Goal: Task Accomplishment & Management: Complete application form

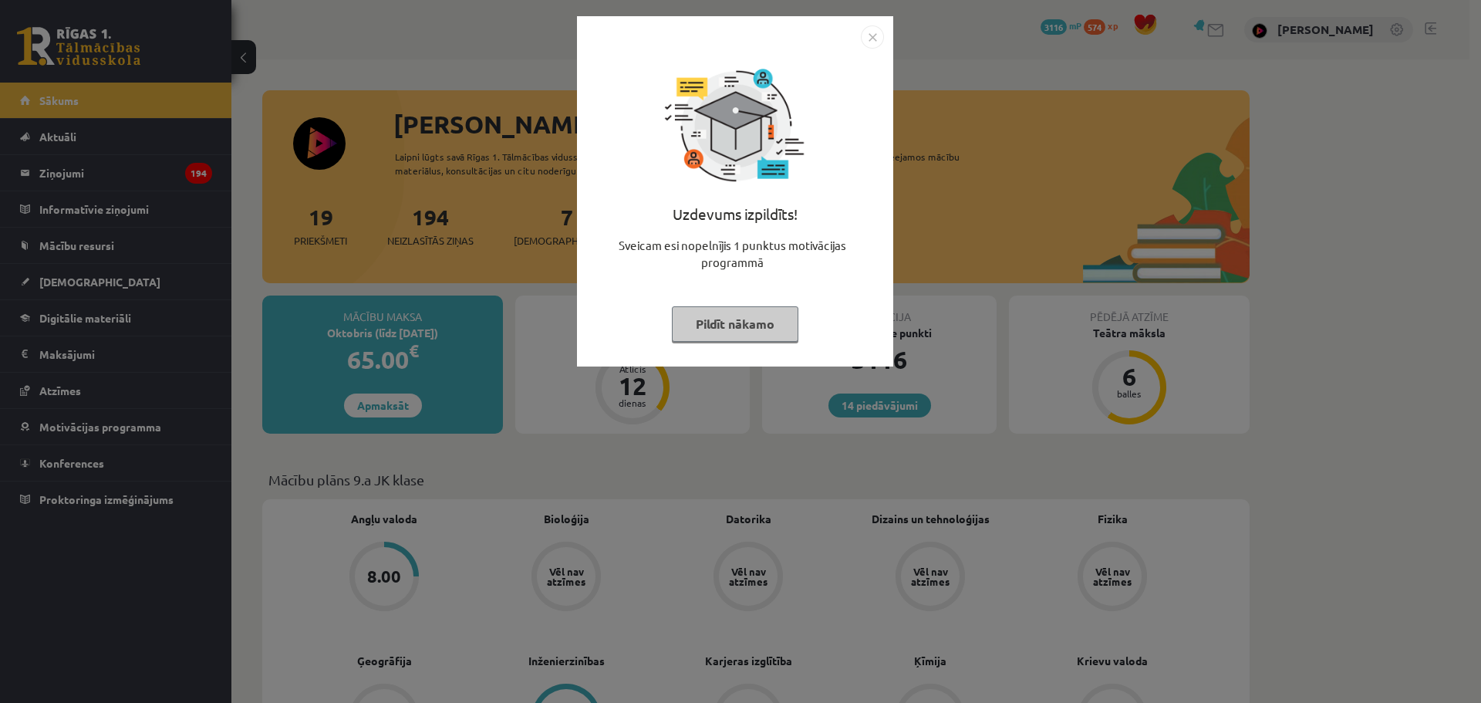
click at [731, 323] on button "Pildīt nākamo" at bounding box center [735, 323] width 127 height 35
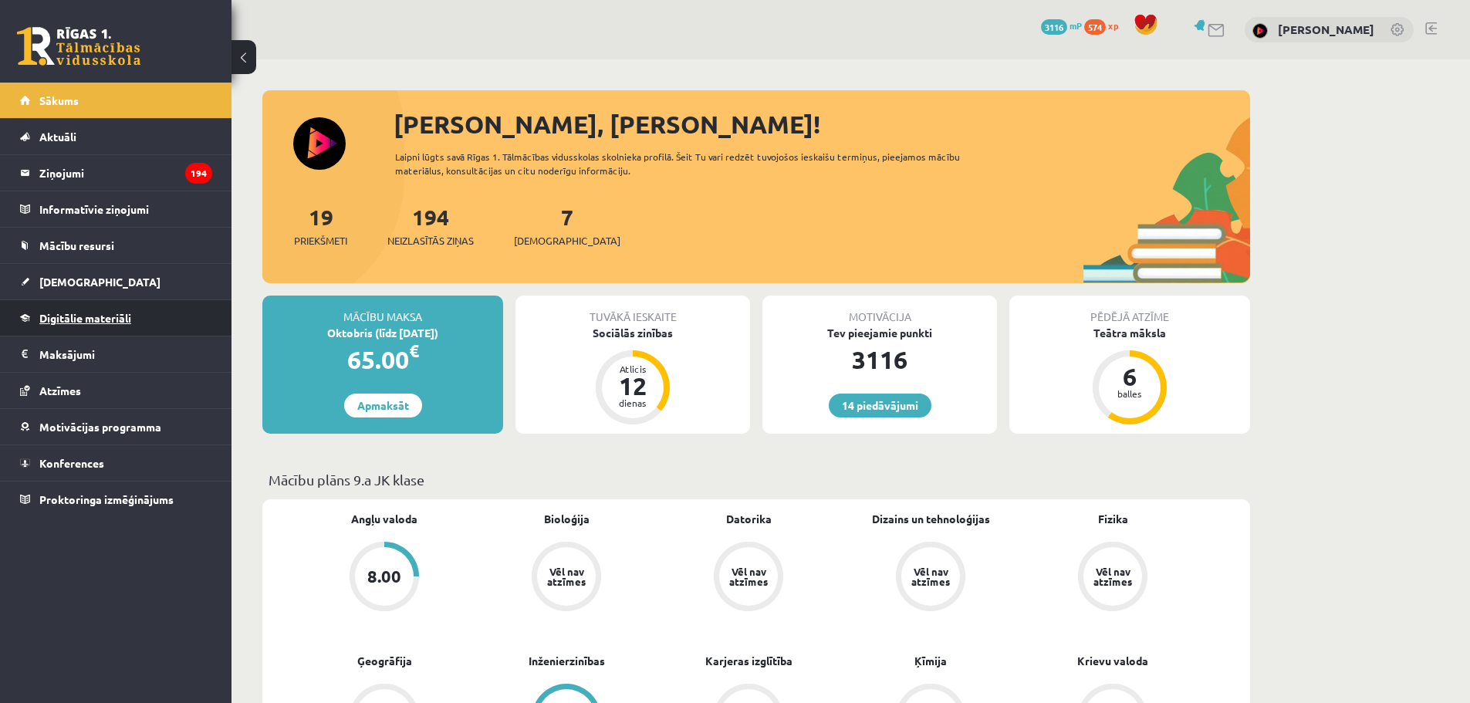
click at [74, 314] on span "Digitālie materiāli" at bounding box center [85, 318] width 92 height 14
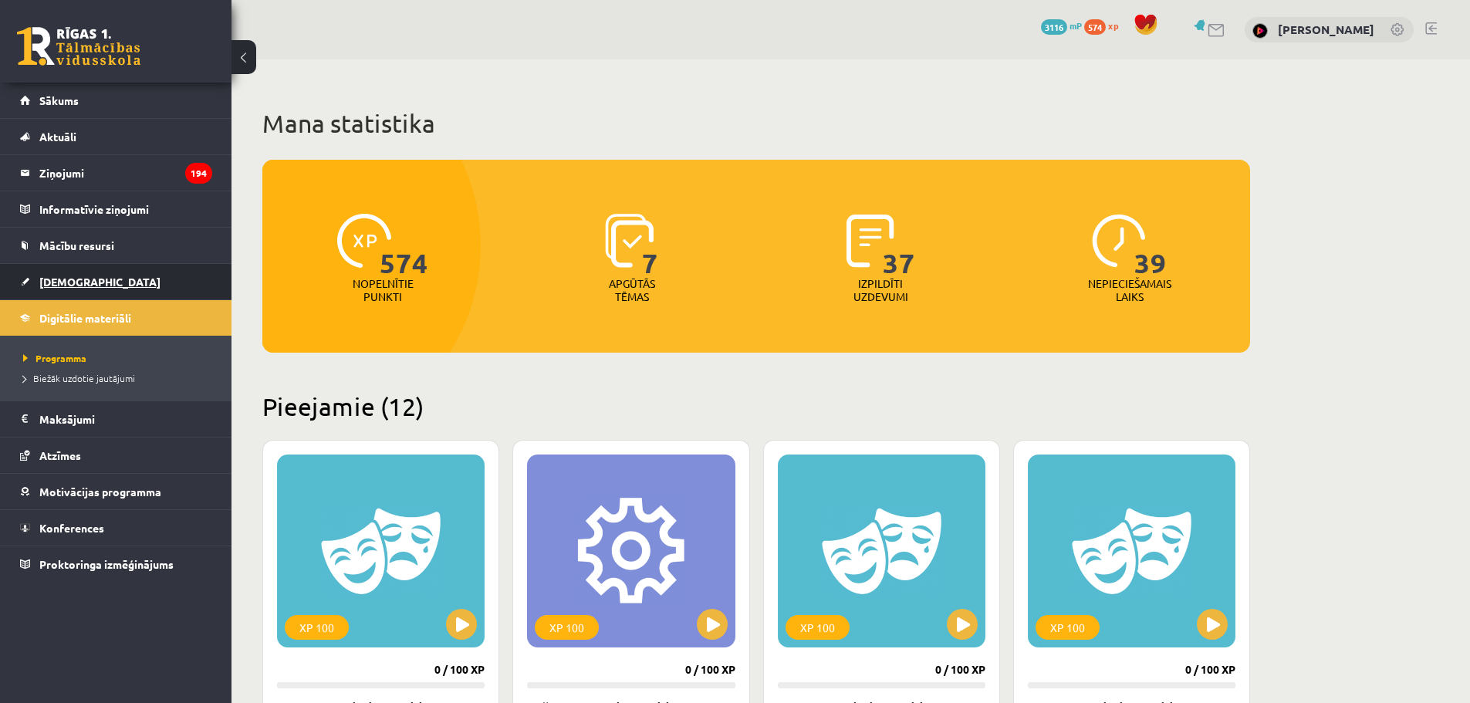
click at [81, 272] on link "[DEMOGRAPHIC_DATA]" at bounding box center [116, 281] width 192 height 35
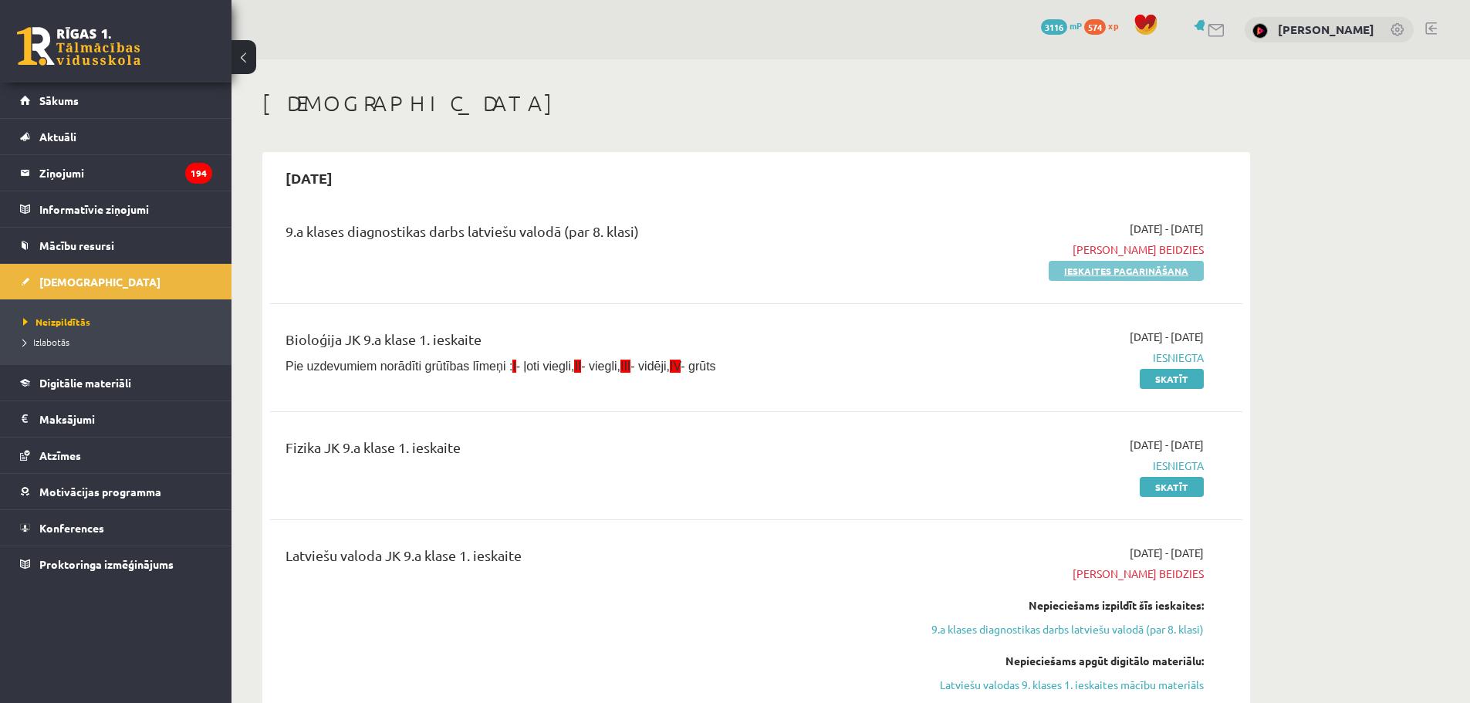
click at [1071, 271] on link "Ieskaites pagarināšana" at bounding box center [1126, 271] width 155 height 20
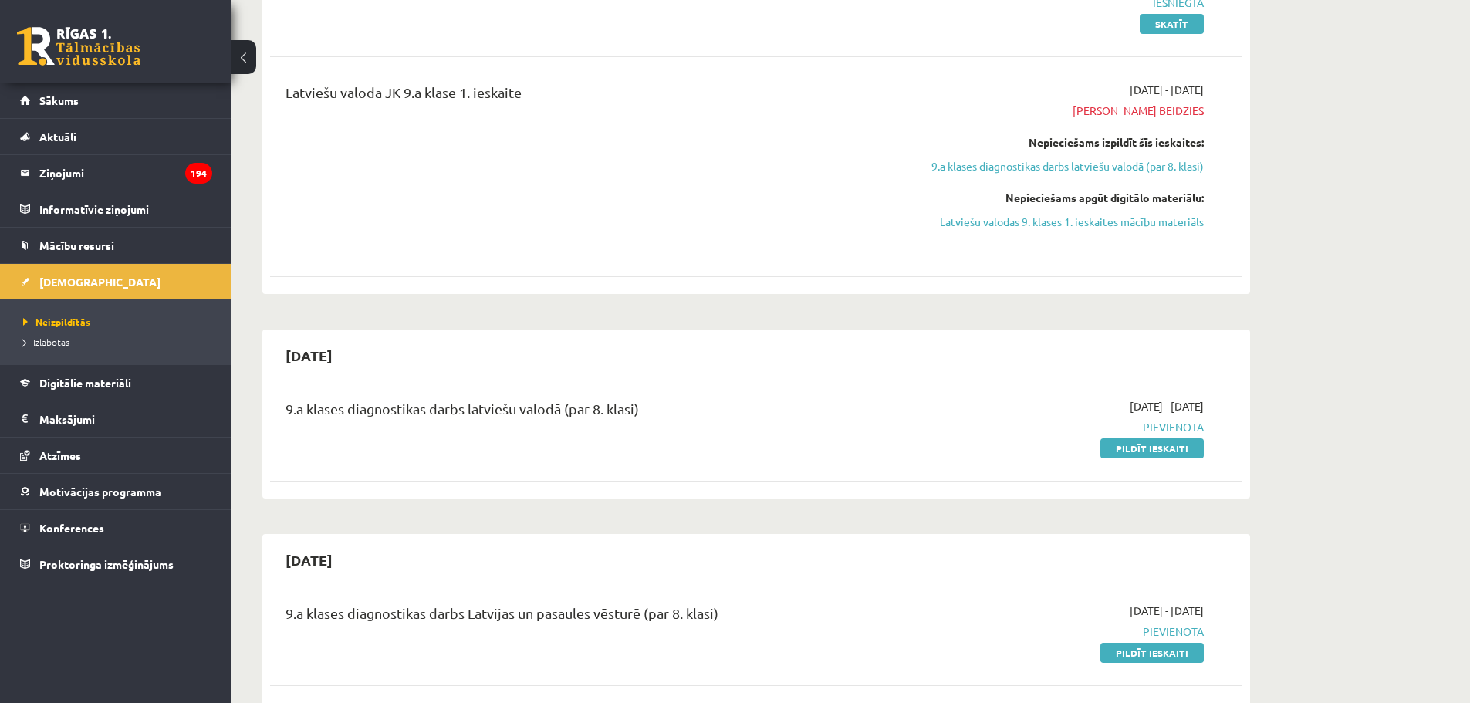
scroll to position [386, 0]
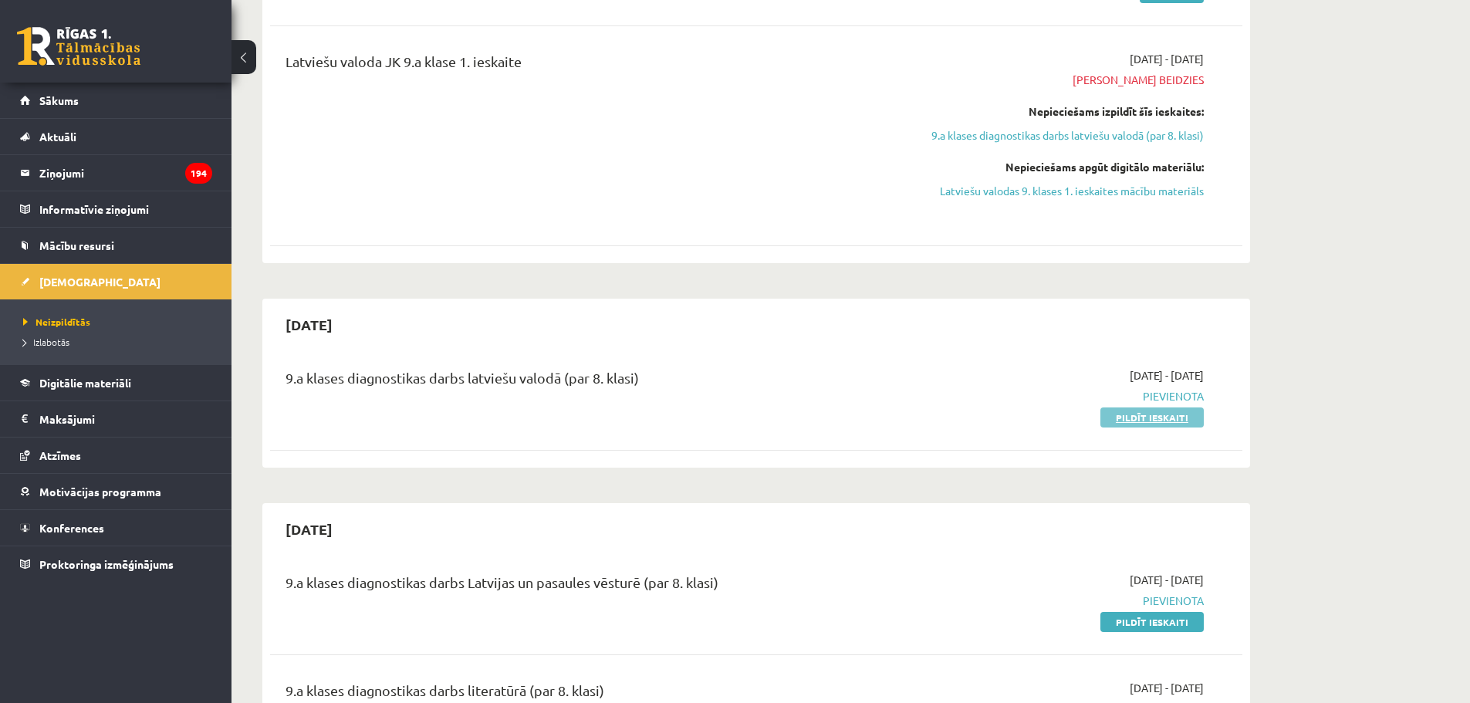
click at [1139, 418] on link "Pildīt ieskaiti" at bounding box center [1151, 417] width 103 height 20
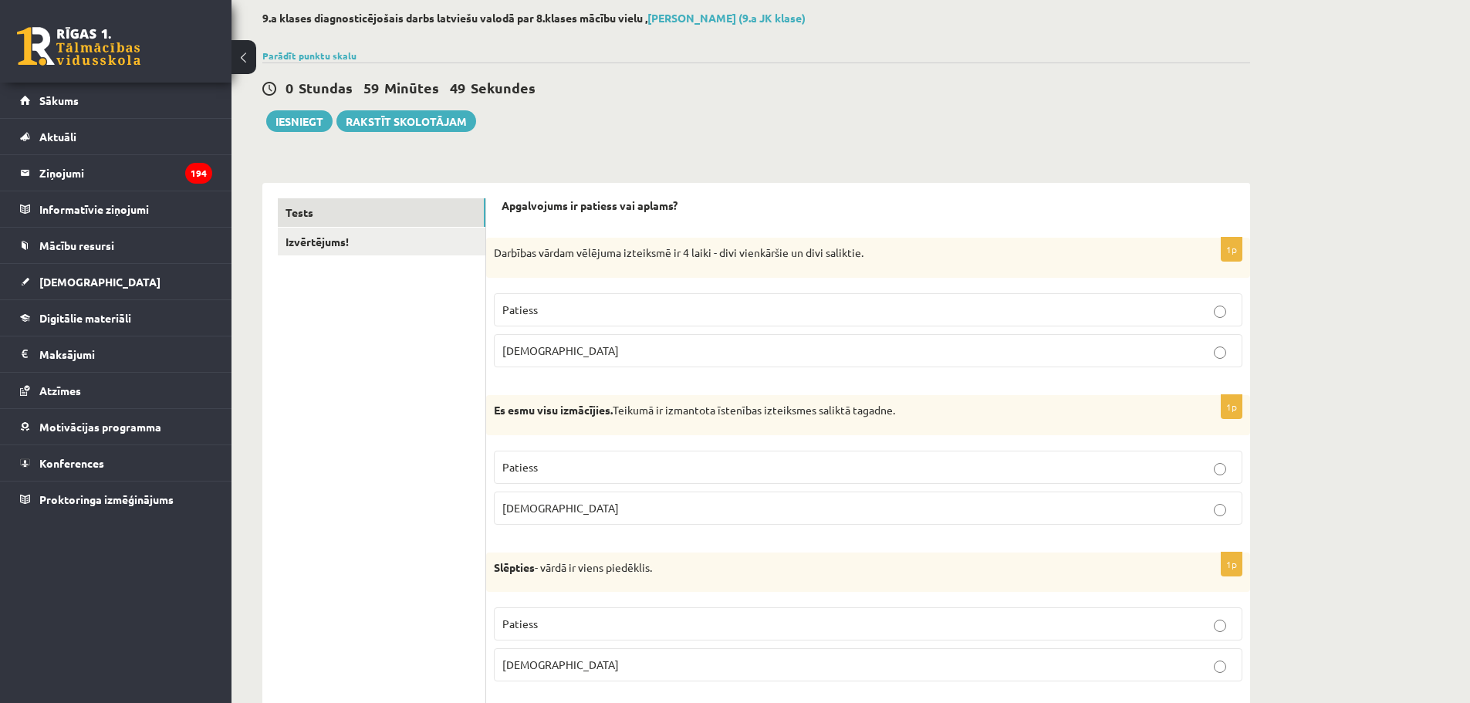
scroll to position [77, 0]
click at [545, 349] on p "Aplams" at bounding box center [867, 352] width 731 height 16
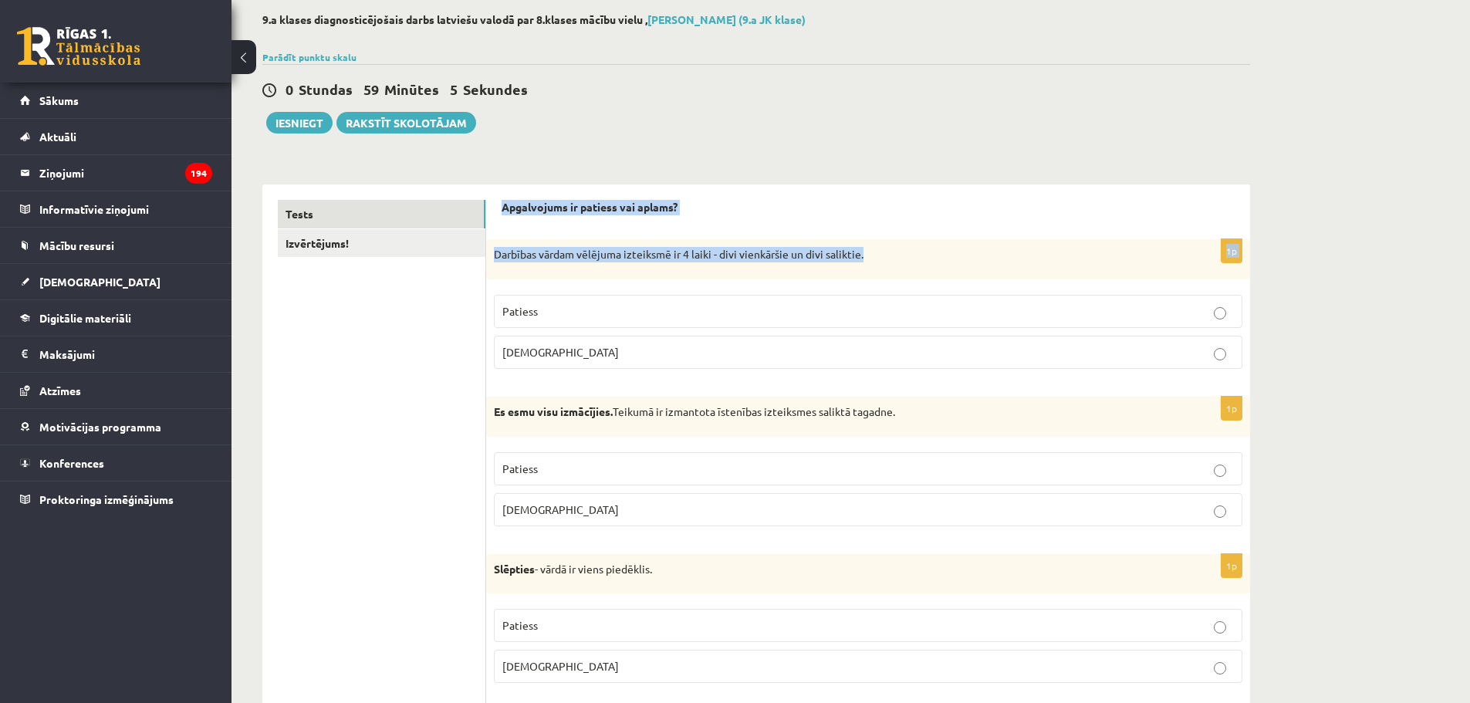
drag, startPoint x: 865, startPoint y: 252, endPoint x: 502, endPoint y: 215, distance: 365.3
copy form "Apgalvojums ir patiess vai aplams? 1p Darbības vārdam vēlējuma izteiksmē ir 4 l…"
click at [779, 242] on div "Darbības vārdam vēlējuma izteiksmē ir 4 laiki - divi vienkāršie un divi salikti…" at bounding box center [868, 259] width 764 height 40
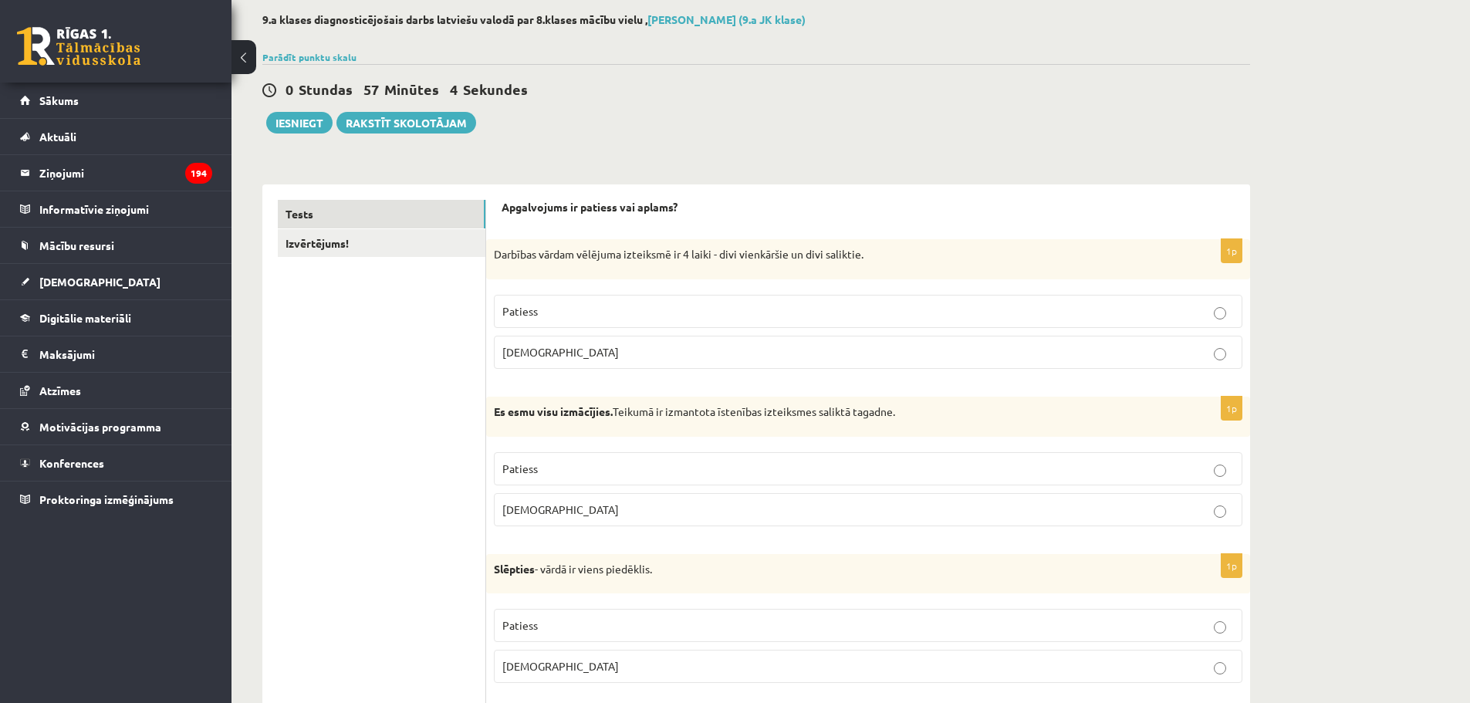
click at [600, 312] on p "Patiess" at bounding box center [867, 311] width 731 height 16
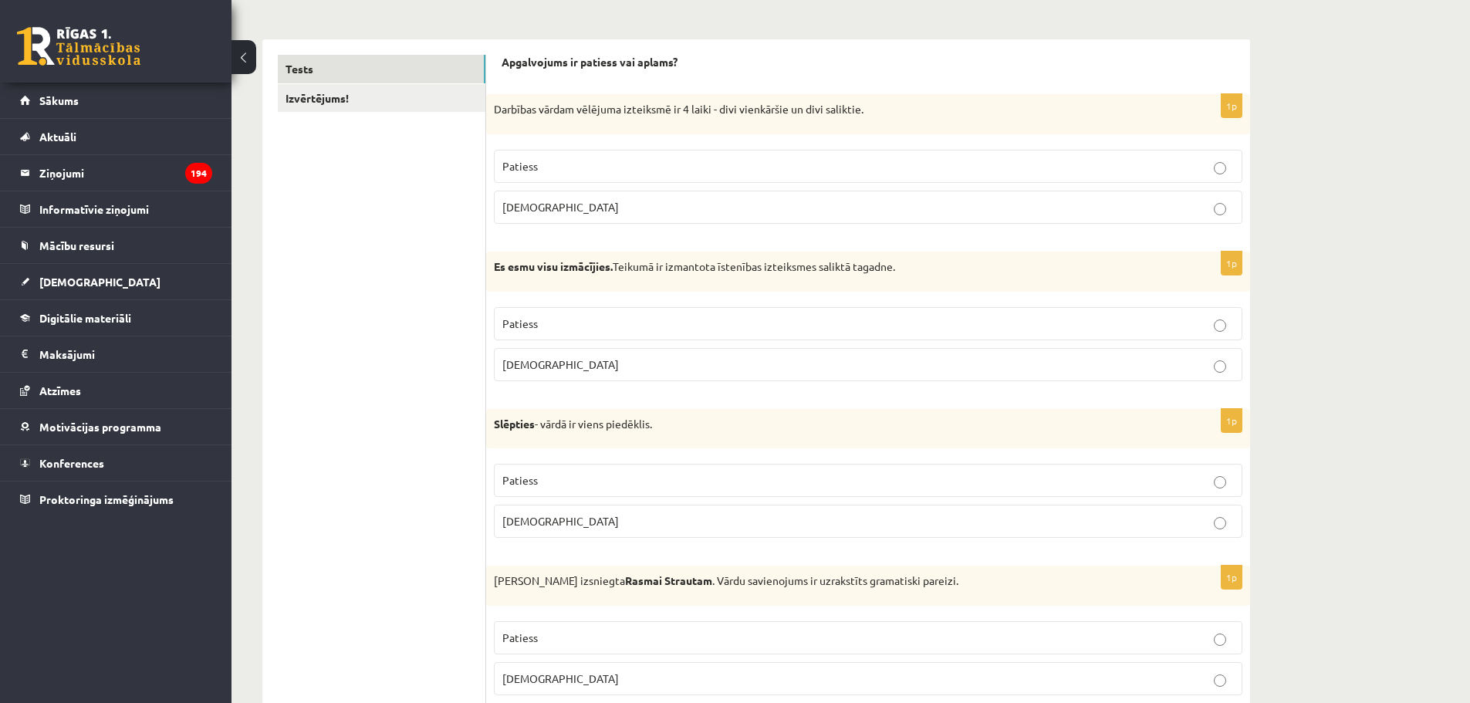
scroll to position [231, 0]
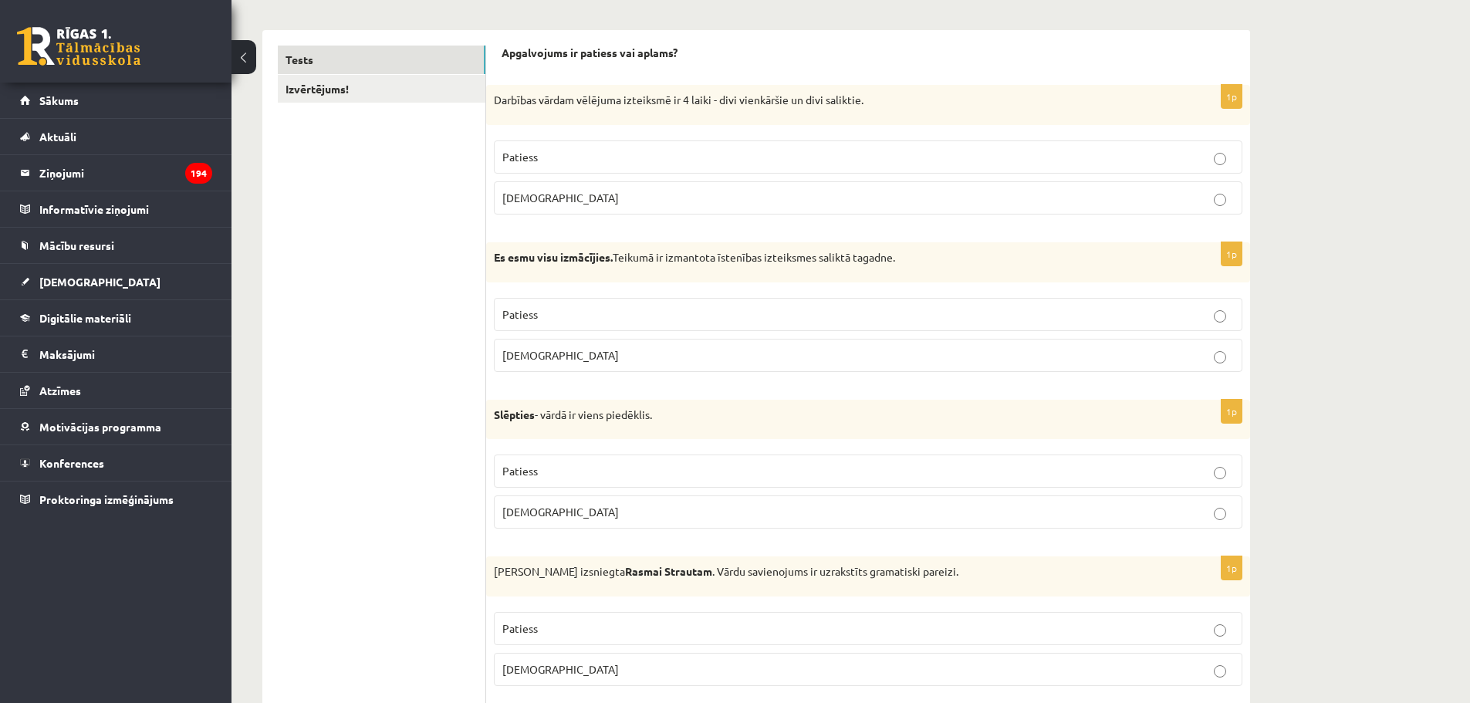
click at [552, 305] on label "Patiess" at bounding box center [868, 314] width 748 height 33
drag, startPoint x: 911, startPoint y: 261, endPoint x: 504, endPoint y: 275, distance: 407.7
click at [504, 275] on div "Es esmu visu izmācījies. Teikumā ir izmantota īstenības izteiksmes saliktā taga…" at bounding box center [868, 262] width 764 height 40
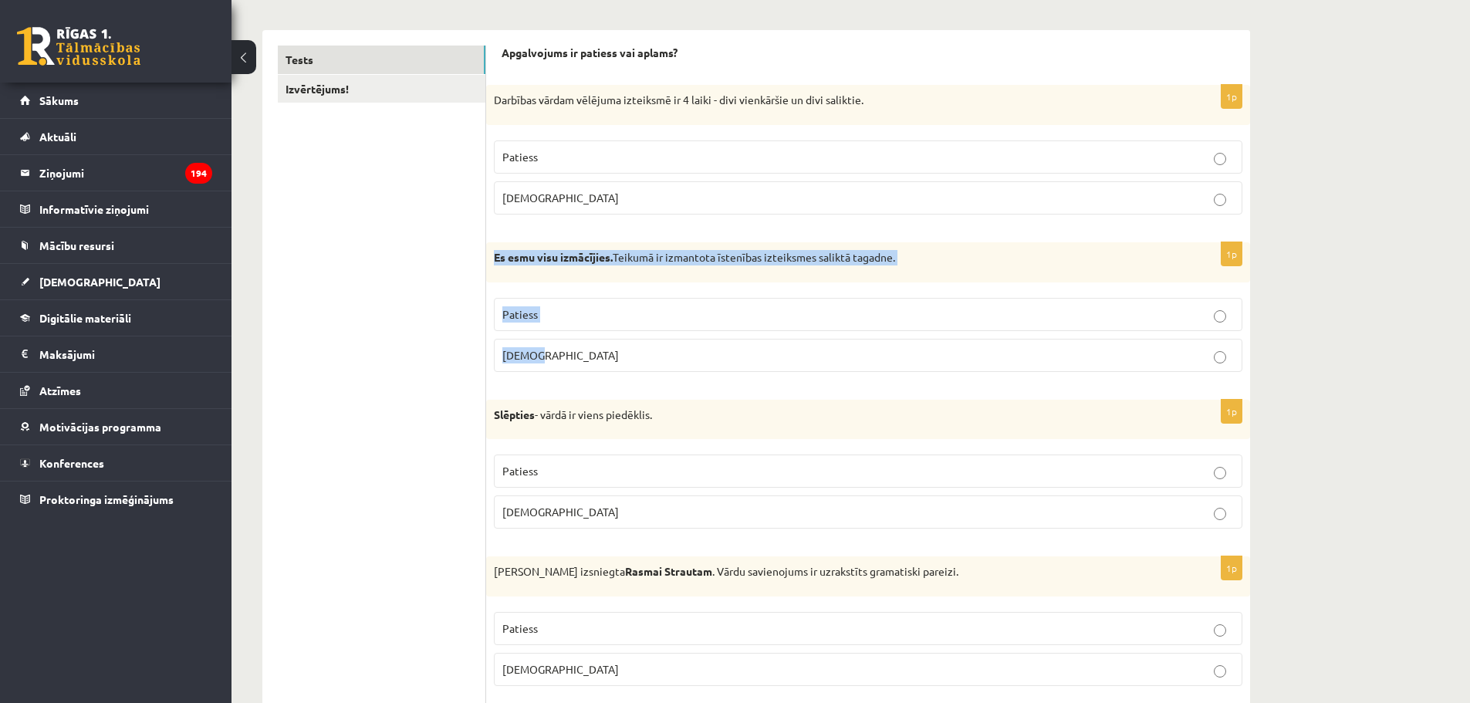
drag, startPoint x: 560, startPoint y: 377, endPoint x: 495, endPoint y: 272, distance: 123.7
click at [495, 272] on div "1p Es esmu visu izmācījies. Teikumā ir izmantota īstenības izteiksmes saliktā t…" at bounding box center [868, 313] width 764 height 142
copy div "Es esmu visu izmācījies. Teikumā ir izmantota īstenības izteiksmes saliktā taga…"
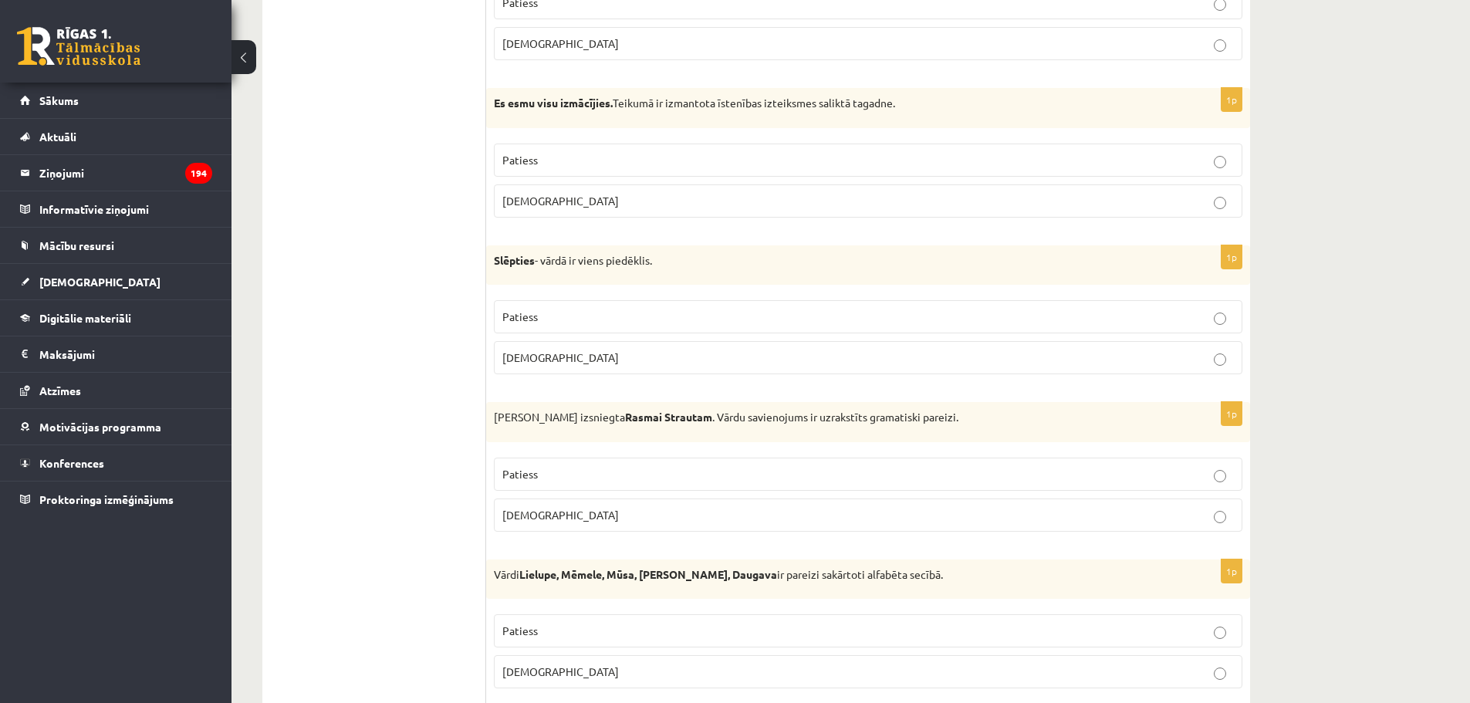
click at [630, 252] on div "Slēpties - vārdā ir viens piedēklis." at bounding box center [868, 265] width 764 height 40
drag, startPoint x: 556, startPoint y: 355, endPoint x: 482, endPoint y: 256, distance: 123.0
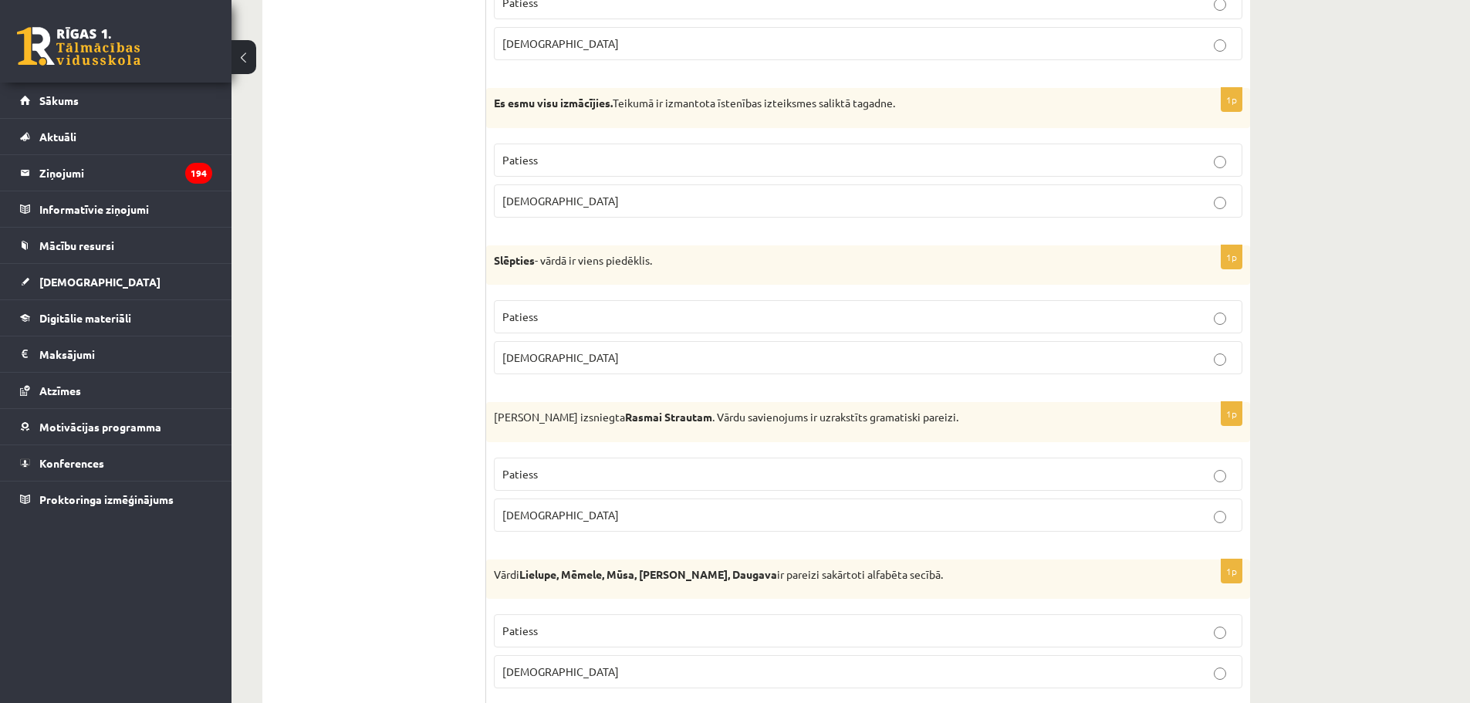
click at [520, 271] on div "Slēpties - vārdā ir viens piedēklis." at bounding box center [868, 265] width 764 height 40
drag, startPoint x: 485, startPoint y: 259, endPoint x: 566, endPoint y: 339, distance: 114.0
click at [632, 275] on div "Slēpties - vārdā ir viens piedēklis." at bounding box center [868, 265] width 764 height 40
drag, startPoint x: 559, startPoint y: 356, endPoint x: 490, endPoint y: 275, distance: 106.2
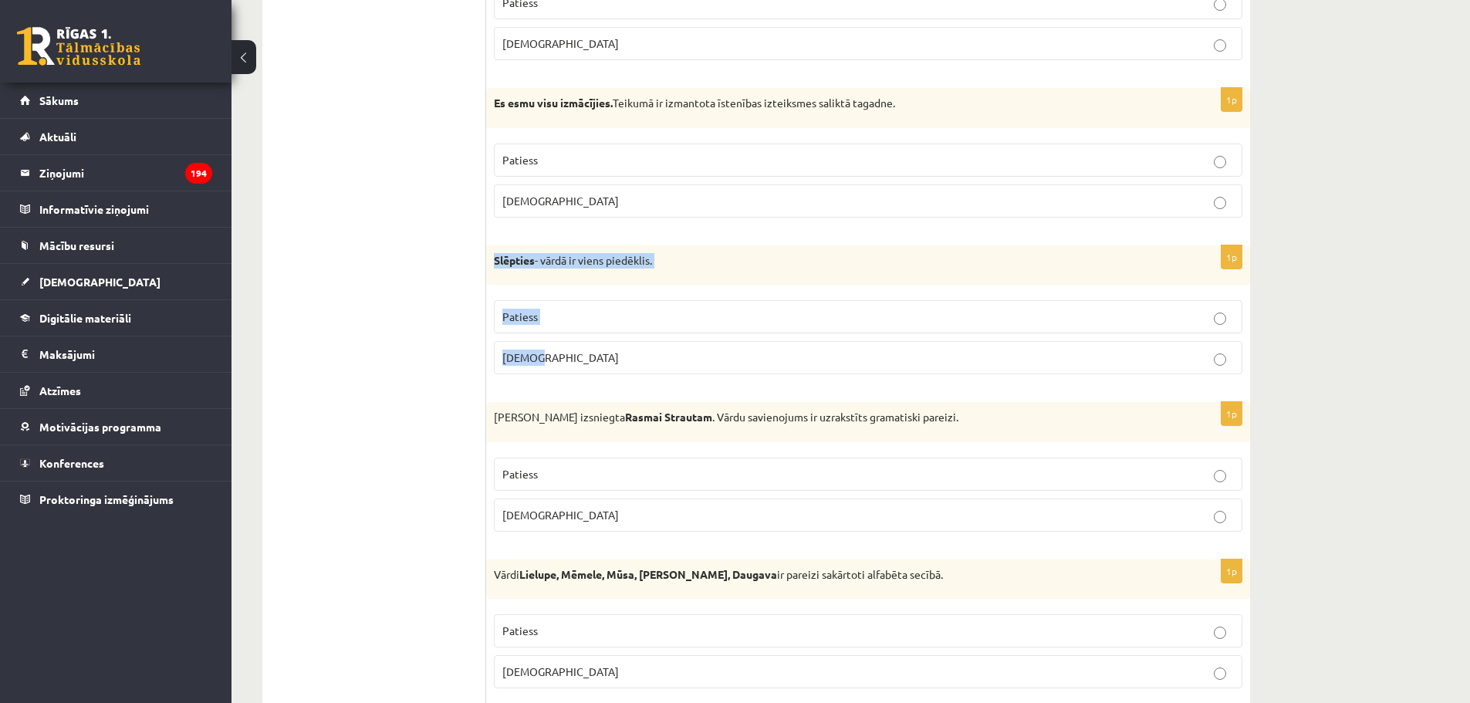
click at [490, 275] on div "1p Slēpties - vārdā ir viens piedēklis. Patiess Aplams" at bounding box center [868, 316] width 764 height 142
copy div "Slēpties - vārdā ir viens piedēklis. Patiess Aplams"
click at [558, 299] on fieldset "Patiess Aplams" at bounding box center [868, 335] width 748 height 86
click at [556, 309] on label "Patiess" at bounding box center [868, 316] width 748 height 33
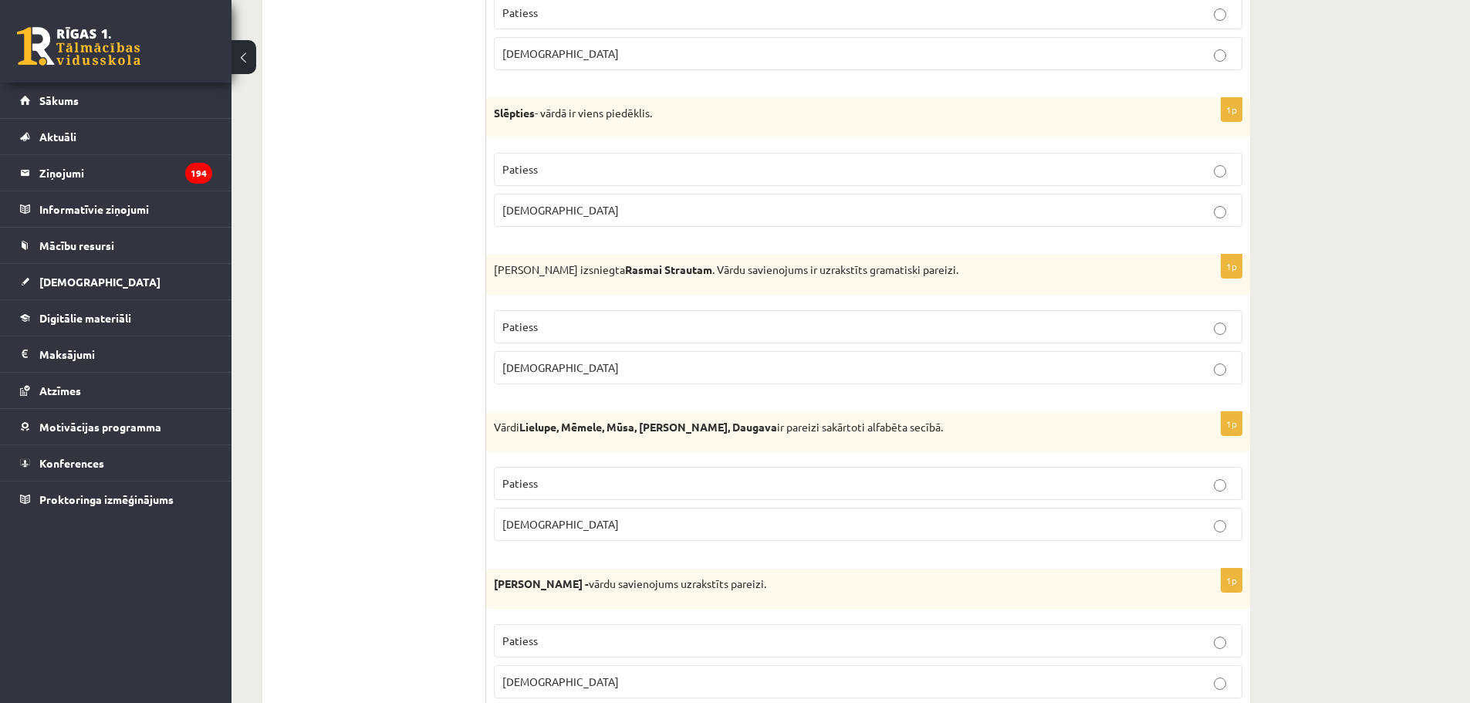
scroll to position [540, 0]
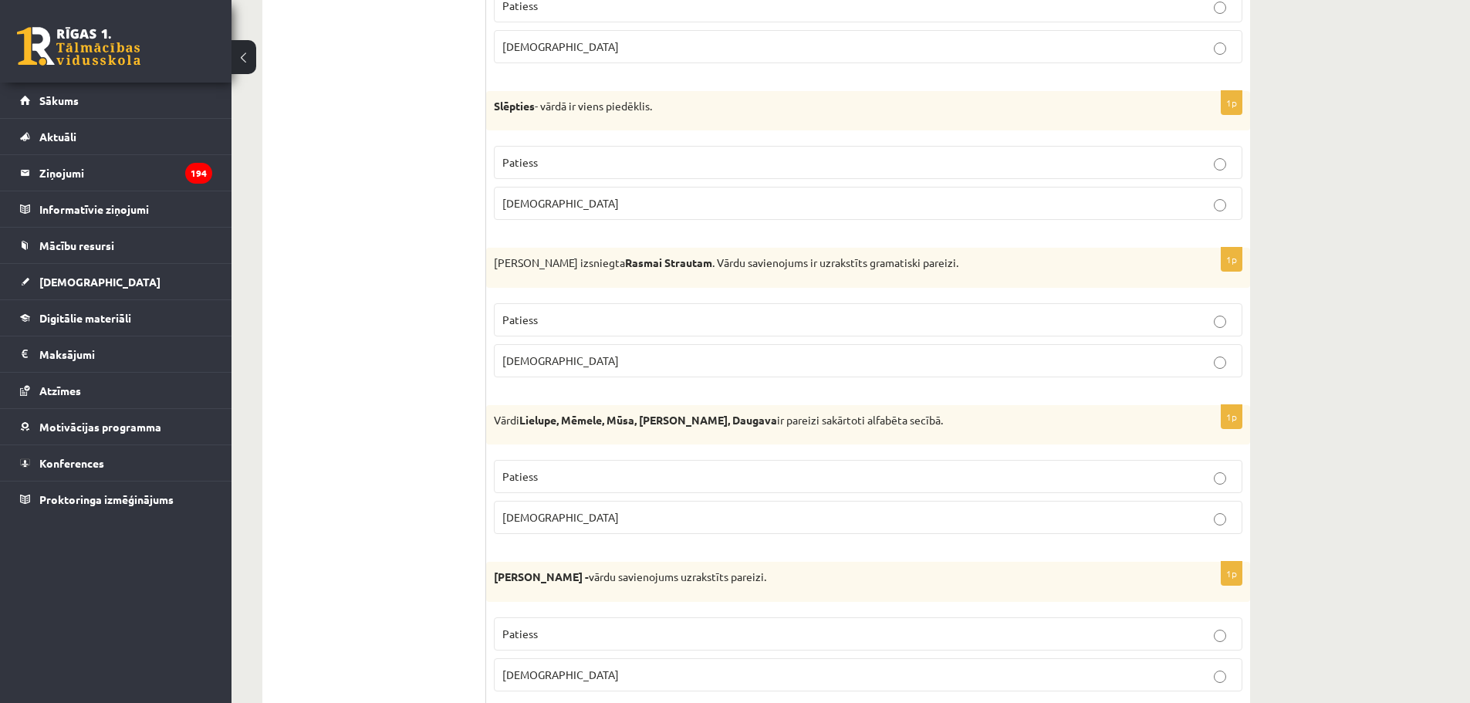
click at [534, 316] on span "Patiess" at bounding box center [519, 319] width 35 height 14
click at [625, 265] on strong "Rasmai Strautam" at bounding box center [668, 262] width 87 height 14
click at [614, 278] on div "Izziņa izsniegta Rasmai Strautam . Vārdu savienojums ir uzrakstīts gramatiski p…" at bounding box center [868, 268] width 764 height 40
drag, startPoint x: 693, startPoint y: 261, endPoint x: 748, endPoint y: 263, distance: 55.6
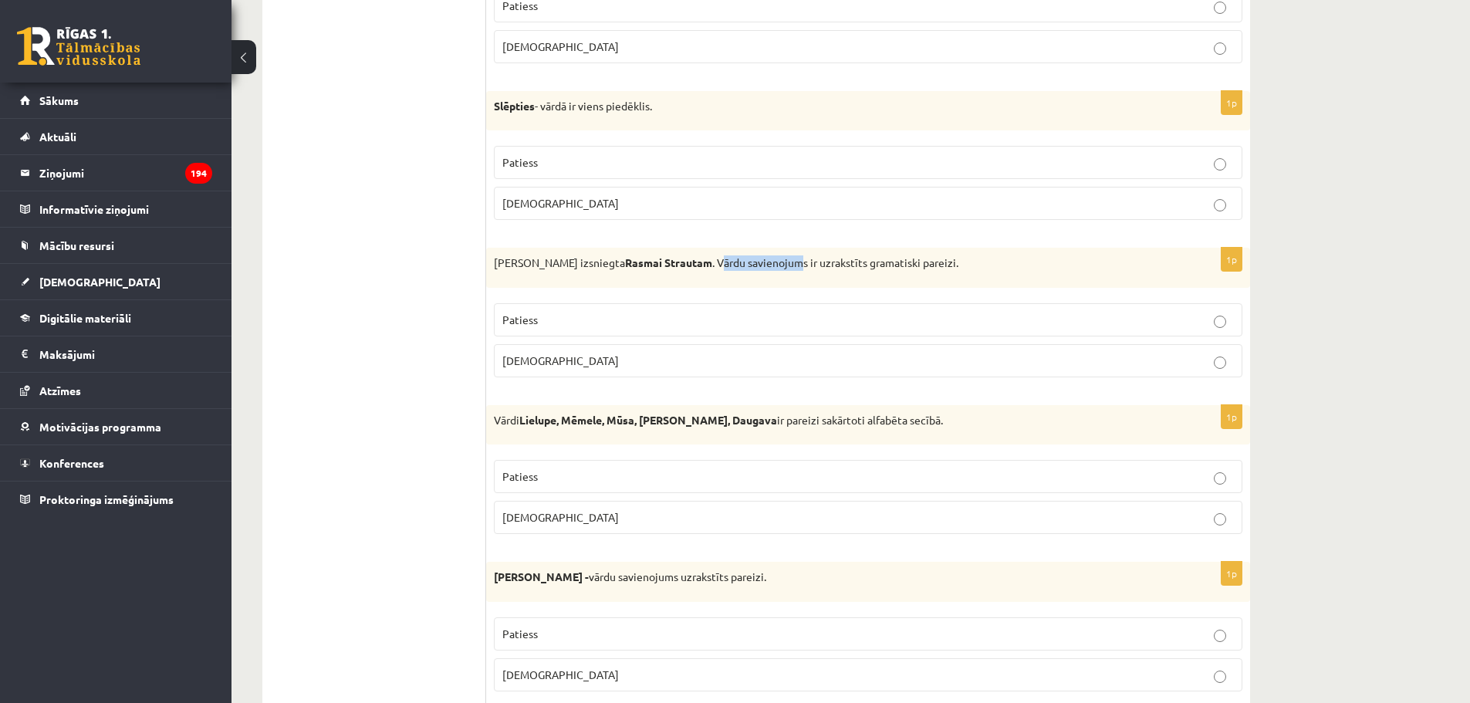
click at [748, 263] on p "Izziņa izsniegta Rasmai Strautam . Vārdu savienojums ir uzrakstīts gramatiski p…" at bounding box center [829, 262] width 671 height 15
drag, startPoint x: 501, startPoint y: 264, endPoint x: 674, endPoint y: 252, distance: 174.0
click at [674, 252] on div "Izziņa izsniegta Rasmai Strautam . Vārdu savienojums ir uzrakstīts gramatiski p…" at bounding box center [868, 268] width 764 height 40
click at [625, 259] on strong "Rasmai Strautam" at bounding box center [668, 262] width 87 height 14
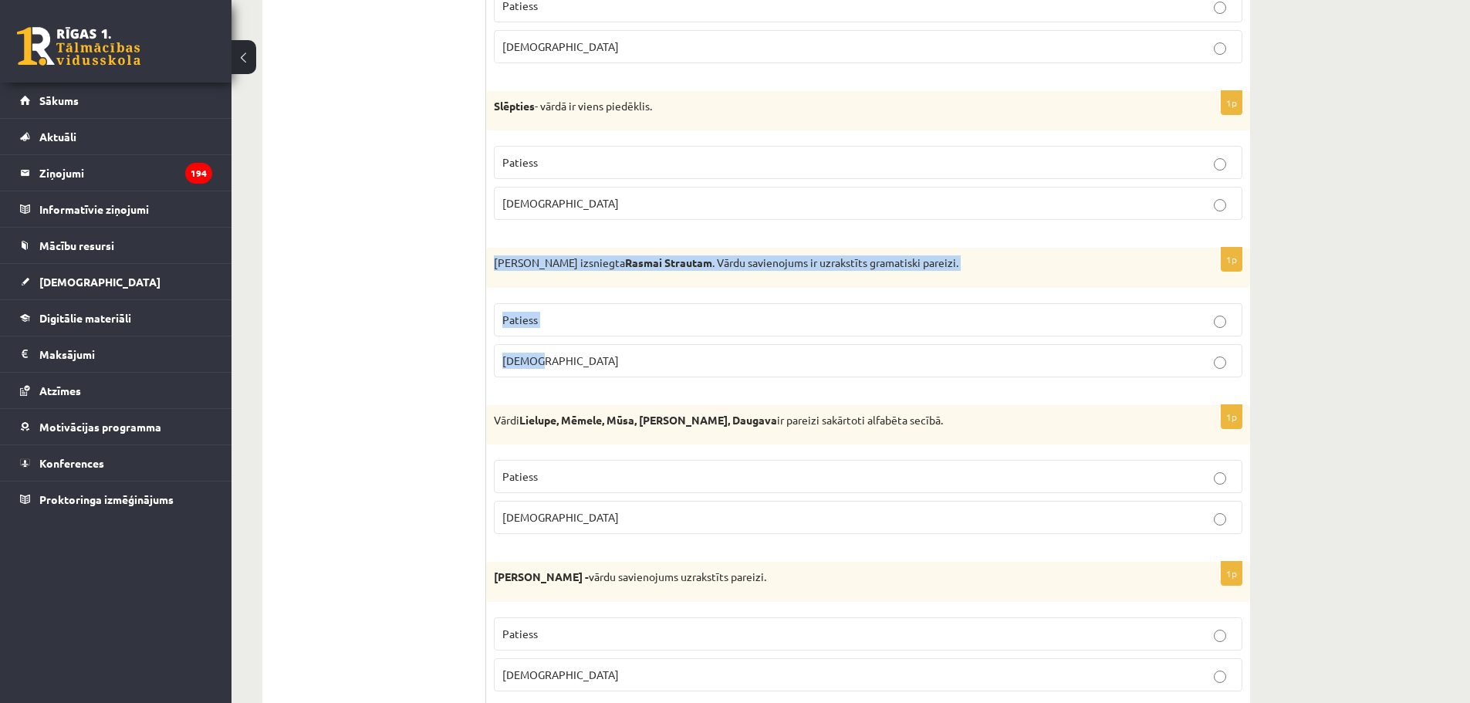
drag, startPoint x: 560, startPoint y: 361, endPoint x: 493, endPoint y: 272, distance: 111.9
click at [493, 272] on div "1p Izziņa izsniegta Rasmai Strautam . Vārdu savienojums ir uzrakstīts gramatisk…" at bounding box center [868, 319] width 764 height 142
copy div "Izziņa izsniegta Rasmai Strautam . Vārdu savienojums ir uzrakstīts gramatiski p…"
click at [519, 354] on span "[DEMOGRAPHIC_DATA]" at bounding box center [560, 360] width 117 height 14
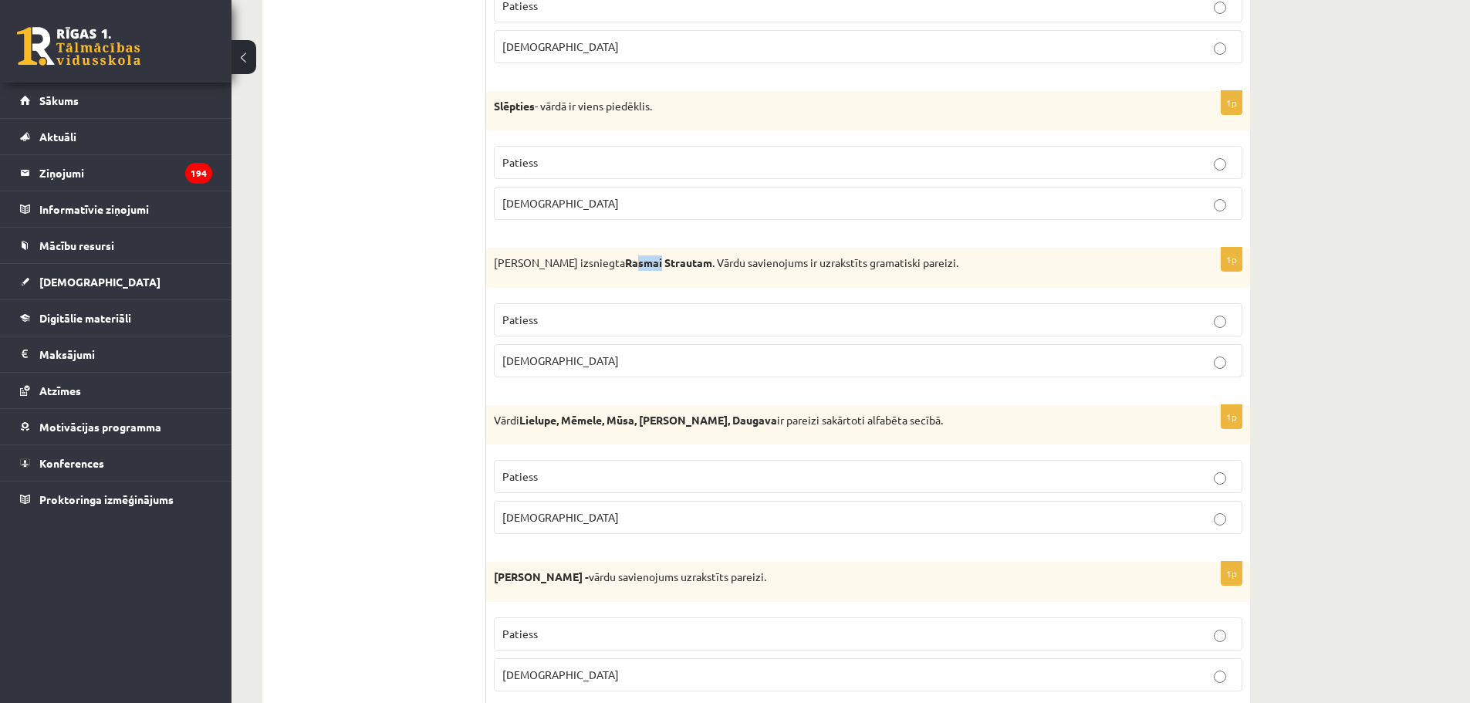
drag, startPoint x: 581, startPoint y: 260, endPoint x: 607, endPoint y: 262, distance: 26.3
click at [625, 262] on strong "Rasmai Strautam" at bounding box center [668, 262] width 87 height 14
click at [625, 261] on strong "Rasmai Strautam" at bounding box center [668, 262] width 87 height 14
click at [628, 260] on strong "Rasmai Strautam" at bounding box center [668, 262] width 87 height 14
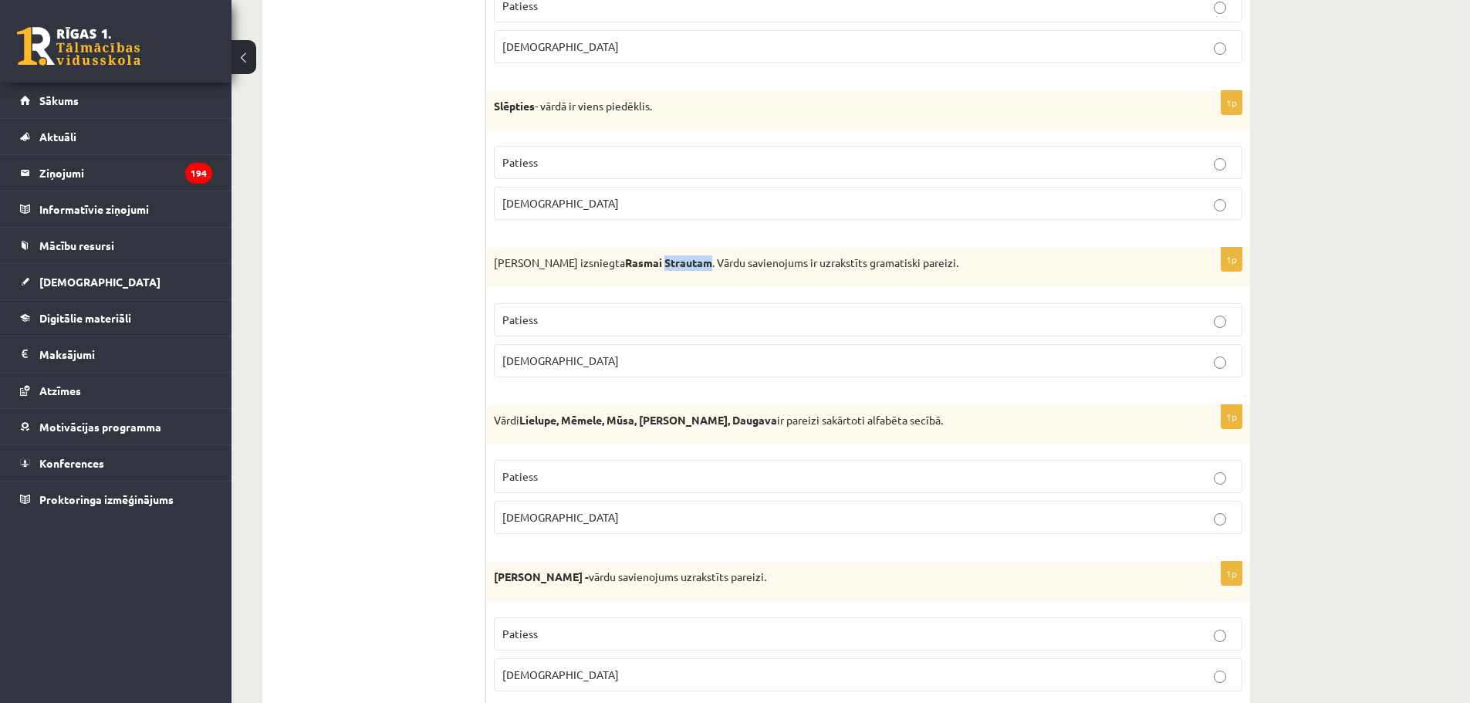
click at [628, 260] on strong "Rasmai Strautam" at bounding box center [668, 262] width 87 height 14
click at [638, 263] on strong "Rasmai Strautam" at bounding box center [668, 262] width 87 height 14
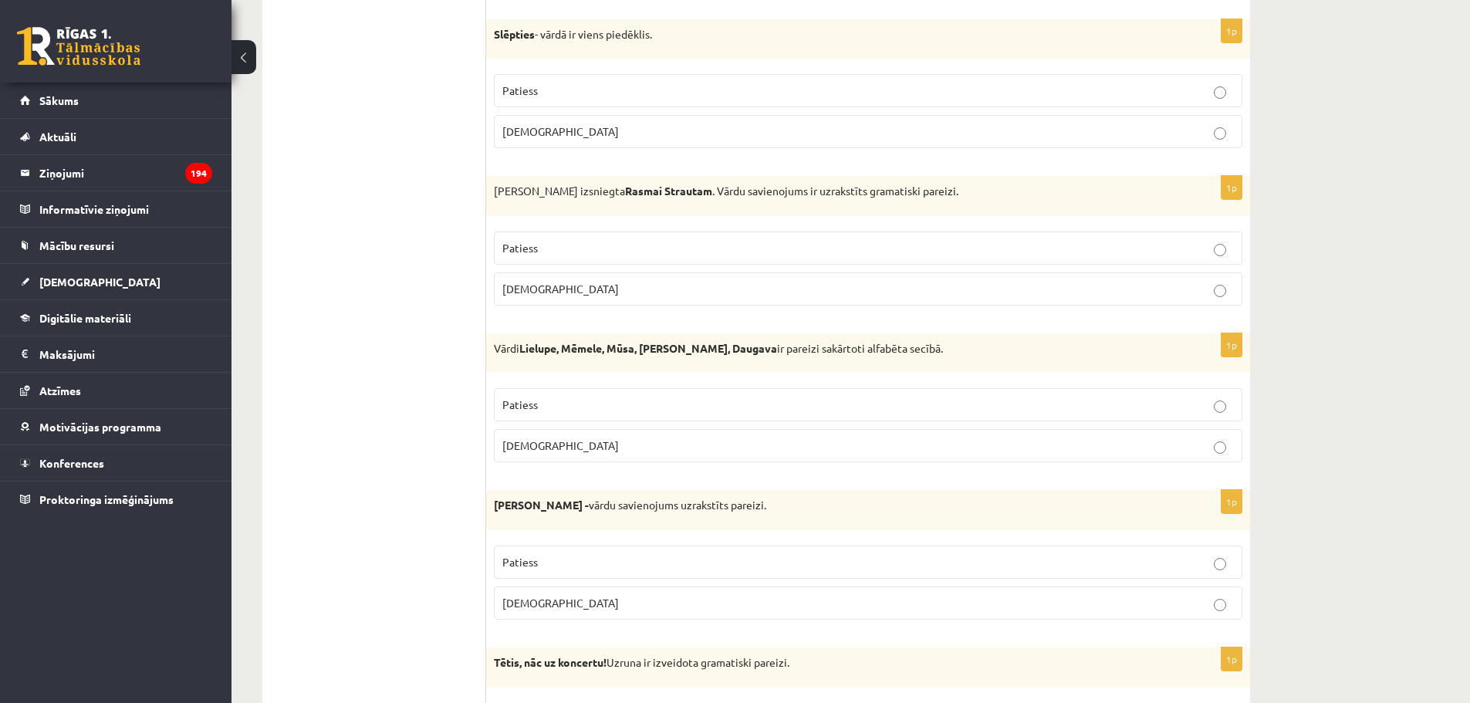
scroll to position [617, 0]
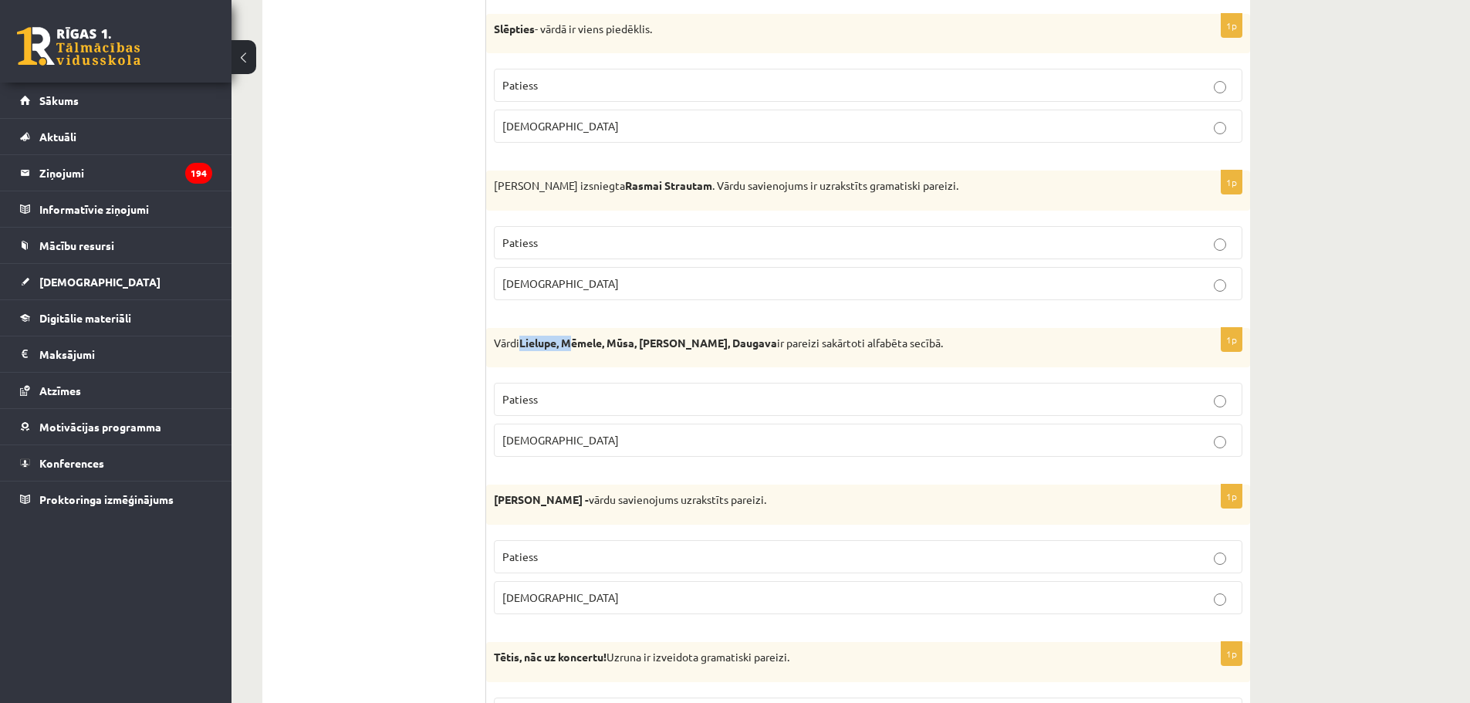
drag, startPoint x: 519, startPoint y: 339, endPoint x: 589, endPoint y: 346, distance: 71.4
click at [582, 343] on p "Vārdi Lielupe, Mēmele, Mūsa, Misa, Daugava ir pareizi sakārtoti alfabēta secībā." at bounding box center [829, 343] width 671 height 15
click at [593, 346] on strong "Lielupe, Mēmele, Mūsa, [PERSON_NAME], Daugava" at bounding box center [648, 343] width 258 height 14
click at [512, 446] on span "[DEMOGRAPHIC_DATA]" at bounding box center [560, 440] width 117 height 14
drag, startPoint x: 569, startPoint y: 432, endPoint x: 487, endPoint y: 352, distance: 115.1
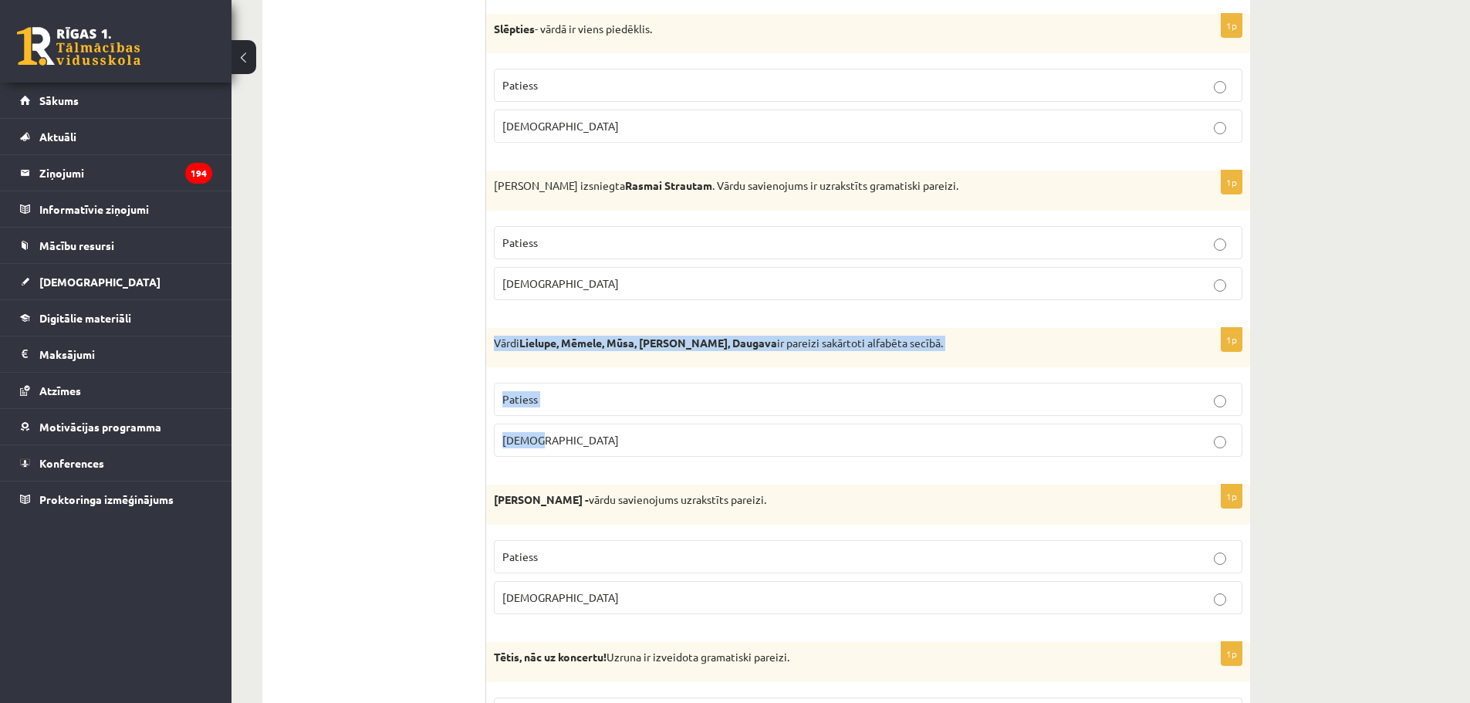
click at [487, 352] on div "1p Vārdi Lielupe, Mēmele, Mūsa, Misa, Daugava ir pareizi sakārtoti alfabēta sec…" at bounding box center [868, 399] width 764 height 142
copy div "Vārdi Lielupe, Mēmele, Mūsa, Misa, Daugava ir pareizi sakārtoti alfabēta secībā…"
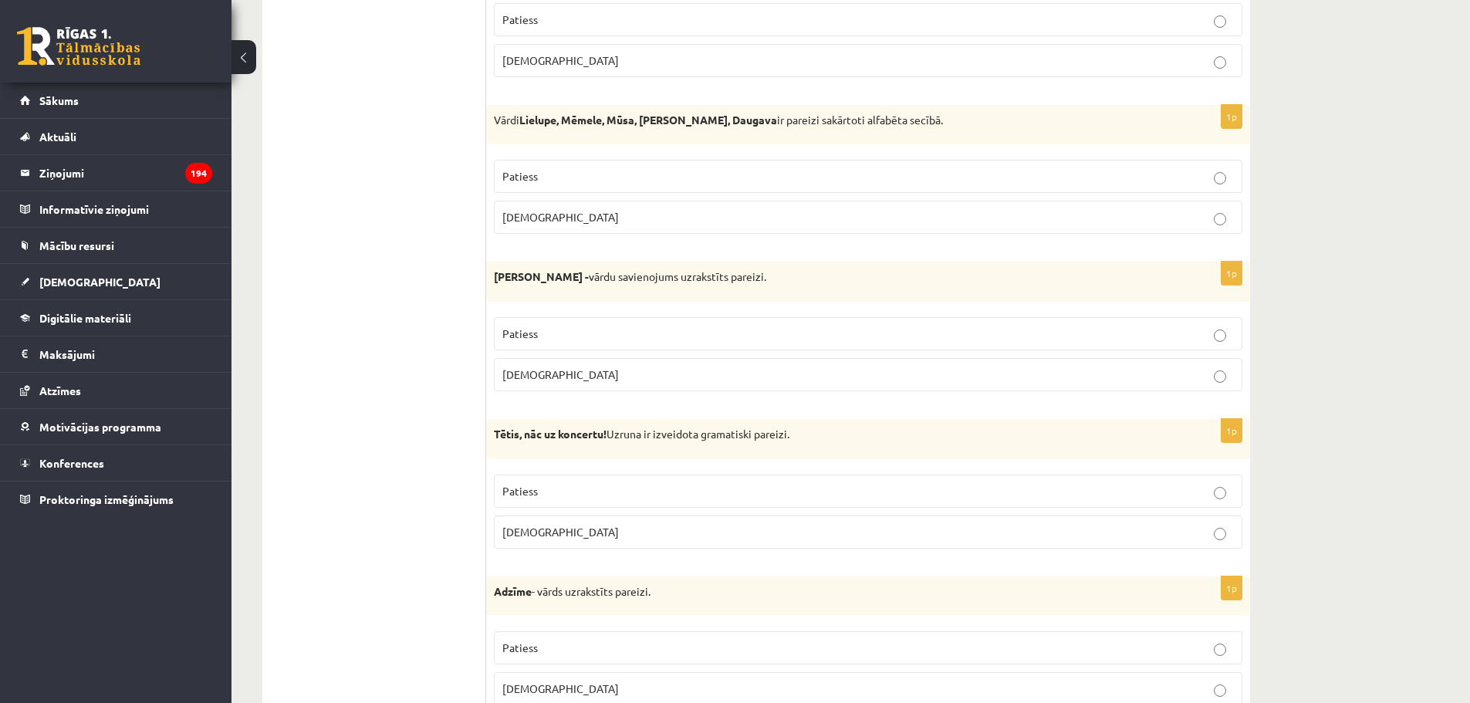
scroll to position [849, 0]
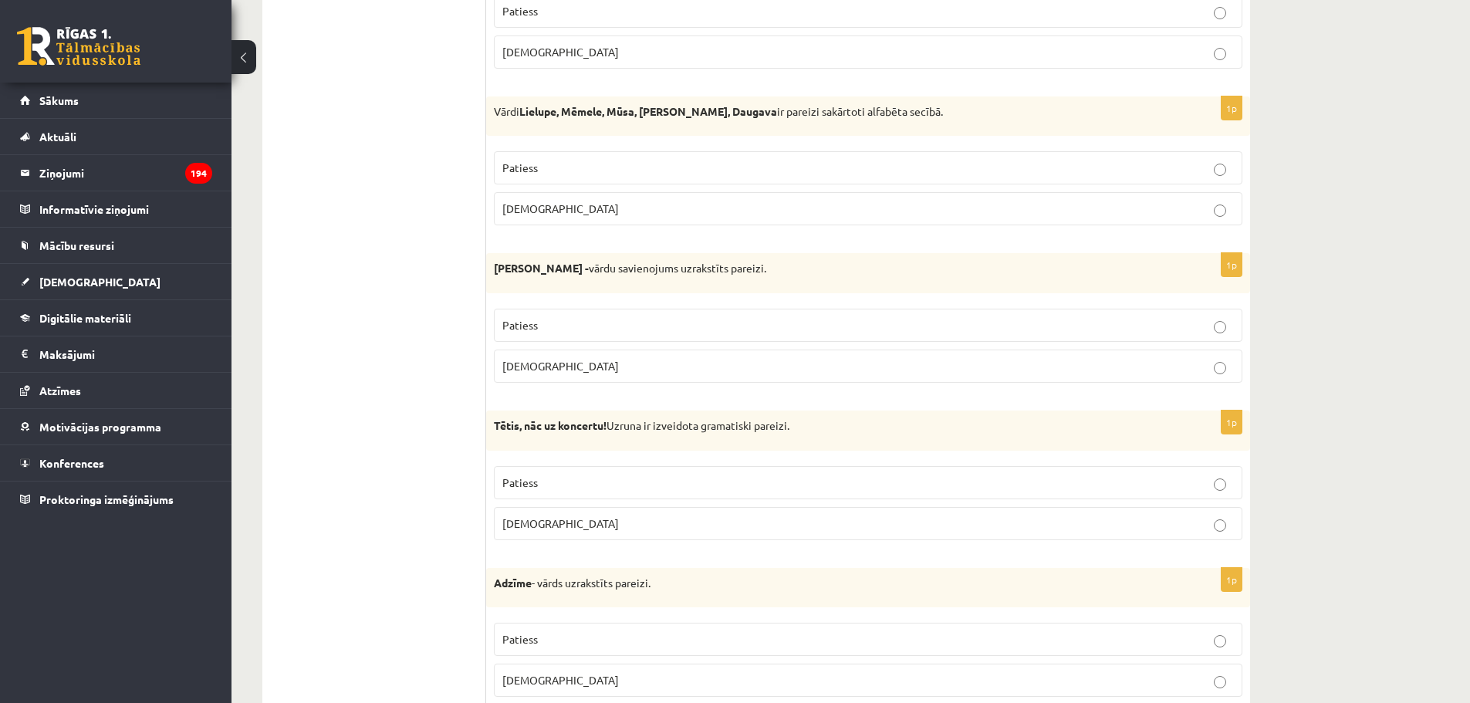
click at [539, 361] on p "Aplams" at bounding box center [867, 366] width 731 height 16
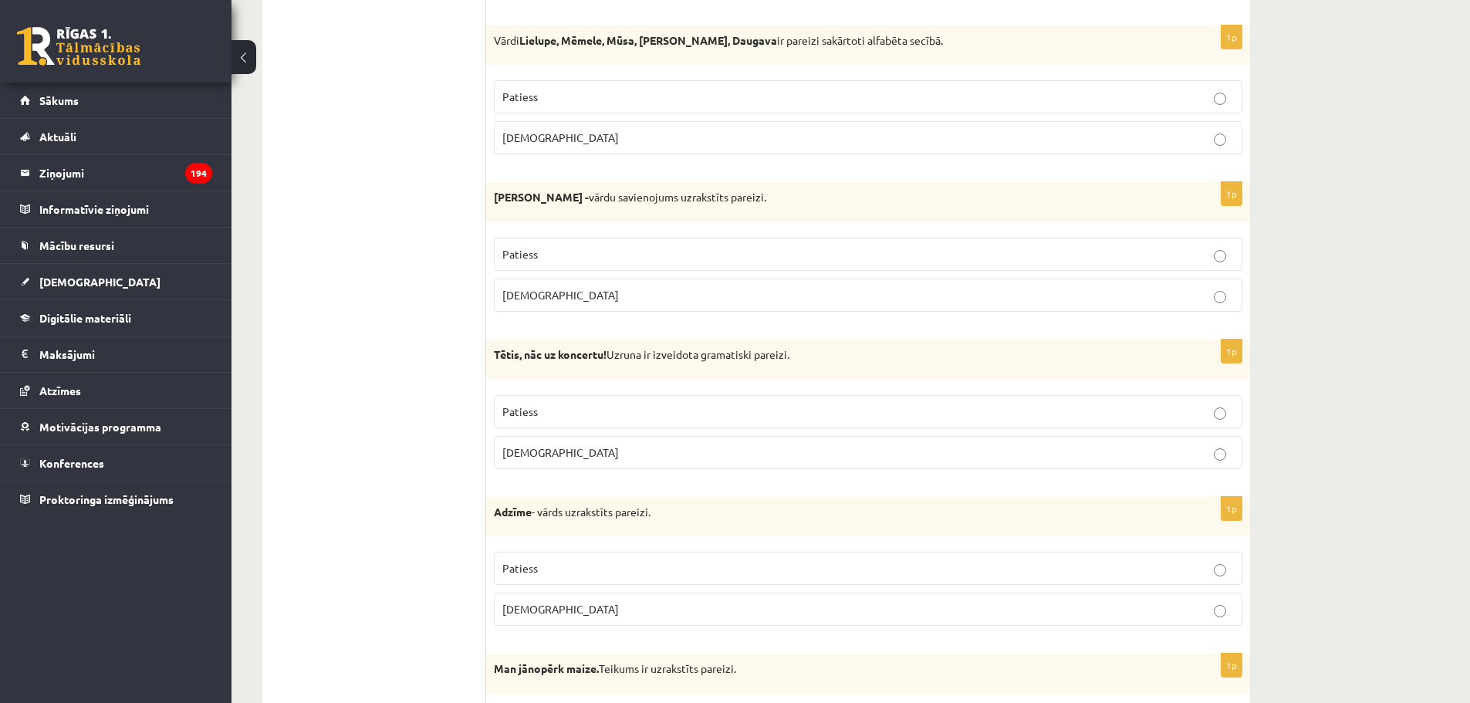
scroll to position [926, 0]
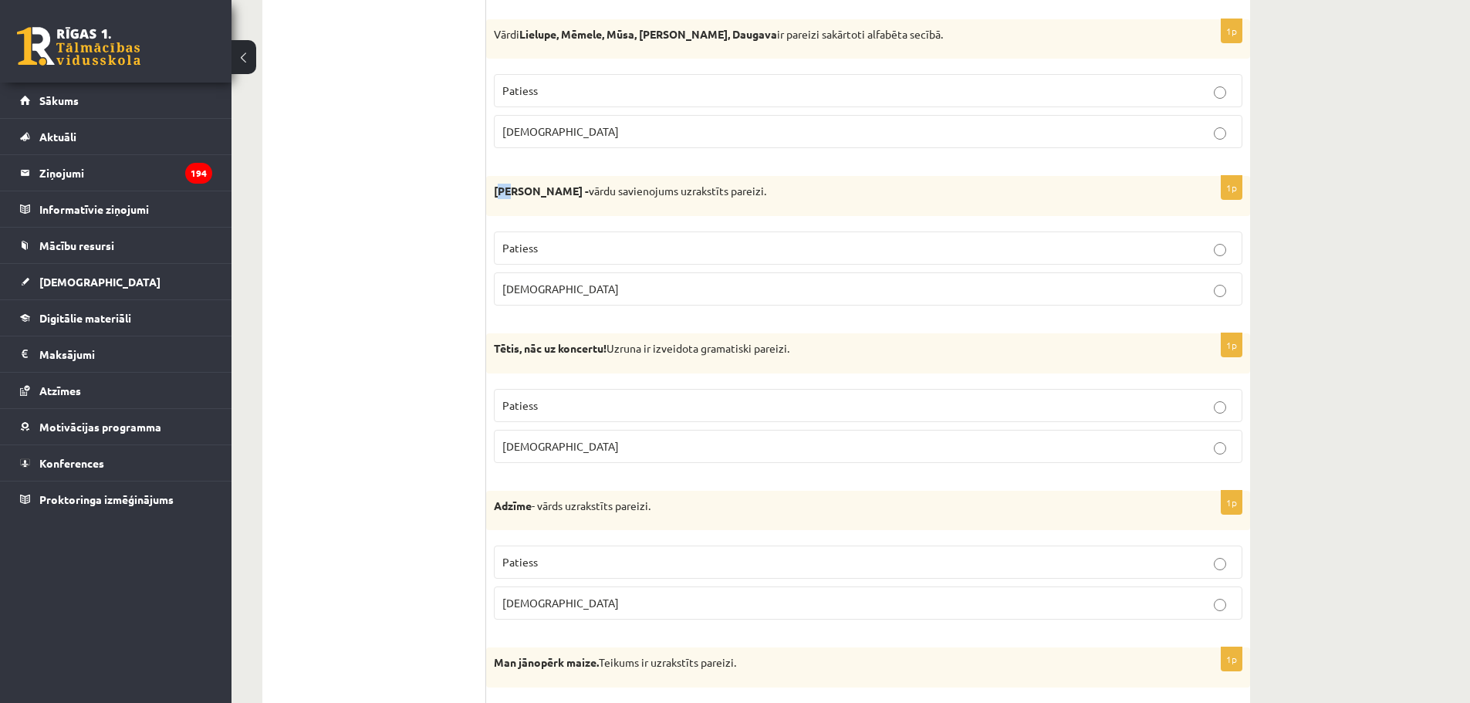
drag, startPoint x: 502, startPoint y: 196, endPoint x: 514, endPoint y: 196, distance: 11.6
click at [514, 196] on strong "Abģērbu veikals -" at bounding box center [541, 191] width 95 height 14
click at [508, 199] on p "Abģērbu veikals - vārdu savienojums uzrakstīts pareizi." at bounding box center [829, 191] width 671 height 15
click at [505, 194] on strong "Abģērbu veikals -" at bounding box center [541, 191] width 95 height 14
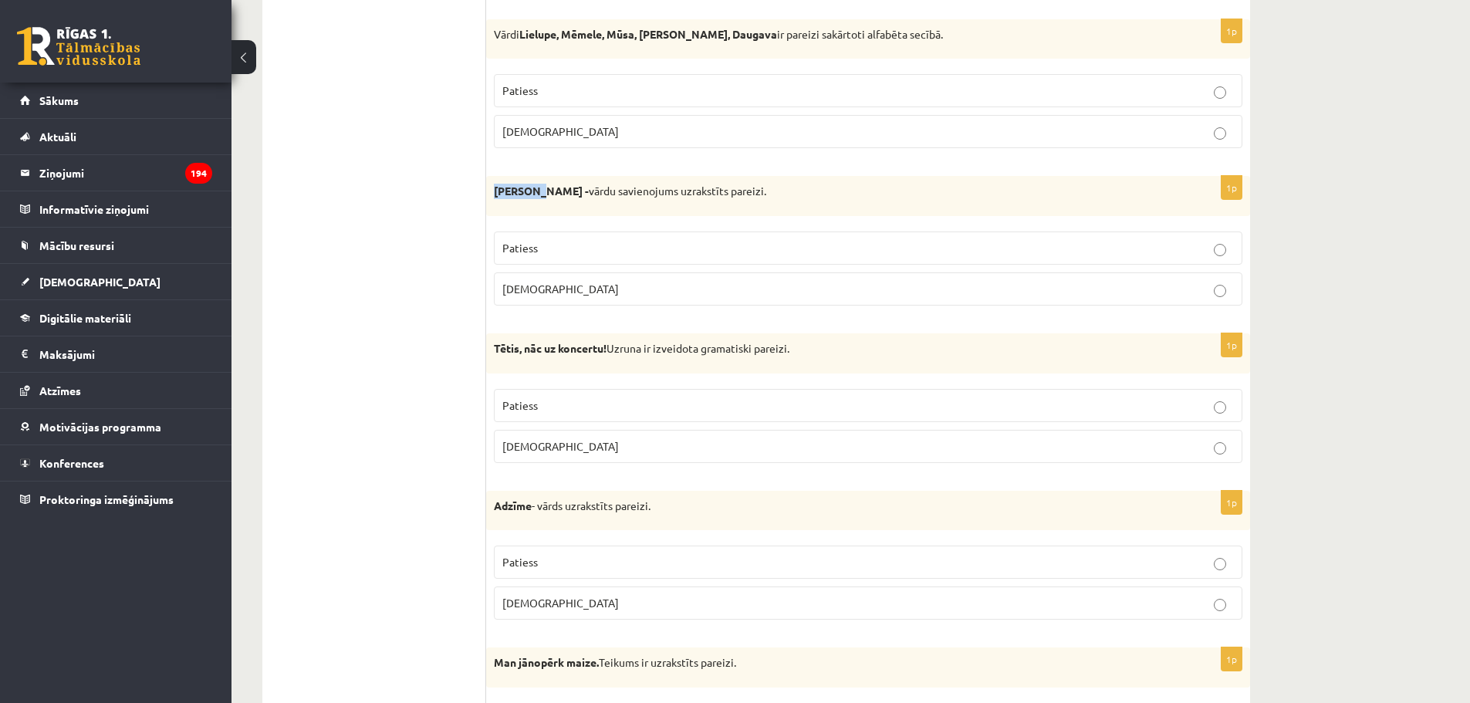
click at [508, 198] on strong "Abģērbu veikals -" at bounding box center [541, 191] width 95 height 14
click at [507, 198] on strong "Abģērbu veikals -" at bounding box center [541, 191] width 95 height 14
click at [502, 195] on strong "Abģērbu veikals -" at bounding box center [541, 191] width 95 height 14
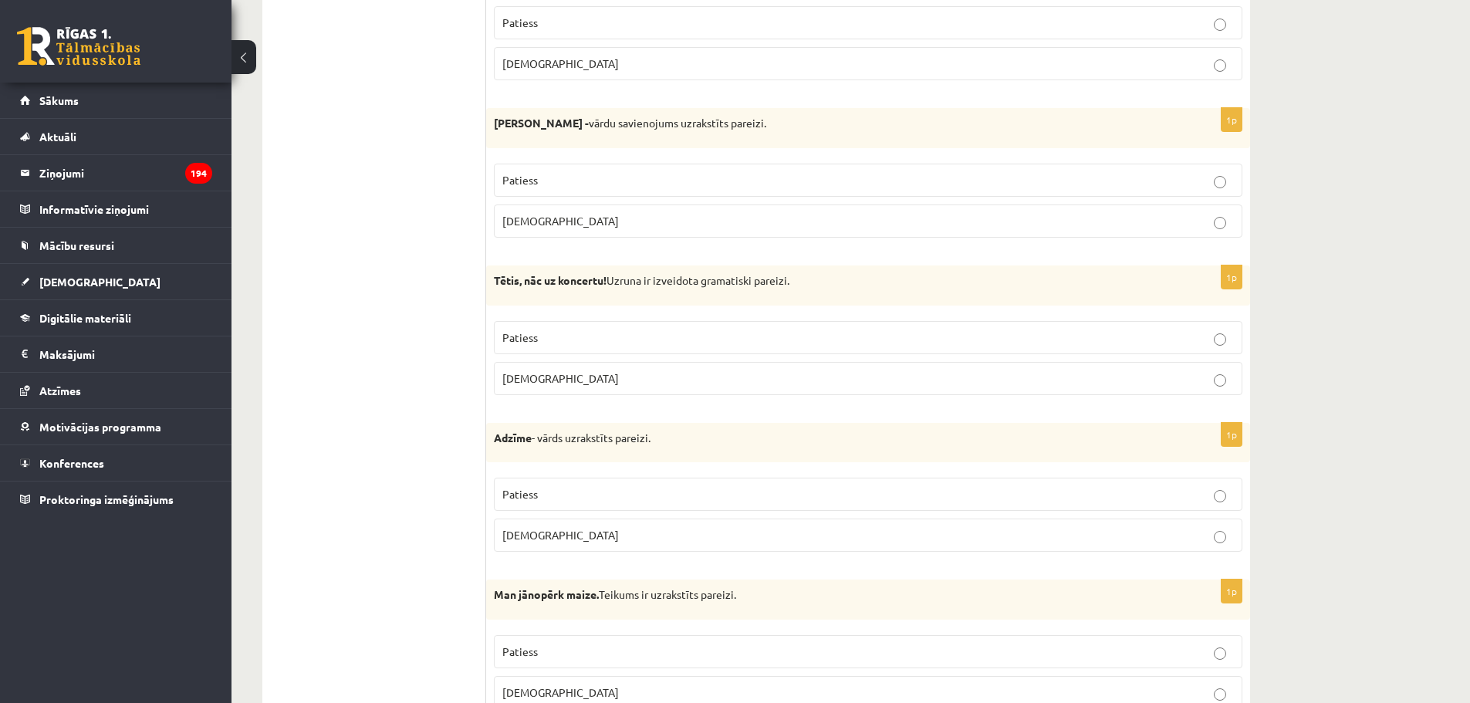
scroll to position [1003, 0]
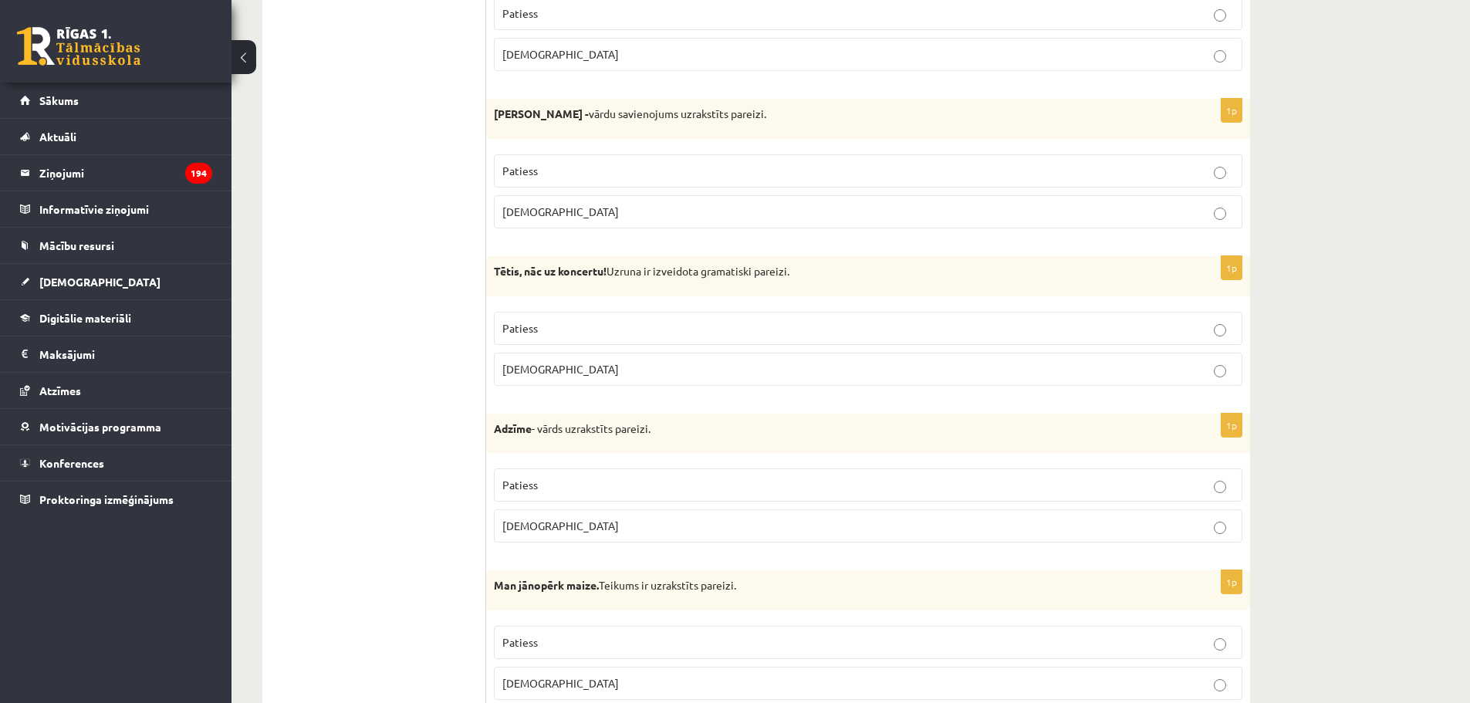
click at [542, 331] on p "Patiess" at bounding box center [867, 328] width 731 height 16
drag, startPoint x: 560, startPoint y: 378, endPoint x: 492, endPoint y: 272, distance: 126.7
click at [492, 272] on div "1p Tētis, nāc uz koncertu! Uzruna ir izveidota gramatiski pareizi. Patiess Apla…" at bounding box center [868, 327] width 764 height 142
copy div "Tētis, nāc uz koncertu! Uzruna ir izveidota gramatiski pareizi. Patiess Aplams"
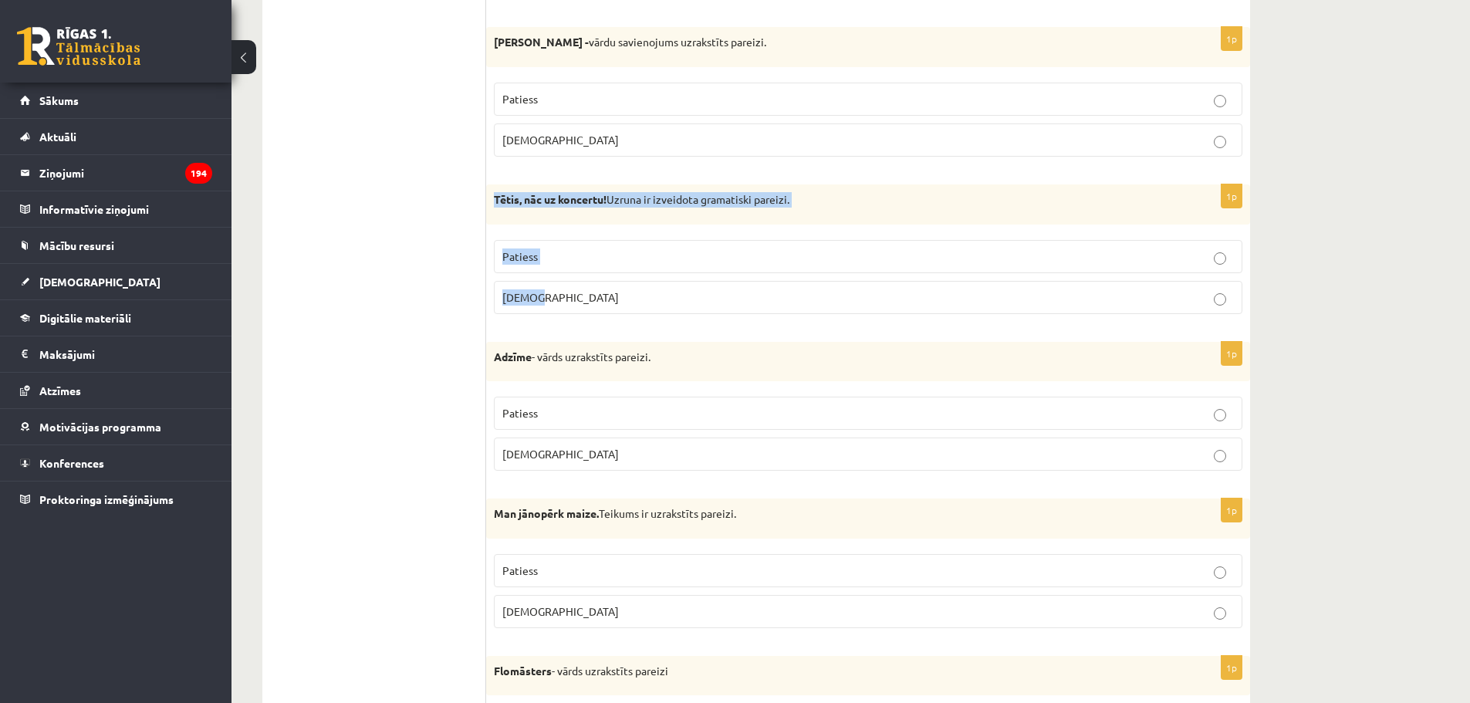
scroll to position [1080, 0]
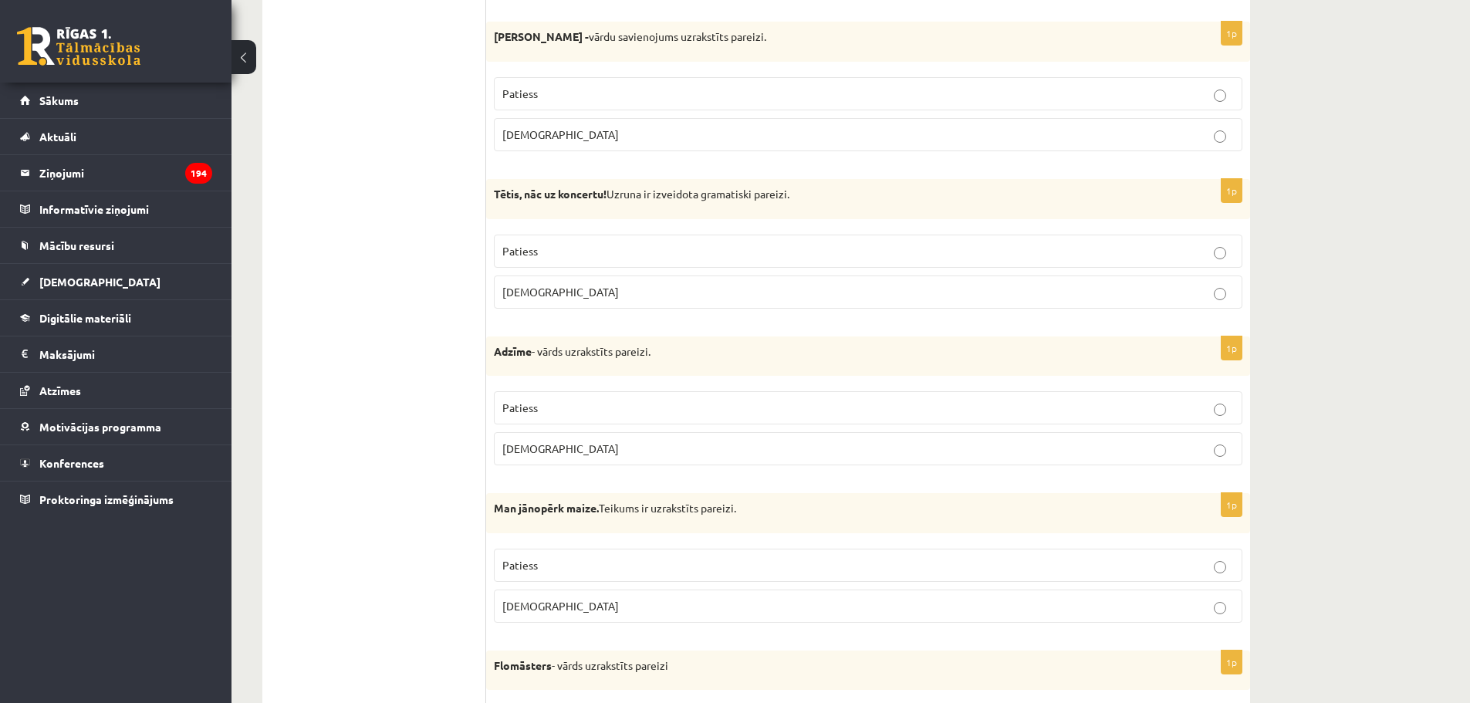
click at [551, 456] on p "Aplams" at bounding box center [867, 449] width 731 height 16
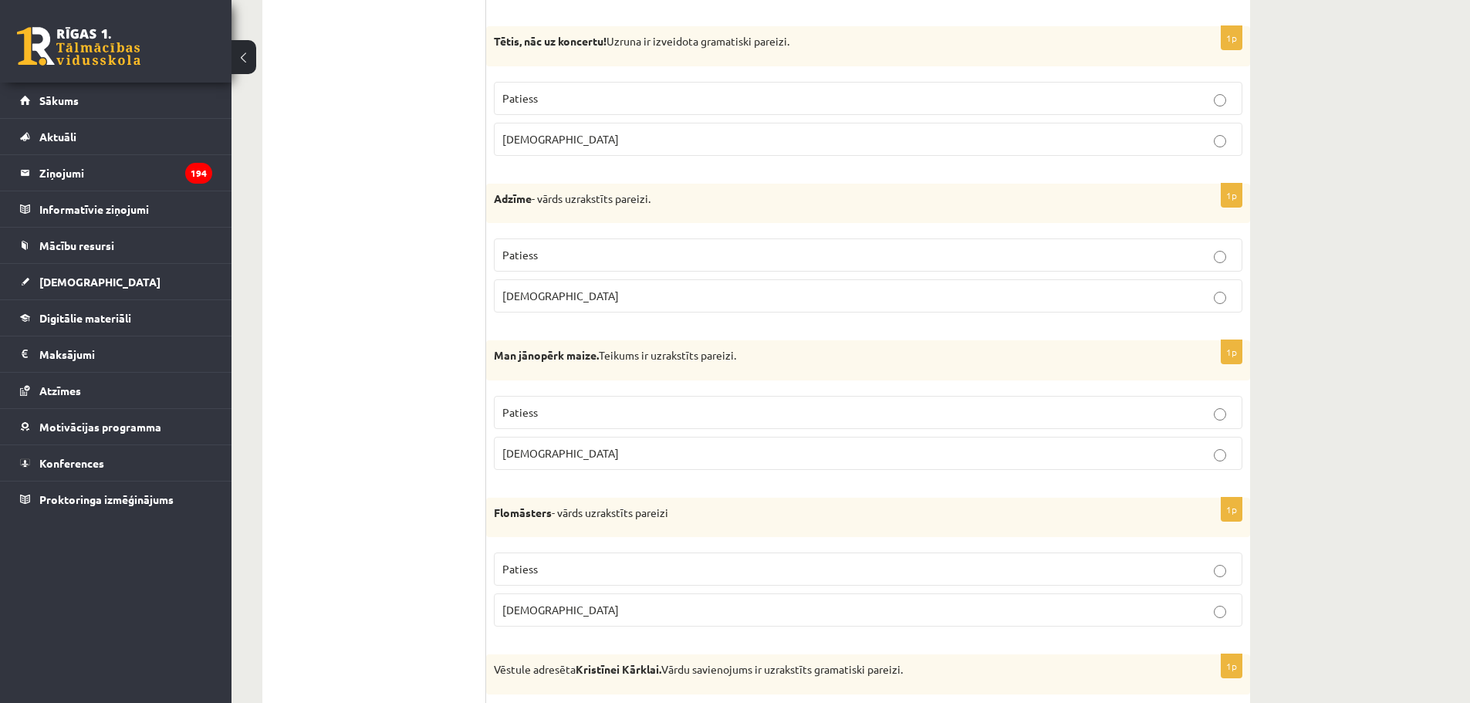
scroll to position [1235, 0]
click at [500, 194] on strong "Adzīme" at bounding box center [513, 197] width 38 height 14
copy p "Adzīme"
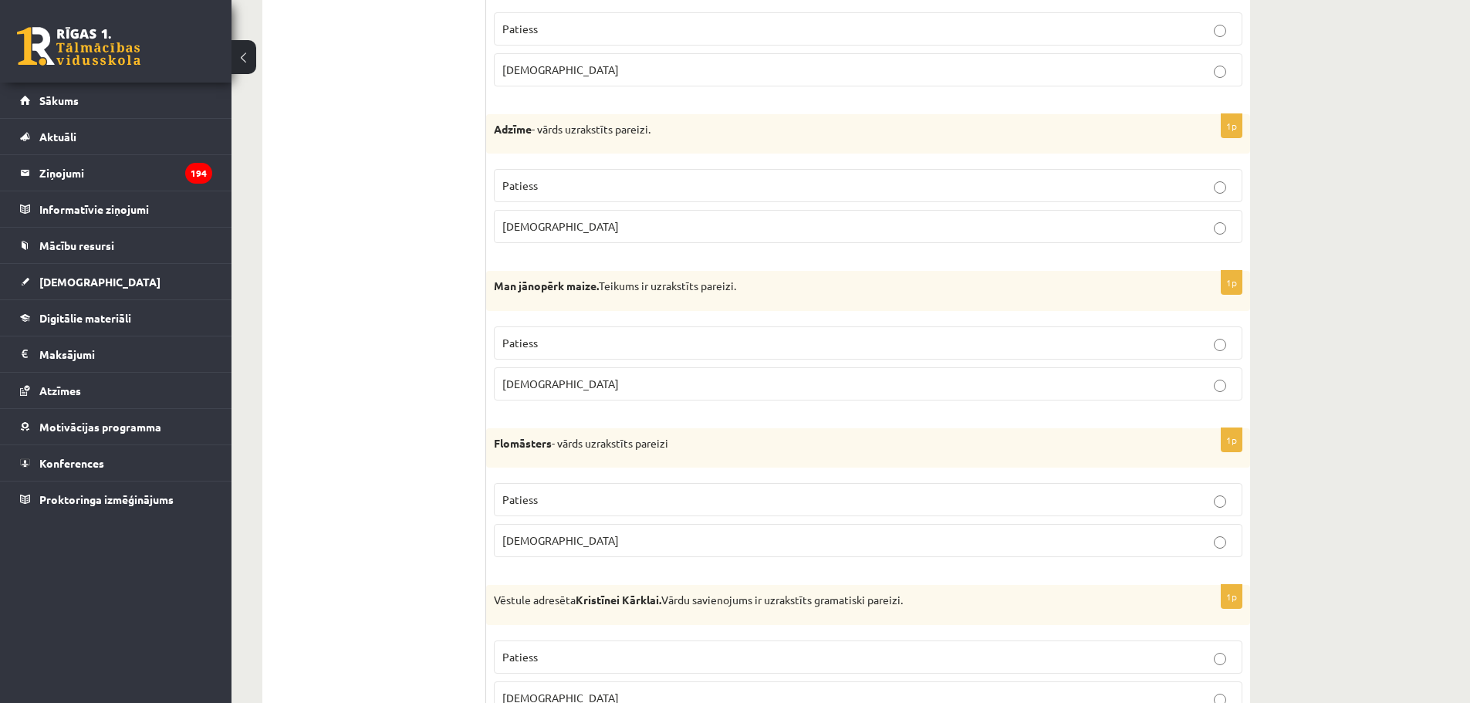
scroll to position [1312, 0]
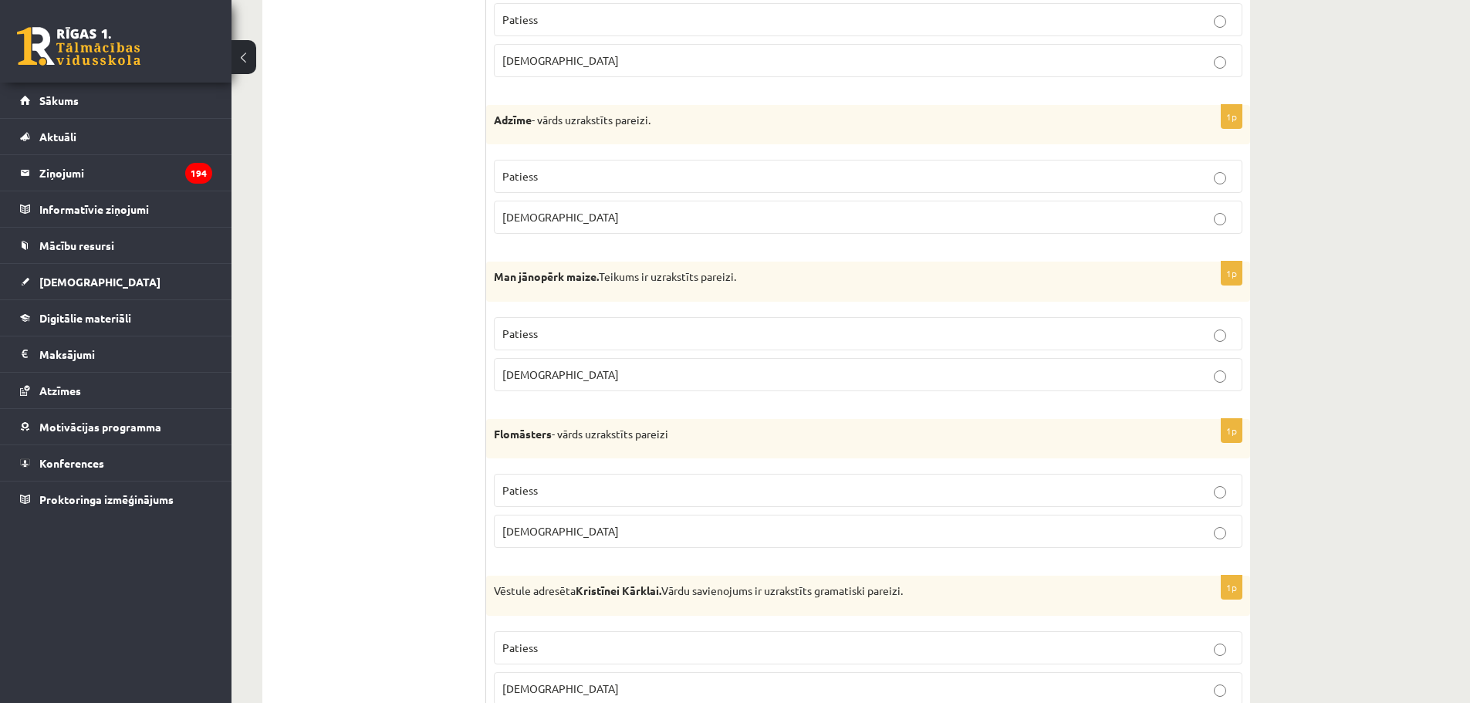
click at [526, 328] on span "Patiess" at bounding box center [519, 333] width 35 height 14
drag, startPoint x: 733, startPoint y: 282, endPoint x: 696, endPoint y: 286, distance: 37.2
click at [705, 283] on p "Man jānopērk maize. Teikums ir uzrakstīts pareizi." at bounding box center [829, 276] width 671 height 15
drag, startPoint x: 556, startPoint y: 365, endPoint x: 495, endPoint y: 292, distance: 95.3
click at [495, 292] on div "1p Man jānopērk maize. Teikums ir uzrakstīts pareizi. Patiess Aplams" at bounding box center [868, 333] width 764 height 142
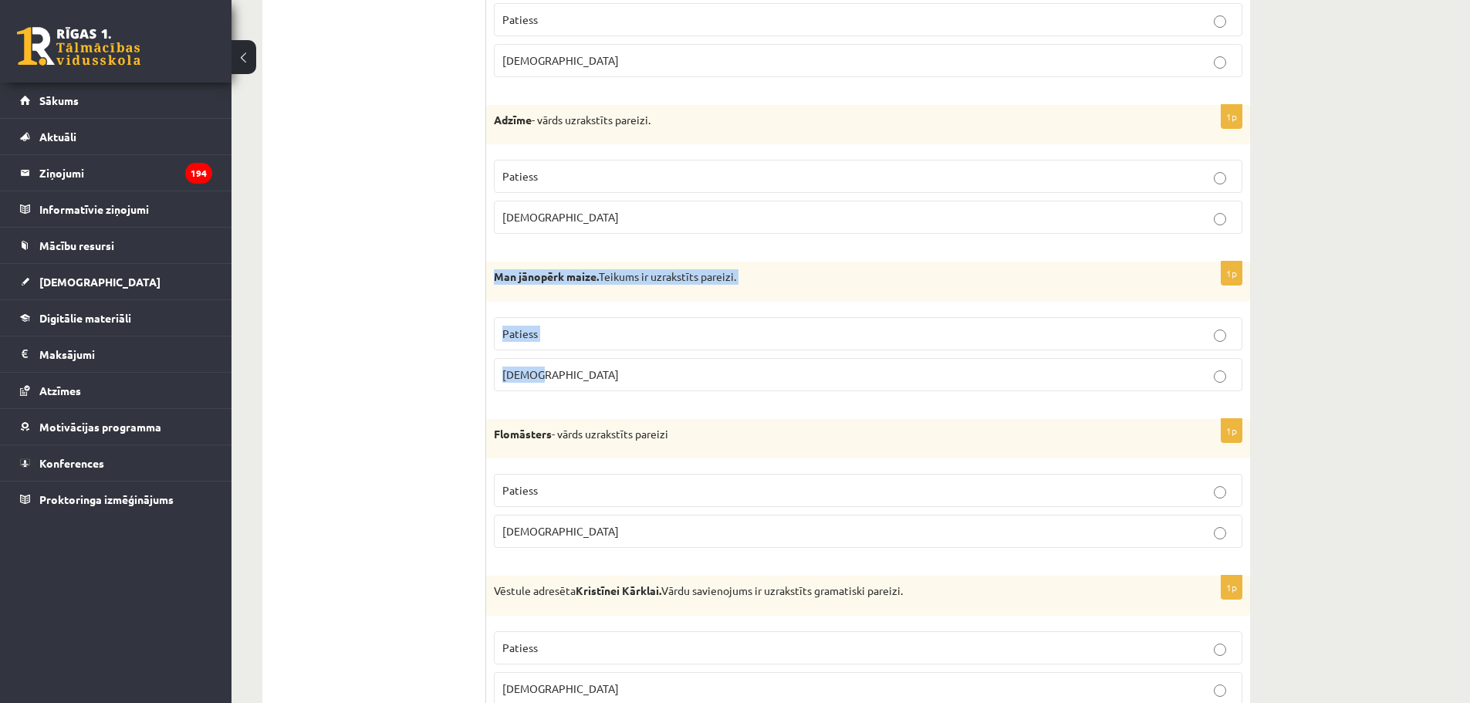
copy div "Man jānopērk maize. Teikums ir uzrakstīts pareizi. Patiess Aplams"
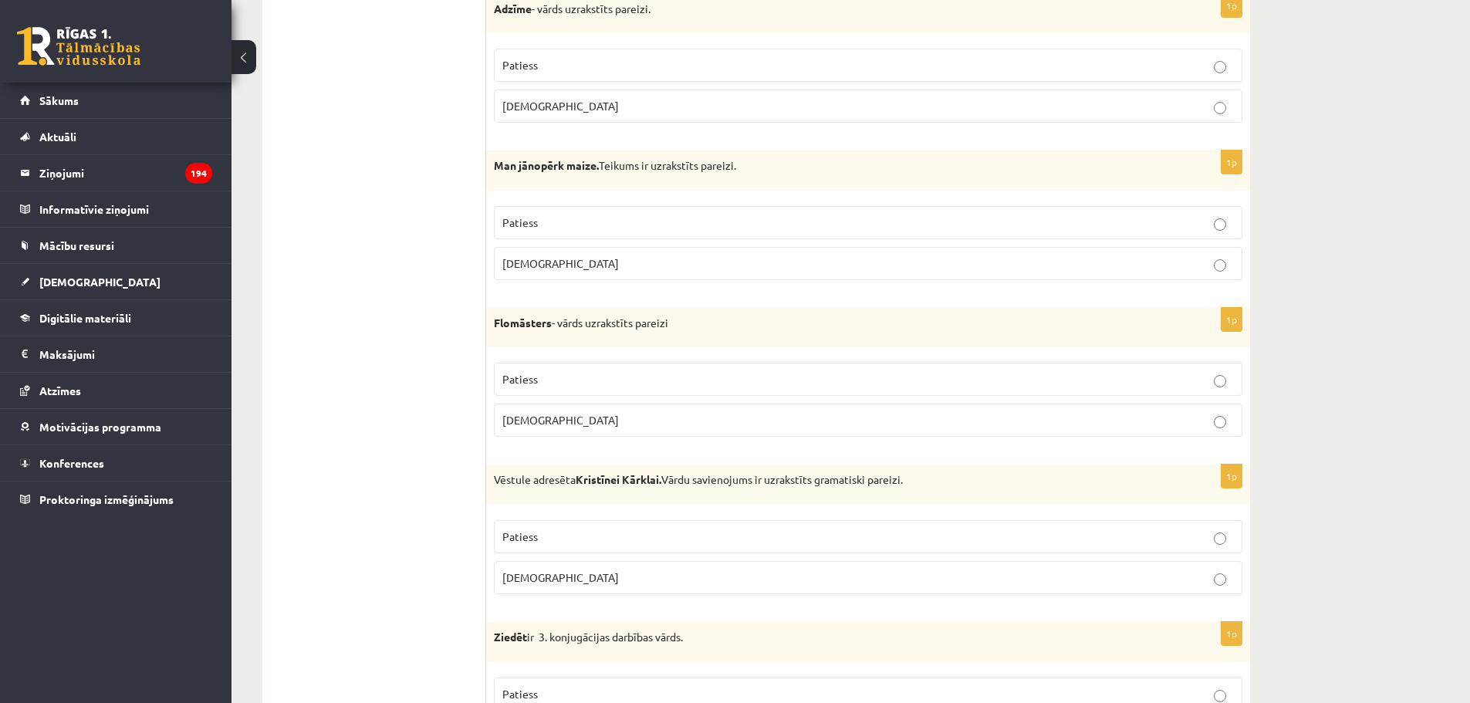
scroll to position [1466, 0]
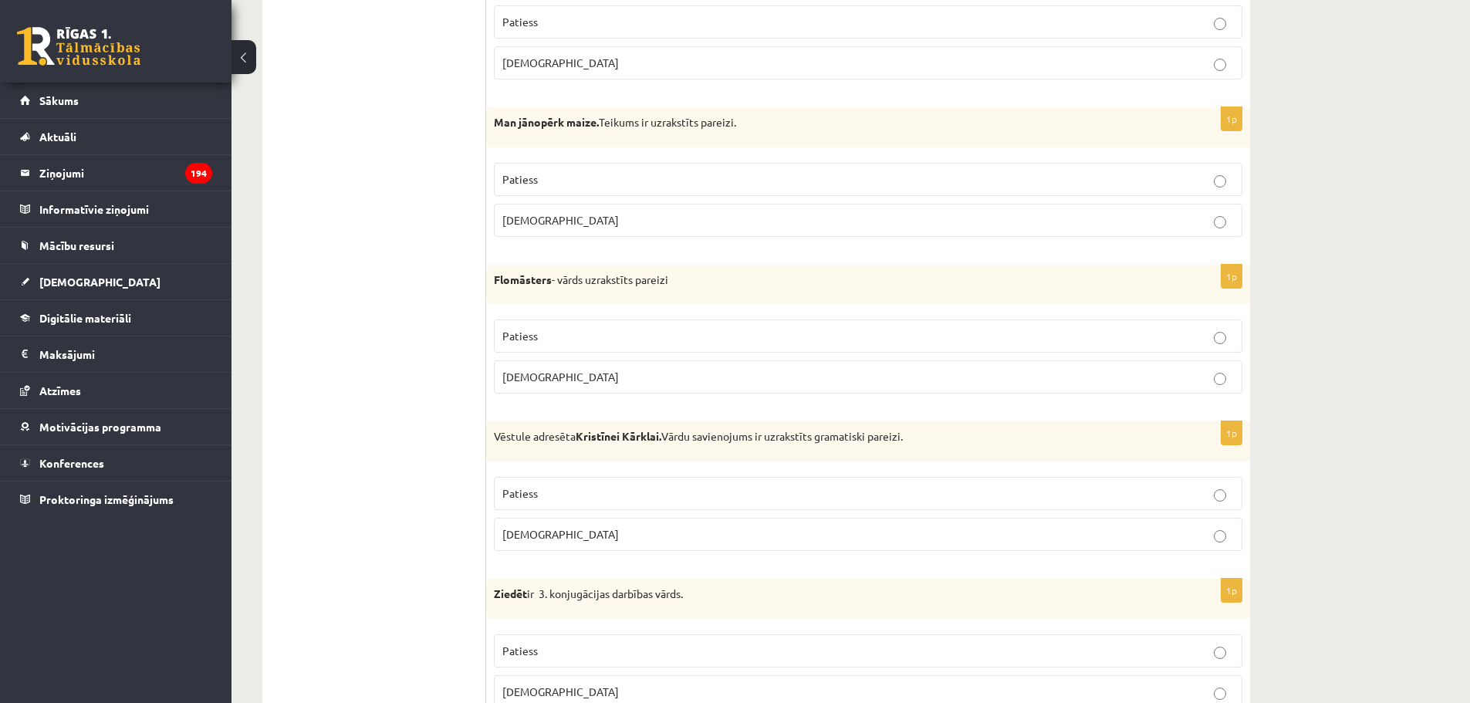
click at [502, 279] on strong "Flomāsters" at bounding box center [523, 279] width 58 height 14
copy strong "Flomāsters"
click at [511, 341] on span "Patiess" at bounding box center [519, 336] width 35 height 14
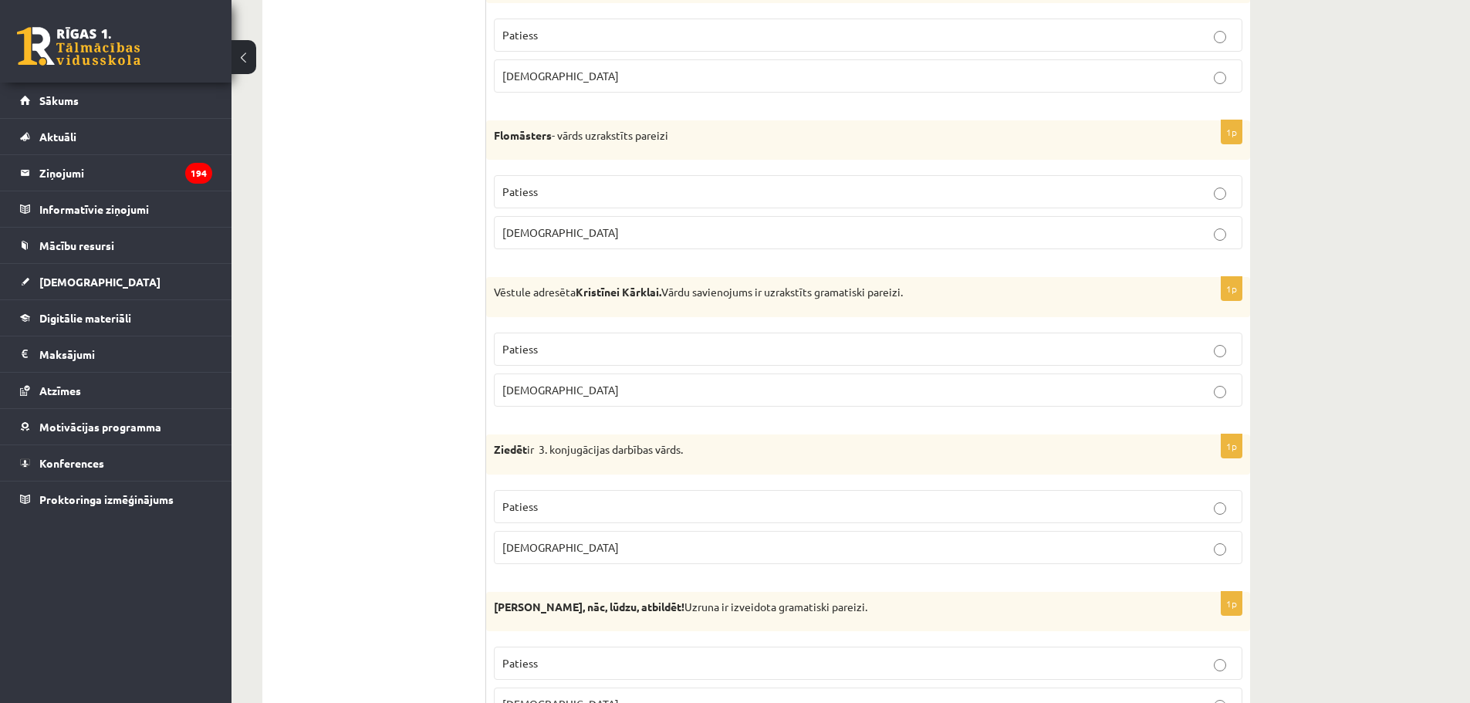
scroll to position [1620, 0]
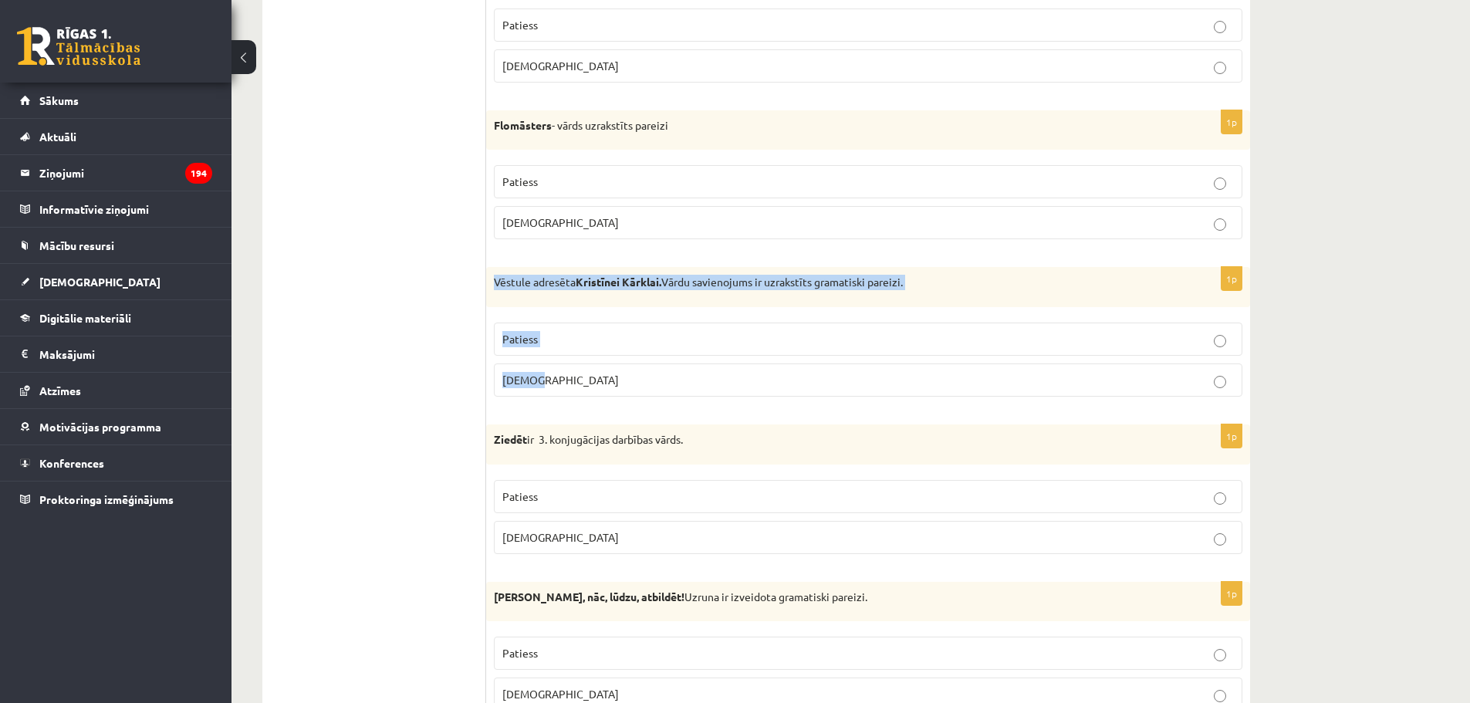
drag, startPoint x: 537, startPoint y: 380, endPoint x: 492, endPoint y: 285, distance: 104.6
click at [492, 285] on div "1p Vēstule adresēta Kristīnei Kārklai. Vārdu savienojums ir uzrakstīts gramatis…" at bounding box center [868, 338] width 764 height 142
copy div "Vēstule adresēta Kristīnei Kārklai. Vārdu savienojums ir uzrakstīts gramatiski …"
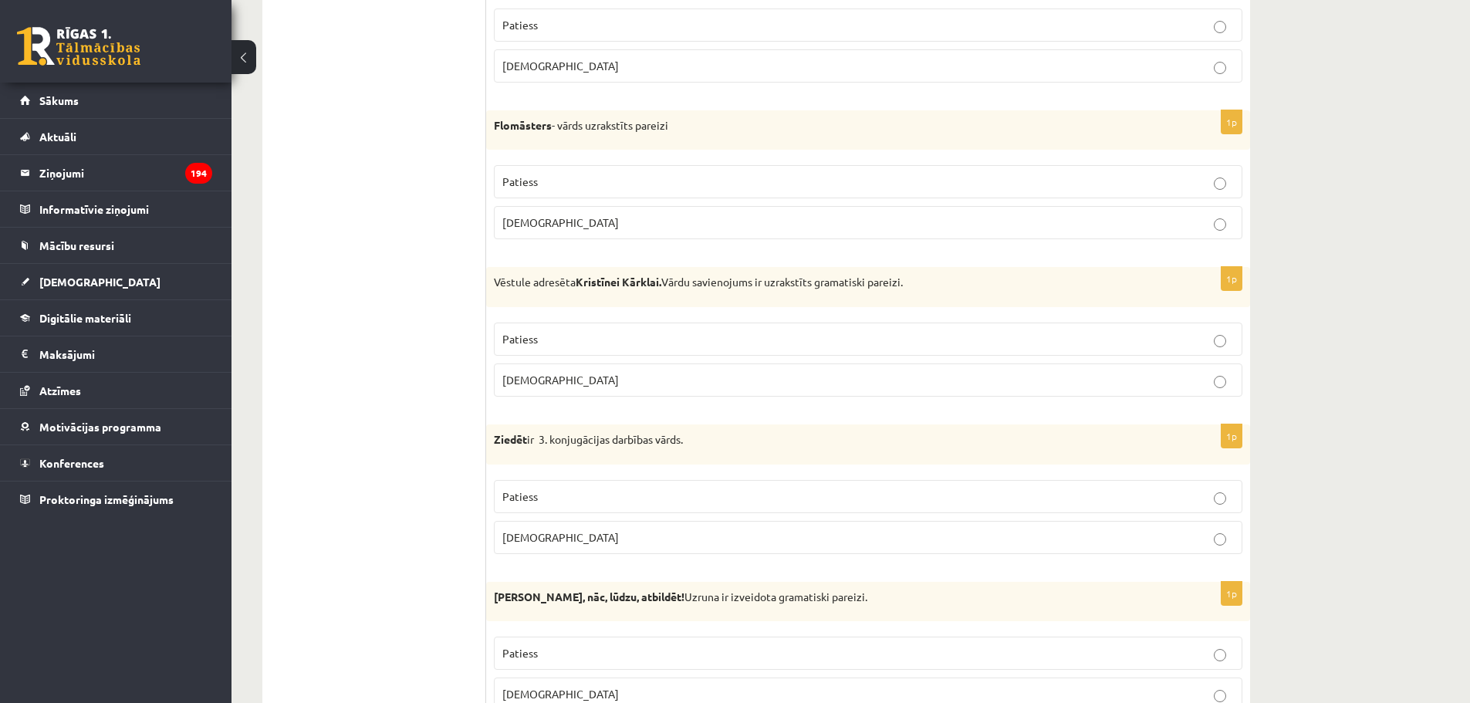
click at [546, 337] on p "Patiess" at bounding box center [867, 339] width 731 height 16
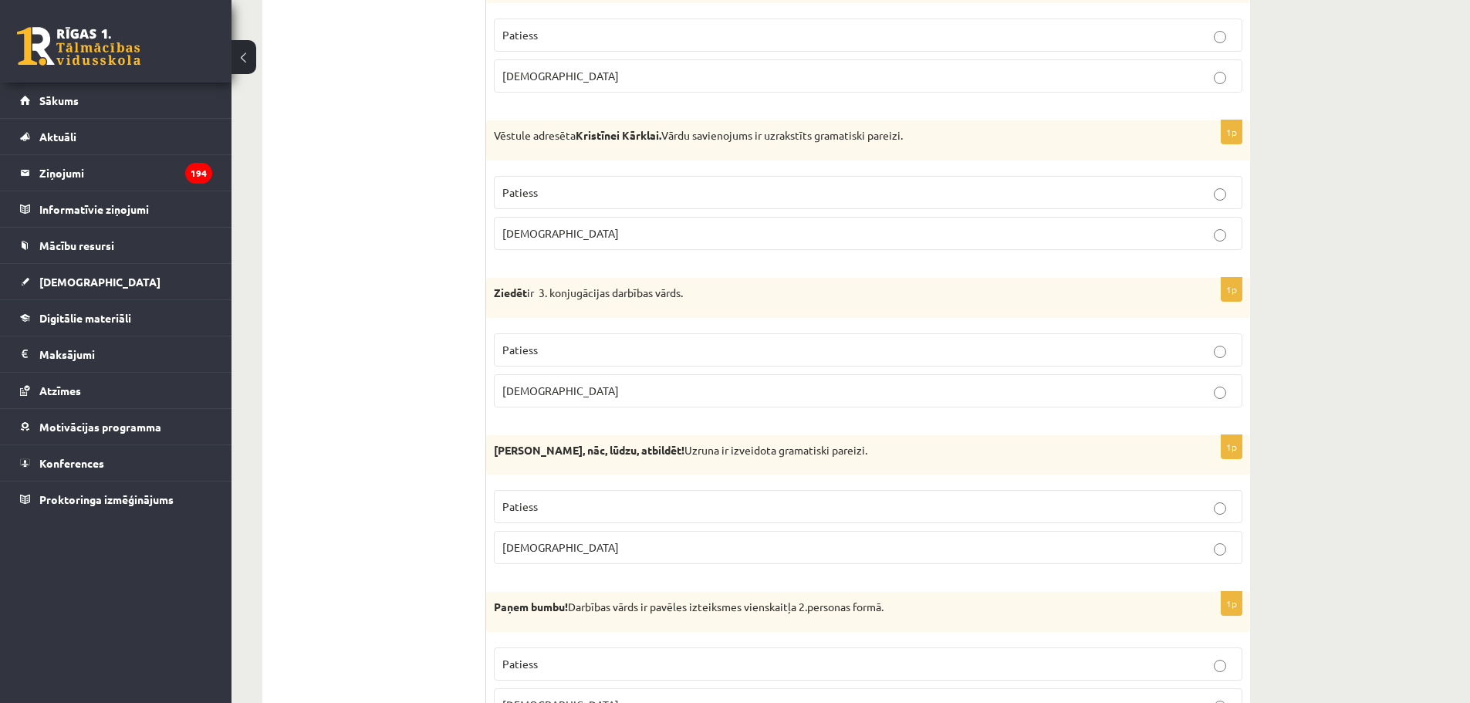
scroll to position [1775, 0]
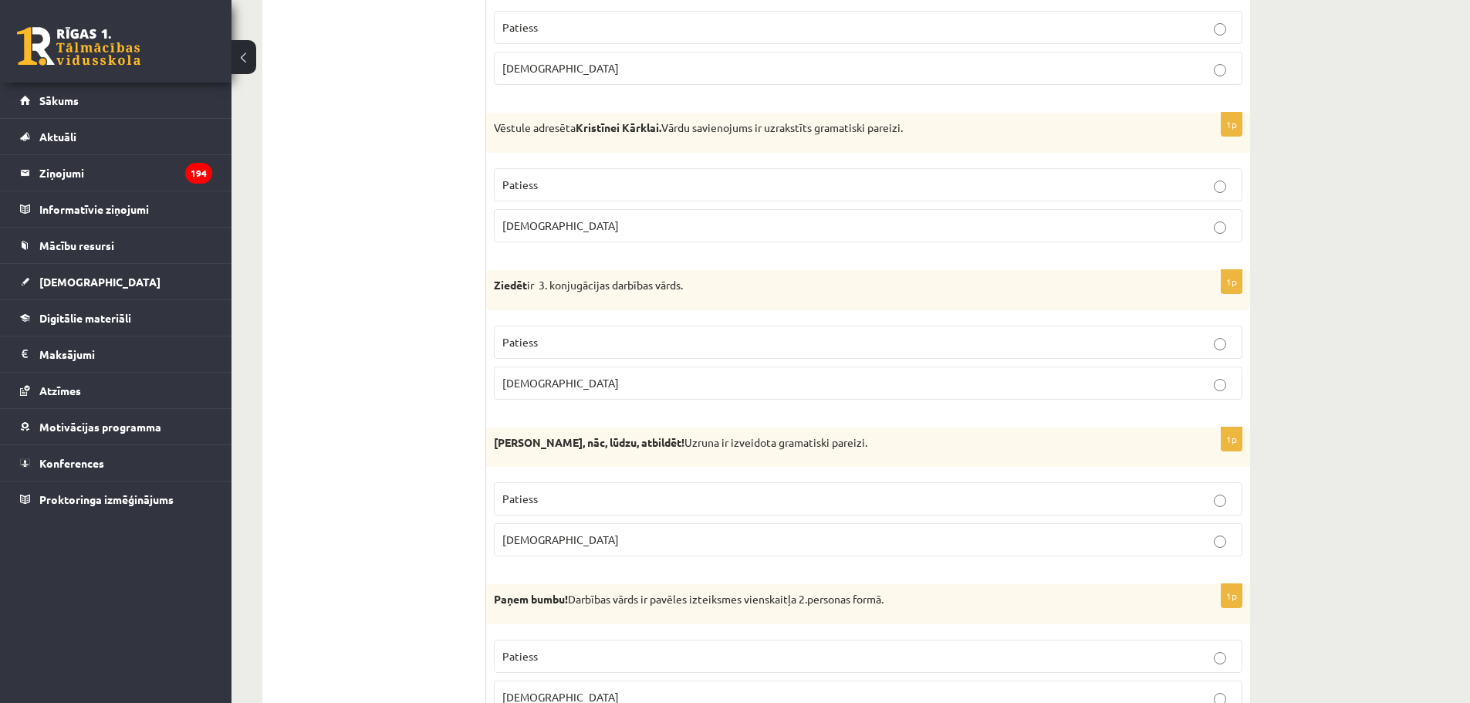
click at [488, 279] on div "Ziedēt ir 3. konjugācijas darbības vārds." at bounding box center [868, 290] width 764 height 40
click at [498, 277] on div "Ziedēt ir 3. konjugācijas darbības vārds." at bounding box center [868, 290] width 764 height 40
click at [593, 339] on p "Patiess" at bounding box center [867, 342] width 731 height 16
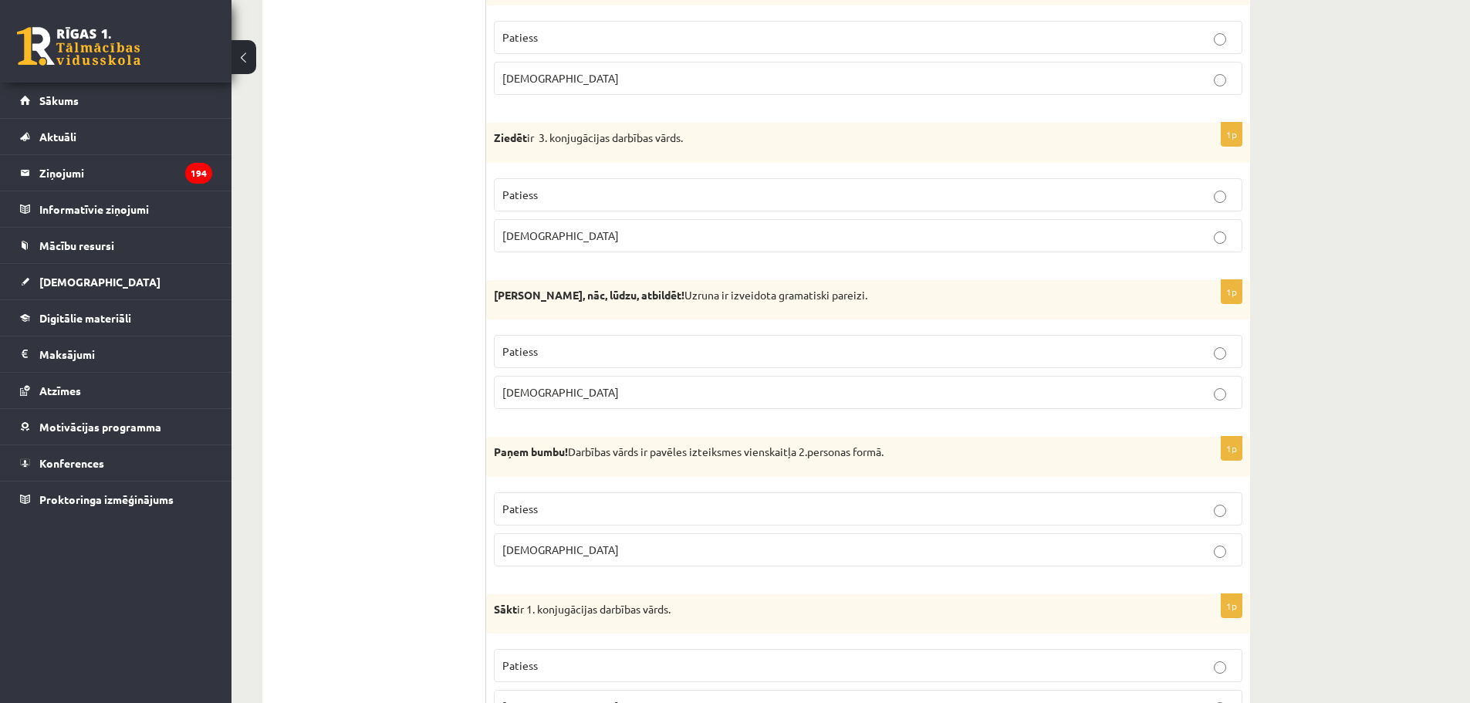
scroll to position [1929, 0]
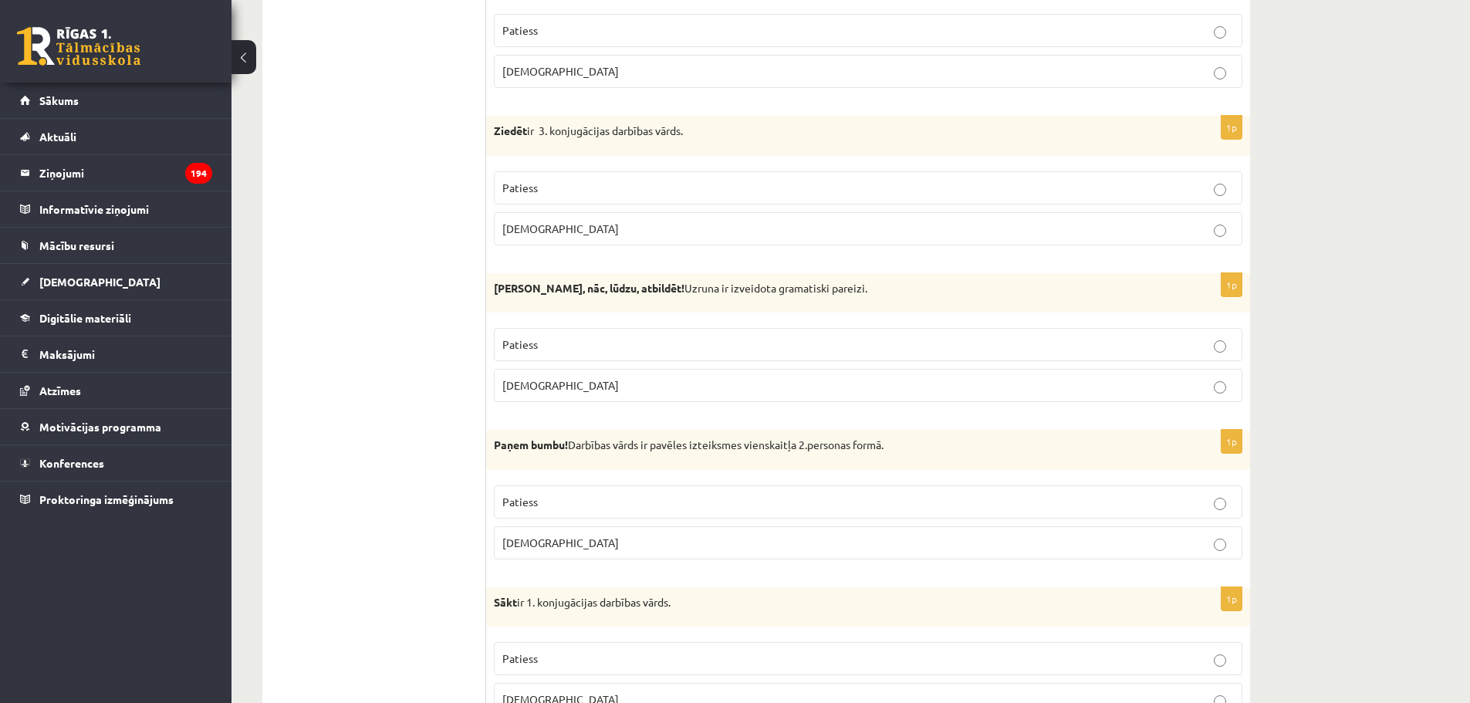
click at [549, 377] on label "Aplams" at bounding box center [868, 385] width 748 height 33
drag, startPoint x: 572, startPoint y: 390, endPoint x: 496, endPoint y: 296, distance: 121.3
click at [496, 296] on div "1p Normunds Bērz, nāc, lūdzu, atbildēt! Uzruna ir izveidota gramatiski pareizi.…" at bounding box center [868, 344] width 764 height 142
click at [349, 268] on ul "Tests Izvērtējums!" at bounding box center [382, 716] width 208 height 4737
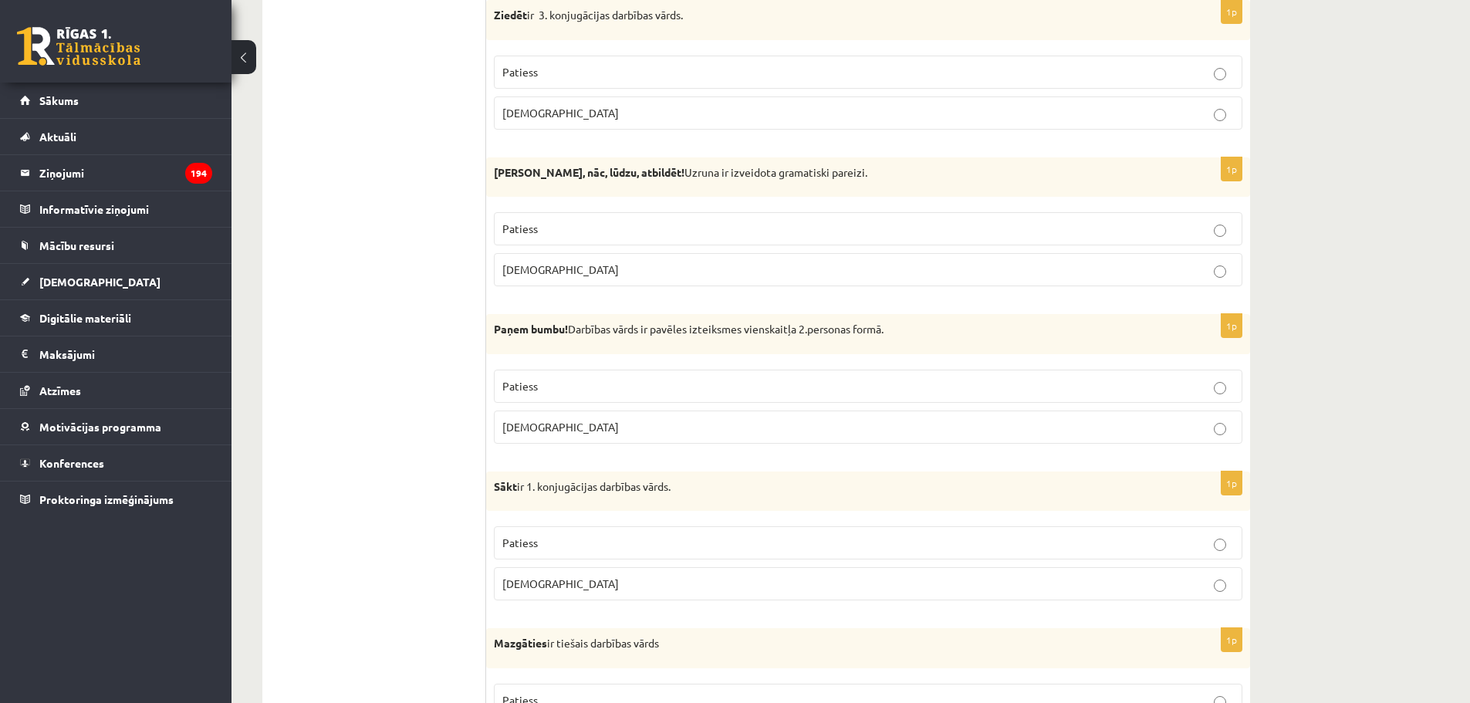
scroll to position [2006, 0]
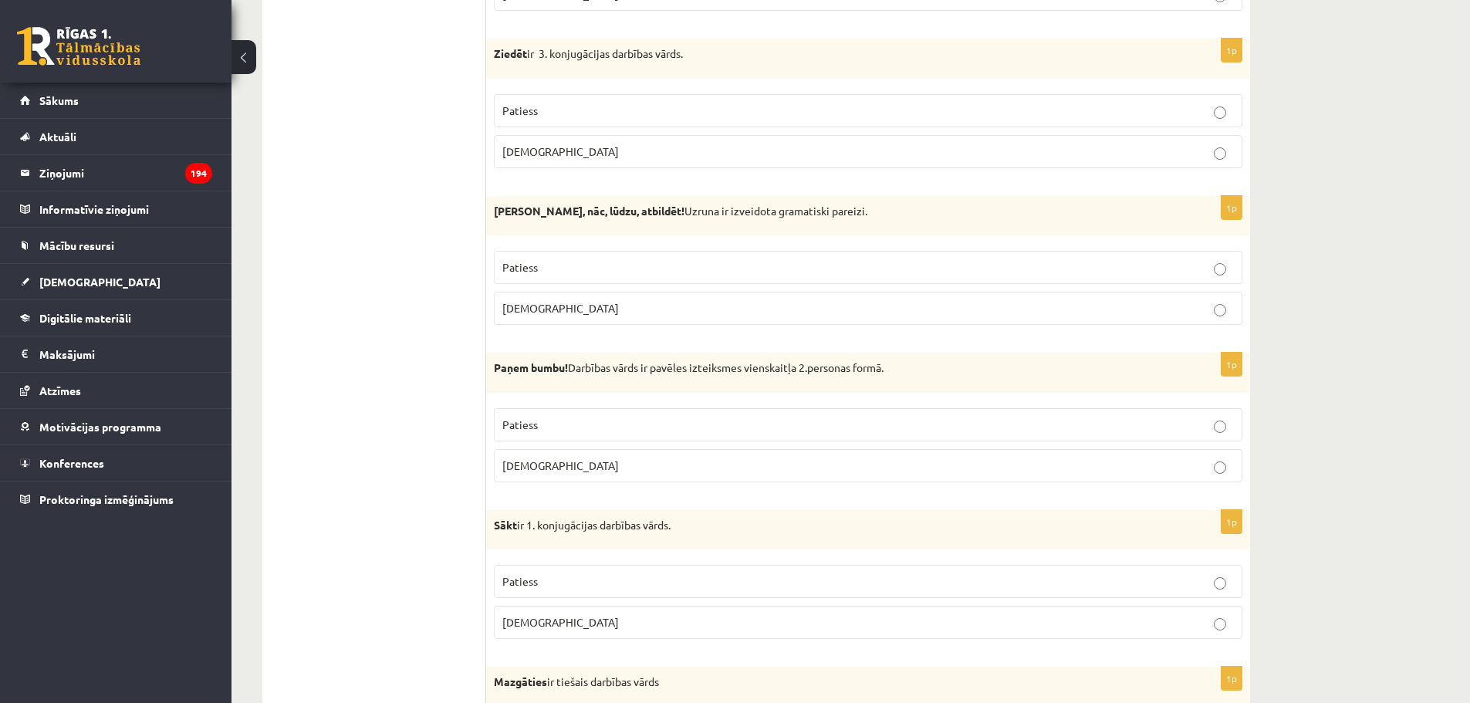
click at [572, 213] on strong "Normunds Bērz, nāc, lūdzu, atbildēt!" at bounding box center [589, 211] width 191 height 14
click at [568, 210] on strong "Normunds Bērz, nāc, lūdzu, atbildēt!" at bounding box center [589, 211] width 191 height 14
click at [569, 212] on strong "Normunds Bērz, nāc, lūdzu, atbildēt!" at bounding box center [589, 211] width 191 height 14
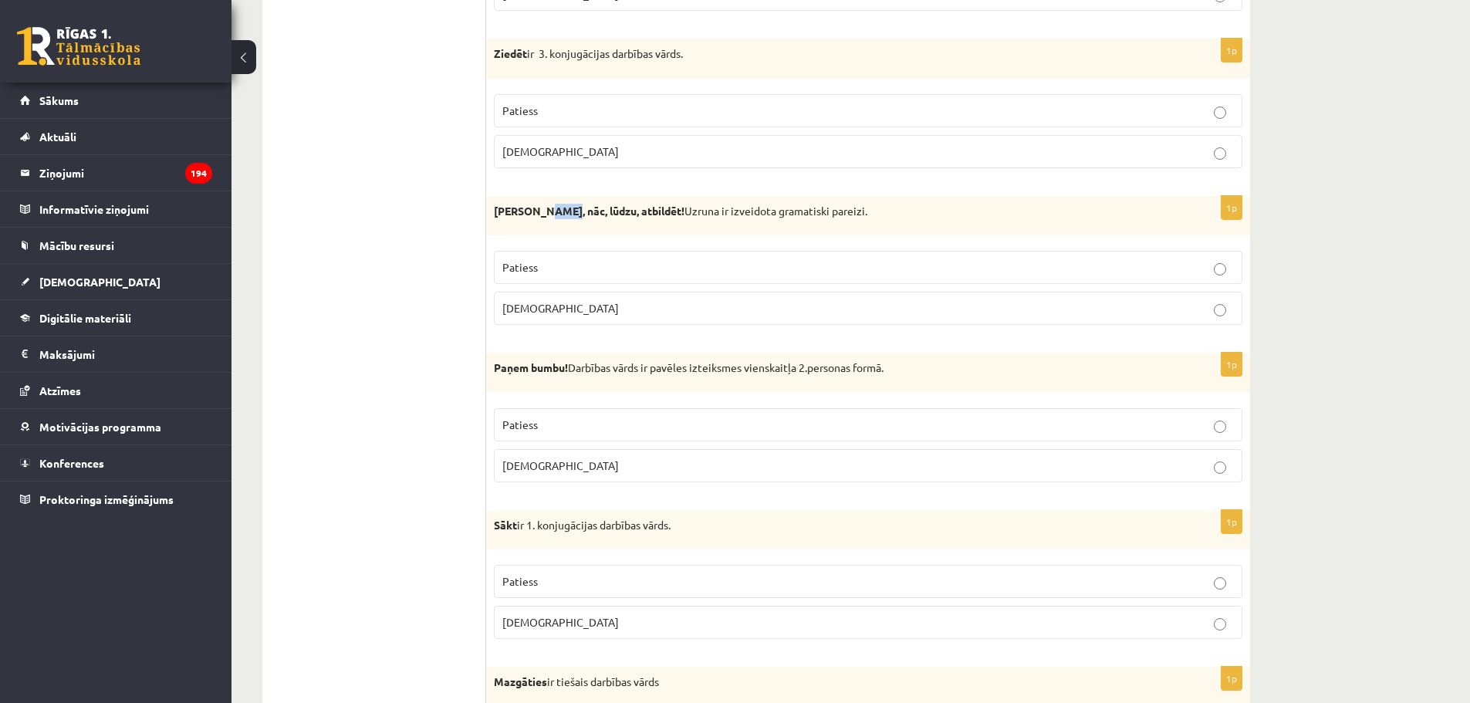
click at [569, 212] on strong "Normunds Bērz, nāc, lūdzu, atbildēt!" at bounding box center [589, 211] width 191 height 14
click at [560, 215] on strong "Normunds Bērz, nāc, lūdzu, atbildēt!" at bounding box center [589, 211] width 191 height 14
click at [566, 223] on div "Normunds Bērz, nāc, lūdzu, atbildēt! Uzruna ir izveidota gramatiski pareizi." at bounding box center [868, 216] width 764 height 40
click at [567, 212] on strong "Normunds Bērz, nāc, lūdzu, atbildēt!" at bounding box center [589, 211] width 191 height 14
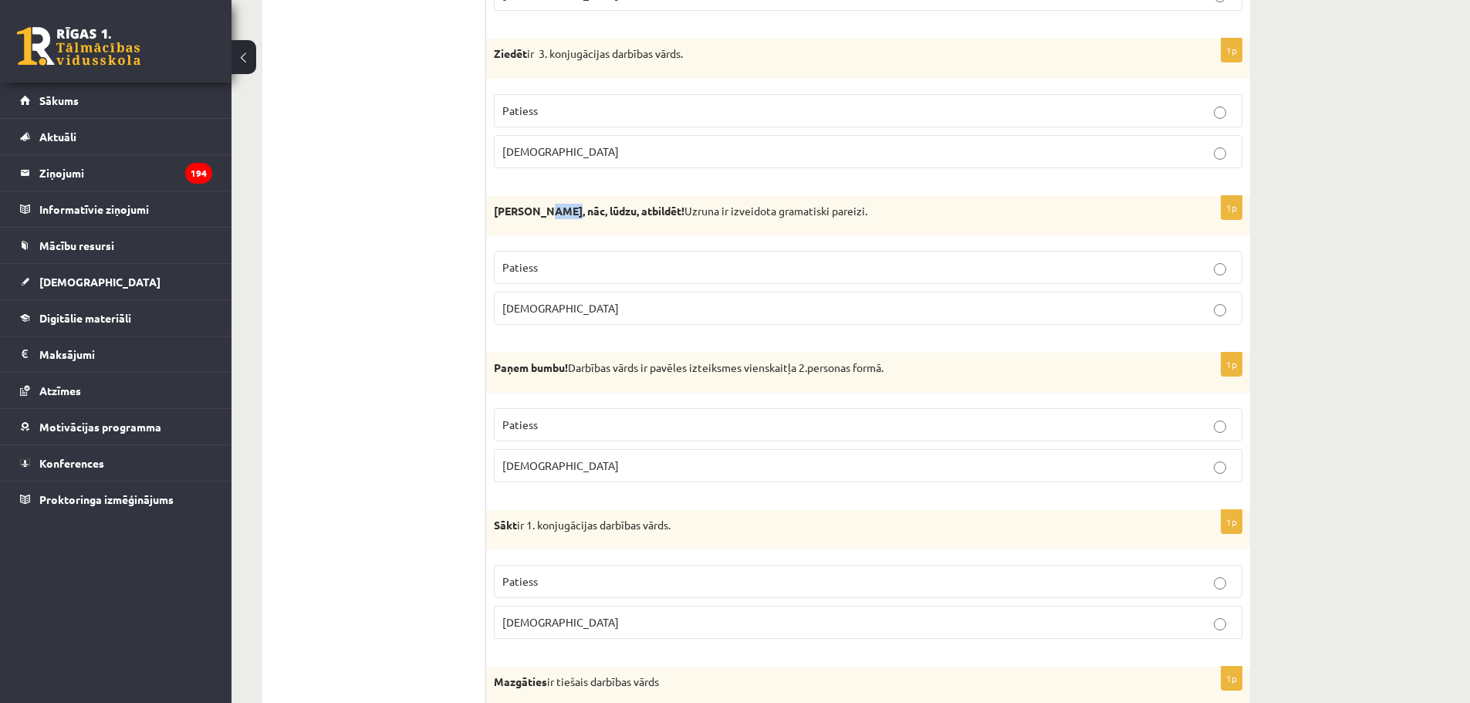
click at [567, 212] on strong "Normunds Bērz, nāc, lūdzu, atbildēt!" at bounding box center [589, 211] width 191 height 14
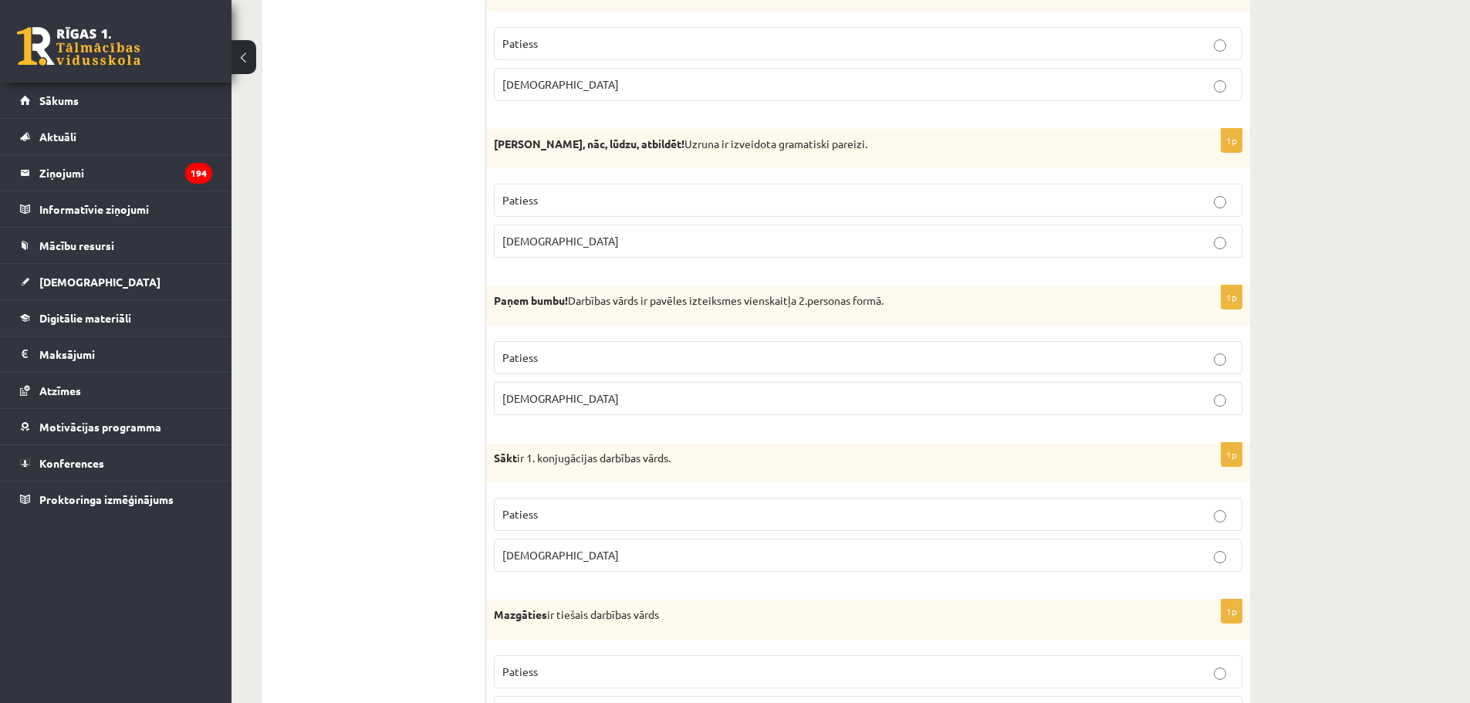
scroll to position [2083, 0]
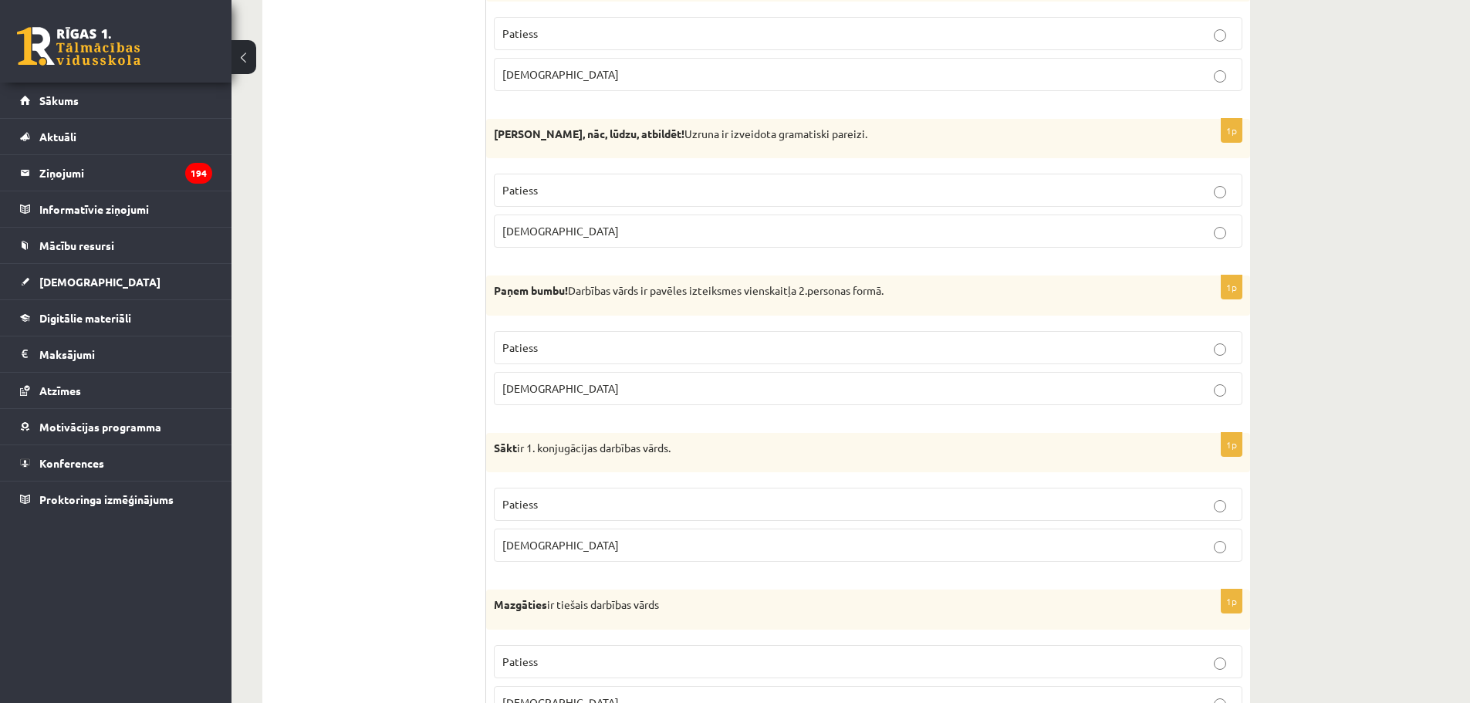
click at [519, 285] on strong "Paņem bumbu!" at bounding box center [531, 290] width 74 height 14
click at [498, 292] on strong "Paņem bumbu!" at bounding box center [531, 290] width 74 height 14
drag, startPoint x: 657, startPoint y: 296, endPoint x: 758, endPoint y: 282, distance: 102.8
click at [758, 282] on div "Paņem bumbu! Darbības vārds ir pavēles izteiksmes vienskaitļa 2.personas formā." at bounding box center [868, 295] width 764 height 40
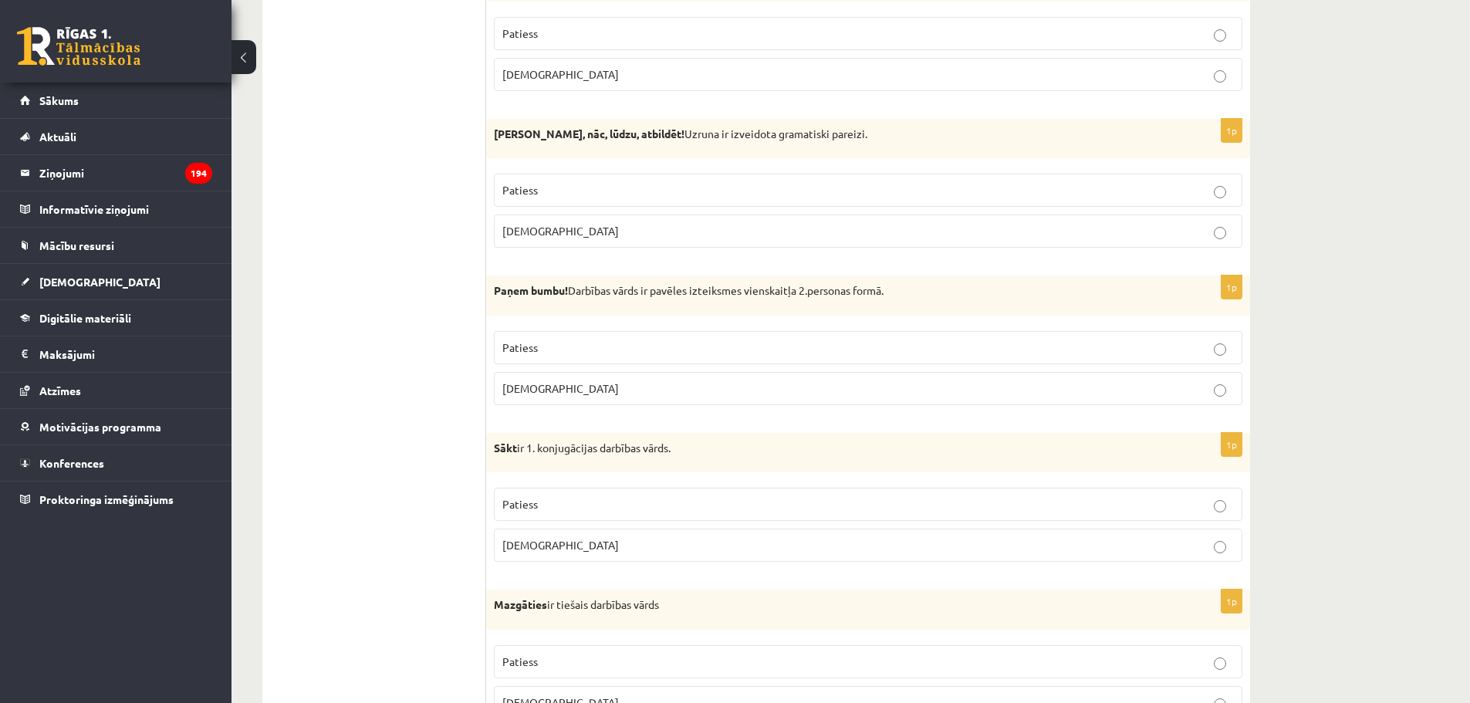
click at [826, 292] on p "Paņem bumbu! Darbības vārds ir pavēles izteiksmes vienskaitļa 2.personas formā." at bounding box center [829, 290] width 671 height 15
click at [749, 288] on p "Paņem bumbu! Darbības vārds ir pavēles izteiksmes vienskaitļa 2.personas formā." at bounding box center [829, 290] width 671 height 15
click at [504, 289] on strong "Paņem bumbu!" at bounding box center [531, 290] width 74 height 14
click at [505, 288] on strong "Paņem bumbu!" at bounding box center [531, 290] width 74 height 14
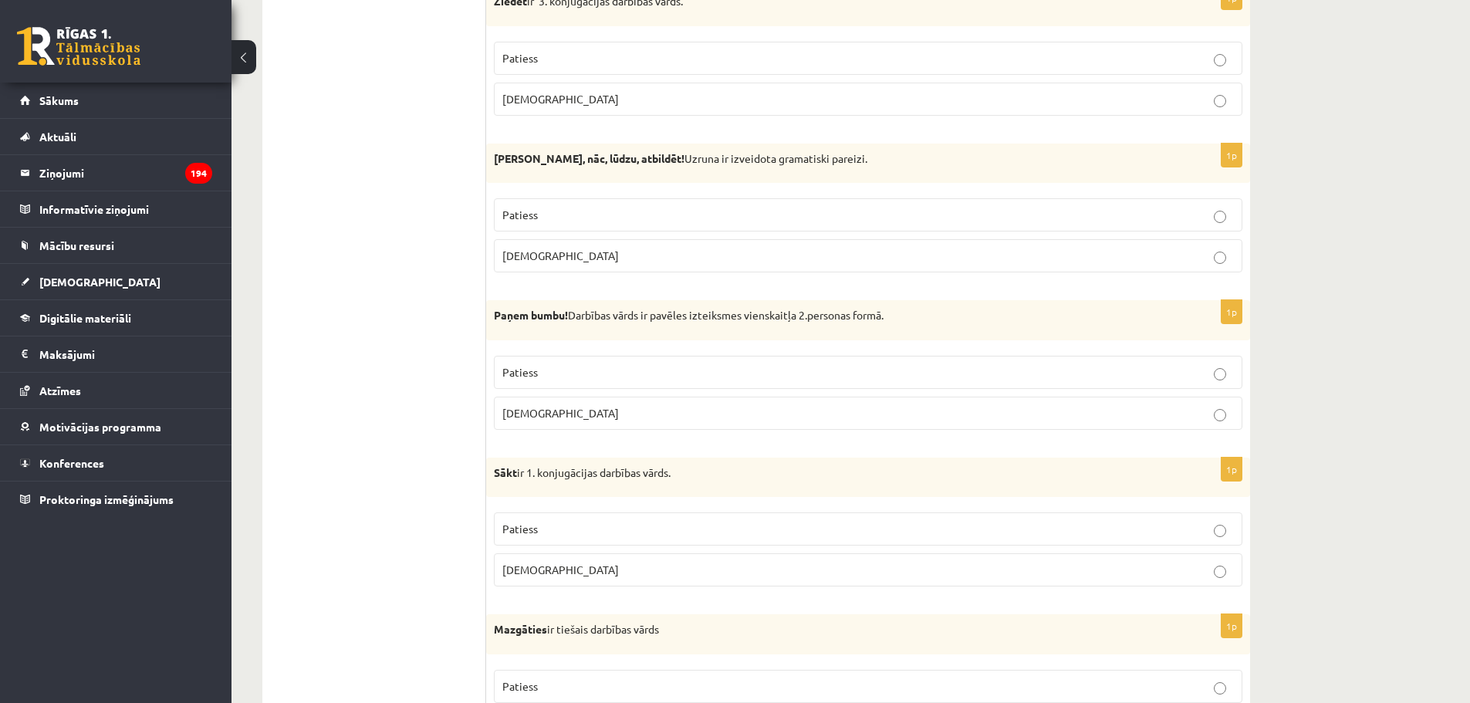
scroll to position [2006, 0]
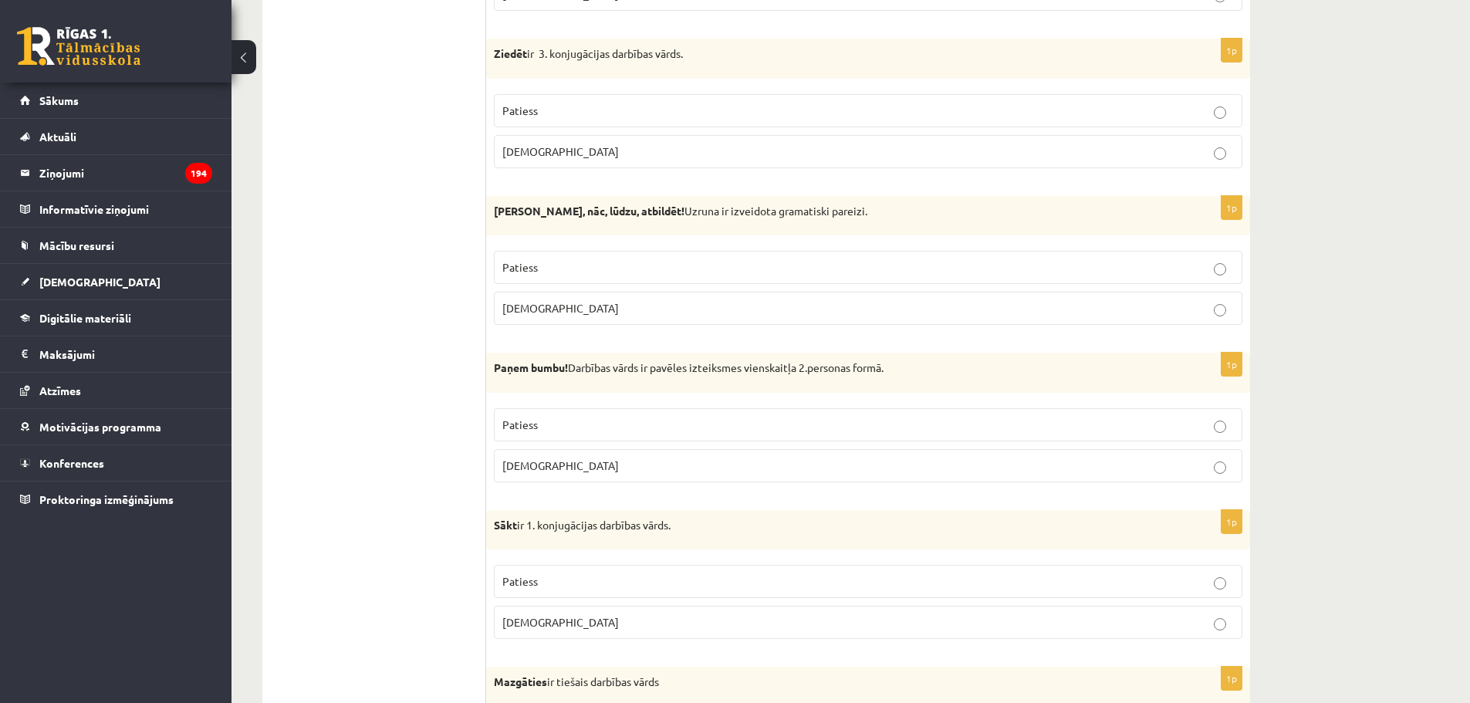
click at [592, 431] on p "Patiess" at bounding box center [867, 425] width 731 height 16
drag, startPoint x: 488, startPoint y: 363, endPoint x: 588, endPoint y: 453, distance: 133.9
click at [588, 453] on div "1p Paņem bumbu! Darbības vārds ir pavēles izteiksmes vienskaitļa 2.personas for…" at bounding box center [868, 424] width 764 height 142
click at [306, 396] on ul "Tests Izvērtējums!" at bounding box center [382, 639] width 208 height 4737
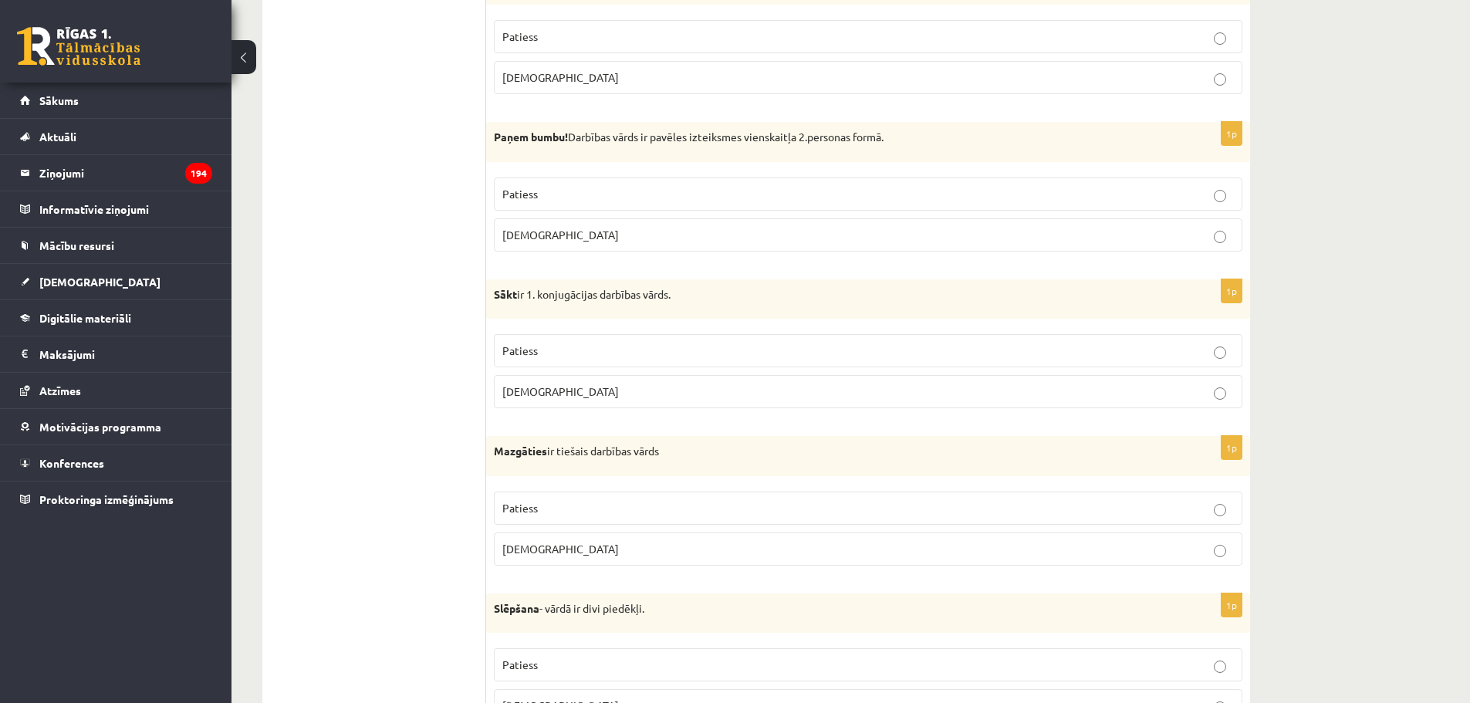
scroll to position [2238, 0]
click at [537, 350] on span "Patiess" at bounding box center [519, 350] width 35 height 14
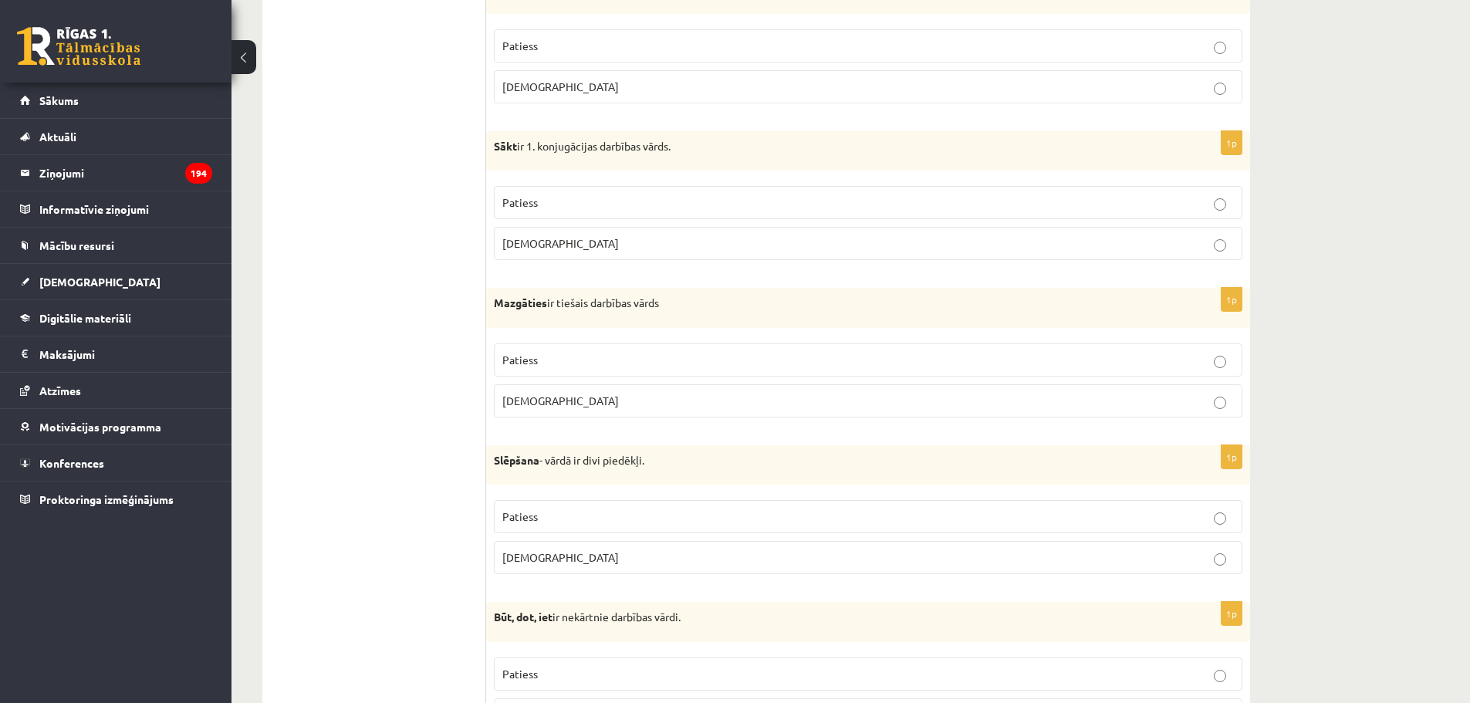
scroll to position [2392, 0]
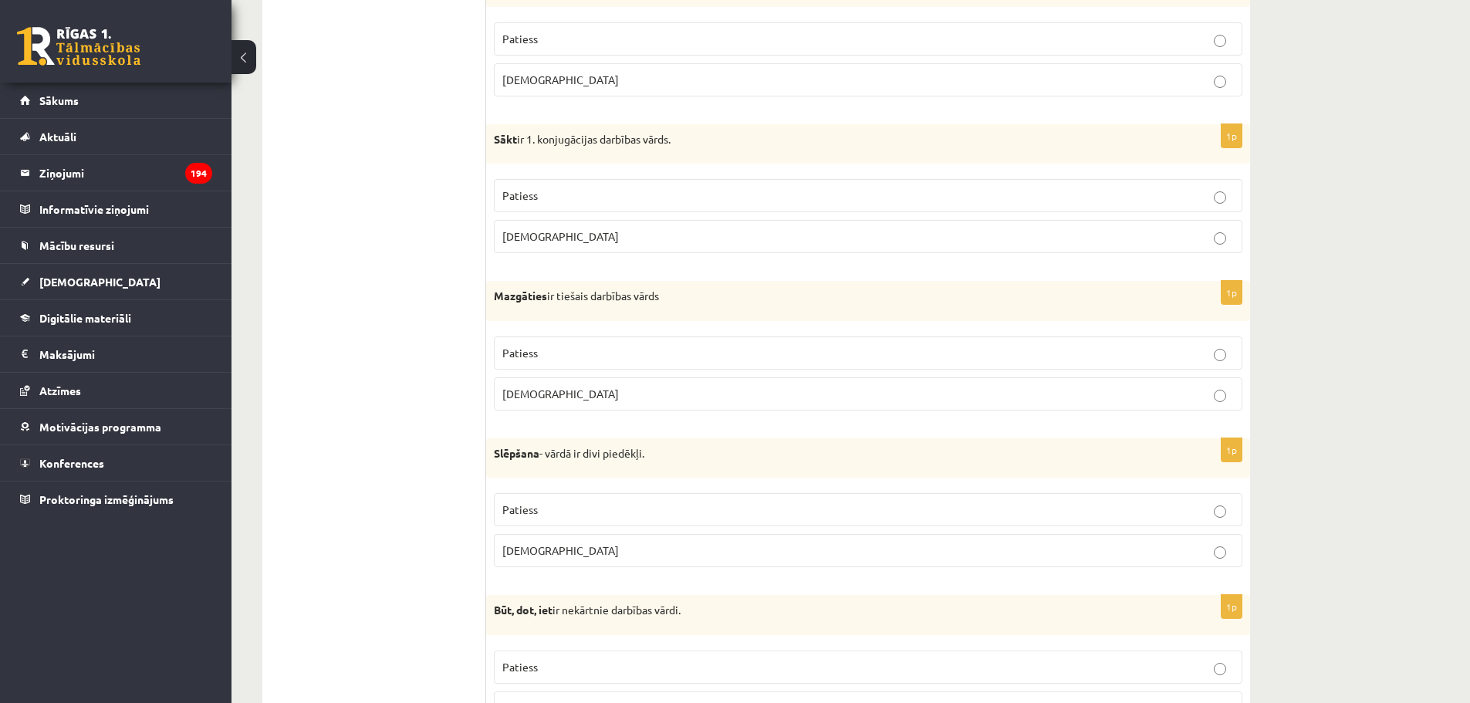
click at [510, 148] on div "Sākt ir 1. konjugācijas darbības vārds." at bounding box center [868, 144] width 764 height 40
click at [509, 144] on strong "Sākt" at bounding box center [505, 139] width 23 height 14
click at [371, 353] on ul "Tests Izvērtējums!" at bounding box center [382, 253] width 208 height 4737
click at [529, 414] on fieldset "Patiess Aplams" at bounding box center [868, 372] width 748 height 86
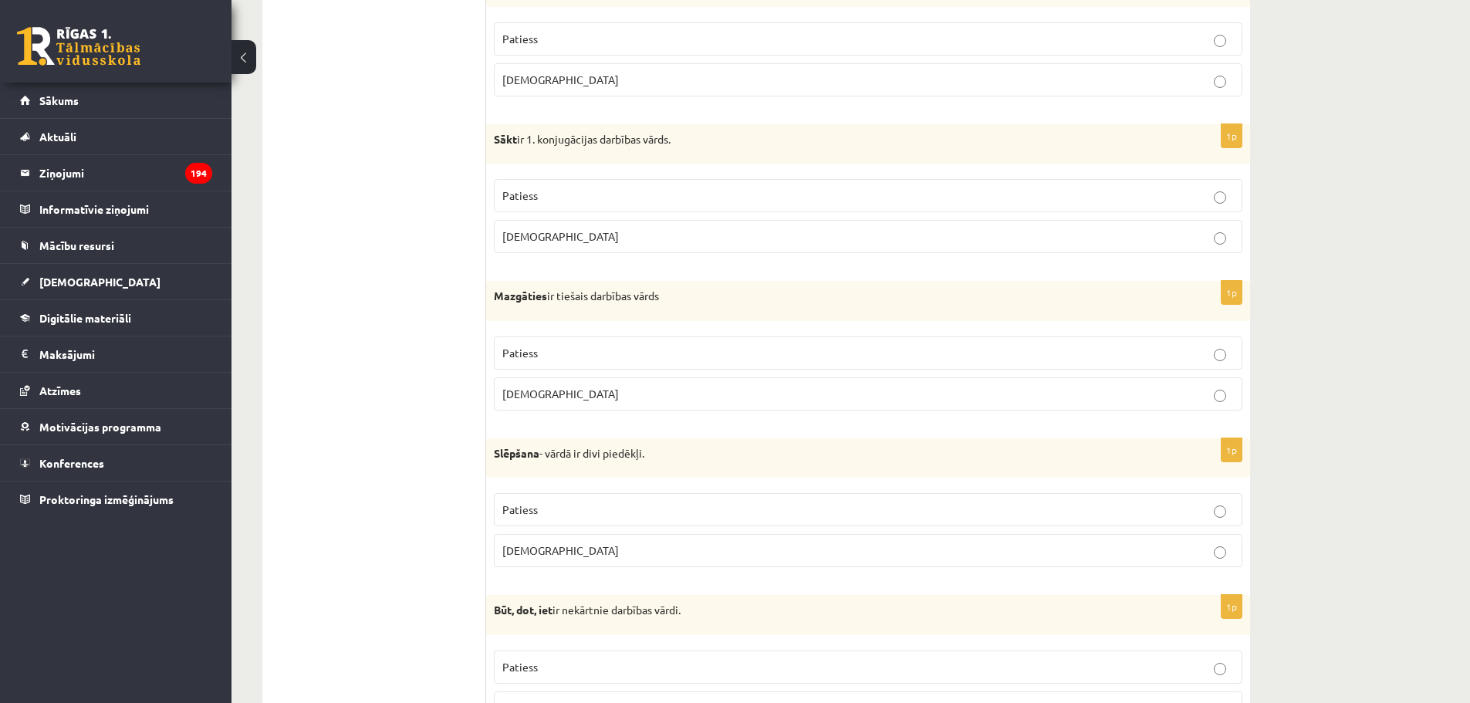
click at [535, 395] on span "Aplams" at bounding box center [560, 394] width 117 height 14
drag, startPoint x: 681, startPoint y: 311, endPoint x: 565, endPoint y: 302, distance: 116.1
click at [565, 302] on div "Mazgāties ir tiešais darbības vārds" at bounding box center [868, 301] width 764 height 40
drag, startPoint x: 563, startPoint y: 393, endPoint x: 498, endPoint y: 301, distance: 112.8
click at [498, 301] on div "1p Mazgāties ir tiešais darbības vārds Patiess Aplams" at bounding box center [868, 352] width 764 height 142
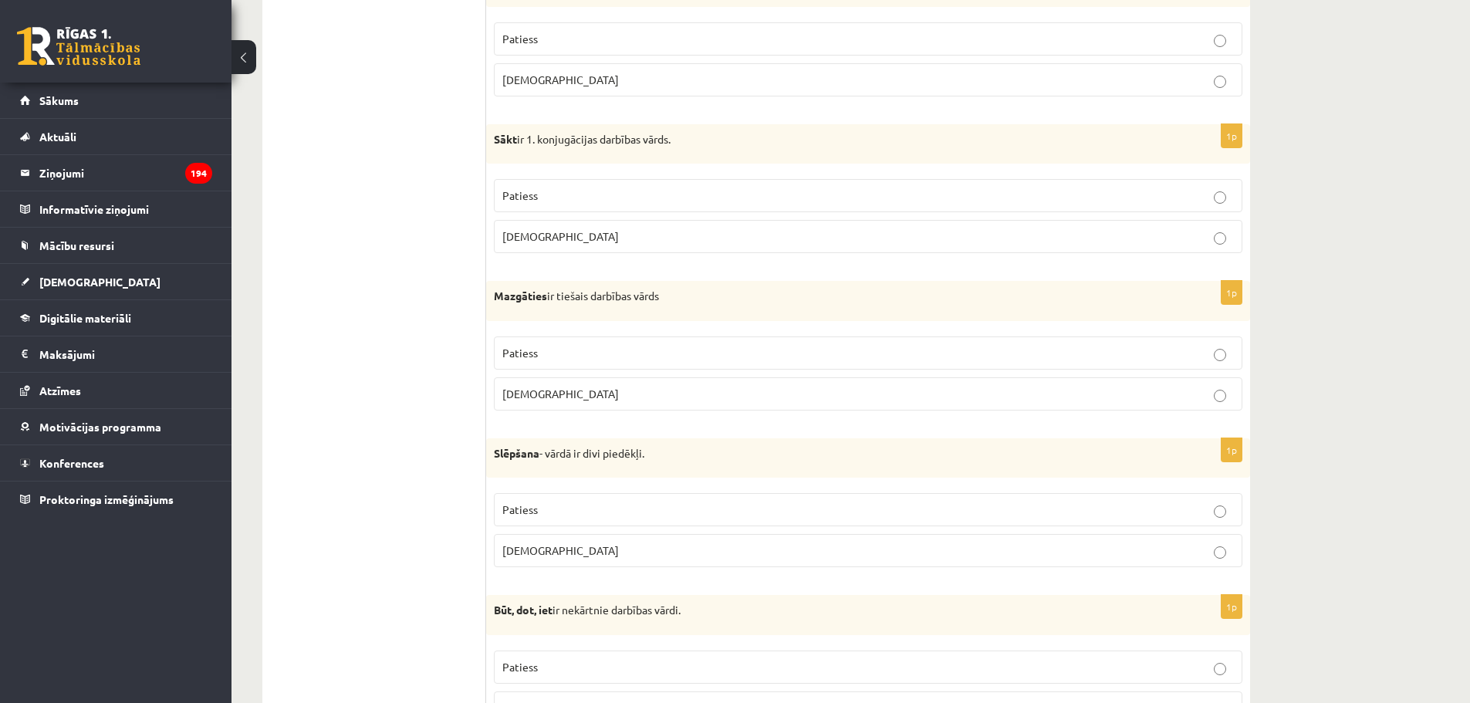
click at [422, 317] on ul "Tests Izvērtējums!" at bounding box center [382, 253] width 208 height 4737
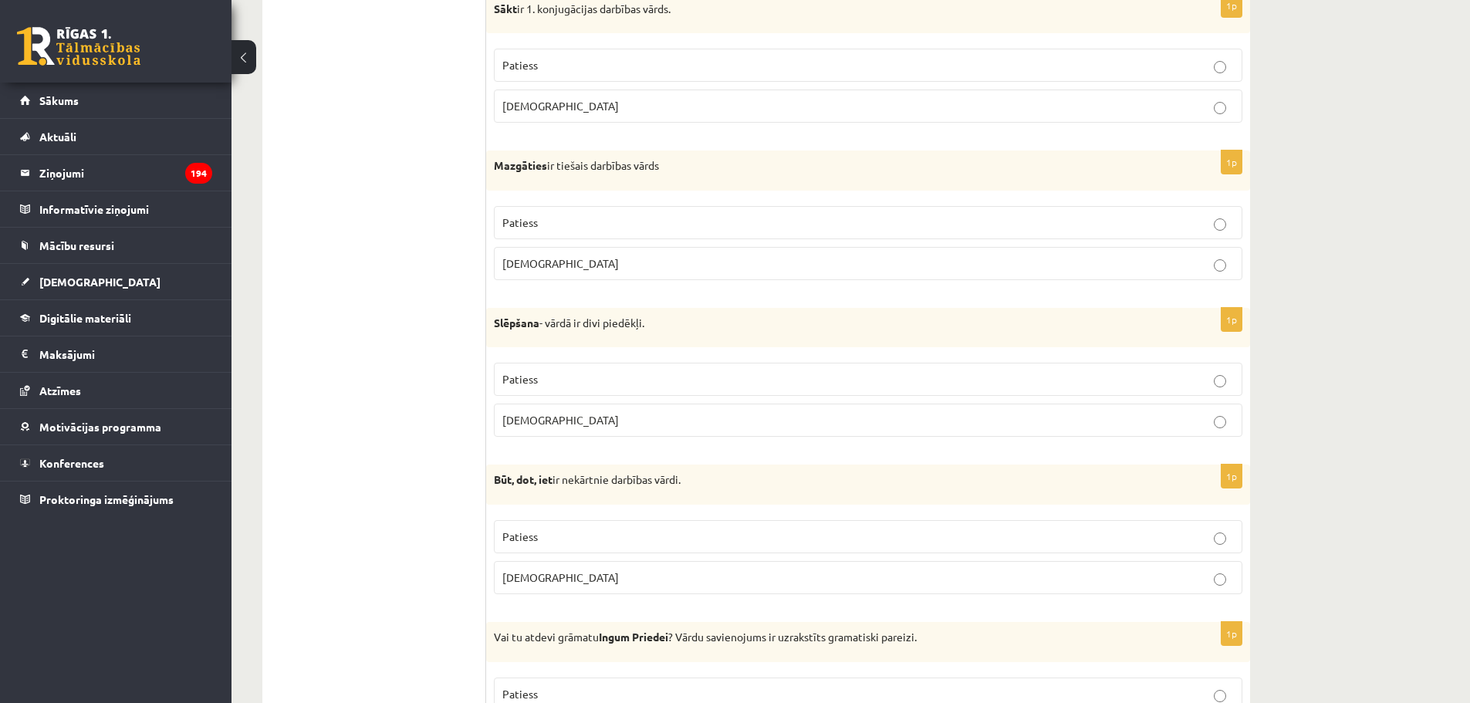
scroll to position [2623, 0]
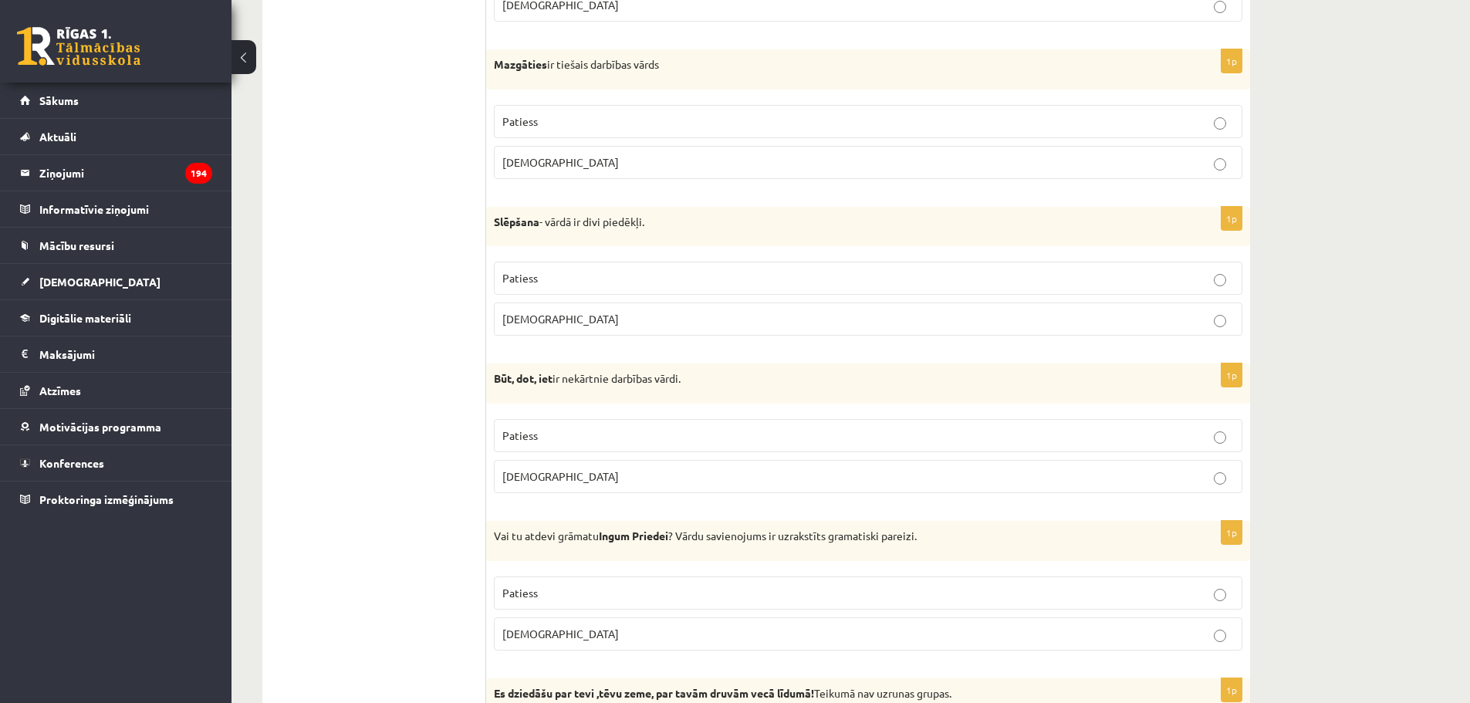
click at [529, 330] on label "Aplams" at bounding box center [868, 318] width 748 height 33
drag, startPoint x: 639, startPoint y: 333, endPoint x: 488, endPoint y: 228, distance: 183.4
click at [490, 228] on div "1p Slēpšana - vārdā ir divi piedēkļi. Patiess Aplams" at bounding box center [868, 278] width 764 height 142
click at [524, 215] on p "Slēpšana - vārdā ir divi piedēkļi." at bounding box center [829, 222] width 671 height 15
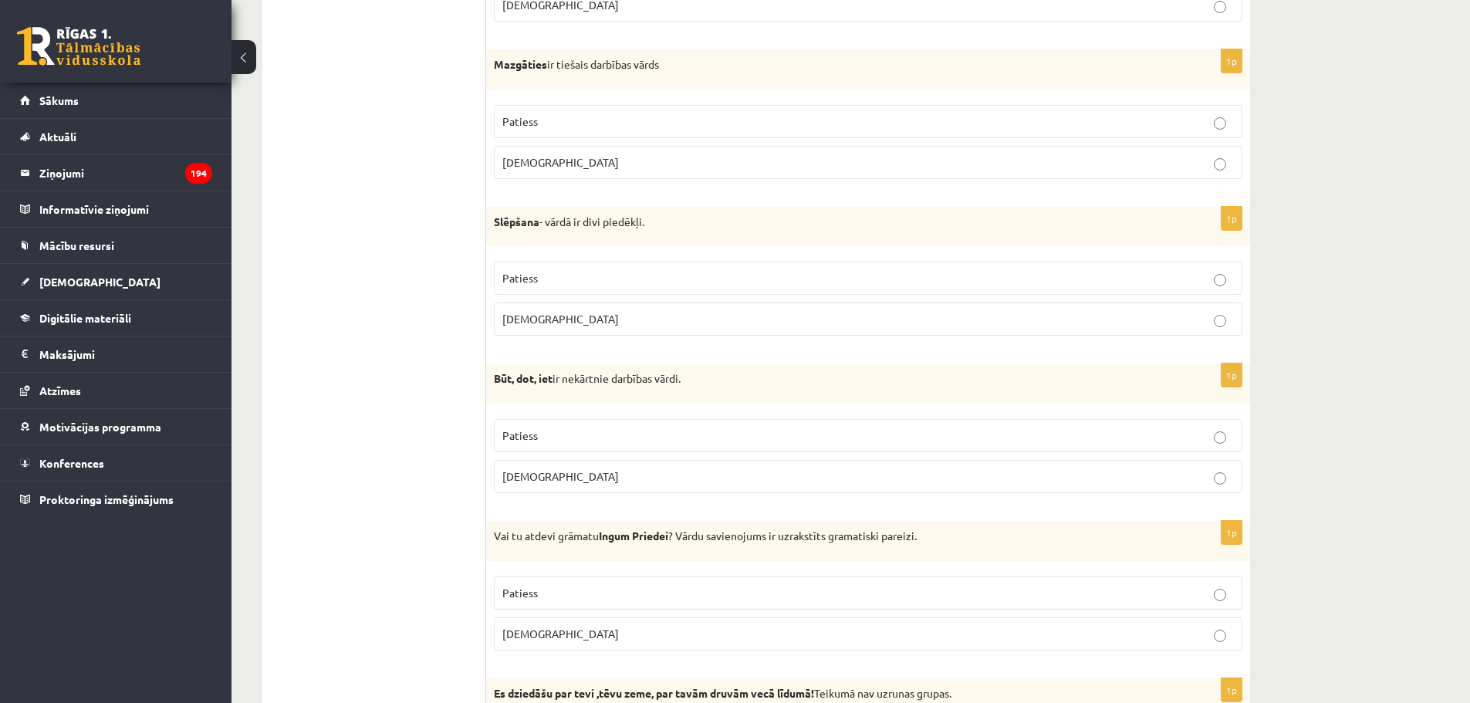
click at [552, 279] on p "Patiess" at bounding box center [867, 278] width 731 height 16
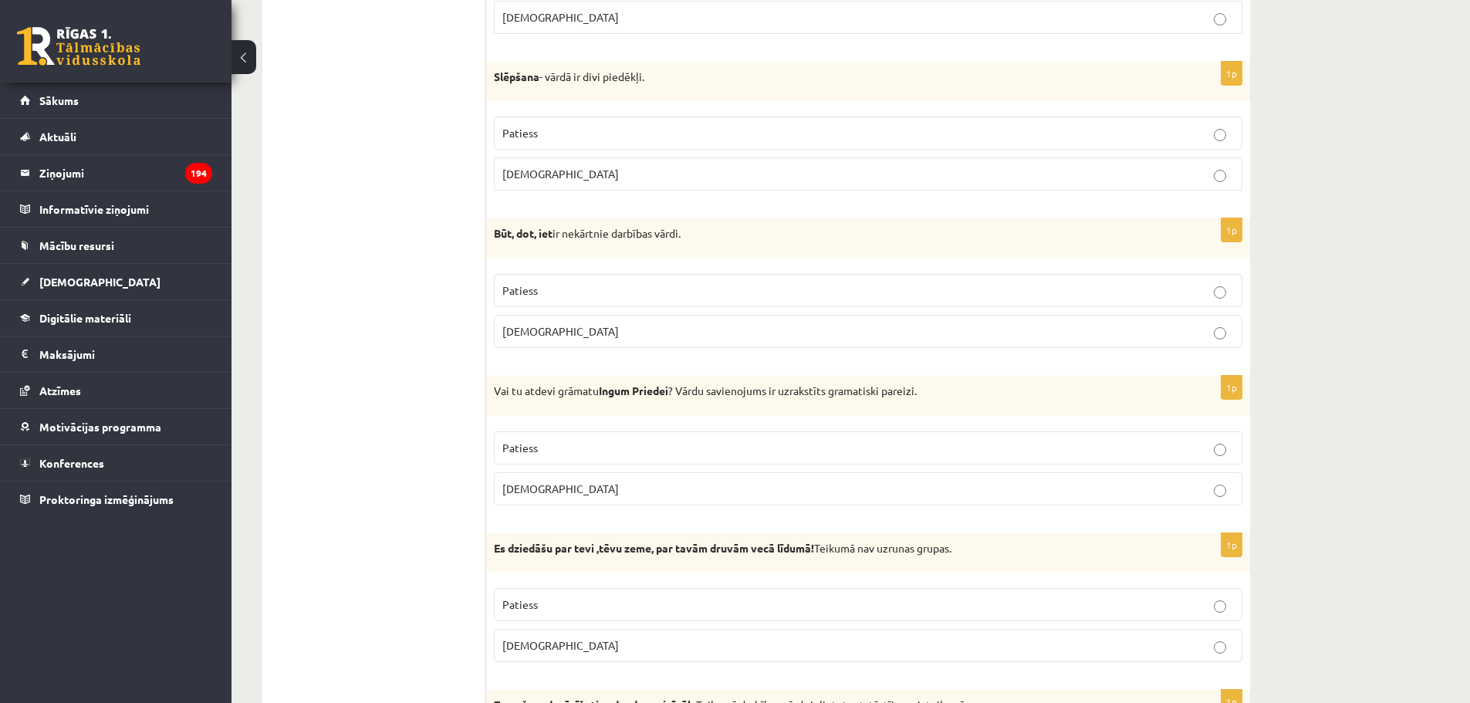
scroll to position [2778, 0]
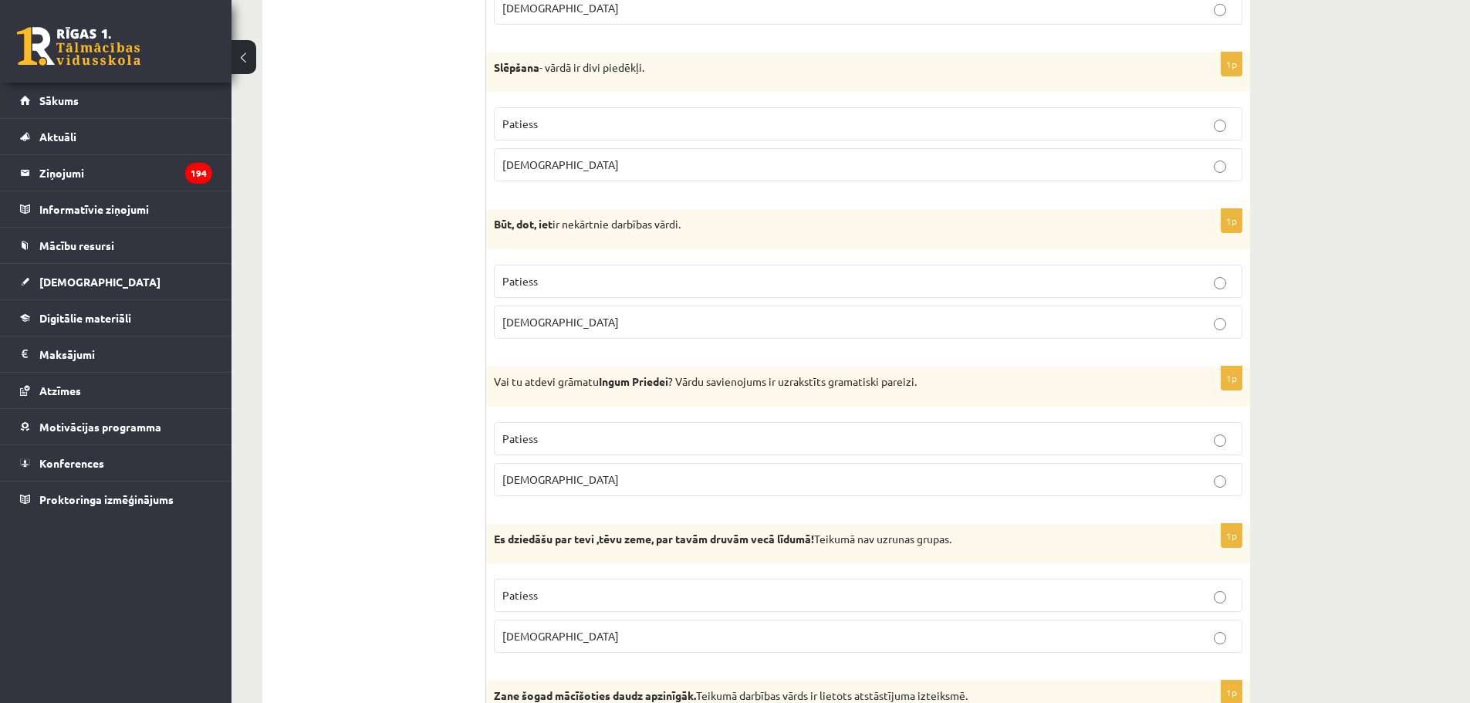
click at [531, 278] on span "Patiess" at bounding box center [519, 281] width 35 height 14
drag, startPoint x: 714, startPoint y: 237, endPoint x: 493, endPoint y: 228, distance: 221.6
click at [493, 228] on div "Būt, dot, iet ir nekārtnie darbības vārdi." at bounding box center [868, 229] width 764 height 40
drag, startPoint x: 556, startPoint y: 312, endPoint x: 490, endPoint y: 235, distance: 102.4
click at [490, 235] on div "1p Būt, dot, iet ir nekārtnie darbības vārdi. Patiess Aplams" at bounding box center [868, 280] width 764 height 142
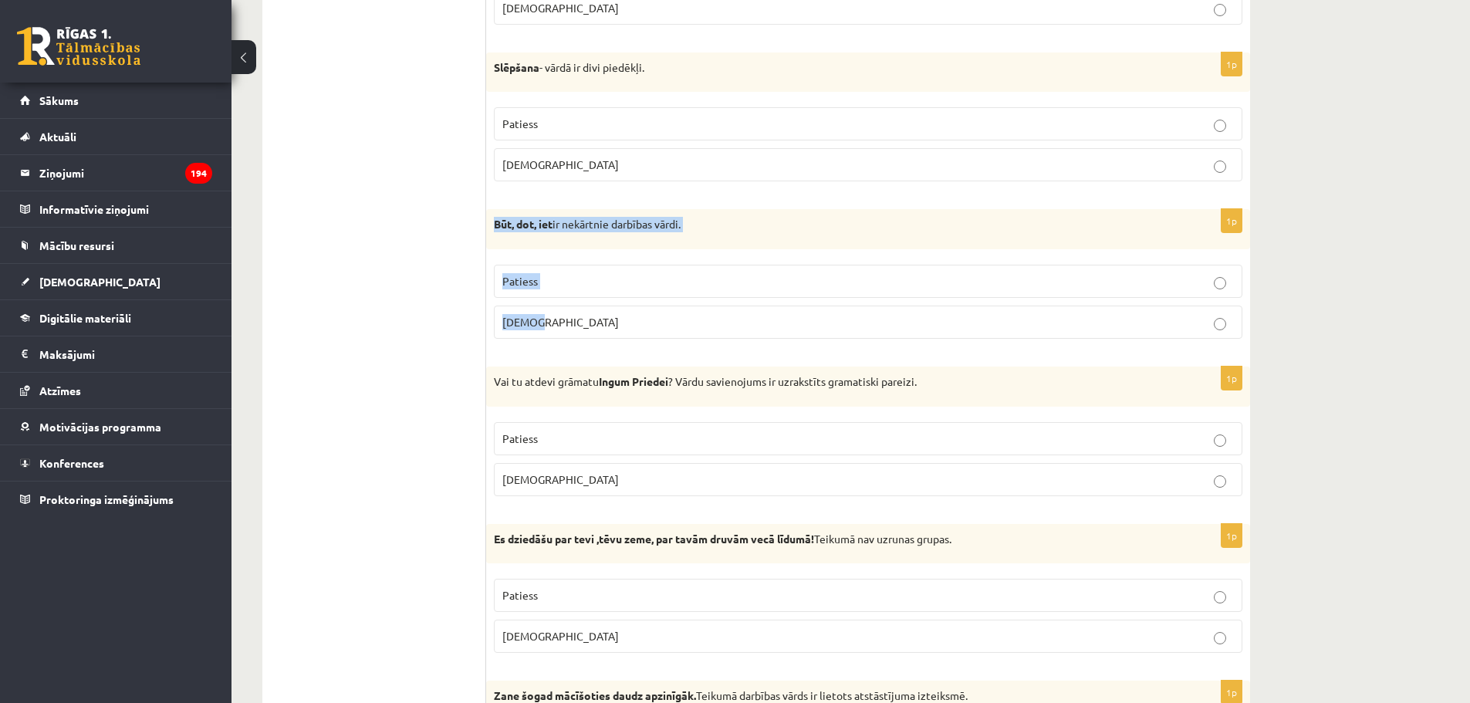
click at [586, 269] on label "Patiess" at bounding box center [868, 281] width 748 height 33
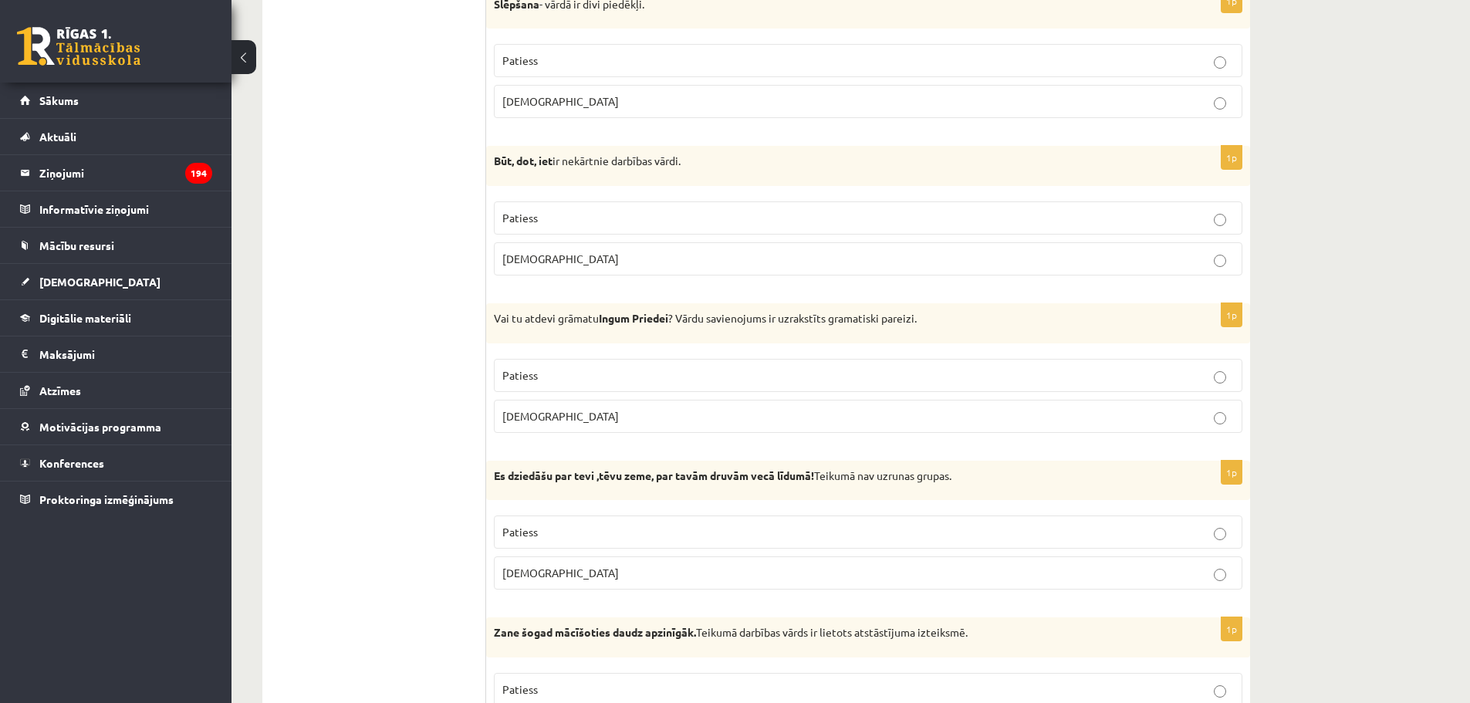
scroll to position [2855, 0]
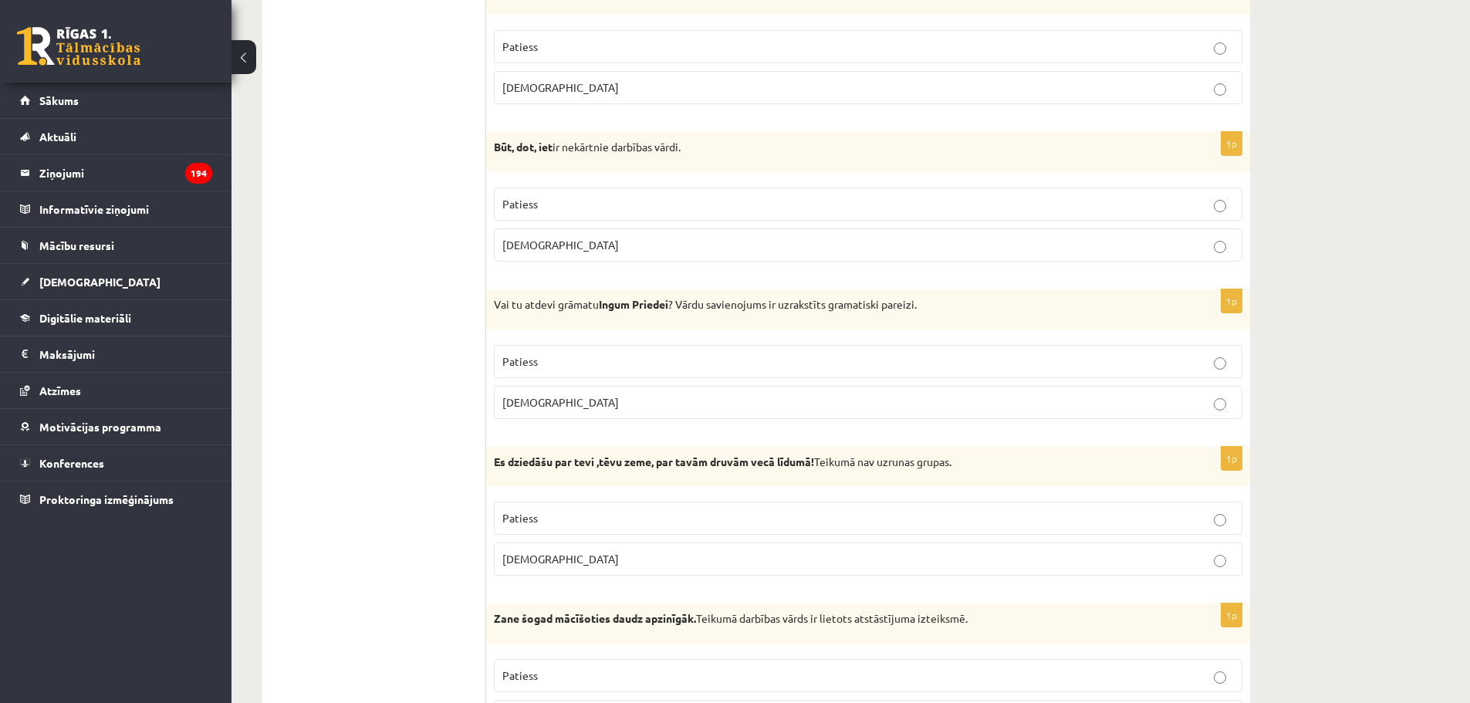
click at [573, 399] on p "Aplams" at bounding box center [867, 402] width 731 height 16
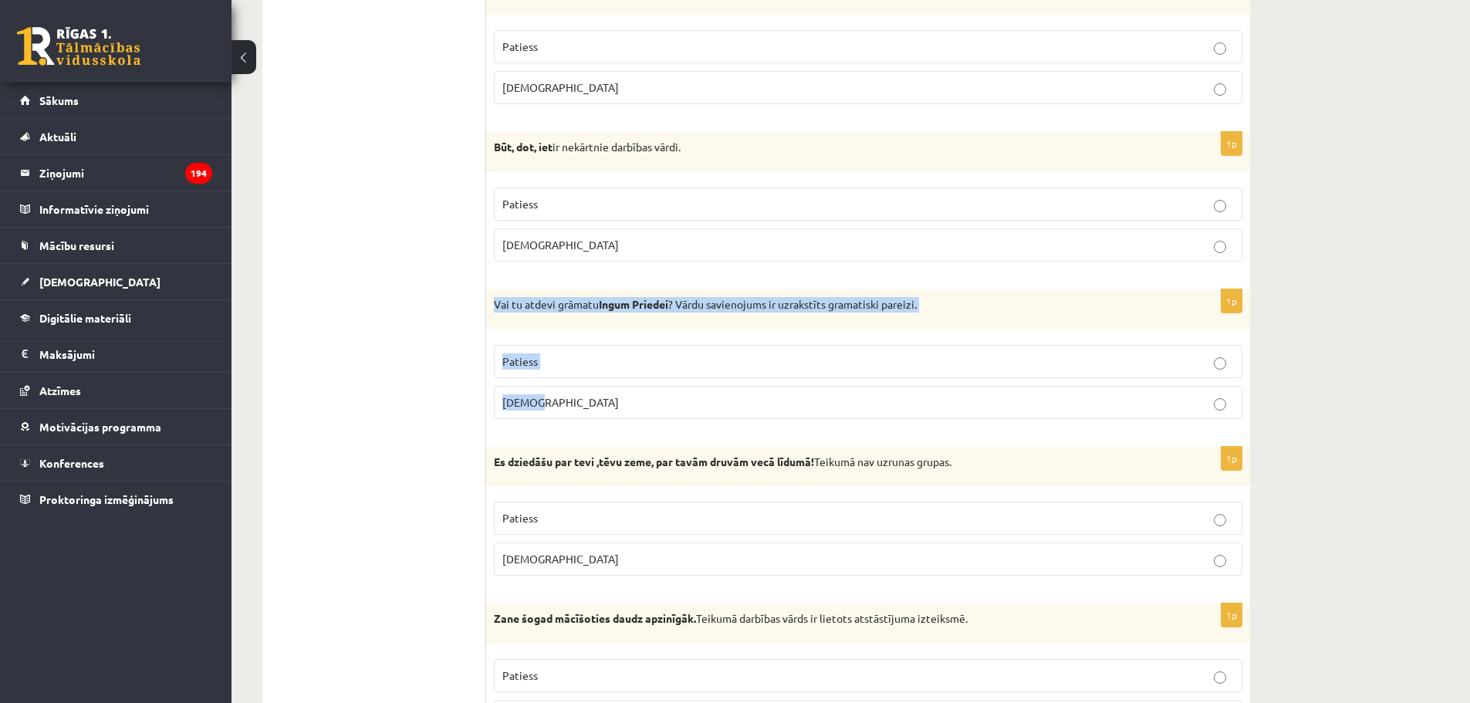
drag, startPoint x: 576, startPoint y: 397, endPoint x: 495, endPoint y: 326, distance: 107.2
click at [495, 319] on div "1p Vai tu atdevi grāmatu Ingum Priedei ? Vārdu savienojums ir uzrakstīts gramat…" at bounding box center [868, 360] width 764 height 142
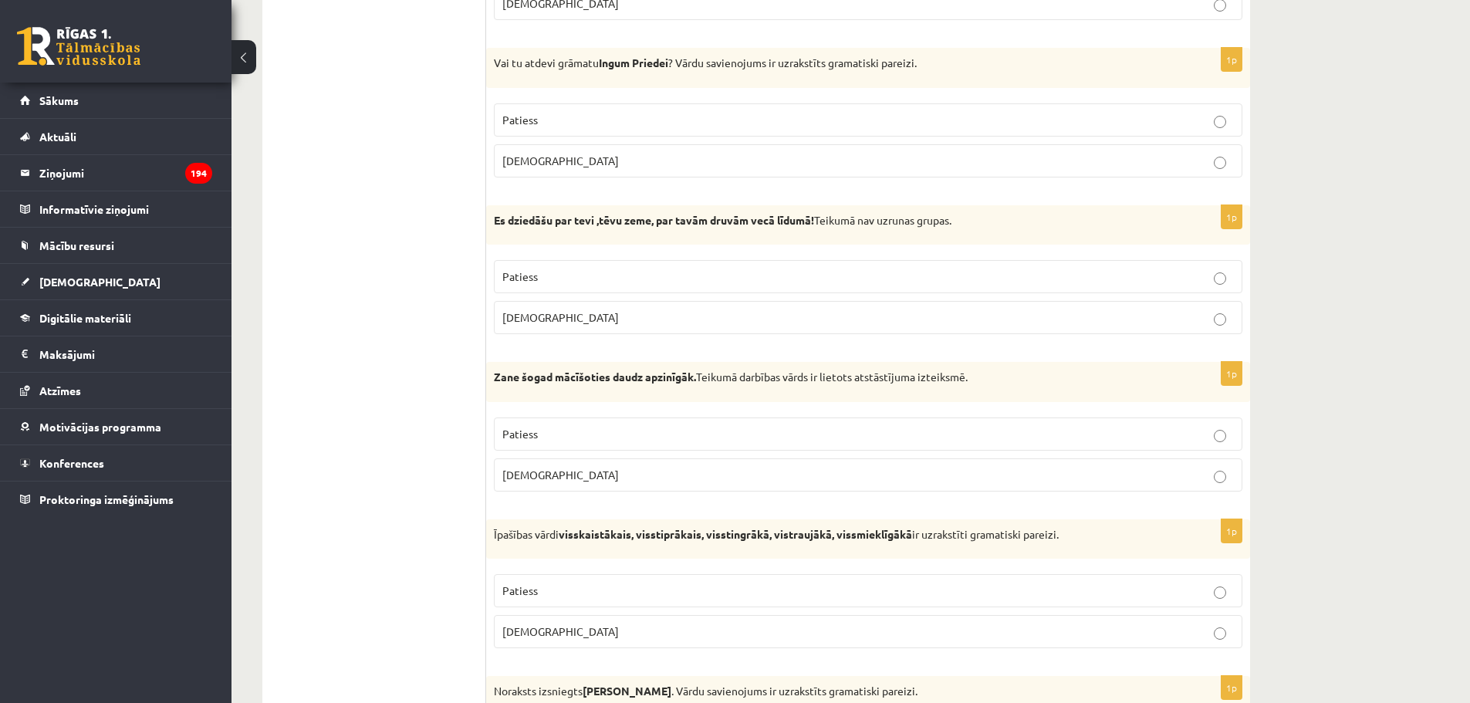
scroll to position [3086, 0]
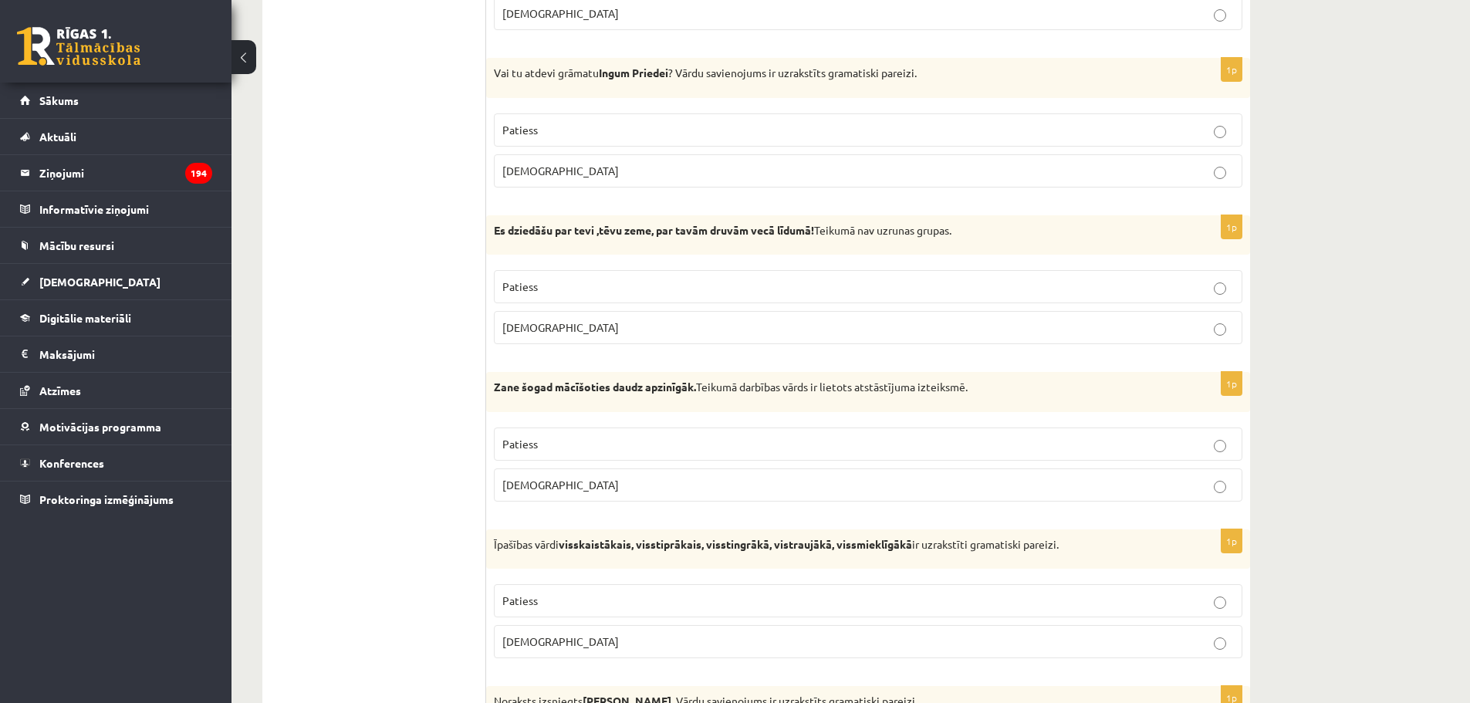
click at [552, 323] on p "Aplams" at bounding box center [867, 327] width 731 height 16
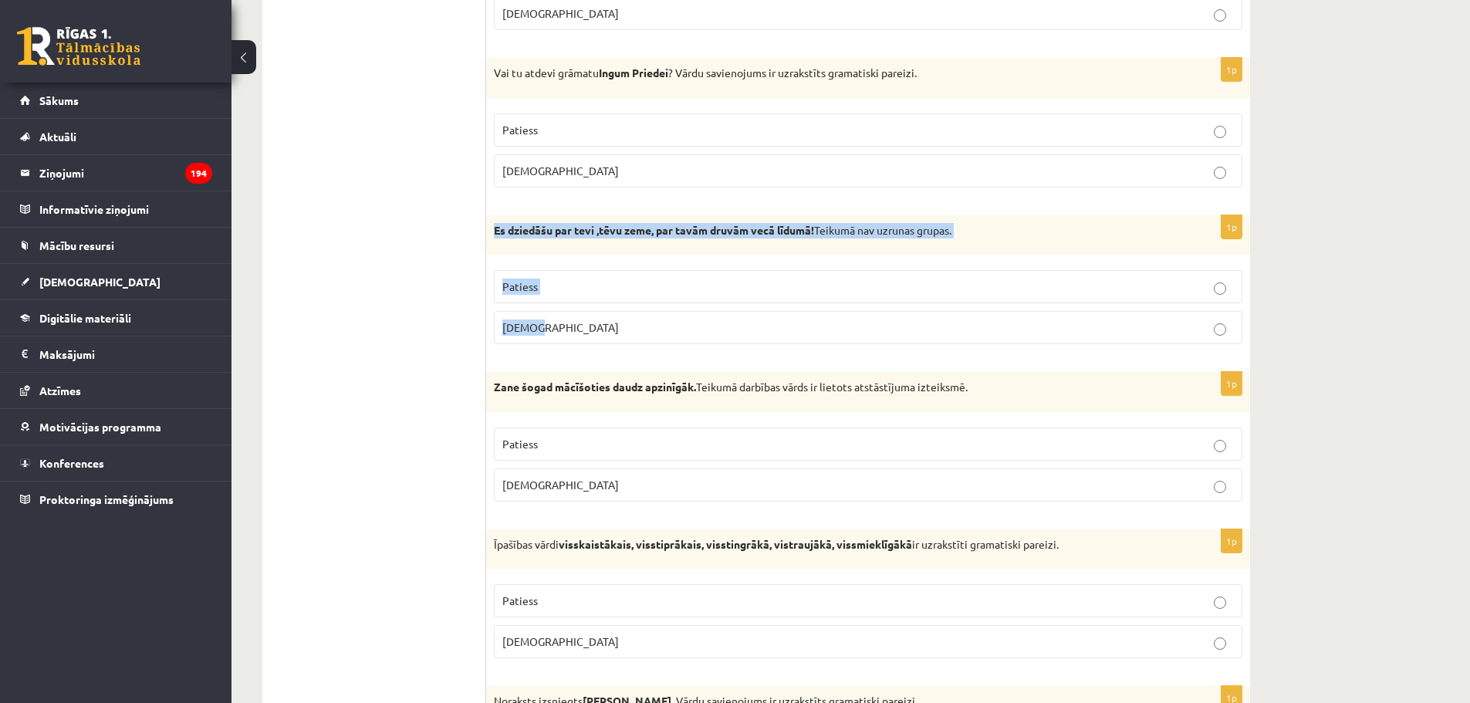
drag, startPoint x: 562, startPoint y: 323, endPoint x: 491, endPoint y: 242, distance: 108.2
click at [491, 242] on div "1p Es dziedāšu par tevi ,tēvu zeme, par tavām druvām vecā līdumā! Teikumā nav u…" at bounding box center [868, 286] width 764 height 142
click at [615, 223] on p "Es dziedāšu par tevi ,tēvu zeme, par tavām druvām vecā līdumā! Teikumā nav uzru…" at bounding box center [829, 230] width 671 height 15
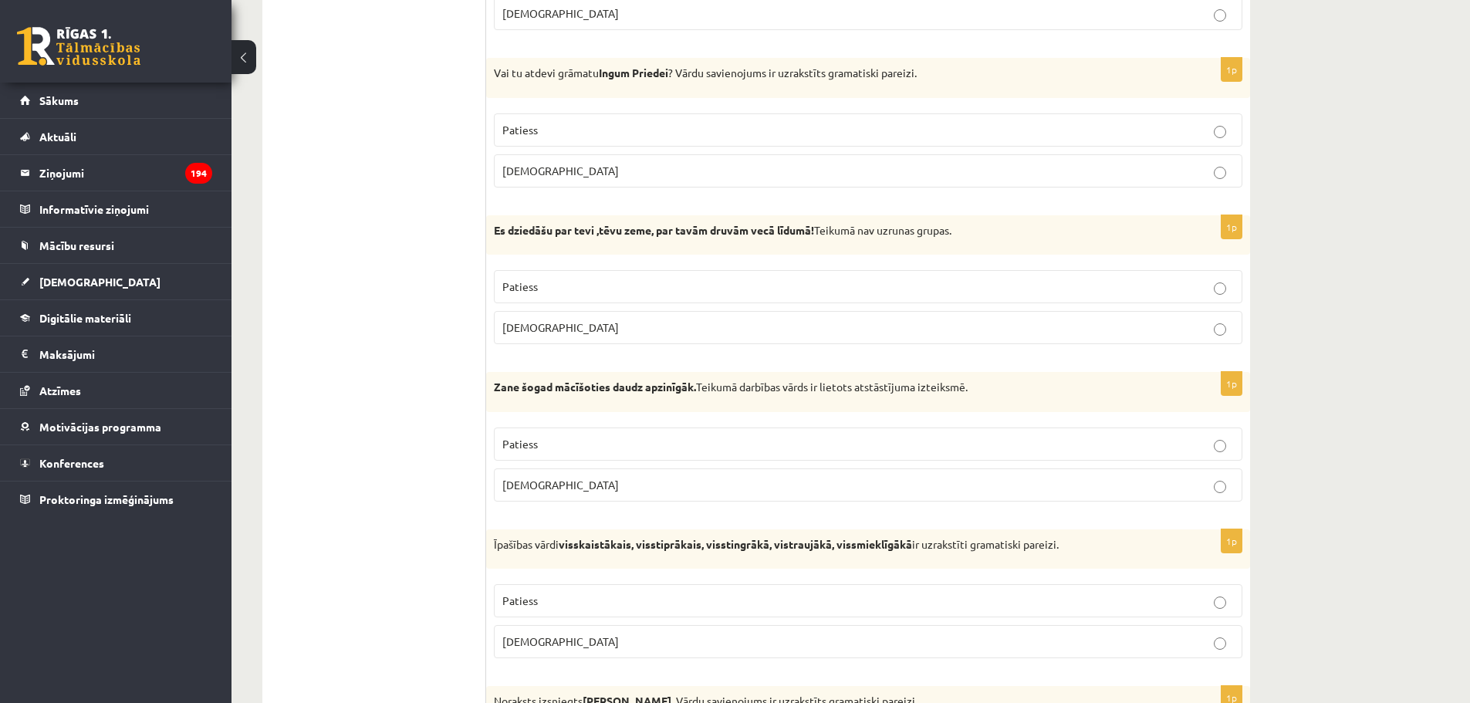
click at [650, 234] on strong "Es dziedāšu par tevi ,tēvu zeme, par tavām druvām vecā līdumā!" at bounding box center [654, 230] width 320 height 14
click at [655, 242] on div "Es dziedāšu par tevi ,tēvu zeme, par tavām druvām vecā līdumā! Teikumā nav uzru…" at bounding box center [868, 235] width 764 height 40
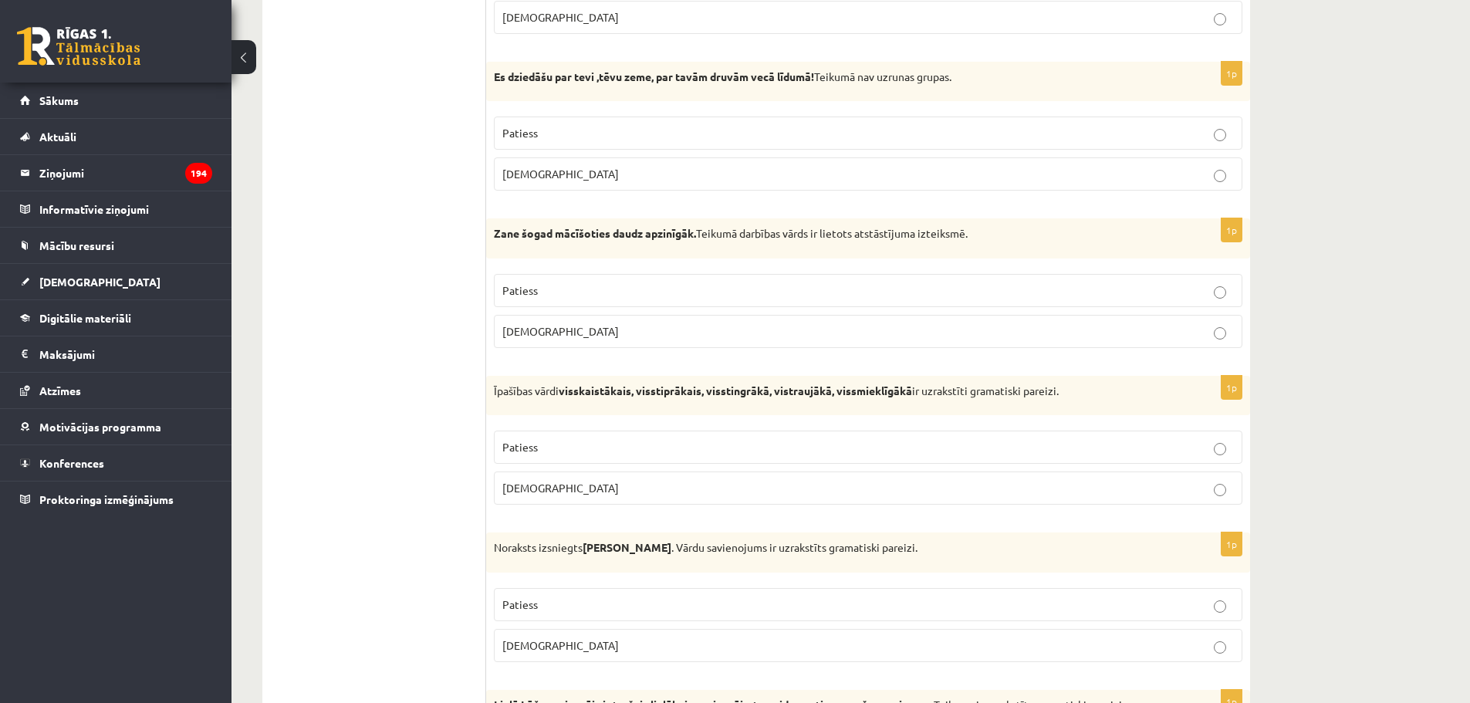
scroll to position [3241, 0]
click at [575, 301] on label "Patiess" at bounding box center [868, 289] width 748 height 33
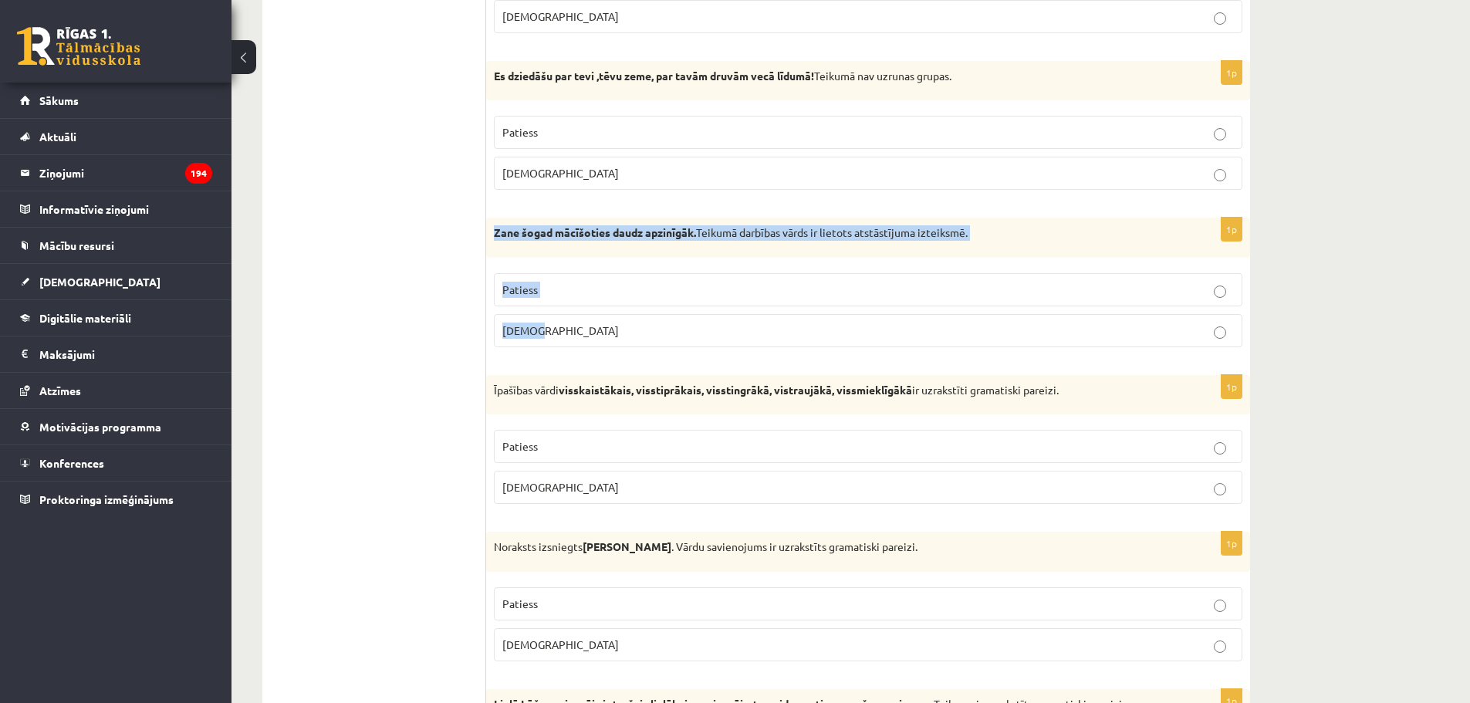
drag, startPoint x: 567, startPoint y: 330, endPoint x: 488, endPoint y: 236, distance: 123.2
click at [488, 236] on div "1p Zane šogad mācīšoties daudz apzinīgāk. Teikumā darbības vārds ir lietots ats…" at bounding box center [868, 289] width 764 height 142
click at [592, 222] on div "Zane šogad mācīšoties daudz apzinīgāk. Teikumā darbības vārds ir lietots atstās…" at bounding box center [868, 238] width 764 height 40
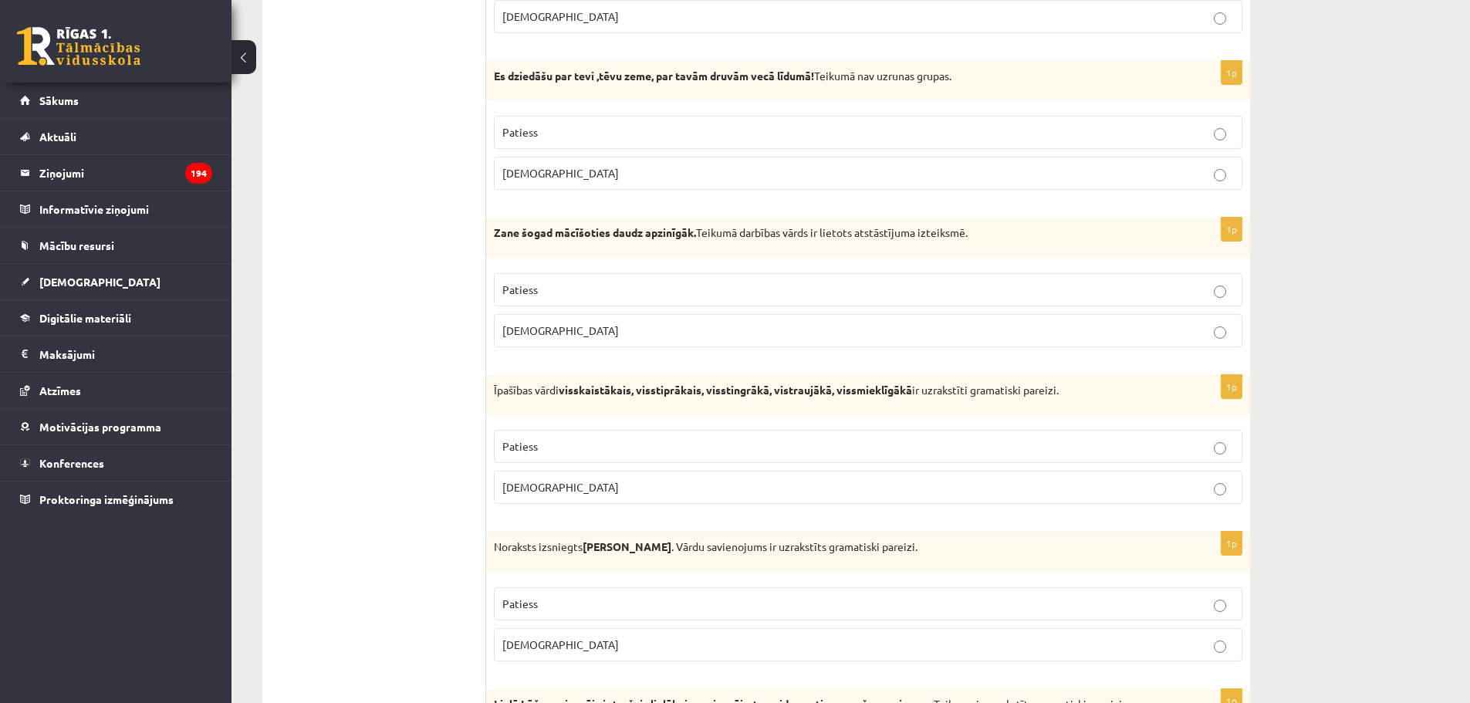
click at [592, 232] on strong "Zane šogad mācīšoties daudz apzinīgāk." at bounding box center [595, 232] width 202 height 14
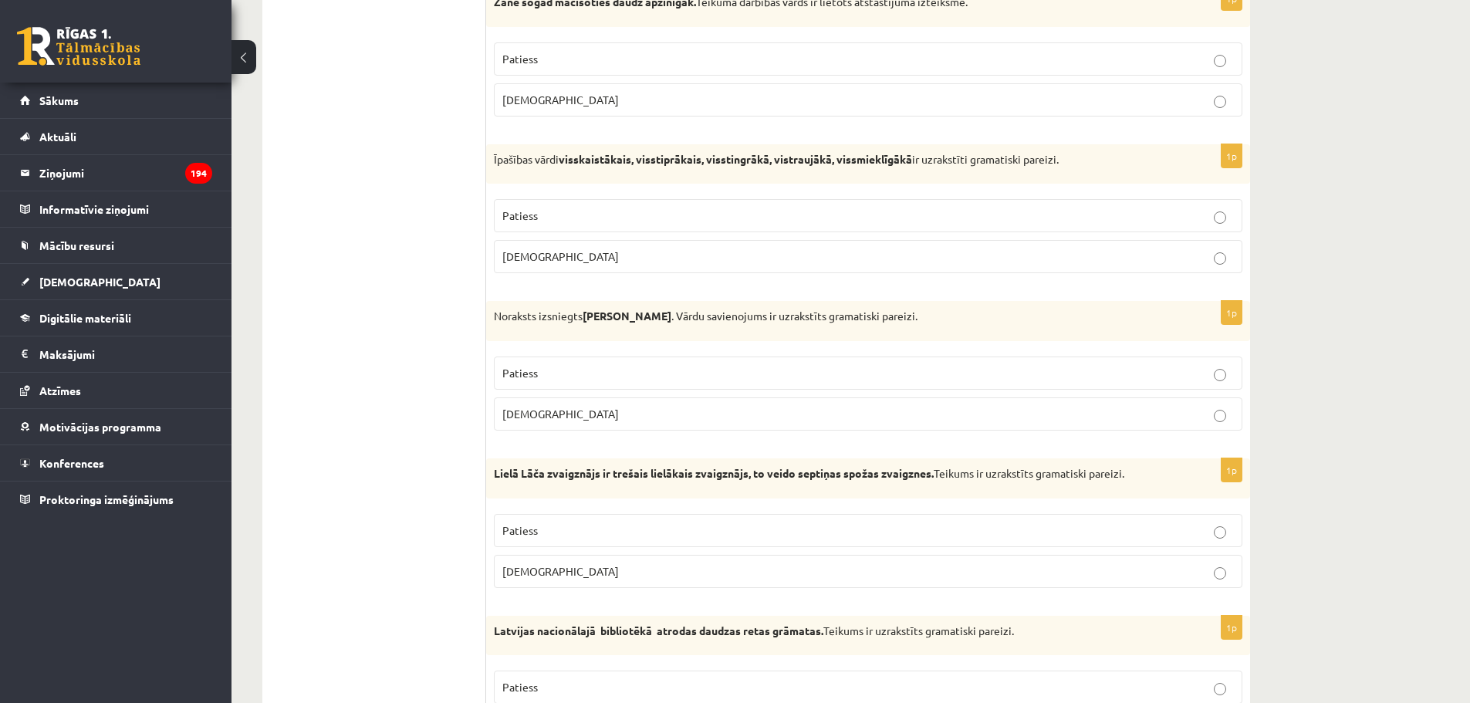
scroll to position [3472, 0]
click at [513, 222] on p "Patiess" at bounding box center [867, 215] width 731 height 16
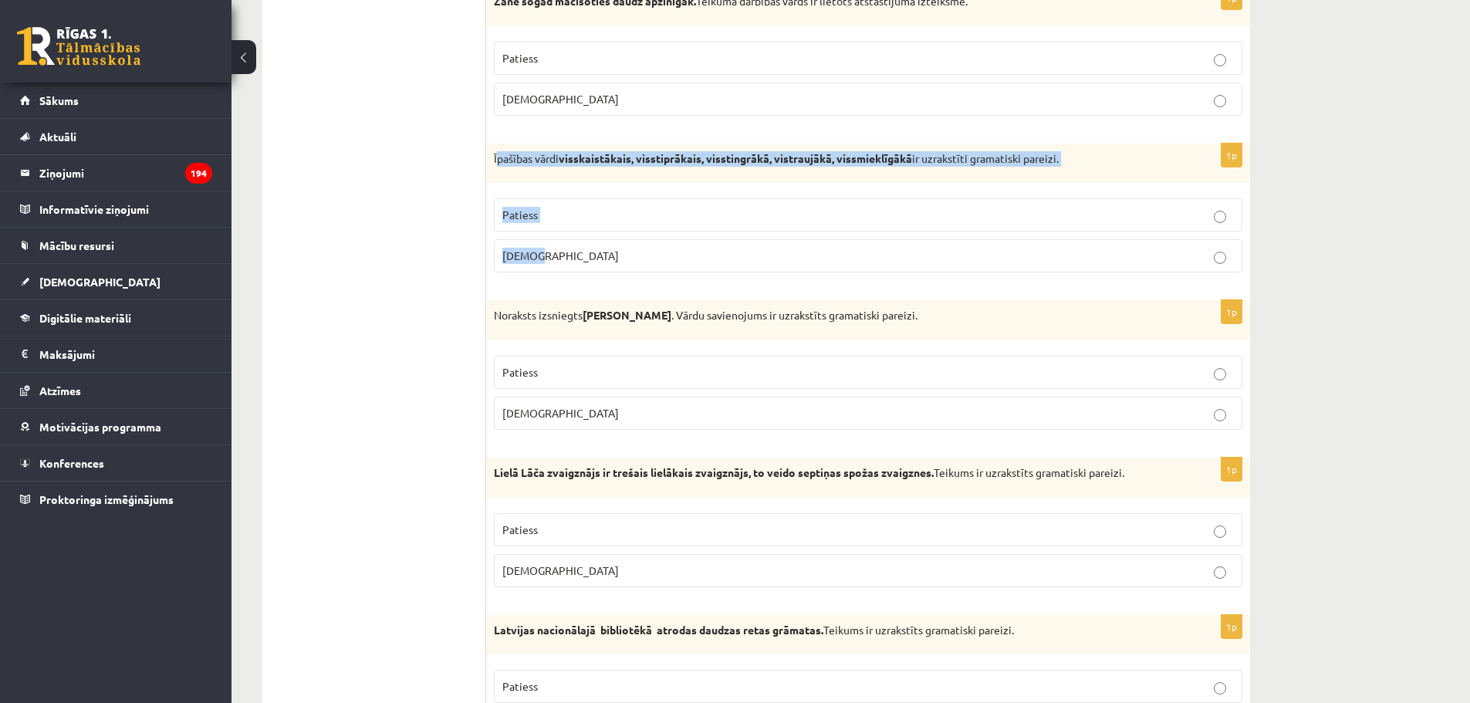
drag, startPoint x: 577, startPoint y: 272, endPoint x: 495, endPoint y: 167, distance: 133.0
click at [495, 167] on div "1p Īpašības vārdi visskaistākais, visstiprākais, visstingrākā, vistraujākā, vis…" at bounding box center [868, 215] width 764 height 142
click at [546, 249] on p "Aplams" at bounding box center [867, 256] width 731 height 16
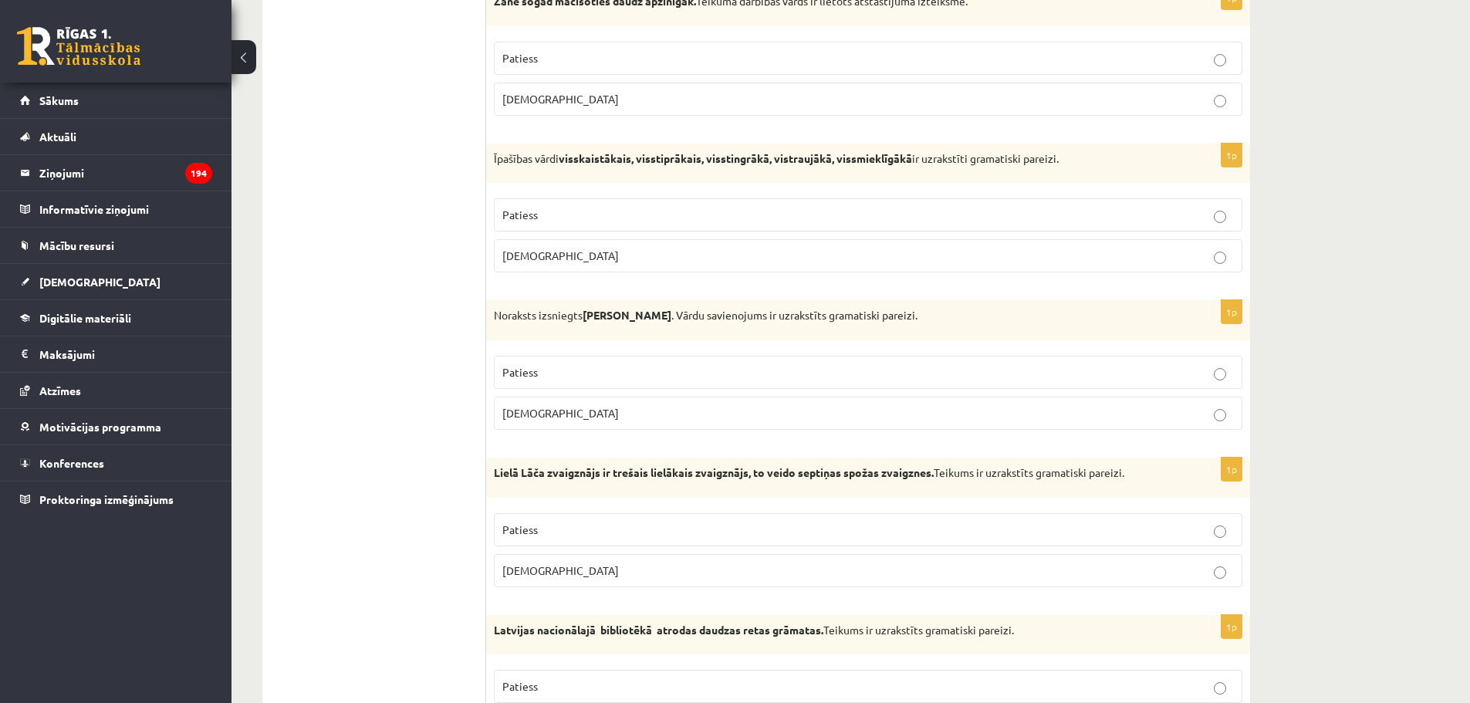
click at [540, 211] on p "Patiess" at bounding box center [867, 215] width 731 height 16
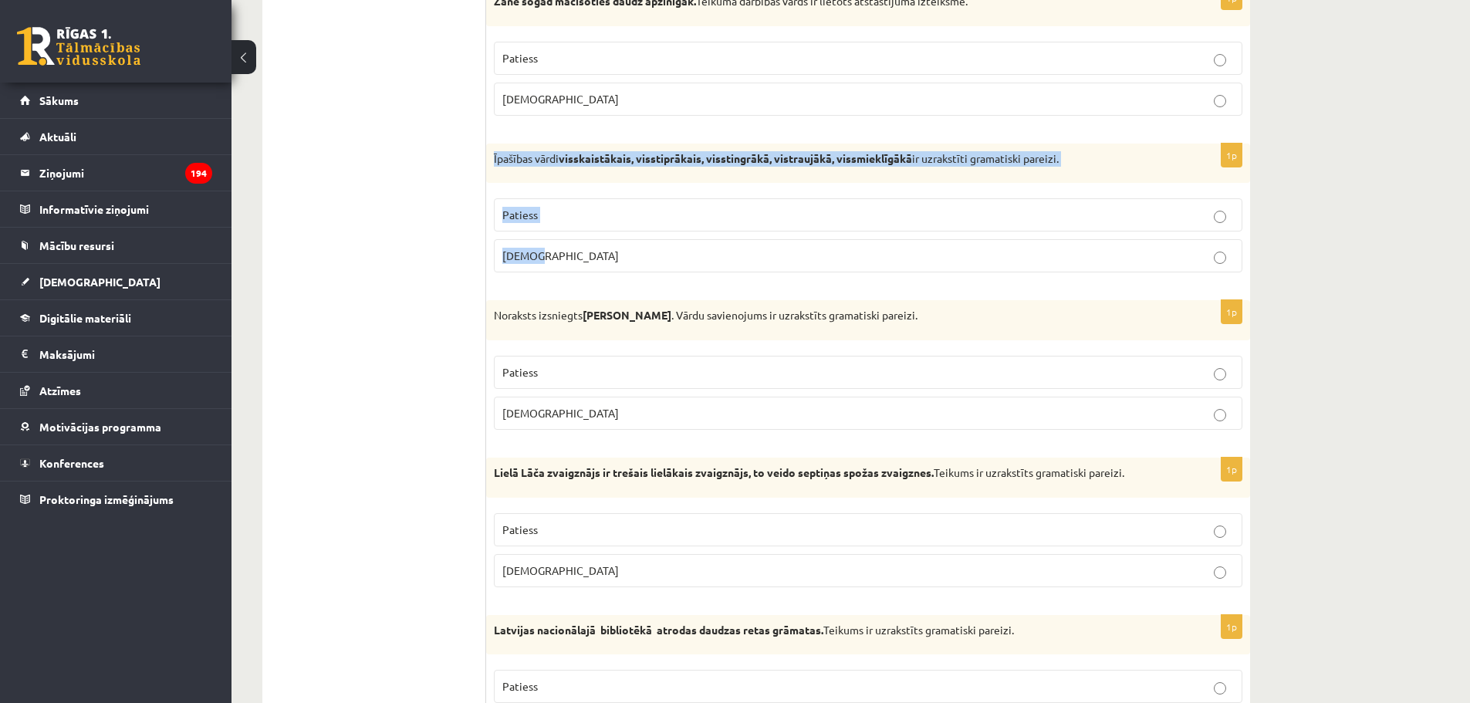
drag, startPoint x: 546, startPoint y: 258, endPoint x: 492, endPoint y: 164, distance: 108.8
click at [492, 164] on div "1p Īpašības vārdi visskaistākais, visstiprākais, visstingrākā, vistraujākā, vis…" at bounding box center [868, 215] width 764 height 142
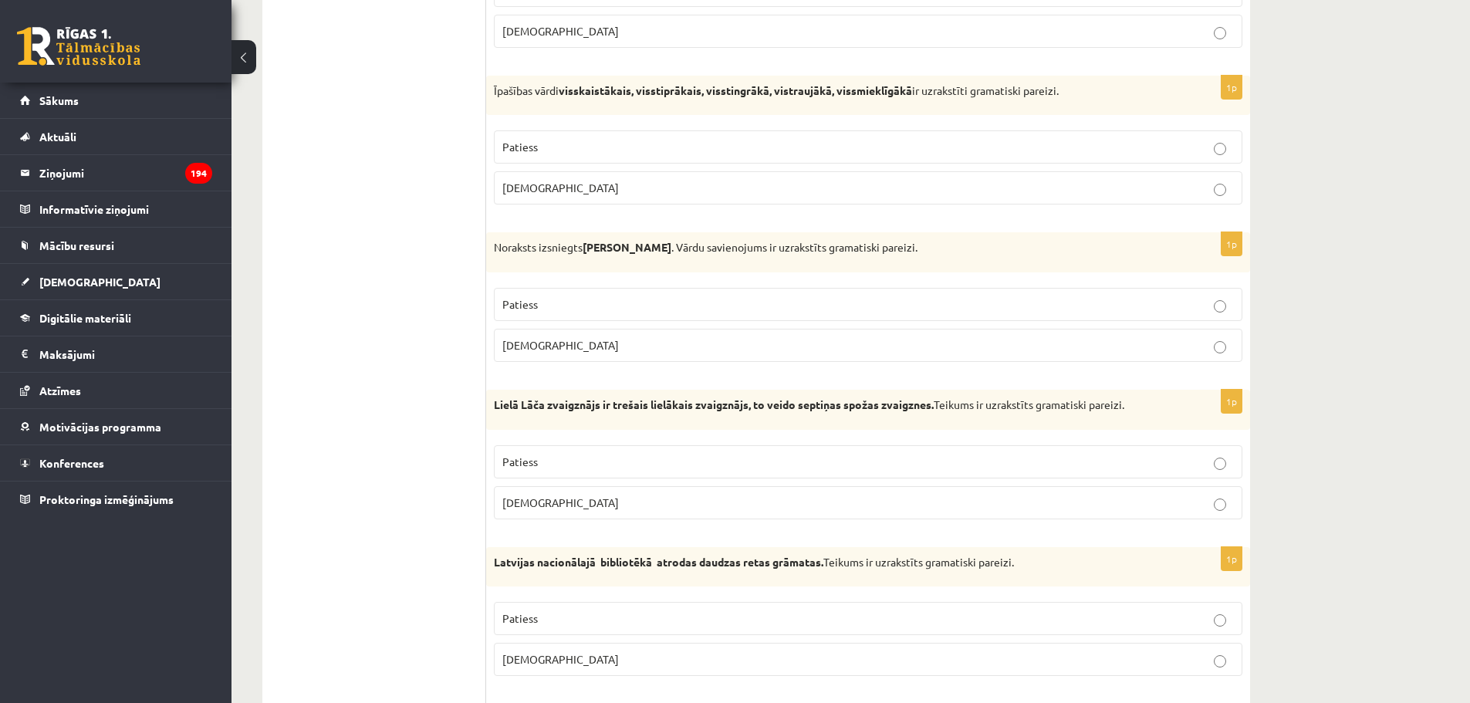
scroll to position [3549, 0]
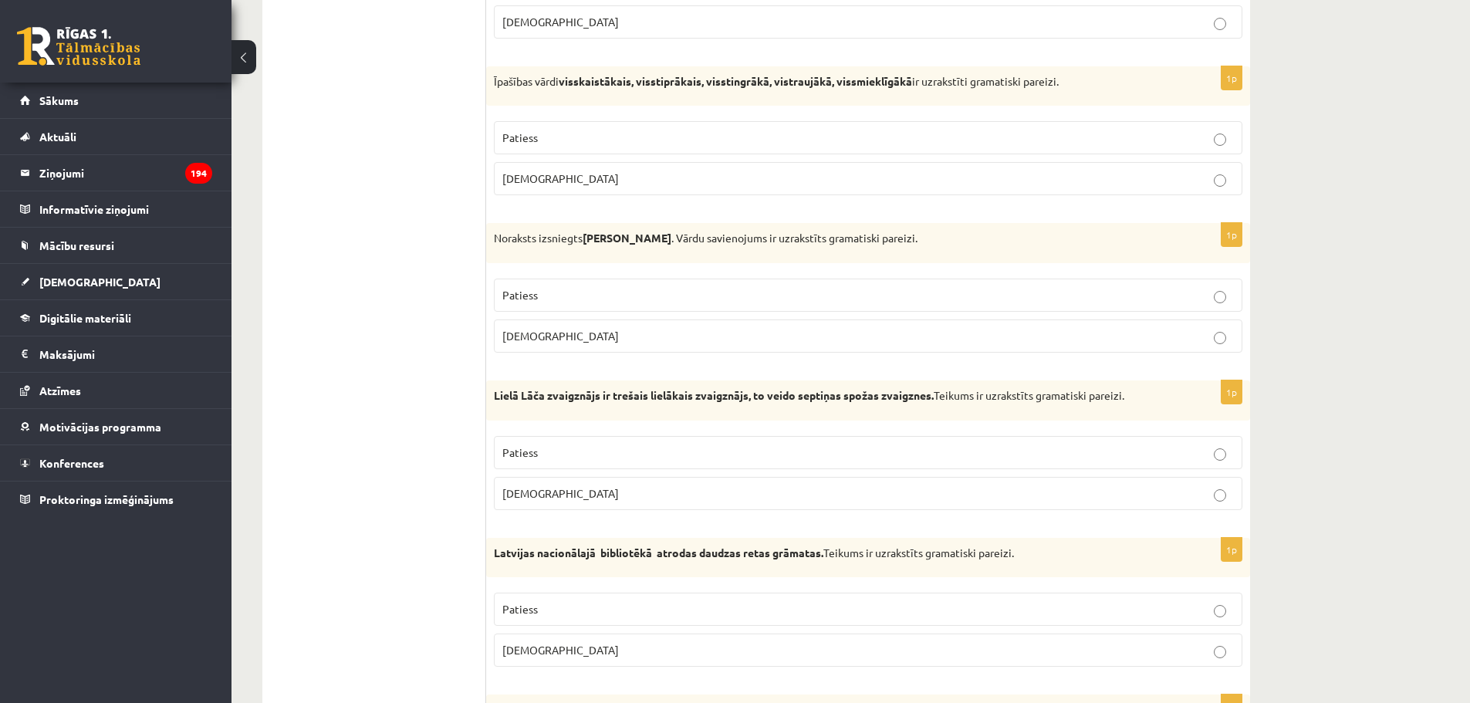
click at [521, 352] on label "Aplams" at bounding box center [868, 335] width 748 height 33
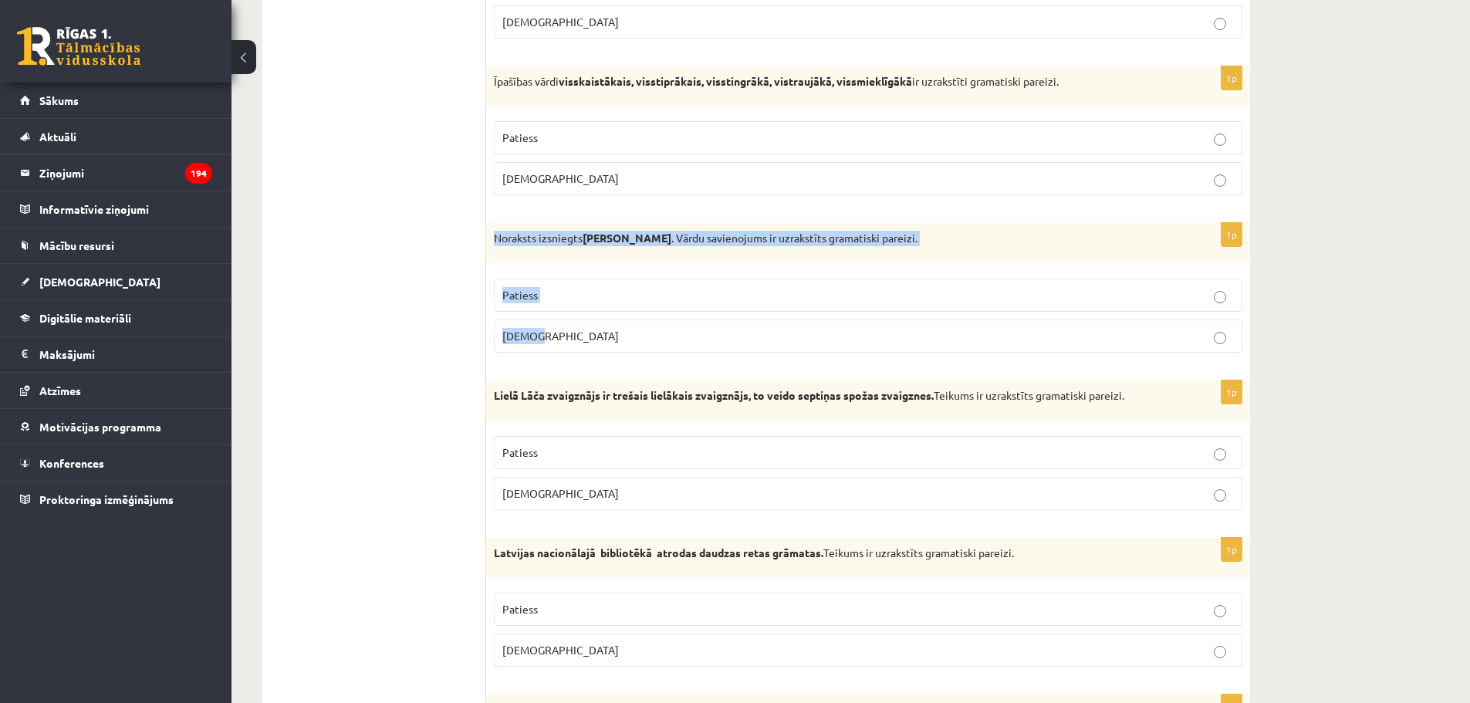
drag, startPoint x: 574, startPoint y: 339, endPoint x: 489, endPoint y: 238, distance: 131.4
click at [489, 238] on div "1p Noraksts izsniegts Jurim Cinkum . Vārdu savienojums ir uzrakstīts gramatiski…" at bounding box center [868, 294] width 764 height 142
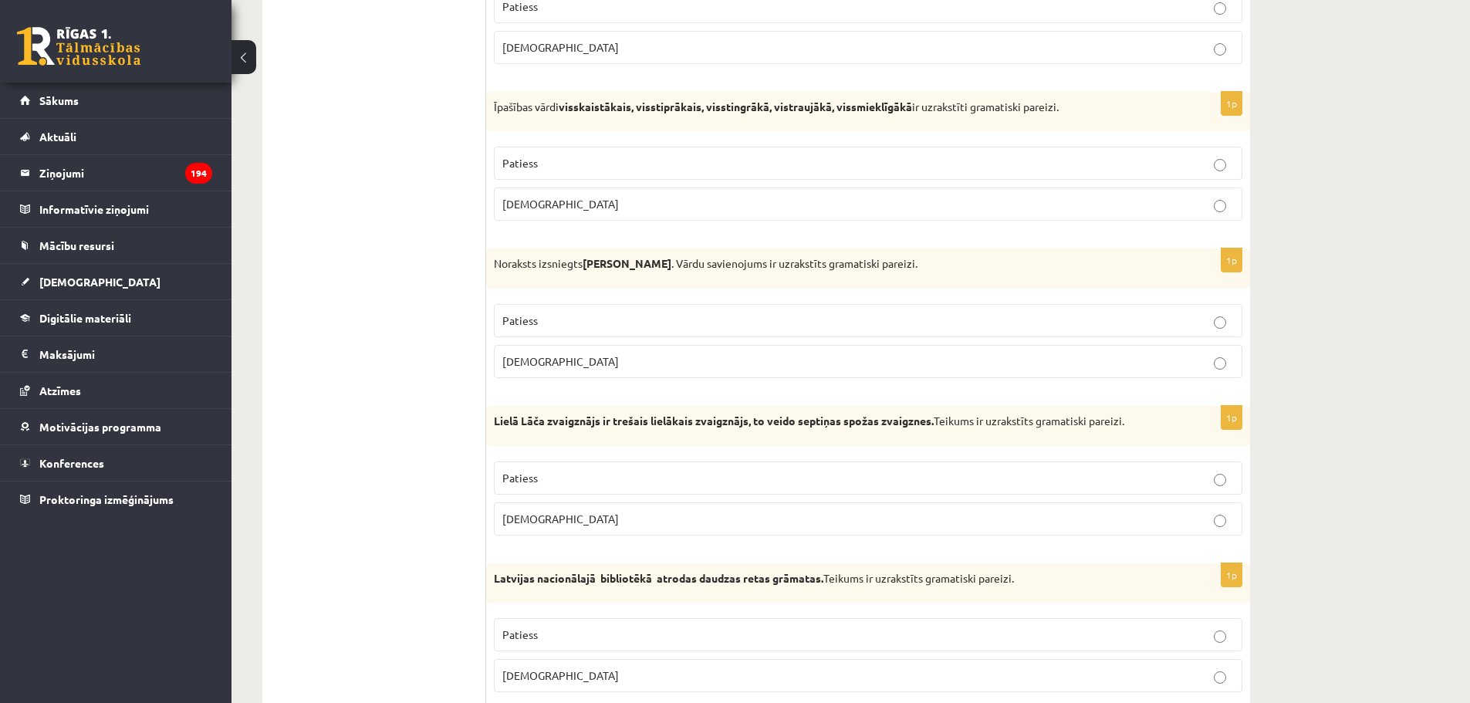
scroll to position [3586, 0]
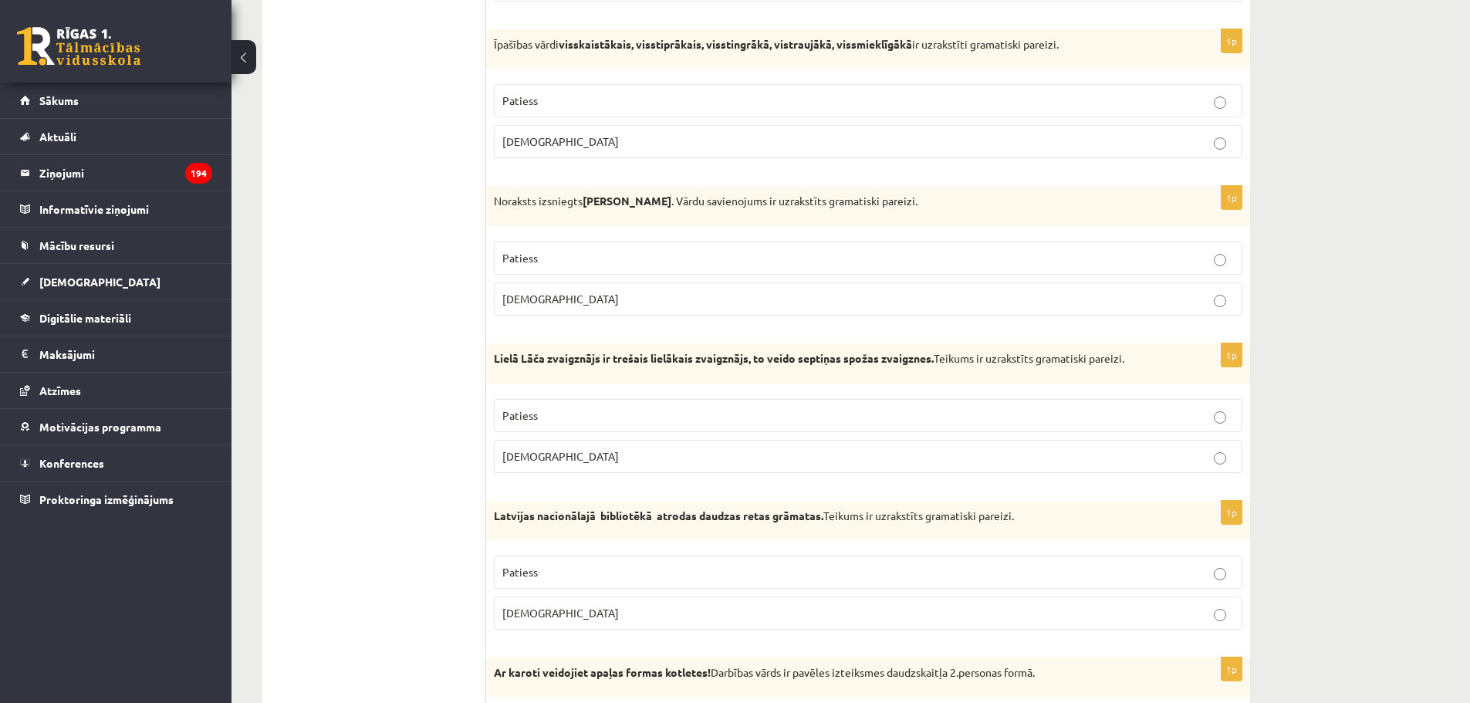
click at [703, 418] on p "Patiess" at bounding box center [867, 415] width 731 height 16
drag, startPoint x: 1141, startPoint y: 358, endPoint x: 493, endPoint y: 365, distance: 648.2
click at [493, 365] on div "Lielā Lāča zvaigznājs ir trešais lielākais zvaigznājs, to veido septiņas spožas…" at bounding box center [868, 363] width 764 height 40
click at [764, 357] on strong "Lielā Lāča zvaigznājs ir trešais lielākais zvaigznājs, to veido septiņas spožas…" at bounding box center [714, 358] width 440 height 14
click at [757, 357] on strong "Lielā Lāča zvaigznājs ir trešais lielākais zvaigznājs, to veido septiņas spožas…" at bounding box center [714, 358] width 440 height 14
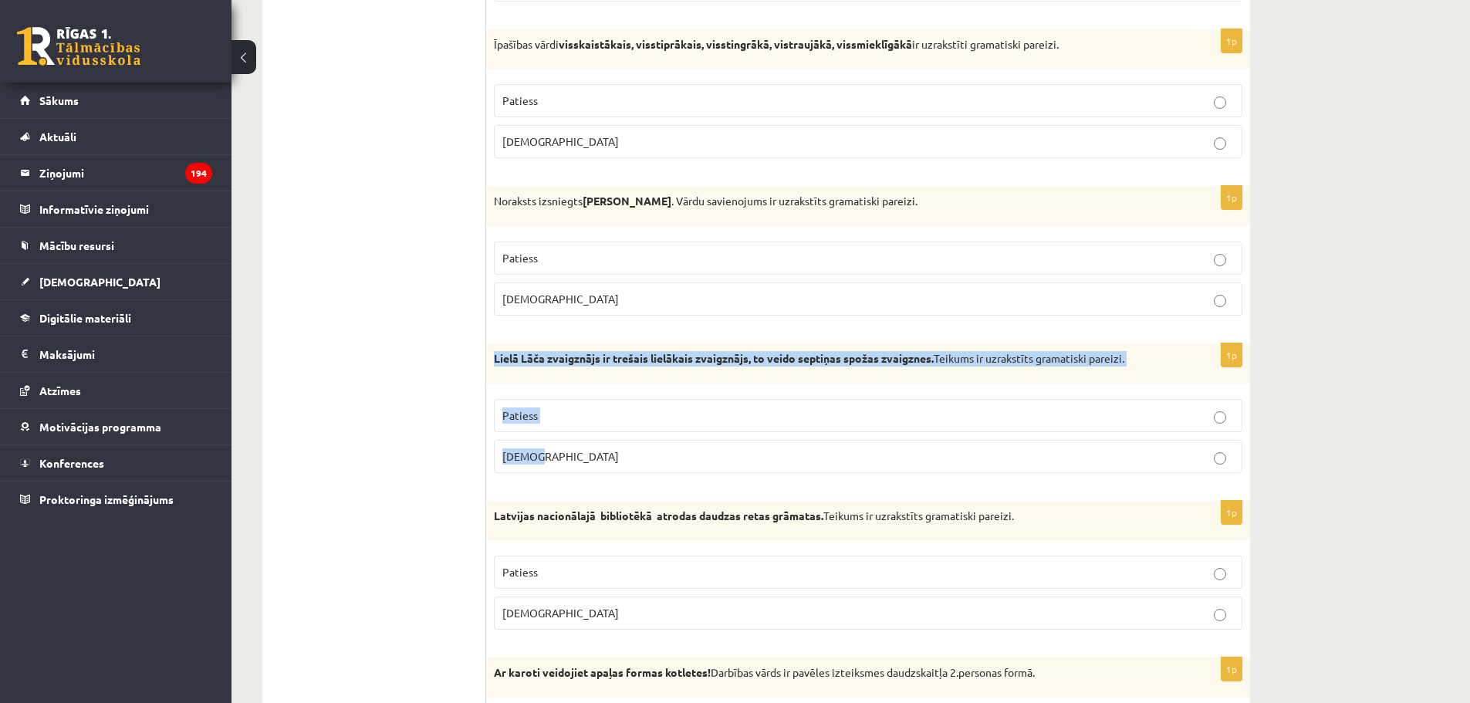
drag, startPoint x: 565, startPoint y: 449, endPoint x: 492, endPoint y: 364, distance: 111.6
click at [492, 364] on div "1p Lielā Lāča zvaigznājs ir trešais lielākais zvaigznājs, to veido septiņas spo…" at bounding box center [868, 414] width 764 height 142
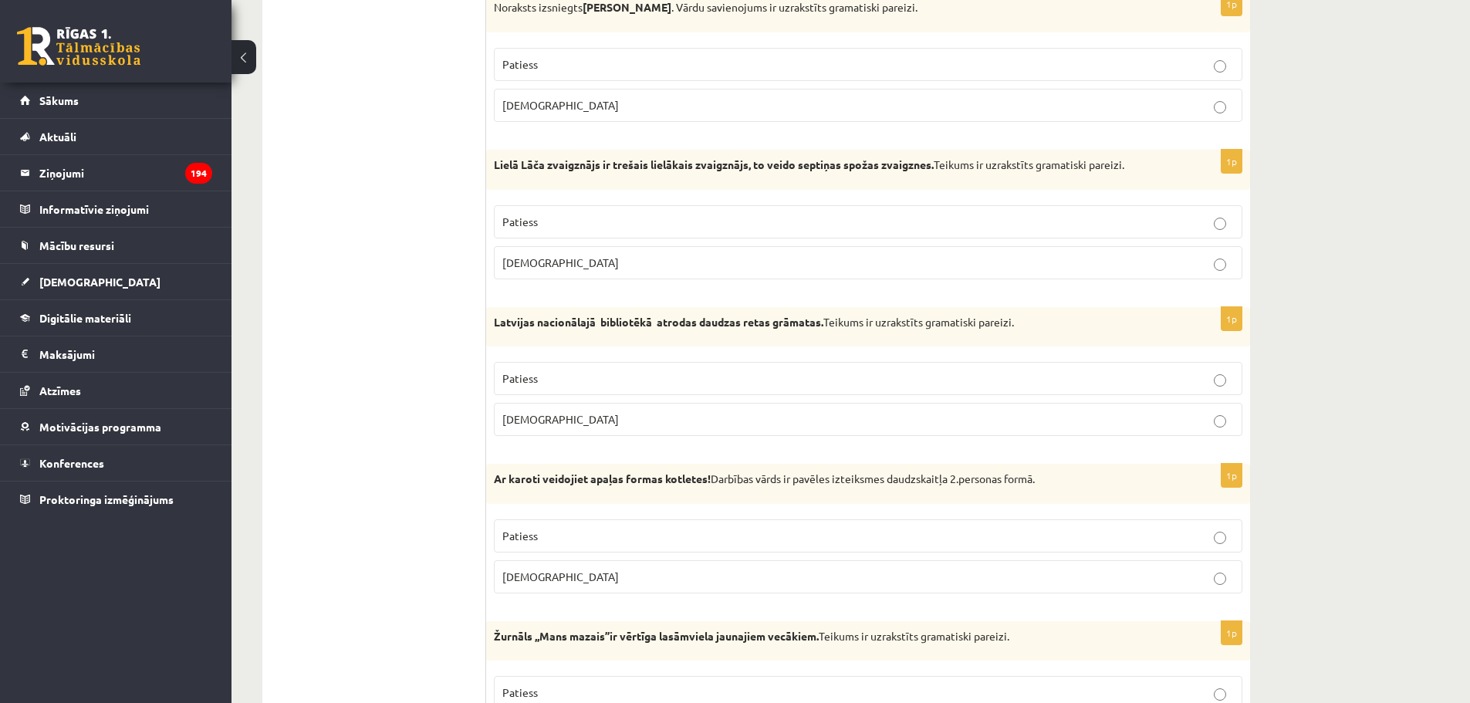
scroll to position [3818, 0]
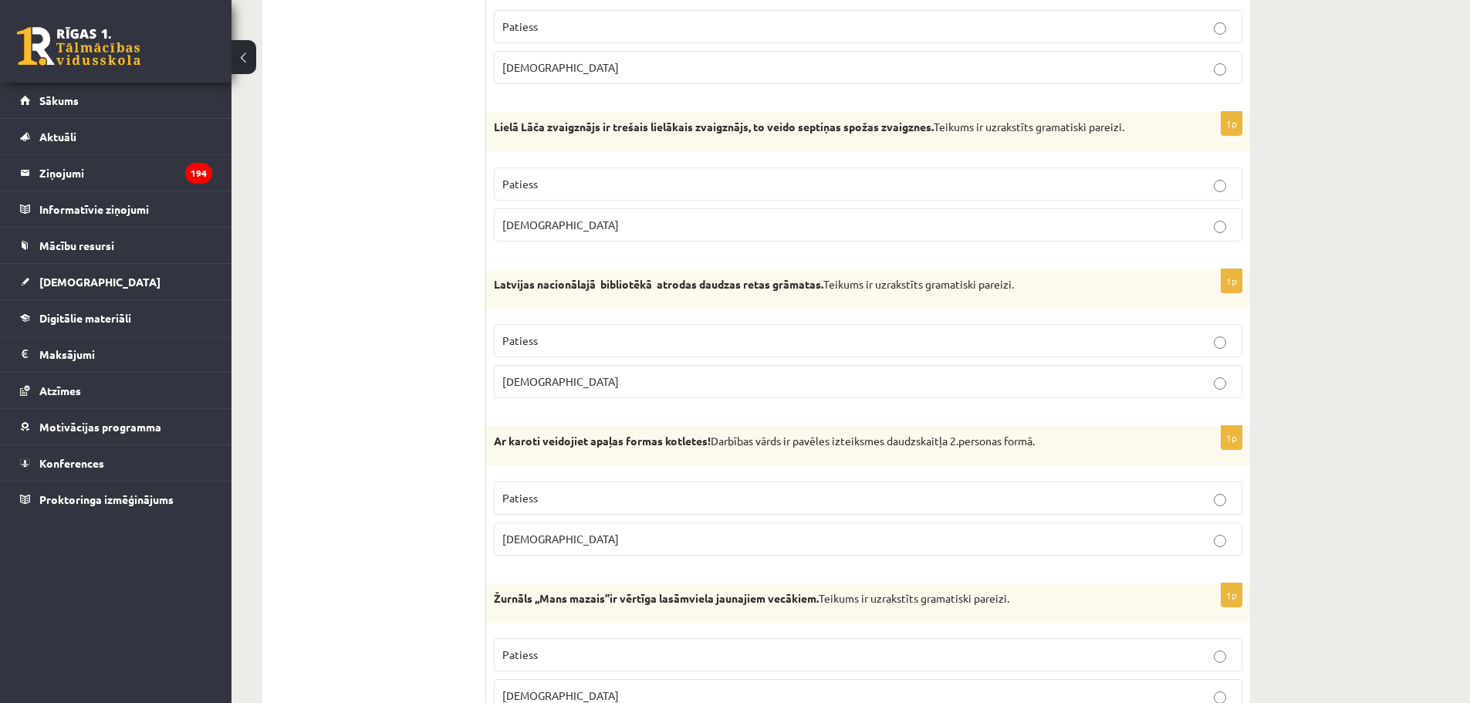
click at [527, 380] on span "Aplams" at bounding box center [560, 381] width 117 height 14
click at [530, 344] on span "Patiess" at bounding box center [519, 340] width 35 height 14
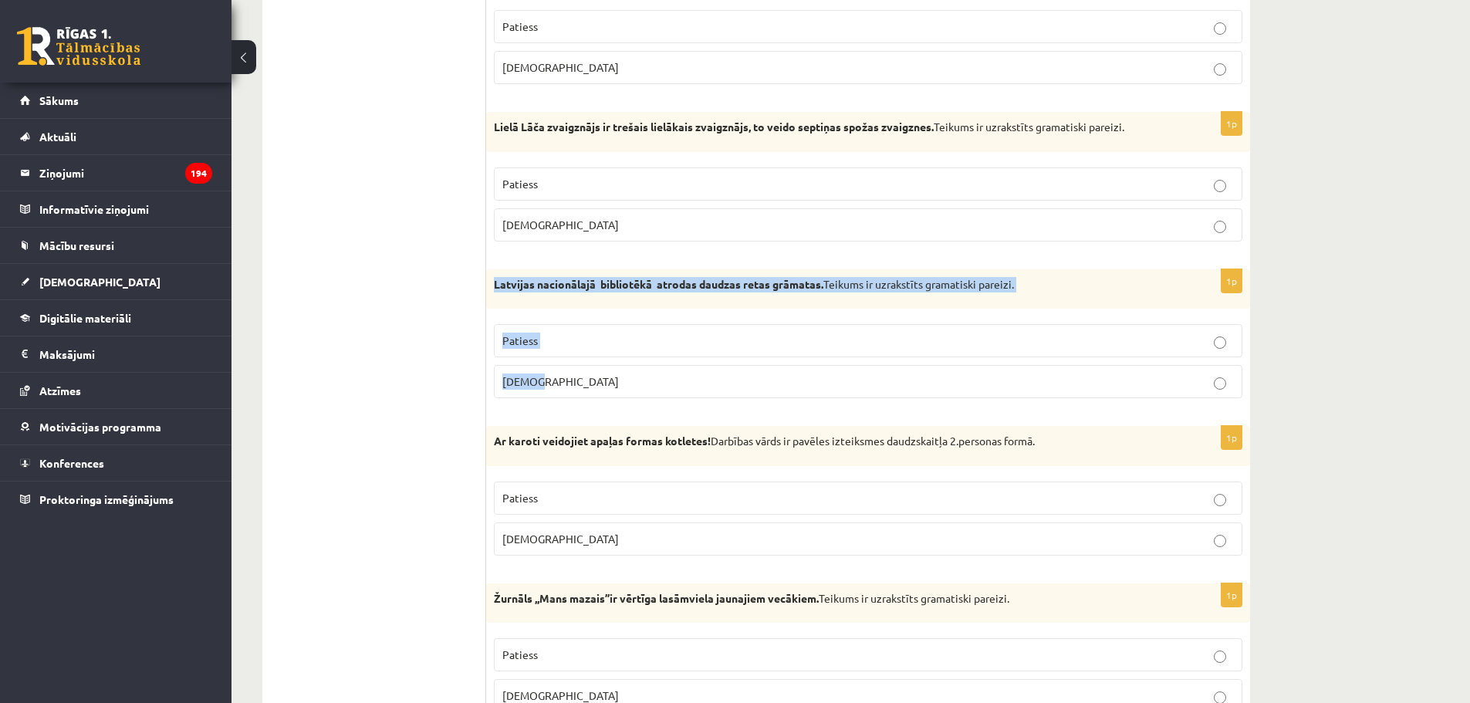
drag, startPoint x: 549, startPoint y: 368, endPoint x: 486, endPoint y: 294, distance: 96.9
click at [486, 294] on div "1p Latvijas nacionālajā bibliotēkā atrodas daudzas retas grāmatas. Teikums ir u…" at bounding box center [868, 340] width 764 height 142
click at [570, 365] on fieldset "Patiess Aplams" at bounding box center [868, 359] width 748 height 86
drag, startPoint x: 543, startPoint y: 383, endPoint x: 489, endPoint y: 294, distance: 103.9
click at [489, 294] on div "1p Latvijas nacionālajā bibliotēkā atrodas daudzas retas grāmatas. Teikums ir u…" at bounding box center [868, 340] width 764 height 142
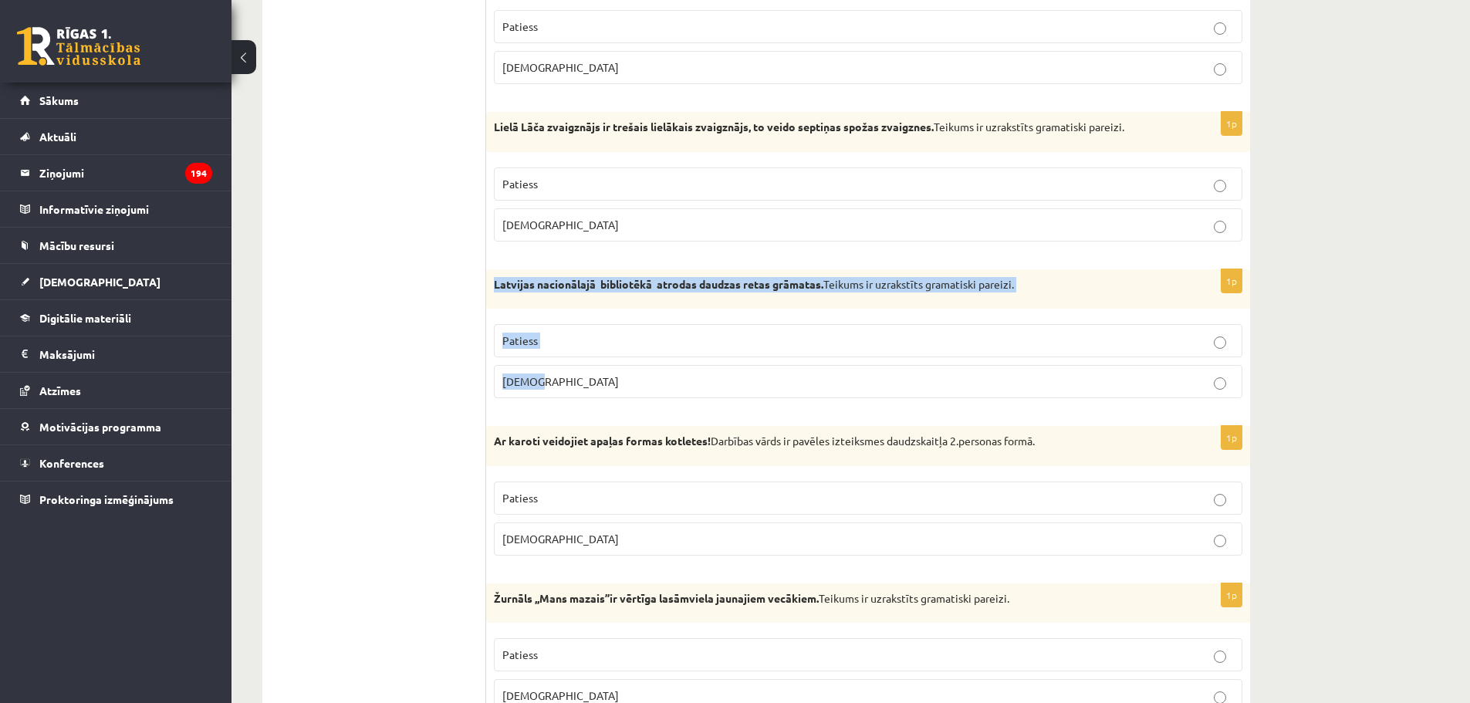
click at [589, 346] on p "Patiess" at bounding box center [867, 341] width 731 height 16
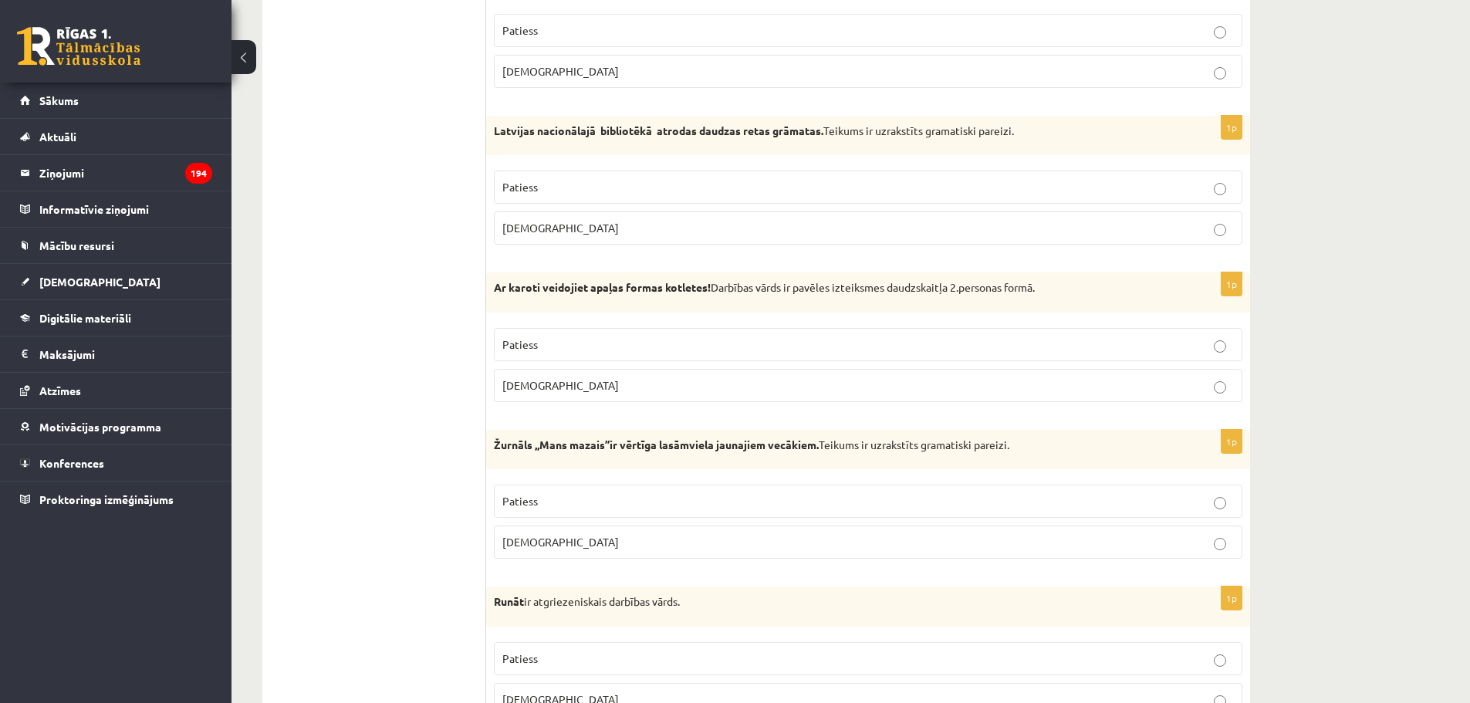
scroll to position [3972, 0]
click at [535, 285] on strong "Ar karoti veidojiet apaļas formas kotletes!" at bounding box center [602, 286] width 217 height 14
click at [545, 336] on p "Patiess" at bounding box center [867, 344] width 731 height 16
click at [562, 281] on strong "Ar karoti veidojiet apaļas formas kotletes!" at bounding box center [602, 286] width 217 height 14
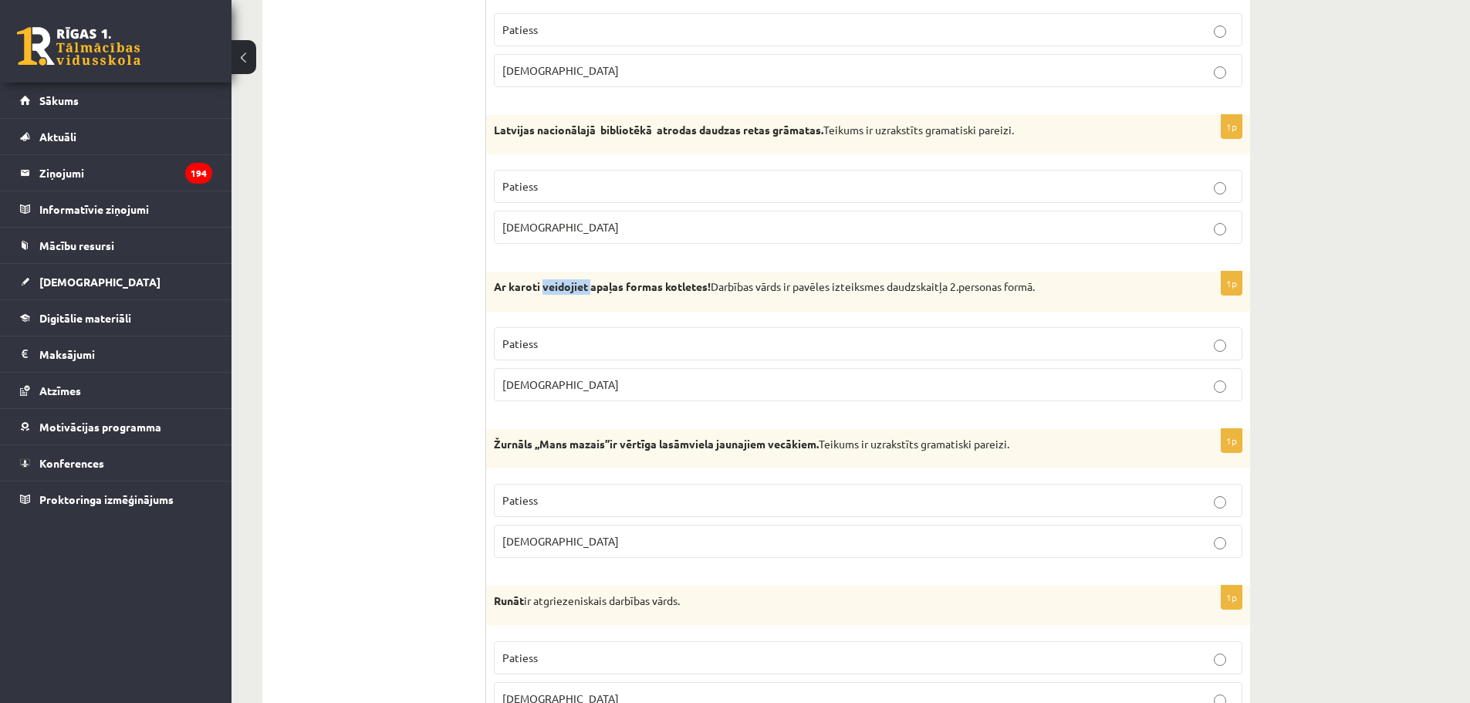
click at [562, 281] on strong "Ar karoti veidojiet apaļas formas kotletes!" at bounding box center [602, 286] width 217 height 14
click at [577, 303] on div "Ar karoti veidojiet apaļas formas kotletes! Darbības vārds ir pavēles izteiksme…" at bounding box center [868, 292] width 764 height 40
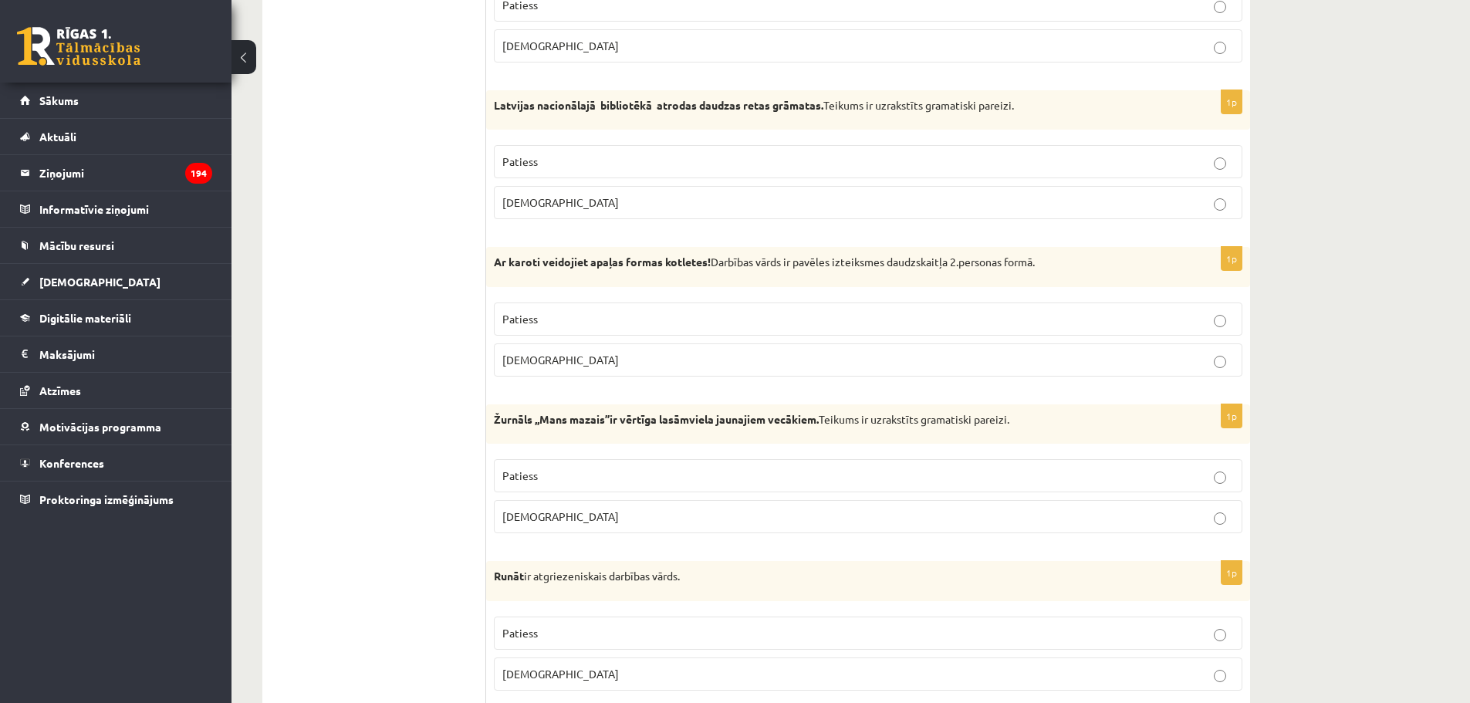
scroll to position [4049, 0]
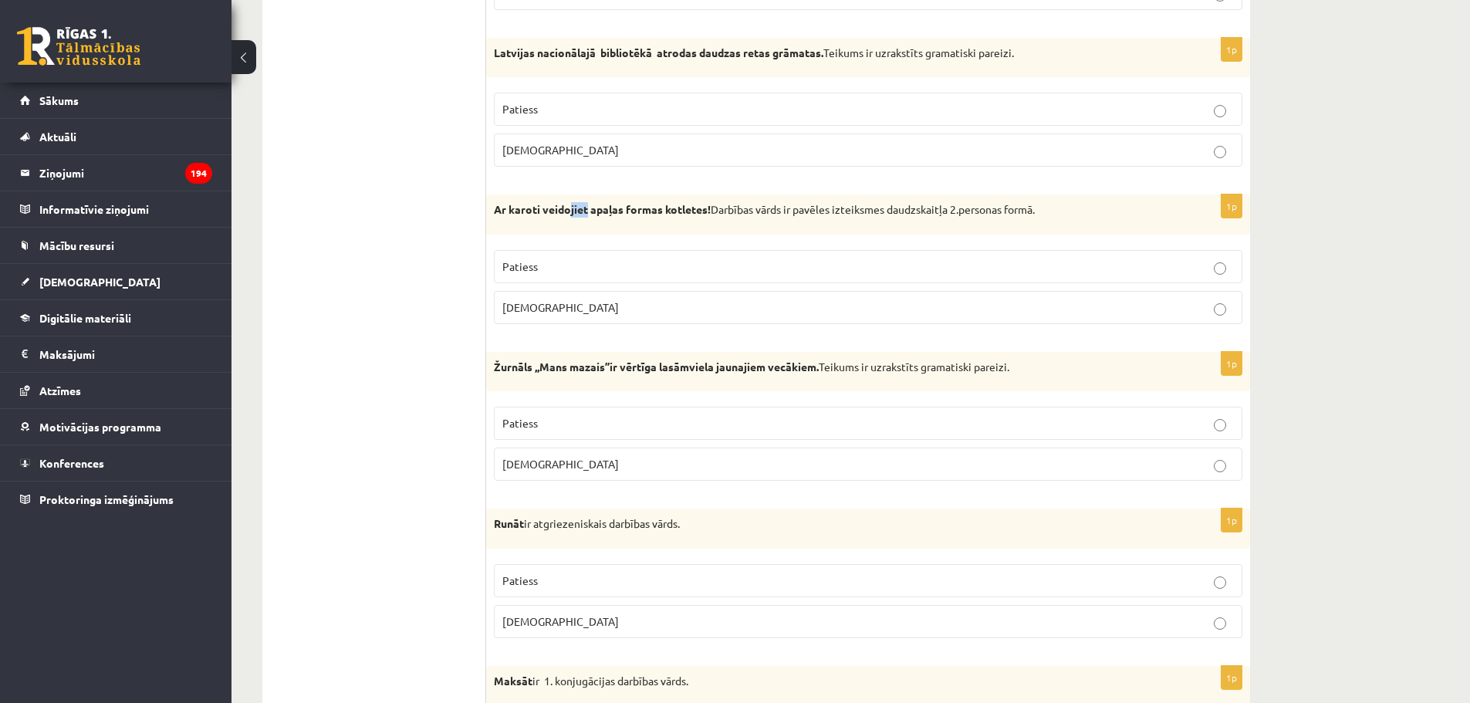
drag, startPoint x: 570, startPoint y: 210, endPoint x: 588, endPoint y: 210, distance: 17.7
click at [588, 210] on strong "Ar karoti veidojiet apaļas formas kotletes!" at bounding box center [602, 209] width 217 height 14
drag, startPoint x: 544, startPoint y: 207, endPoint x: 567, endPoint y: 208, distance: 23.2
click at [567, 208] on strong "Ar karoti veidojiet apaļas formas kotletes!" at bounding box center [602, 209] width 217 height 14
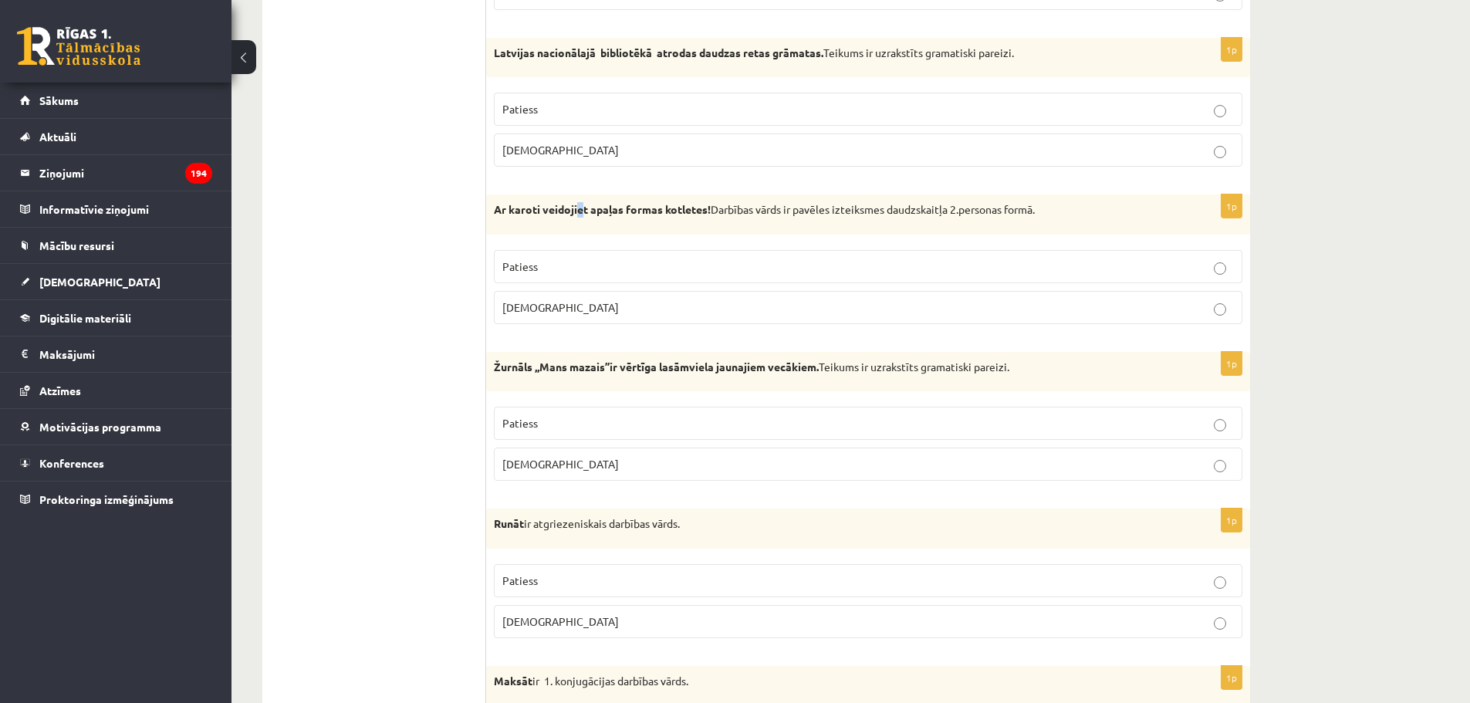
click at [582, 212] on strong "Ar karoti veidojiet apaļas formas kotletes!" at bounding box center [602, 209] width 217 height 14
click at [576, 217] on p "Ar karoti veidojiet apaļas formas kotletes! Darbības vārds ir pavēles izteiksme…" at bounding box center [829, 209] width 671 height 15
click at [573, 216] on strong "Ar karoti veidojiet apaļas formas kotletes!" at bounding box center [602, 209] width 217 height 14
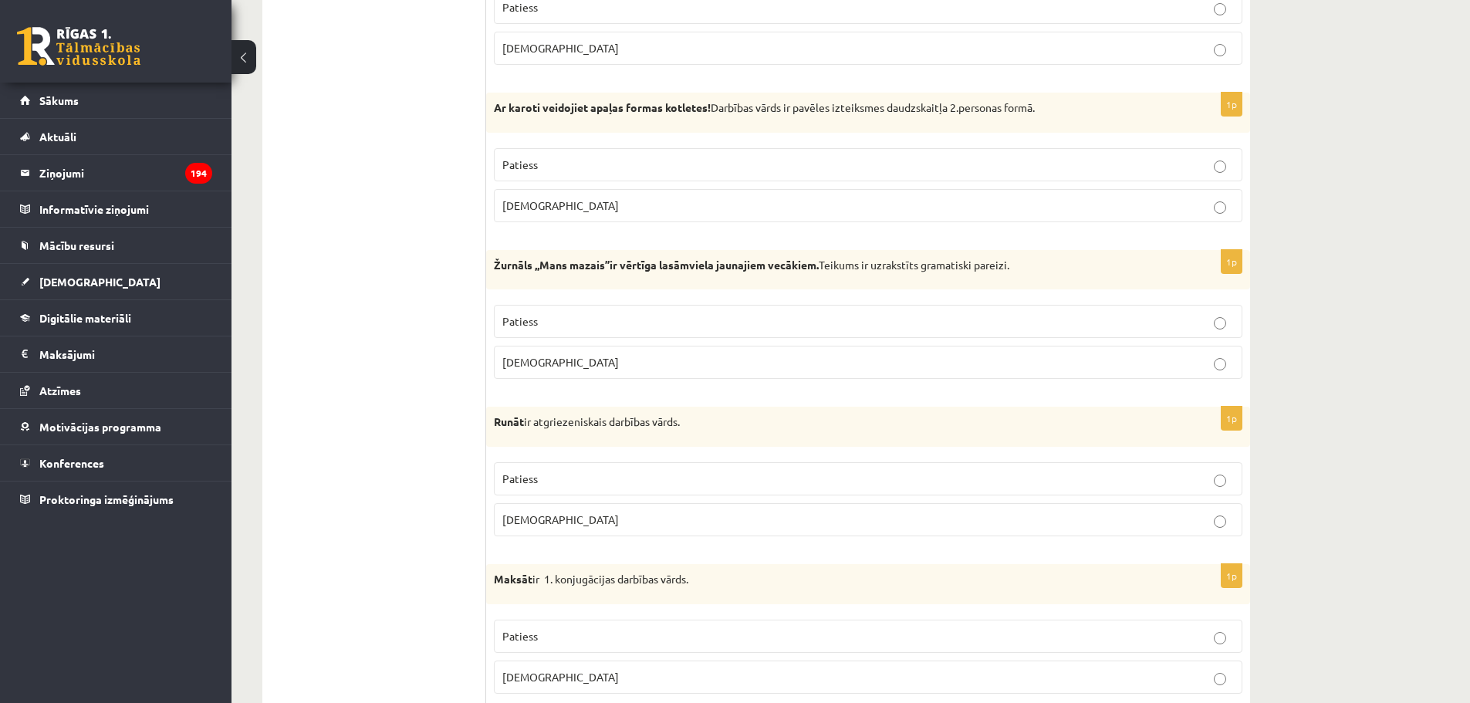
scroll to position [4204, 0]
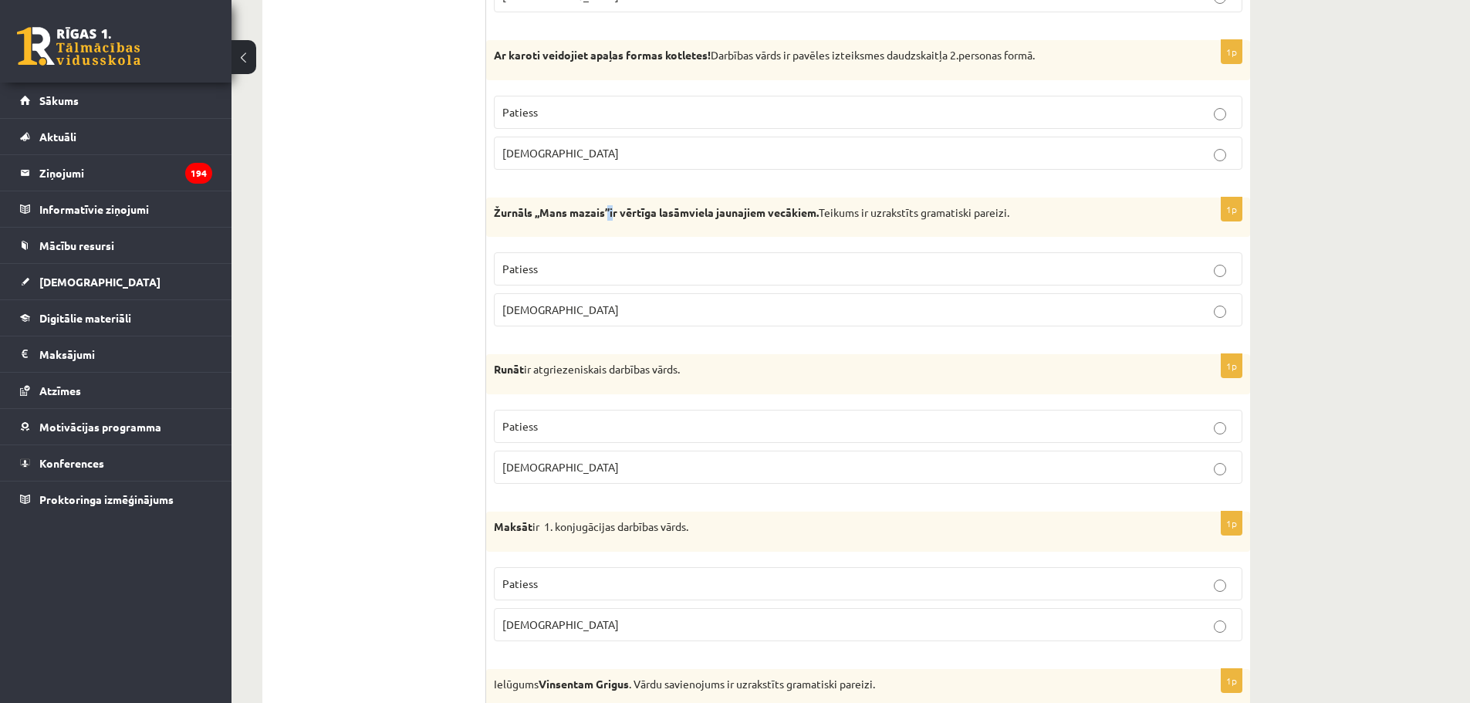
click at [614, 217] on strong "Žurnāls ,,Mans mazais’’ir vērtīga lasāmviela jaunajiem vecākiem." at bounding box center [656, 212] width 325 height 14
click at [597, 317] on p "Aplams" at bounding box center [867, 310] width 731 height 16
click at [512, 213] on strong "Žurnāls ,,Mans mazais’’ir vērtīga lasāmviela jaunajiem vecākiem." at bounding box center [656, 212] width 325 height 14
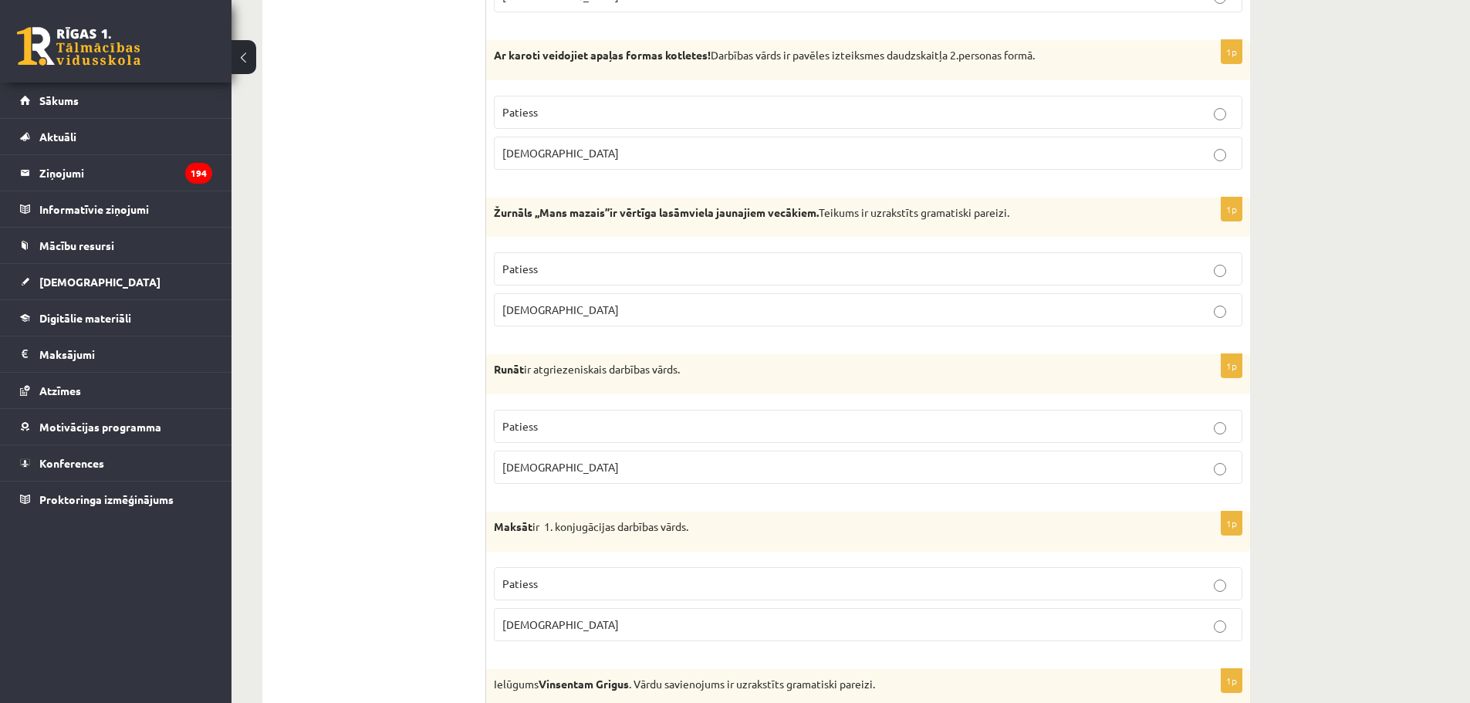
click at [626, 209] on strong "Žurnāls ,,Mans mazais’’ir vērtīga lasāmviela jaunajiem vecākiem." at bounding box center [656, 212] width 325 height 14
click at [640, 212] on strong "Žurnāls ,,Mans mazais’’ir vērtīga lasāmviela jaunajiem vecākiem." at bounding box center [656, 212] width 325 height 14
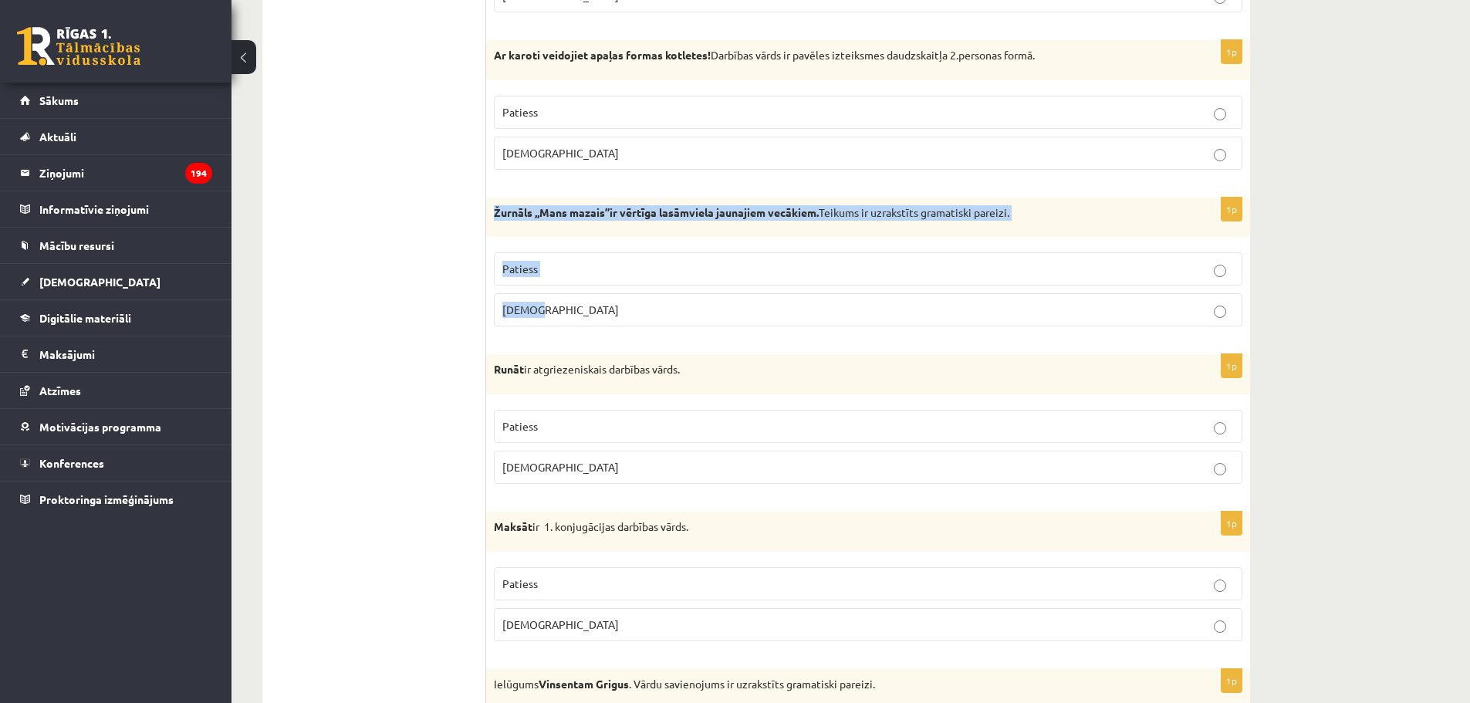
drag, startPoint x: 546, startPoint y: 309, endPoint x: 490, endPoint y: 226, distance: 100.6
click at [490, 226] on div "1p Žurnāls ,,Mans mazais’’ir vērtīga lasāmviela jaunajiem vecākiem. Teikums ir …" at bounding box center [868, 269] width 764 height 142
click at [748, 220] on p "Žurnāls ,,Mans mazais’’ir vērtīga lasāmviela jaunajiem vecākiem. Teikums ir uzr…" at bounding box center [829, 212] width 671 height 15
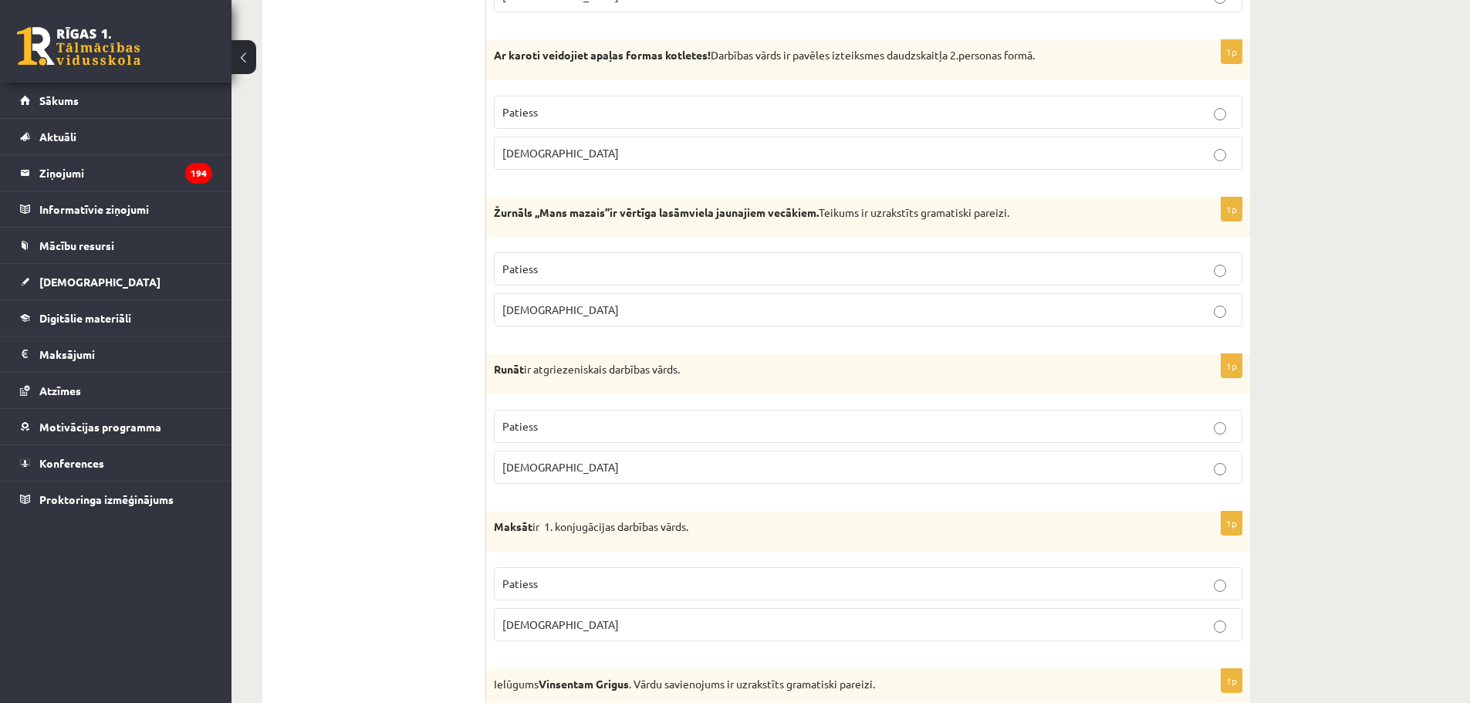
click at [515, 213] on strong "Žurnāls ,,Mans mazais’’ir vērtīga lasāmviela jaunajiem vecākiem." at bounding box center [656, 212] width 325 height 14
click at [571, 208] on strong "Žurnāls ,,Mans mazais’’ir vērtīga lasāmviela jaunajiem vecākiem." at bounding box center [656, 212] width 325 height 14
click at [755, 219] on p "Žurnāls ,,Mans mazais’’ir vērtīga lasāmviela jaunajiem vecākiem. Teikums ir uzr…" at bounding box center [829, 212] width 671 height 15
drag, startPoint x: 785, startPoint y: 210, endPoint x: 802, endPoint y: 211, distance: 16.3
click at [789, 210] on strong "Žurnāls ,,Mans mazais’’ir vērtīga lasāmviela jaunajiem vecākiem." at bounding box center [656, 212] width 325 height 14
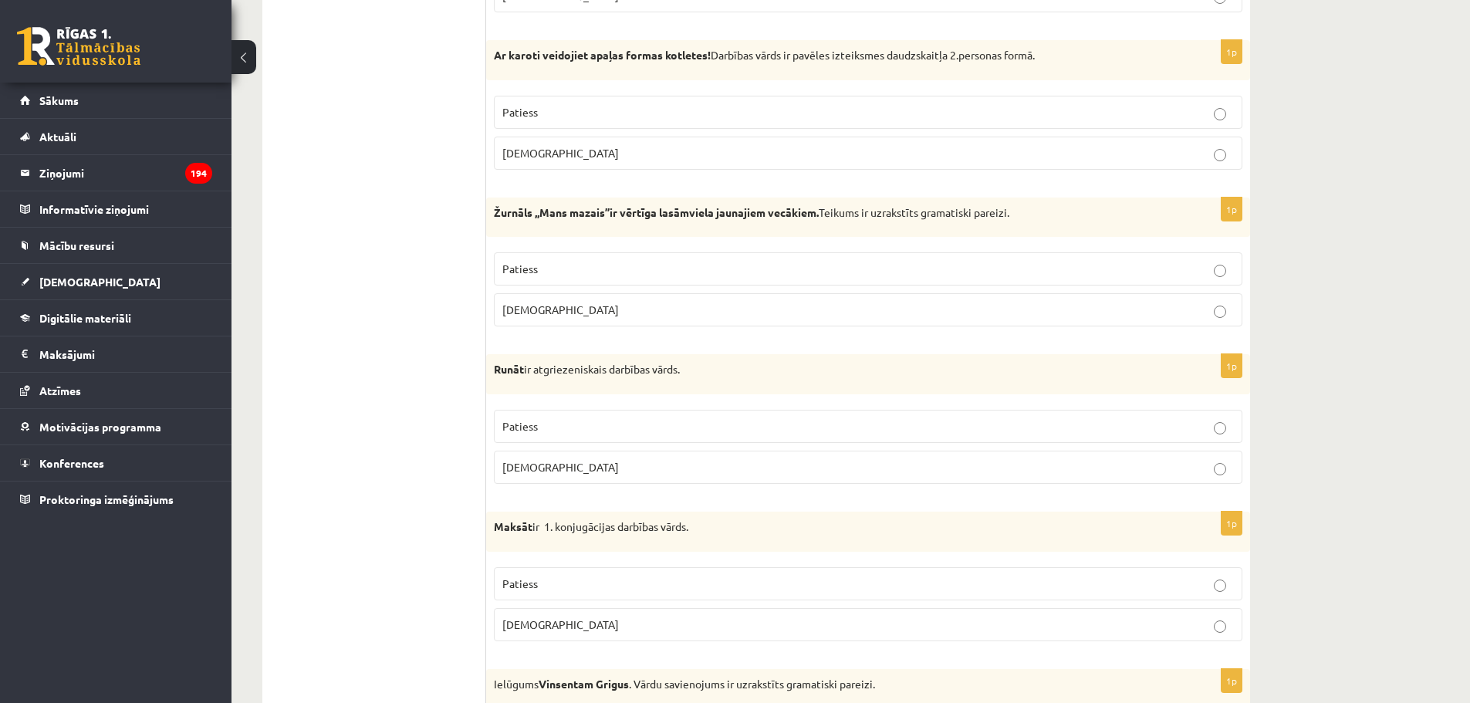
click at [818, 216] on strong "Žurnāls ,,Mans mazais’’ir vērtīga lasāmviela jaunajiem vecākiem." at bounding box center [656, 212] width 325 height 14
click at [647, 211] on strong "Žurnāls ,,Mans mazais’’ir vērtīga lasāmviela jaunajiem vecākiem." at bounding box center [656, 212] width 325 height 14
click at [678, 211] on strong "Žurnāls ,,Mans mazais’’ir vērtīga lasāmviela jaunajiem vecākiem." at bounding box center [656, 212] width 325 height 14
click at [683, 214] on strong "Žurnāls ,,Mans mazais’’ir vērtīga lasāmviela jaunajiem vecākiem." at bounding box center [656, 212] width 325 height 14
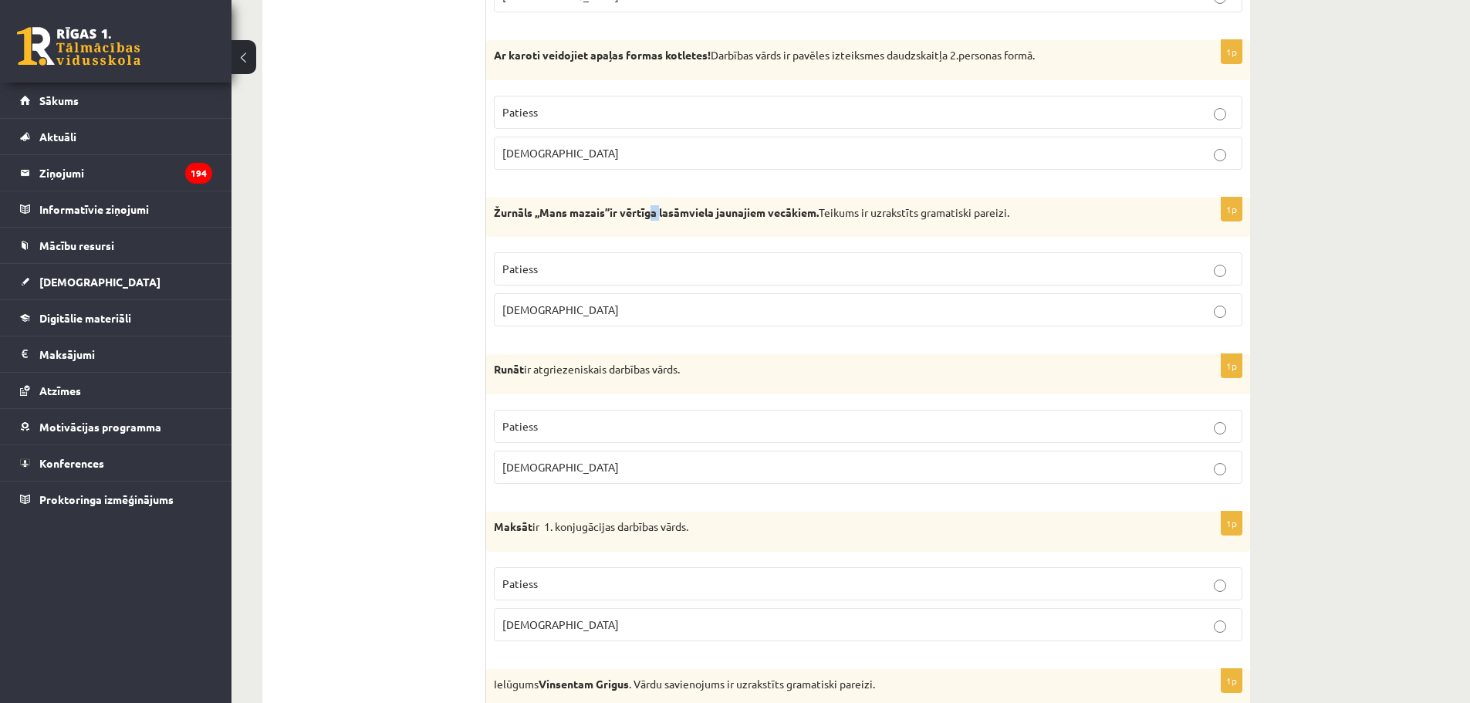
click at [652, 213] on strong "Žurnāls ,,Mans mazais’’ir vērtīga lasāmviela jaunajiem vecākiem." at bounding box center [656, 212] width 325 height 14
click at [684, 217] on strong "Žurnāls ,,Mans mazais’’ir vērtīga lasāmviela jaunajiem vecākiem." at bounding box center [656, 212] width 325 height 14
click at [689, 228] on div "Žurnāls ,,Mans mazais’’ir vērtīga lasāmviela jaunajiem vecākiem. Teikums ir uzr…" at bounding box center [868, 218] width 764 height 40
click at [646, 218] on strong "Žurnāls ,,Mans mazais’’ir vērtīga lasāmviela jaunajiem vecākiem." at bounding box center [656, 212] width 325 height 14
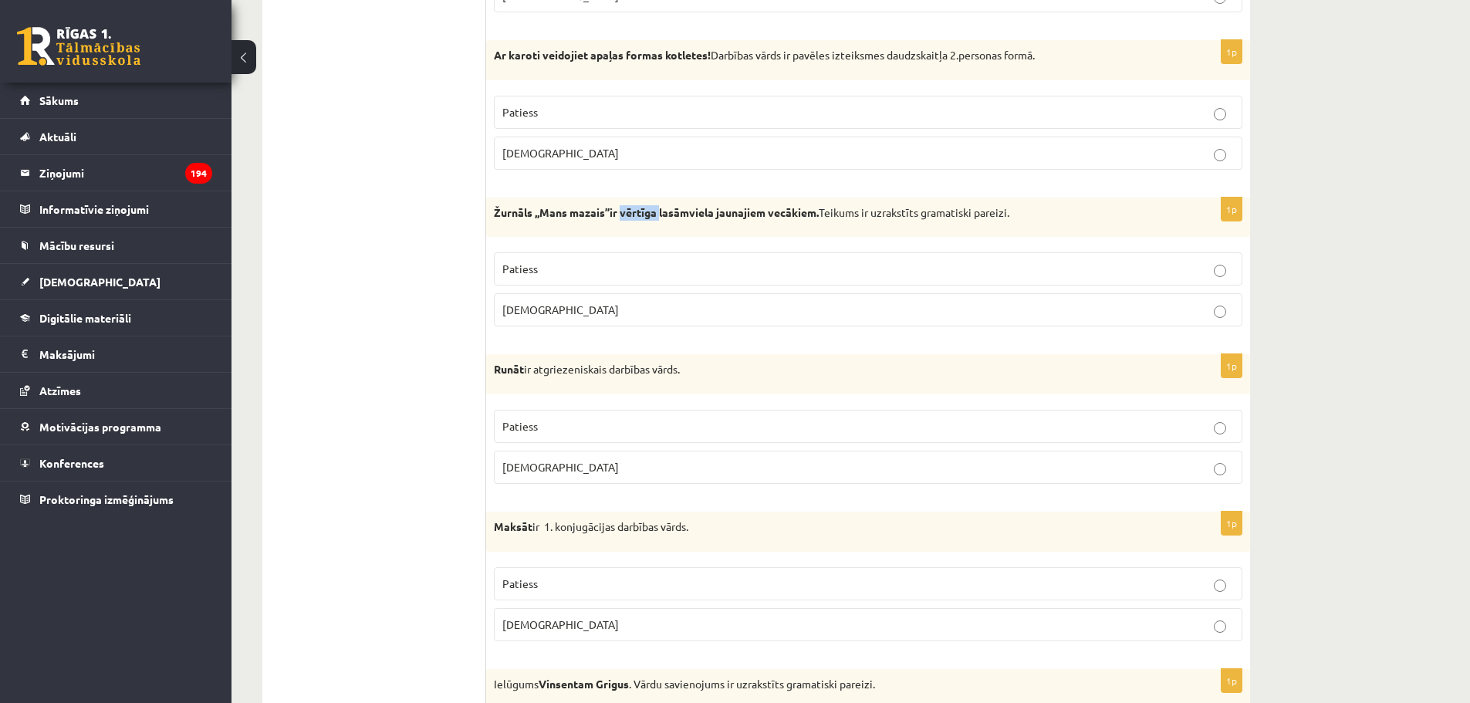
click at [646, 218] on strong "Žurnāls ,,Mans mazais’’ir vērtīga lasāmviela jaunajiem vecākiem." at bounding box center [656, 212] width 325 height 14
click at [637, 207] on strong "Žurnāls ,,Mans mazais’’ir vērtīga lasāmviela jaunajiem vecākiem." at bounding box center [656, 212] width 325 height 14
click at [677, 214] on strong "Žurnāls ,,Mans mazais’’ir vērtīga lasāmviela jaunajiem vecākiem." at bounding box center [656, 212] width 325 height 14
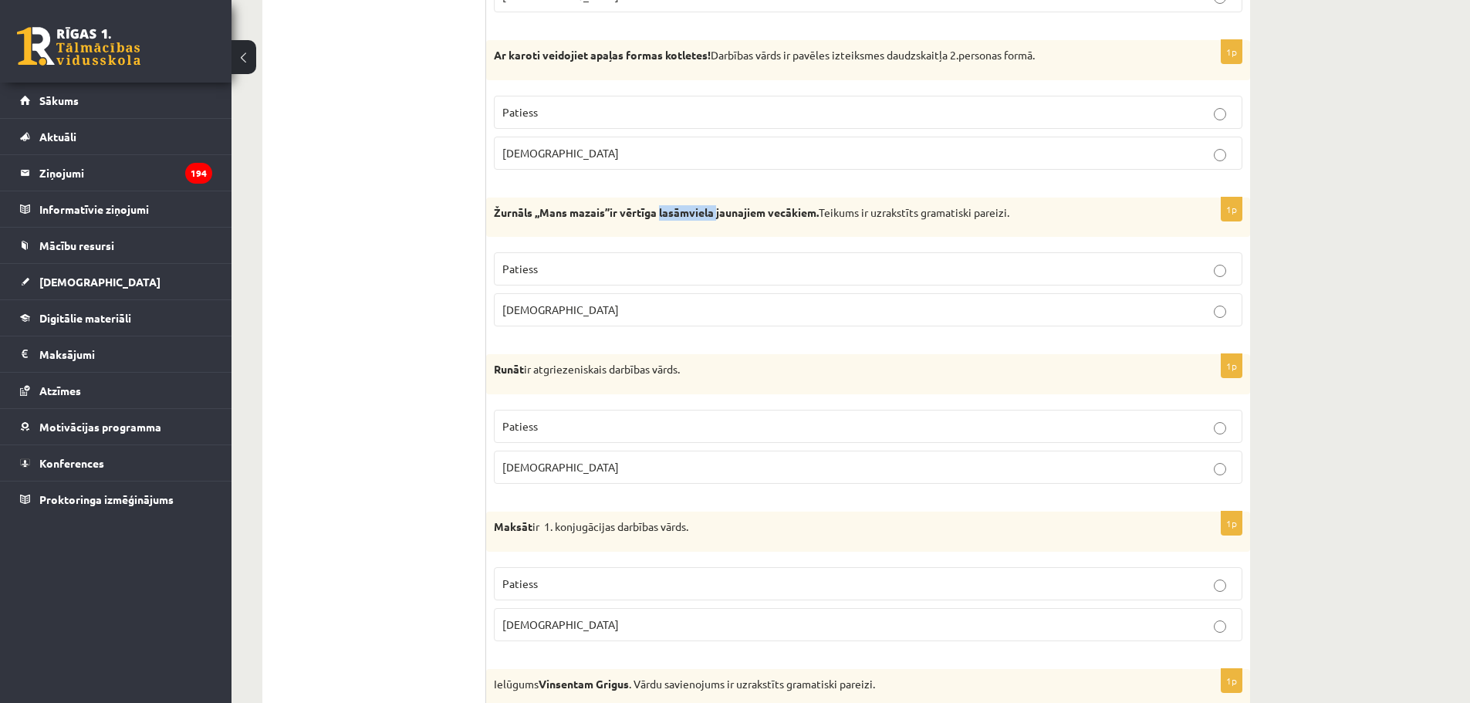
click at [677, 214] on strong "Žurnāls ,,Mans mazais’’ir vērtīga lasāmviela jaunajiem vecākiem." at bounding box center [656, 212] width 325 height 14
click at [692, 228] on div "Žurnāls ,,Mans mazais’’ir vērtīga lasāmviela jaunajiem vecākiem. Teikums ir uzr…" at bounding box center [868, 218] width 764 height 40
click at [611, 204] on div "Žurnāls ,,Mans mazais’’ir vērtīga lasāmviela jaunajiem vecākiem. Teikums ir uzr…" at bounding box center [868, 218] width 764 height 40
click at [611, 221] on div "Žurnāls ,,Mans mazais’’ir vērtīga lasāmviela jaunajiem vecākiem. Teikums ir uzr…" at bounding box center [868, 218] width 764 height 40
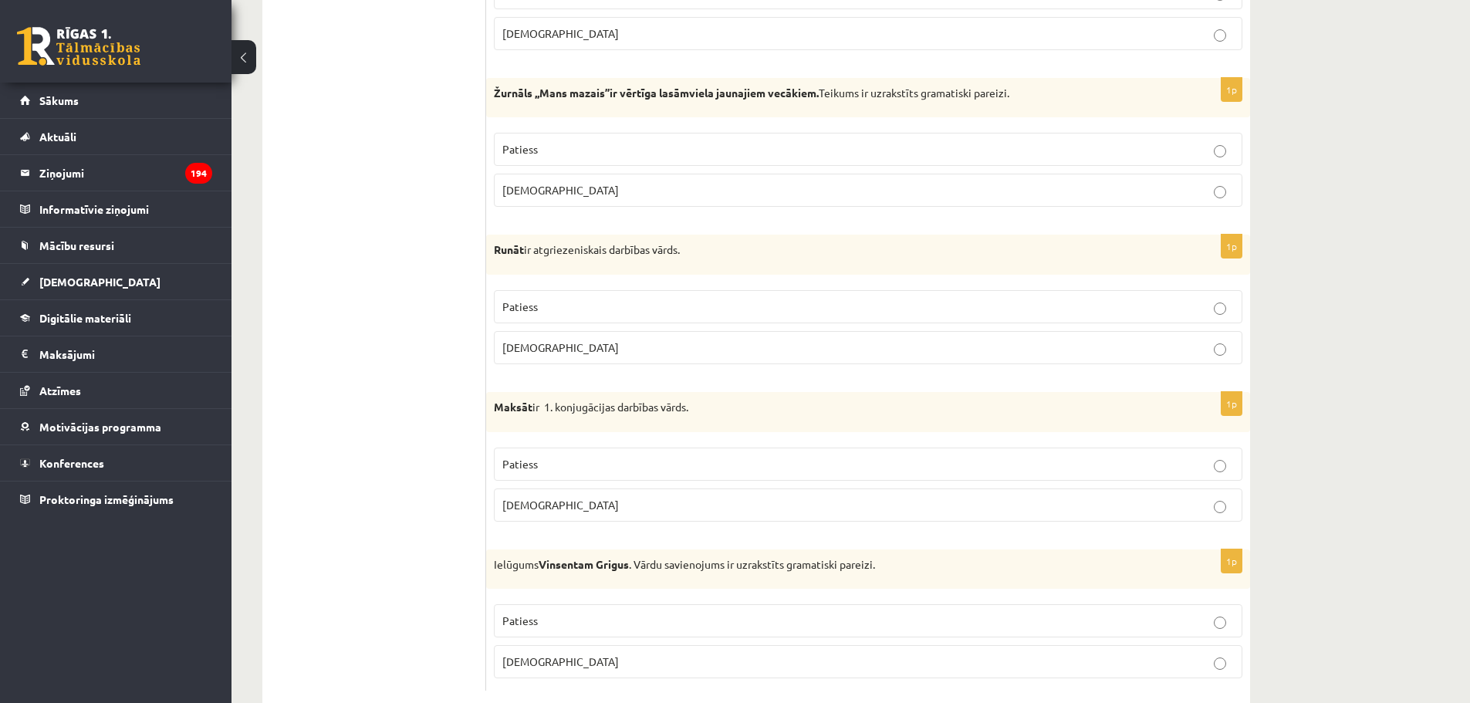
scroll to position [4358, 0]
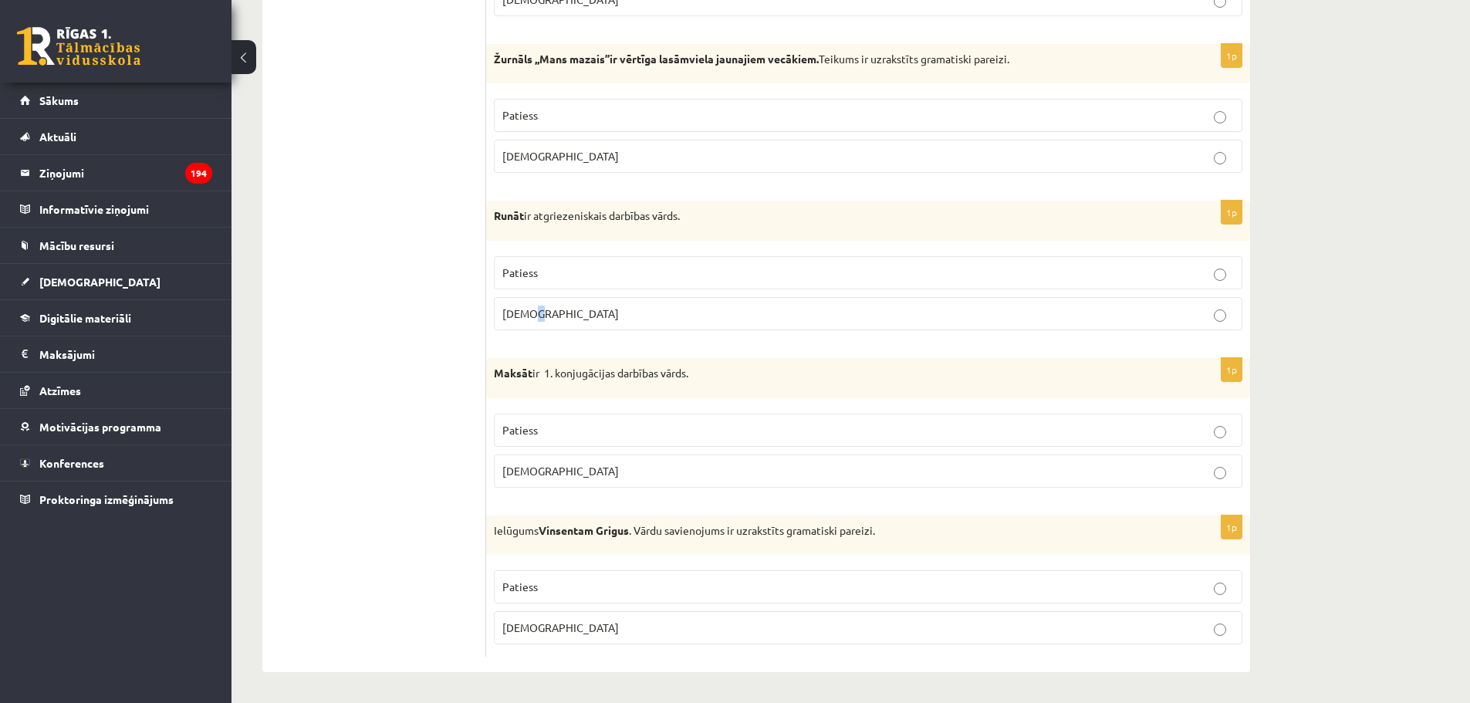
click at [534, 309] on span "Aplams" at bounding box center [560, 313] width 117 height 14
click at [565, 298] on label "Aplams" at bounding box center [868, 313] width 748 height 33
click at [537, 460] on label "Aplams" at bounding box center [868, 470] width 748 height 33
drag, startPoint x: 542, startPoint y: 360, endPoint x: 561, endPoint y: 367, distance: 19.8
click at [561, 367] on div "Maksāt ir 1. konjugācijas darbības vārds." at bounding box center [868, 378] width 764 height 40
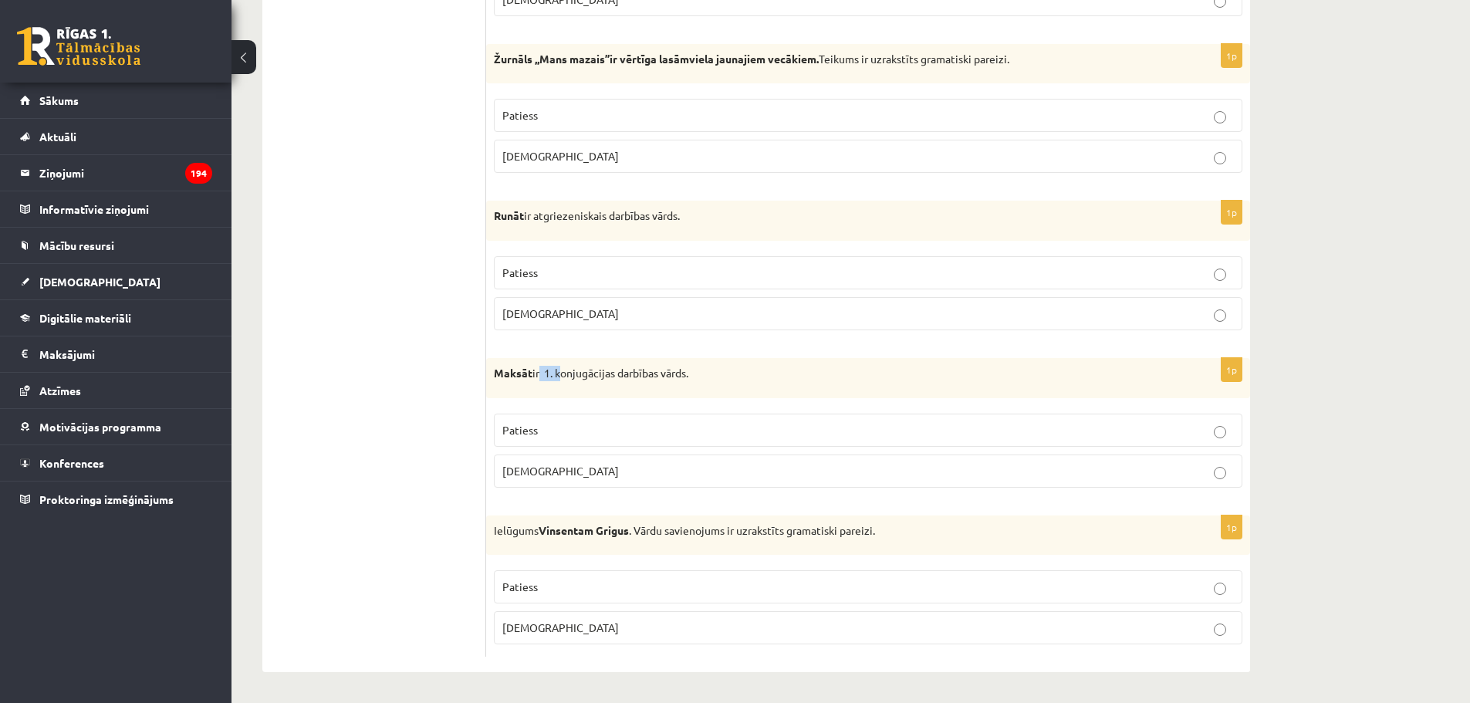
click at [562, 367] on p "Maksāt ir 1. konjugācijas darbības vārds." at bounding box center [829, 373] width 671 height 15
click at [655, 637] on label "Aplams" at bounding box center [868, 627] width 748 height 33
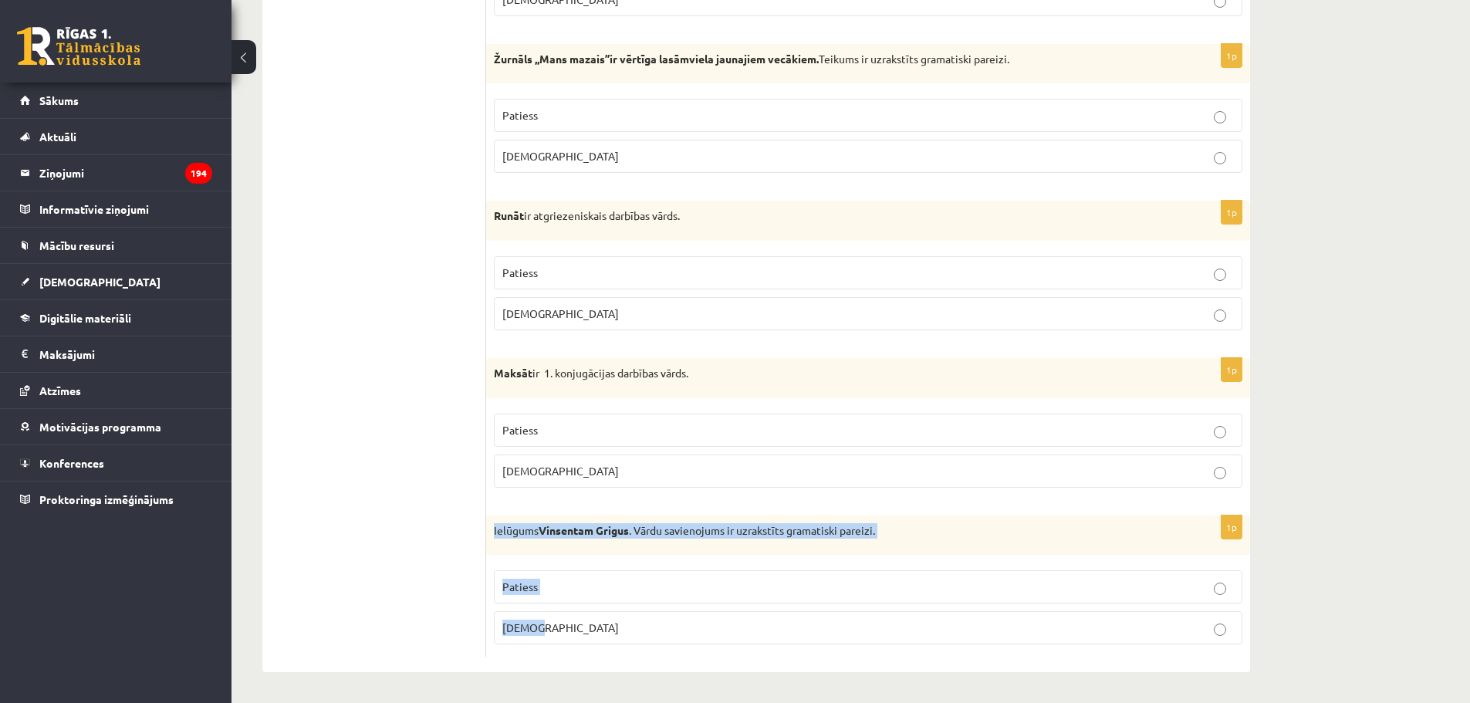
drag, startPoint x: 606, startPoint y: 624, endPoint x: 492, endPoint y: 552, distance: 134.9
click at [492, 552] on div "1p Ielūgums Vinsentam Grigus . Vārdu savienojums ir uzrakstīts gramatiski parei…" at bounding box center [868, 586] width 764 height 142
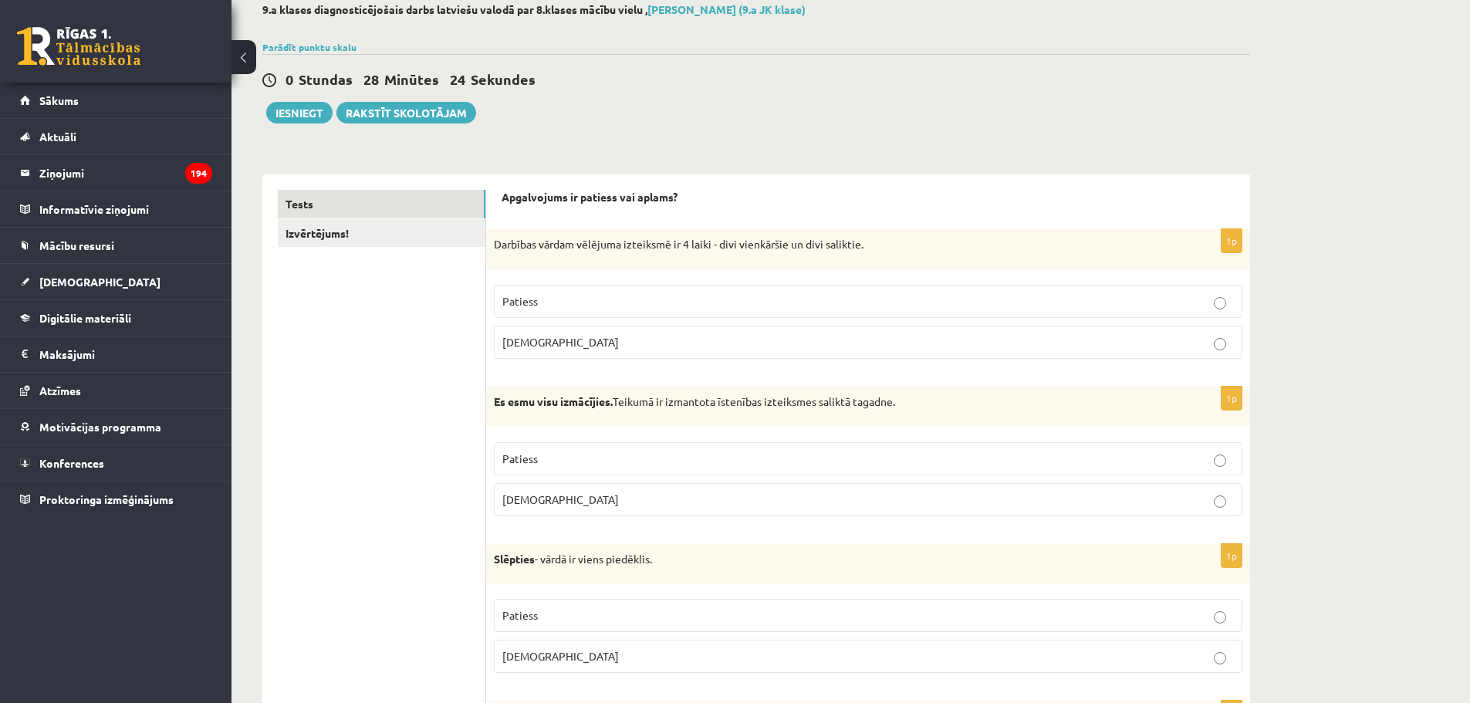
scroll to position [154, 0]
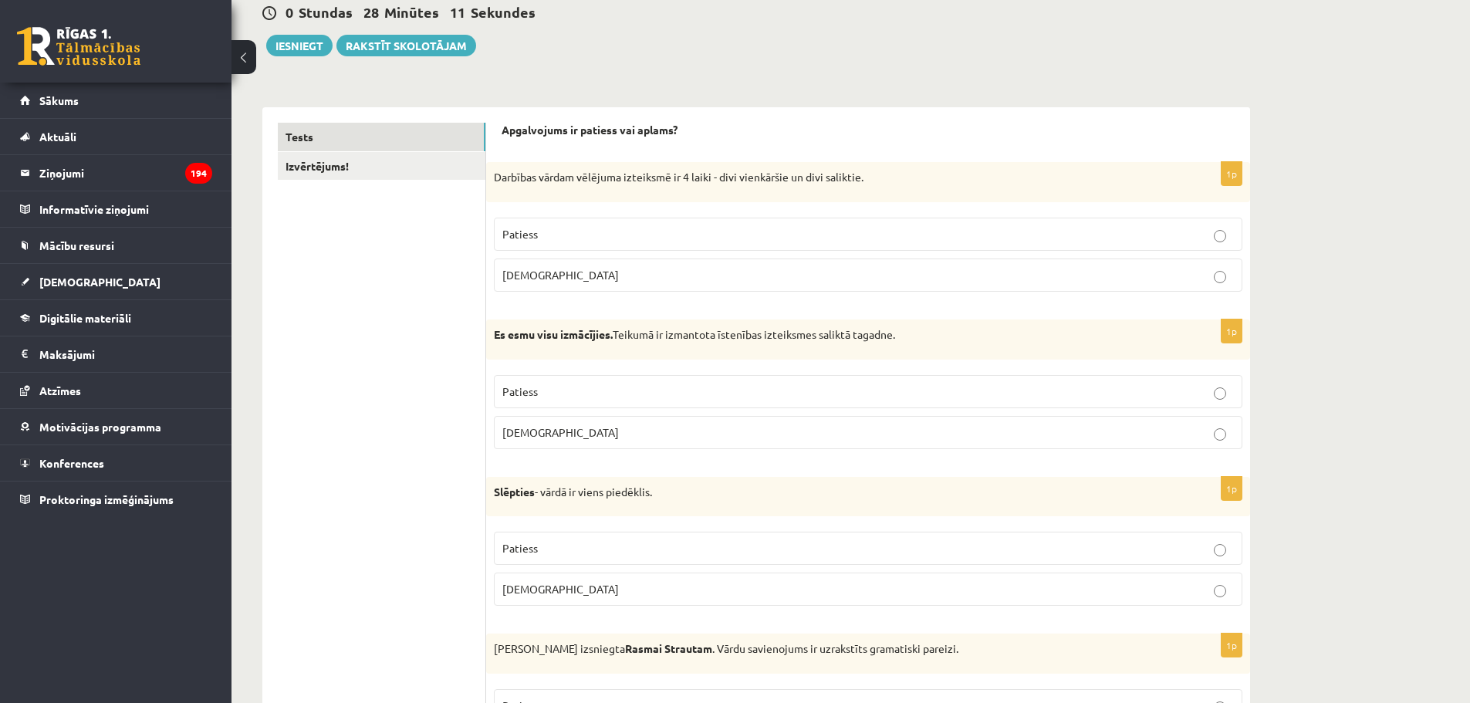
click at [586, 179] on p "Darbības vārdam vēlējuma izteiksmē ir 4 laiki - divi vienkāršie un divi salikti…" at bounding box center [829, 177] width 671 height 15
click at [630, 172] on p "Darbības vārdam vēlējuma izteiksmē ir 4 laiki - divi vienkāršie un divi salikti…" at bounding box center [829, 177] width 671 height 15
click at [687, 185] on p "Darbības vārdam vēlējuma izteiksmē ir 4 laiki - divi vienkāršie un divi salikti…" at bounding box center [829, 177] width 671 height 15
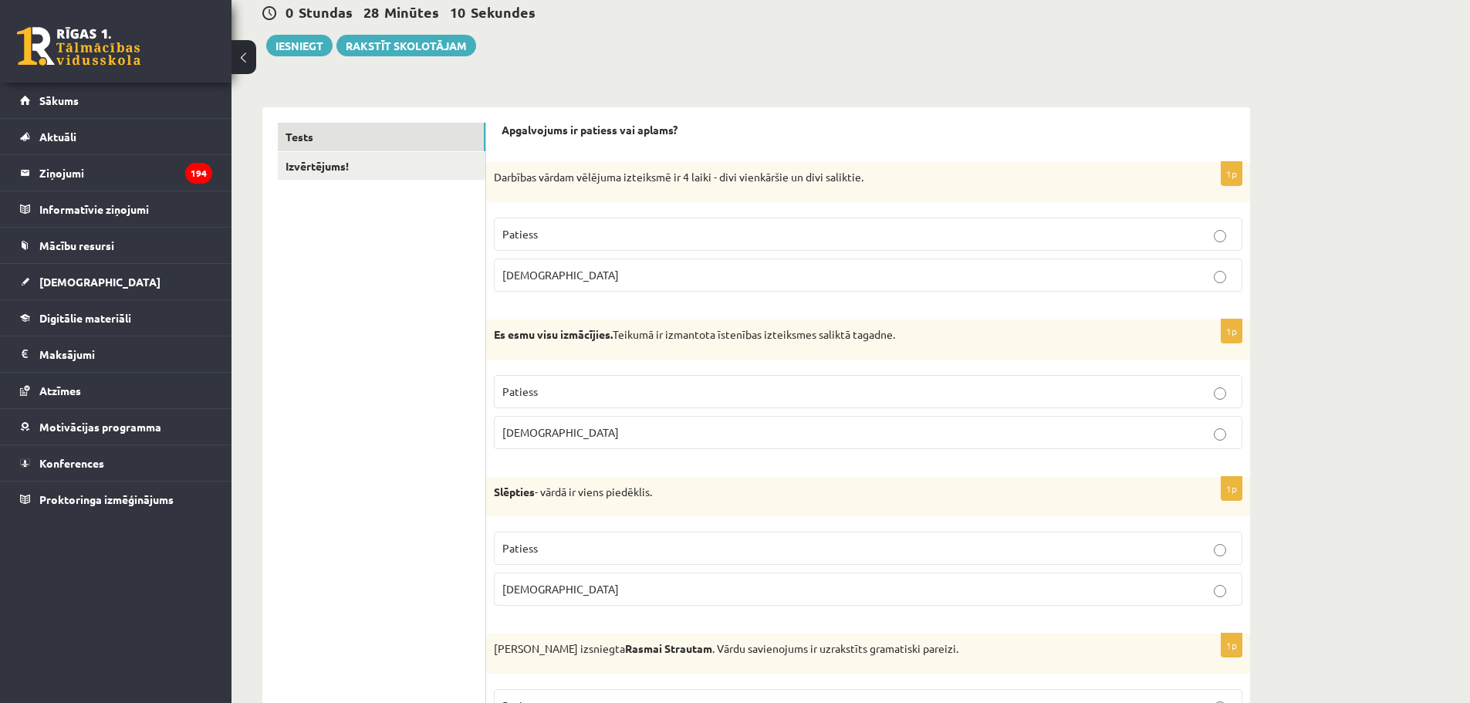
click at [692, 181] on p "Darbības vārdam vēlējuma izteiksmē ir 4 laiki - divi vienkāršie un divi salikti…" at bounding box center [829, 177] width 671 height 15
click at [737, 180] on p "Darbības vārdam vēlējuma izteiksmē ir 4 laiki - divi vienkāršie un divi salikti…" at bounding box center [829, 177] width 671 height 15
click at [819, 187] on div "Darbības vārdam vēlējuma izteiksmē ir 4 laiki - divi vienkāršie un divi salikti…" at bounding box center [868, 182] width 764 height 40
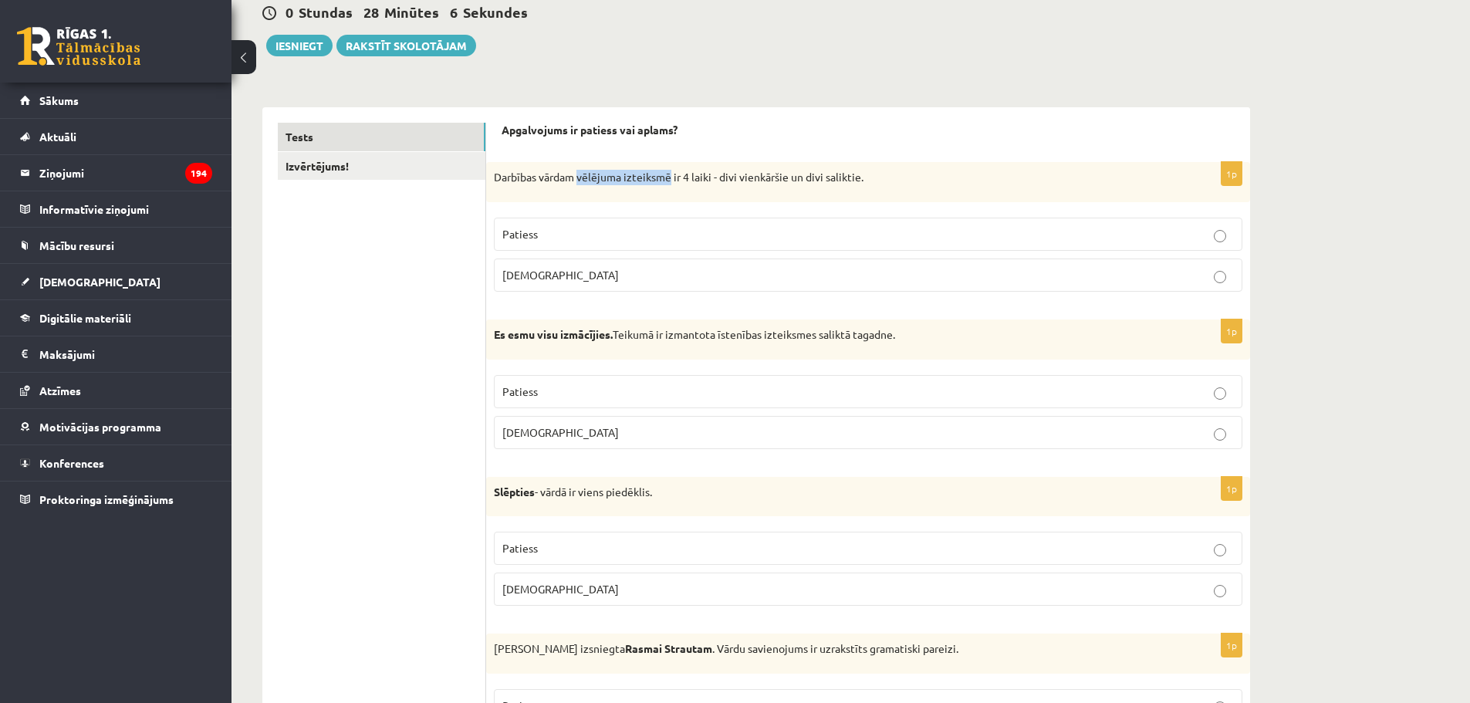
drag, startPoint x: 580, startPoint y: 181, endPoint x: 669, endPoint y: 182, distance: 88.7
click at [669, 182] on p "Darbības vārdam vēlējuma izteiksmē ir 4 laiki - divi vienkāršie un divi salikti…" at bounding box center [829, 177] width 671 height 15
click at [614, 275] on p "Aplams" at bounding box center [867, 275] width 731 height 16
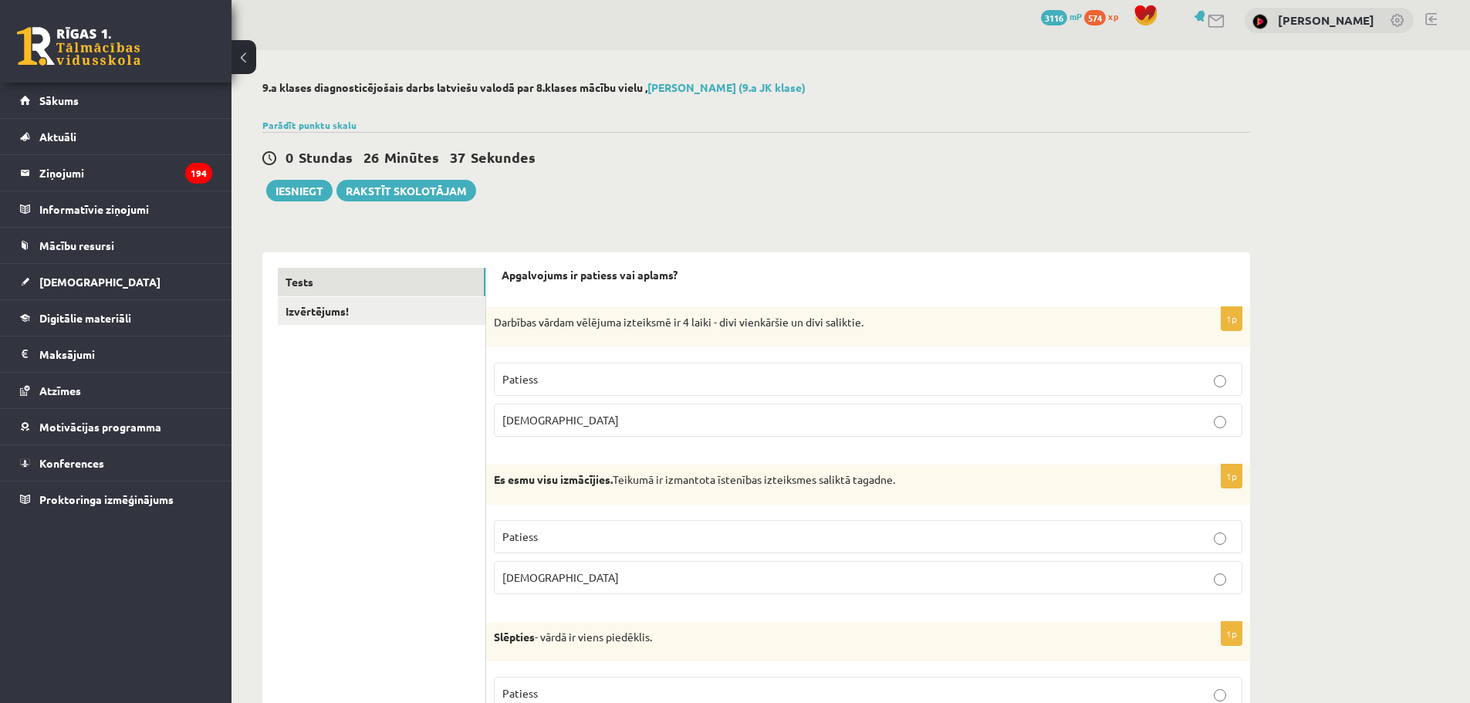
scroll to position [0, 0]
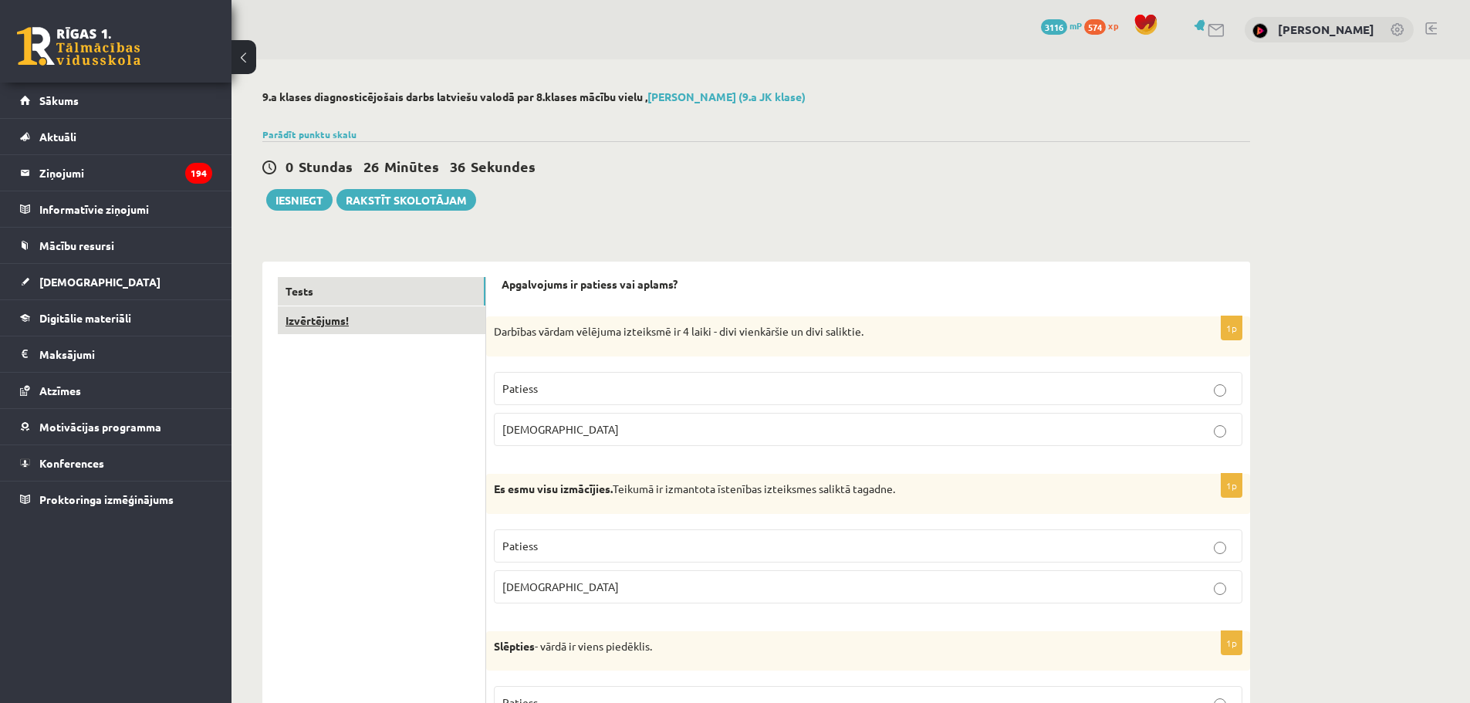
click at [354, 333] on link "Izvērtējums!" at bounding box center [382, 320] width 208 height 29
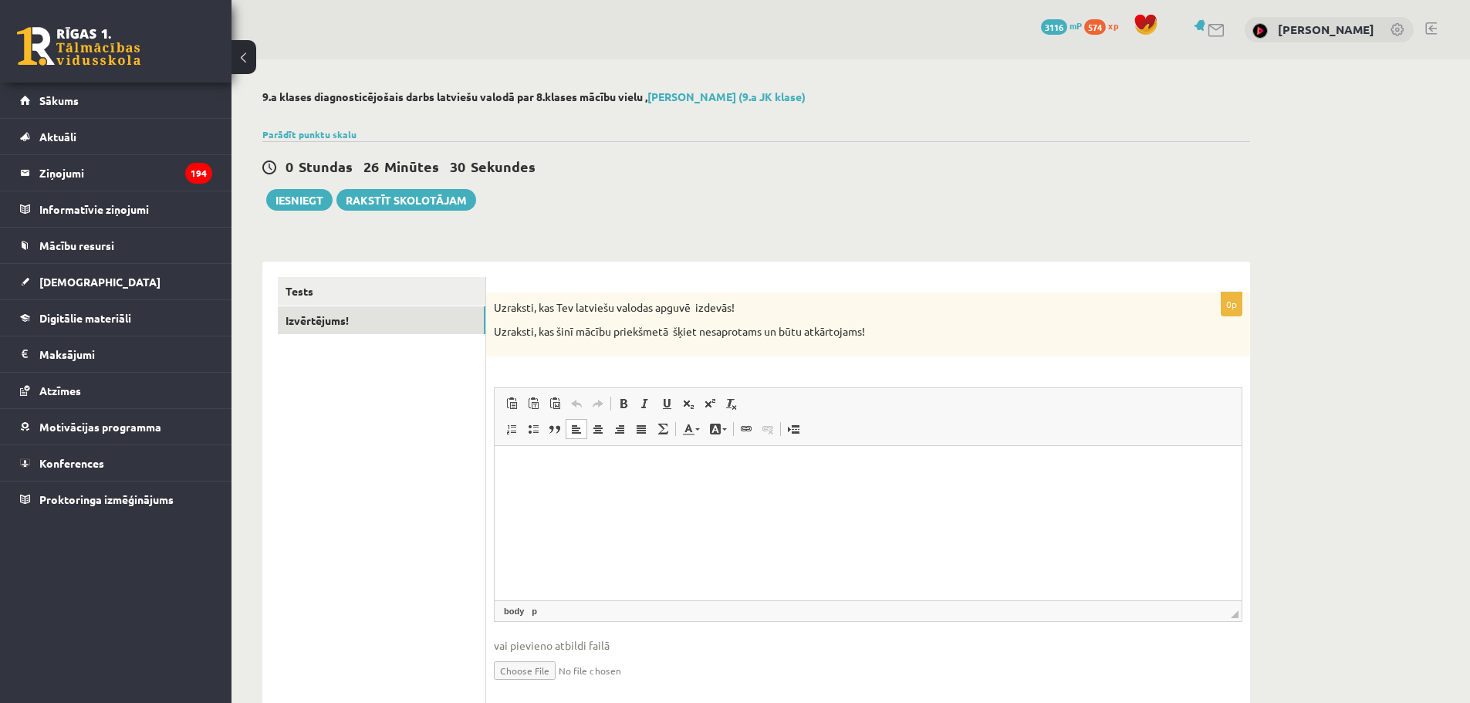
click at [624, 472] on p "Визуальный текстовый редактор, wiswyg-editor-user-answer-47433989605860" at bounding box center [868, 469] width 716 height 16
click at [634, 471] on p "Визуальный текстовый редактор, wiswyg-editor-user-answer-47433989605860" at bounding box center [868, 469] width 716 height 16
click at [417, 282] on link "Tests" at bounding box center [382, 291] width 208 height 29
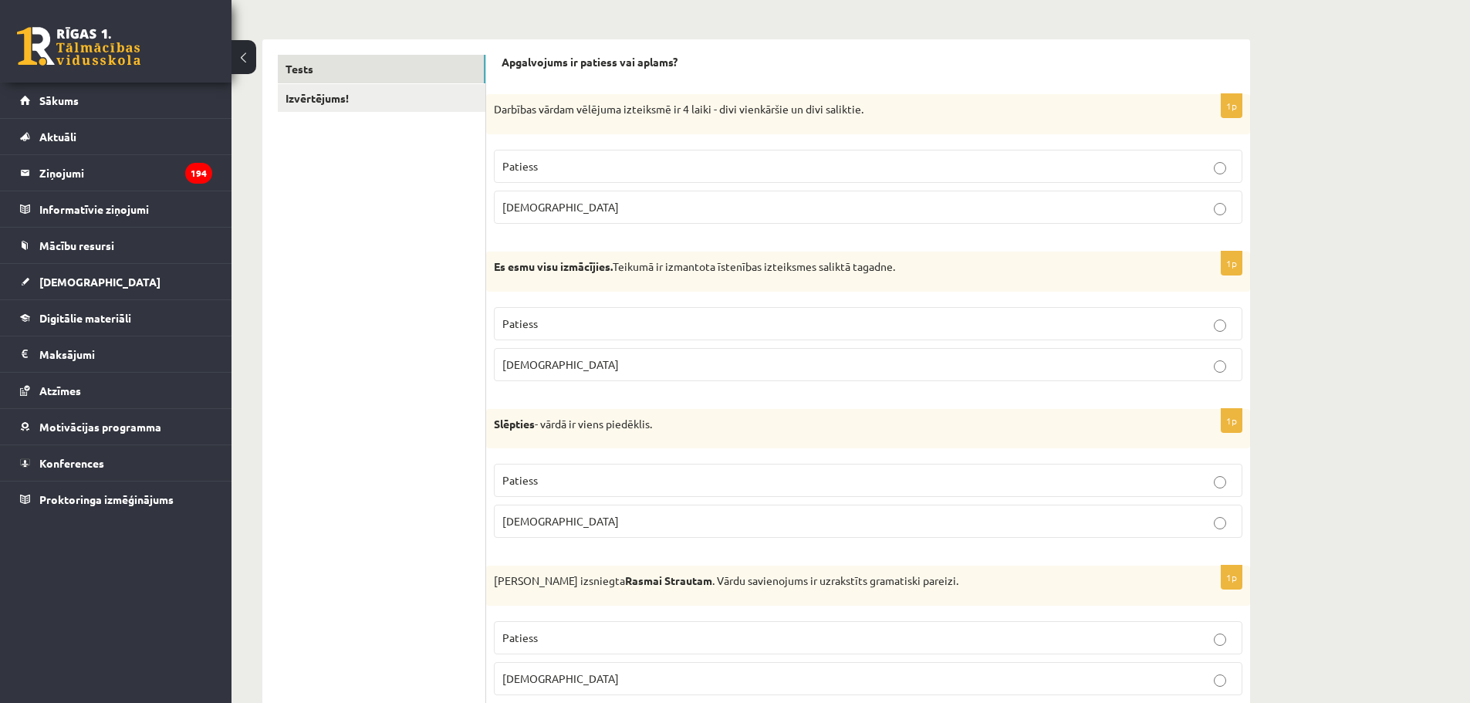
scroll to position [231, 0]
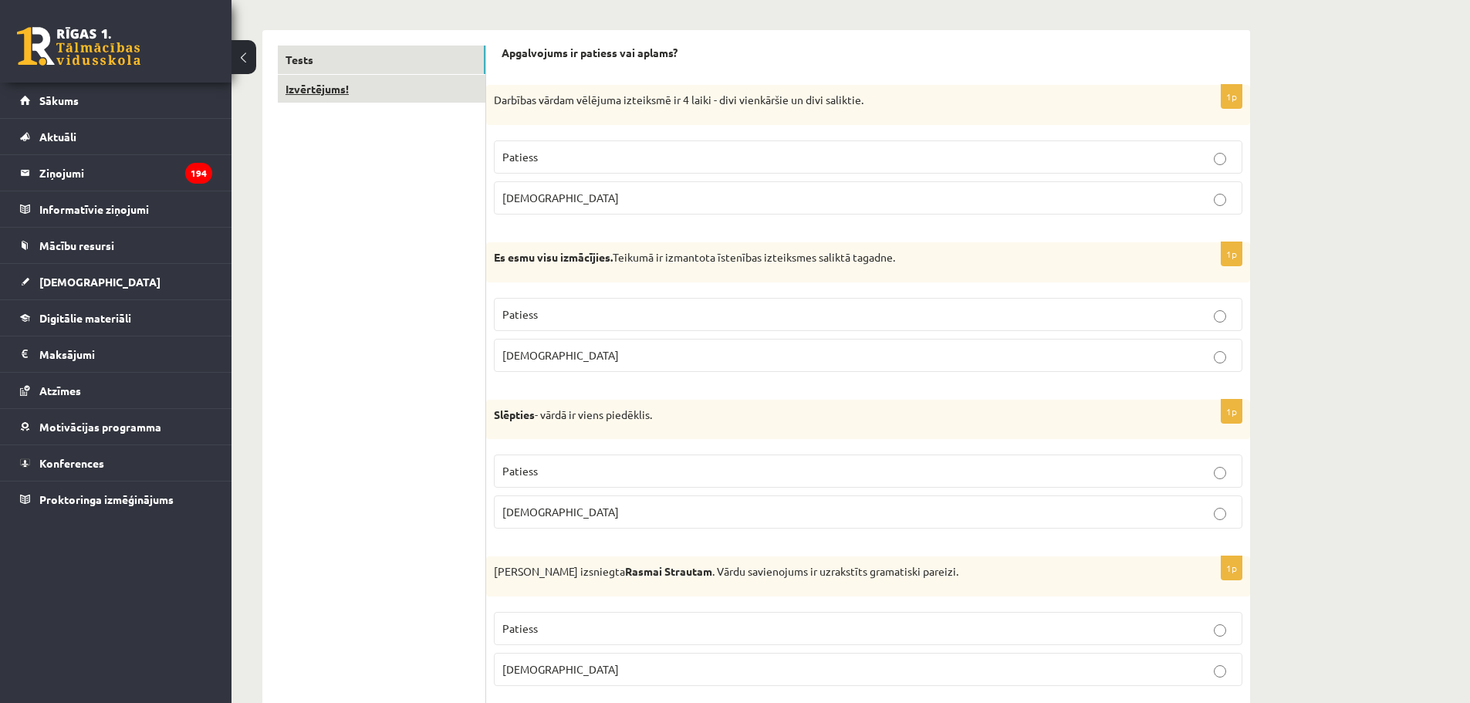
click at [323, 102] on link "Izvērtējums!" at bounding box center [382, 89] width 208 height 29
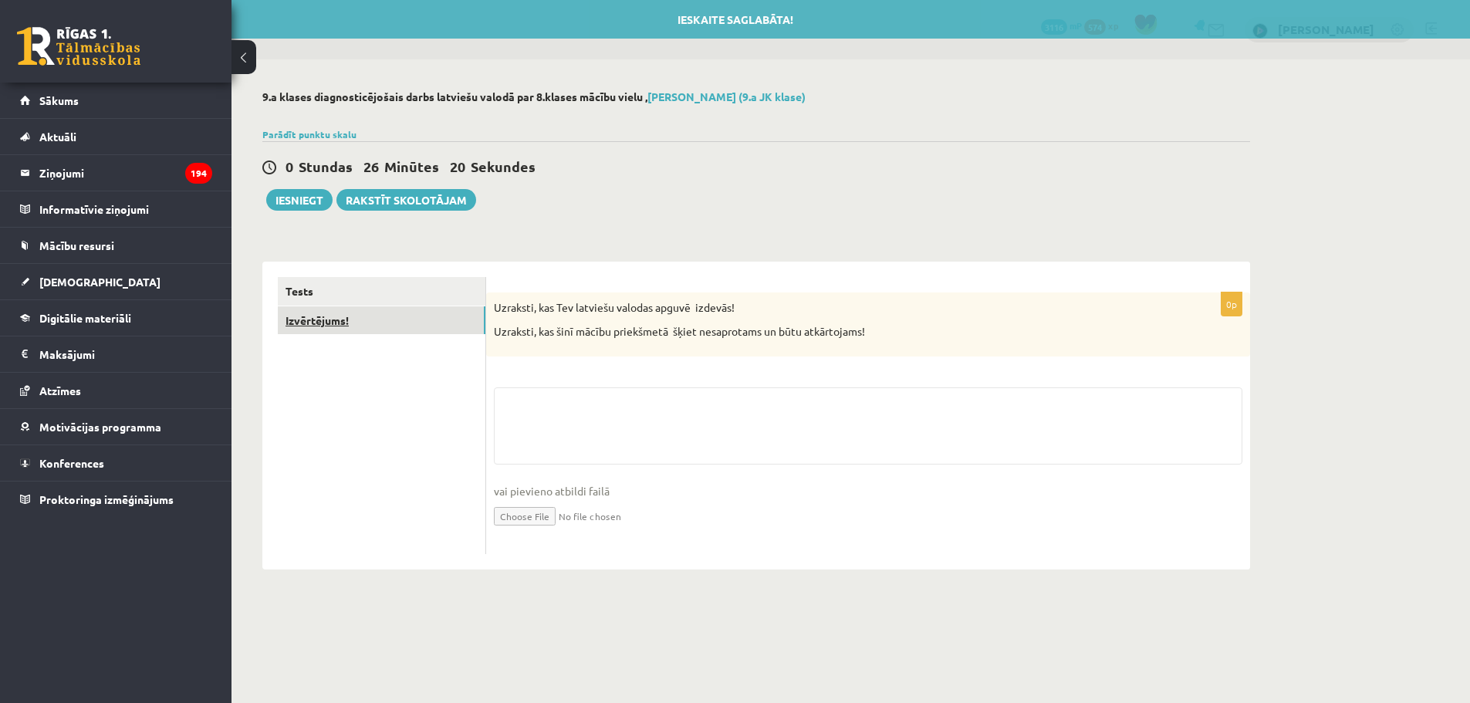
scroll to position [0, 0]
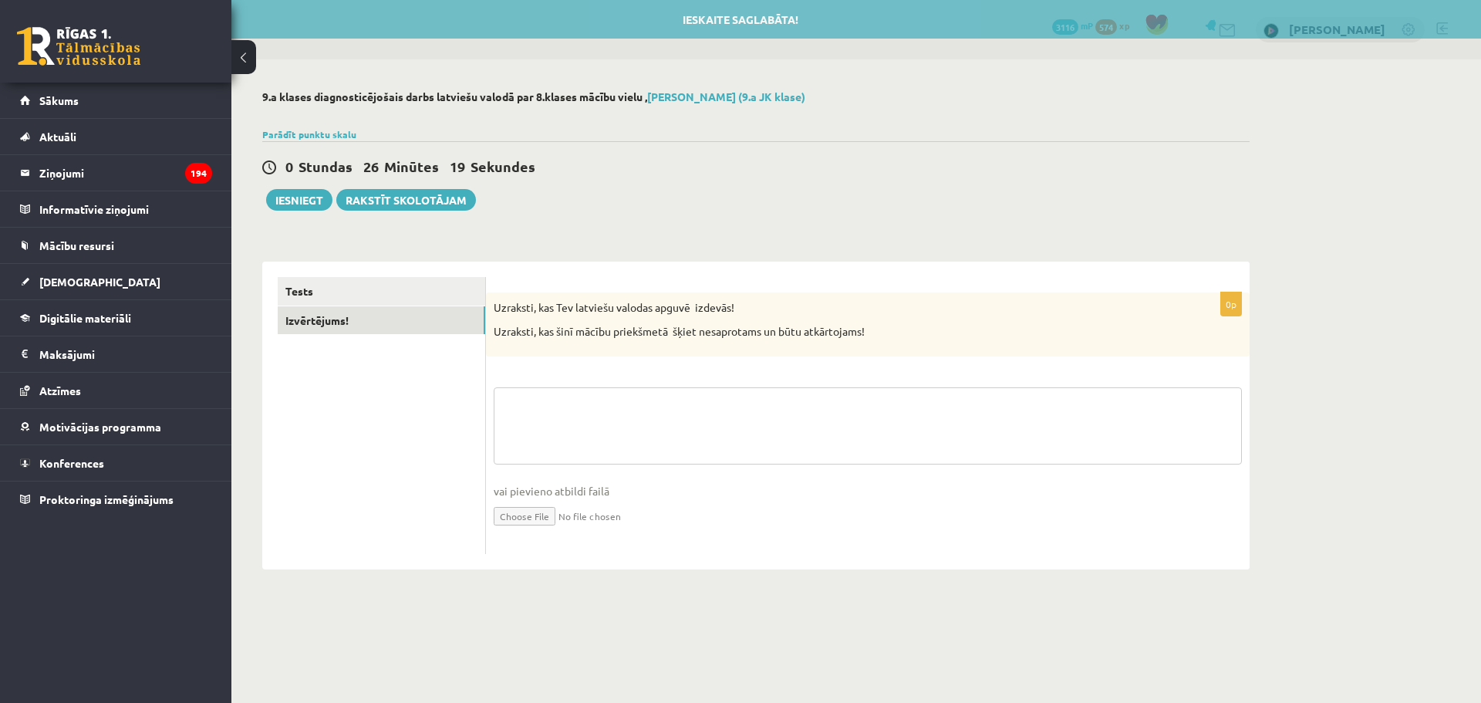
click at [693, 424] on textarea at bounding box center [868, 425] width 748 height 77
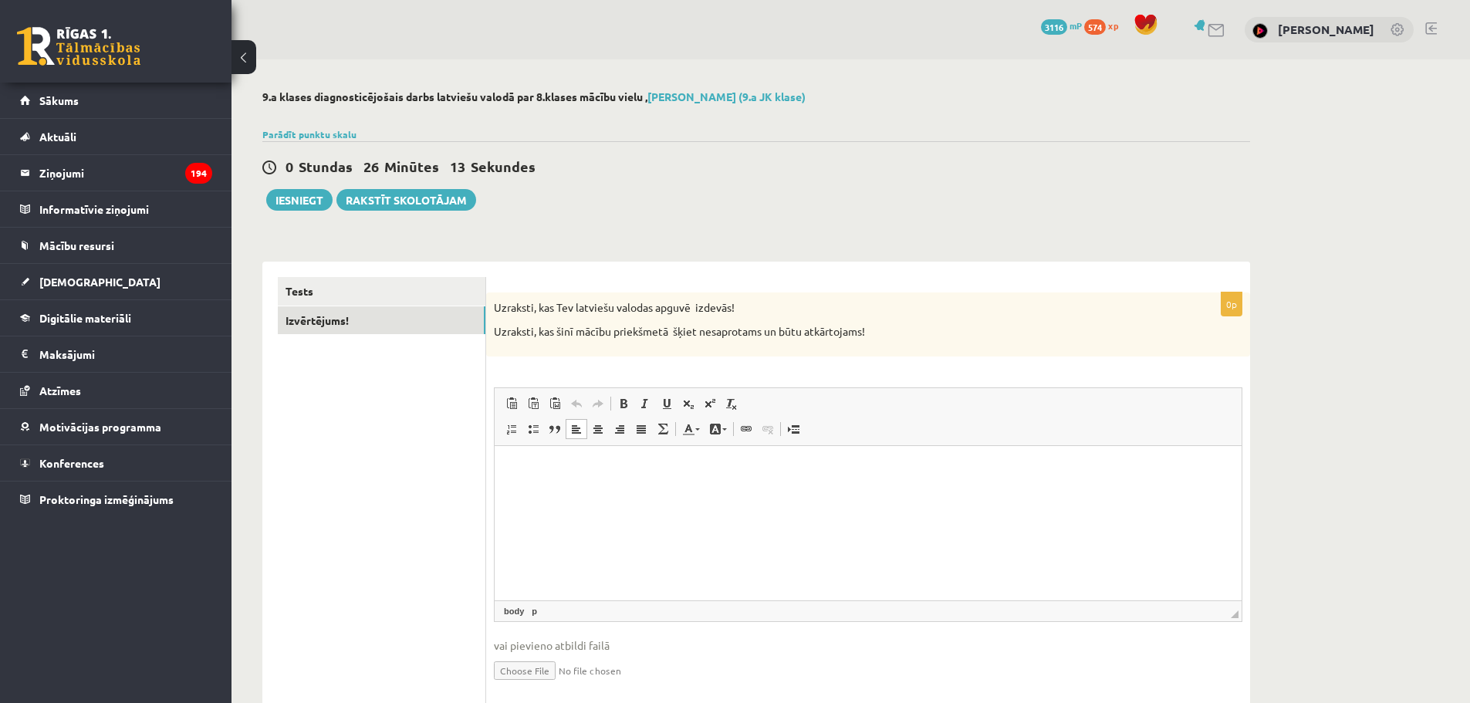
click at [655, 455] on html at bounding box center [868, 468] width 747 height 47
click at [356, 302] on link "Tests" at bounding box center [382, 291] width 208 height 29
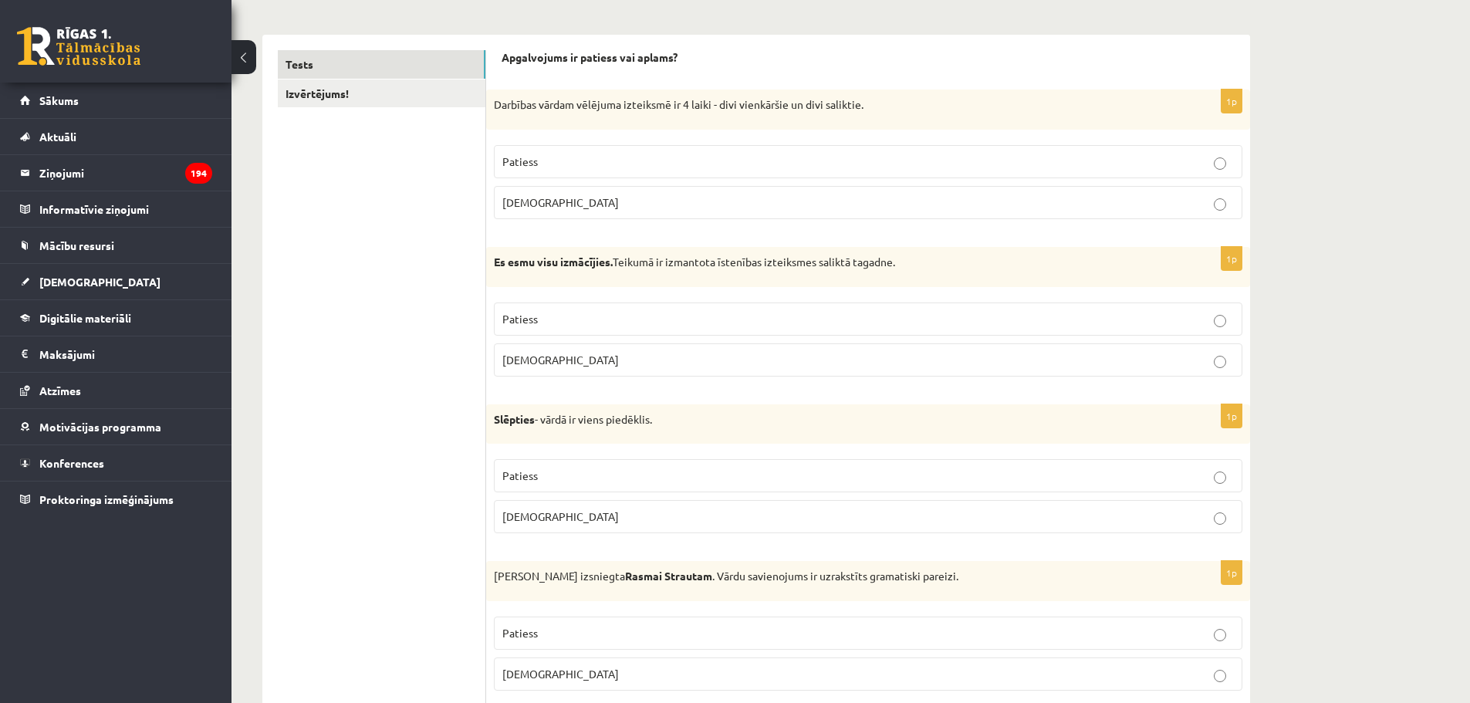
scroll to position [154, 0]
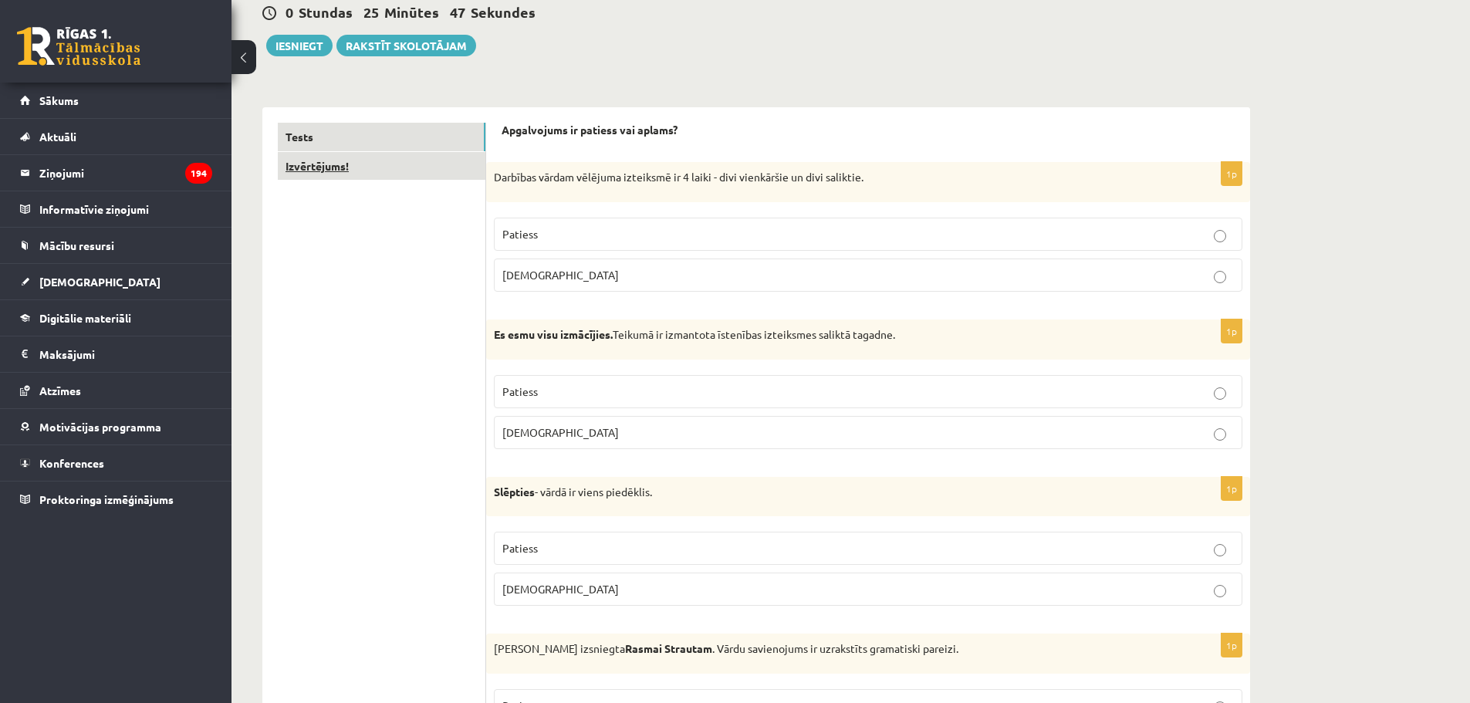
click at [408, 164] on link "Izvērtējums!" at bounding box center [382, 166] width 208 height 29
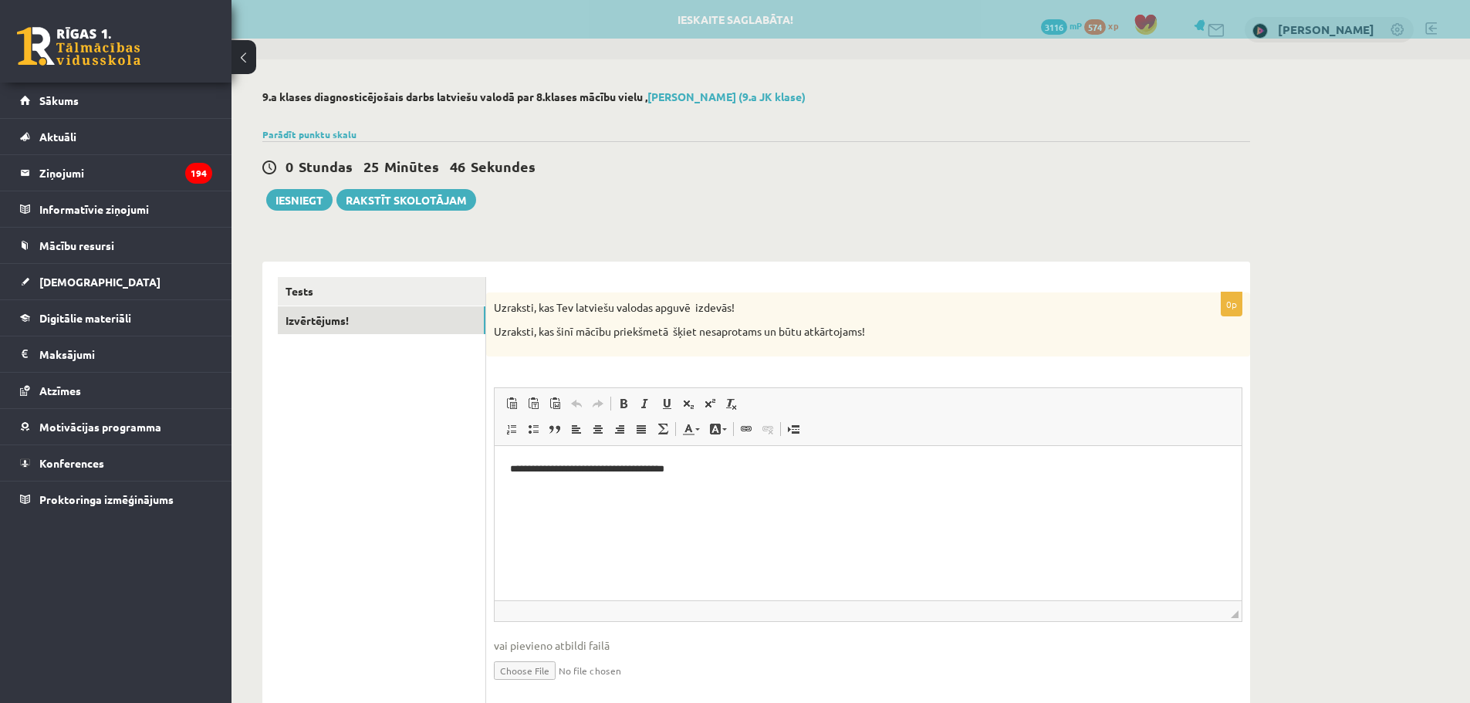
scroll to position [0, 0]
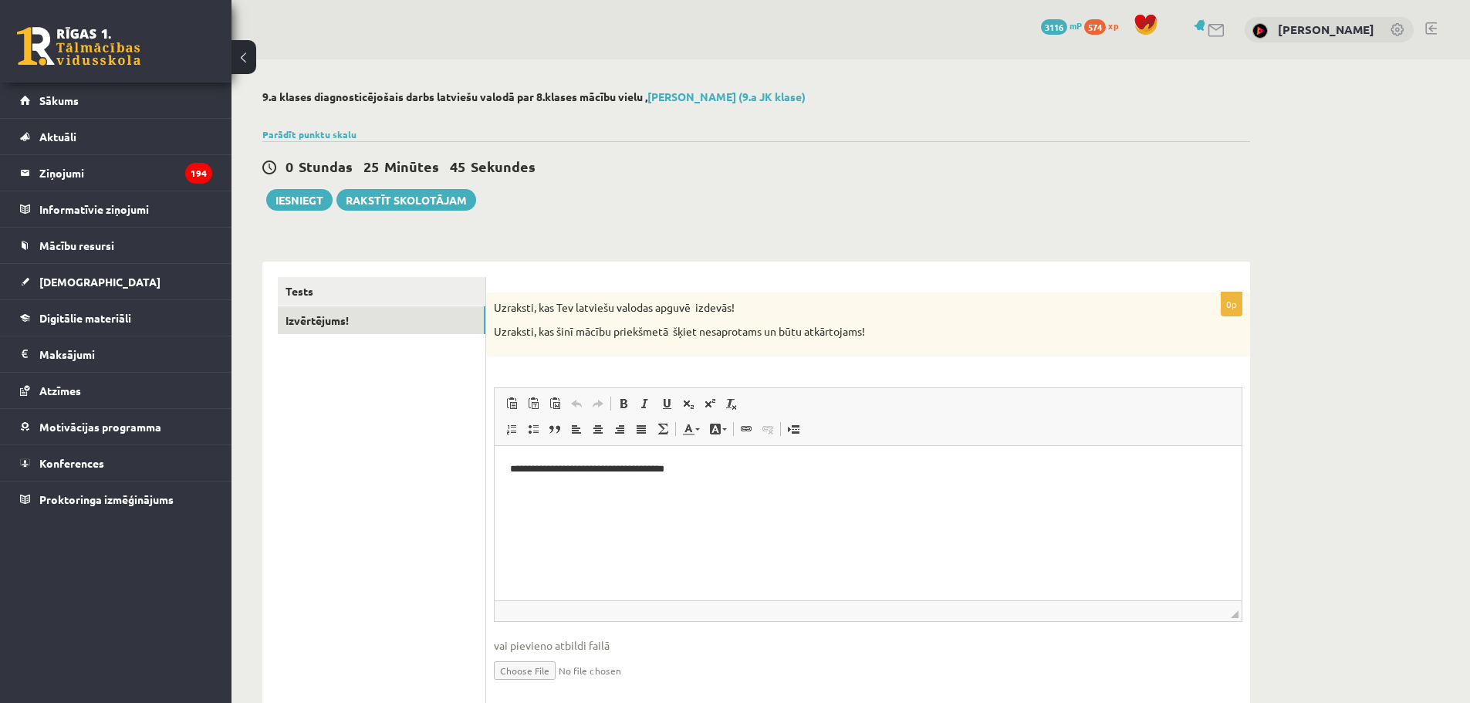
click at [574, 465] on p "**********" at bounding box center [868, 469] width 716 height 16
click at [587, 468] on p "**********" at bounding box center [868, 469] width 716 height 16
click at [655, 470] on p "**********" at bounding box center [868, 469] width 716 height 16
click at [677, 492] on html "**********" at bounding box center [868, 468] width 747 height 47
click at [577, 471] on p "**********" at bounding box center [868, 469] width 716 height 16
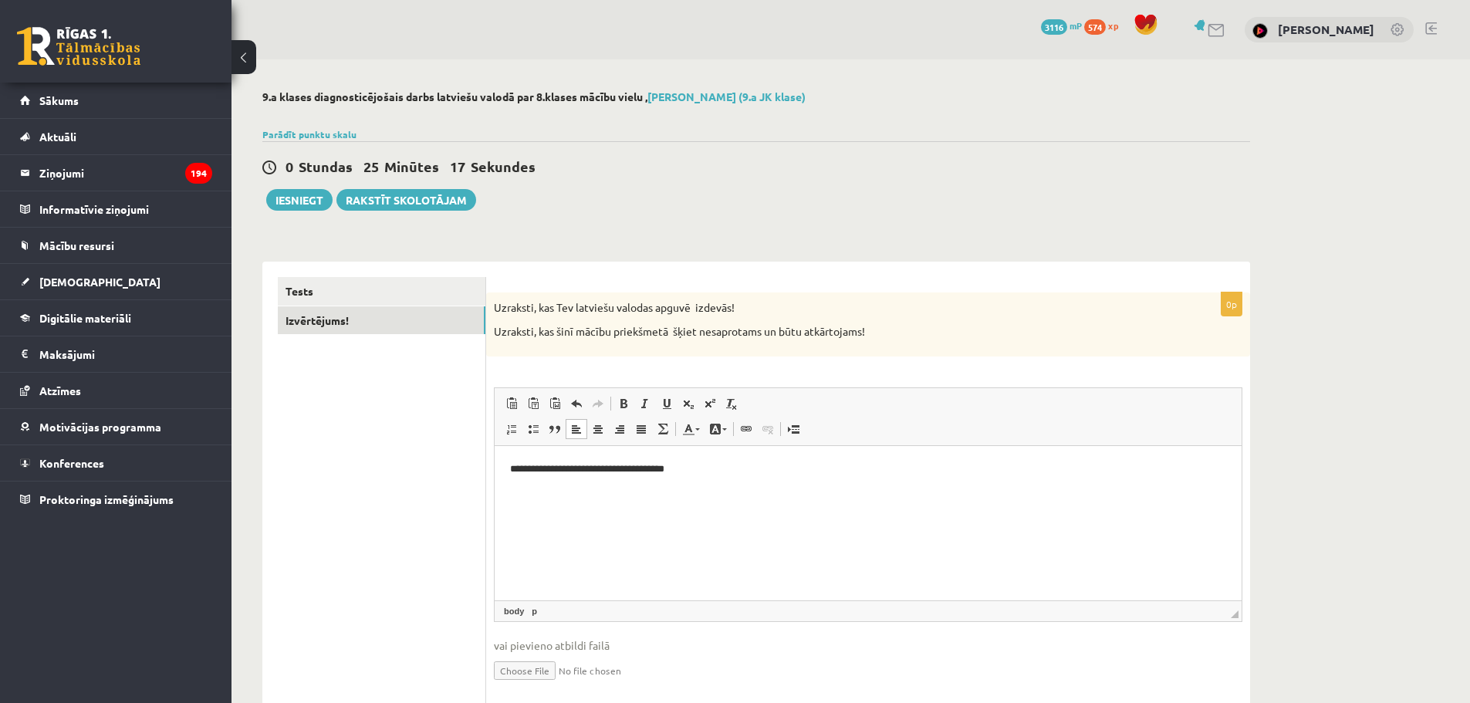
click at [797, 492] on html "**********" at bounding box center [868, 468] width 747 height 47
click at [426, 296] on link "Tests" at bounding box center [382, 291] width 208 height 29
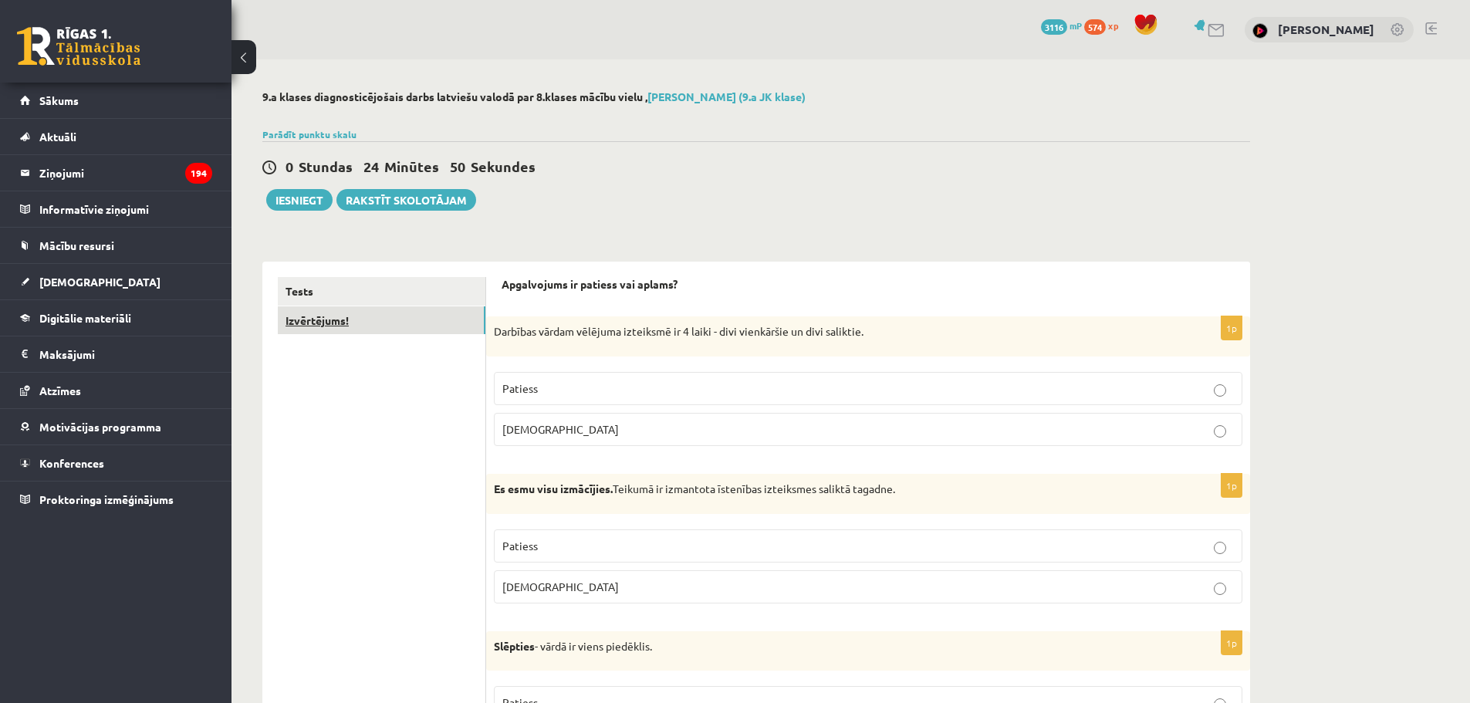
click at [380, 318] on link "Izvērtējums!" at bounding box center [382, 320] width 208 height 29
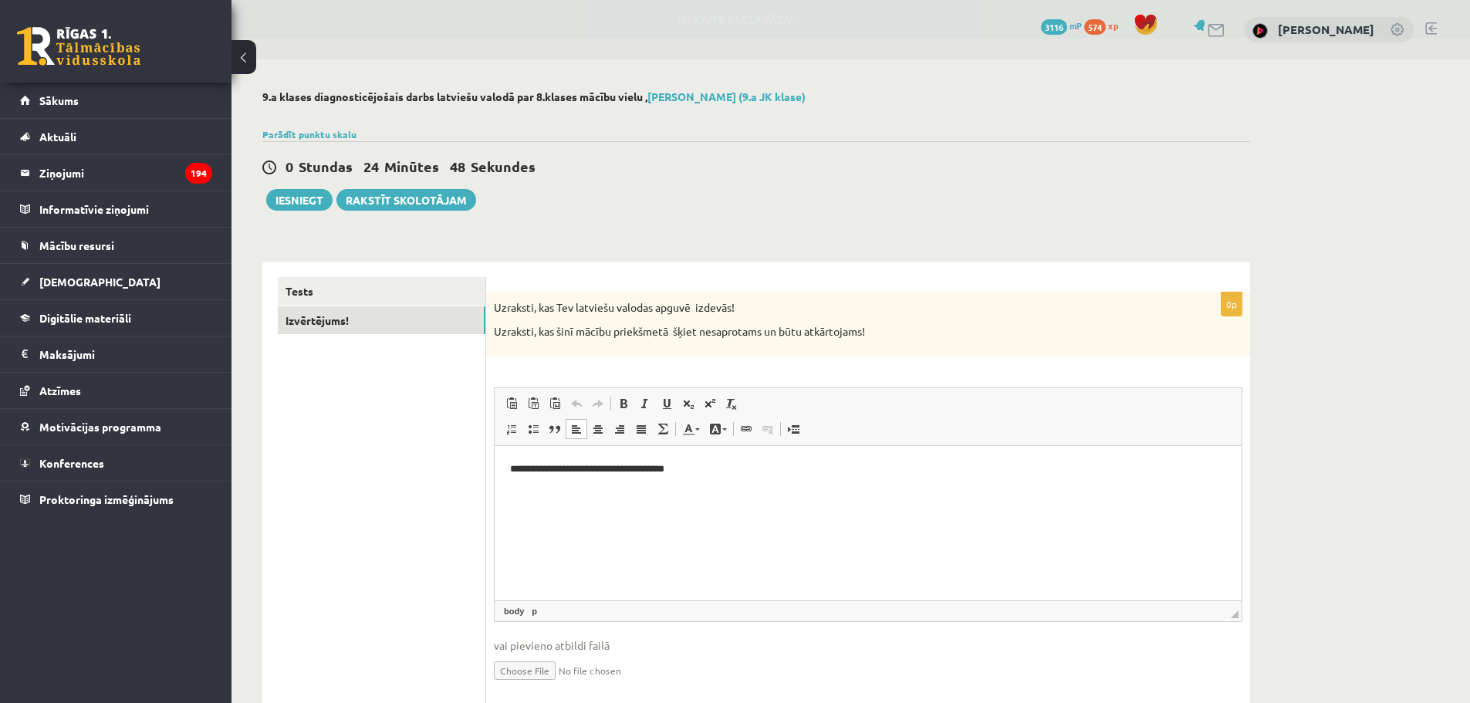
click at [701, 467] on p "**********" at bounding box center [868, 469] width 716 height 16
click at [785, 471] on p "**********" at bounding box center [868, 469] width 716 height 16
drag, startPoint x: 754, startPoint y: 469, endPoint x: 762, endPoint y: 469, distance: 8.5
click at [754, 469] on p "**********" at bounding box center [868, 469] width 716 height 16
click at [906, 461] on p "**********" at bounding box center [868, 469] width 716 height 16
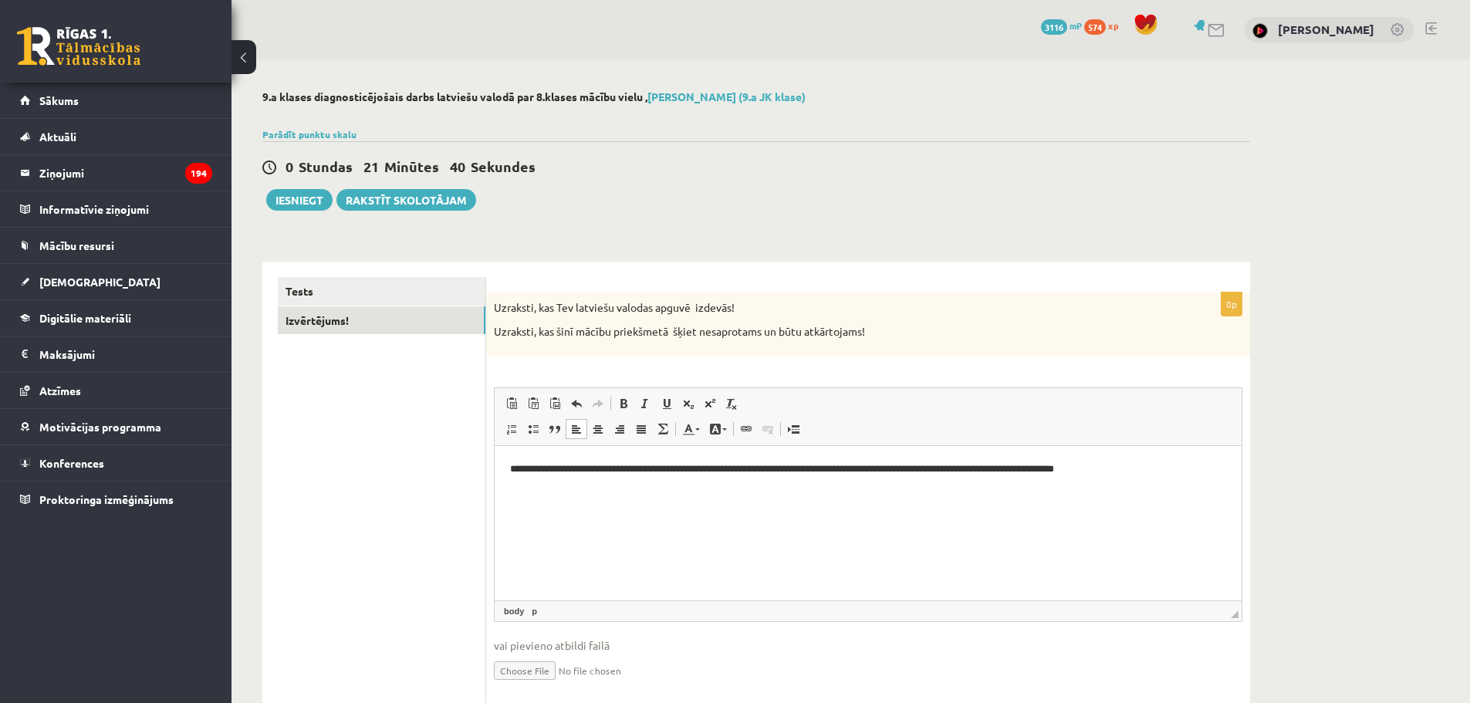
click at [1122, 470] on p "**********" at bounding box center [868, 469] width 716 height 16
click at [1123, 472] on p "**********" at bounding box center [868, 469] width 716 height 16
click at [1132, 492] on html "**********" at bounding box center [868, 468] width 747 height 47
click at [1029, 478] on html "**********" at bounding box center [868, 468] width 747 height 47
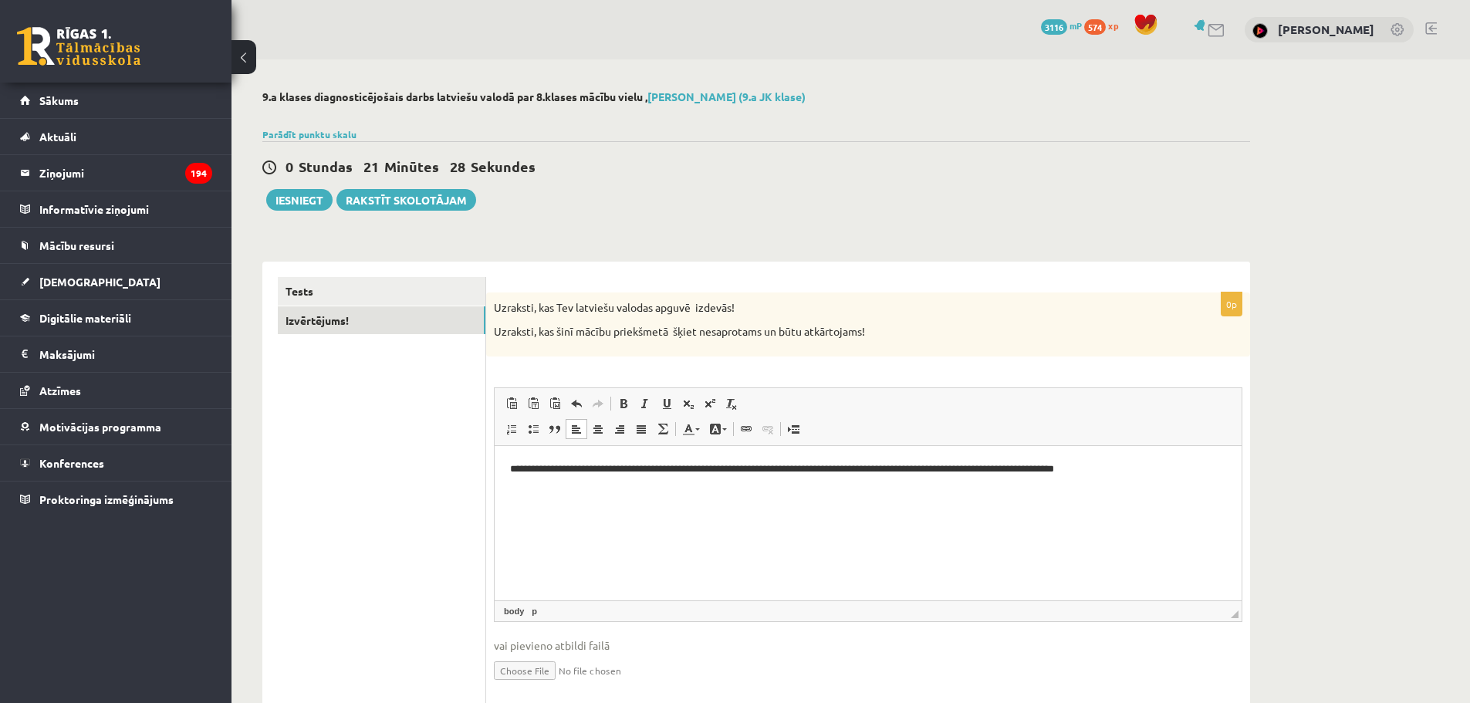
click at [935, 488] on html "**********" at bounding box center [868, 468] width 747 height 47
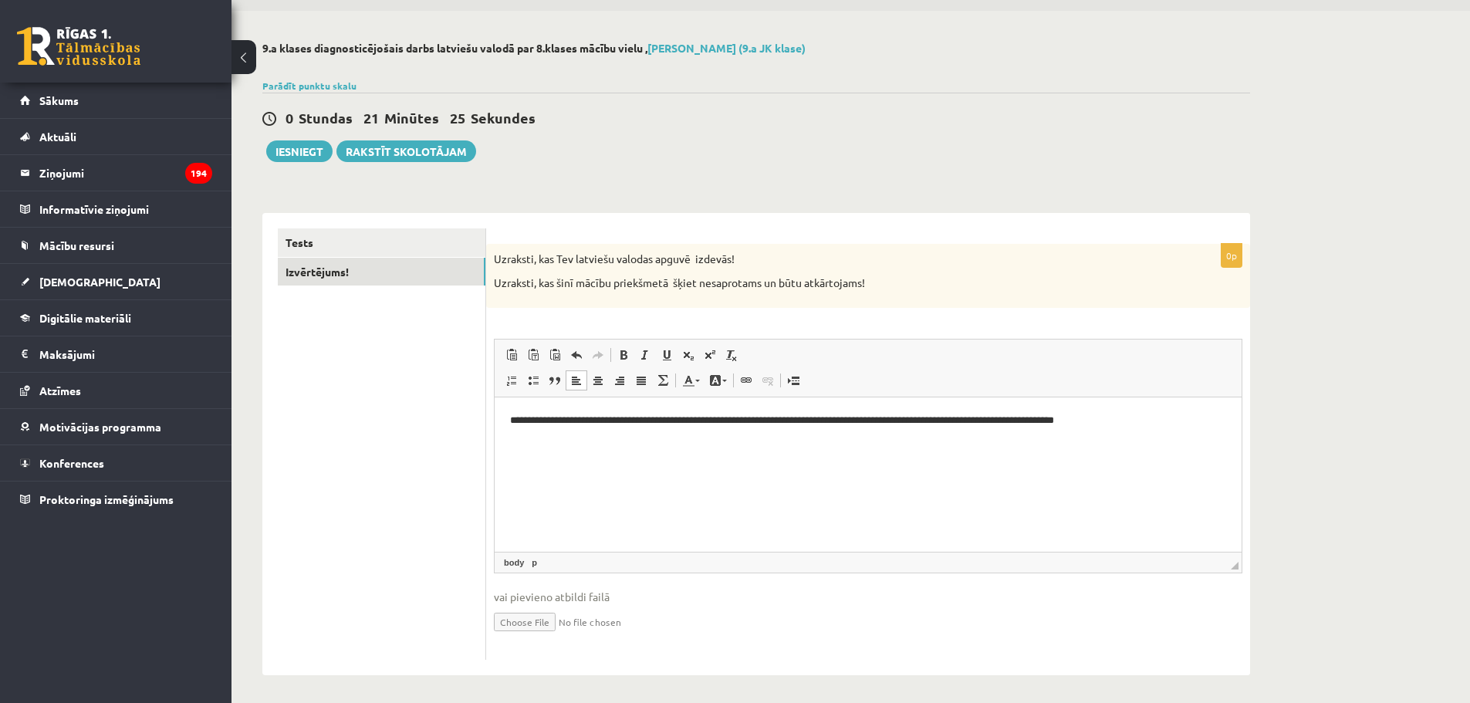
scroll to position [53, 0]
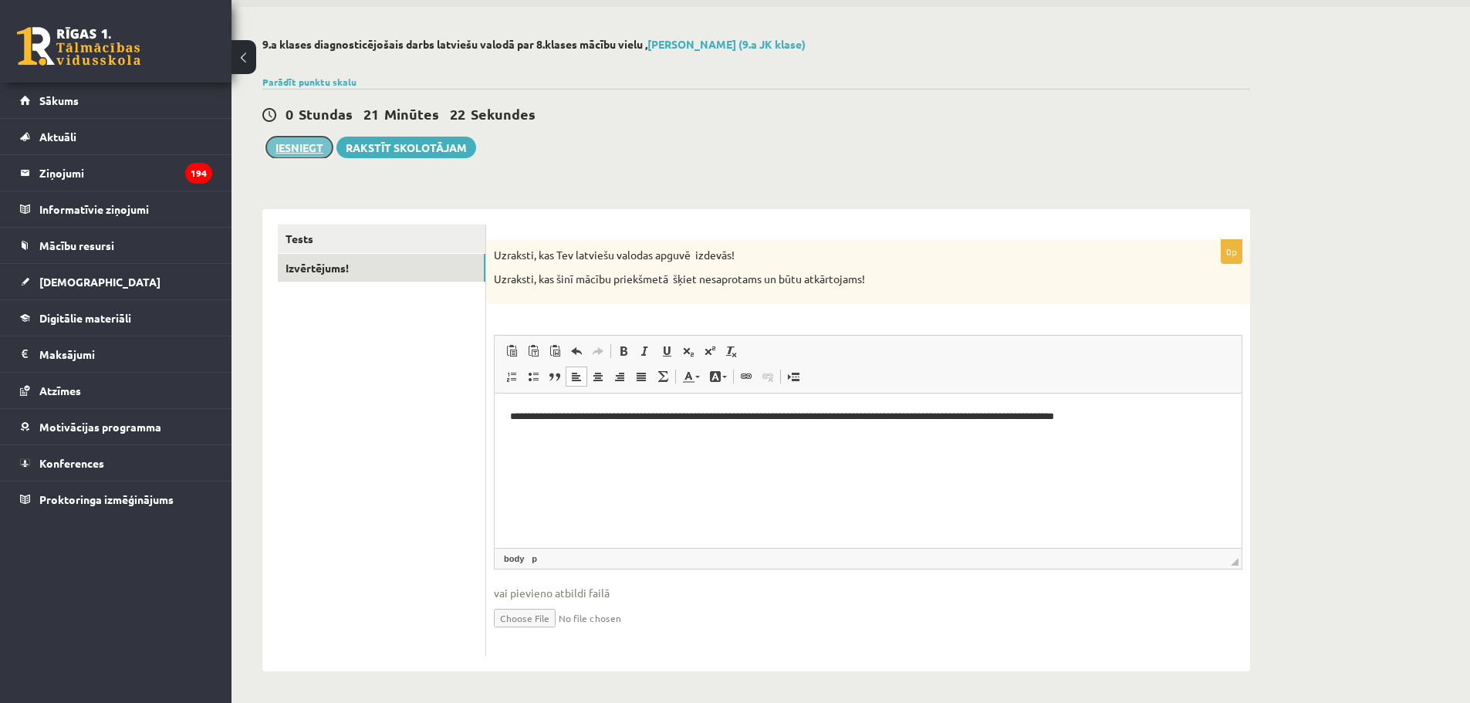
click at [297, 147] on button "Iesniegt" at bounding box center [299, 148] width 66 height 22
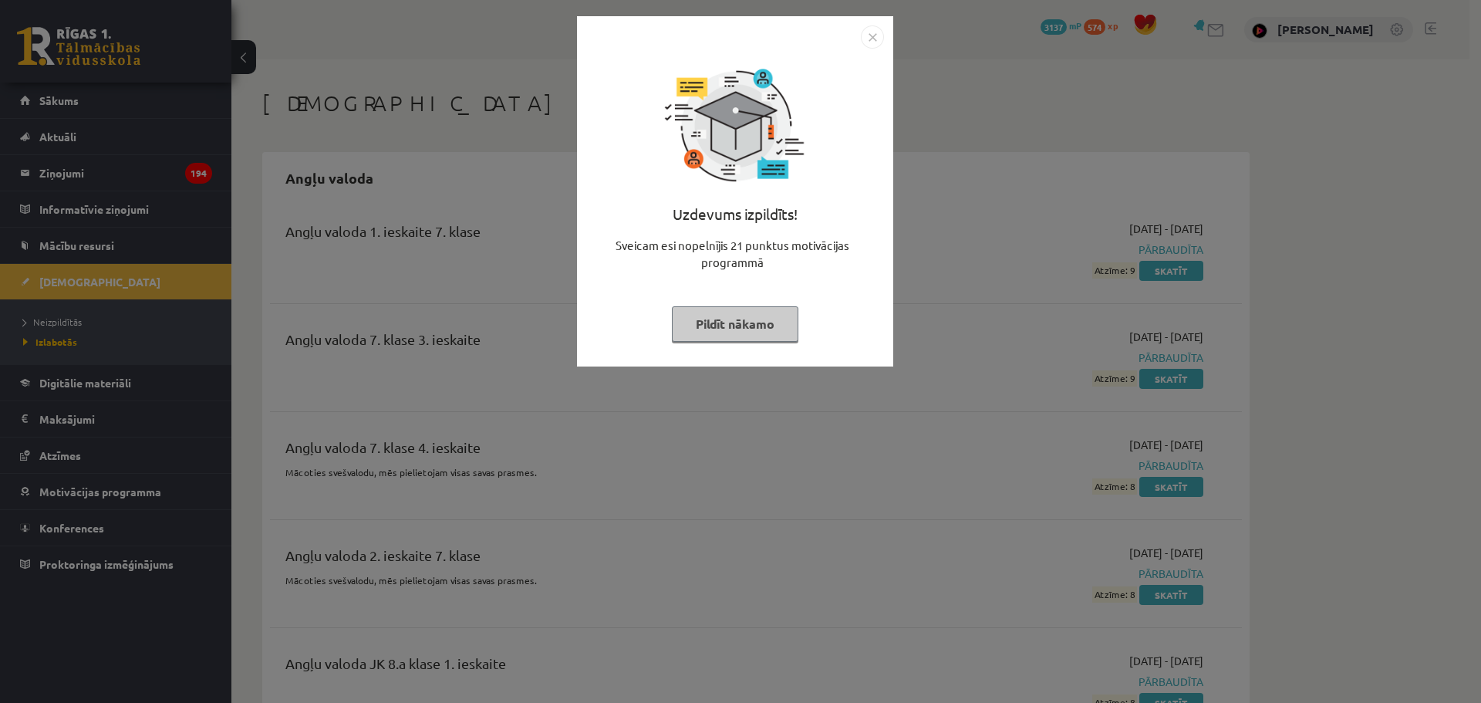
click at [739, 315] on button "Pildīt nākamo" at bounding box center [735, 323] width 127 height 35
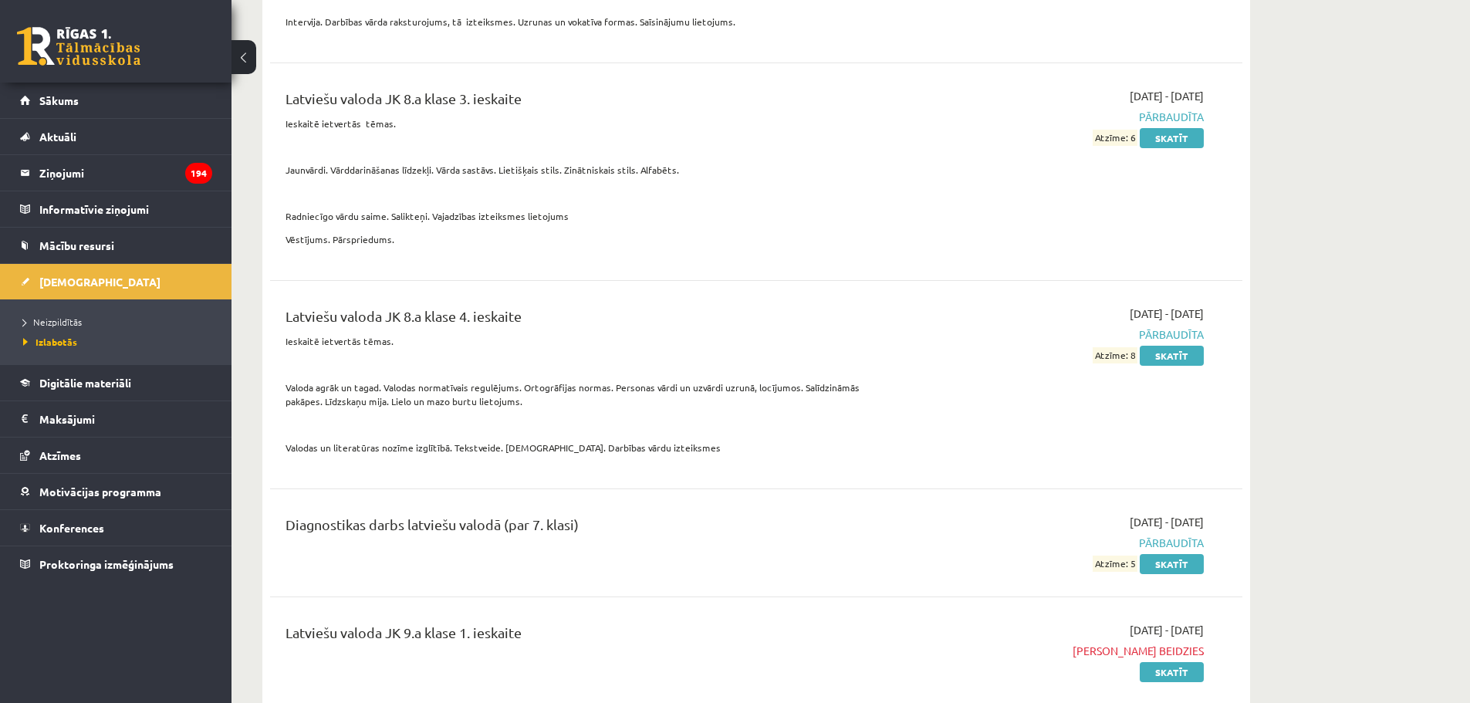
scroll to position [11960, 0]
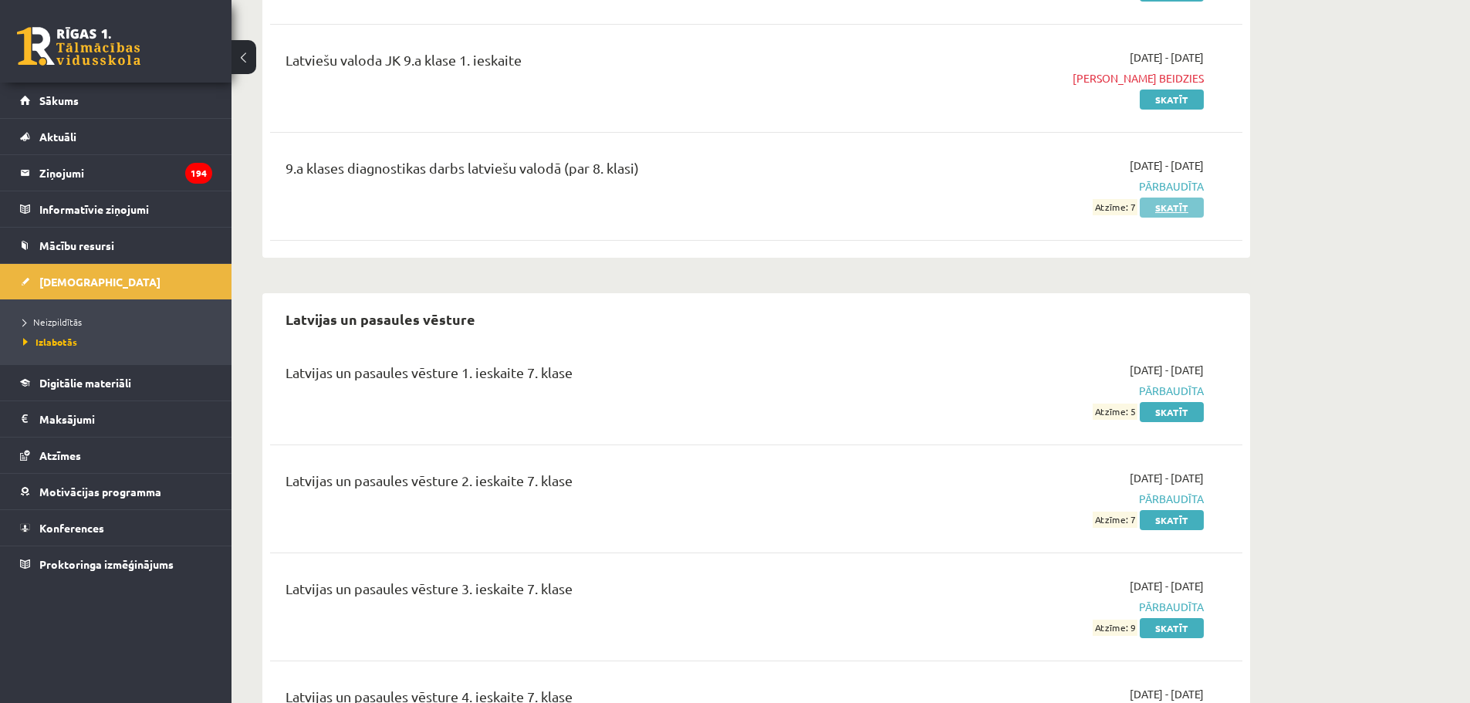
click at [1162, 198] on link "Skatīt" at bounding box center [1172, 208] width 64 height 20
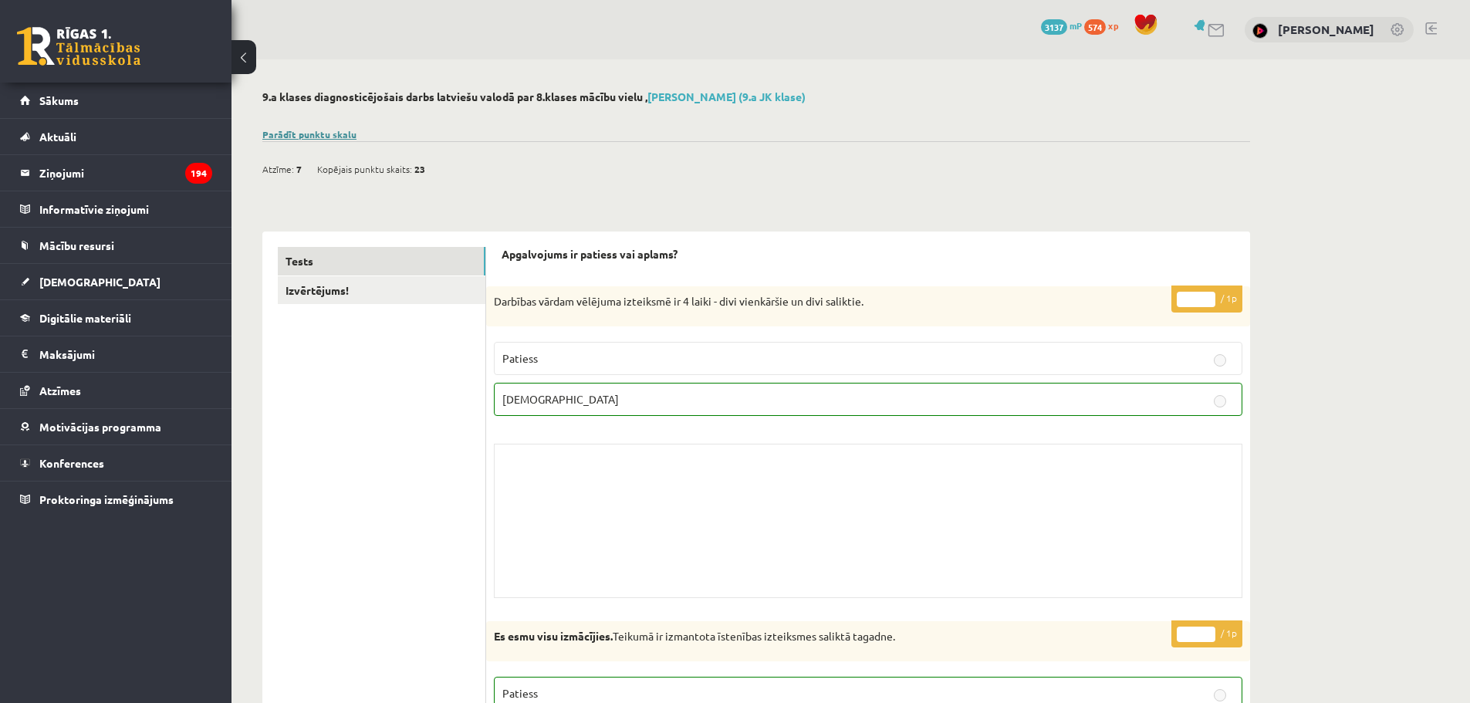
click at [332, 138] on link "Parādīt punktu skalu" at bounding box center [309, 134] width 94 height 12
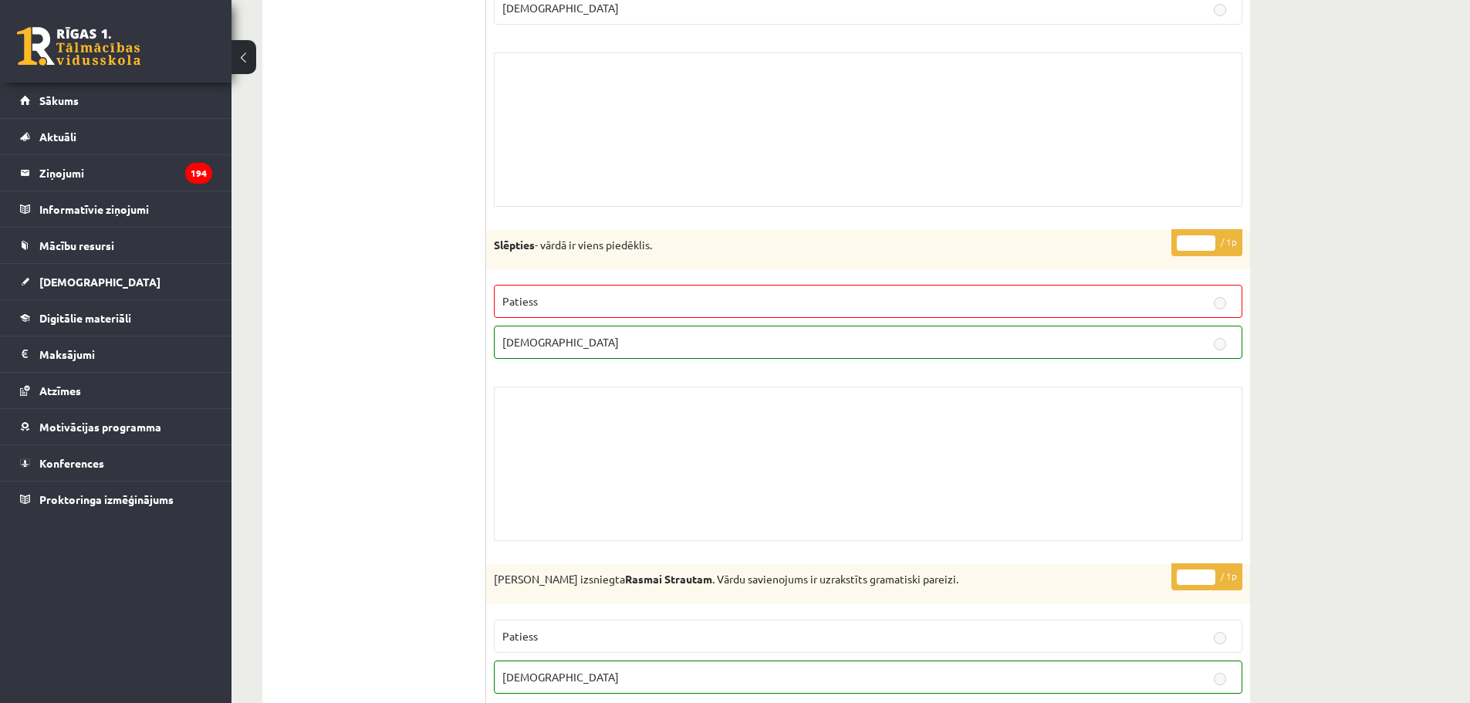
scroll to position [1080, 0]
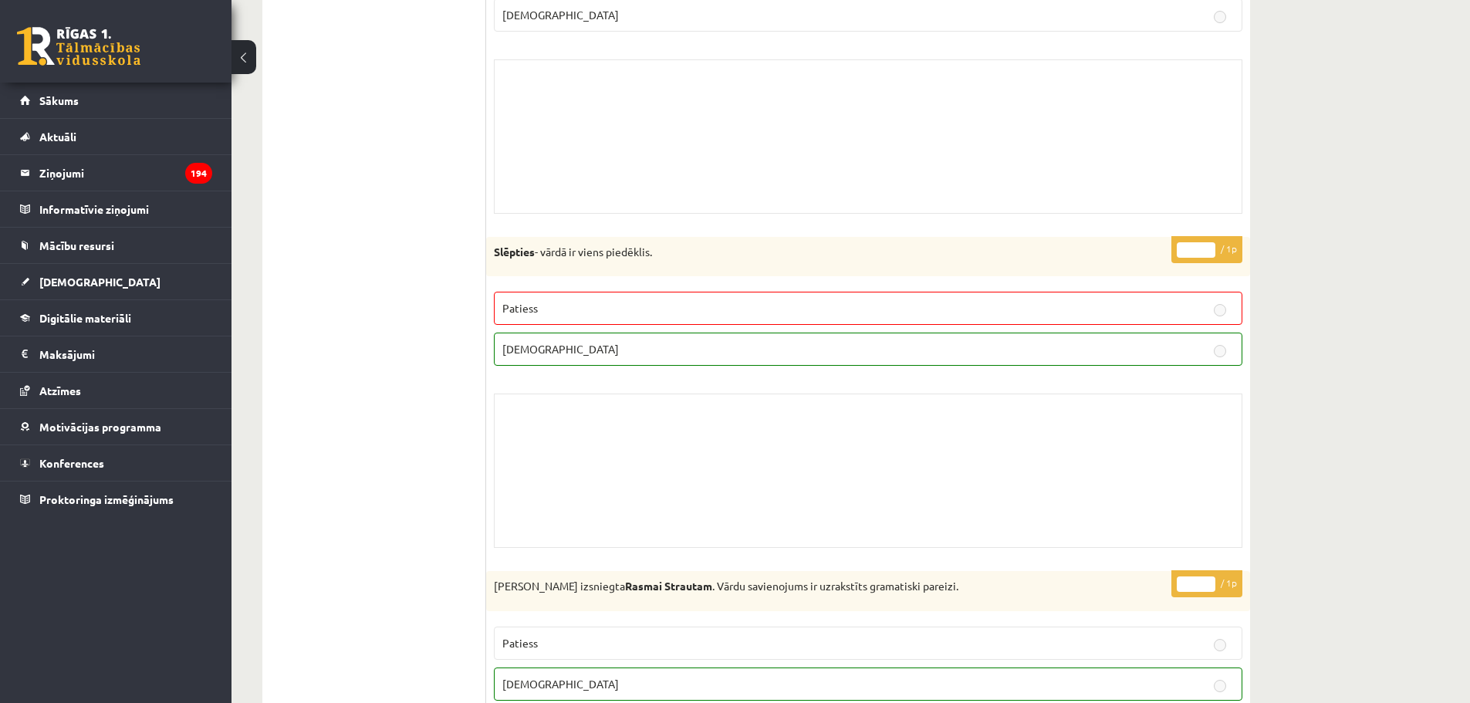
click at [521, 254] on strong "Slēpties" at bounding box center [514, 252] width 41 height 14
click at [529, 261] on div "Slēpties - vārdā ir viens piedēklis." at bounding box center [868, 257] width 764 height 40
click at [528, 250] on strong "Slēpties" at bounding box center [514, 252] width 41 height 14
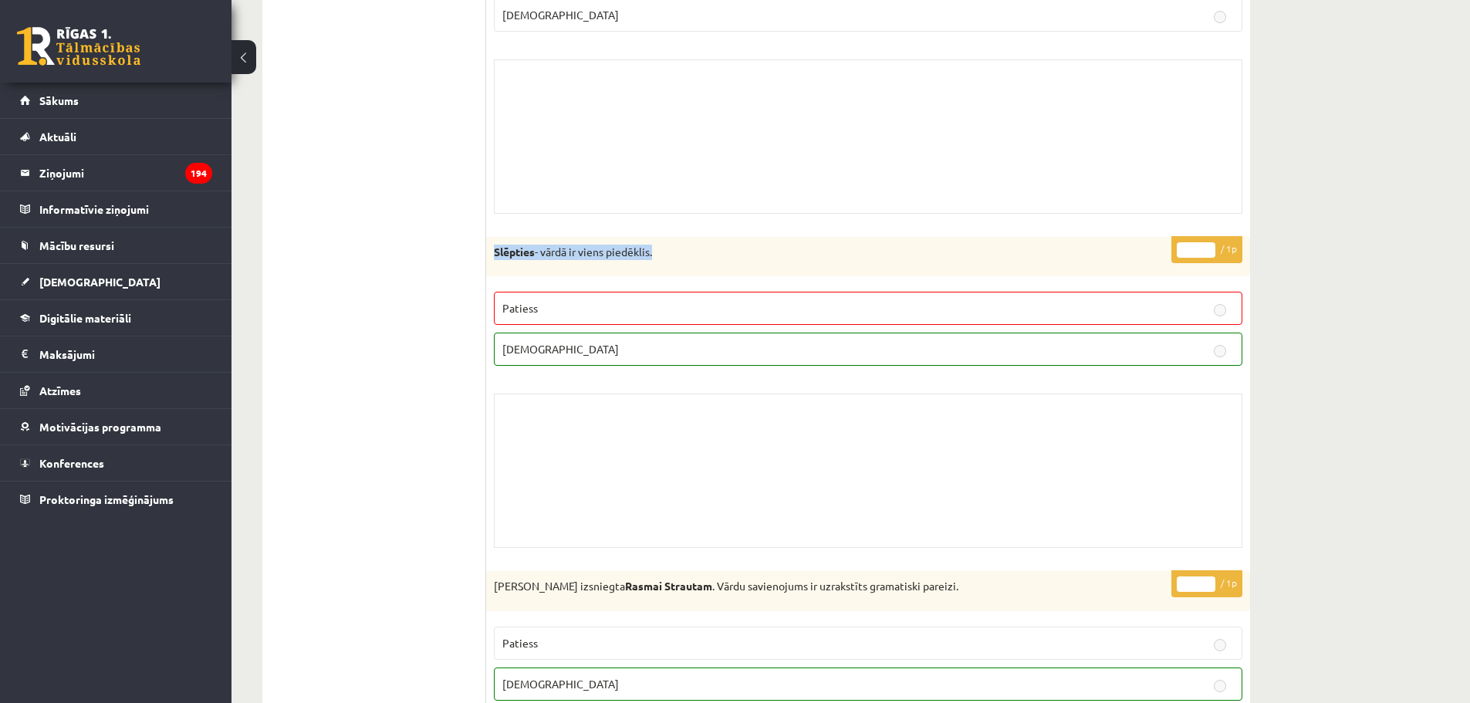
click at [528, 250] on strong "Slēpties" at bounding box center [514, 252] width 41 height 14
click at [508, 249] on strong "Slēpties" at bounding box center [514, 252] width 41 height 14
drag, startPoint x: 512, startPoint y: 253, endPoint x: 539, endPoint y: 248, distance: 26.8
click at [539, 248] on p "Slēpties - vārdā ir viens piedēklis." at bounding box center [829, 252] width 671 height 15
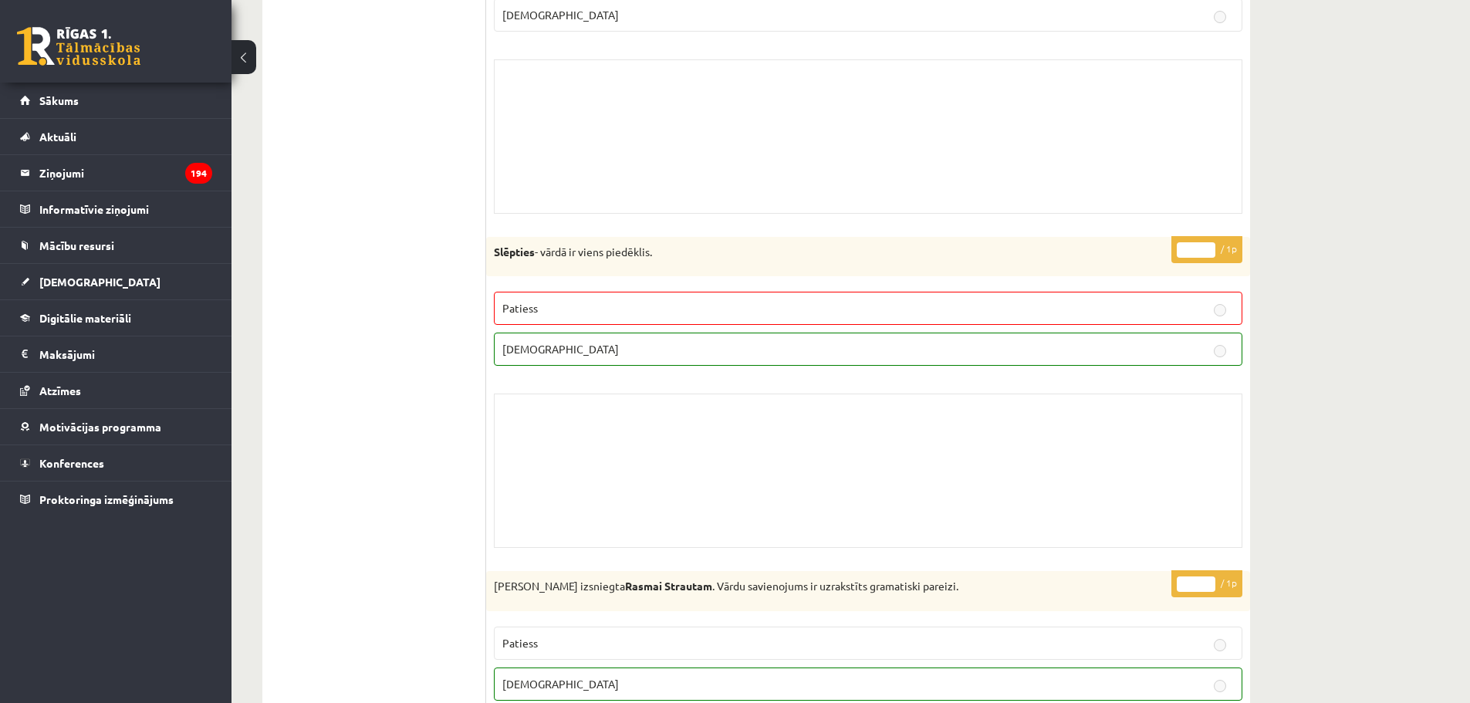
click at [489, 248] on div "Slēpties - vārdā ir viens piedēklis." at bounding box center [868, 257] width 764 height 40
click at [508, 248] on div "Slēpties - vārdā ir viens piedēklis." at bounding box center [868, 257] width 764 height 40
click at [494, 380] on div "* / 1p Slēpties - vārdā ir viens piedēklis. Patiess Aplams Skolotāja pielikums" at bounding box center [868, 396] width 764 height 319
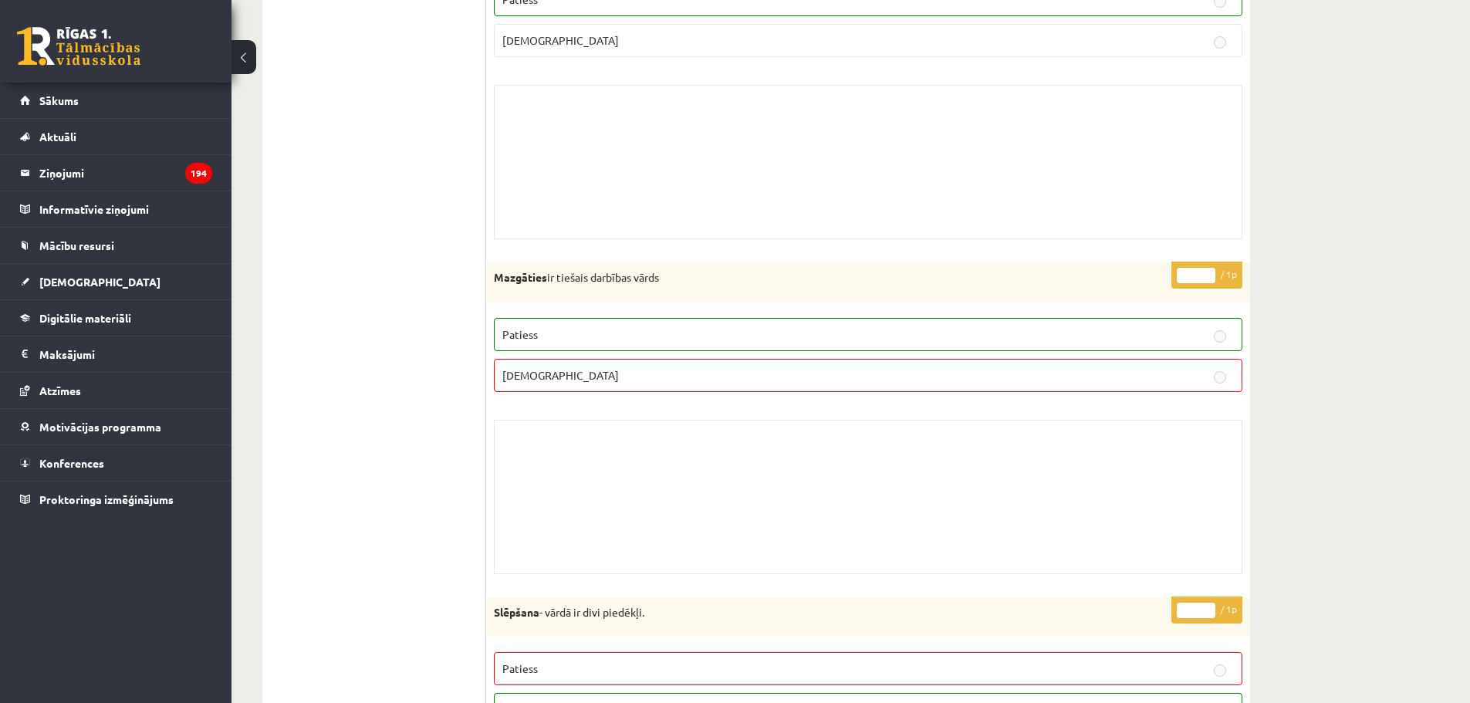
scroll to position [5401, 0]
drag, startPoint x: 668, startPoint y: 266, endPoint x: 558, endPoint y: 280, distance: 111.2
click at [558, 280] on form "Apgalvojums ir patiess vai aplams? * / 1p Darbības vārdam vēlējuma izteiksmē ir…" at bounding box center [868, 237] width 733 height 10061
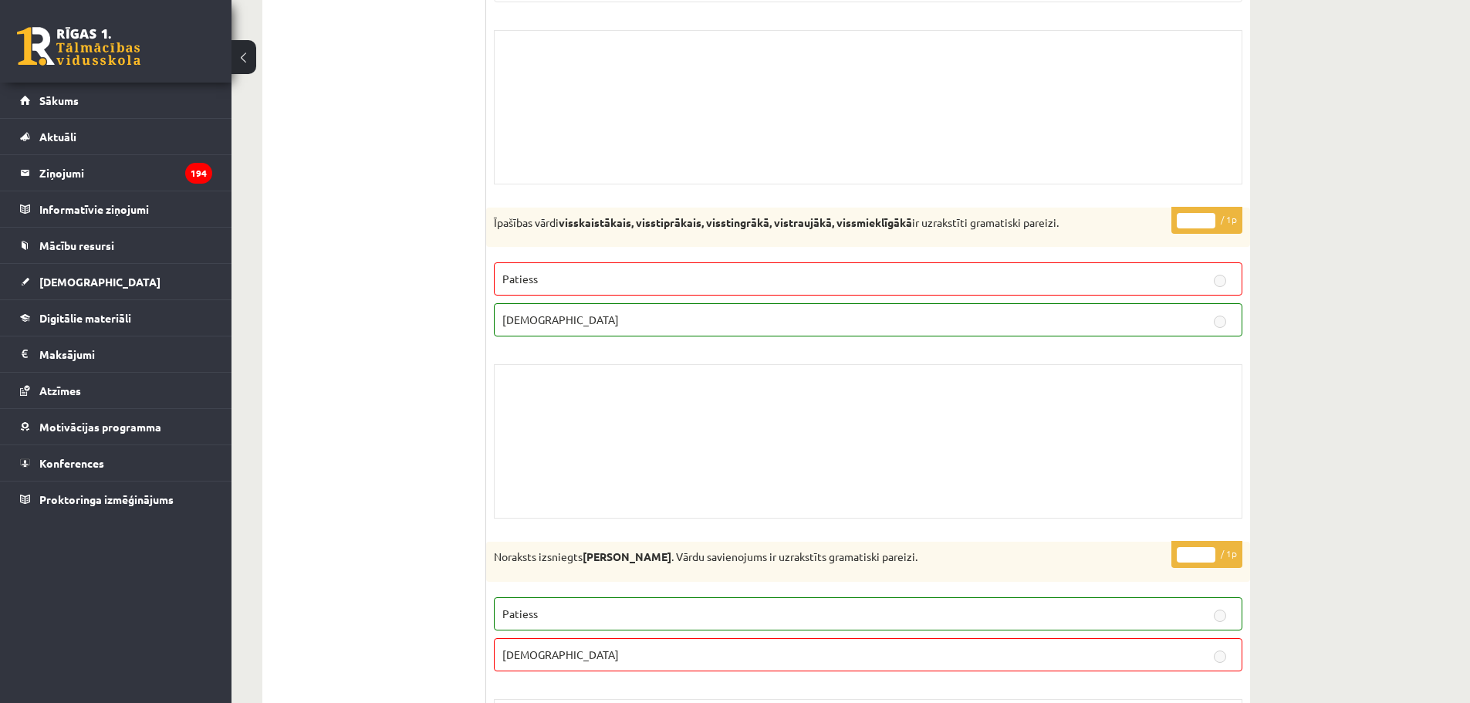
scroll to position [7003, 0]
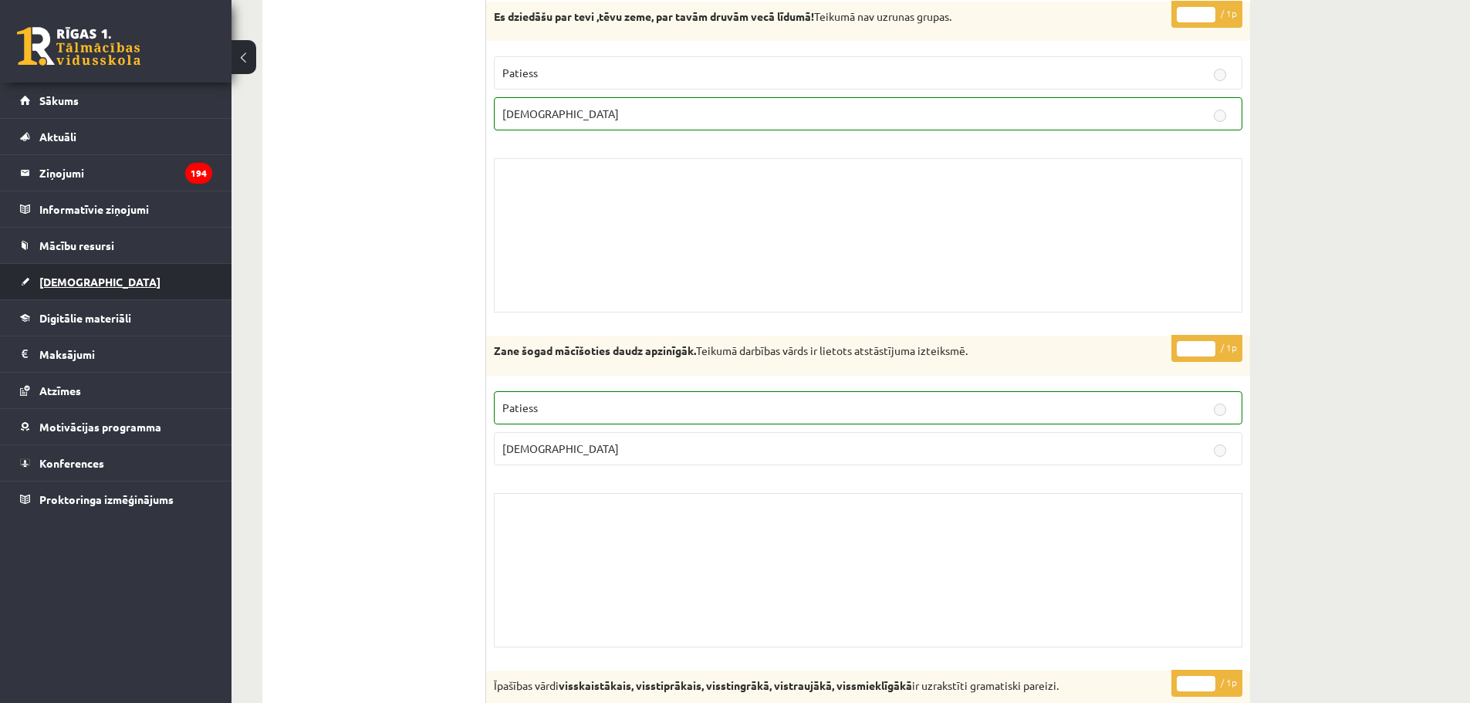
click at [100, 269] on link "[DEMOGRAPHIC_DATA]" at bounding box center [116, 281] width 192 height 35
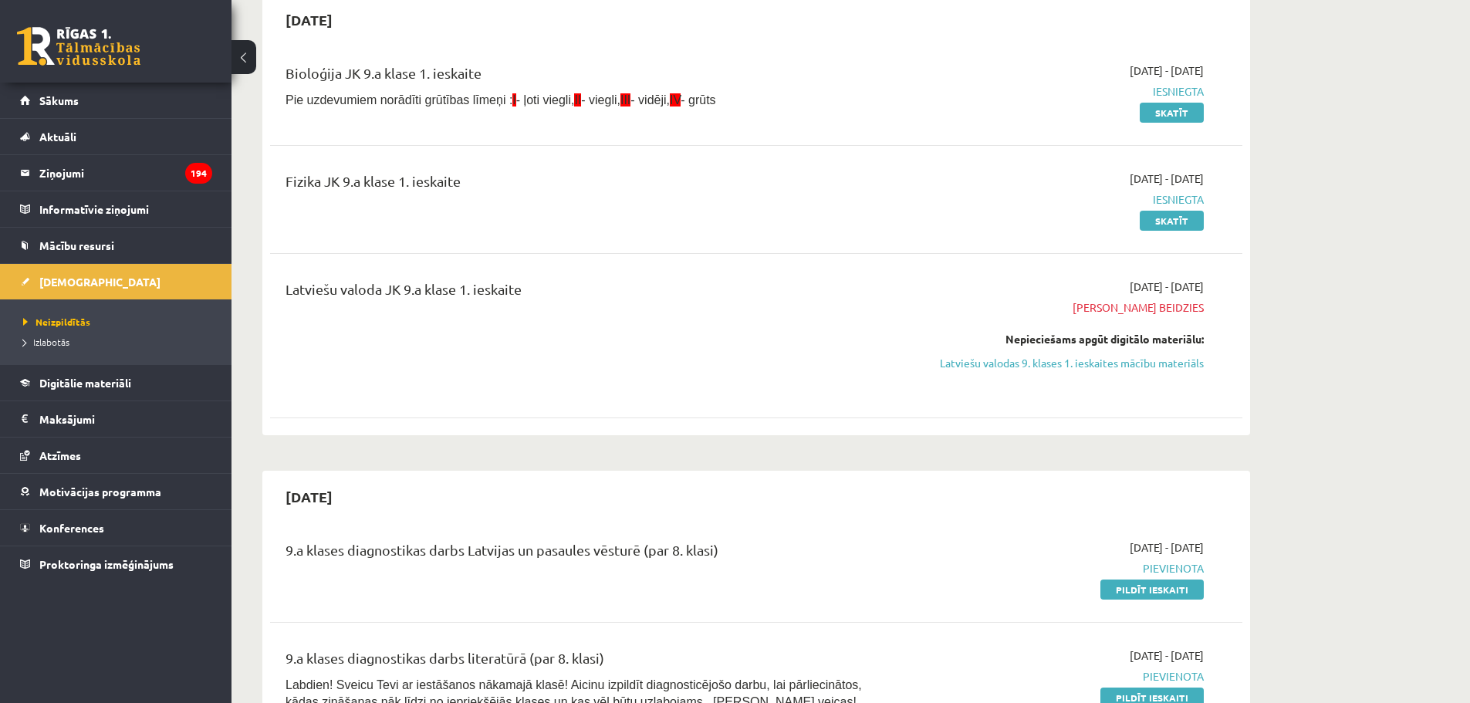
scroll to position [77, 0]
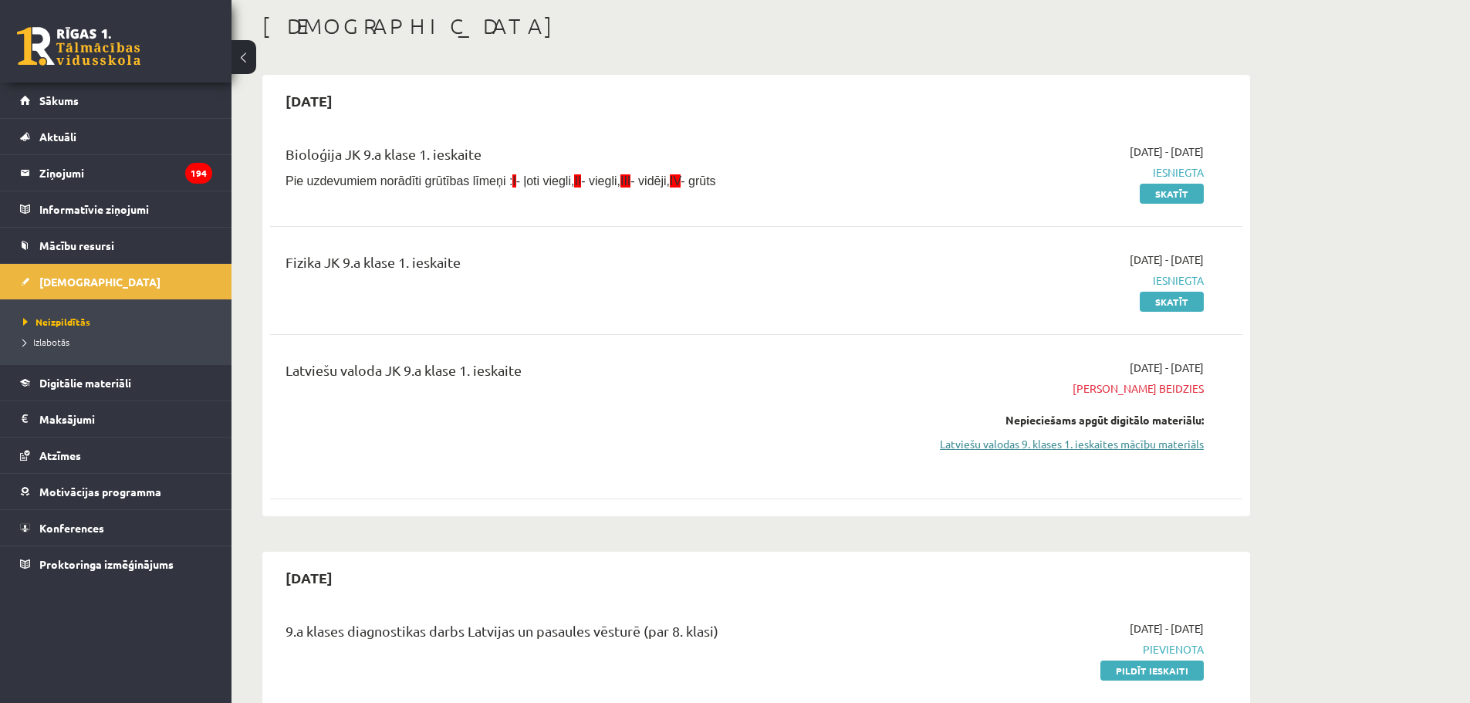
click at [993, 436] on link "Latviešu valodas 9. klases 1. ieskaites mācību materiāls" at bounding box center [1058, 444] width 291 height 16
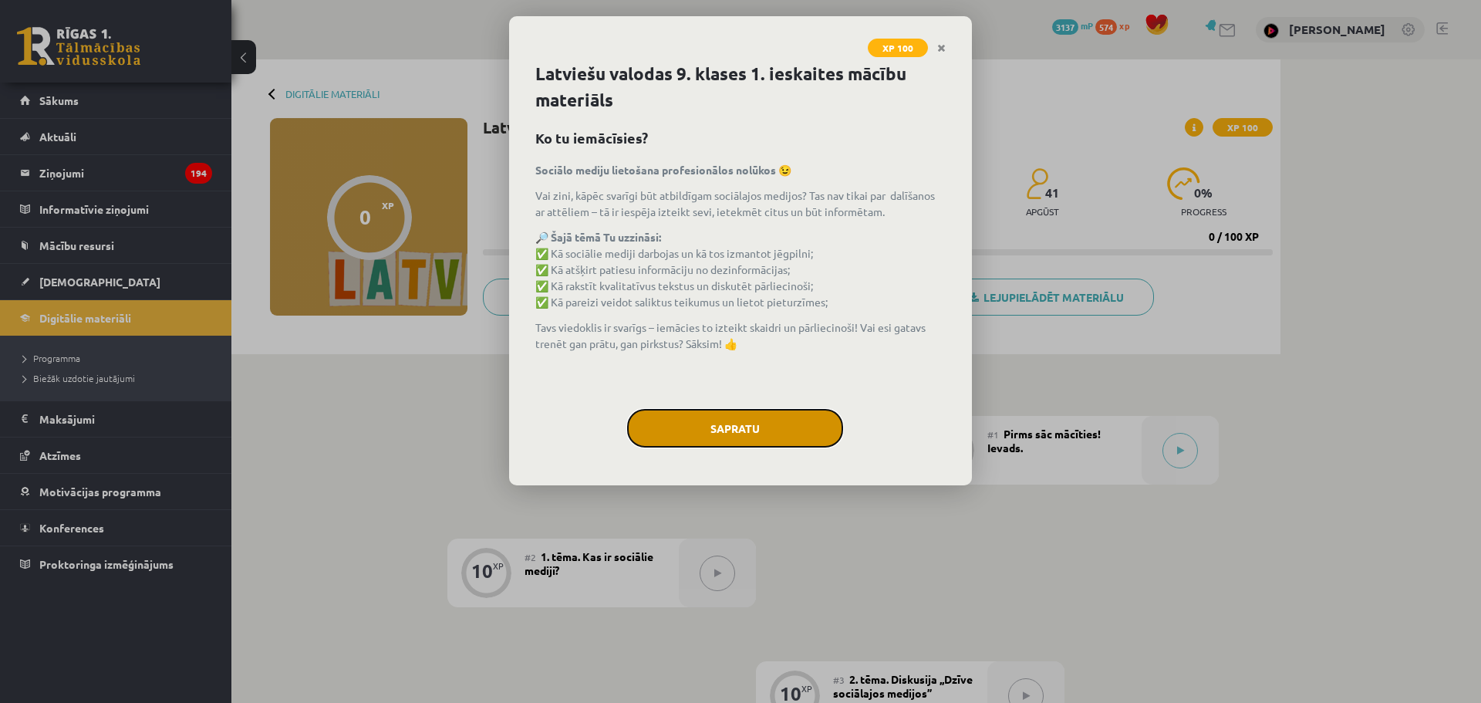
click at [812, 431] on button "Sapratu" at bounding box center [735, 428] width 216 height 39
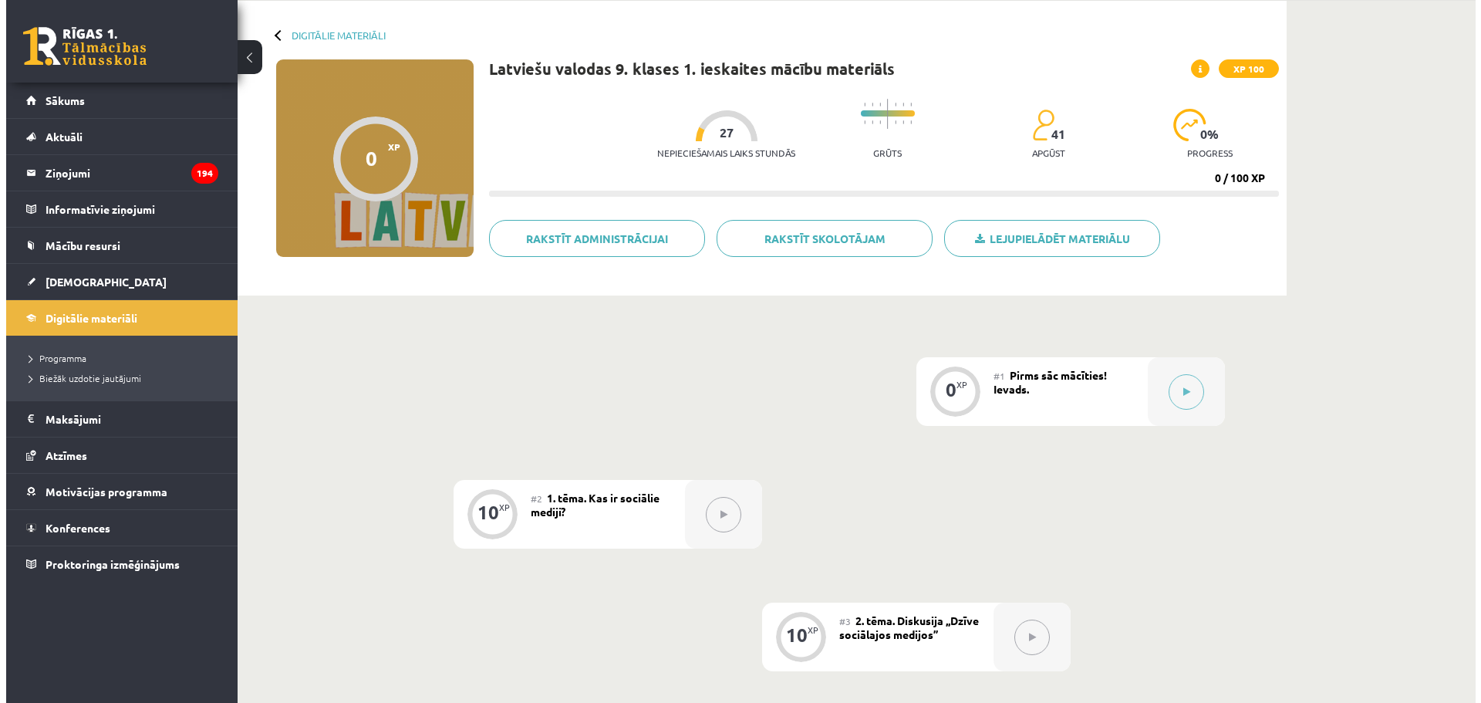
scroll to position [44, 0]
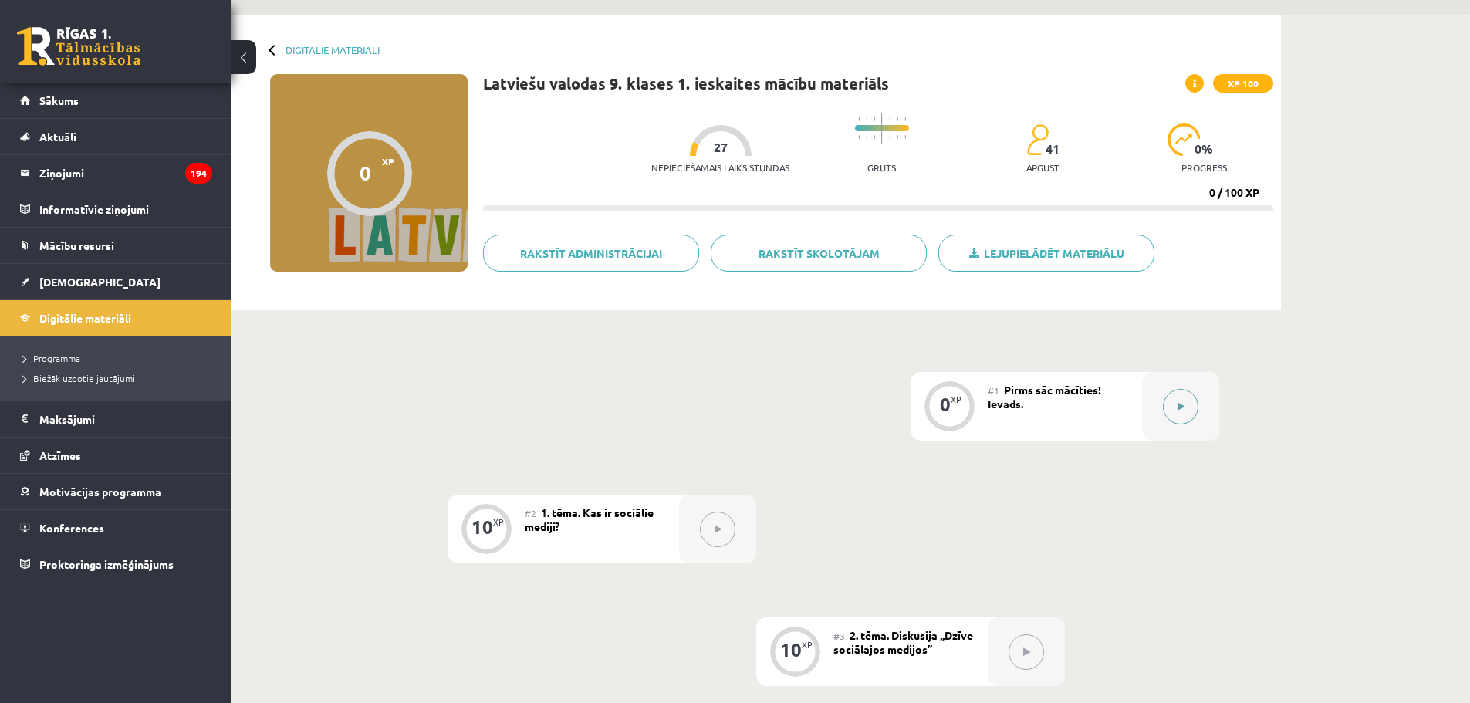
click at [1175, 412] on button at bounding box center [1180, 406] width 35 height 35
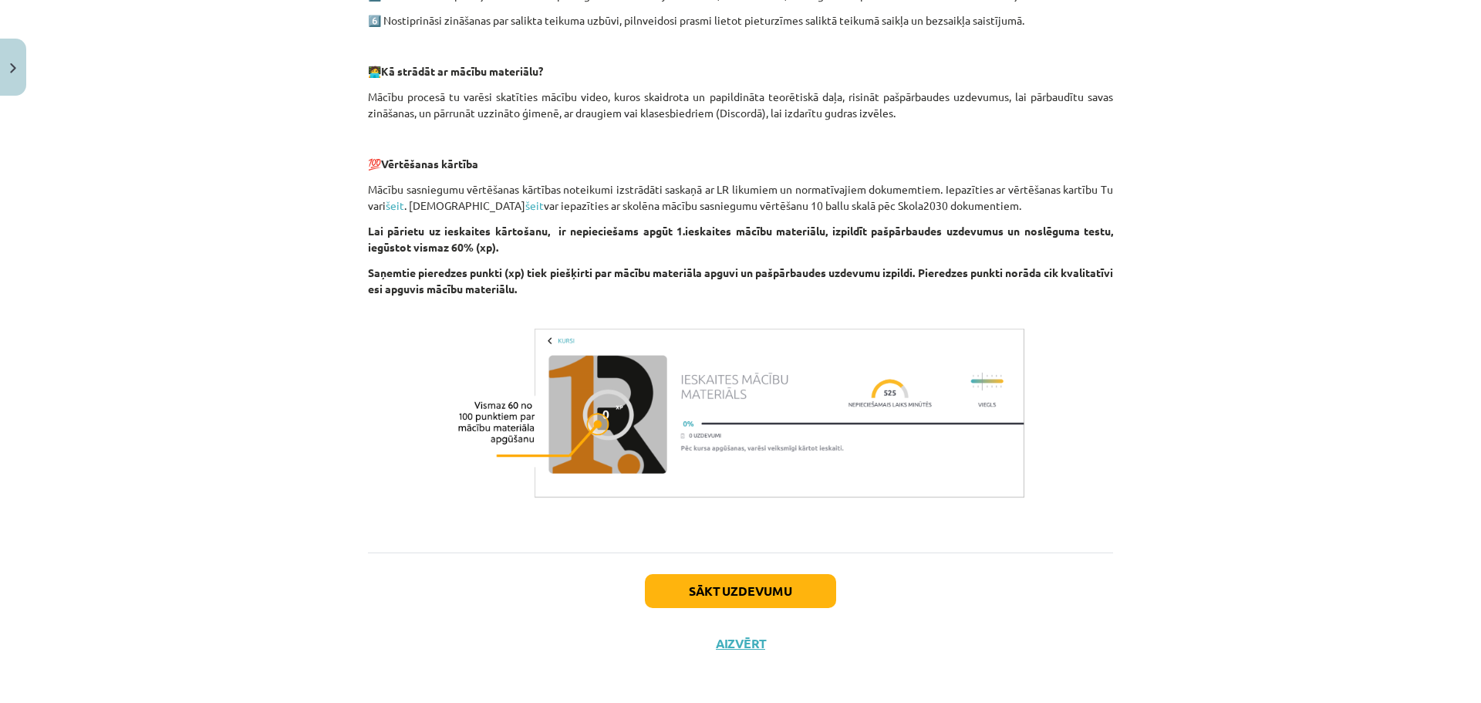
scroll to position [765, 0]
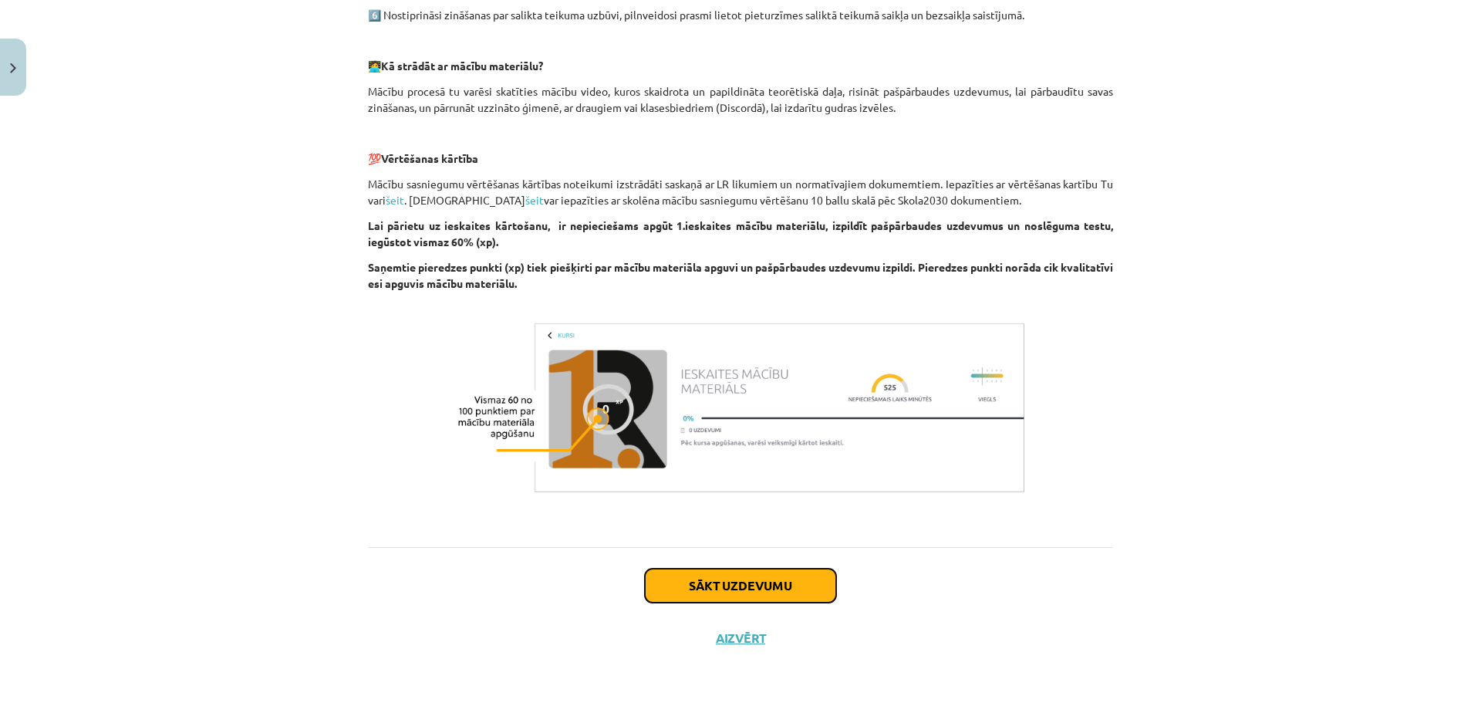
click at [820, 579] on button "Sākt uzdevumu" at bounding box center [740, 586] width 191 height 34
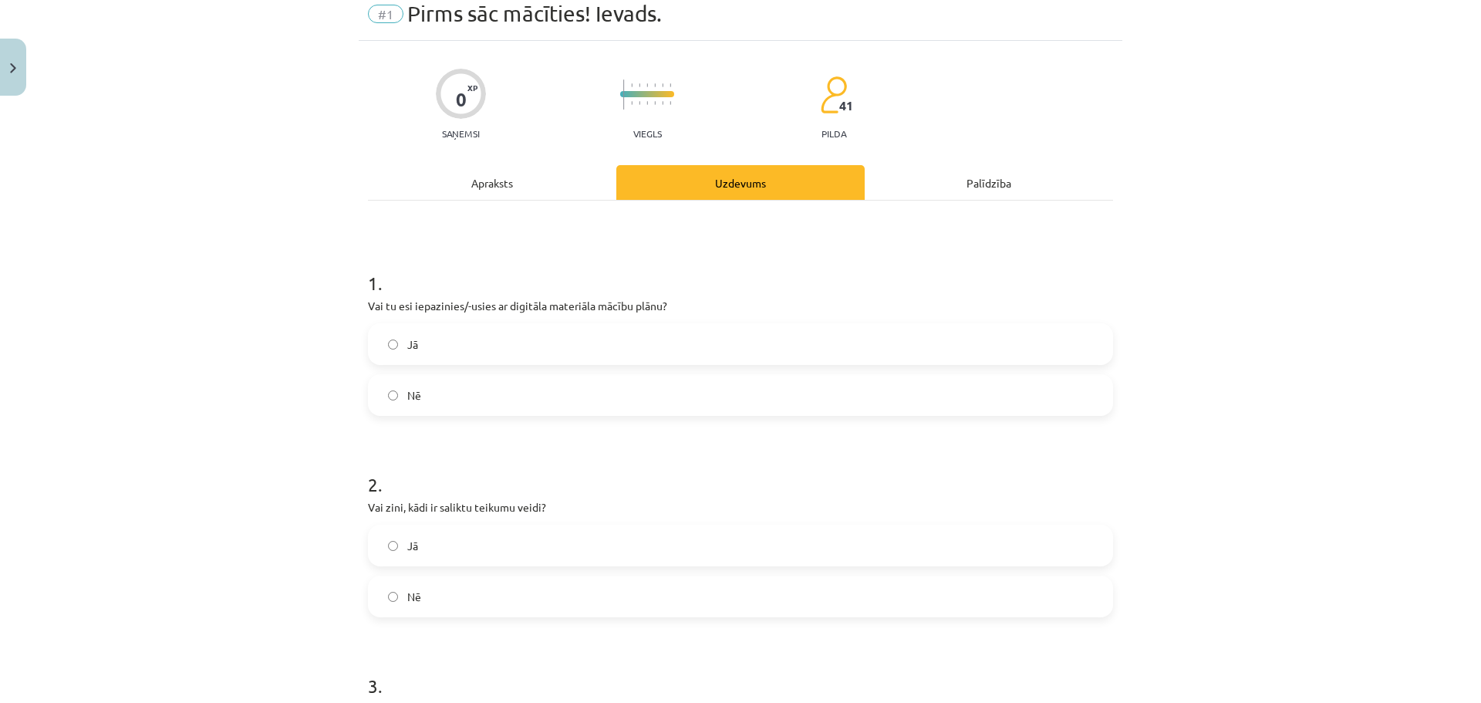
scroll to position [39, 0]
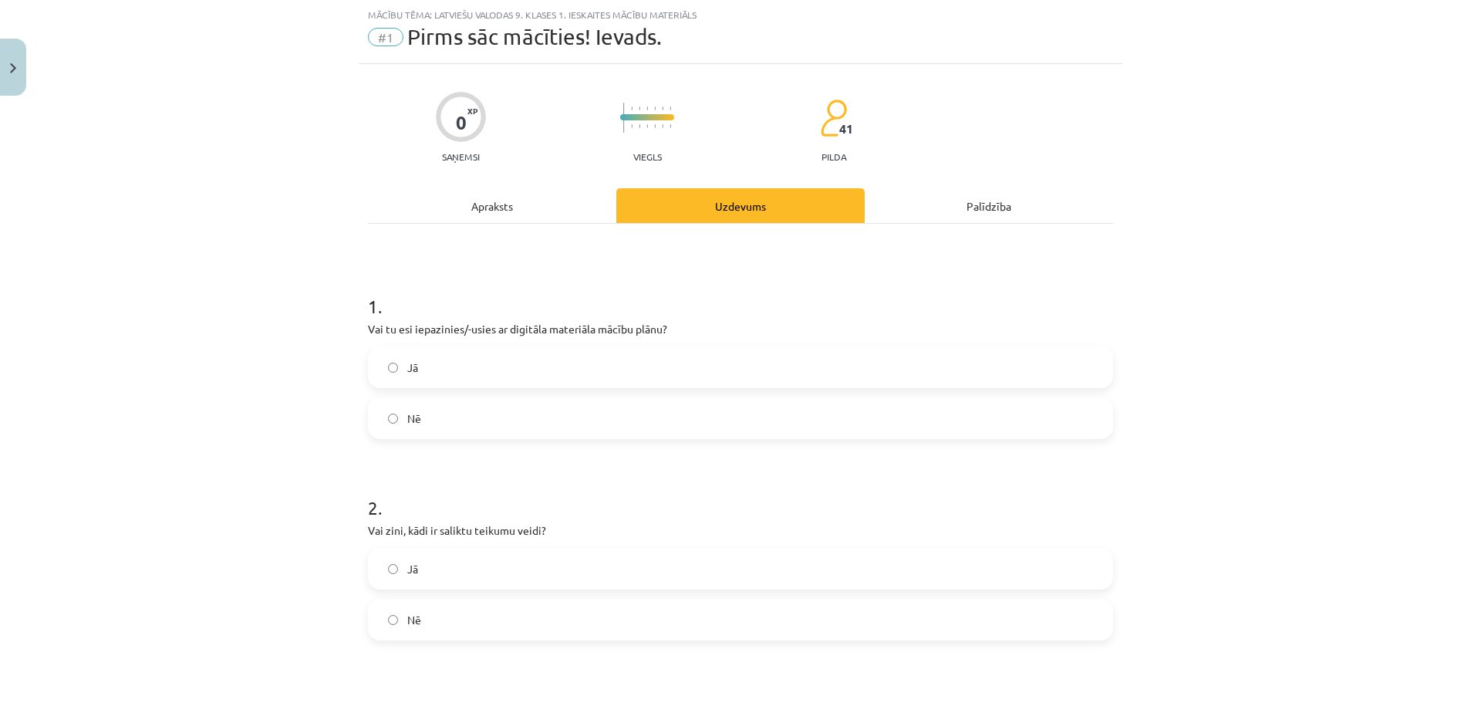
click at [485, 369] on label "Jā" at bounding box center [741, 367] width 742 height 39
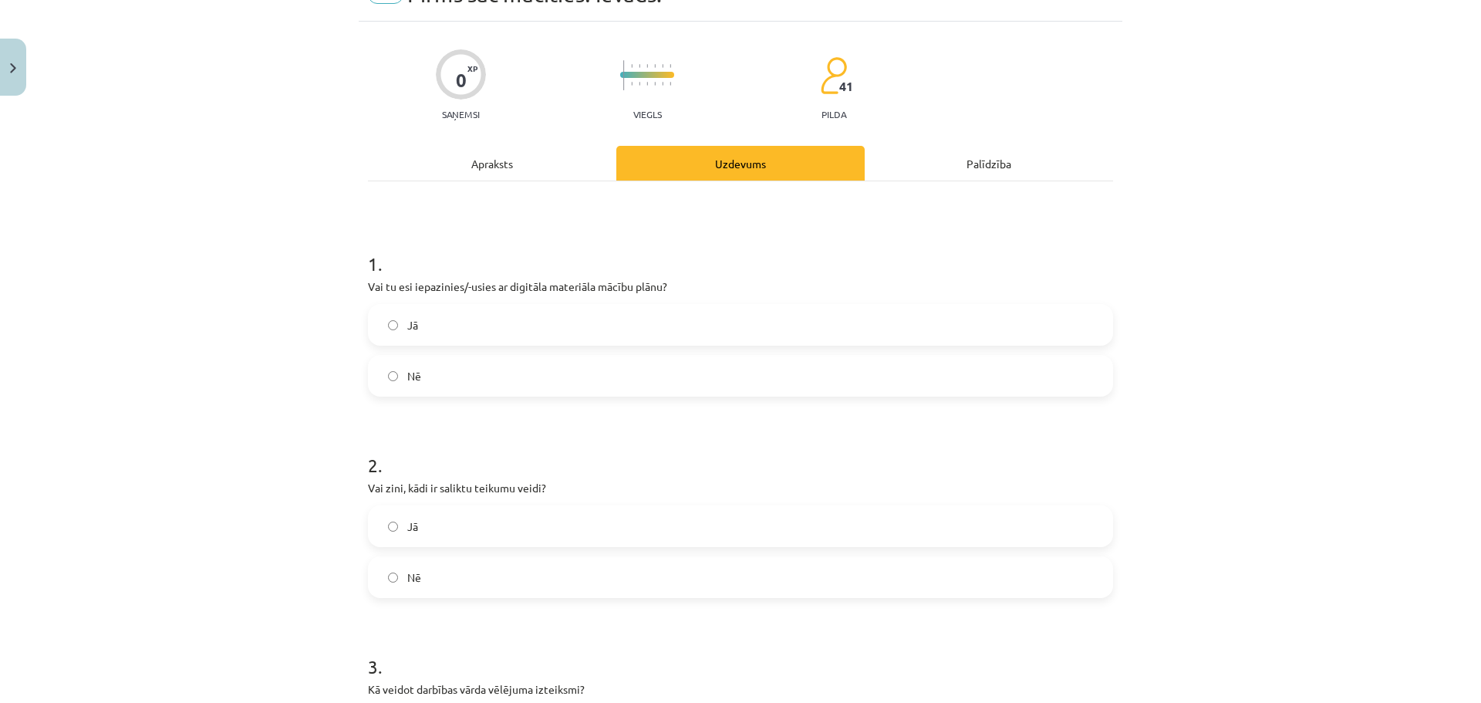
scroll to position [193, 0]
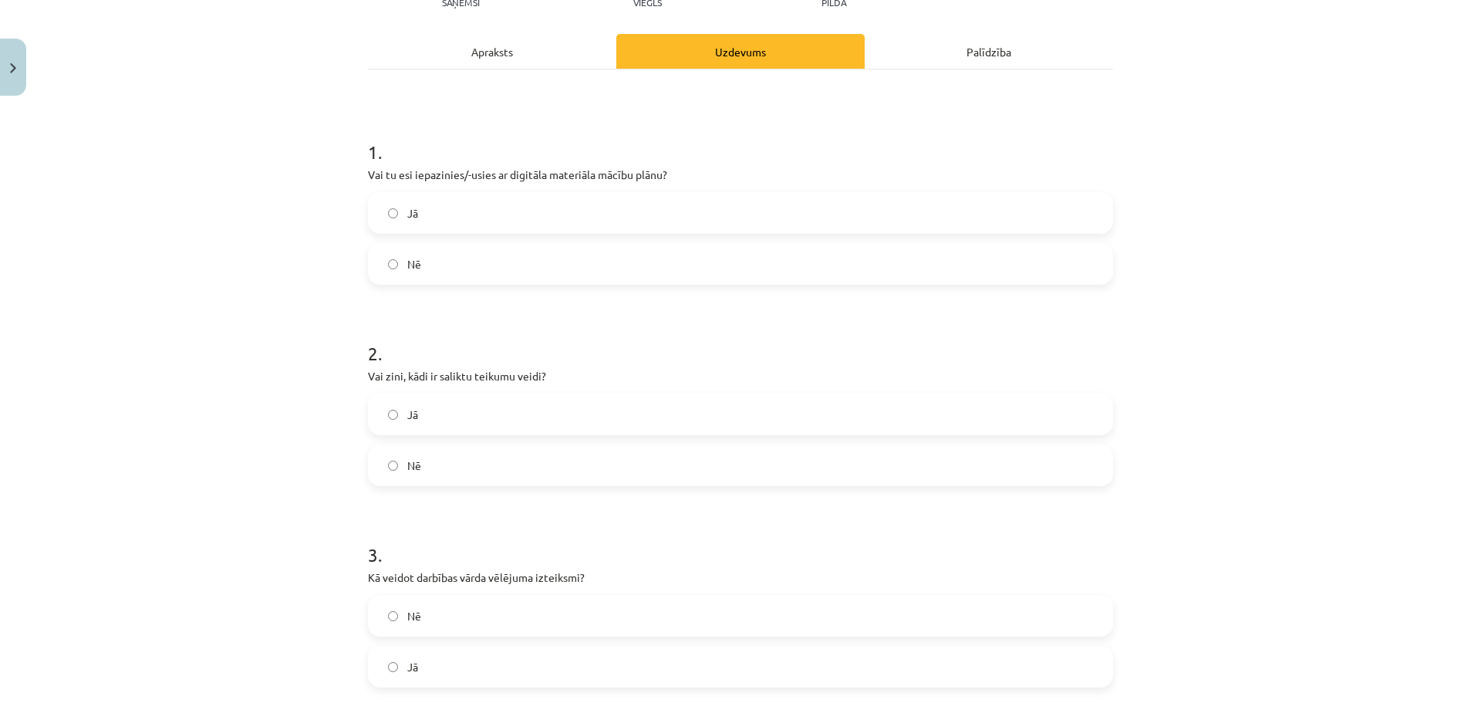
click at [518, 461] on label "Nē" at bounding box center [741, 465] width 742 height 39
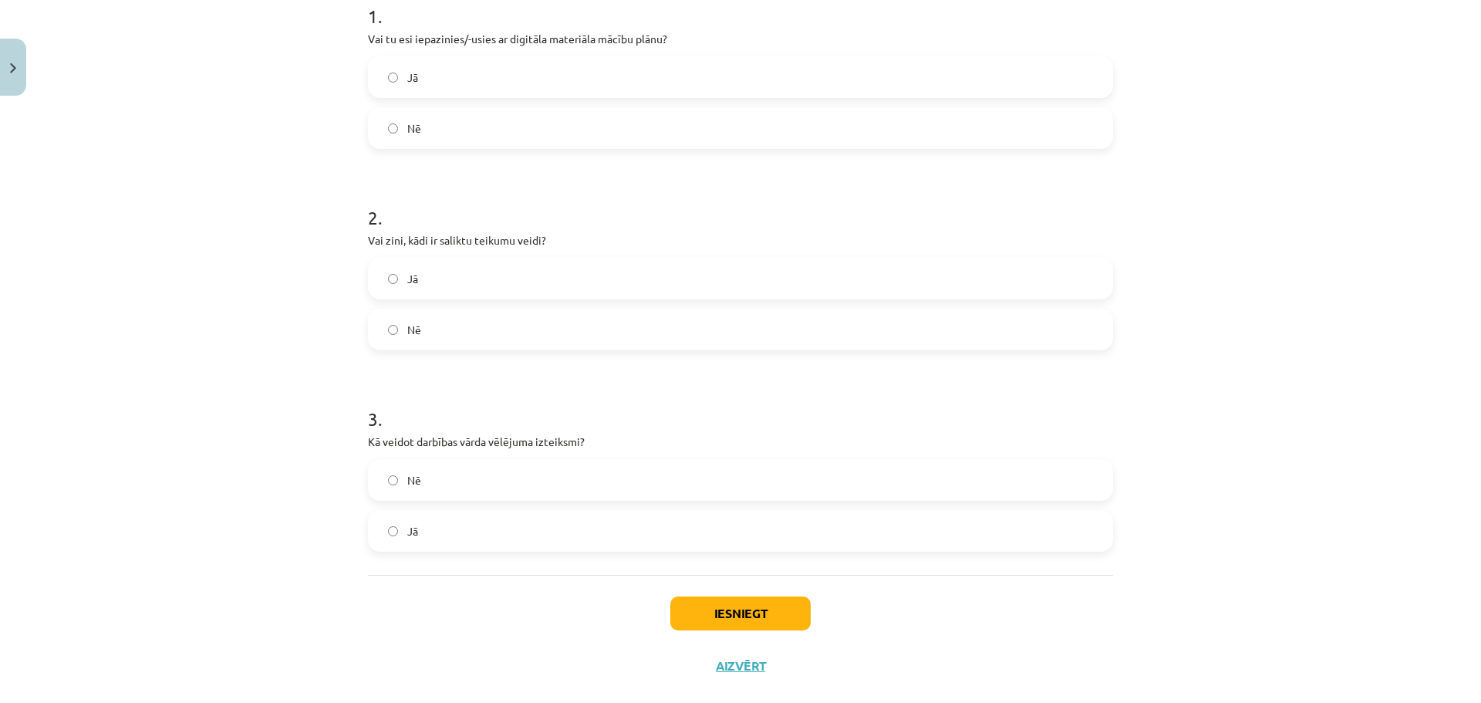
scroll to position [347, 0]
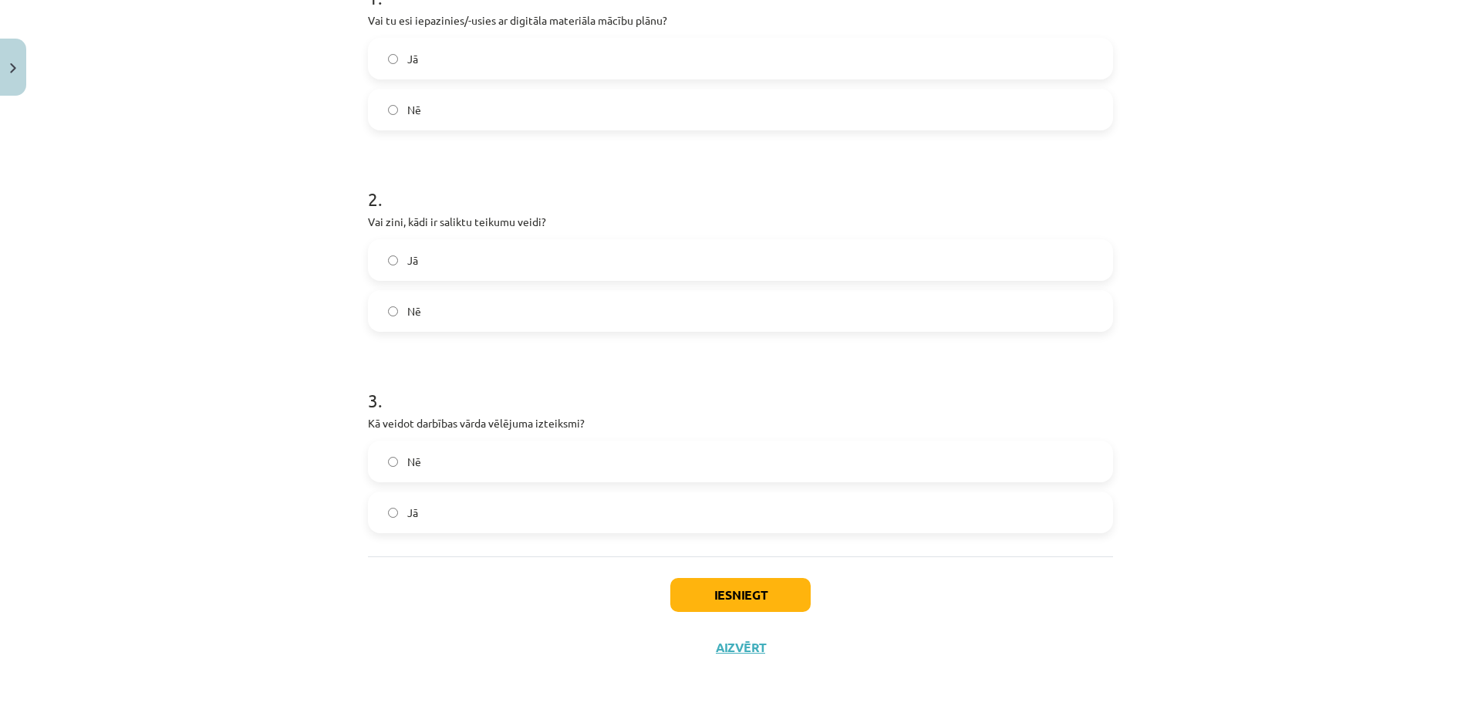
click at [579, 520] on label "Jā" at bounding box center [741, 512] width 742 height 39
click at [732, 590] on button "Iesniegt" at bounding box center [741, 595] width 140 height 34
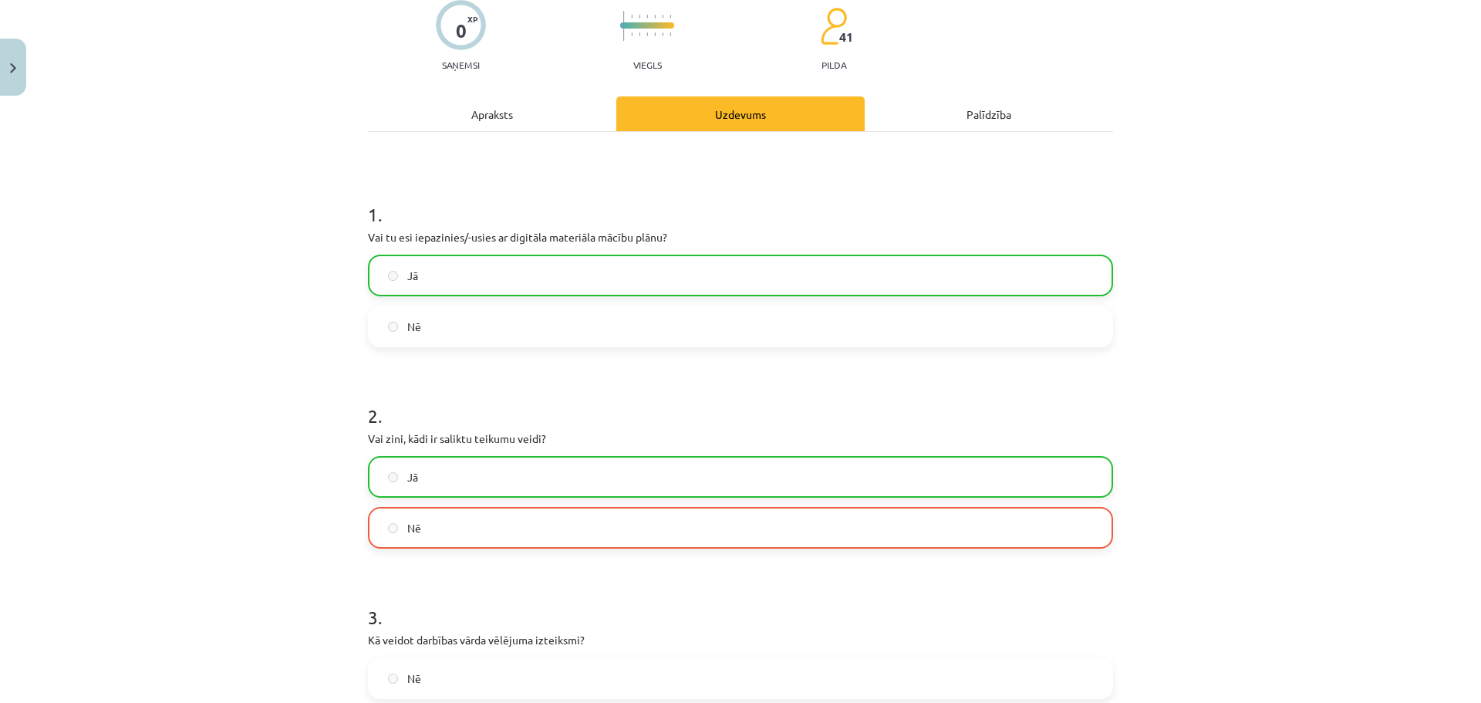
scroll to position [309, 0]
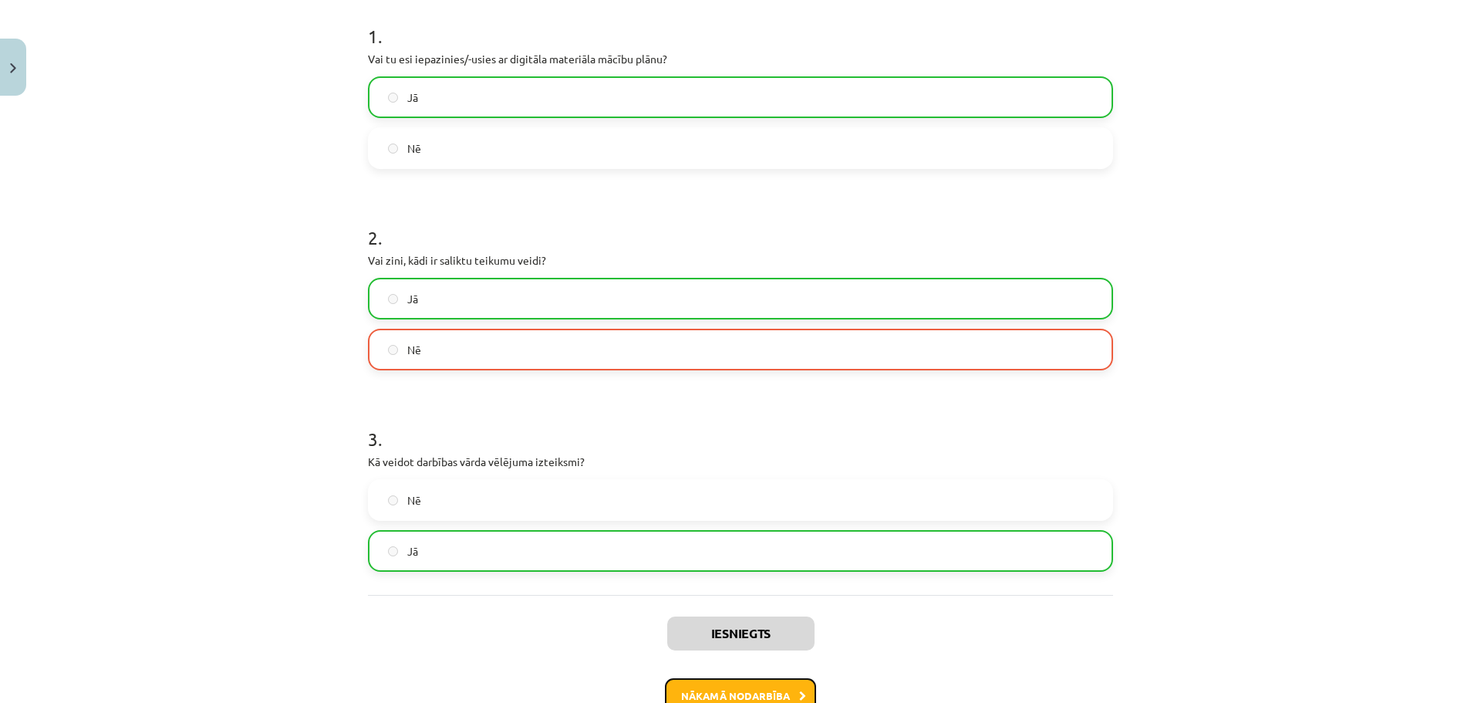
click at [775, 694] on button "Nākamā nodarbība" at bounding box center [740, 695] width 151 height 35
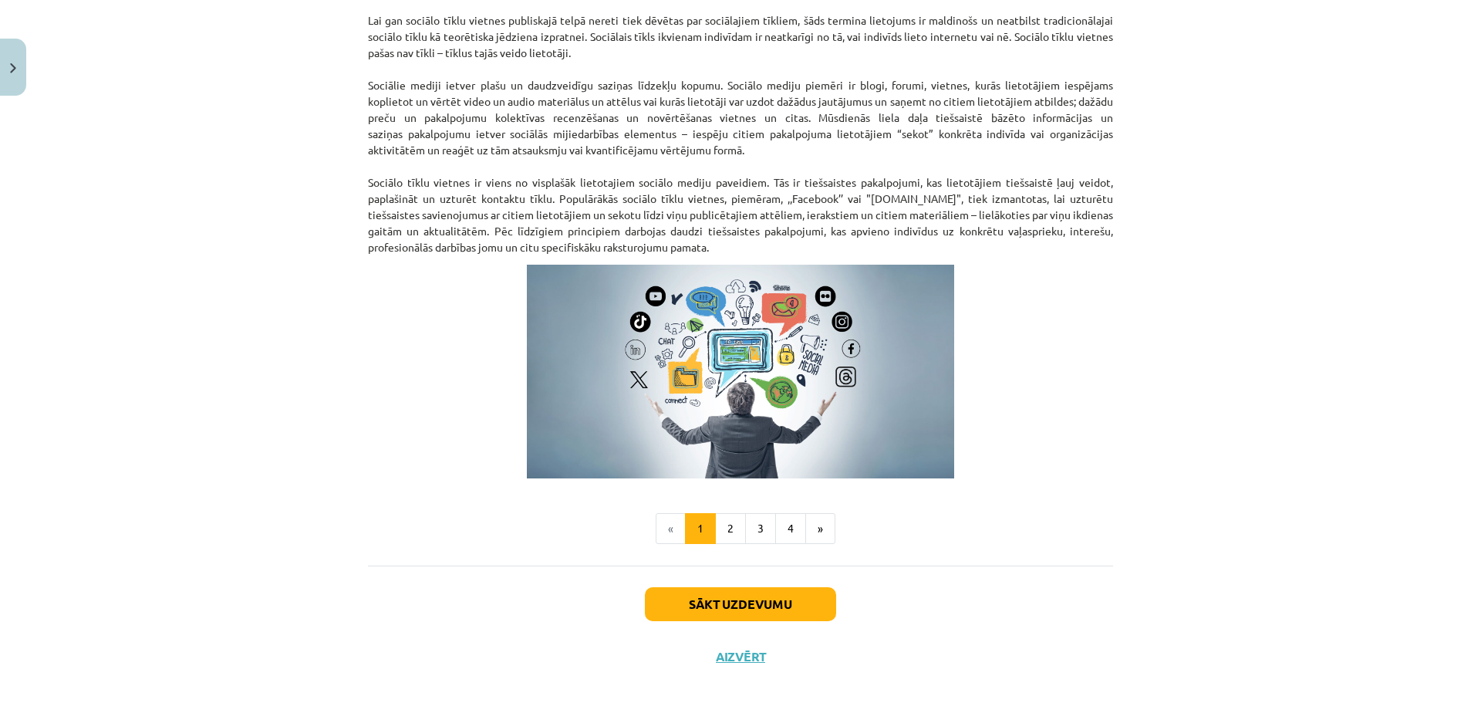
scroll to position [888, 0]
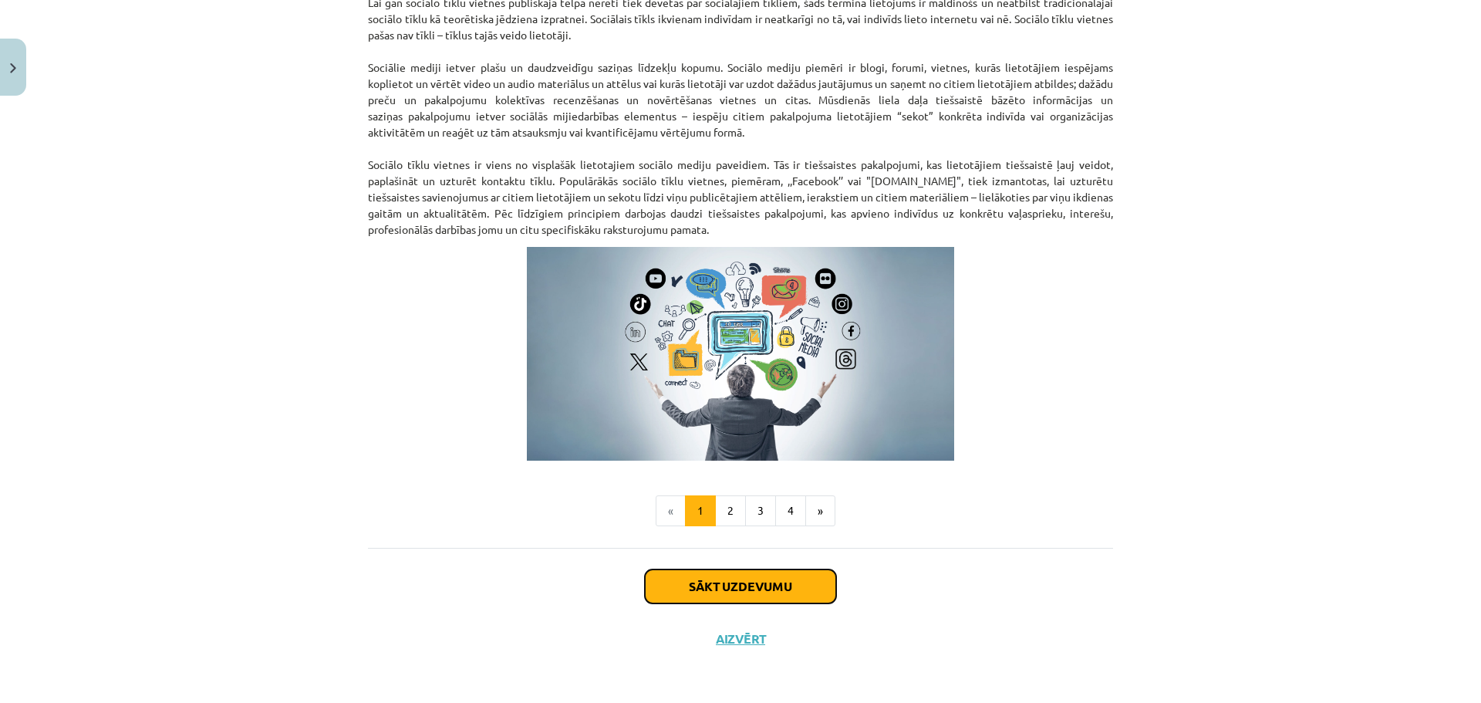
click at [712, 586] on button "Sākt uzdevumu" at bounding box center [740, 586] width 191 height 34
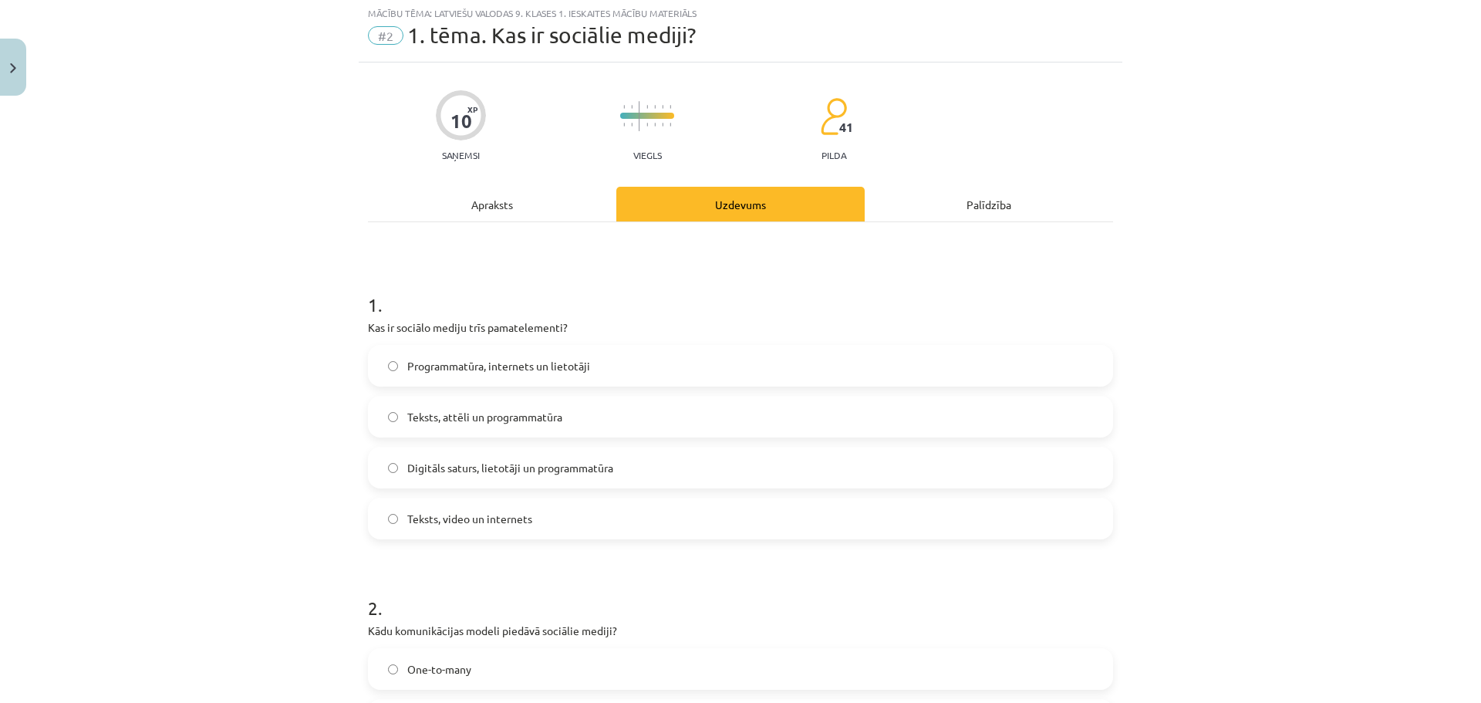
scroll to position [39, 0]
click at [507, 215] on div "Apraksts" at bounding box center [492, 205] width 248 height 35
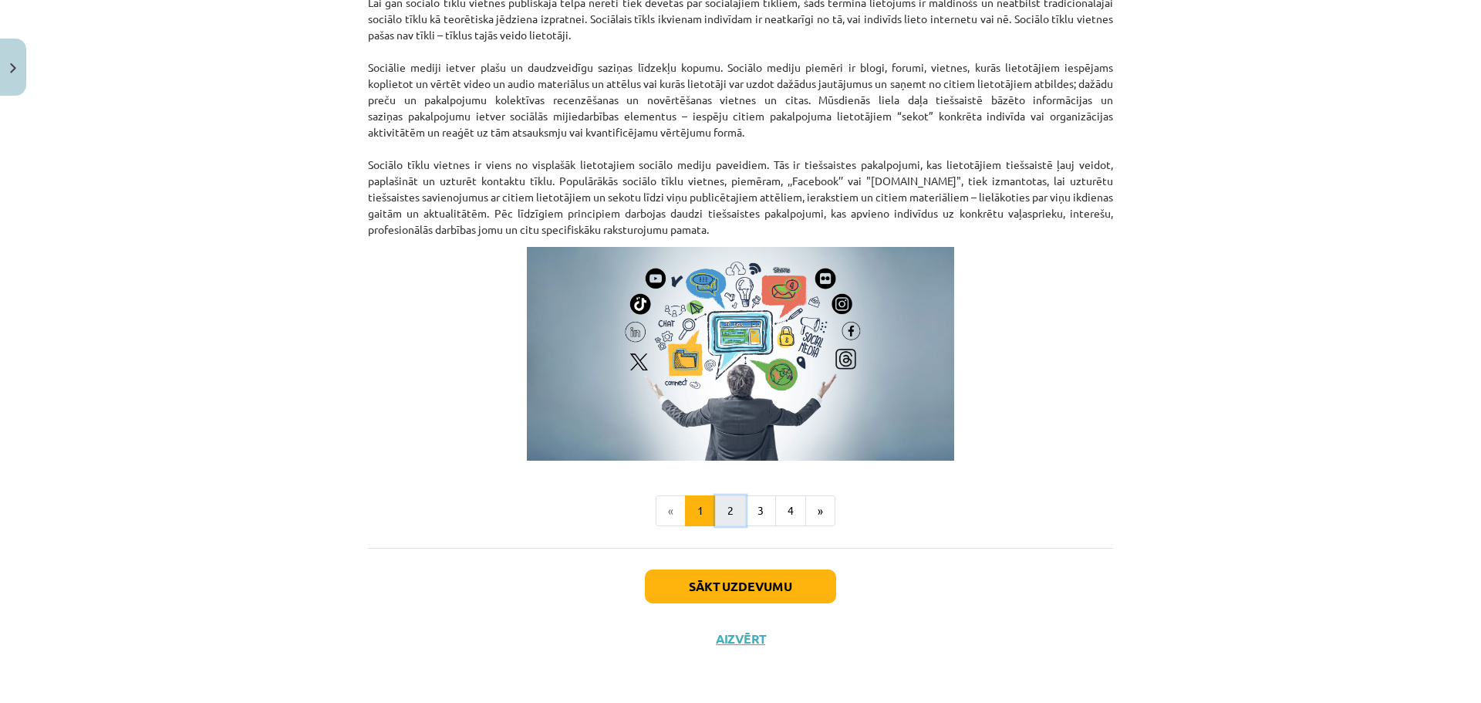
click at [735, 513] on button "2" at bounding box center [730, 510] width 31 height 31
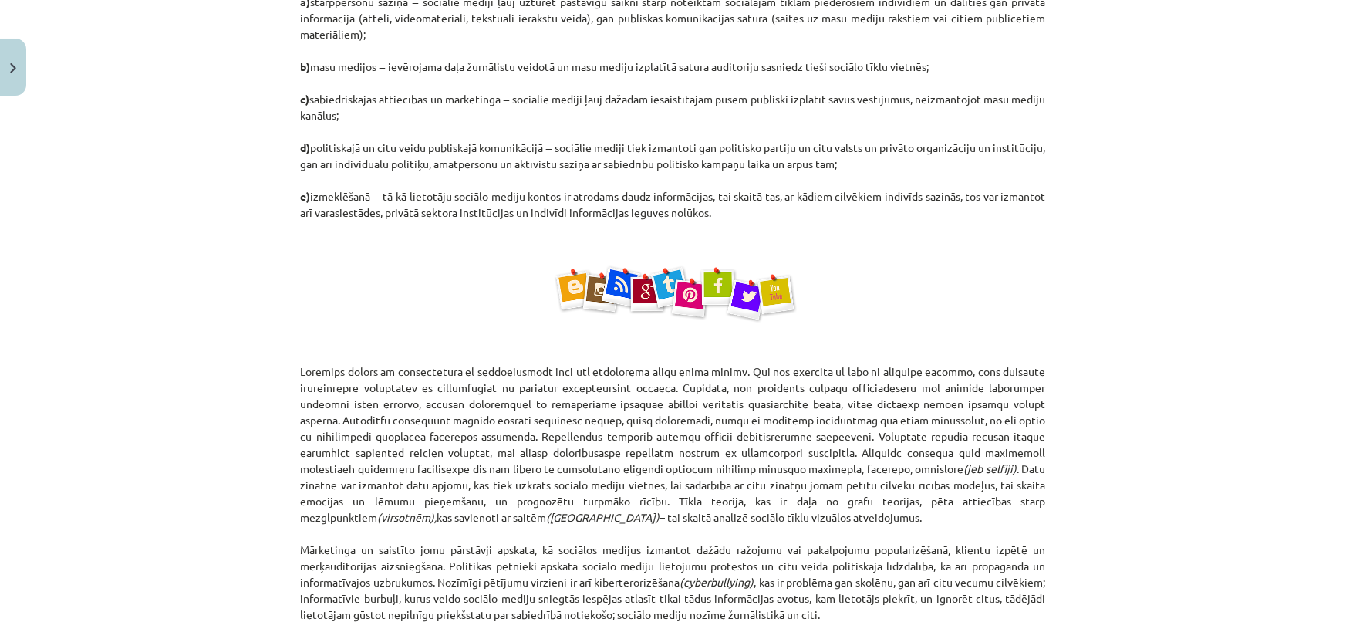
scroll to position [652, 0]
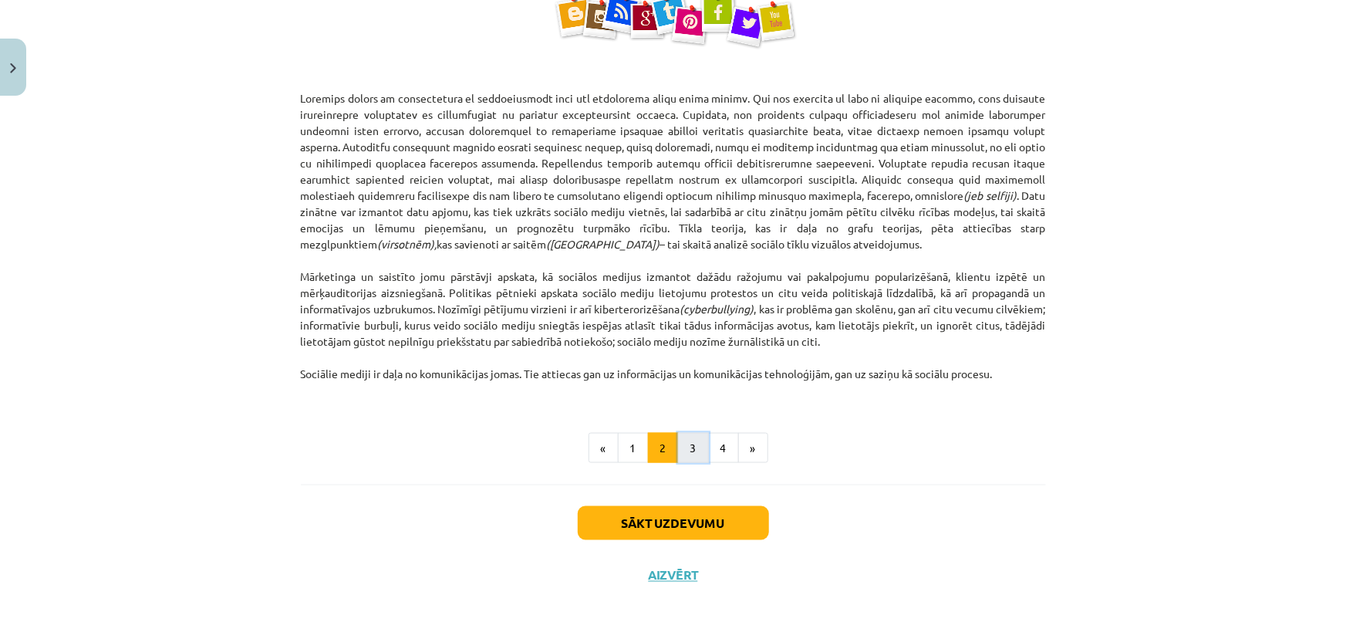
click at [694, 448] on button "3" at bounding box center [693, 448] width 31 height 31
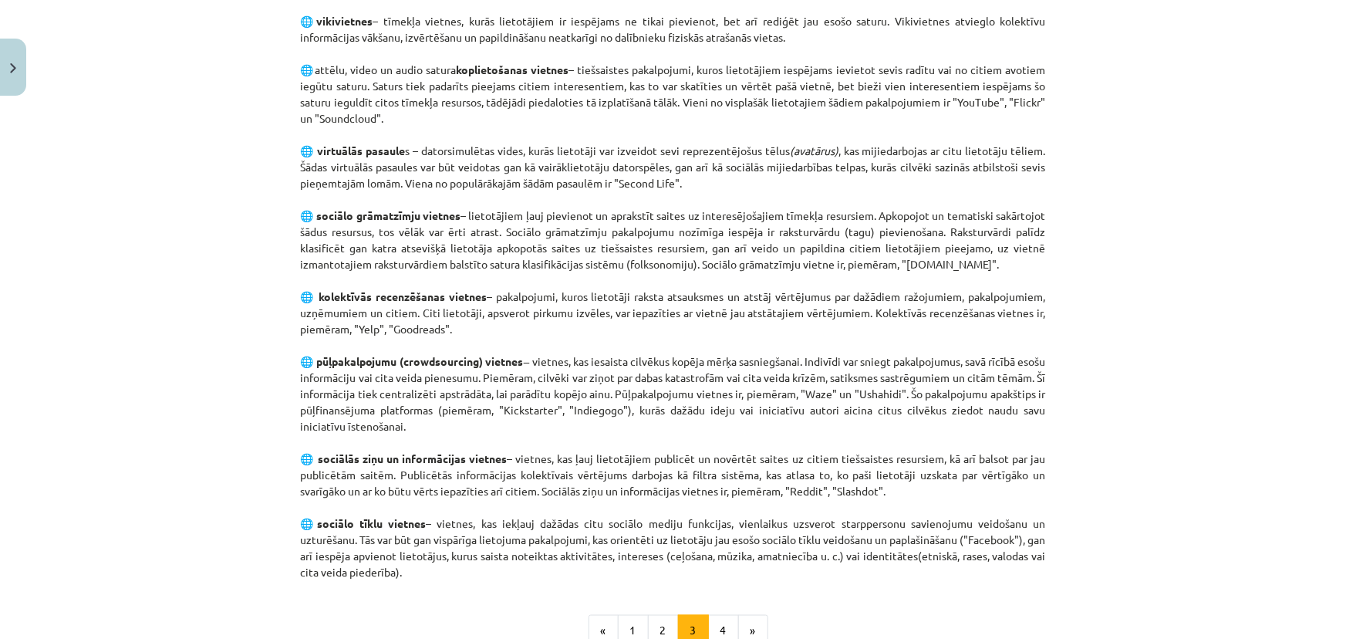
scroll to position [837, 0]
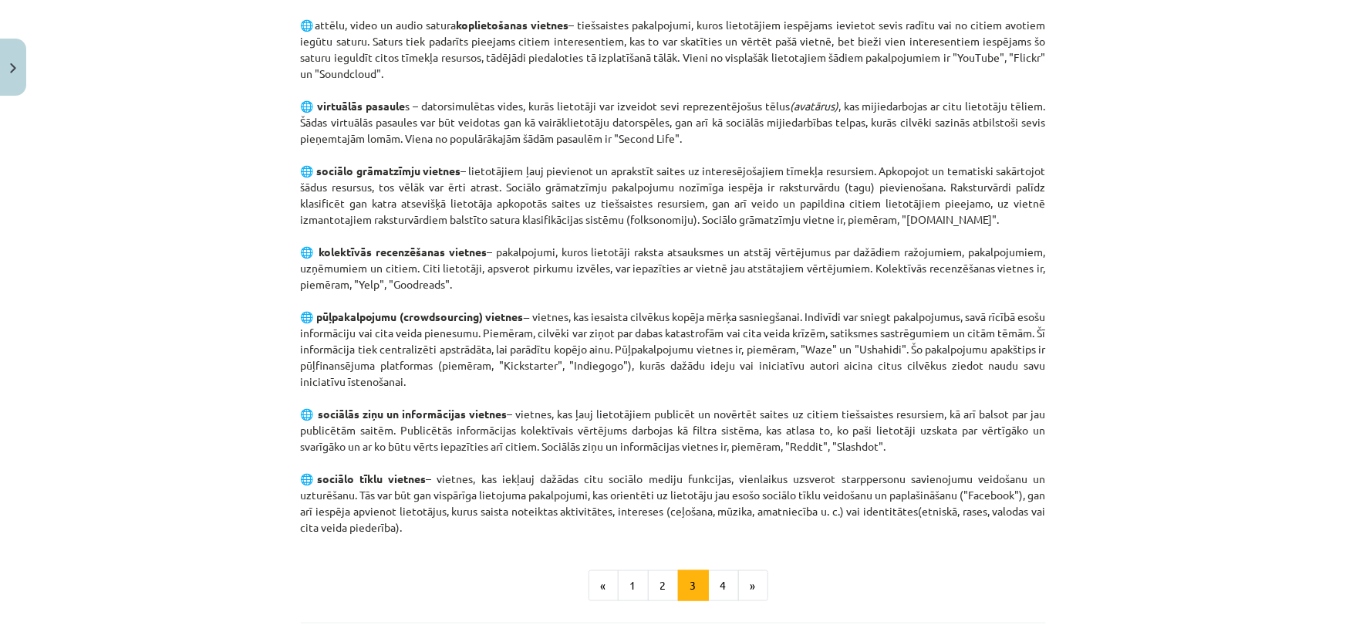
click at [404, 280] on p "Galvenie sociālo mediju paveidi ir šādi: 🌐 blogi – tīmekļa žurnāli vai internet…" at bounding box center [673, 147] width 745 height 778
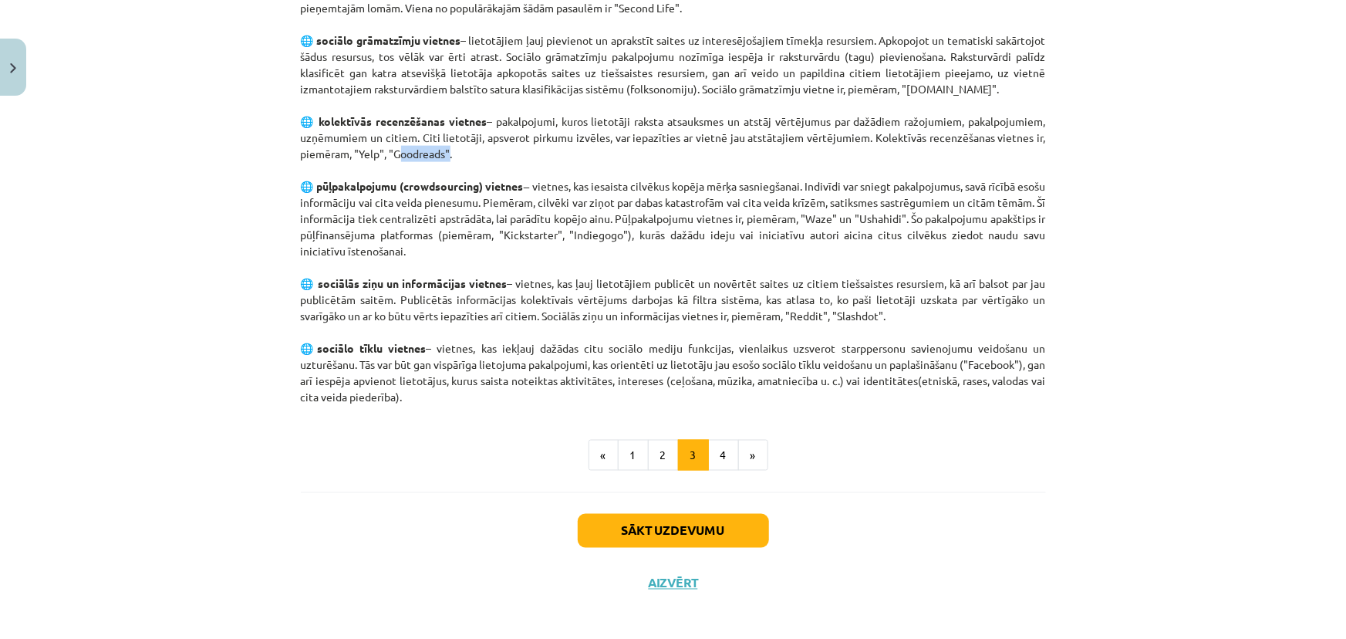
scroll to position [976, 0]
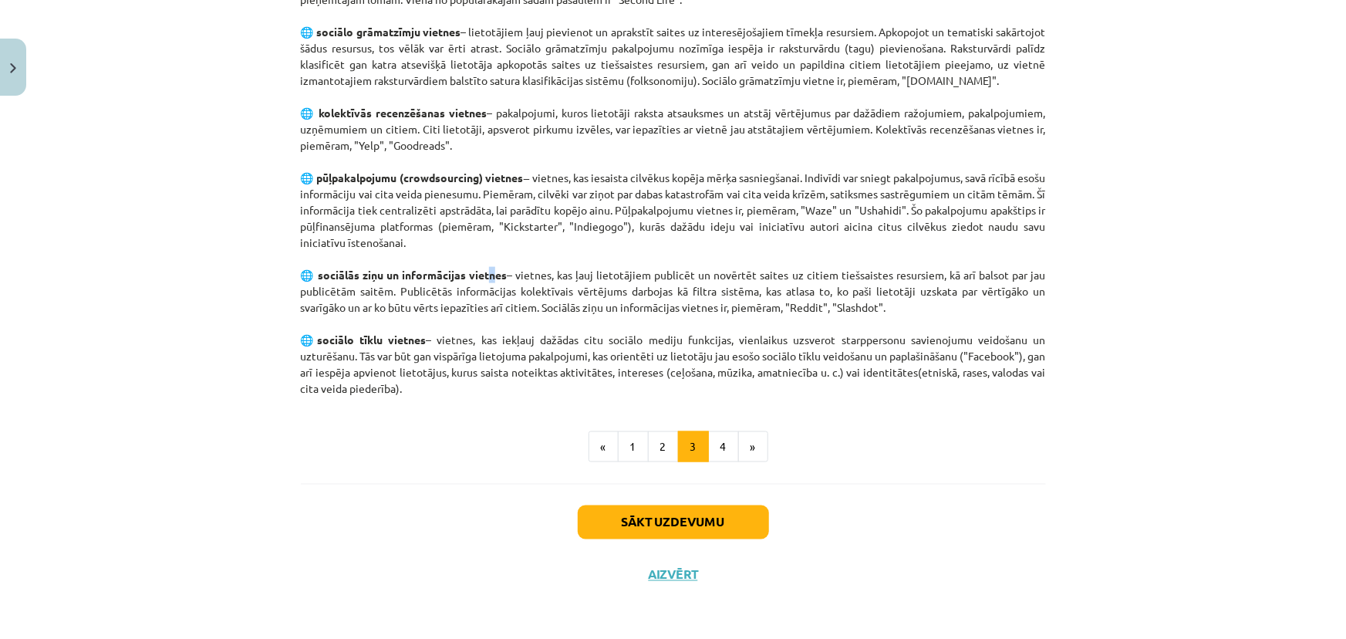
click at [486, 273] on strong "sociālās ziņu un informācijas vietnes" at bounding box center [412, 275] width 189 height 14
click at [490, 274] on strong "sociālās ziņu un informācijas vietnes" at bounding box center [412, 275] width 189 height 14
click at [519, 255] on p "Galvenie sociālo mediju paveidi ir šādi: 🌐 blogi – tīmekļa žurnāli vai internet…" at bounding box center [673, 8] width 745 height 778
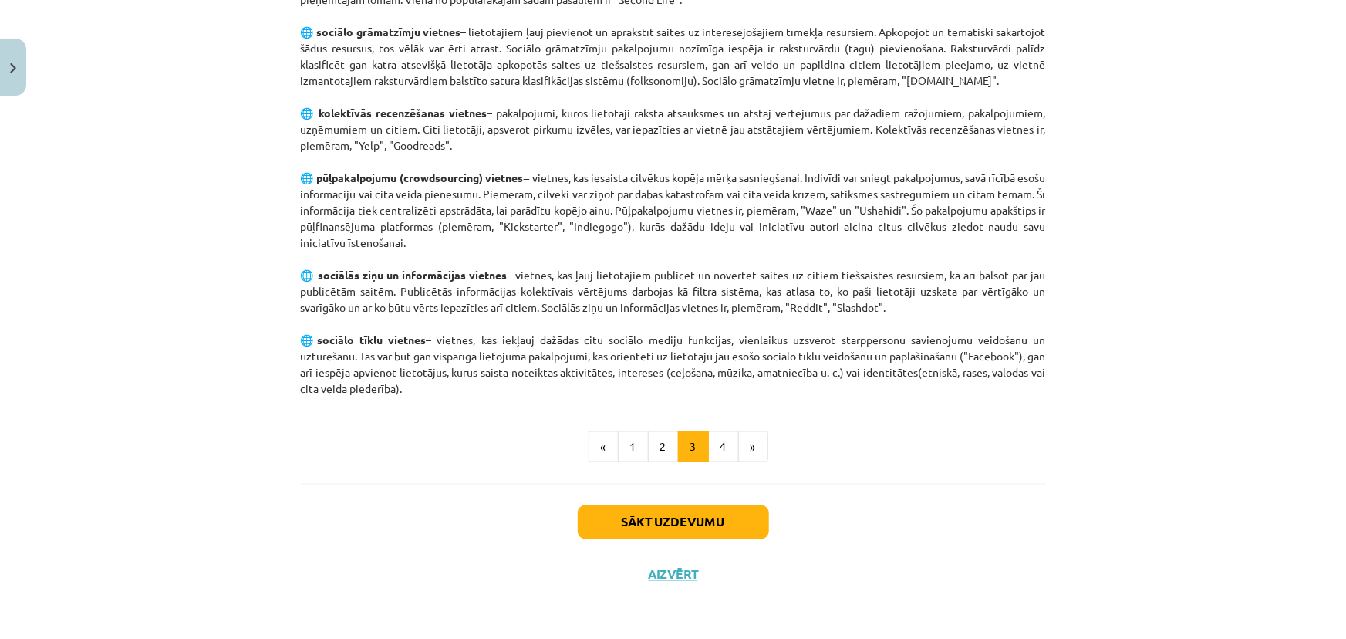
click at [852, 309] on p "Galvenie sociālo mediju paveidi ir šādi: 🌐 blogi – tīmekļa žurnāli vai internet…" at bounding box center [673, 8] width 745 height 778
click at [359, 366] on p "Galvenie sociālo mediju paveidi ir šādi: 🌐 blogi – tīmekļa žurnāli vai internet…" at bounding box center [673, 8] width 745 height 778
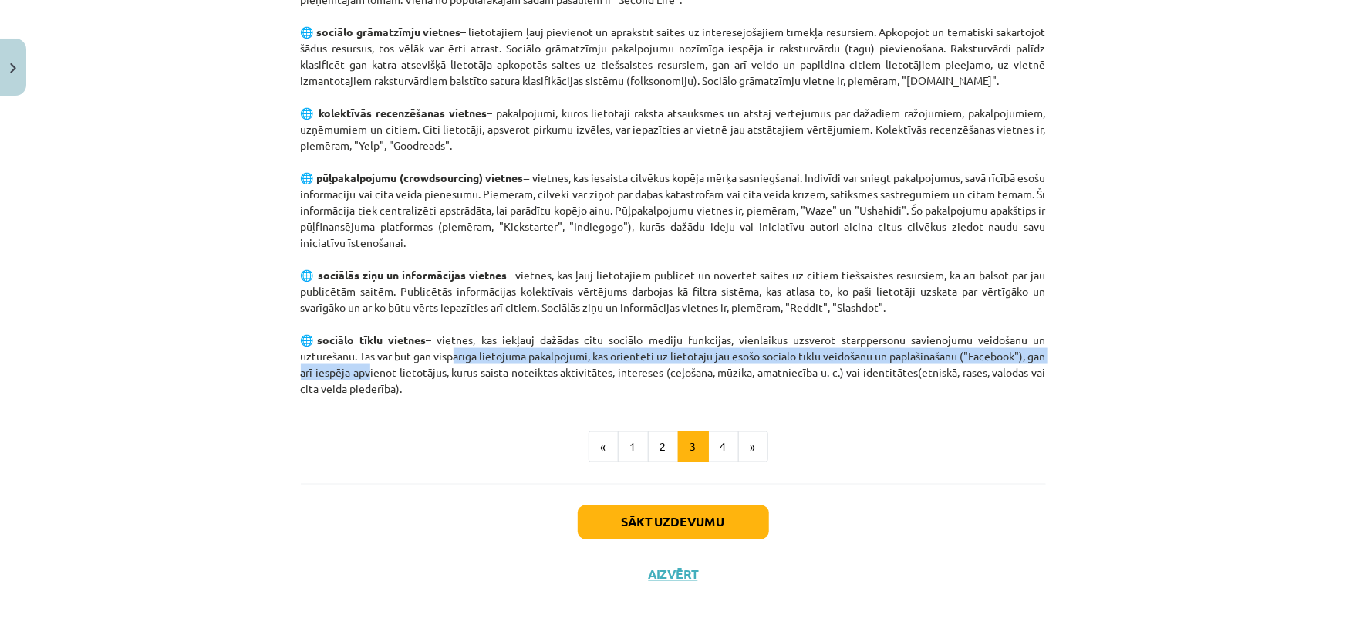
drag, startPoint x: 378, startPoint y: 363, endPoint x: 451, endPoint y: 356, distance: 73.6
click at [451, 356] on p "Galvenie sociālo mediju paveidi ir šādi: 🌐 blogi – tīmekļa žurnāli vai internet…" at bounding box center [673, 8] width 745 height 778
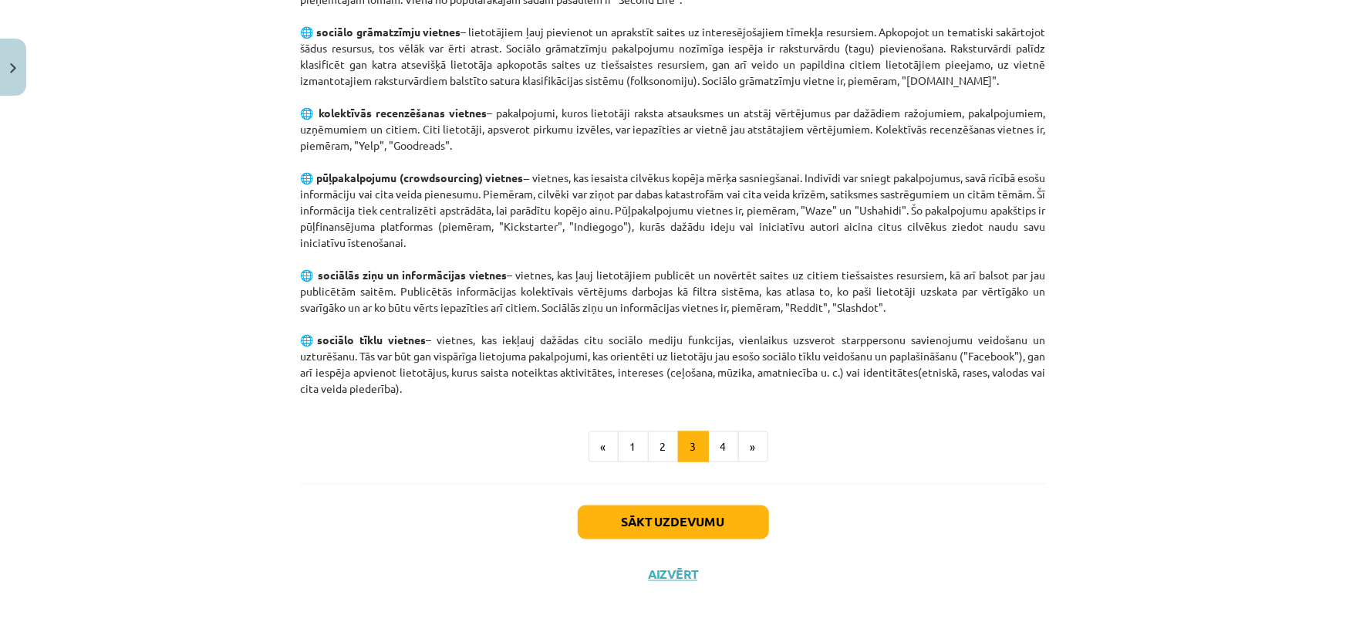
click at [566, 356] on p "Galvenie sociālo mediju paveidi ir šādi: 🌐 blogi – tīmekļa žurnāli vai internet…" at bounding box center [673, 8] width 745 height 778
click at [714, 441] on button "4" at bounding box center [723, 446] width 31 height 31
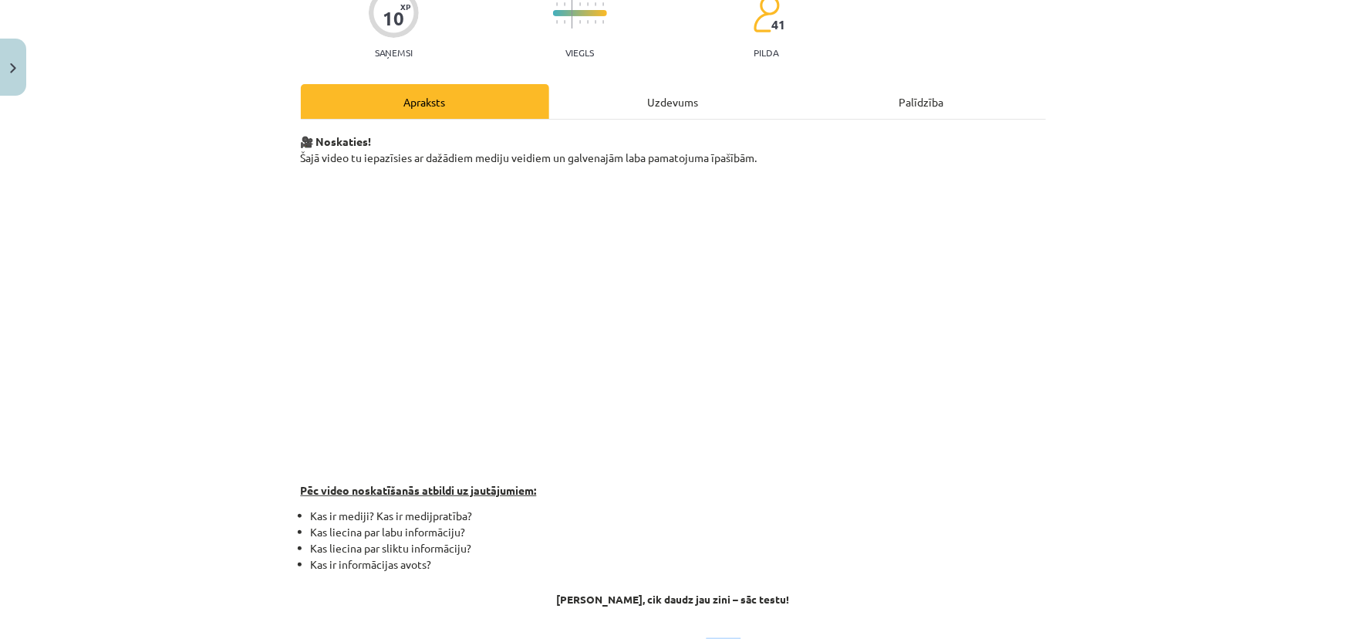
scroll to position [210, 0]
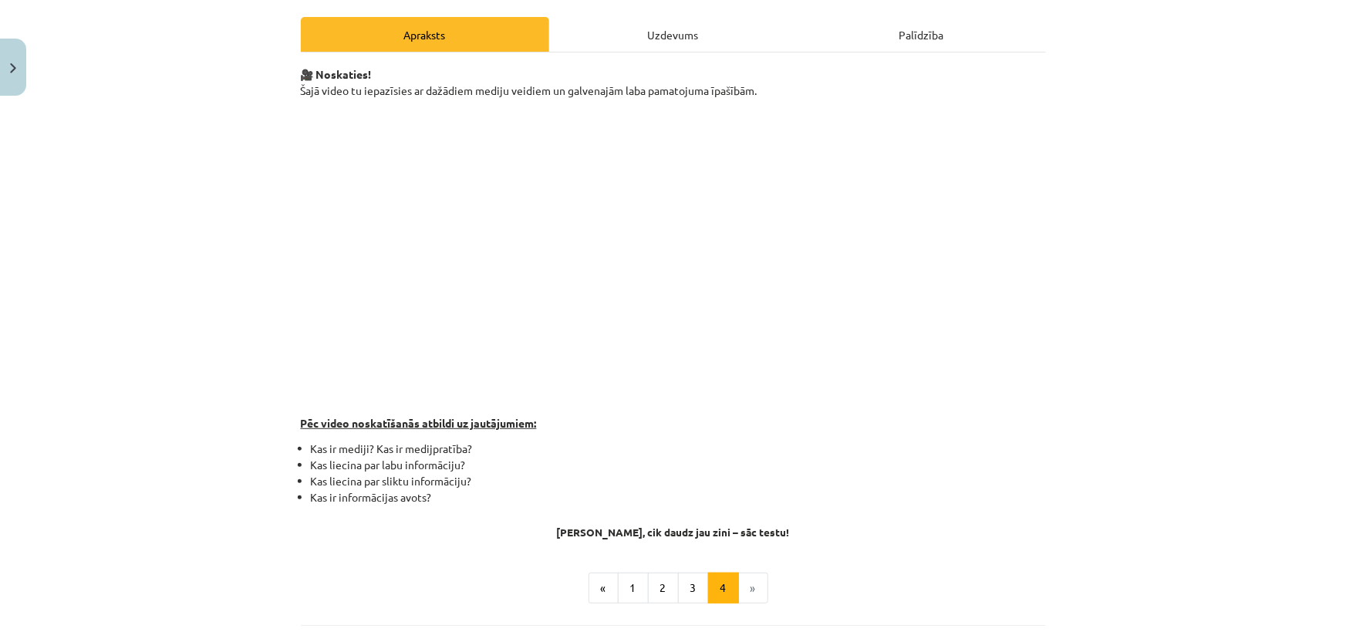
click at [763, 409] on div "🎥 Noskaties! Šajā video tu iepazīsies ar dažādiem mediju veidiem un galvenajām …" at bounding box center [673, 301] width 745 height 471
click at [782, 394] on p at bounding box center [673, 257] width 745 height 298
click at [966, 302] on p at bounding box center [673, 257] width 745 height 298
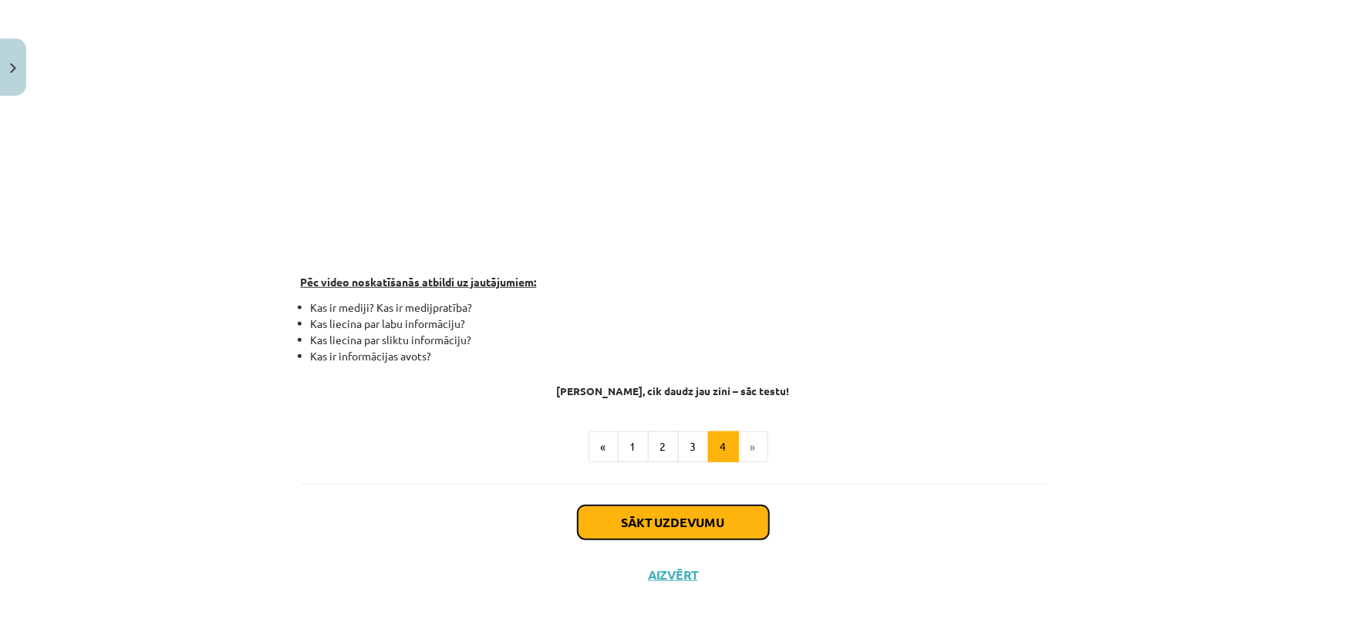
click at [726, 525] on button "Sākt uzdevumu" at bounding box center [673, 522] width 191 height 34
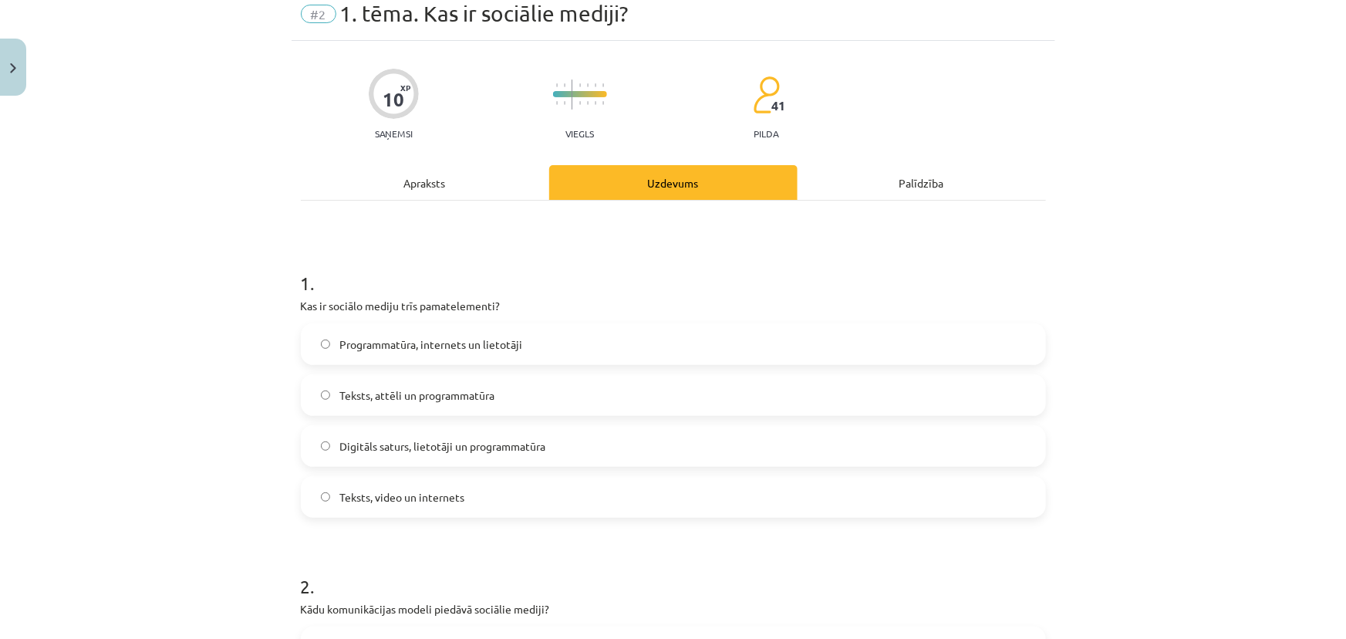
scroll to position [39, 0]
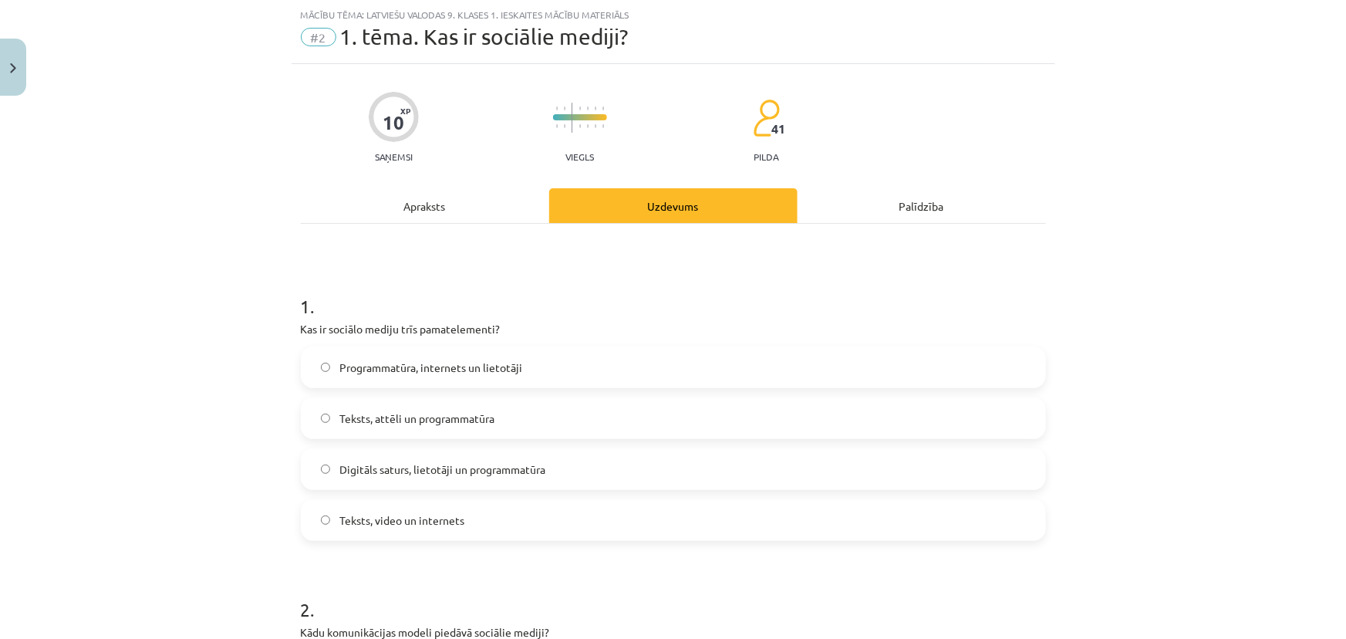
click at [398, 521] on span "Teksts, video un internets" at bounding box center [401, 520] width 125 height 16
drag, startPoint x: 326, startPoint y: 330, endPoint x: 431, endPoint y: 341, distance: 105.5
click at [431, 341] on div "1 . Kas ir sociālo mediju trīs pamatelementi? Programmatūra, internets un lieto…" at bounding box center [673, 405] width 745 height 272
click at [432, 323] on p "Kas ir sociālo mediju trīs pamatelementi?" at bounding box center [673, 329] width 745 height 16
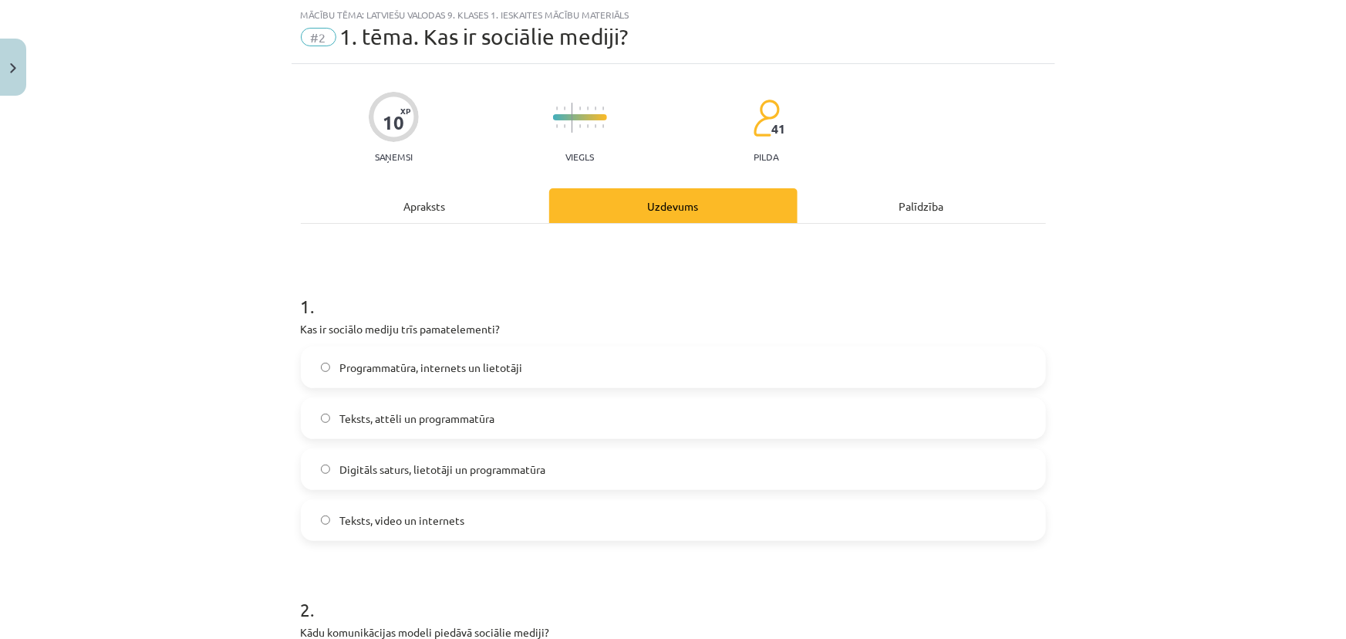
click at [444, 216] on div "Apraksts" at bounding box center [425, 205] width 248 height 35
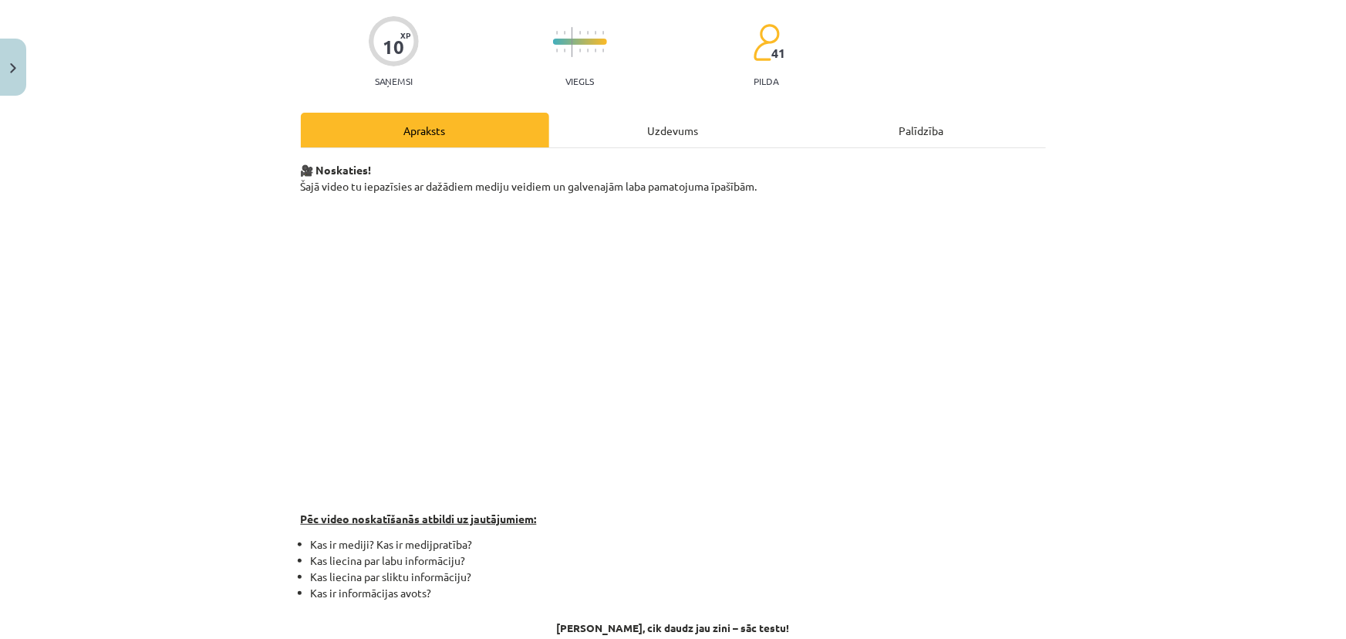
scroll to position [351, 0]
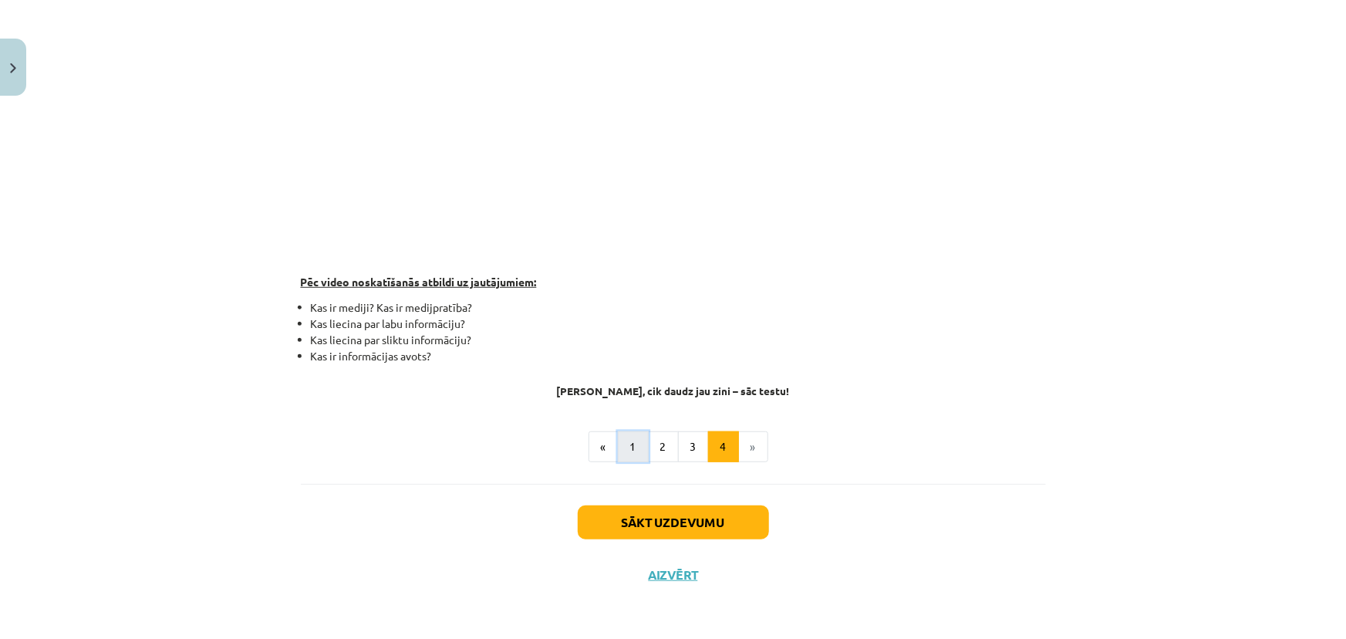
click at [633, 446] on button "1" at bounding box center [633, 446] width 31 height 31
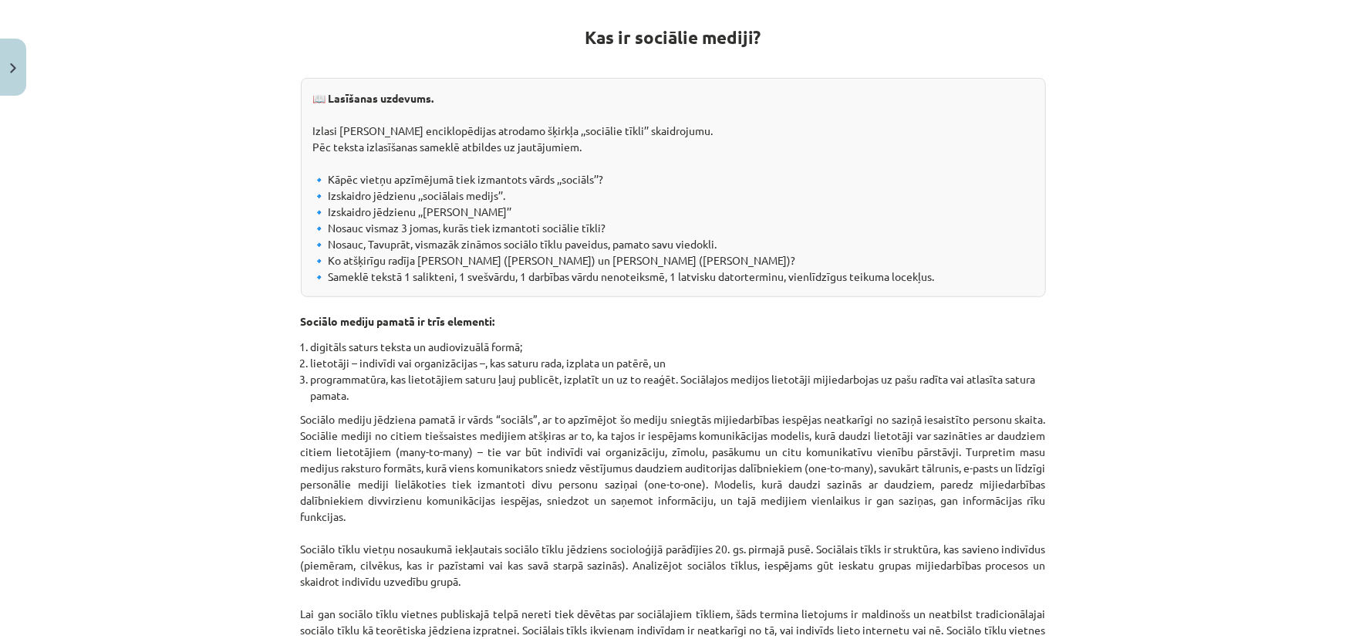
scroll to position [276, 0]
click at [324, 340] on li "digitāls saturs teksta un audiovizuālā formā;" at bounding box center [678, 347] width 735 height 16
click at [325, 359] on li "lietotāji – indivīdi vai organizācijas –, kas saturu rada, izplata un patērē, un" at bounding box center [678, 364] width 735 height 16
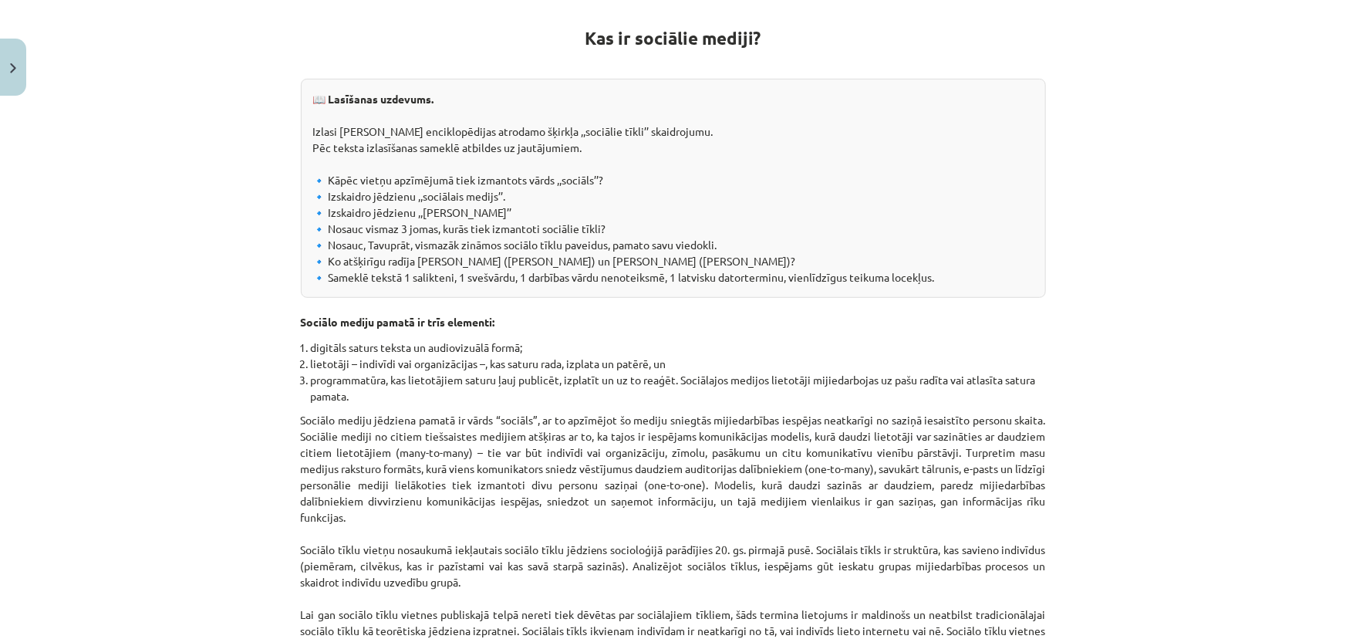
click at [349, 377] on li "programmatūra, kas lietotājiem saturu ļauj publicēt, izplatīt un uz to reaģēt. …" at bounding box center [678, 388] width 735 height 32
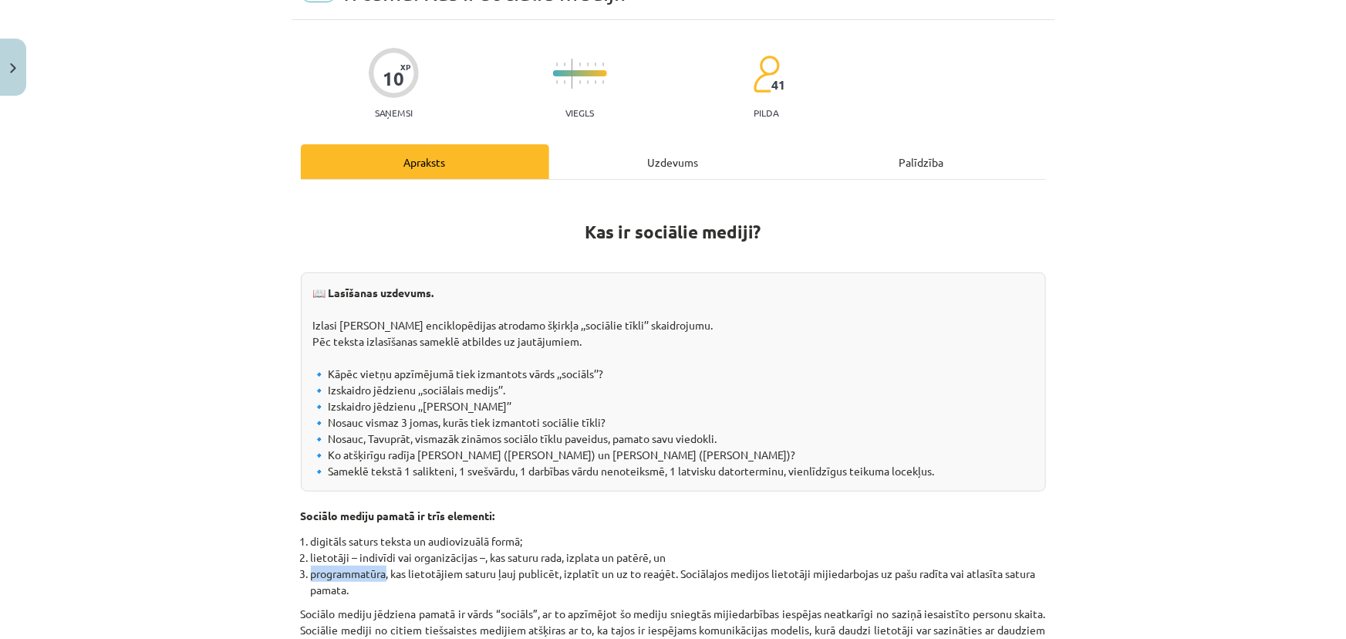
scroll to position [0, 0]
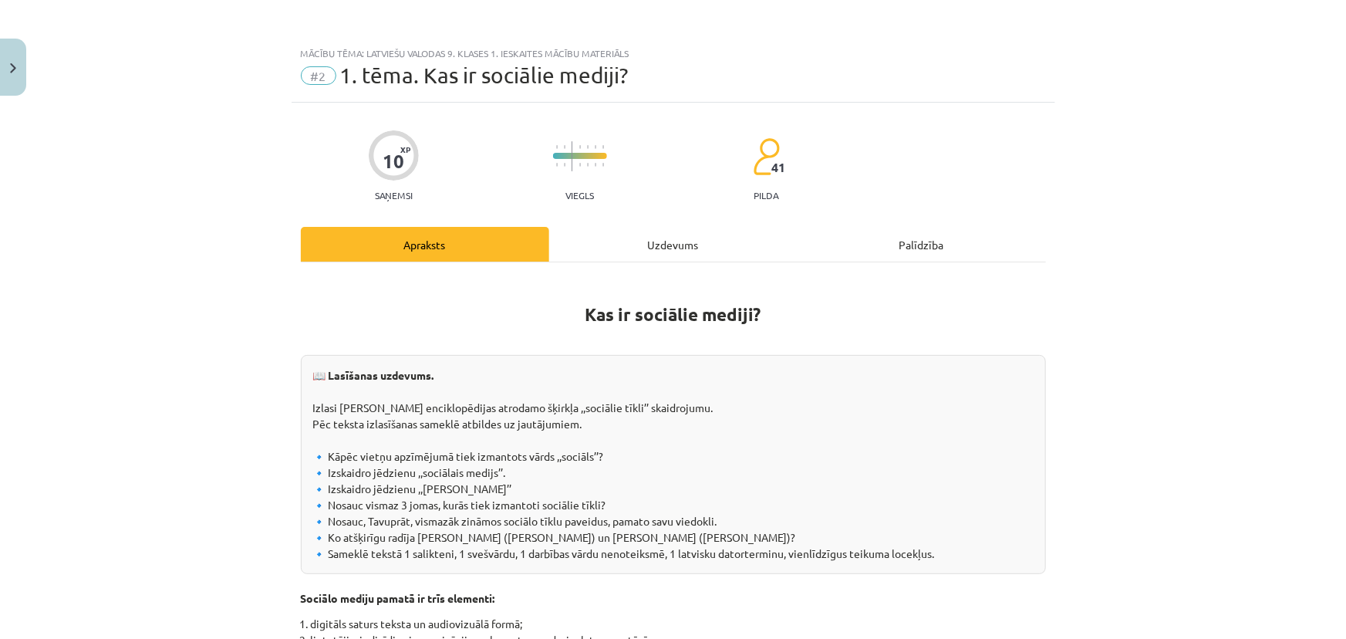
click at [596, 231] on div "Uzdevums" at bounding box center [673, 244] width 248 height 35
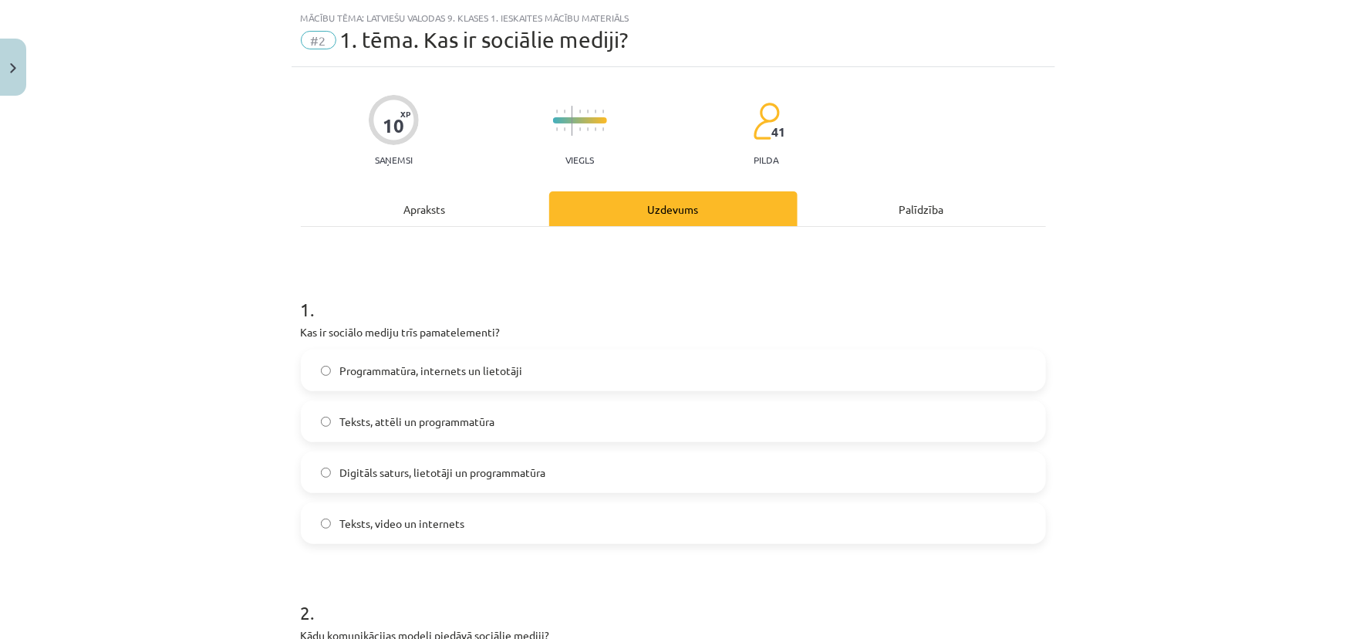
scroll to position [39, 0]
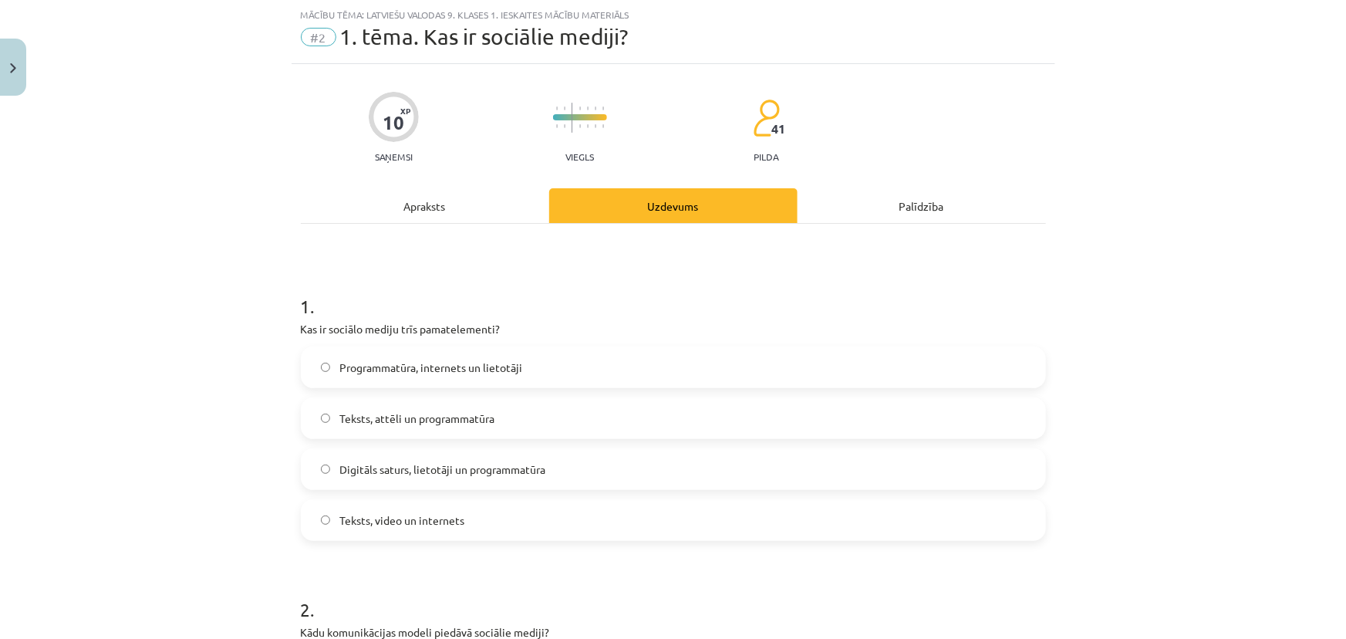
click at [394, 478] on label "Digitāls saturs, lietotāji un programmatūra" at bounding box center [673, 469] width 742 height 39
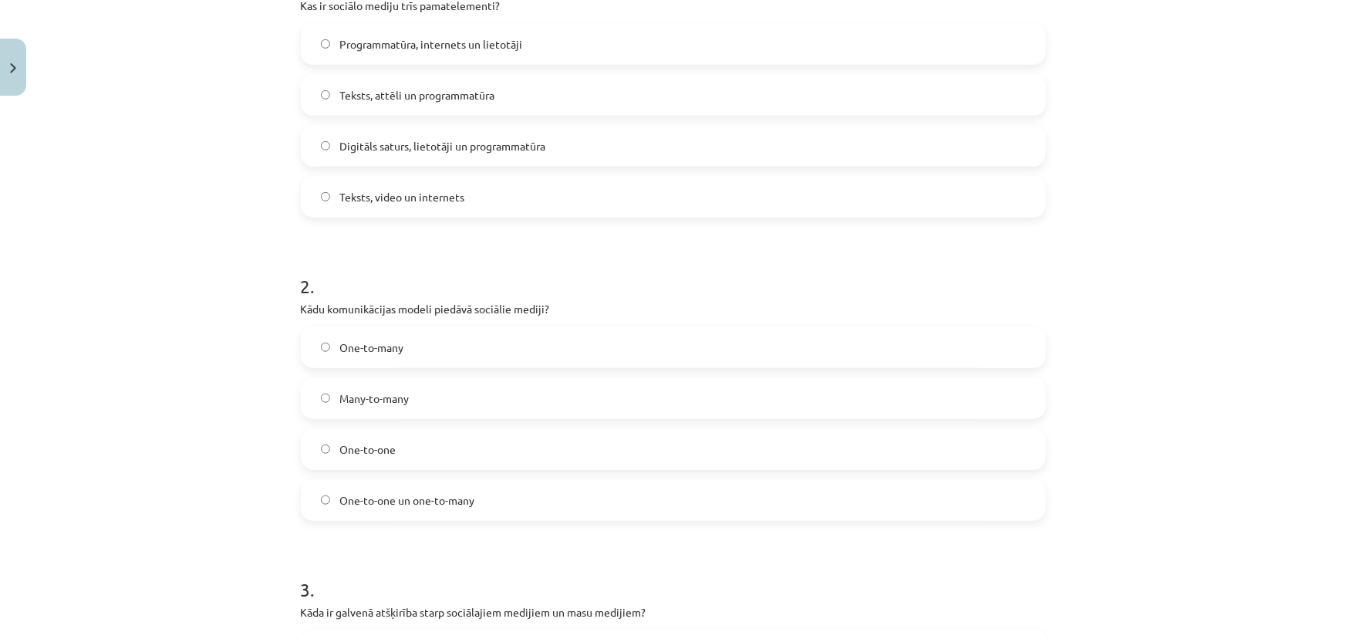
scroll to position [389, 0]
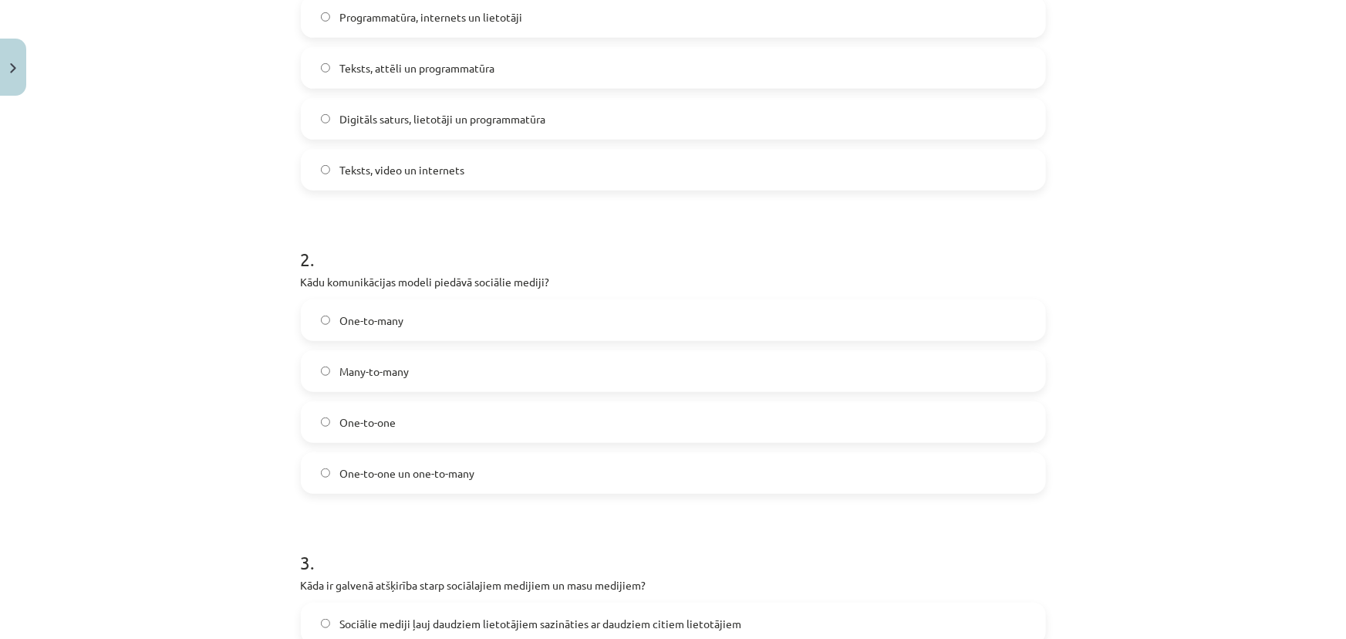
click at [411, 475] on span "One-to-one un one-to-many" at bounding box center [406, 473] width 135 height 16
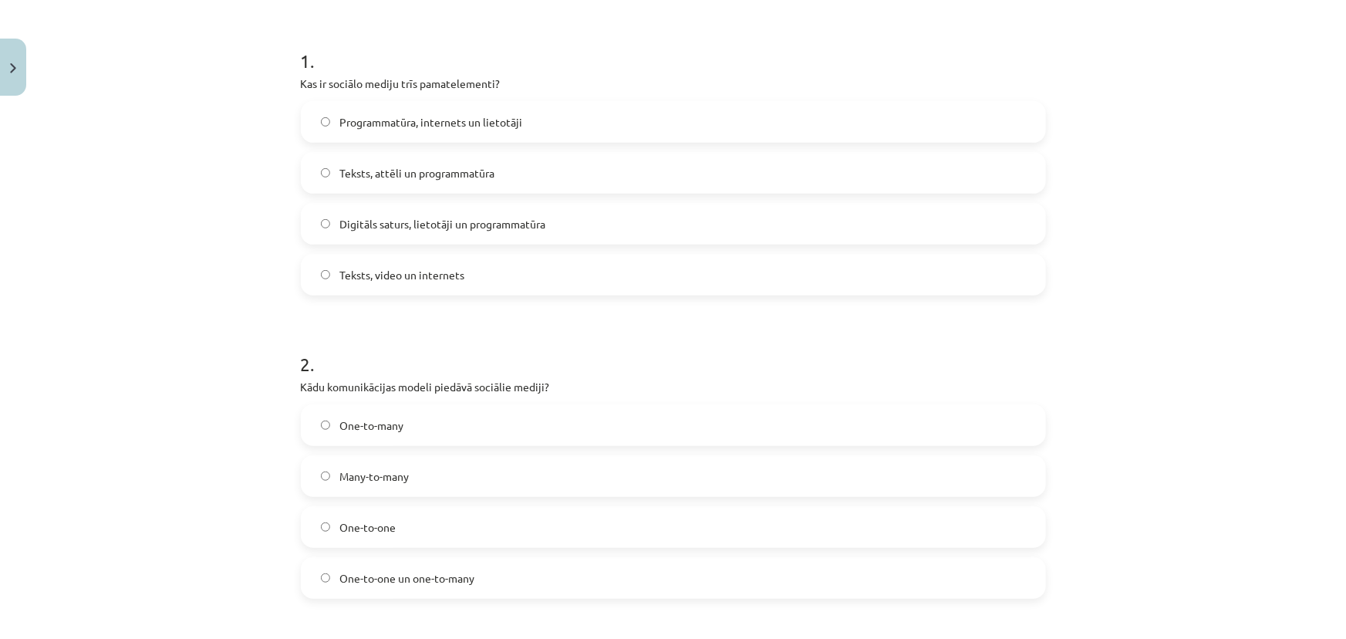
scroll to position [0, 0]
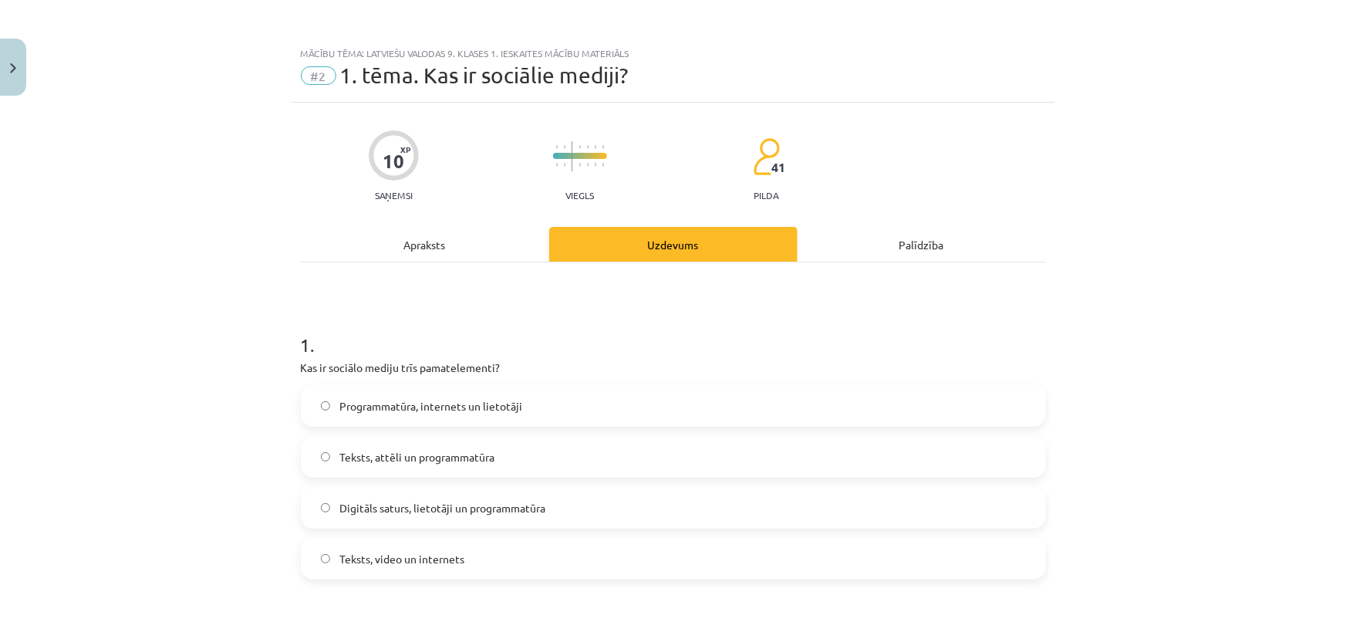
click at [416, 250] on div "Apraksts" at bounding box center [425, 244] width 248 height 35
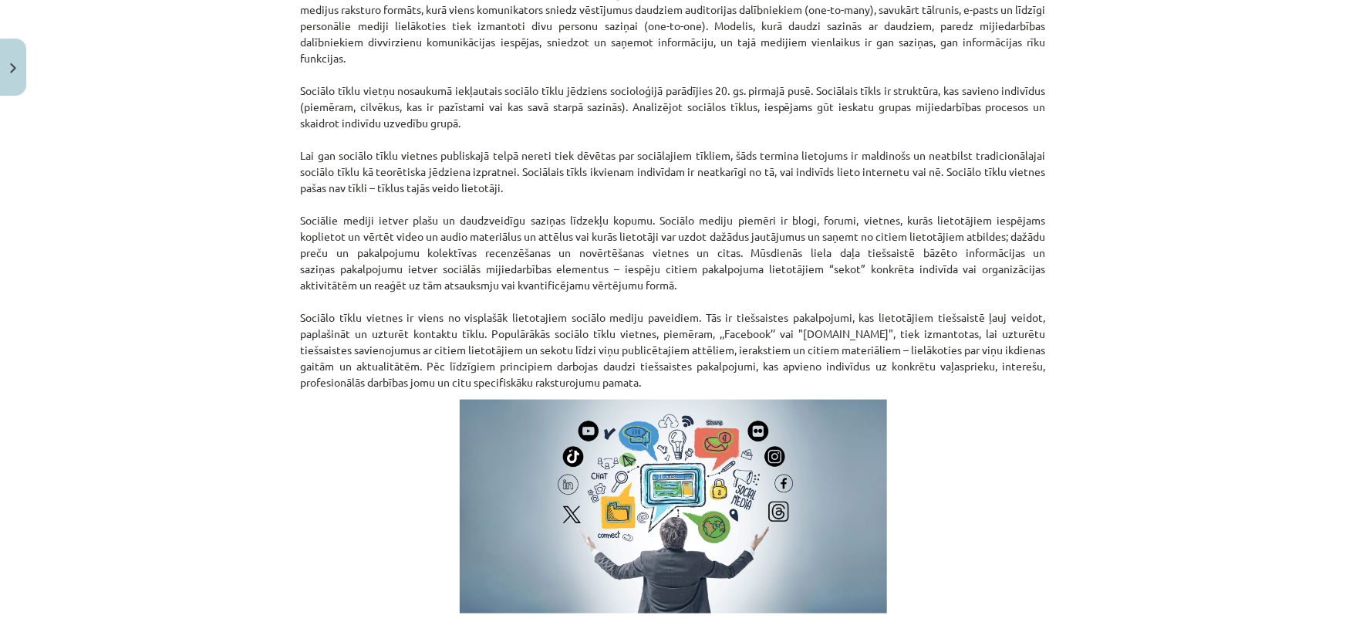
scroll to position [740, 0]
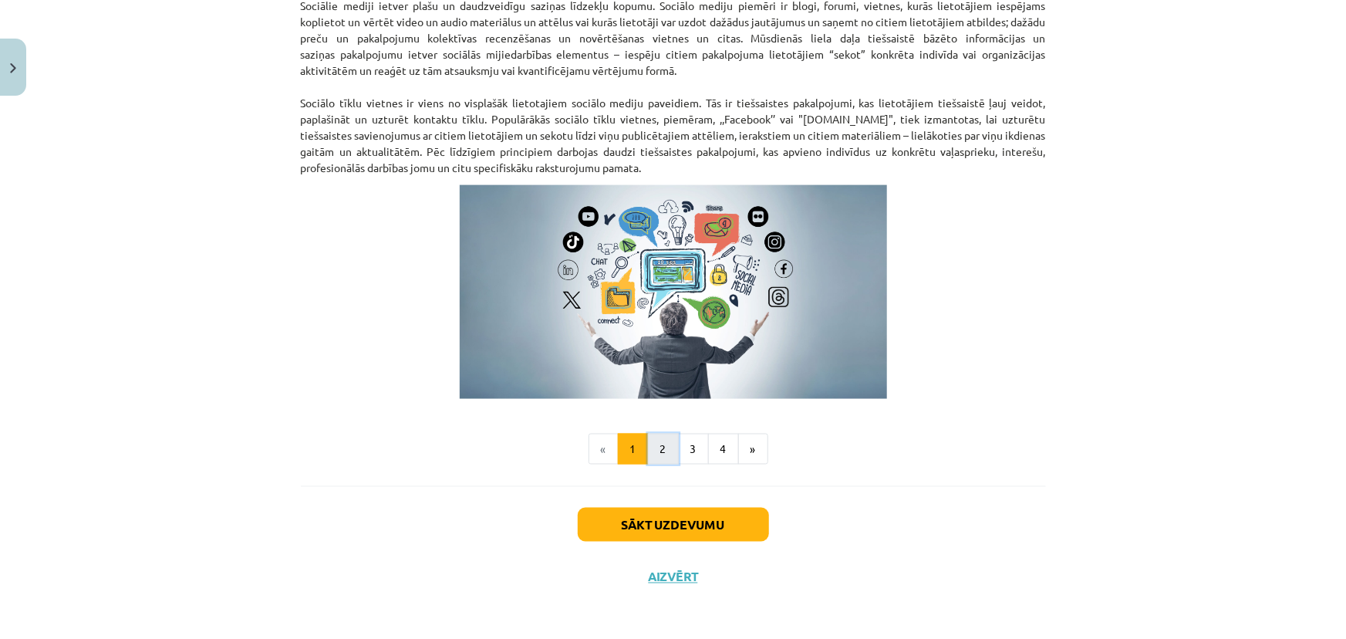
click at [657, 451] on button "2" at bounding box center [663, 449] width 31 height 31
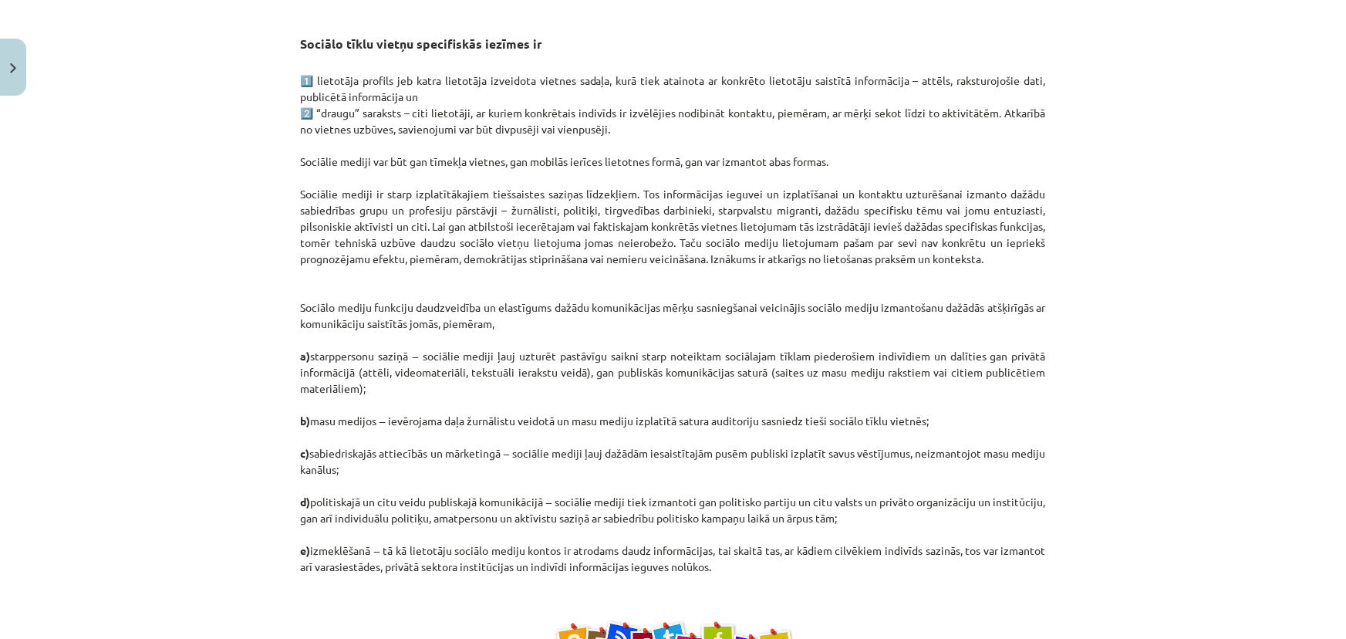
scroll to position [276, 0]
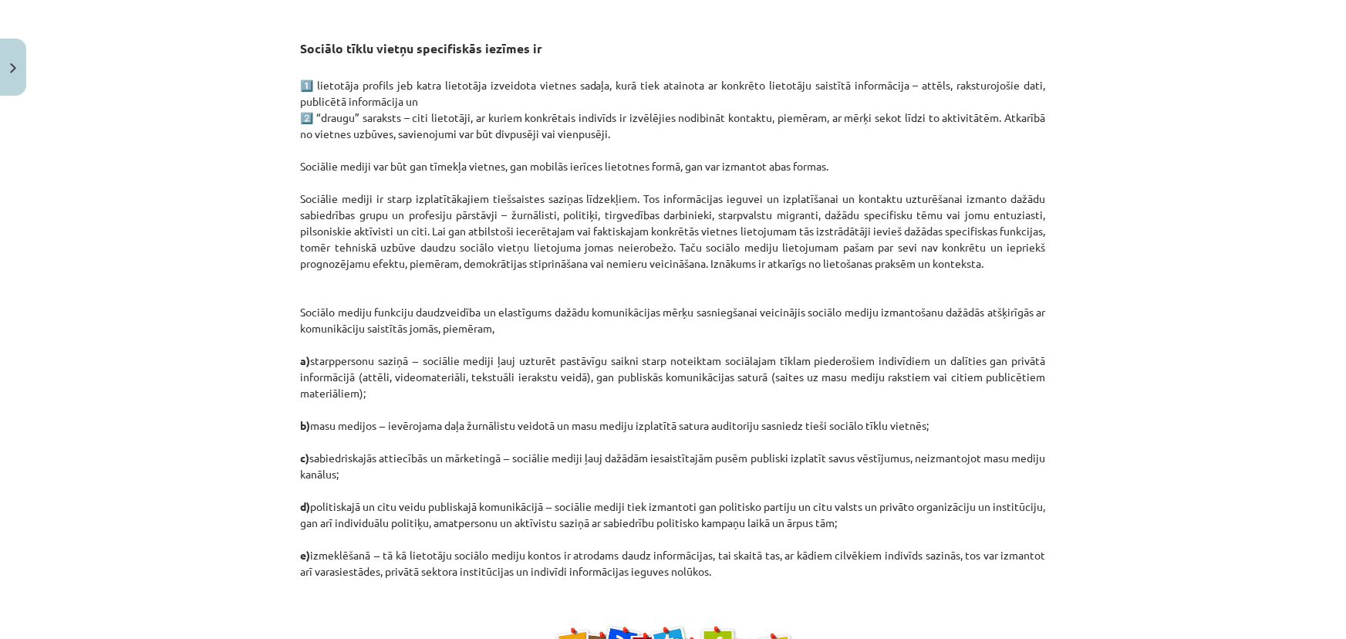
click at [776, 377] on p "1️⃣ lietotāja profils jeb katra lietotāja izveidota vietnes sadaļa, kurā tiek a…" at bounding box center [673, 328] width 745 height 502
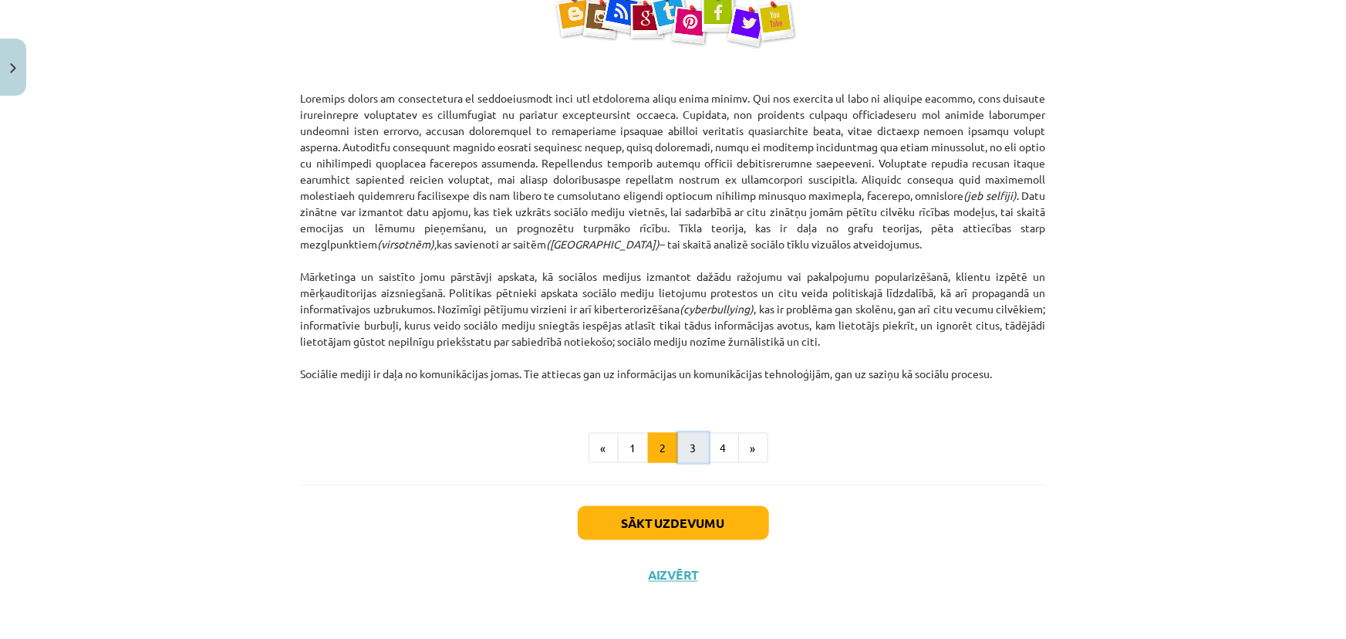
click at [691, 449] on button "3" at bounding box center [693, 448] width 31 height 31
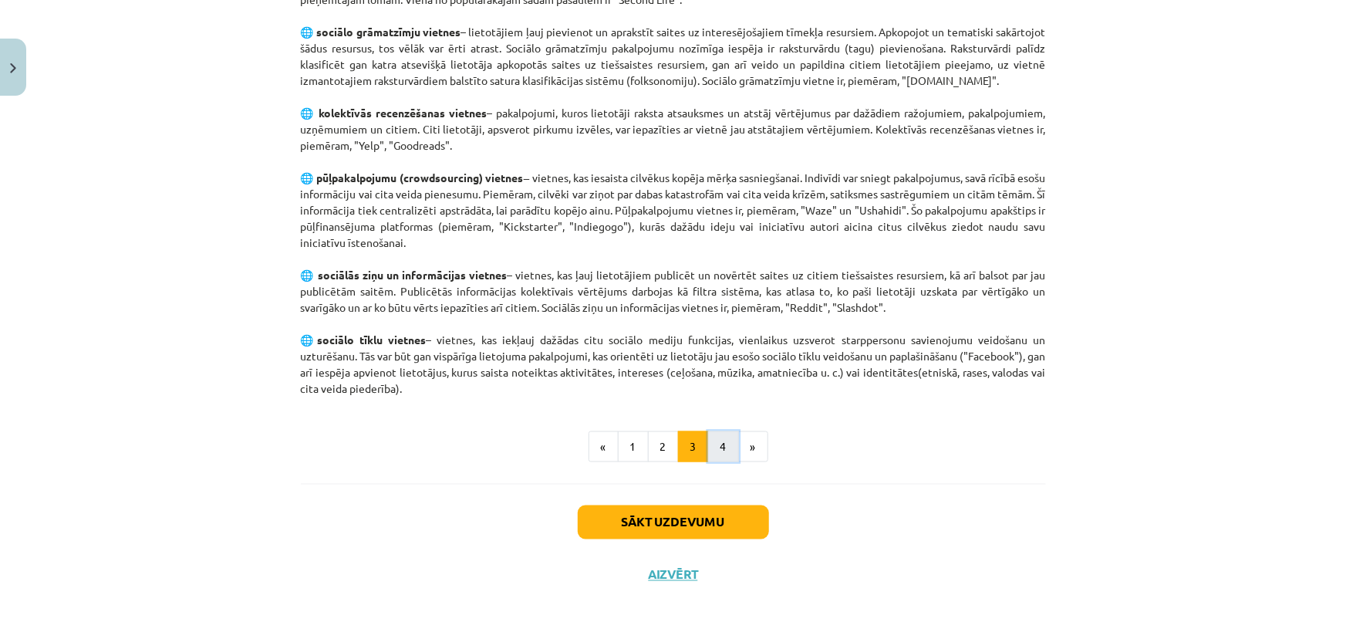
click at [712, 448] on button "4" at bounding box center [723, 446] width 31 height 31
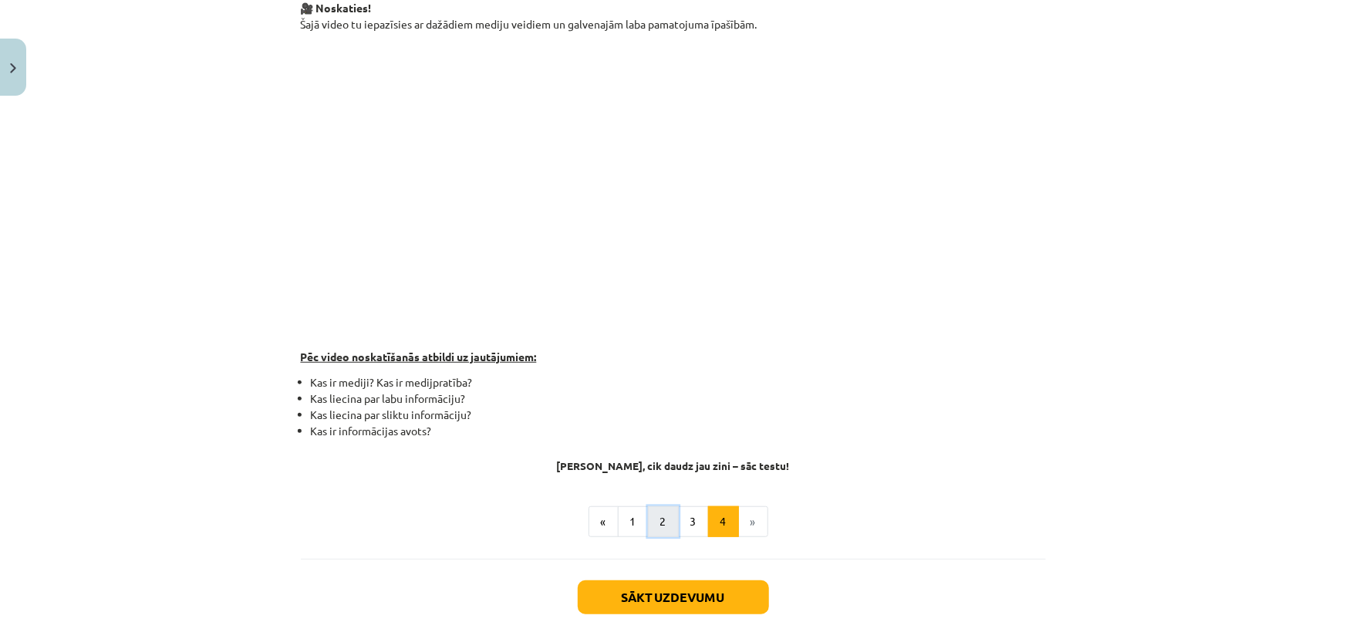
click at [661, 522] on button "2" at bounding box center [663, 521] width 31 height 31
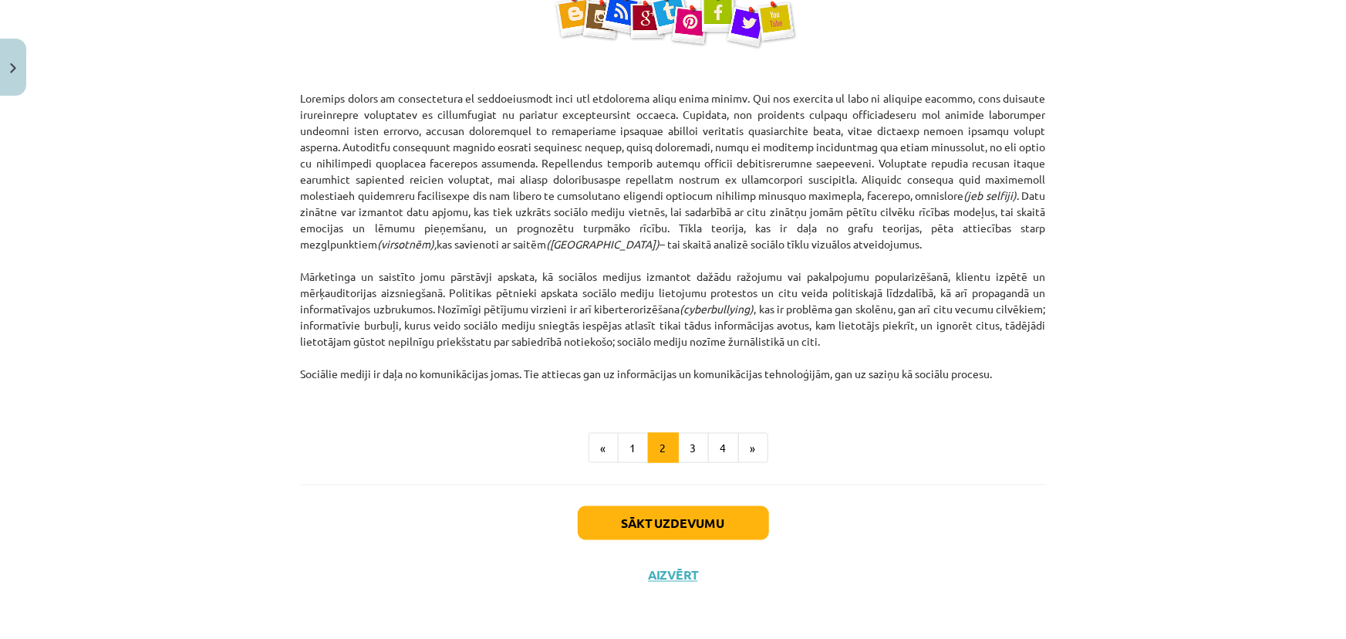
scroll to position [122, 0]
click at [694, 441] on button "3" at bounding box center [693, 448] width 31 height 31
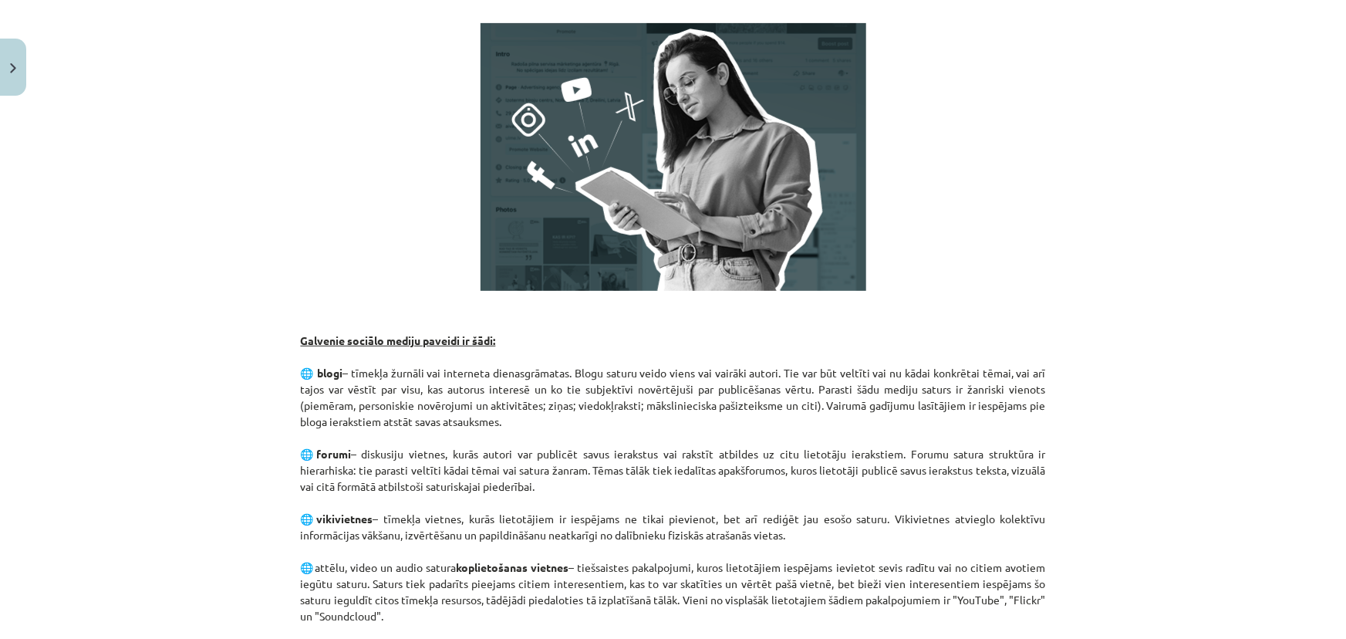
scroll to position [276, 0]
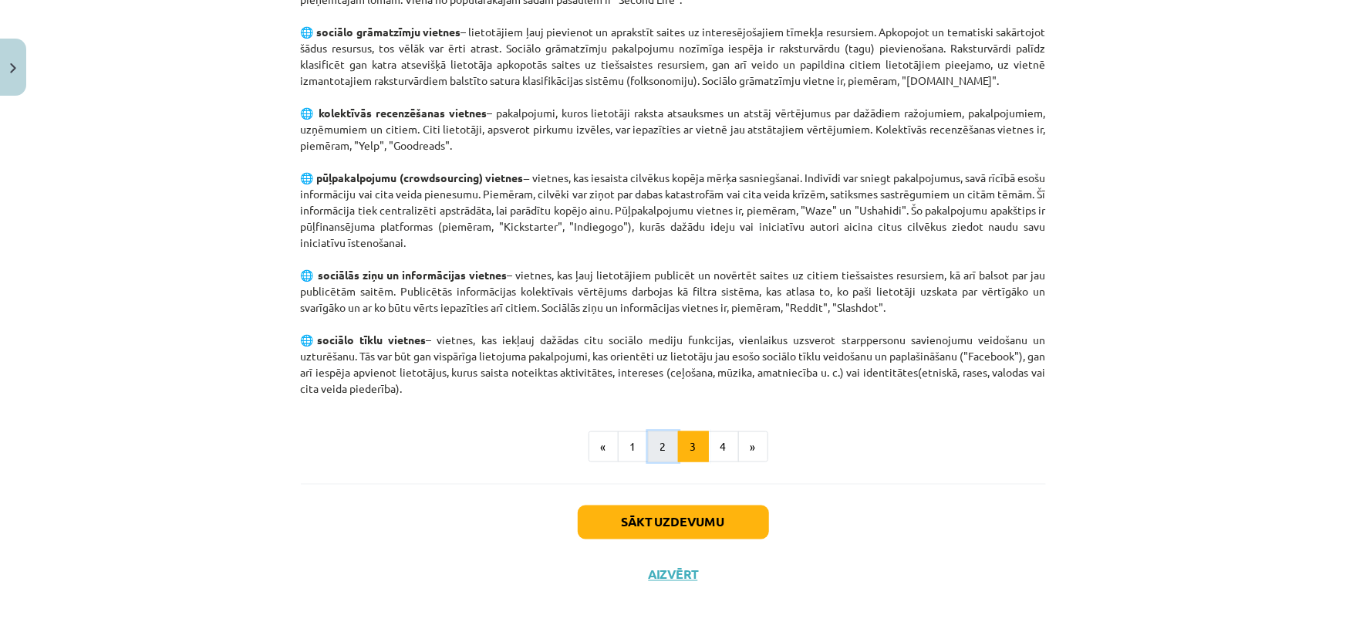
click at [654, 446] on button "2" at bounding box center [663, 446] width 31 height 31
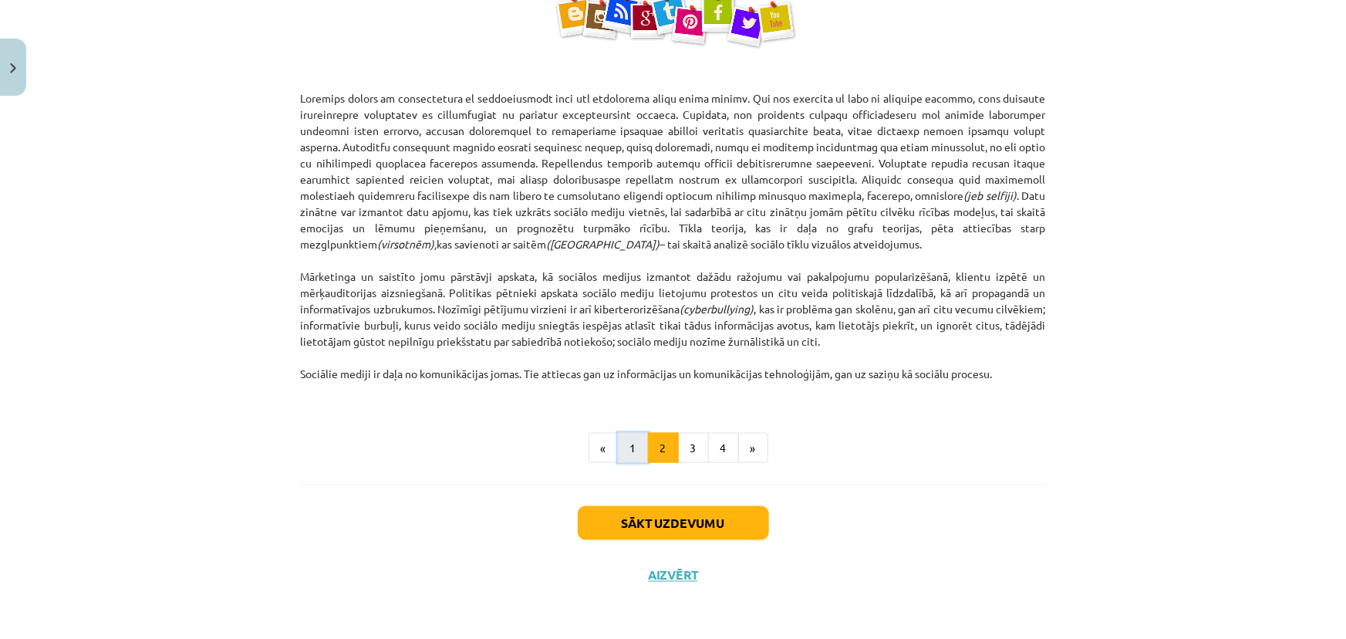
click at [628, 447] on button "1" at bounding box center [633, 448] width 31 height 31
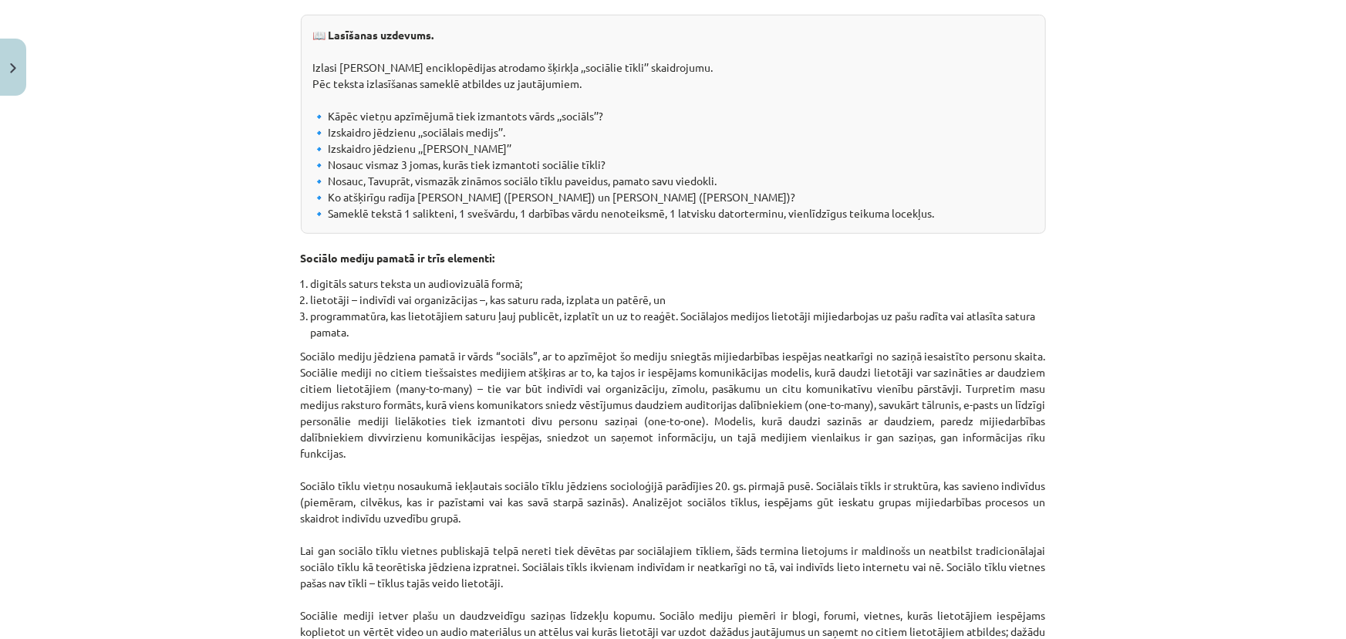
scroll to position [346, 0]
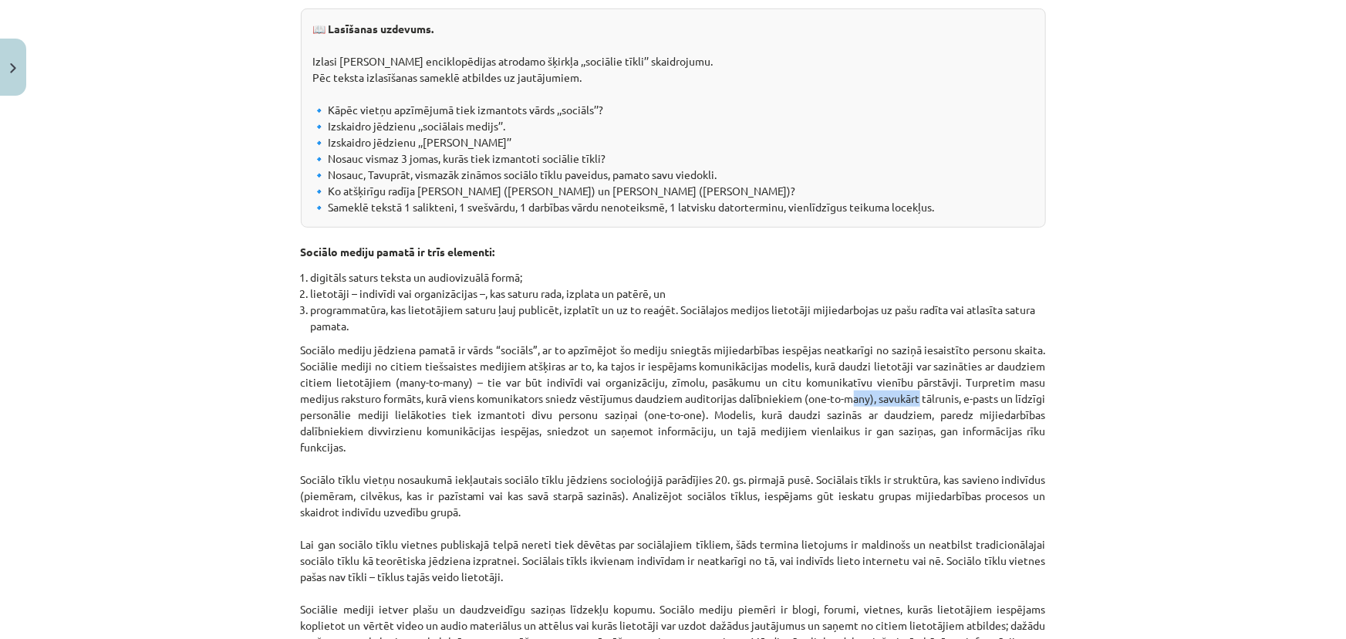
drag, startPoint x: 837, startPoint y: 397, endPoint x: 918, endPoint y: 401, distance: 81.1
click at [905, 403] on p "Sociālo mediju jēdziena pamatā ir vārds “sociāls”, ar to apzīmējot šo mediju sn…" at bounding box center [673, 560] width 745 height 437
click at [921, 401] on p "Sociālo mediju jēdziena pamatā ir vārds “sociāls”, ar to apzīmējot šo mediju sn…" at bounding box center [673, 560] width 745 height 437
click at [799, 395] on p "Sociālo mediju jēdziena pamatā ir vārds “sociāls”, ar to apzīmējot šo mediju sn…" at bounding box center [673, 560] width 745 height 437
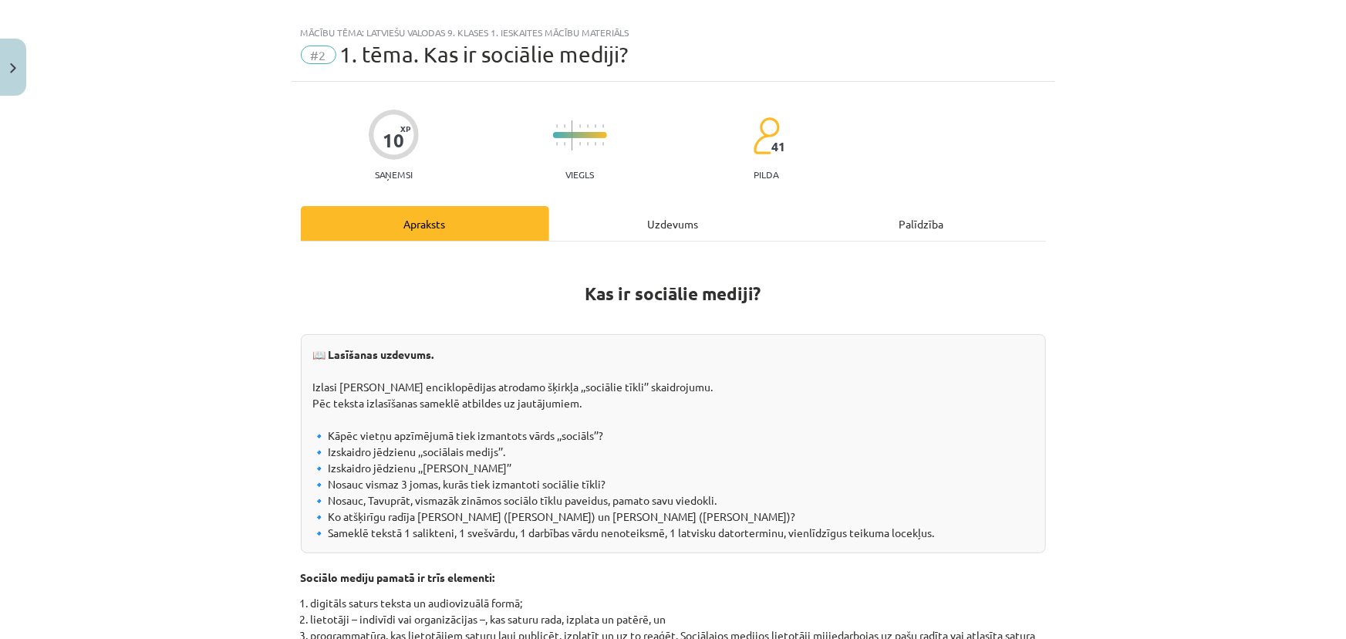
scroll to position [0, 0]
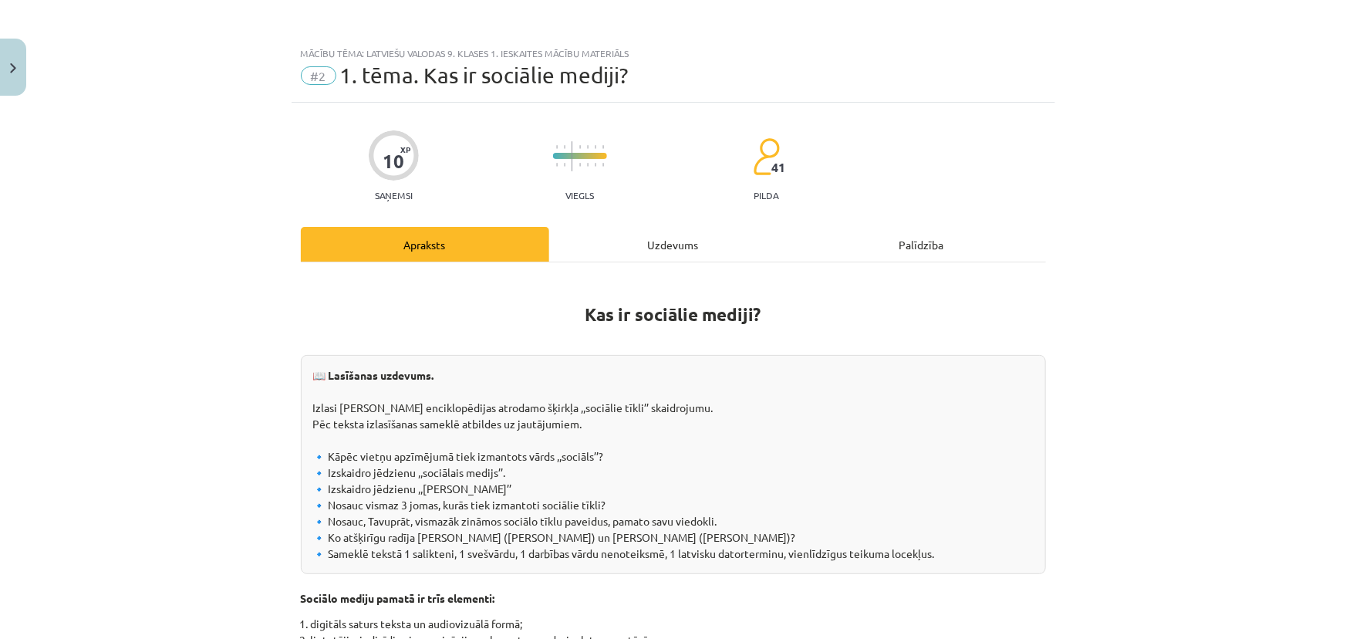
click at [615, 257] on div "Uzdevums" at bounding box center [673, 244] width 248 height 35
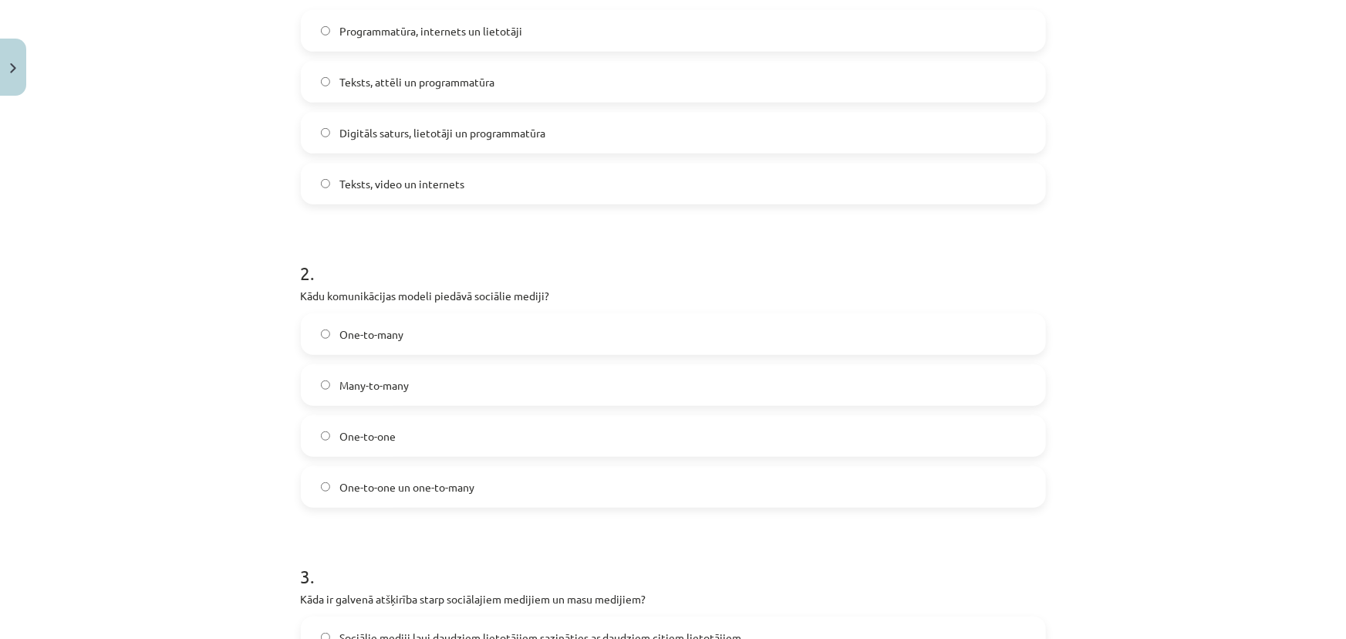
scroll to position [389, 0]
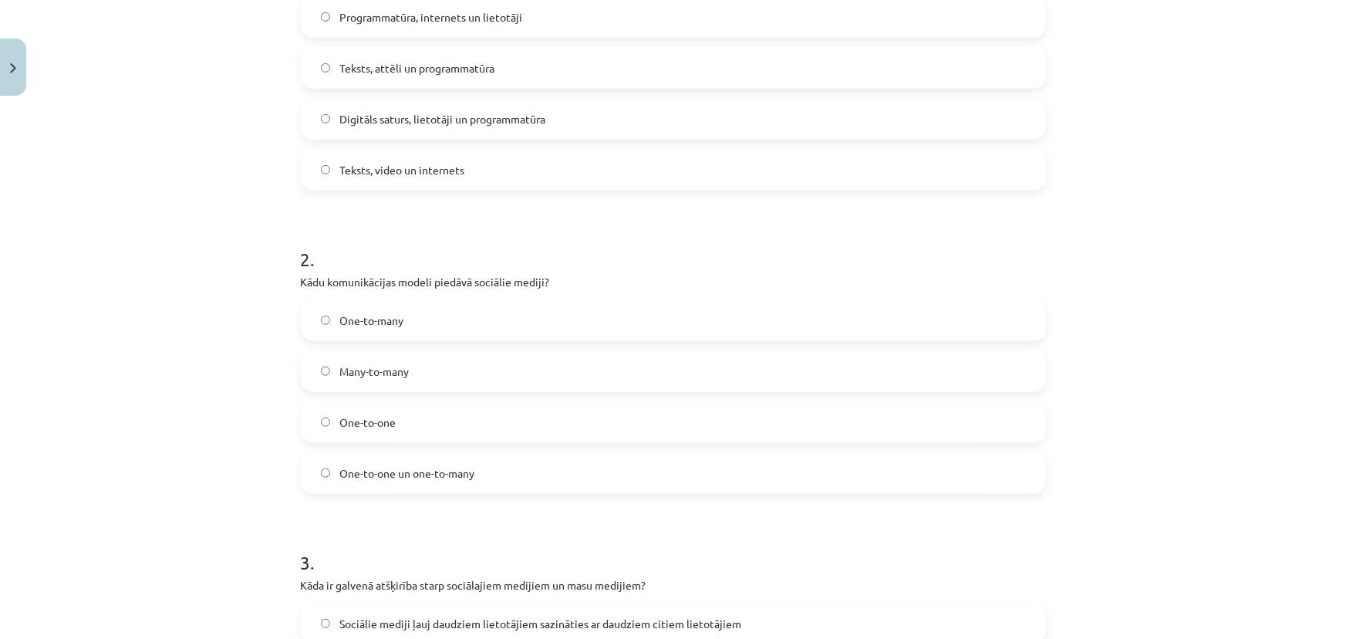
click at [422, 330] on label "One-to-many" at bounding box center [673, 320] width 742 height 39
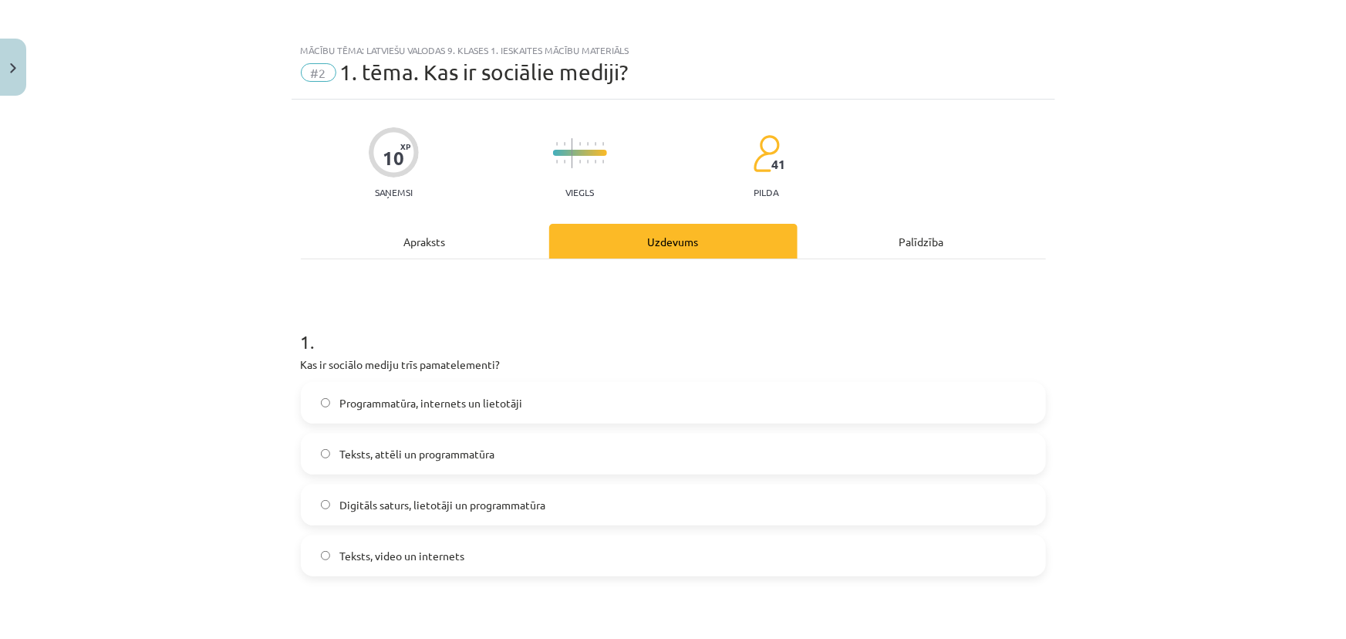
scroll to position [0, 0]
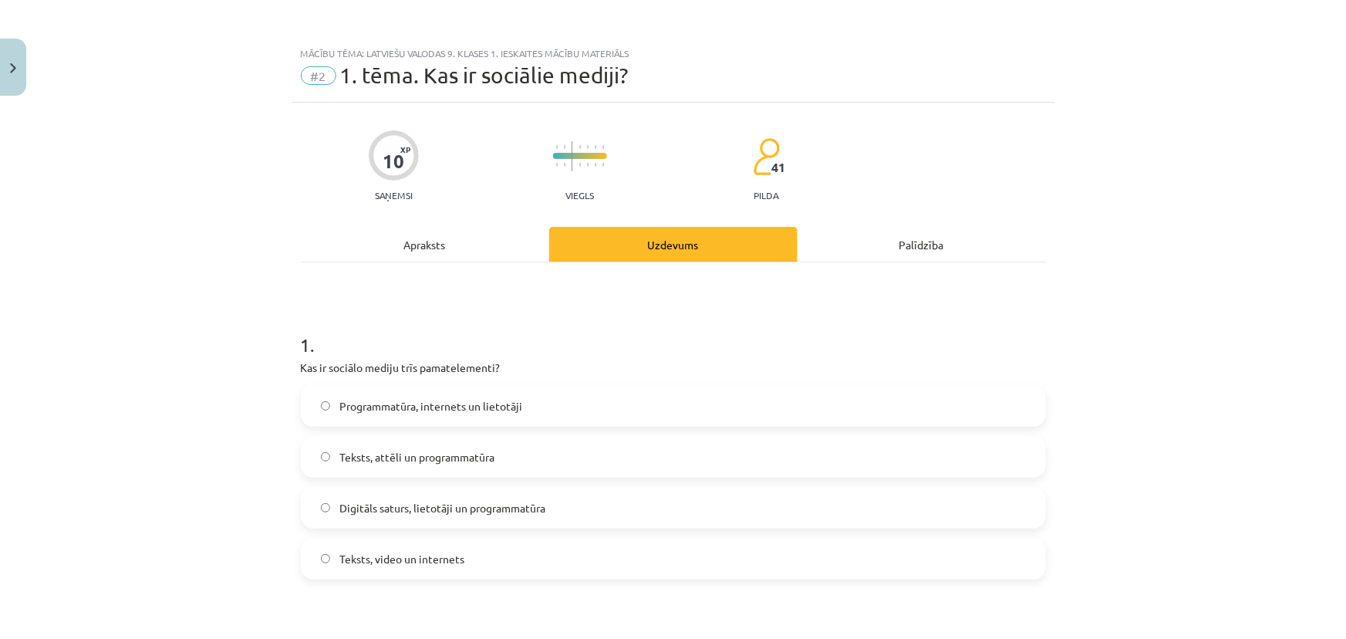
click at [446, 252] on div "Apraksts" at bounding box center [425, 244] width 248 height 35
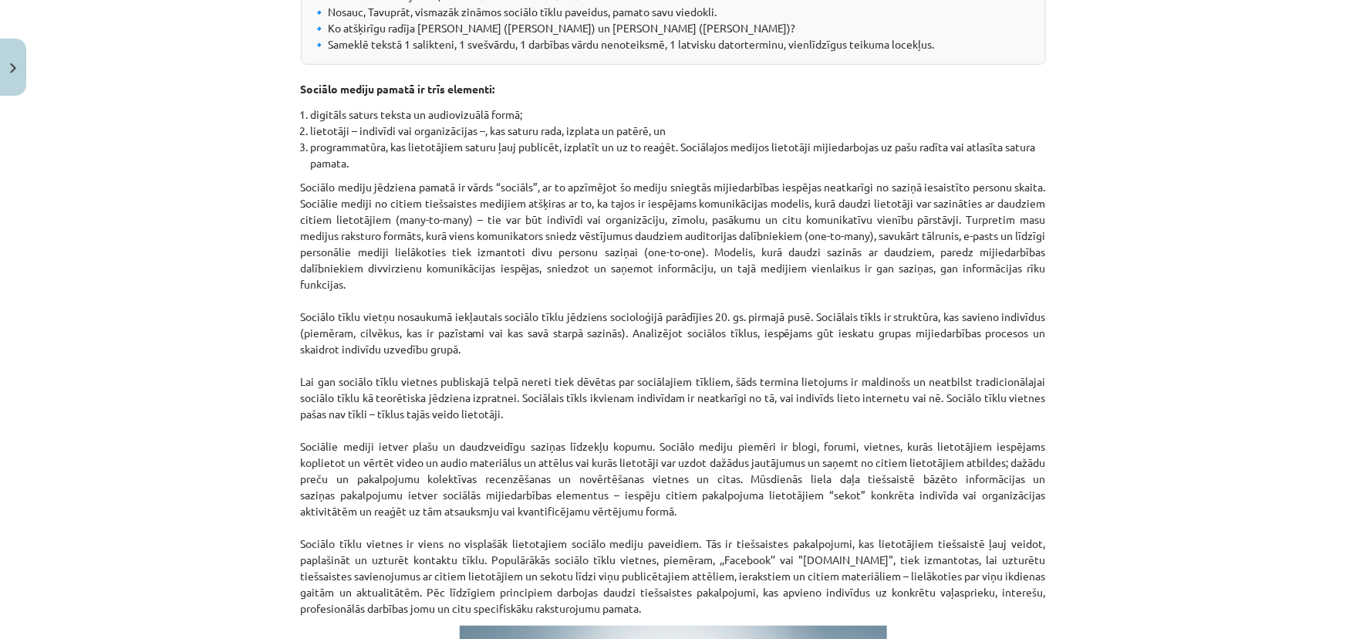
scroll to position [459, 0]
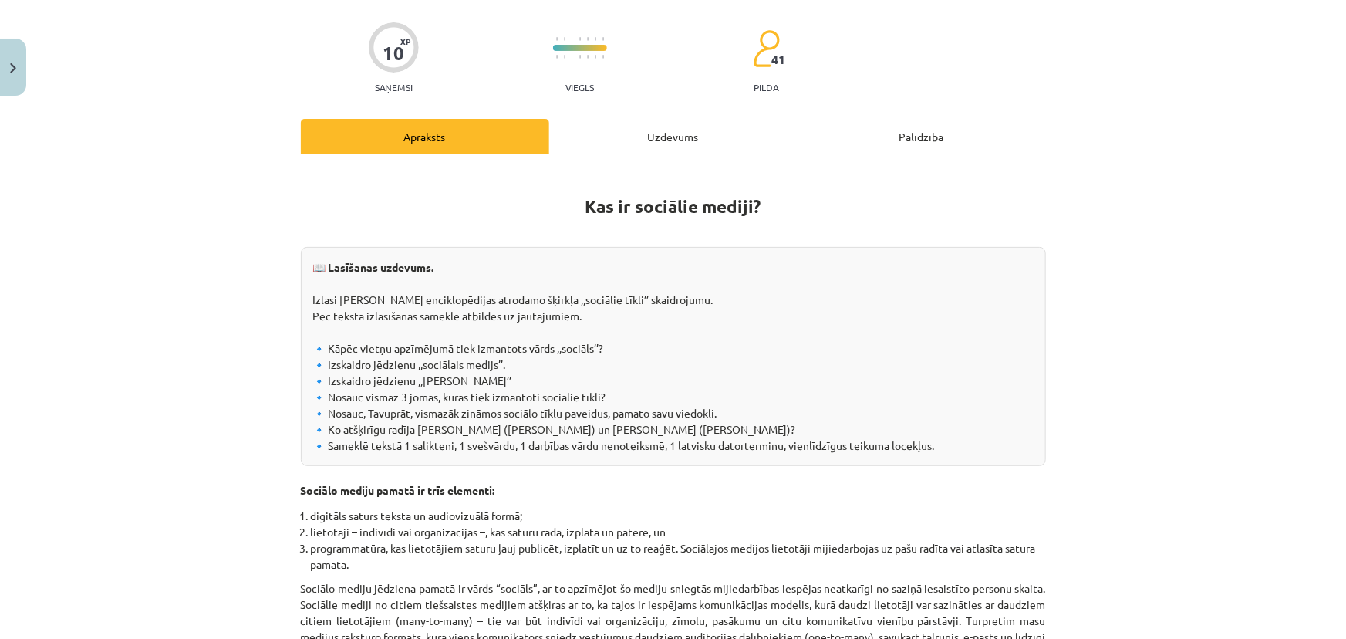
click at [613, 125] on div "Uzdevums" at bounding box center [673, 136] width 248 height 35
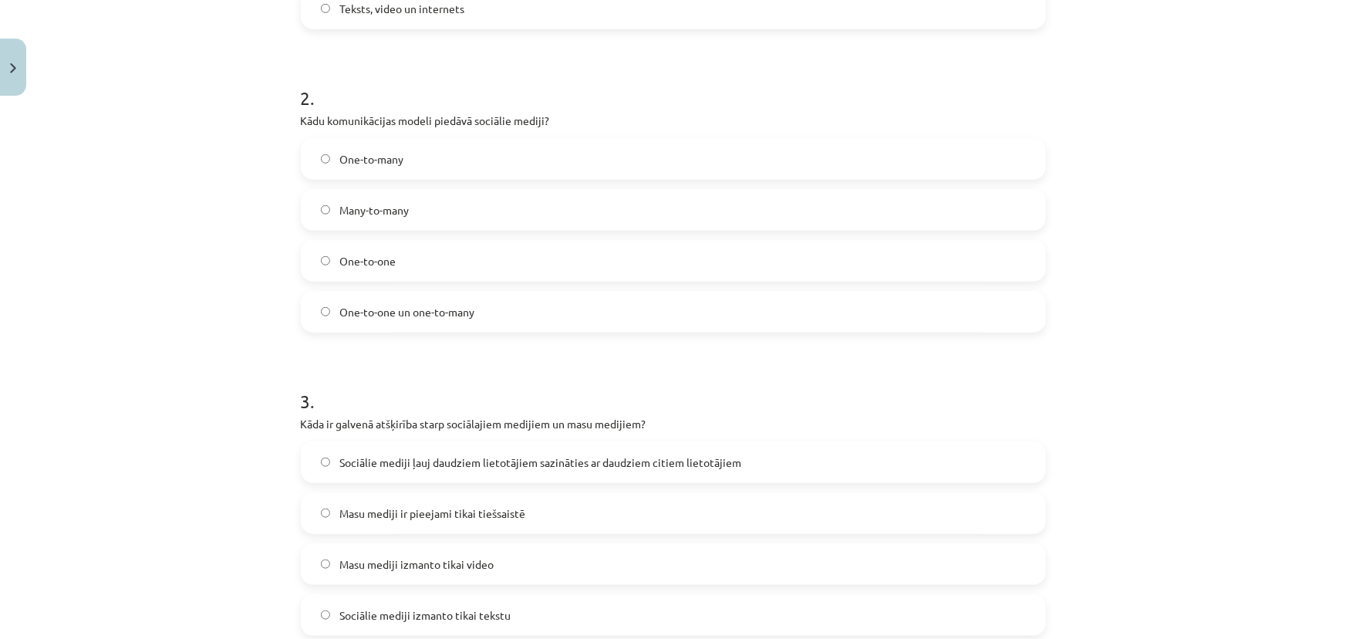
scroll to position [600, 0]
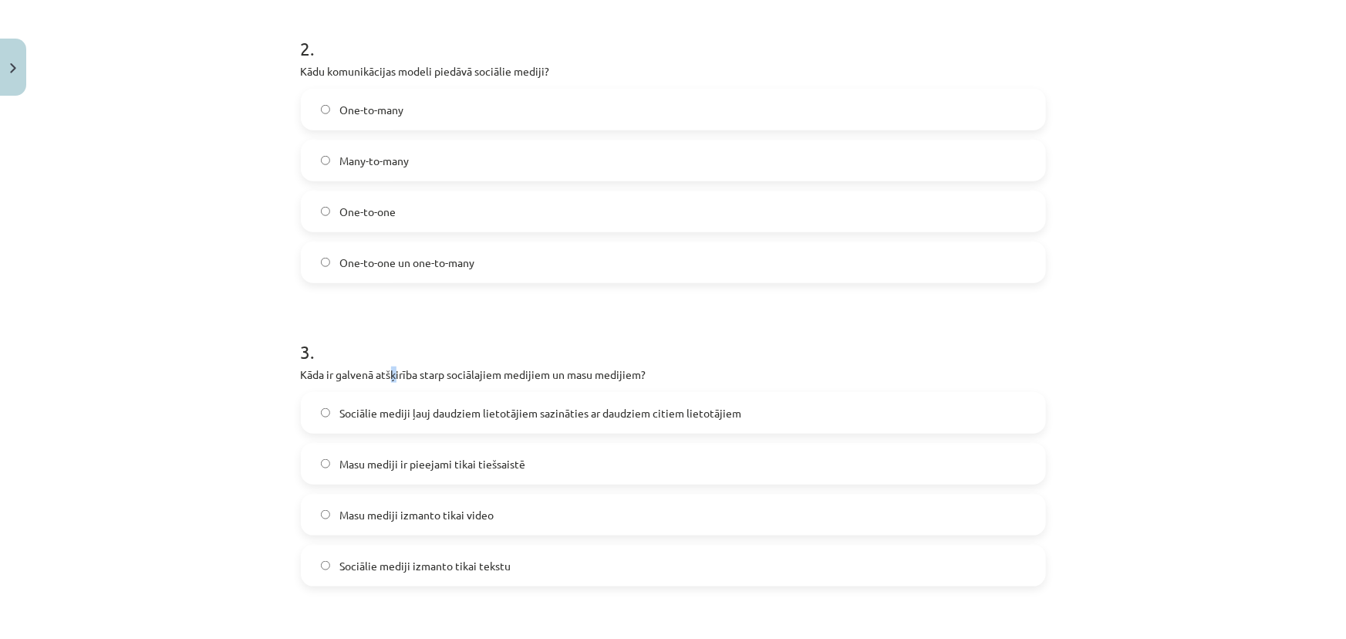
click at [390, 376] on p "Kāda ir galvenā atšķirība starp sociālajiem medijiem un masu medijiem?" at bounding box center [673, 375] width 745 height 16
click at [392, 373] on p "Kāda ir galvenā atšķirība starp sociālajiem medijiem un masu medijiem?" at bounding box center [673, 375] width 745 height 16
click at [391, 373] on p "Kāda ir galvenā atšķirība starp sociālajiem medijiem un masu medijiem?" at bounding box center [673, 375] width 745 height 16
click at [396, 377] on p "Kāda ir galvenā atšķirība starp sociālajiem medijiem un masu medijiem?" at bounding box center [673, 375] width 745 height 16
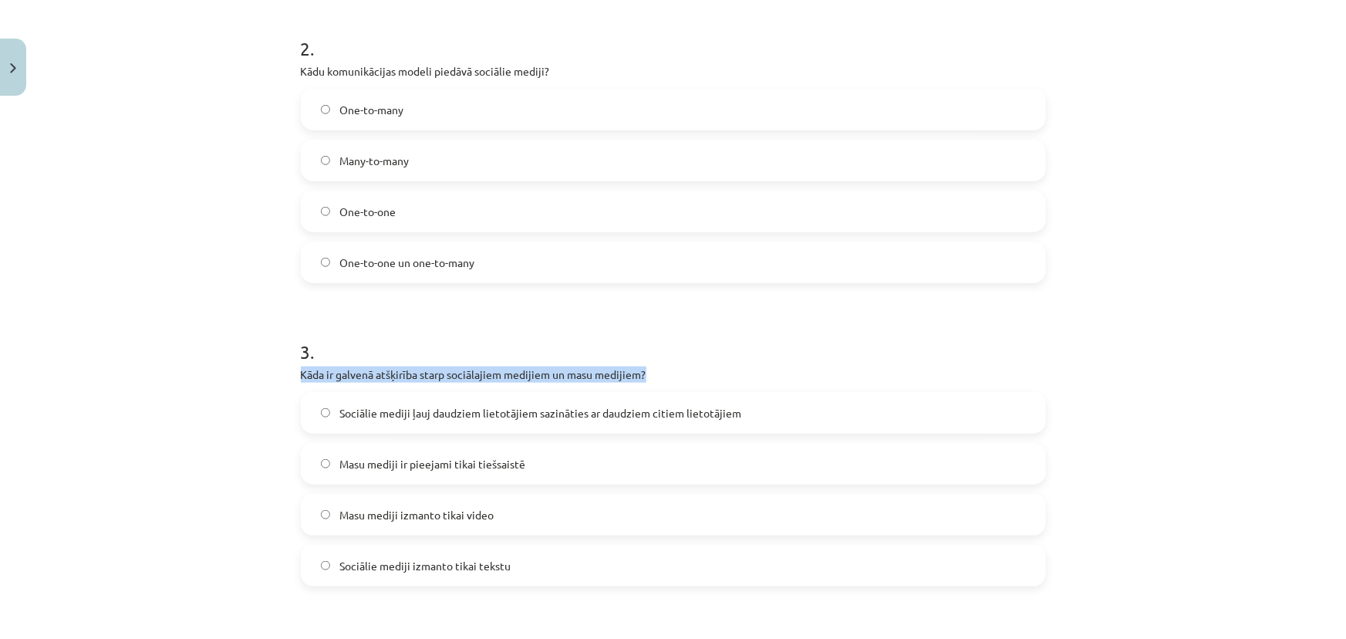
click at [396, 377] on p "Kāda ir galvenā atšķirība starp sociālajiem medijiem un masu medijiem?" at bounding box center [673, 375] width 745 height 16
click at [400, 373] on p "Kāda ir galvenā atšķirība starp sociālajiem medijiem un masu medijiem?" at bounding box center [673, 375] width 745 height 16
click at [401, 377] on p "Kāda ir galvenā atšķirība starp sociālajiem medijiem un masu medijiem?" at bounding box center [673, 375] width 745 height 16
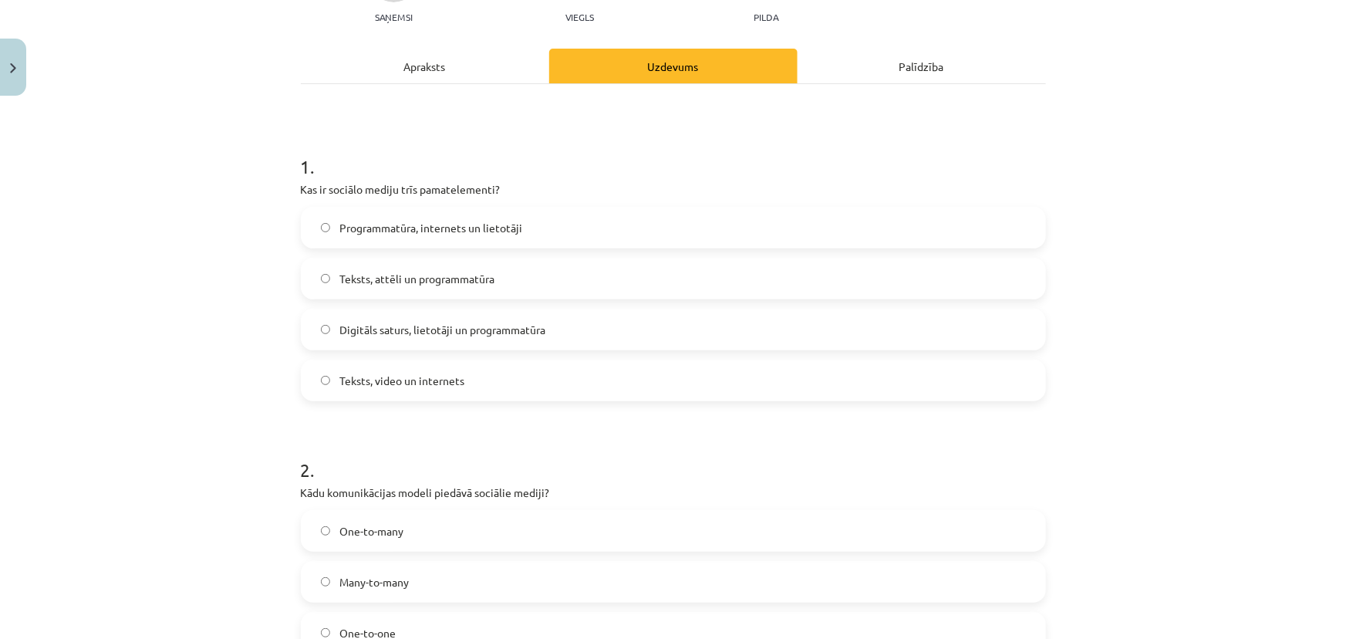
click at [458, 82] on div "Apraksts" at bounding box center [425, 66] width 248 height 35
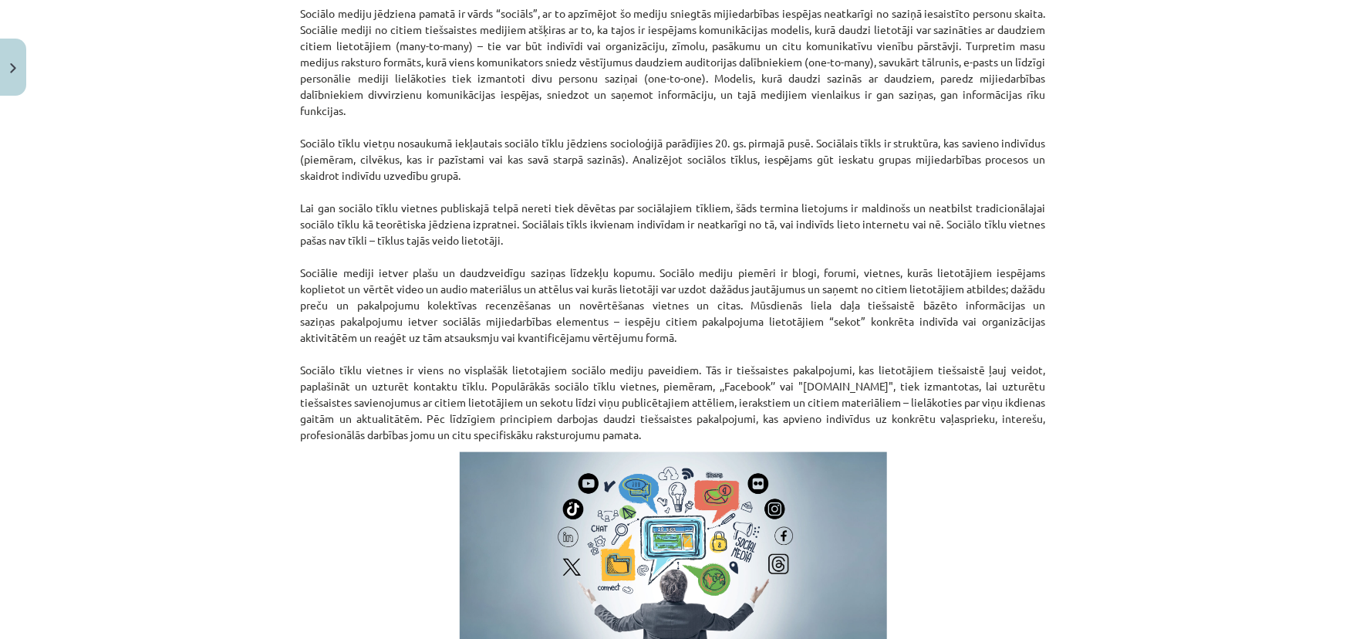
scroll to position [951, 0]
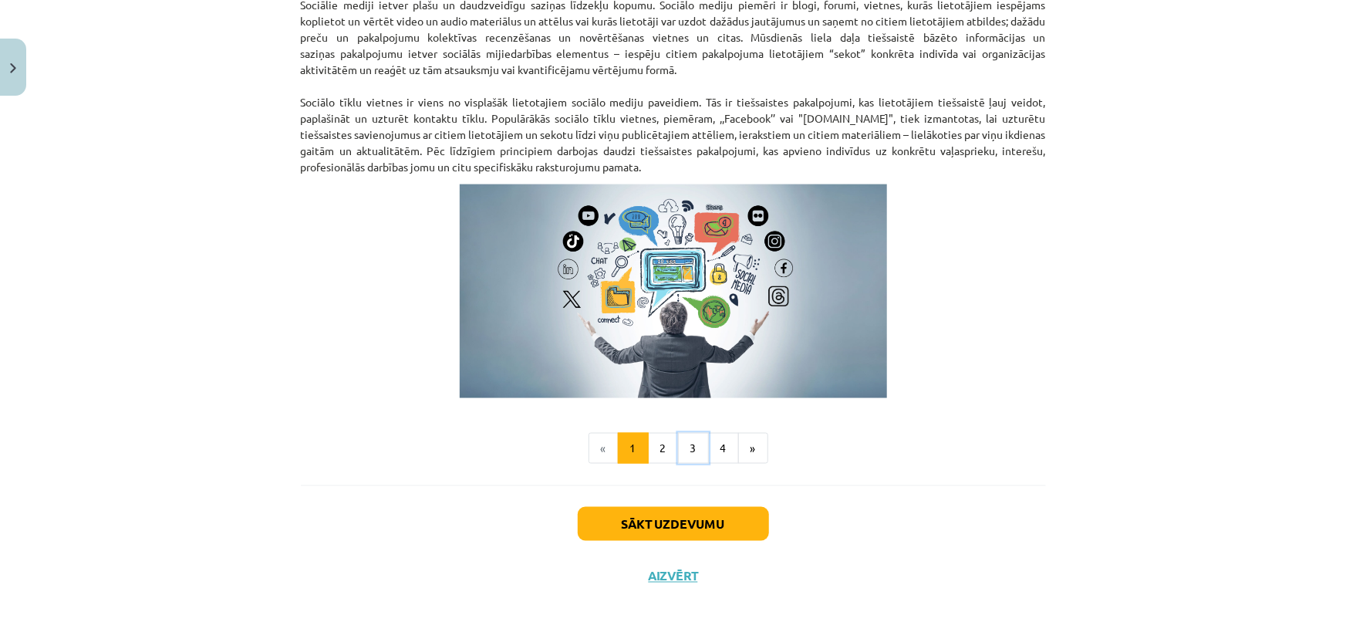
click at [678, 440] on button "3" at bounding box center [693, 448] width 31 height 31
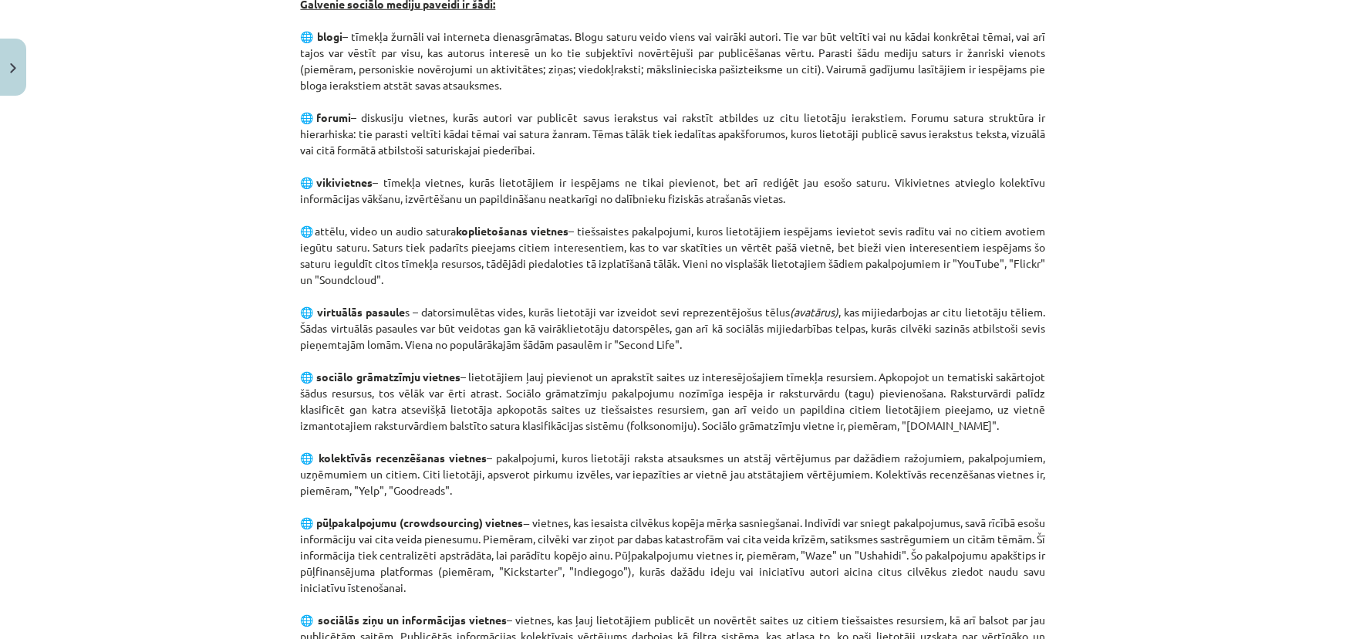
scroll to position [976, 0]
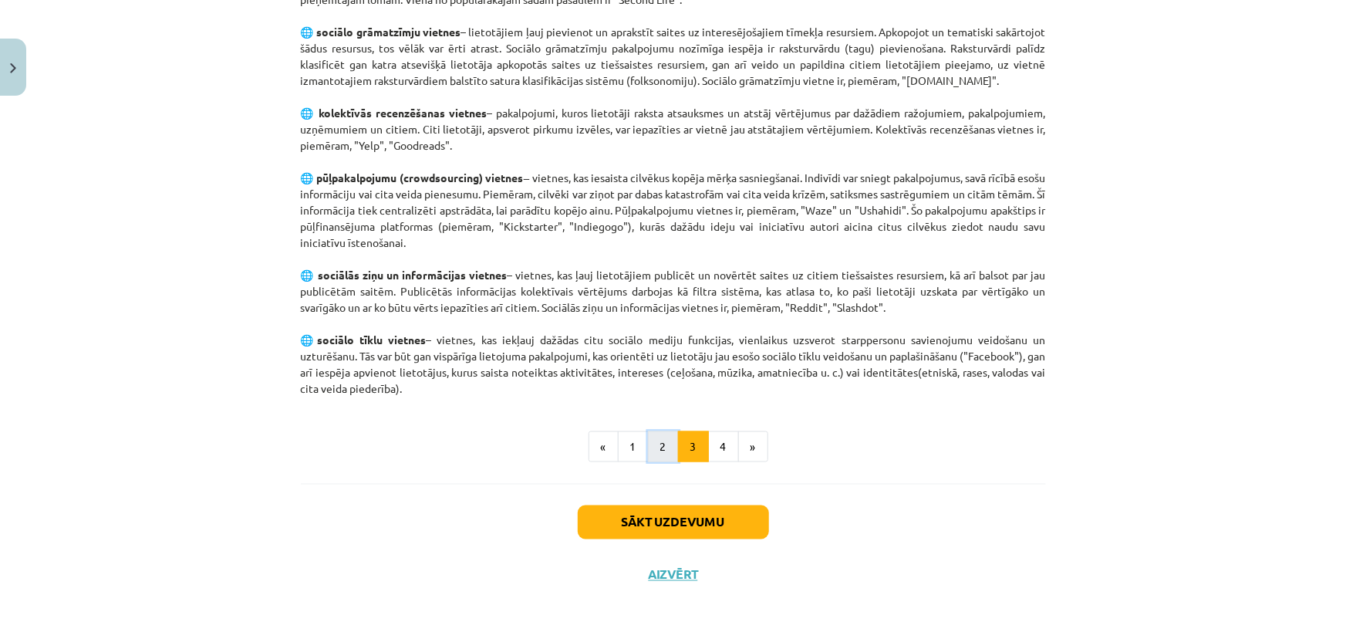
click at [665, 448] on button "2" at bounding box center [663, 446] width 31 height 31
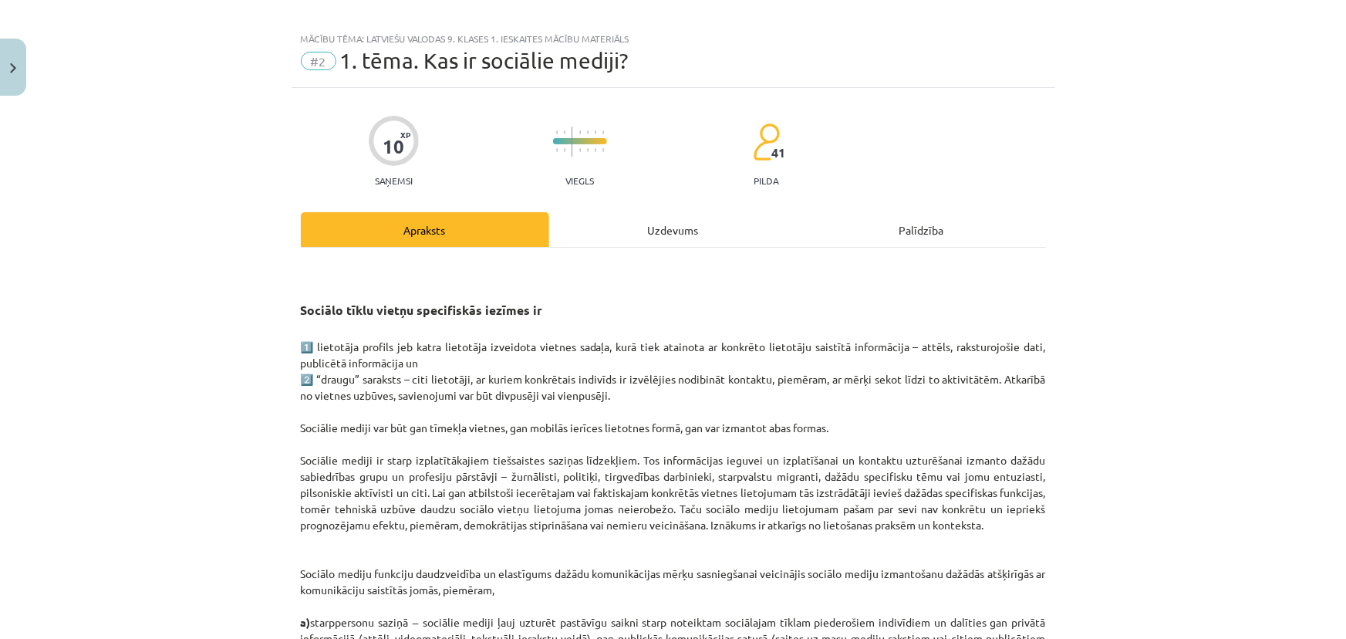
scroll to position [0, 0]
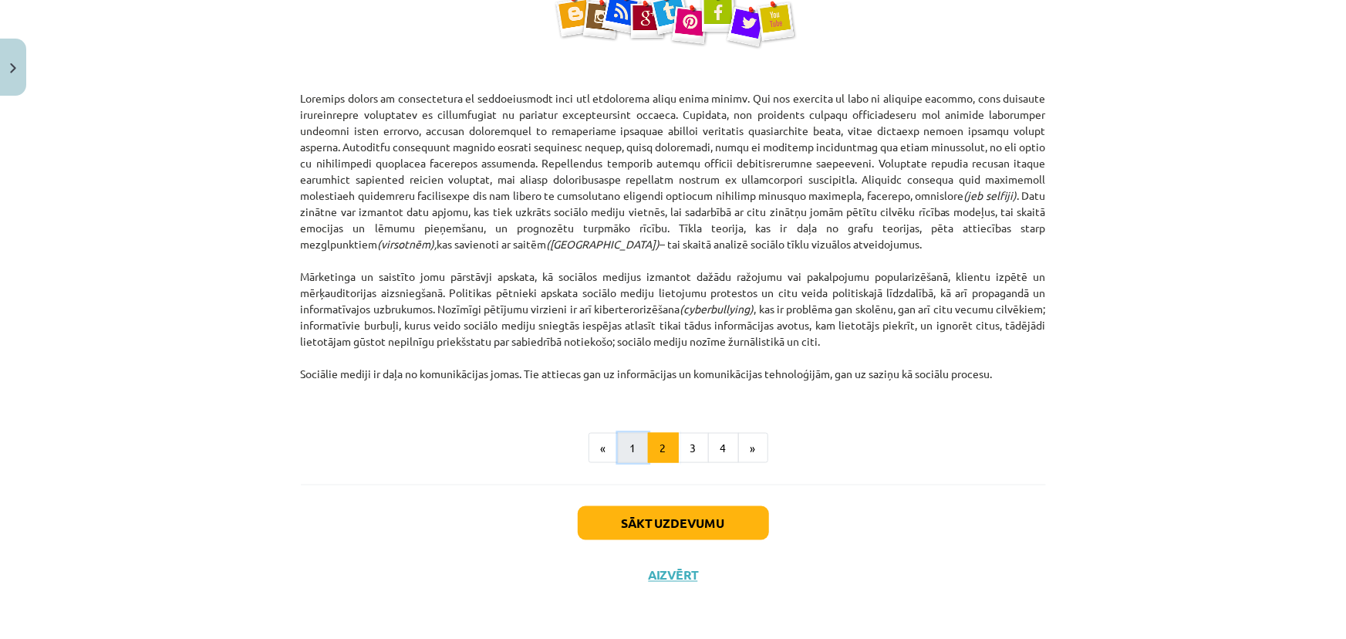
click at [629, 446] on button "1" at bounding box center [633, 448] width 31 height 31
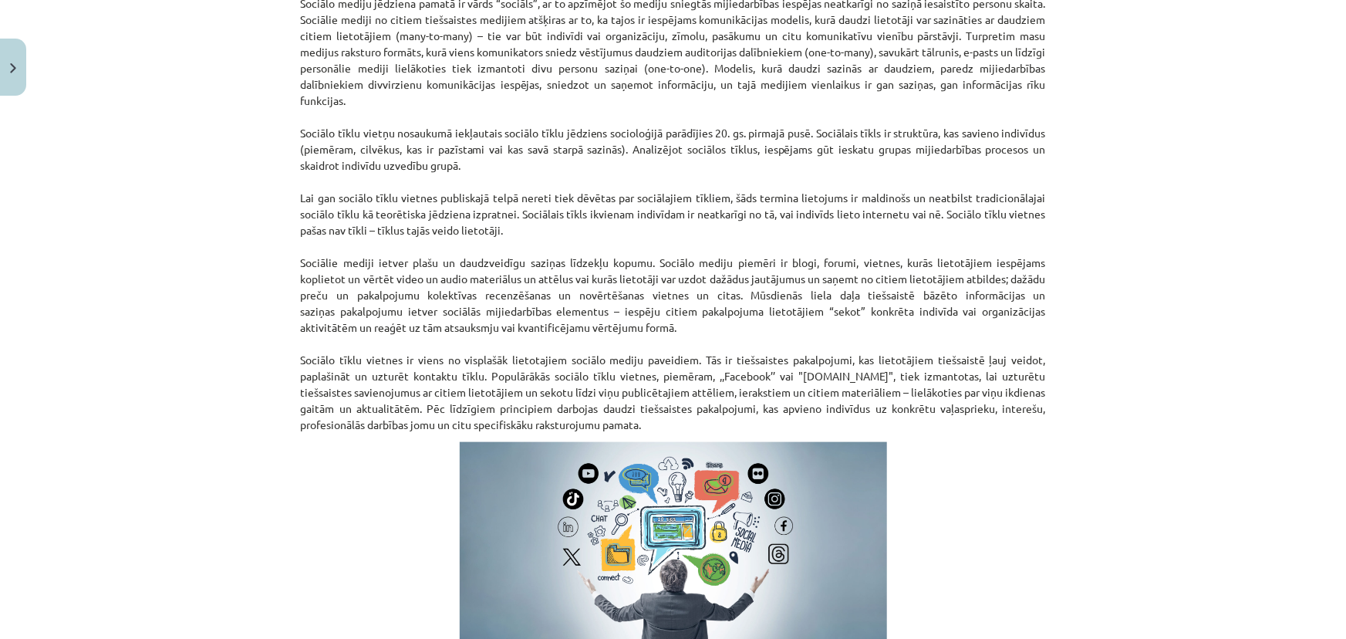
scroll to position [697, 0]
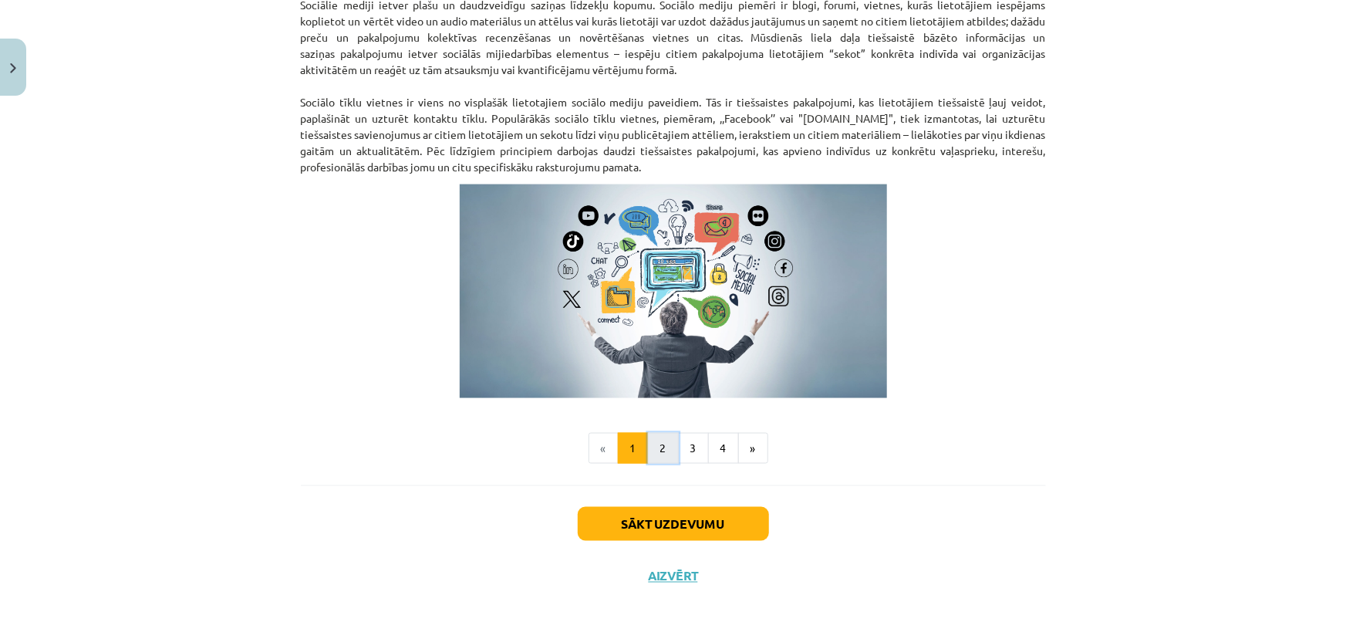
click at [655, 452] on button "2" at bounding box center [663, 448] width 31 height 31
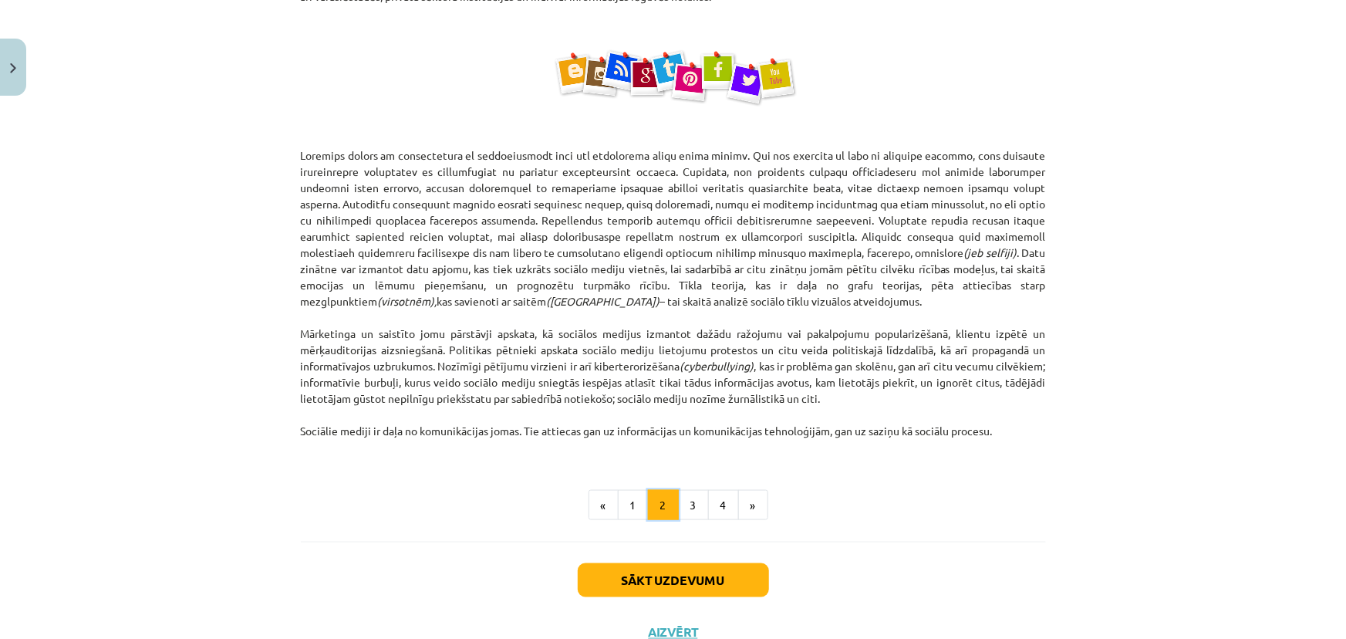
scroll to position [908, 0]
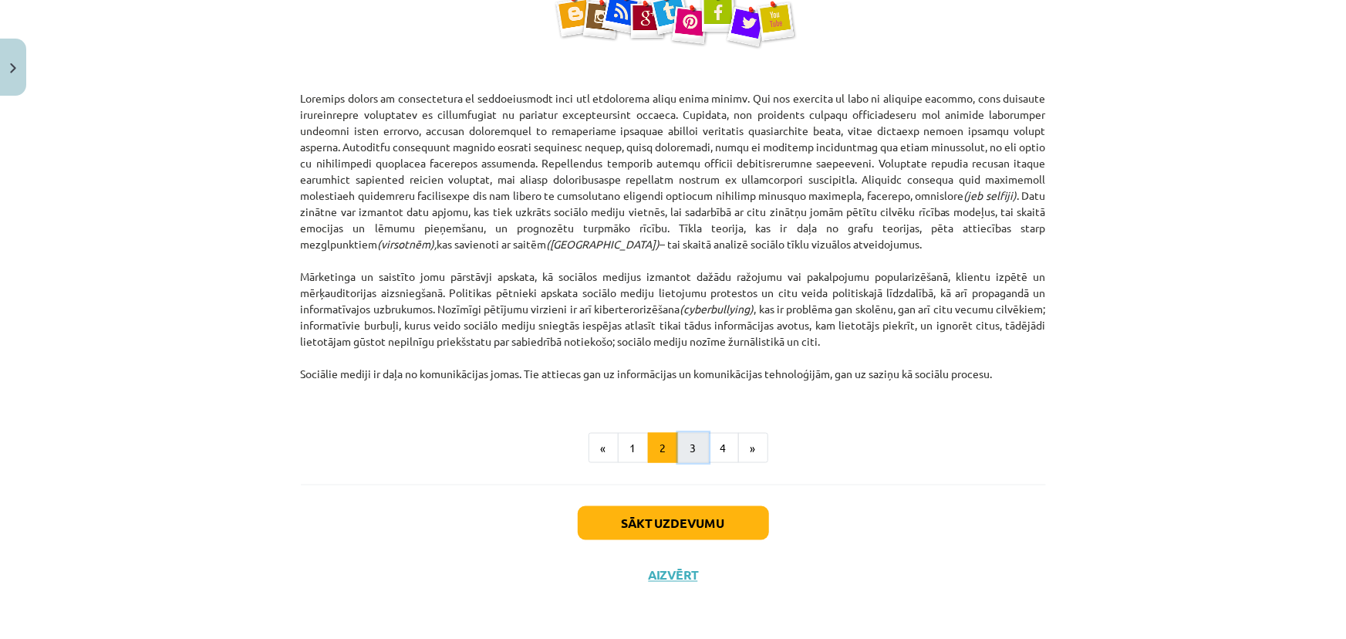
click at [681, 438] on button "3" at bounding box center [693, 448] width 31 height 31
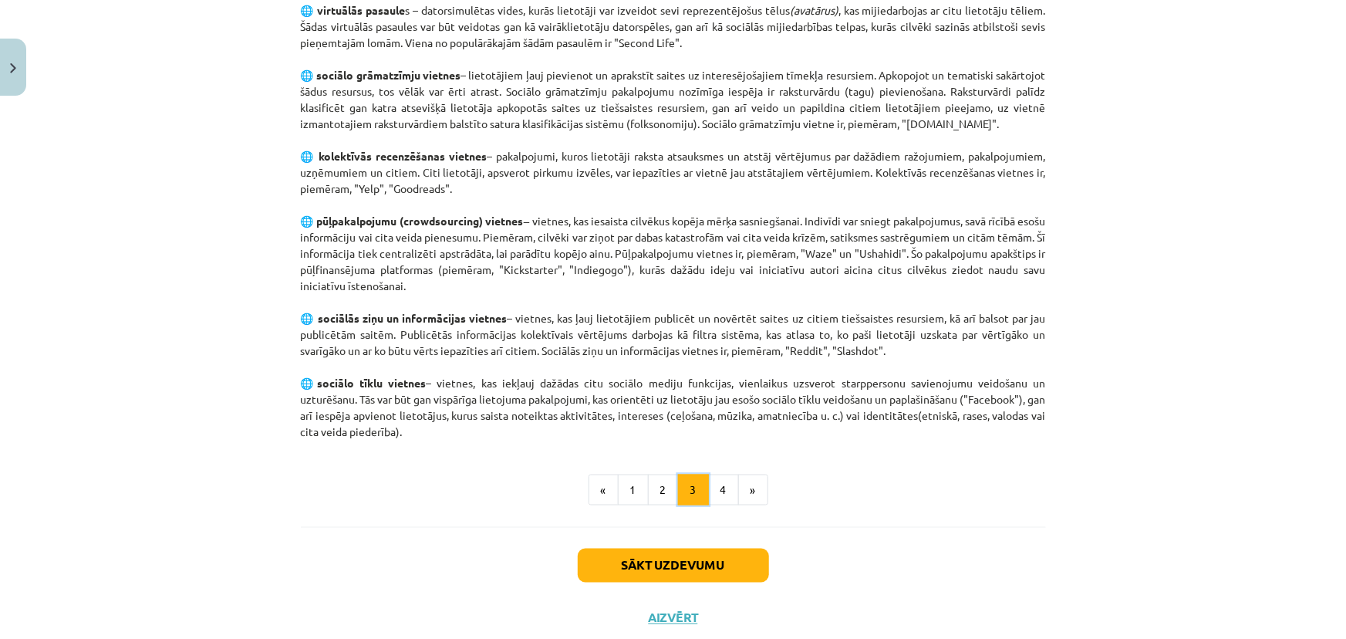
scroll to position [976, 0]
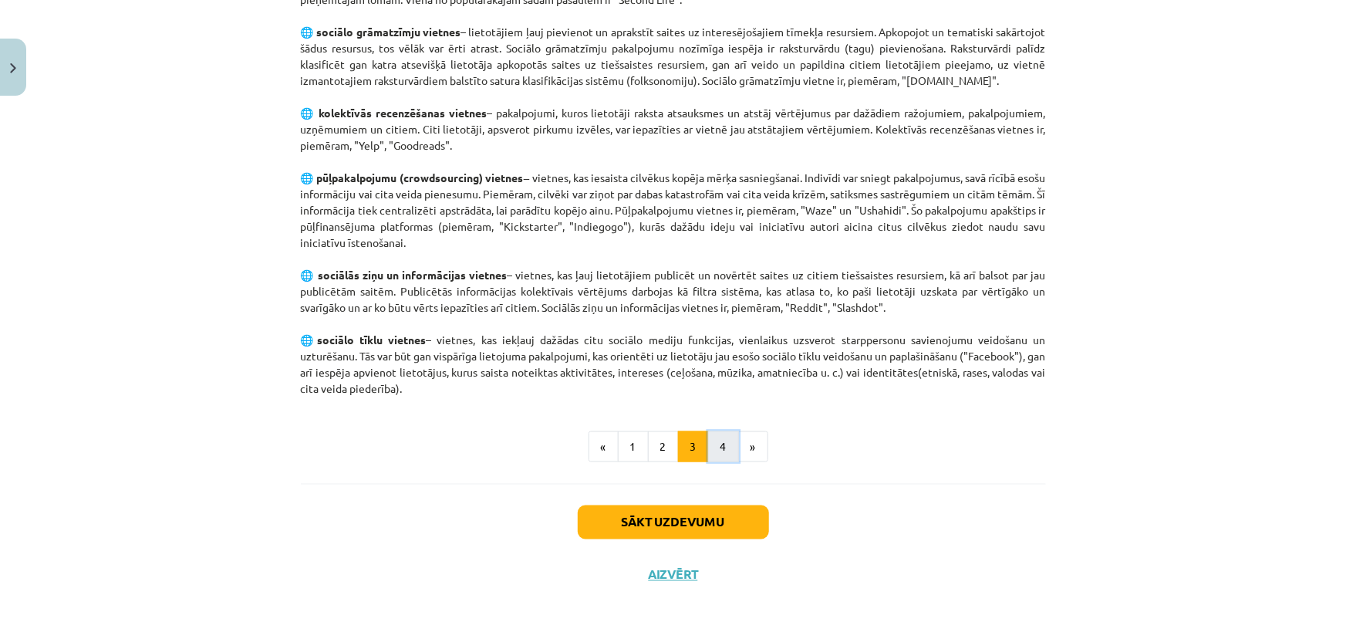
click at [723, 431] on button "4" at bounding box center [723, 446] width 31 height 31
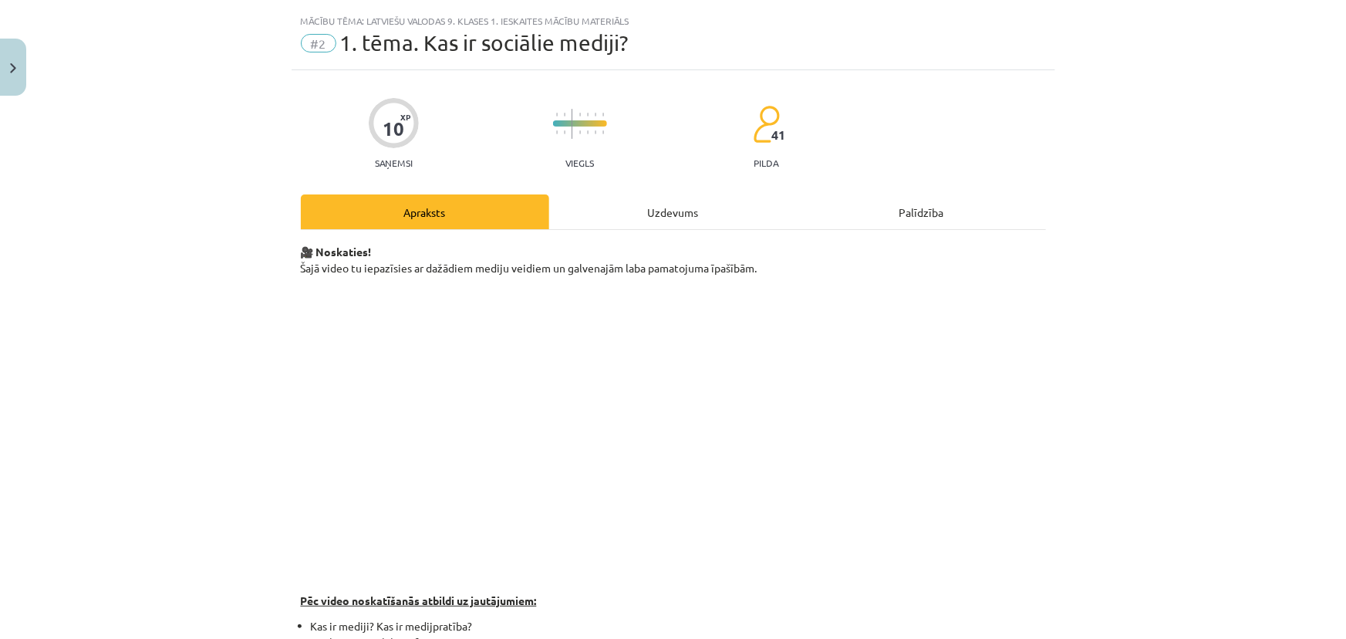
scroll to position [0, 0]
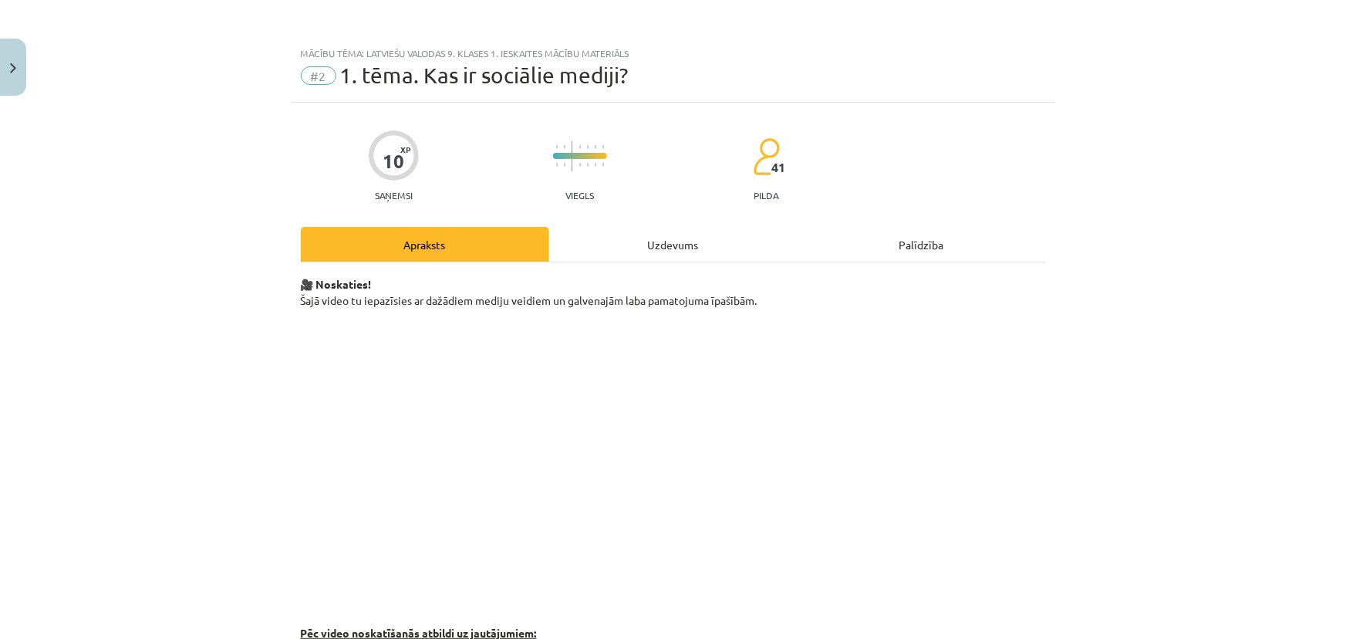
click at [601, 236] on div "Uzdevums" at bounding box center [673, 244] width 248 height 35
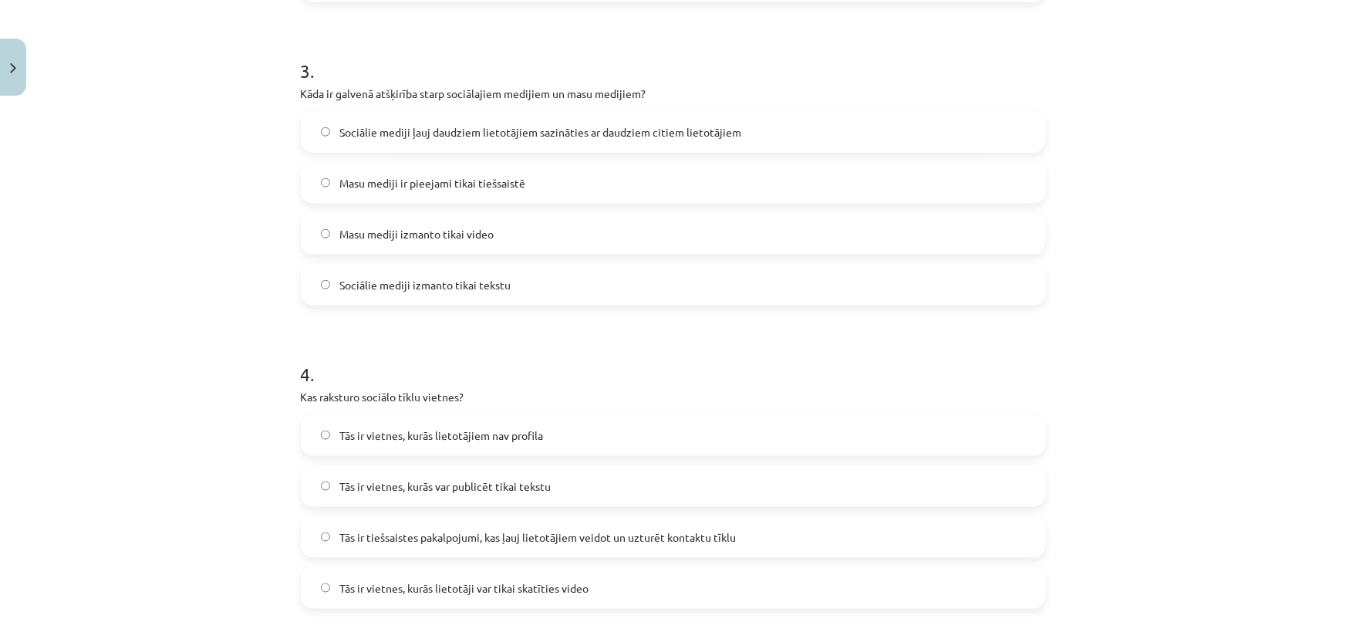
scroll to position [841, 0]
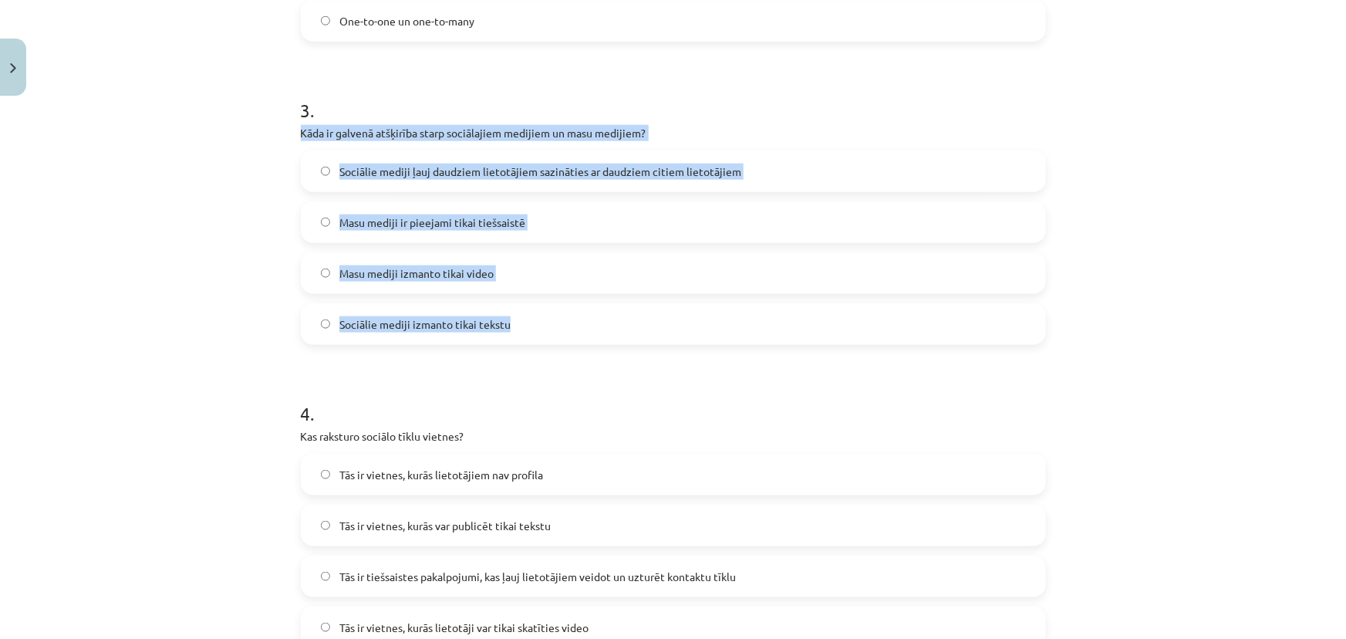
drag, startPoint x: 284, startPoint y: 126, endPoint x: 550, endPoint y: 299, distance: 317.4
click at [550, 299] on div "Mācību tēma: Latviešu valodas 9. klases 1. ieskaites mācību materiāls #2 1. tēm…" at bounding box center [673, 319] width 1346 height 639
copy div "Kāda ir galvenā atšķirība starp sociālajiem medijiem un masu medijiem? Sociālie…"
click at [427, 168] on span "Sociālie mediji ļauj daudziem lietotājiem sazināties ar daudziem citiem lietotā…" at bounding box center [540, 172] width 402 height 16
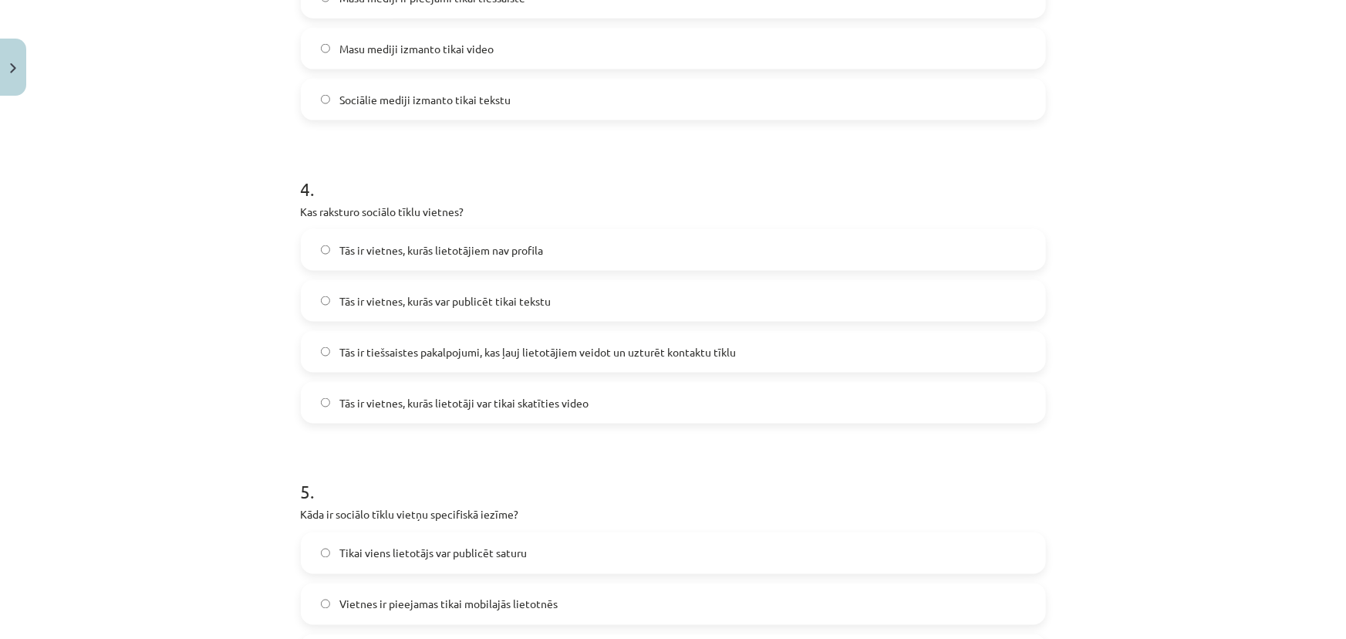
scroll to position [1121, 0]
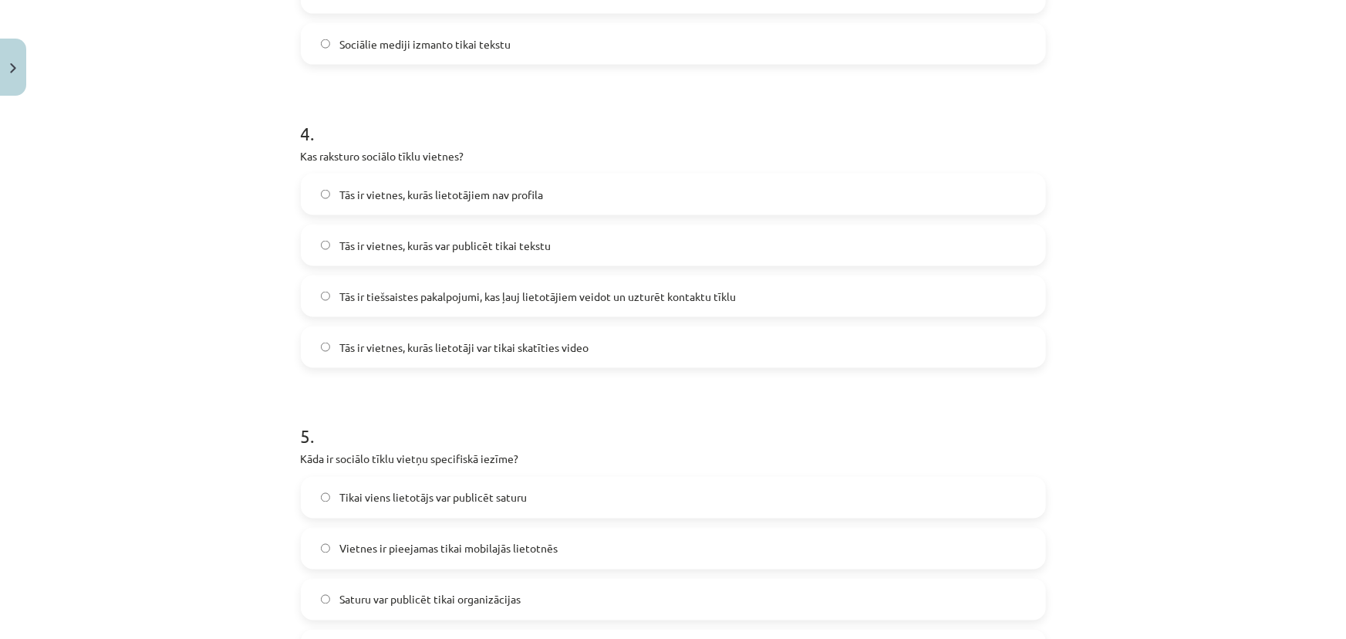
click at [362, 159] on p "Kas raksturo sociālo tīklu vietnes?" at bounding box center [673, 156] width 745 height 16
click at [397, 153] on p "Kas raksturo sociālo tīklu vietnes?" at bounding box center [673, 156] width 745 height 16
drag, startPoint x: 481, startPoint y: 300, endPoint x: 487, endPoint y: 312, distance: 13.5
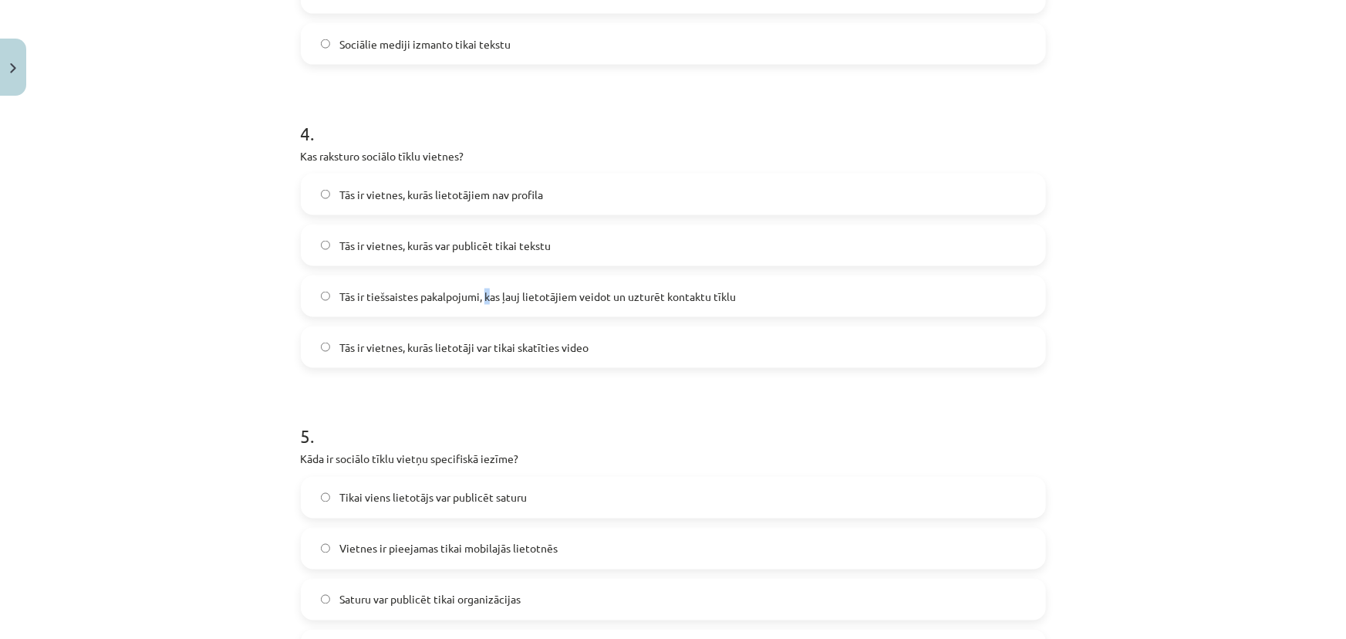
click at [489, 314] on label "Tās ir tiešsaistes pakalpojumi, kas ļauj lietotājiem veidot un uzturēt kontaktu…" at bounding box center [673, 296] width 742 height 39
click at [486, 312] on label "Tās ir tiešsaistes pakalpojumi, kas ļauj lietotājiem veidot un uzturēt kontaktu…" at bounding box center [673, 296] width 742 height 39
drag, startPoint x: 363, startPoint y: 153, endPoint x: 450, endPoint y: 154, distance: 87.2
click at [450, 154] on p "Kas raksturo sociālo tīklu vietnes?" at bounding box center [673, 156] width 745 height 16
copy p "ociālo tīklu vietne"
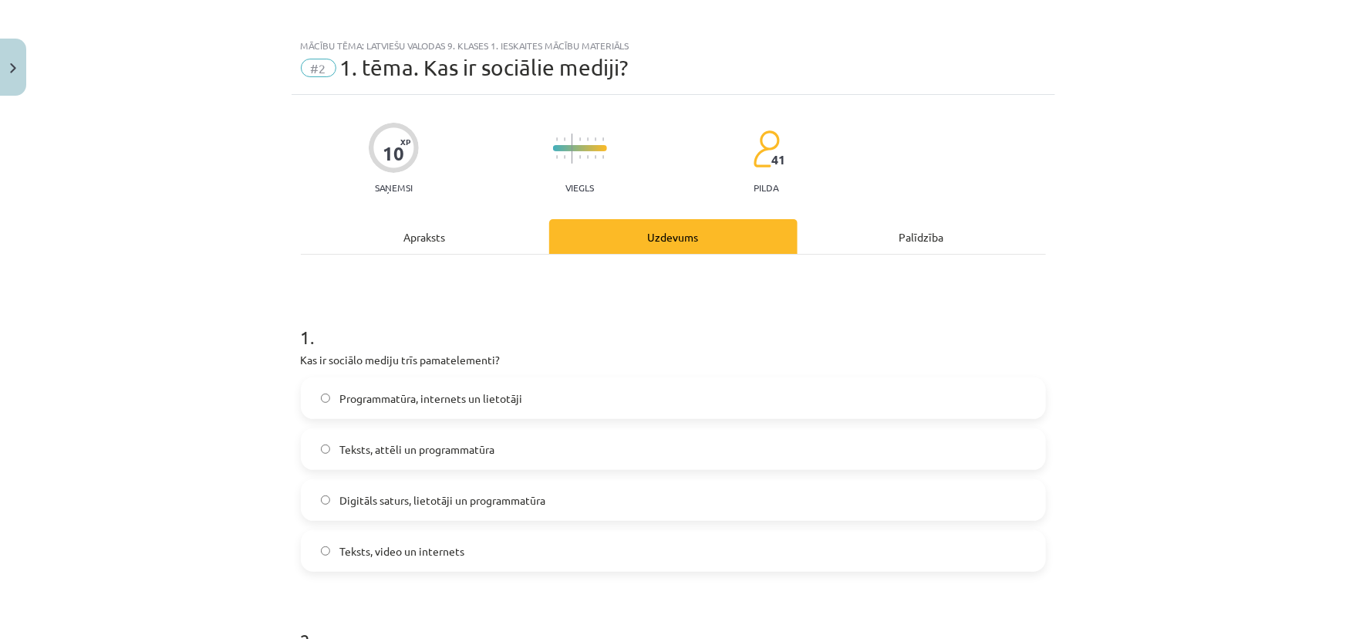
scroll to position [0, 0]
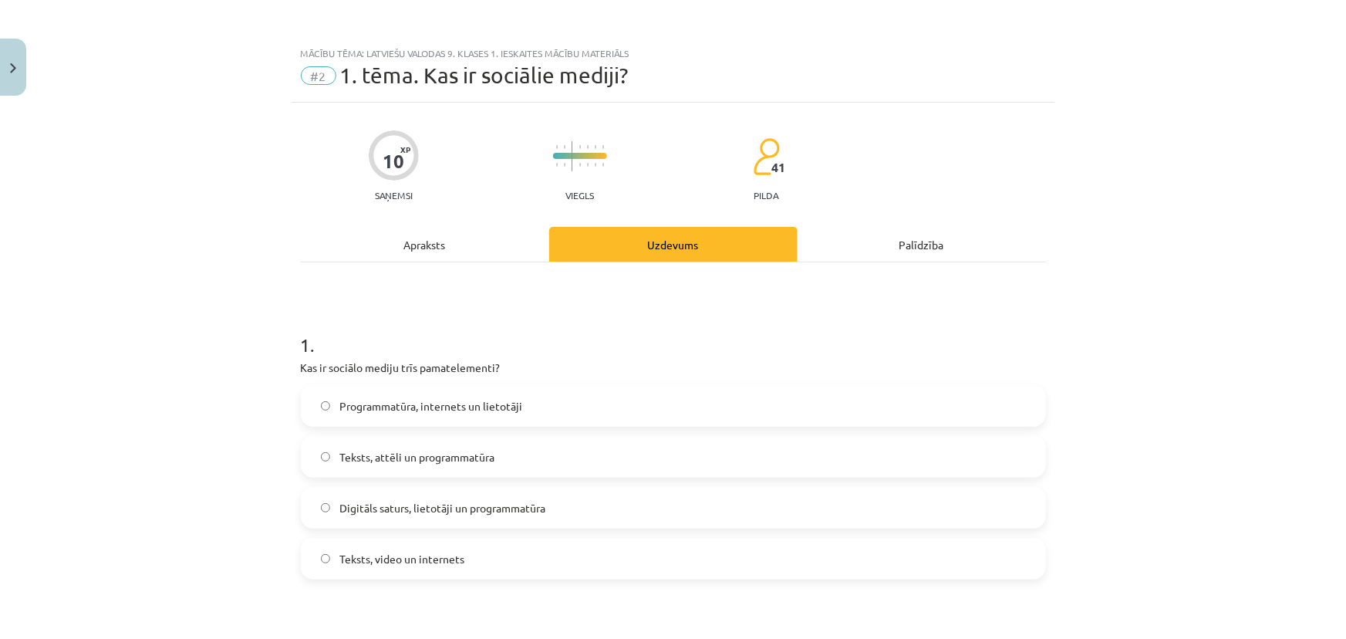
click at [469, 247] on div "Apraksts" at bounding box center [425, 244] width 248 height 35
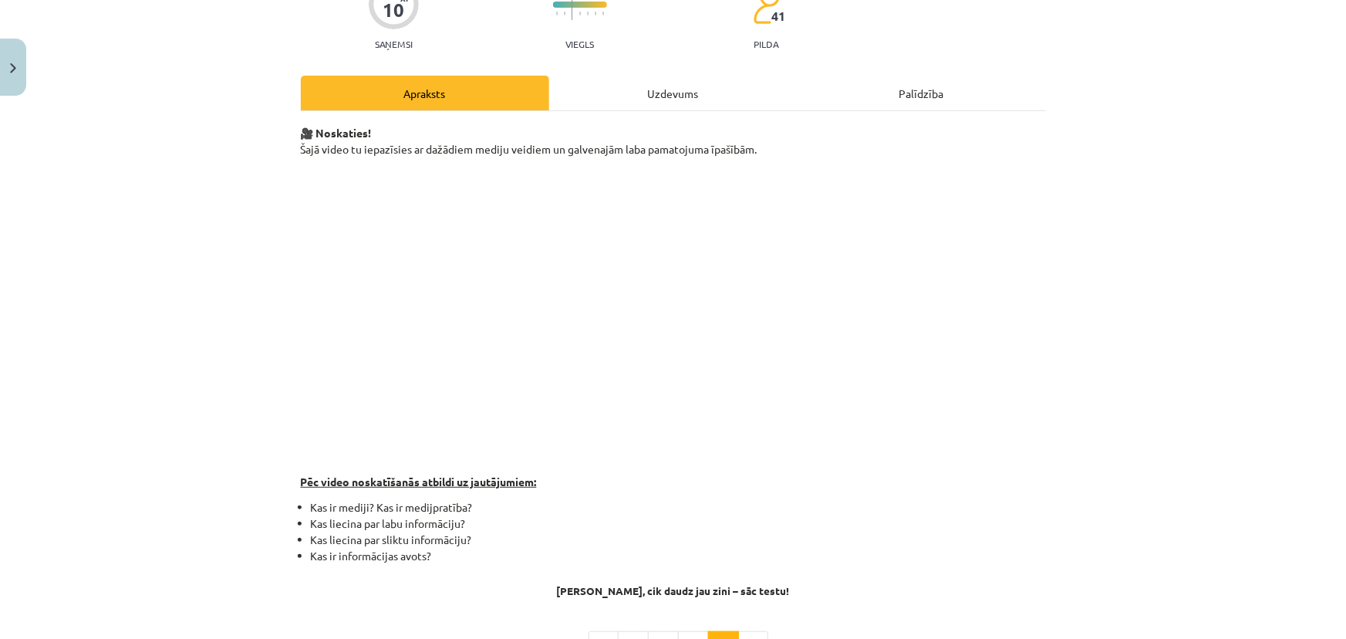
scroll to position [351, 0]
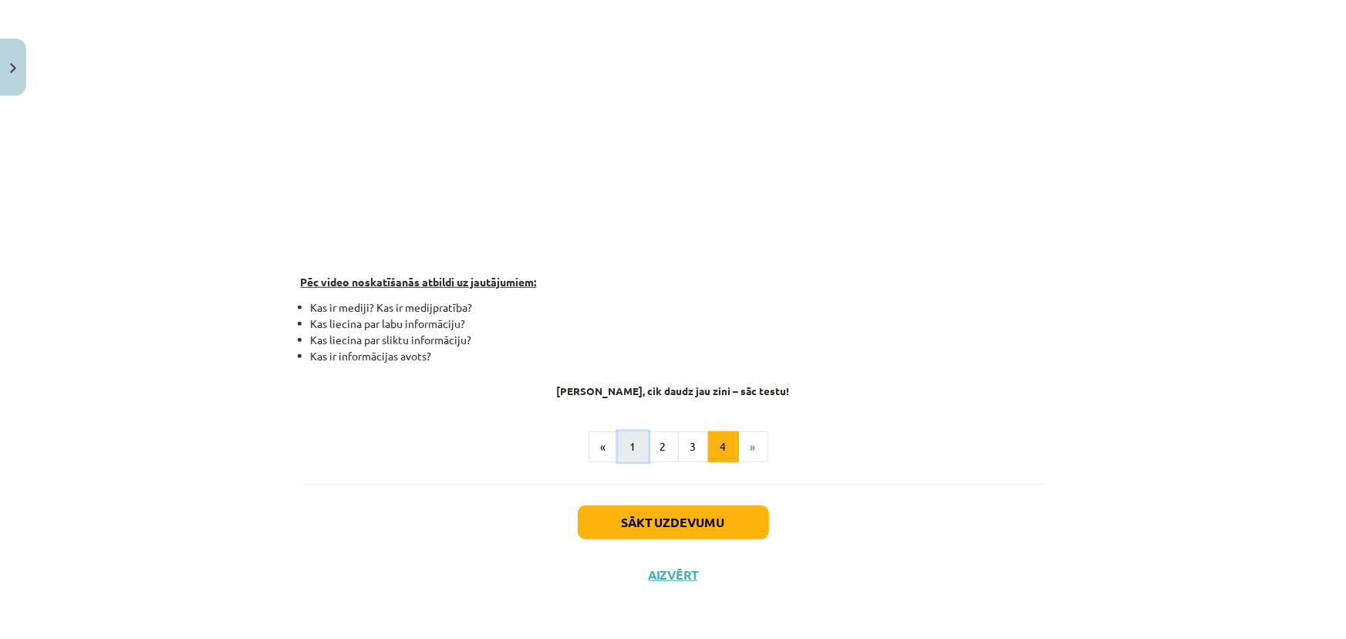
click at [618, 444] on button "1" at bounding box center [633, 446] width 31 height 31
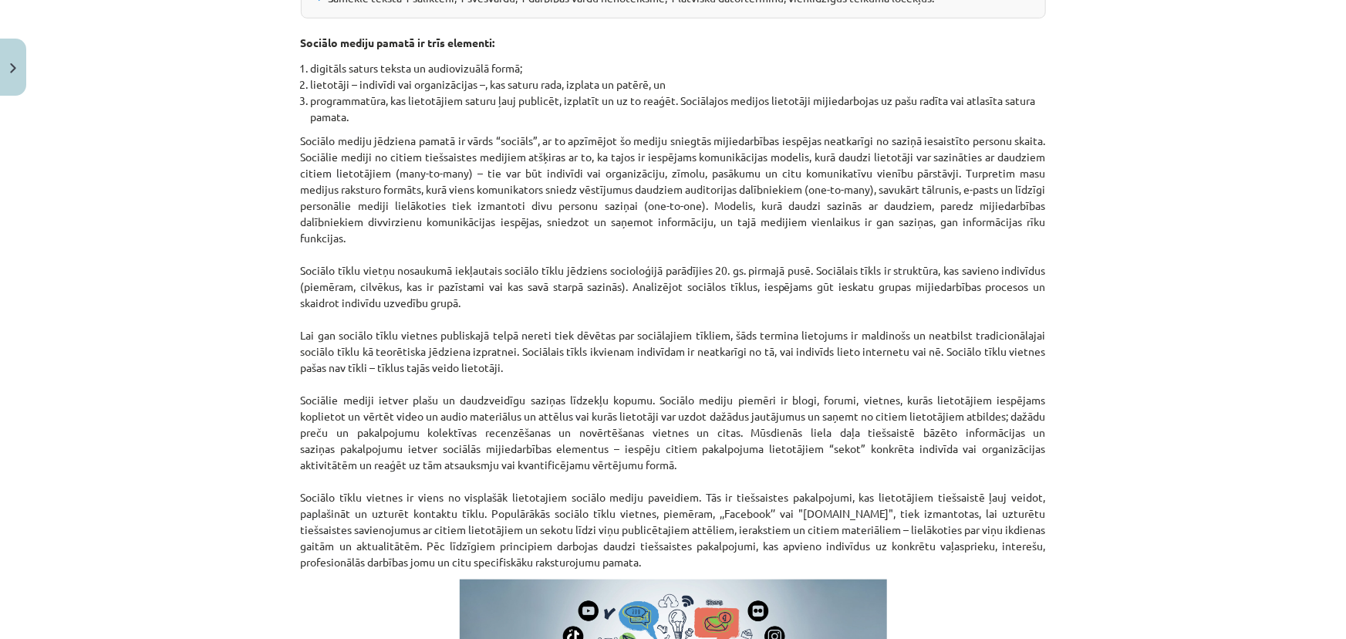
scroll to position [556, 0]
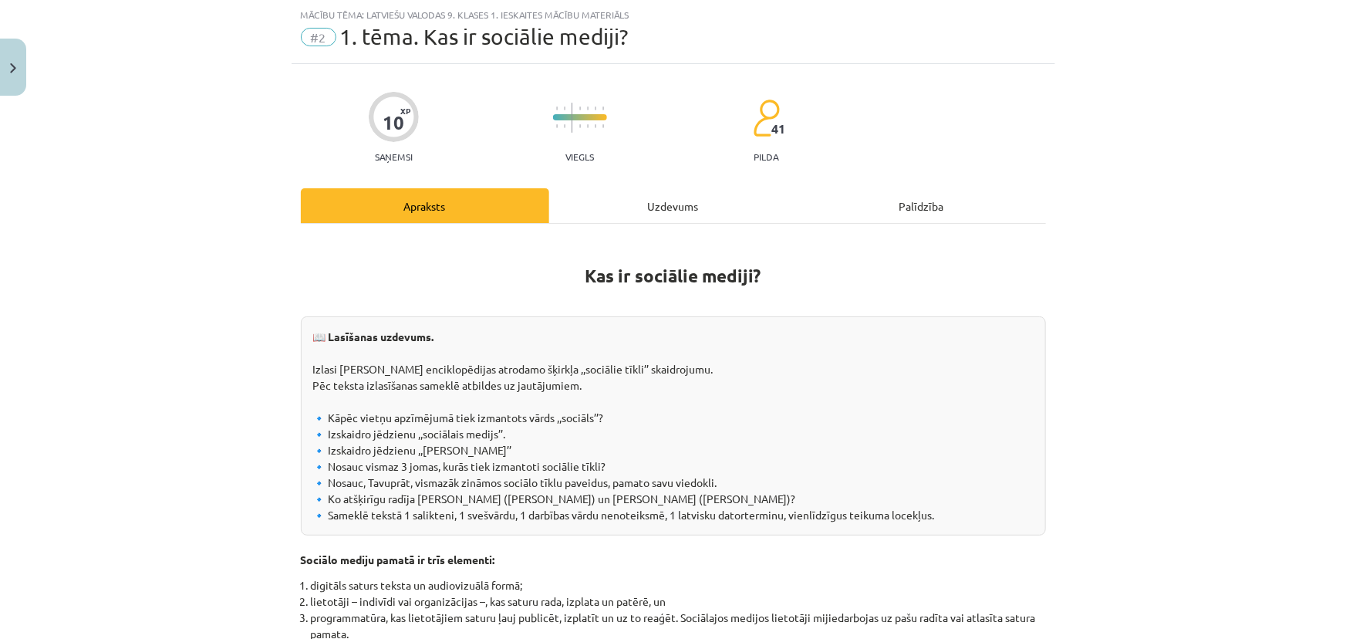
click at [617, 212] on div "Uzdevums" at bounding box center [673, 205] width 248 height 35
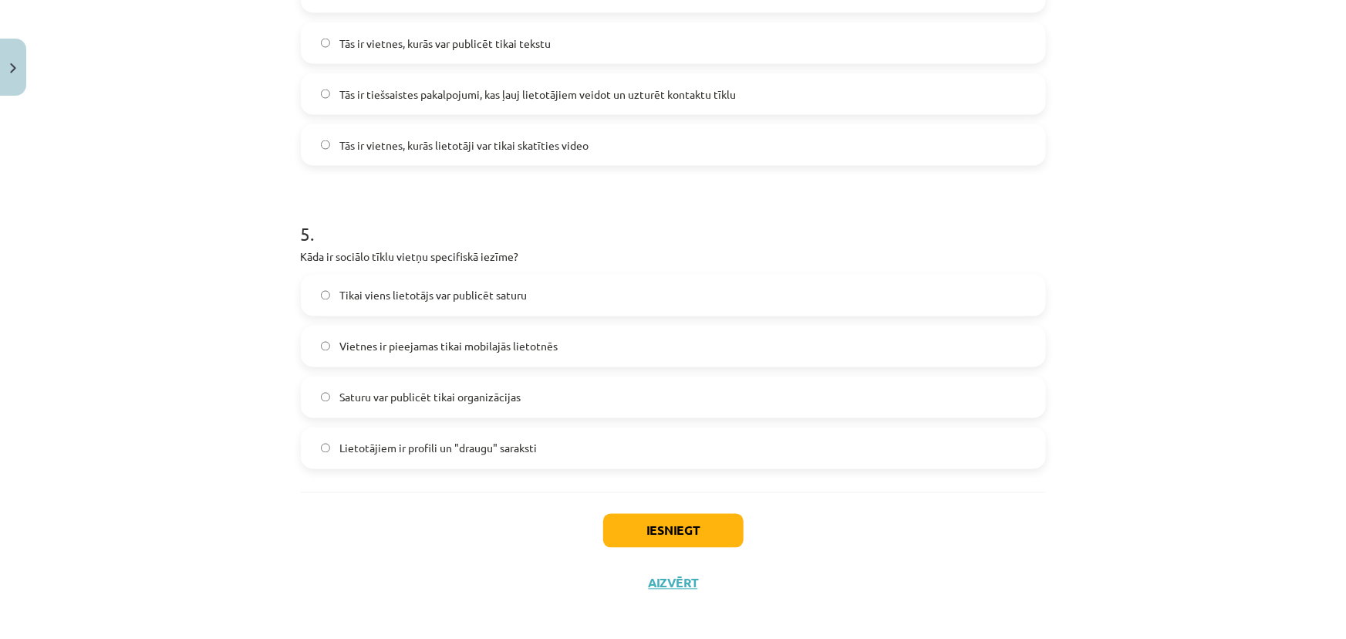
scroll to position [1332, 0]
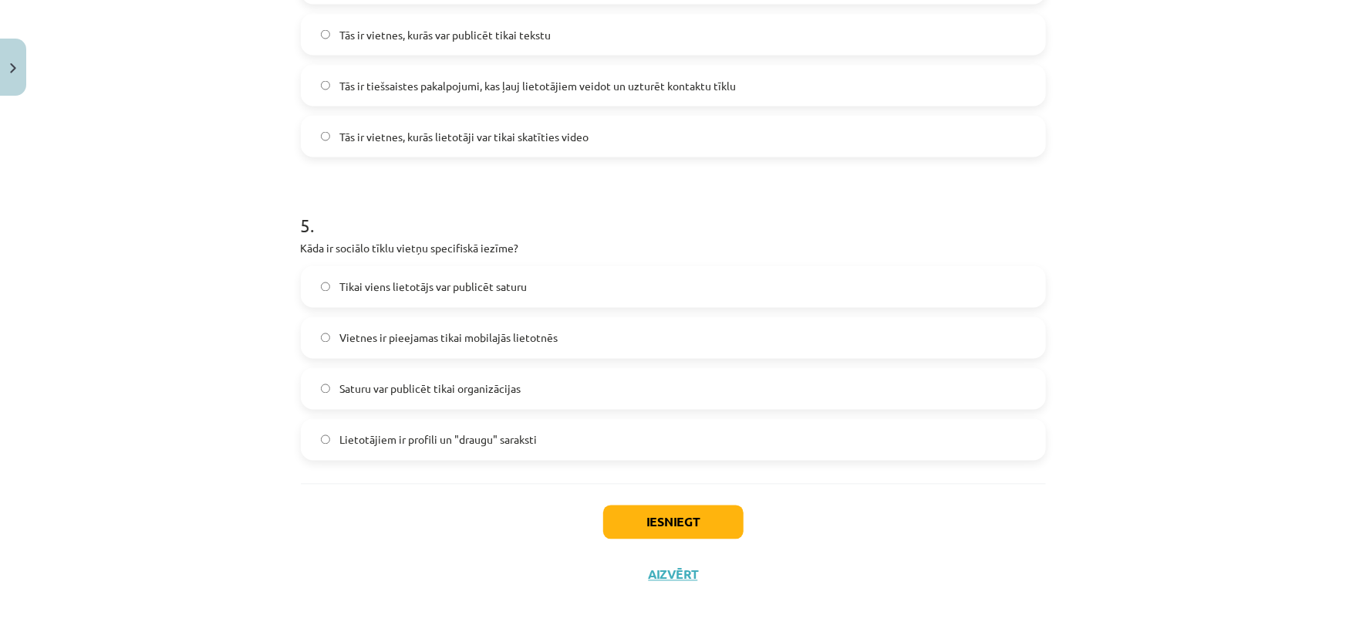
click at [633, 431] on label "Lietotājiem ir profili un "draugu" saraksti" at bounding box center [673, 440] width 742 height 39
click at [647, 502] on div "Iesniegt Aizvērt" at bounding box center [673, 538] width 745 height 108
click at [652, 522] on button "Iesniegt" at bounding box center [673, 522] width 140 height 34
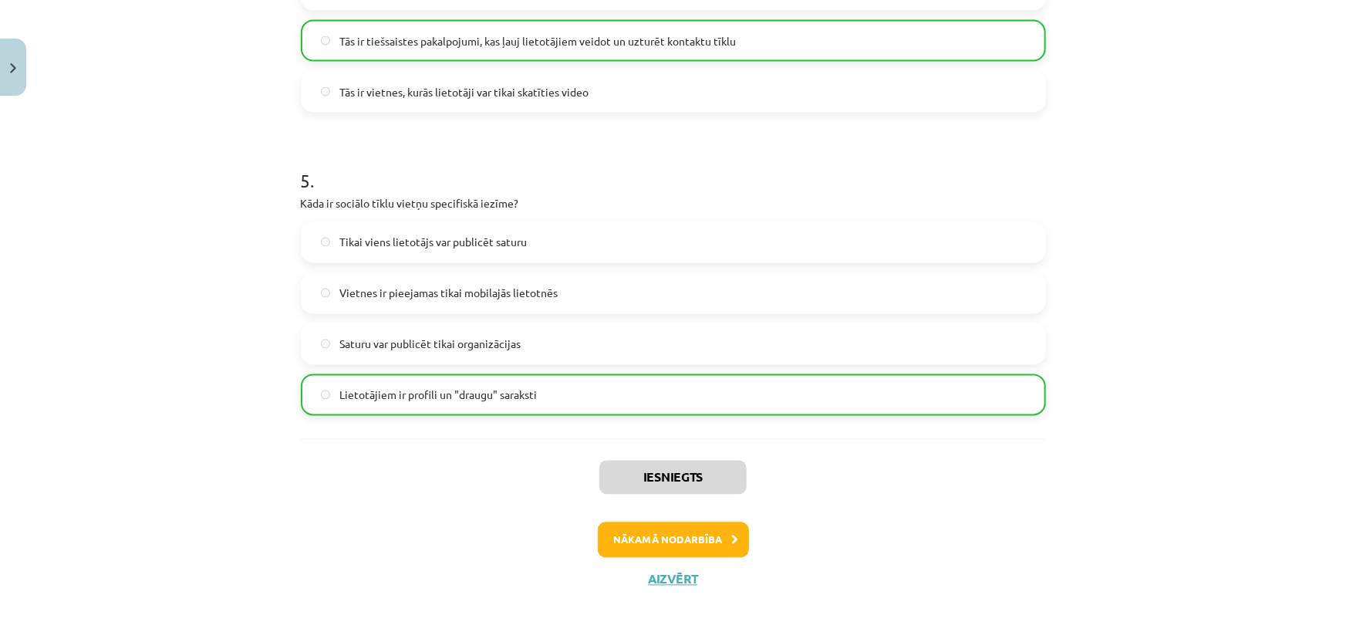
scroll to position [1380, 0]
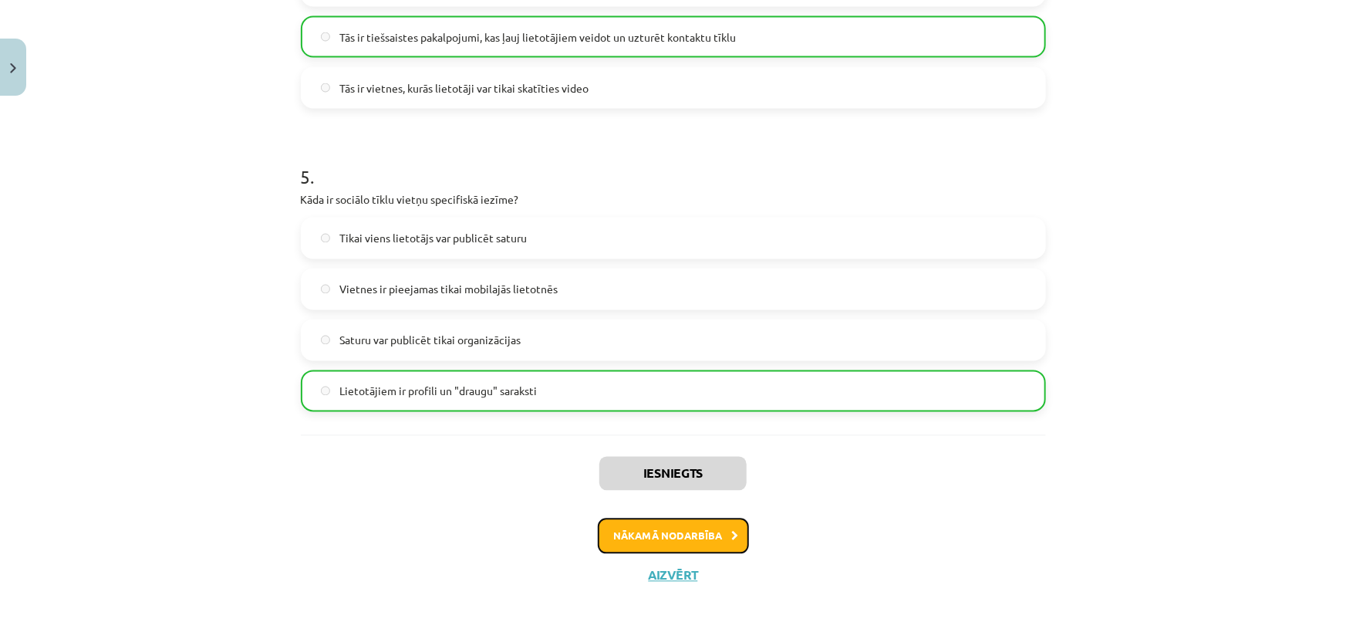
click at [670, 527] on button "Nākamā nodarbība" at bounding box center [673, 536] width 151 height 35
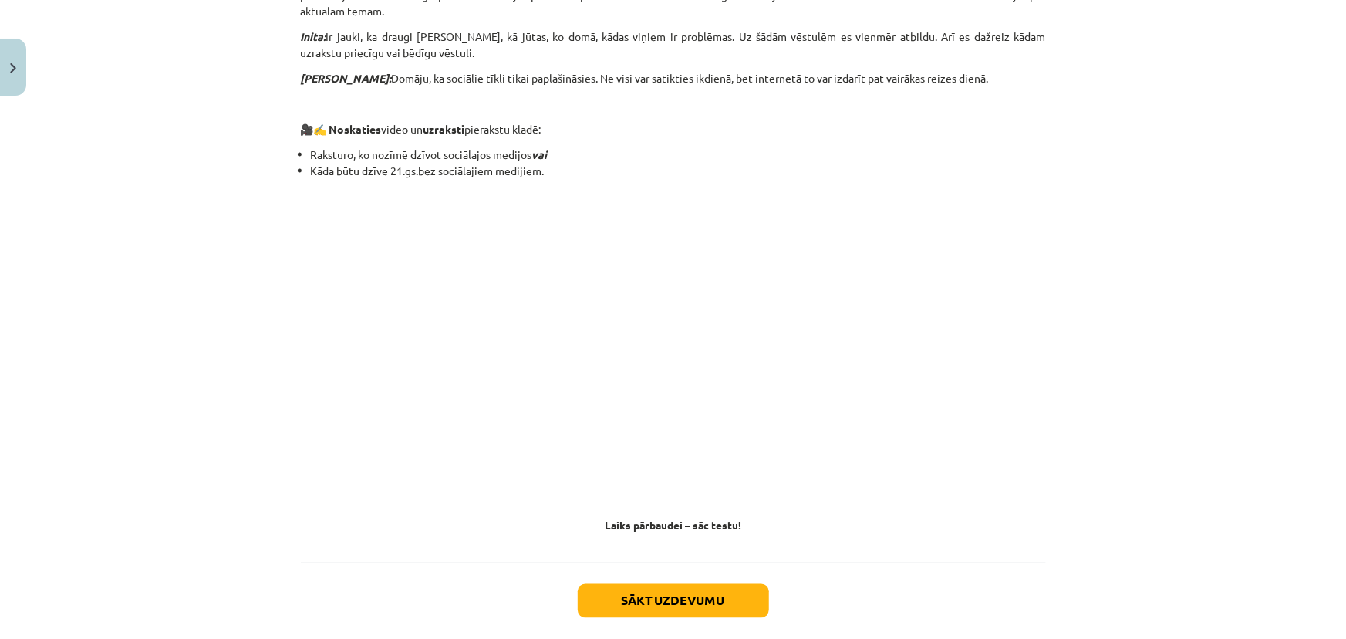
scroll to position [1328, 0]
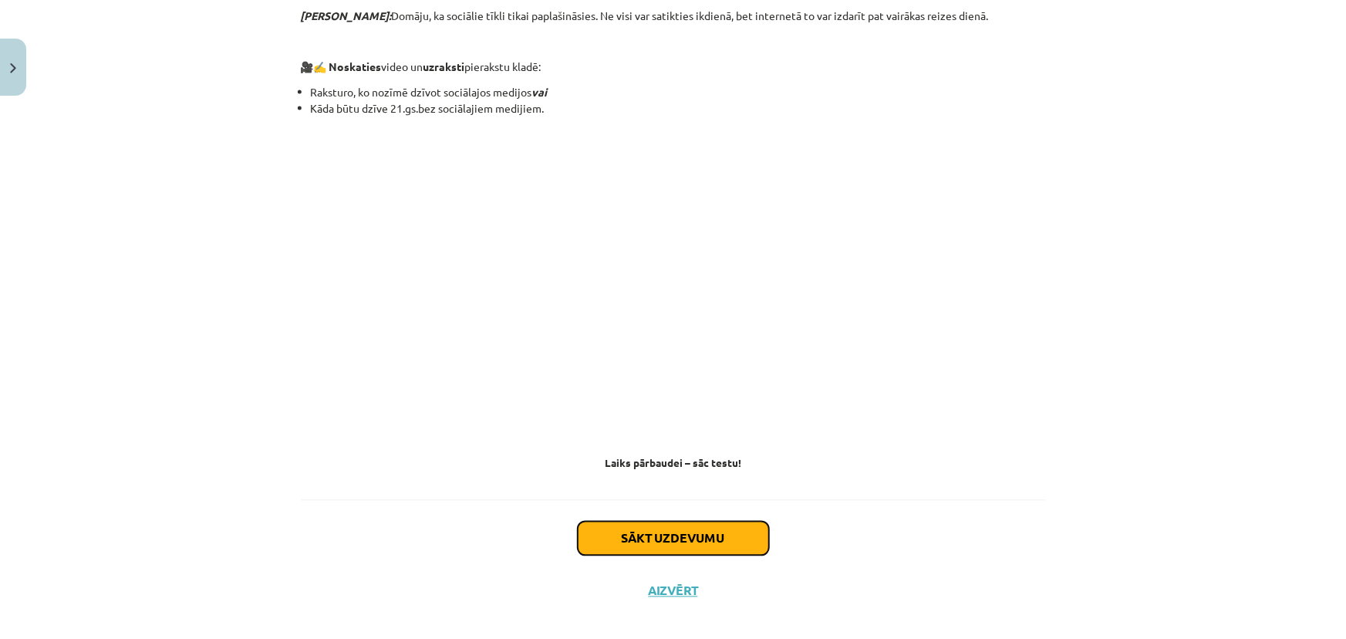
click at [653, 522] on button "Sākt uzdevumu" at bounding box center [673, 539] width 191 height 34
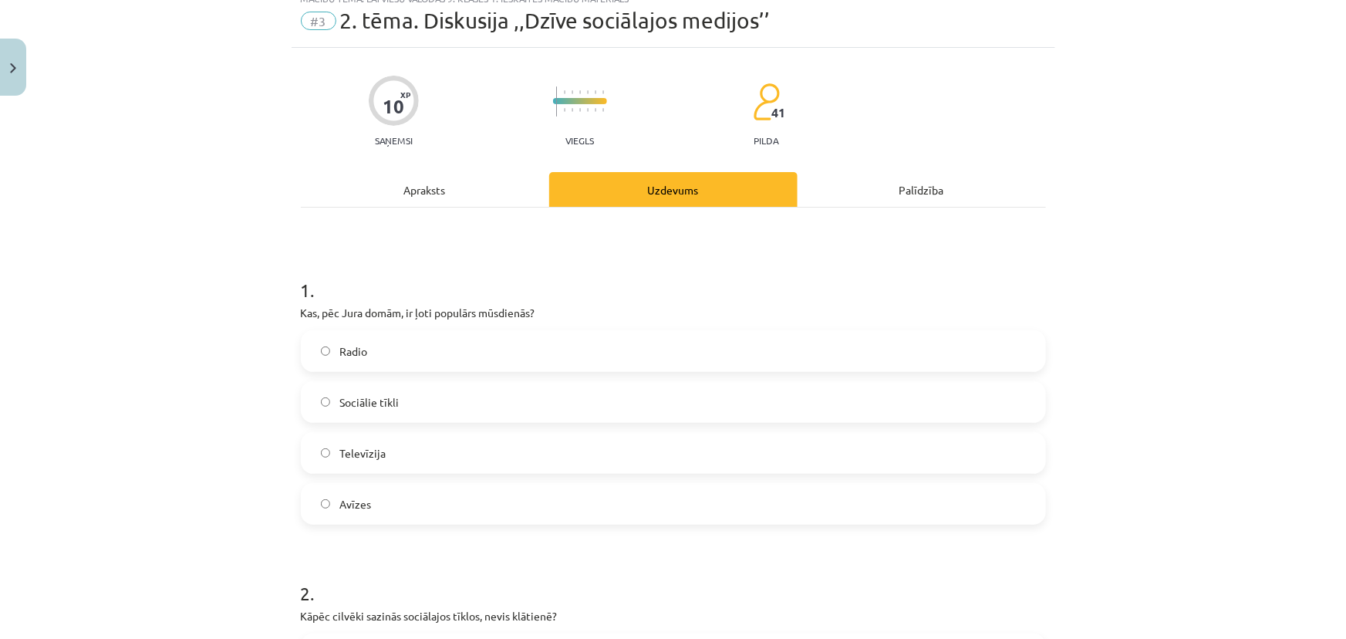
scroll to position [39, 0]
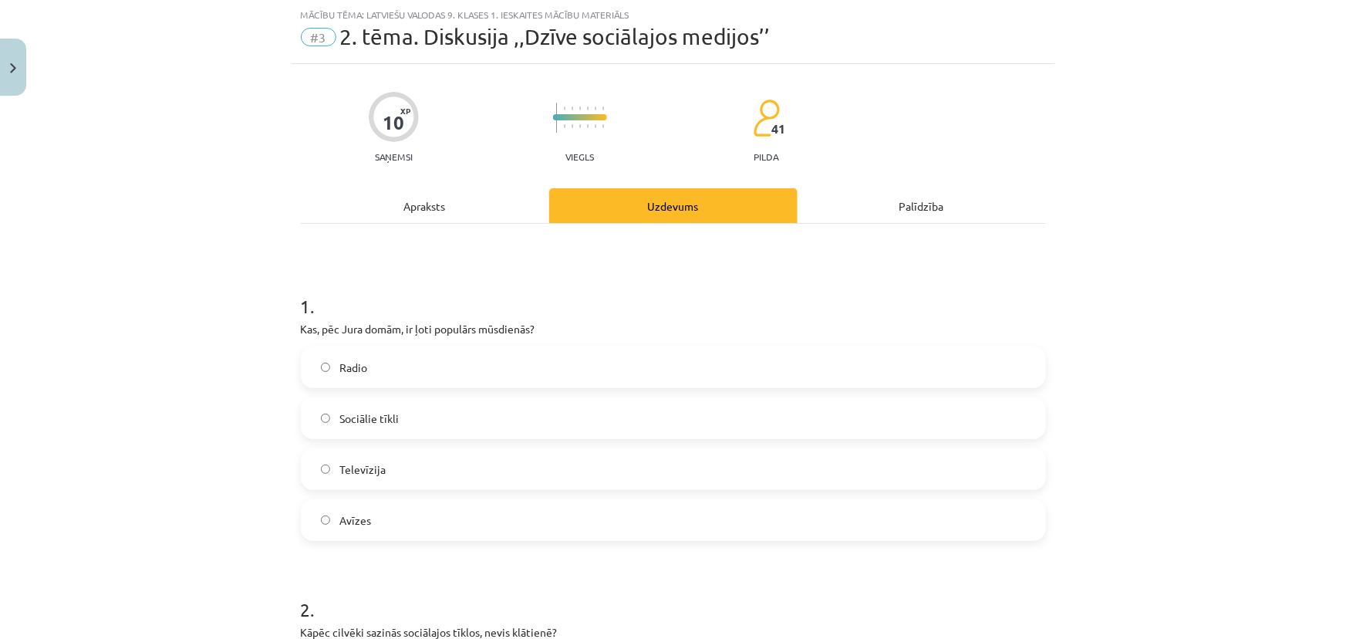
click at [548, 405] on label "Sociālie tīkli" at bounding box center [673, 418] width 742 height 39
click at [445, 202] on div "Apraksts" at bounding box center [425, 205] width 248 height 35
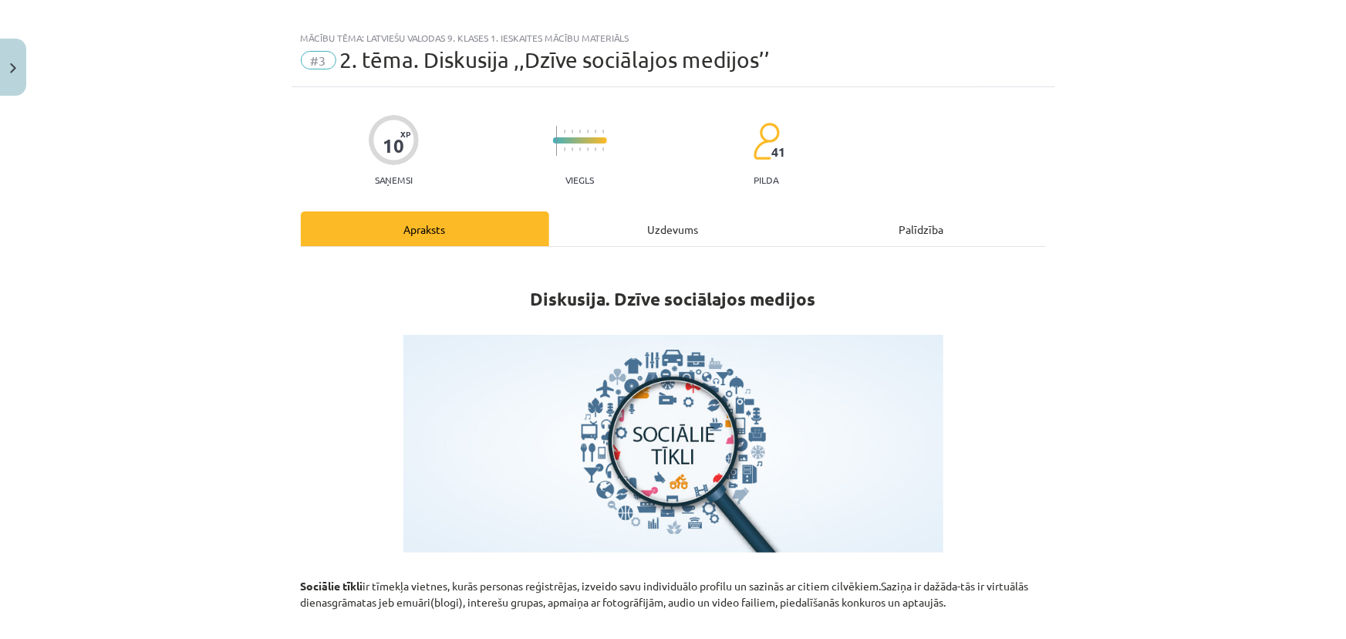
scroll to position [0, 0]
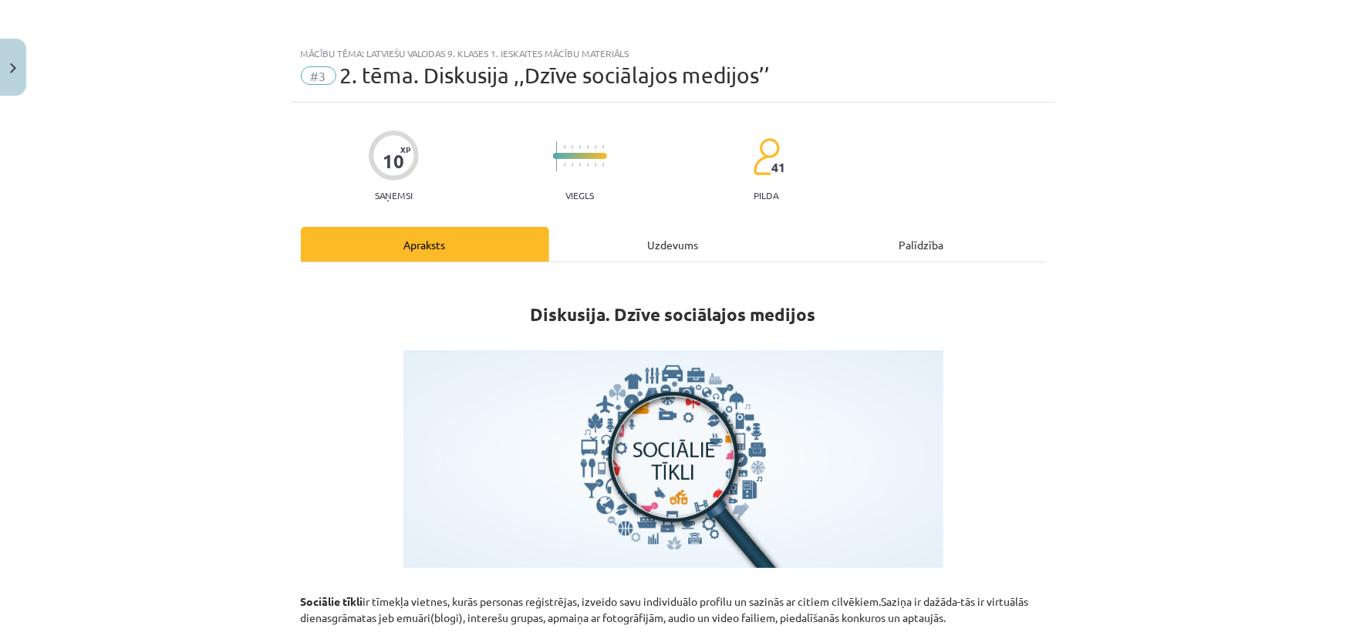
click at [591, 256] on div "Uzdevums" at bounding box center [673, 244] width 248 height 35
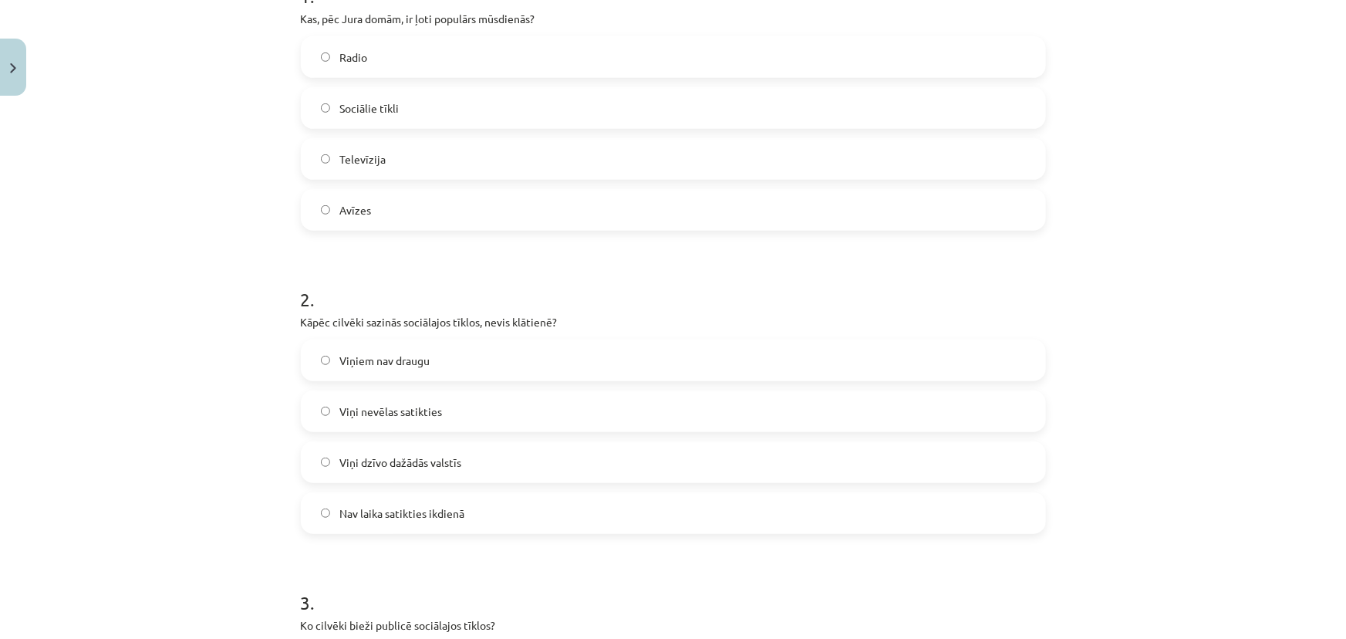
scroll to position [389, 0]
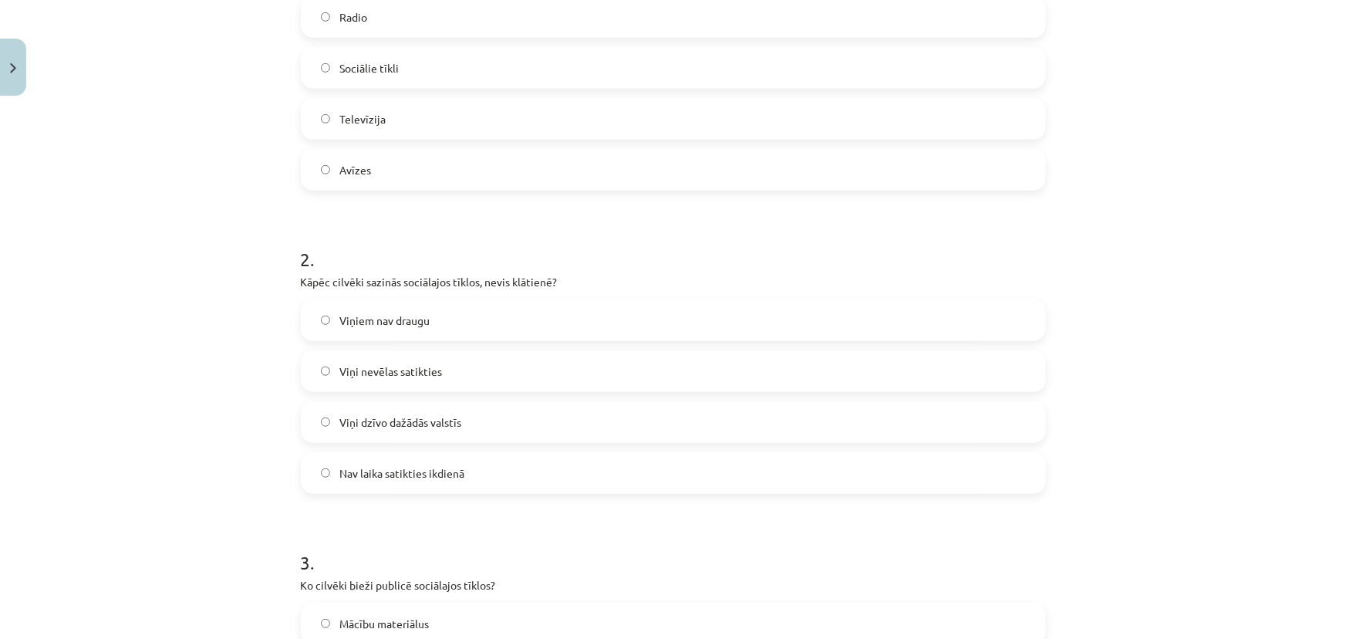
click at [532, 477] on label "Nav laika satikties ikdienā" at bounding box center [673, 473] width 742 height 39
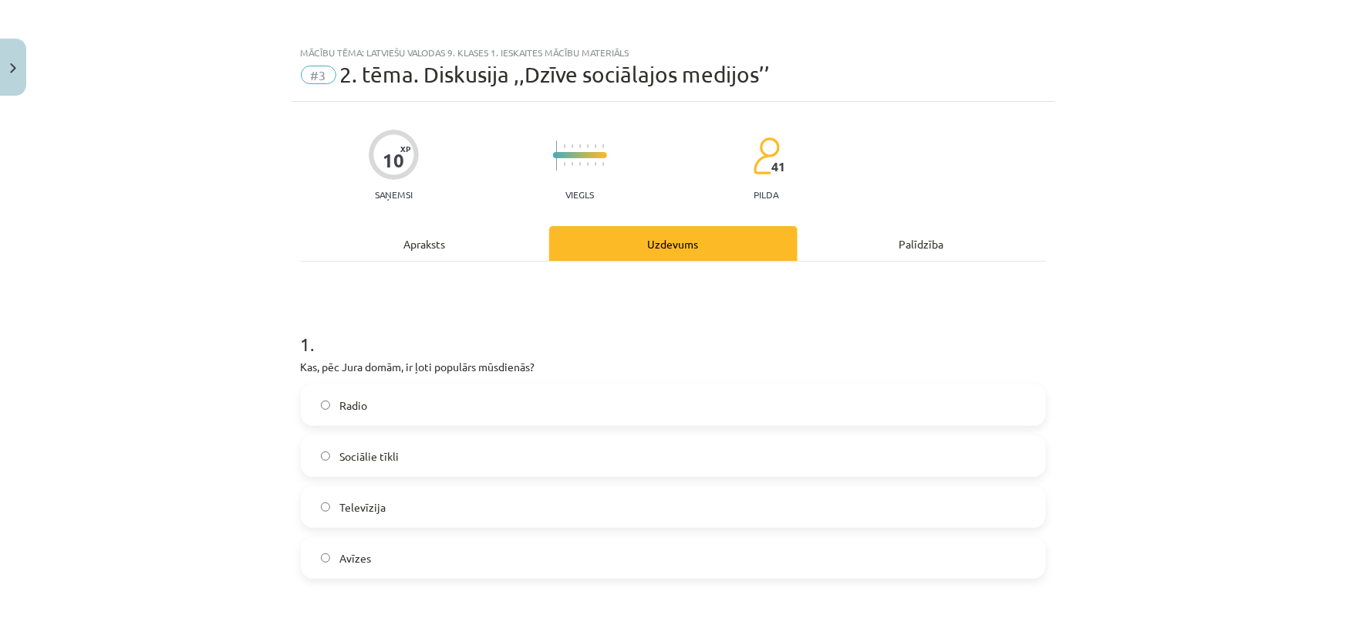
scroll to position [0, 0]
click at [428, 258] on div "Apraksts" at bounding box center [425, 244] width 248 height 35
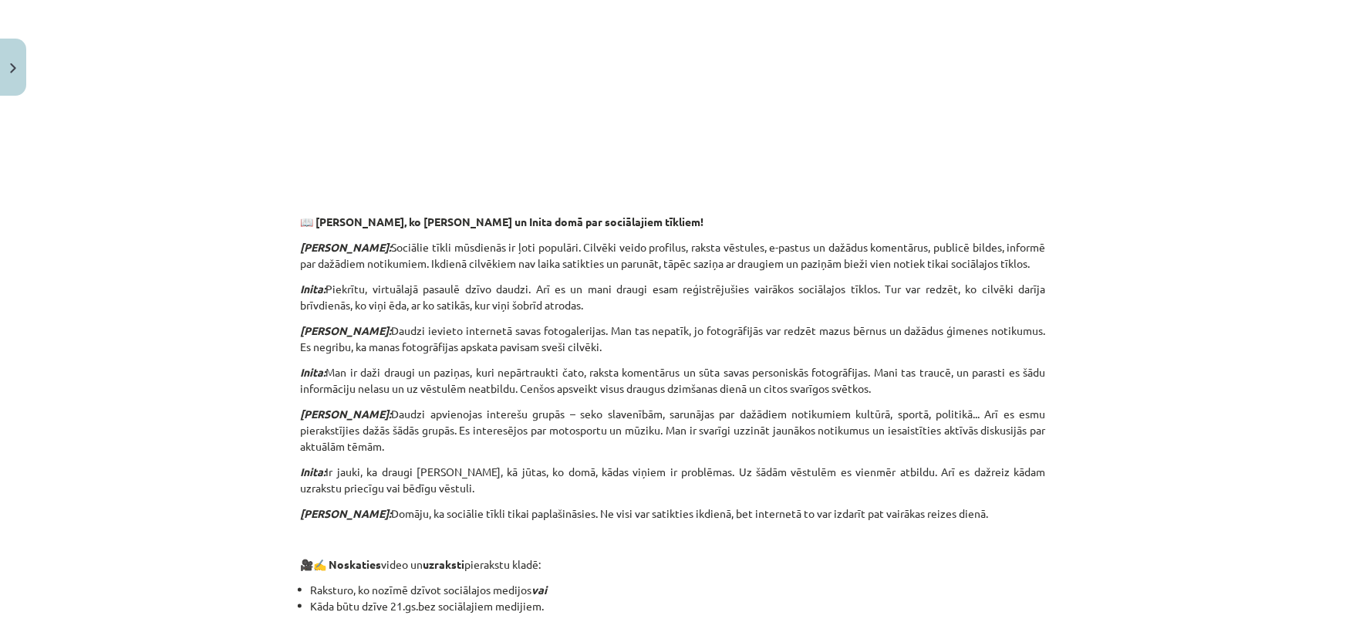
scroll to position [950, 0]
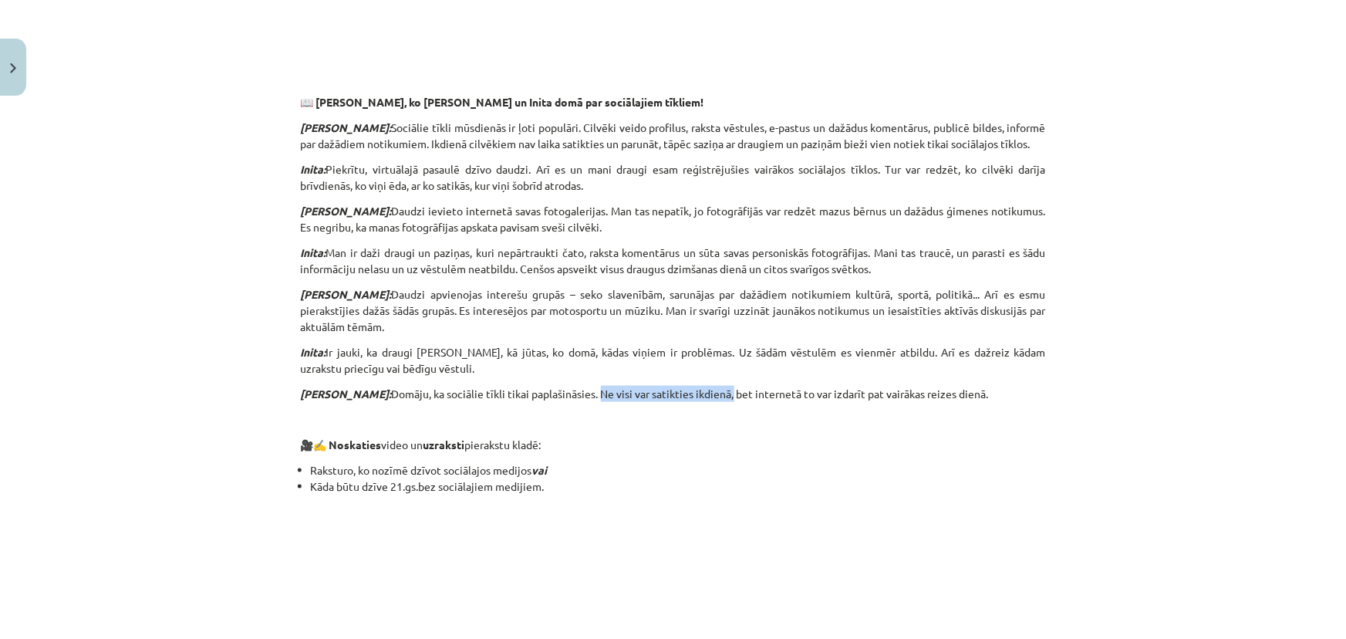
drag, startPoint x: 532, startPoint y: 377, endPoint x: 664, endPoint y: 380, distance: 132.0
click at [664, 386] on p "Juris: Domāju, ka sociālie tīkli tikai paplašināsies. Ne visi var satikties ikd…" at bounding box center [673, 394] width 745 height 16
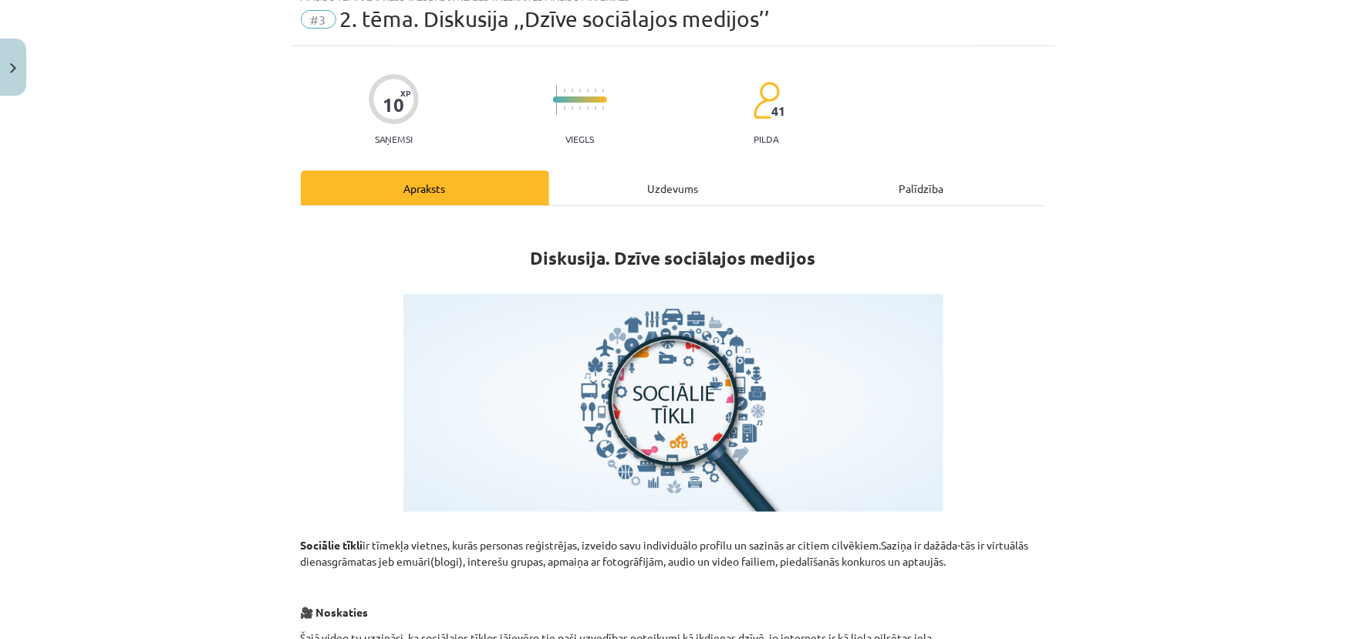
scroll to position [0, 0]
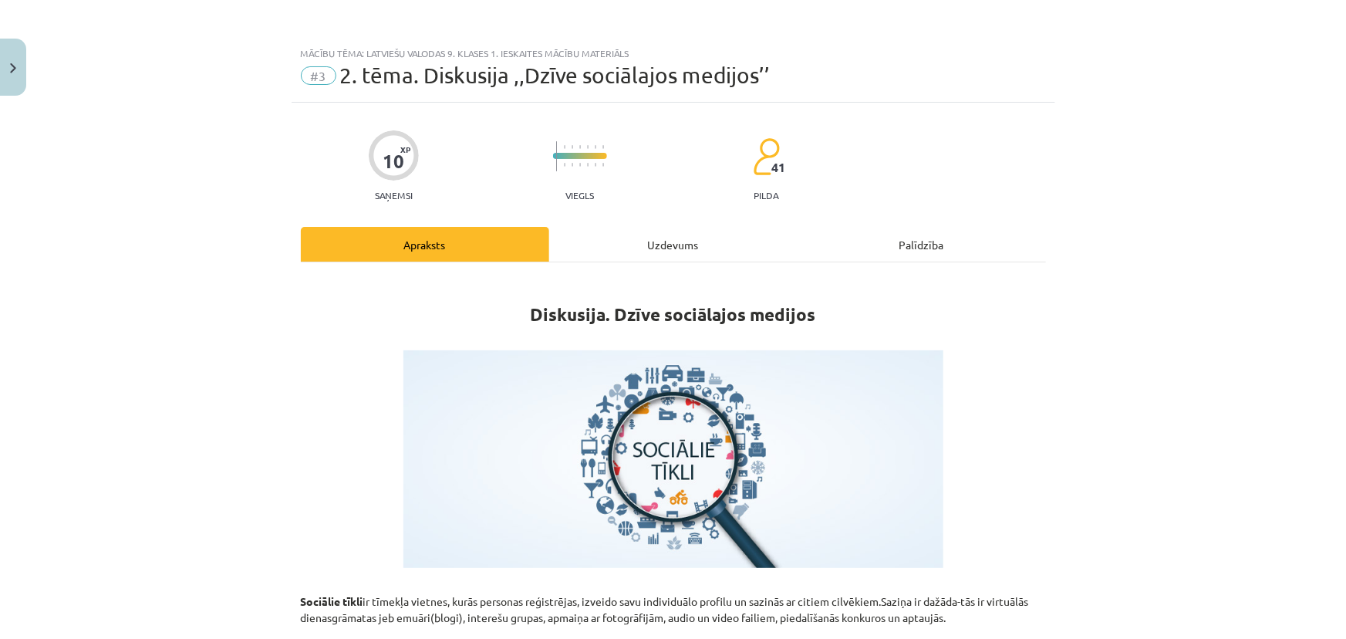
click at [584, 251] on div "Uzdevums" at bounding box center [673, 244] width 248 height 35
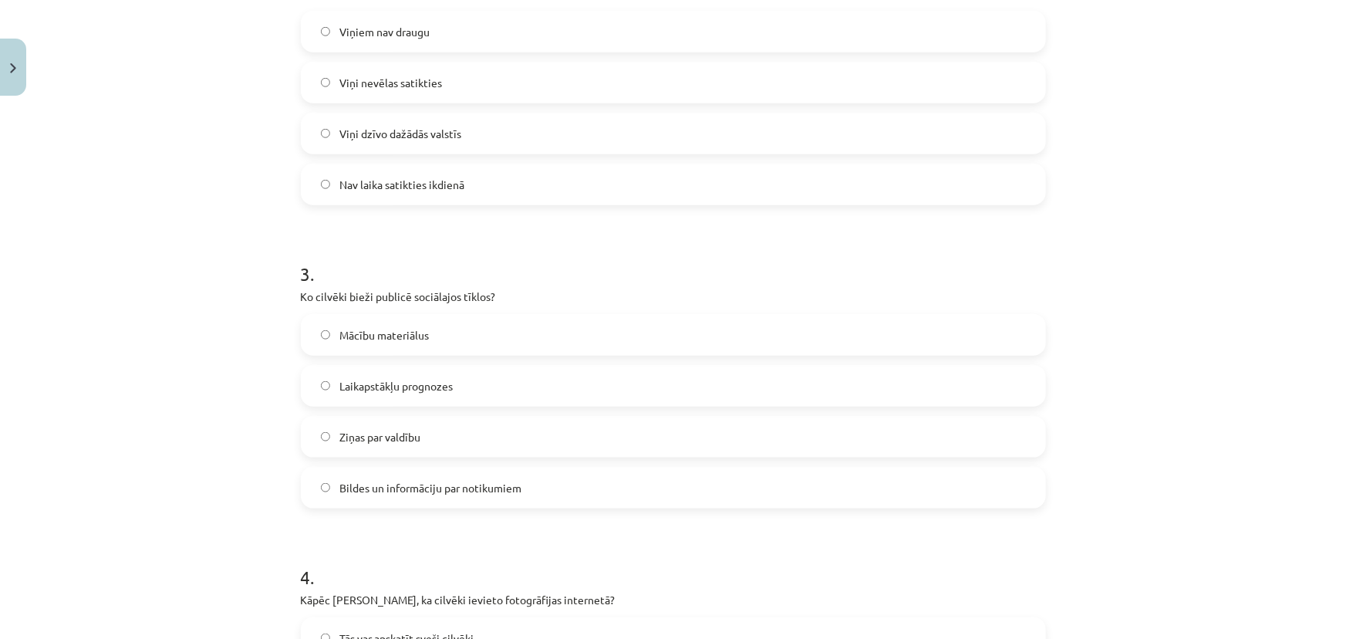
scroll to position [740, 0]
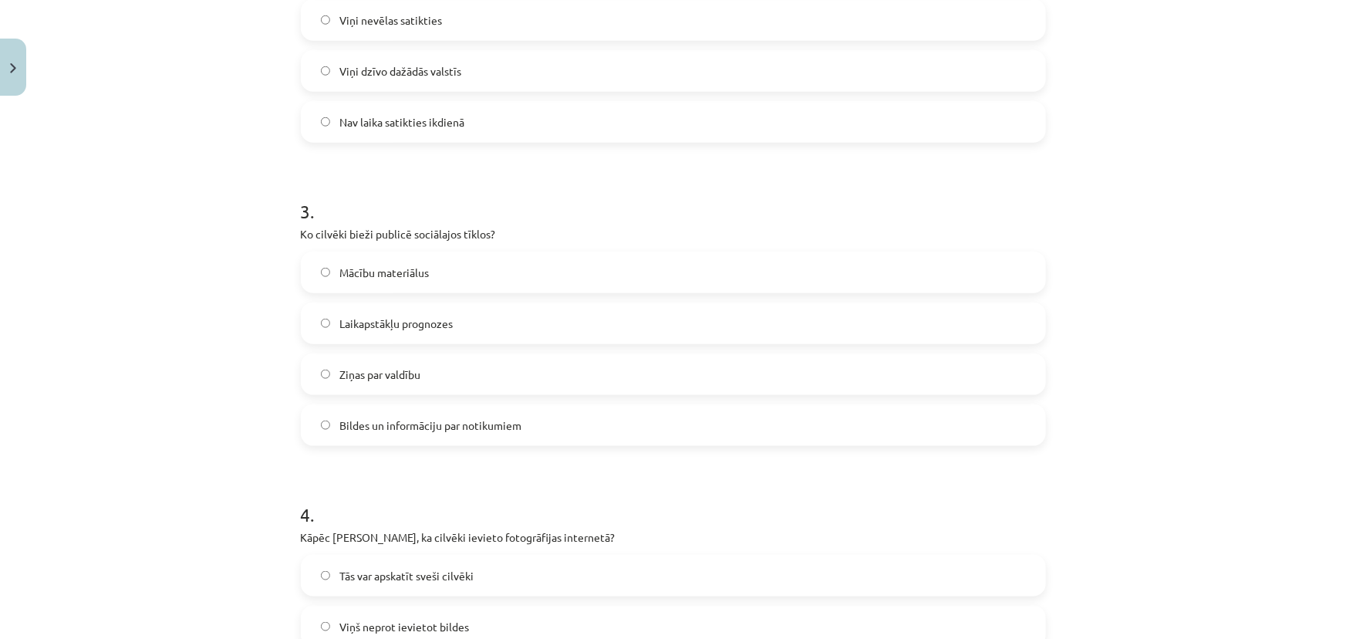
click at [508, 421] on span "Bildes un informāciju par notikumiem" at bounding box center [430, 425] width 182 height 16
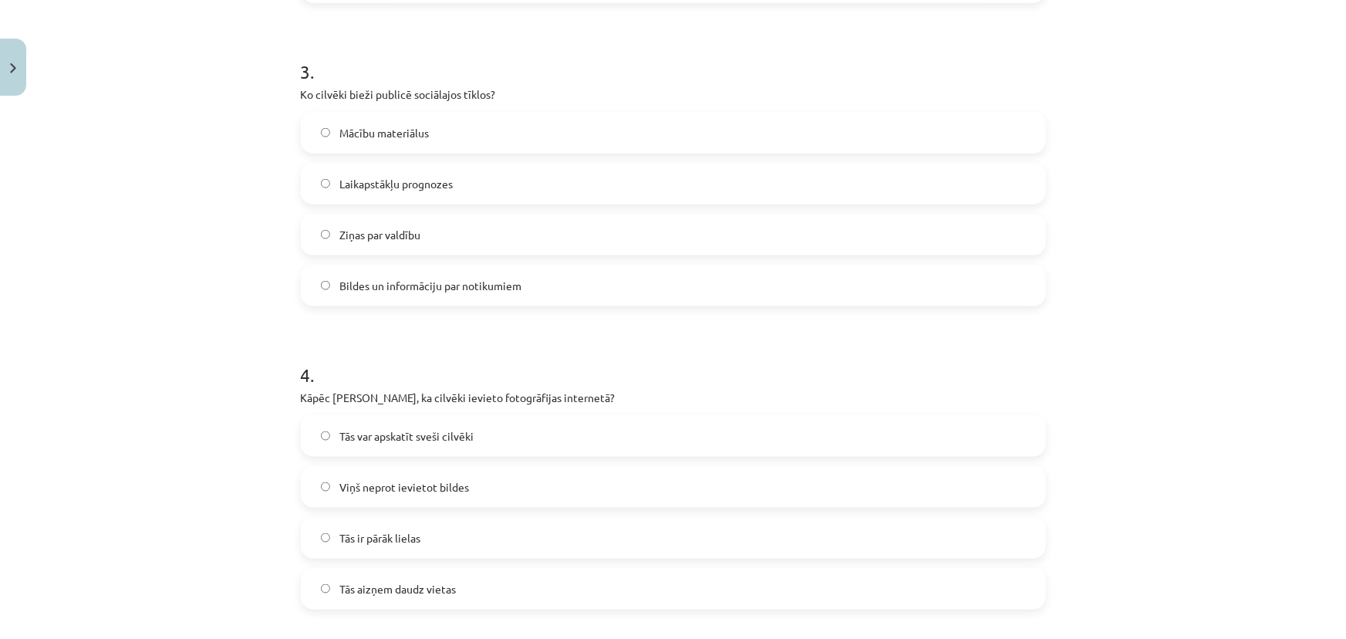
scroll to position [950, 0]
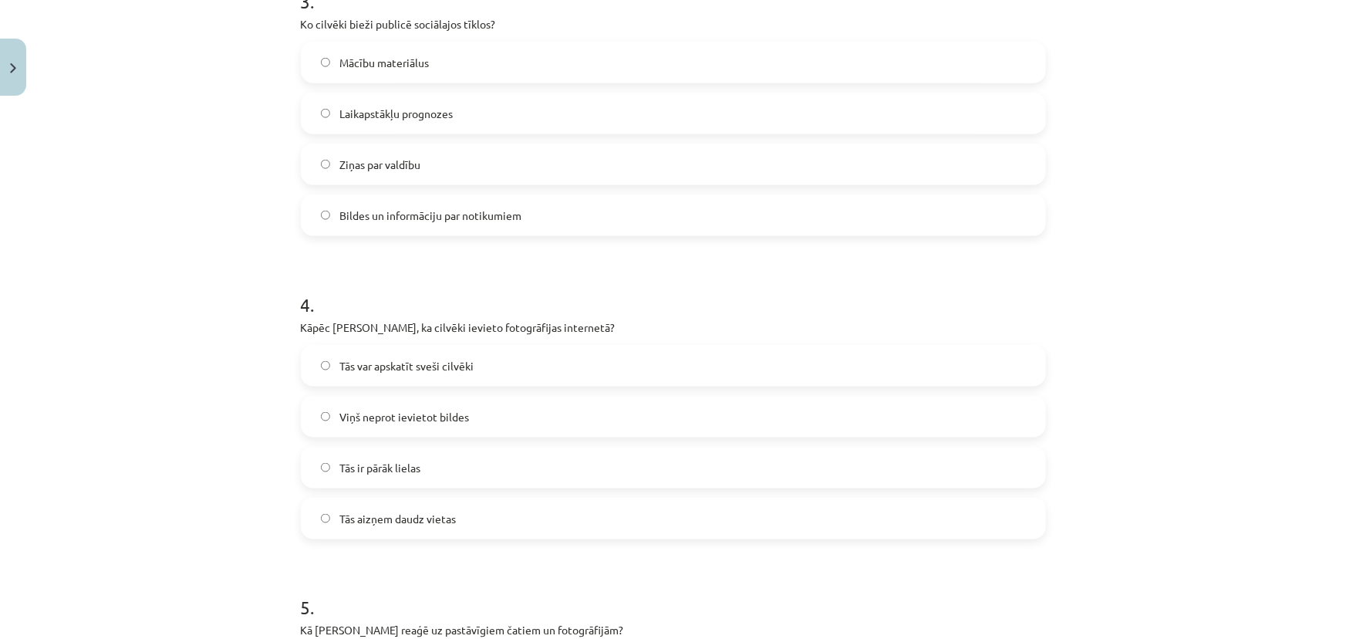
click at [399, 307] on h1 "4 ." at bounding box center [673, 291] width 745 height 48
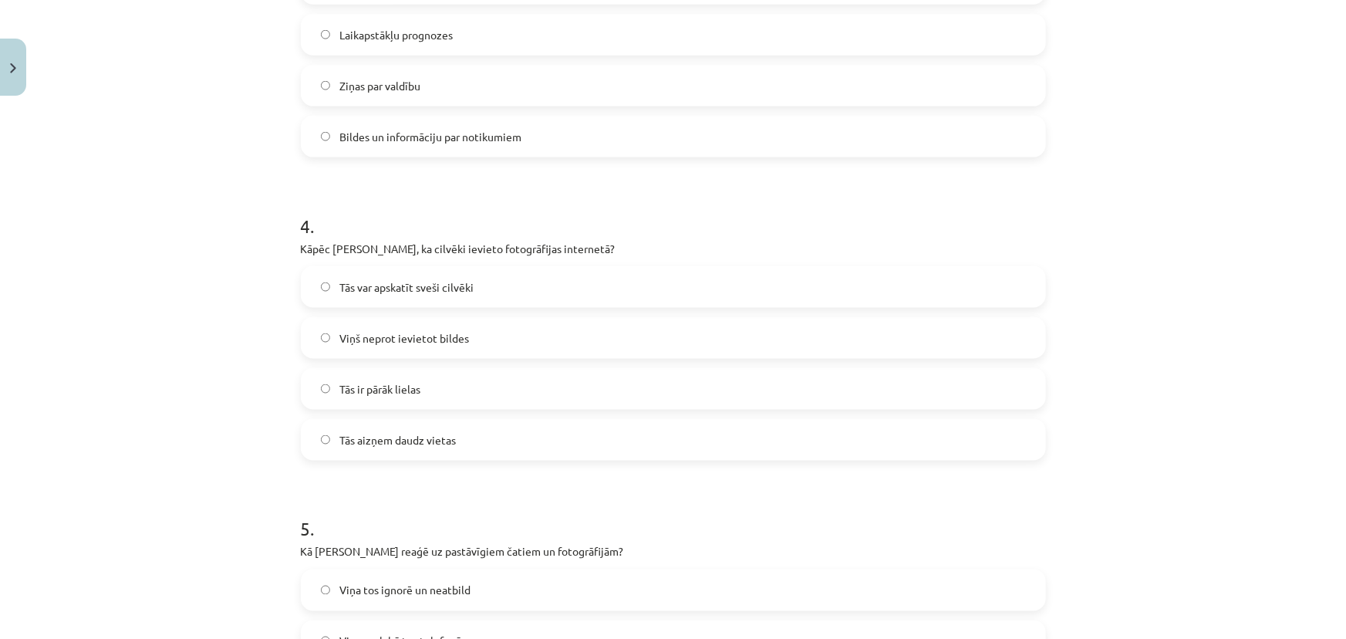
scroll to position [1020, 0]
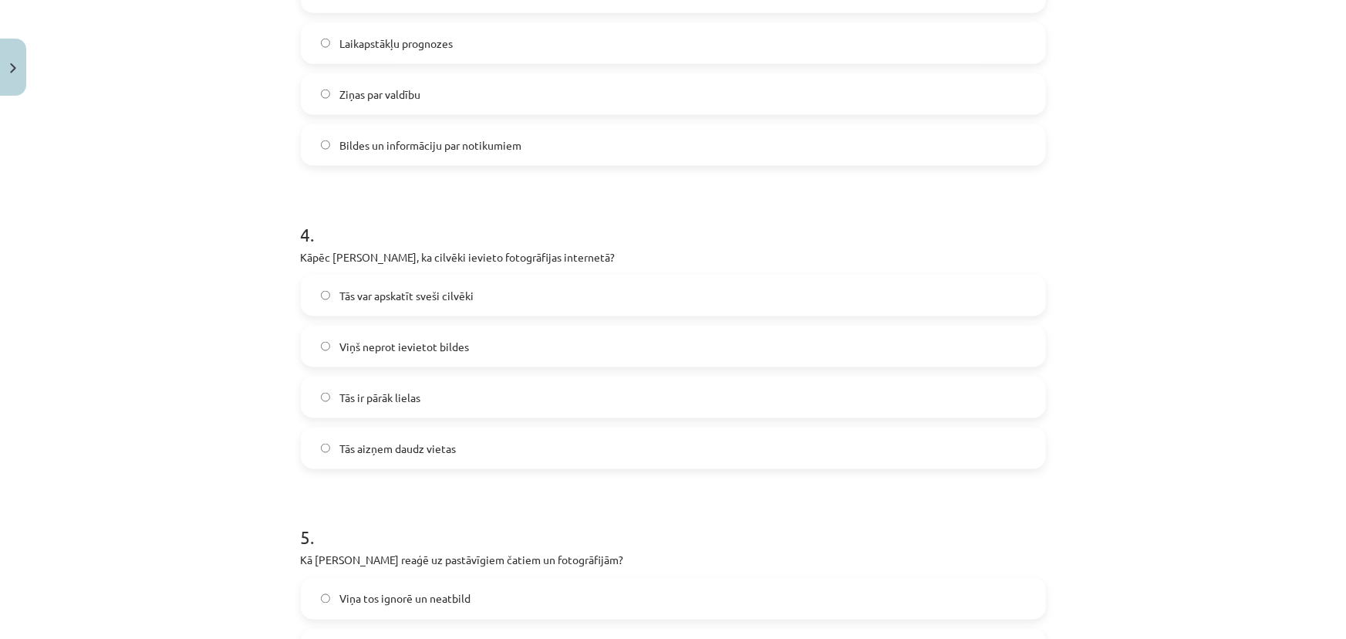
click at [367, 299] on span "Tās var apskatīt sveši cilvēki" at bounding box center [406, 296] width 134 height 16
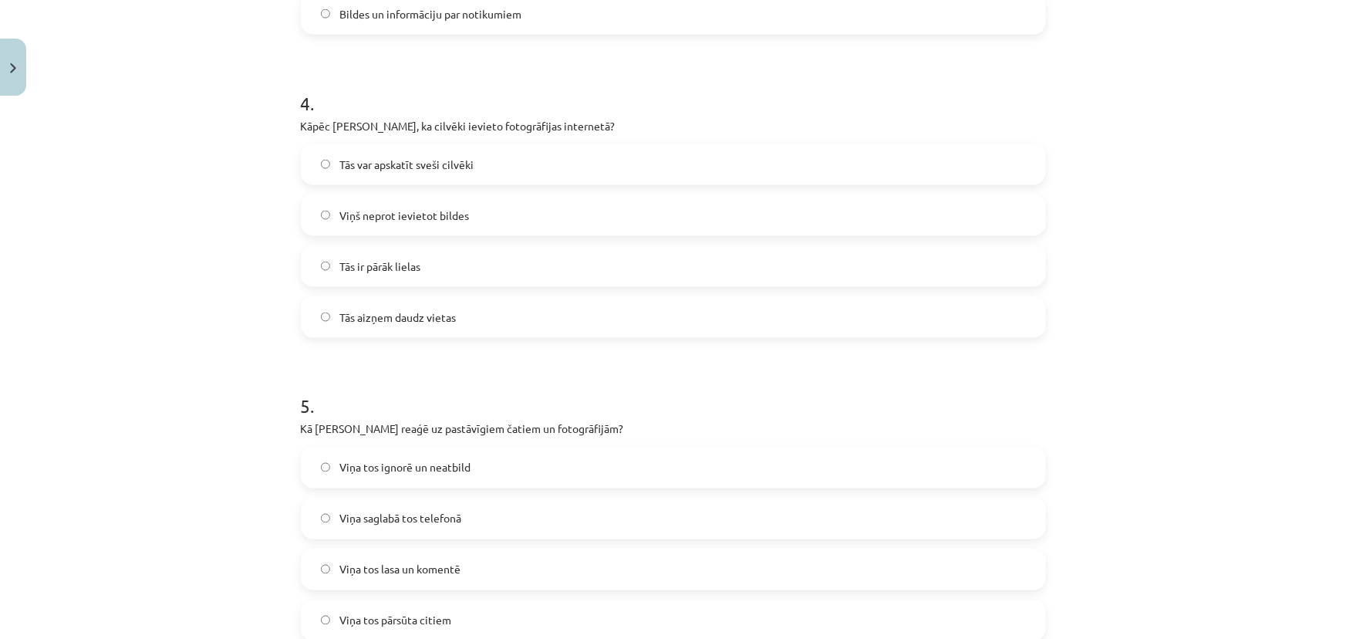
scroll to position [1231, 0]
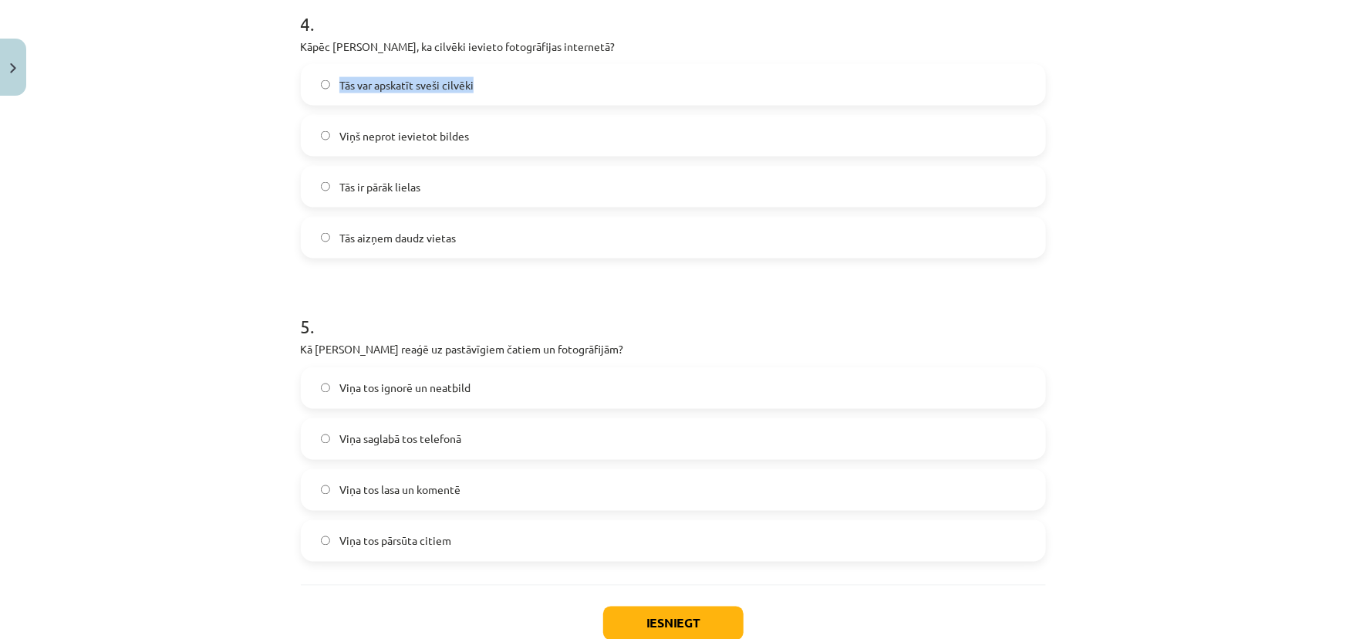
drag, startPoint x: 492, startPoint y: 86, endPoint x: 334, endPoint y: 87, distance: 157.4
click at [334, 87] on label "Tās var apskatīt sveši cilvēki" at bounding box center [673, 85] width 742 height 39
copy span "Tās var apskatīt sveši cilvēki"
click at [200, 249] on div "Mācību tēma: Latviešu valodas 9. klases 1. ieskaites mācību materiāls #3 2. tēm…" at bounding box center [673, 319] width 1346 height 639
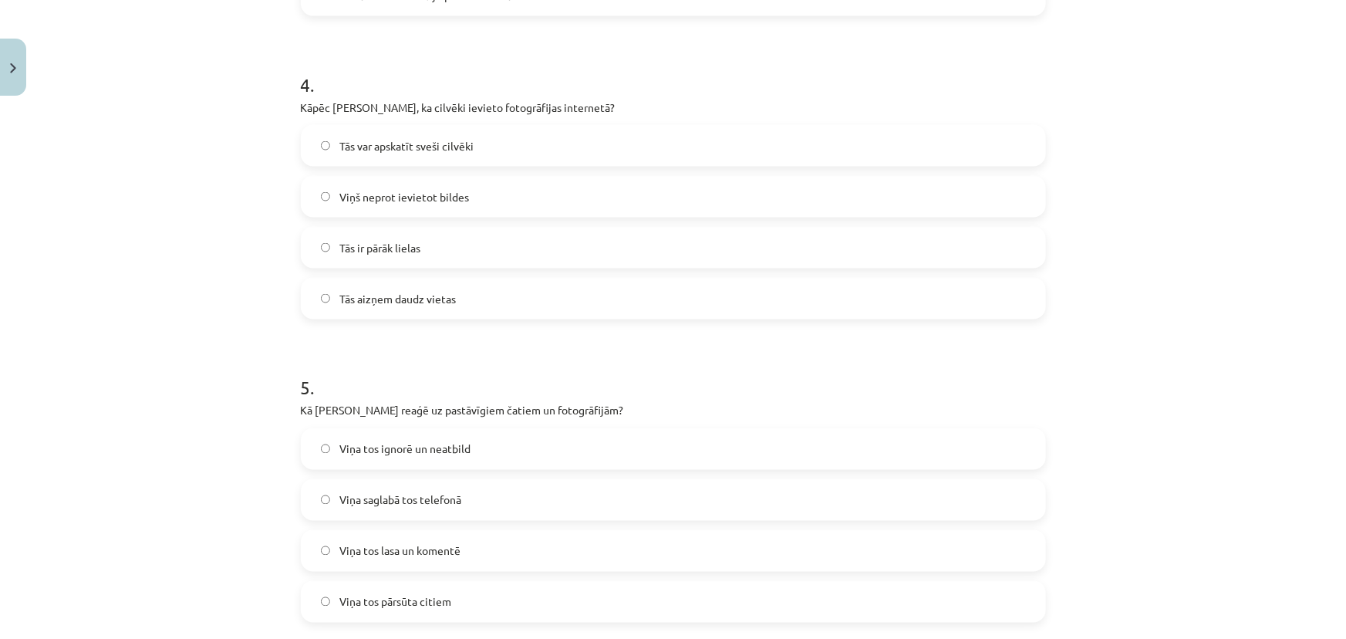
scroll to position [1160, 0]
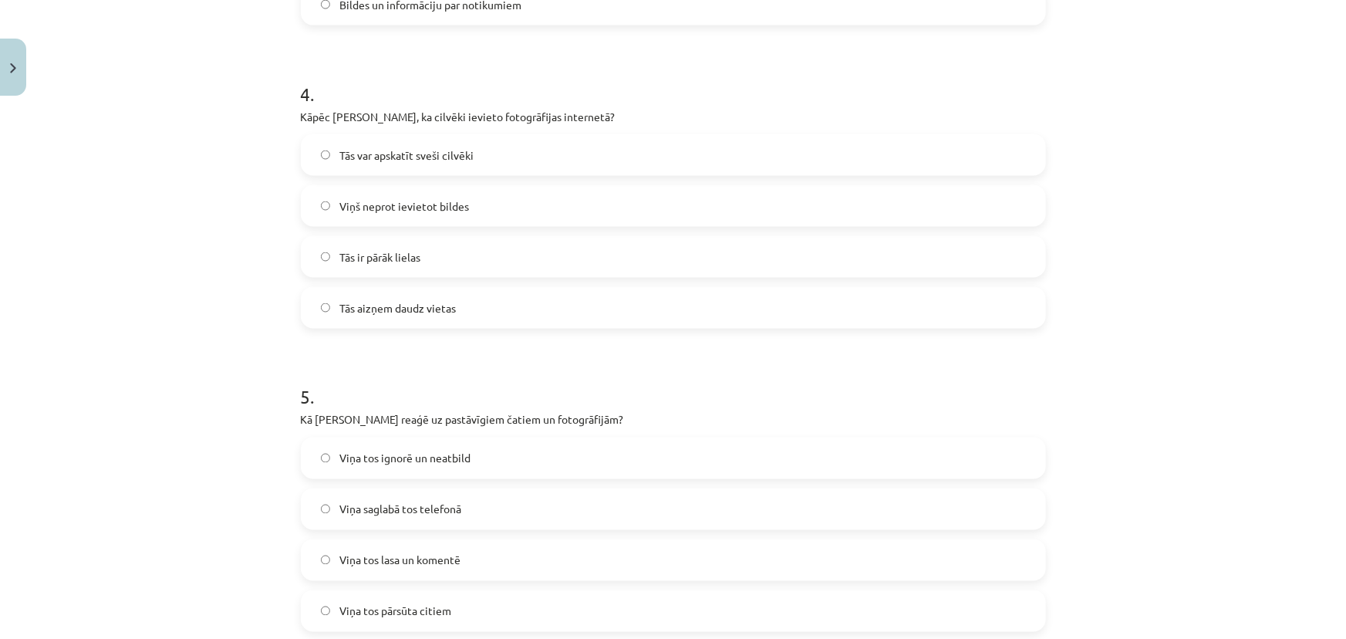
click at [427, 463] on span "Viņa tos ignorē un neatbild" at bounding box center [404, 459] width 131 height 16
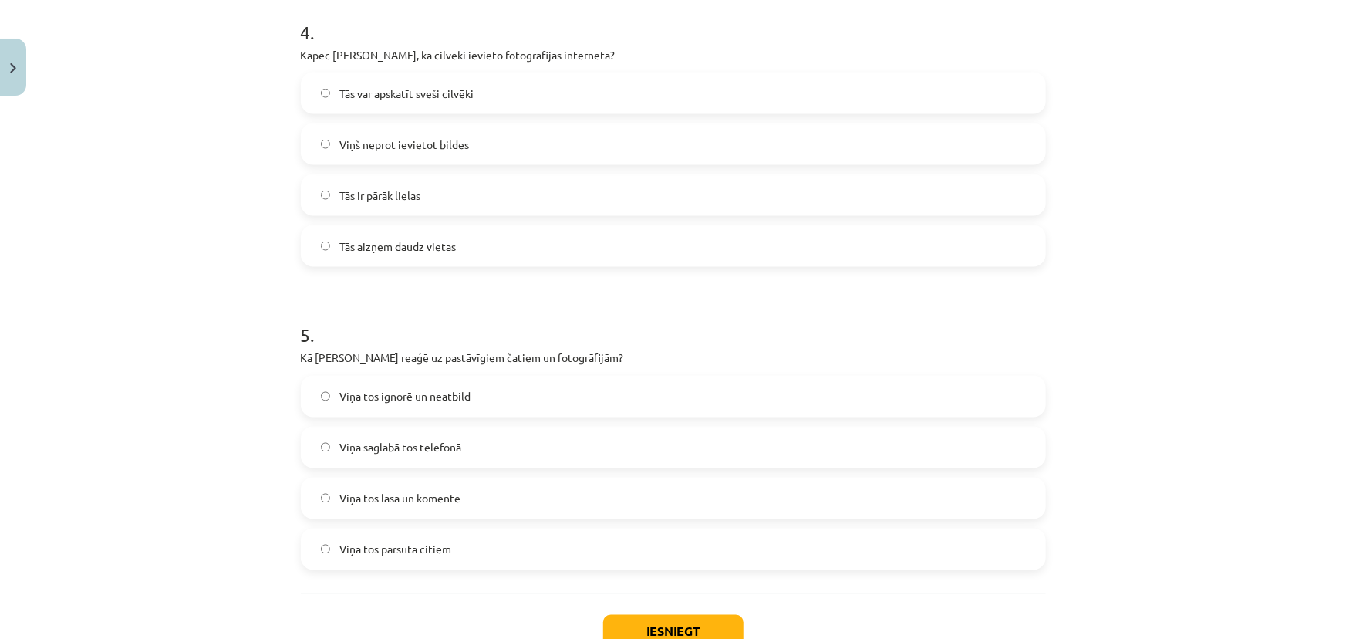
scroll to position [1231, 0]
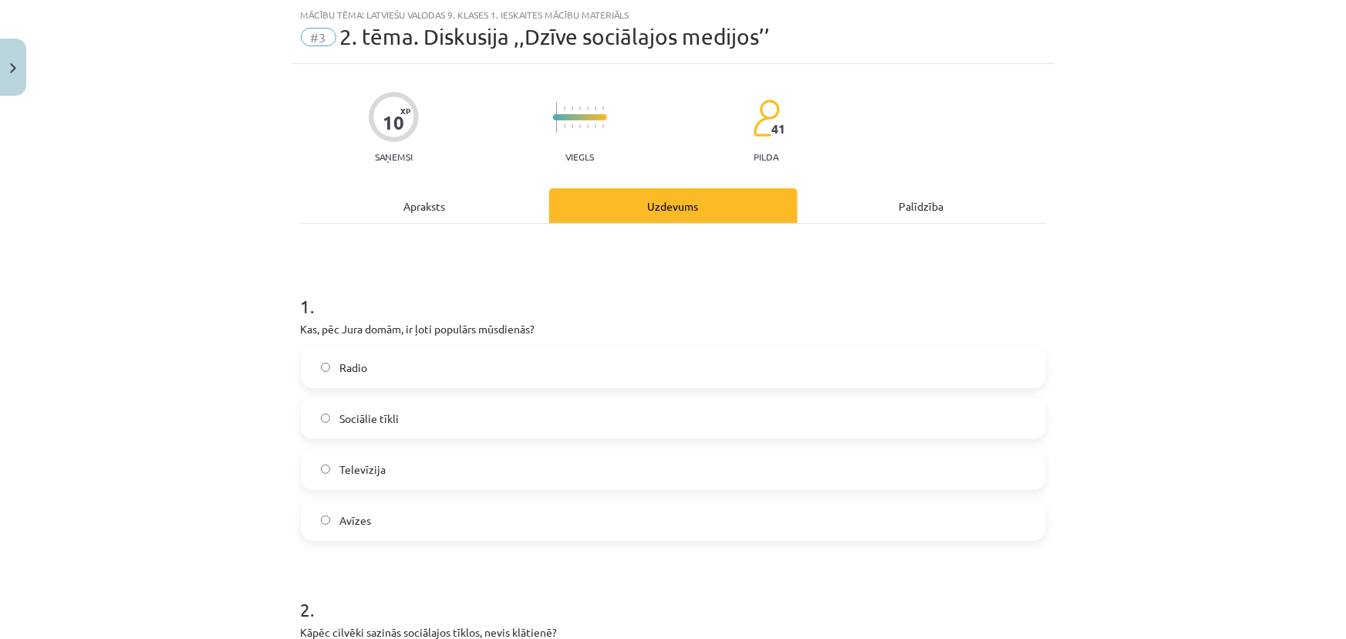
click at [400, 214] on div "Apraksts" at bounding box center [425, 205] width 248 height 35
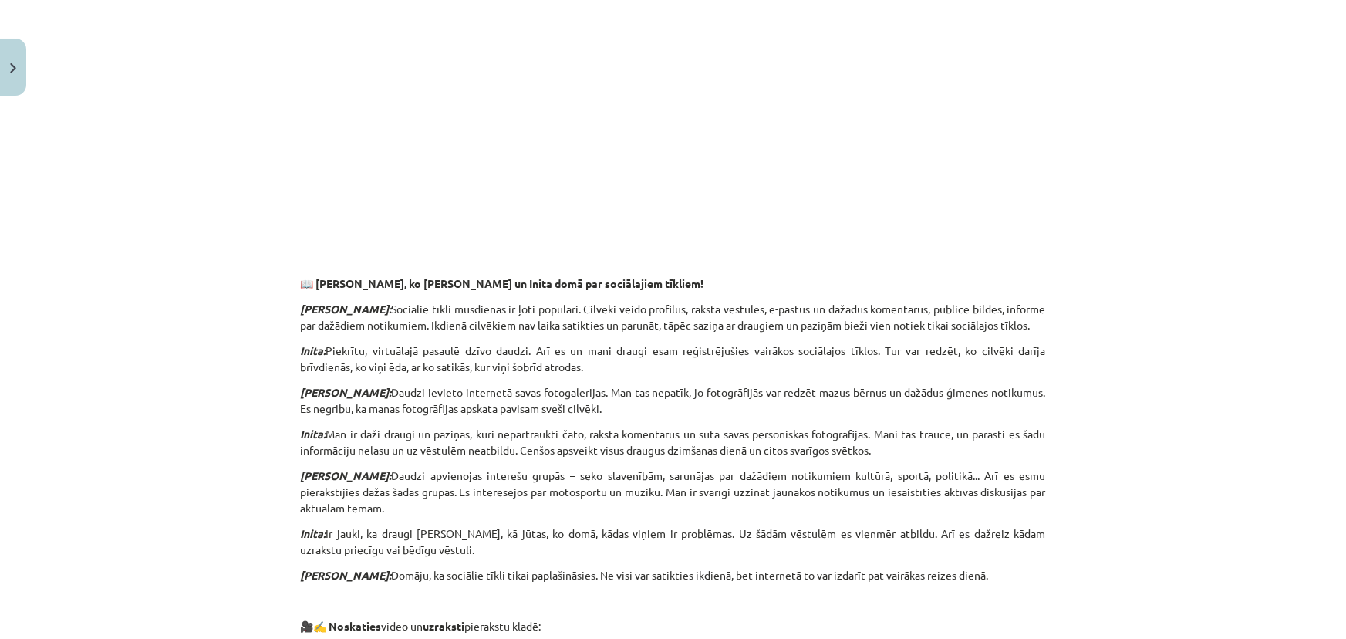
scroll to position [767, 0]
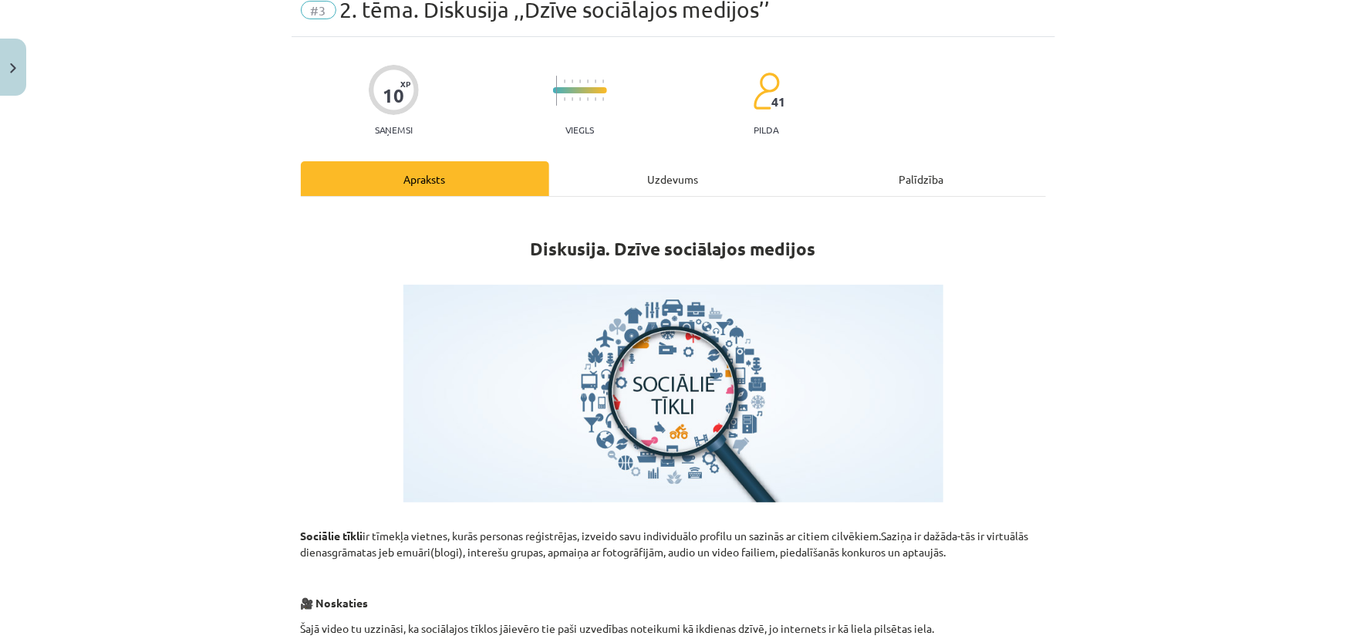
click at [593, 180] on div "Uzdevums" at bounding box center [673, 178] width 248 height 35
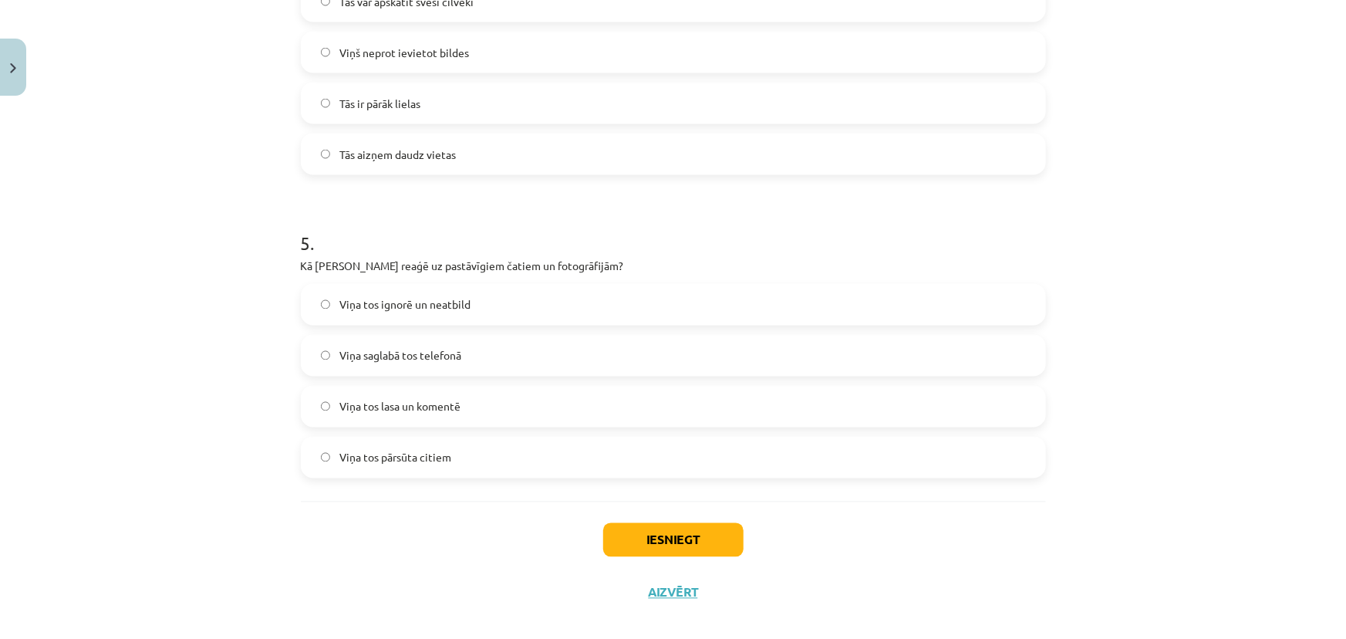
scroll to position [1332, 0]
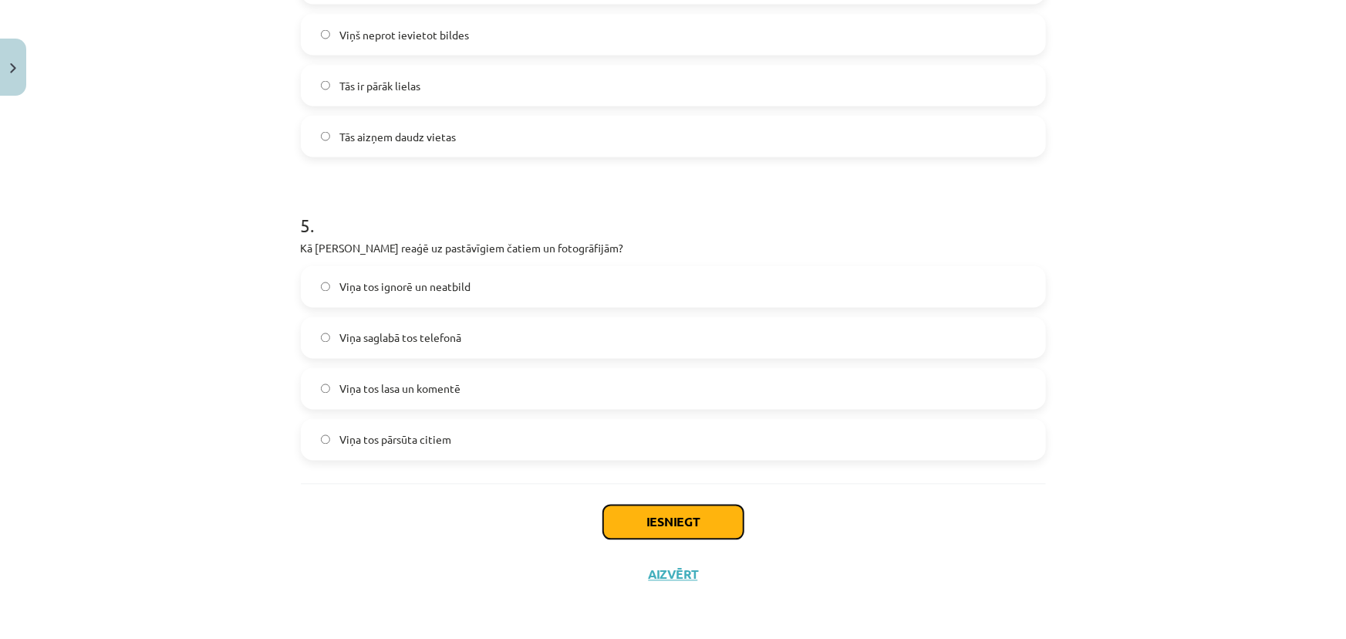
click at [671, 525] on button "Iesniegt" at bounding box center [673, 522] width 140 height 34
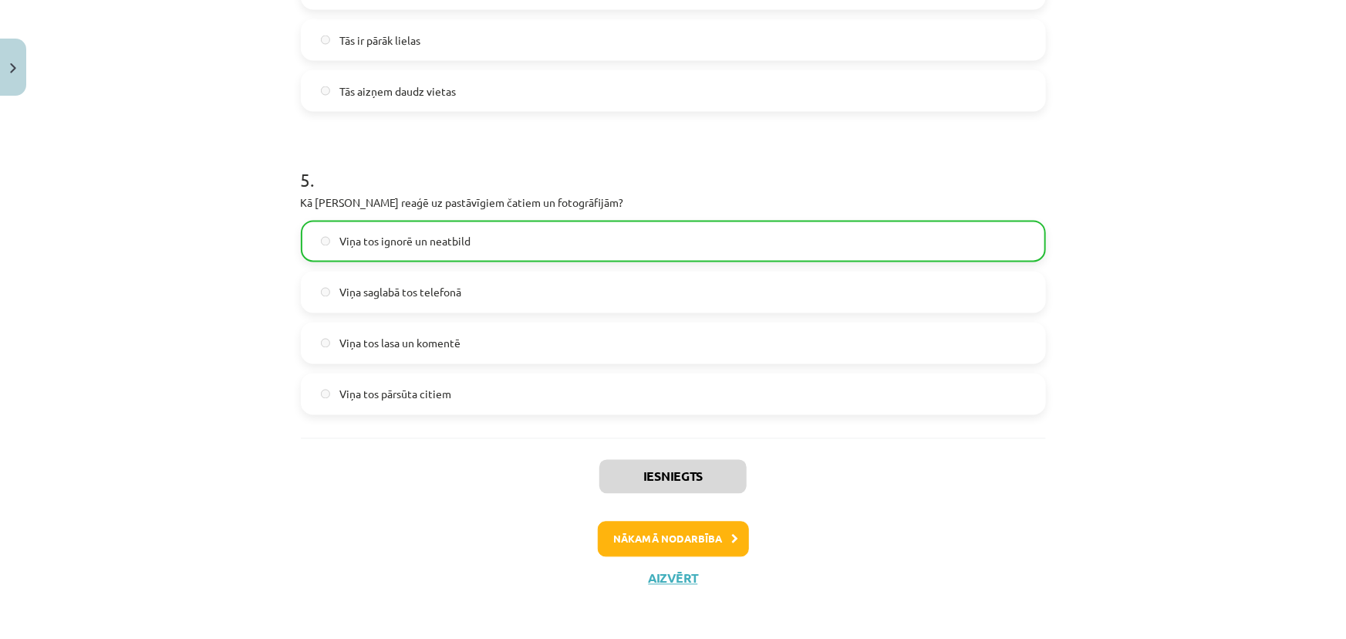
scroll to position [1380, 0]
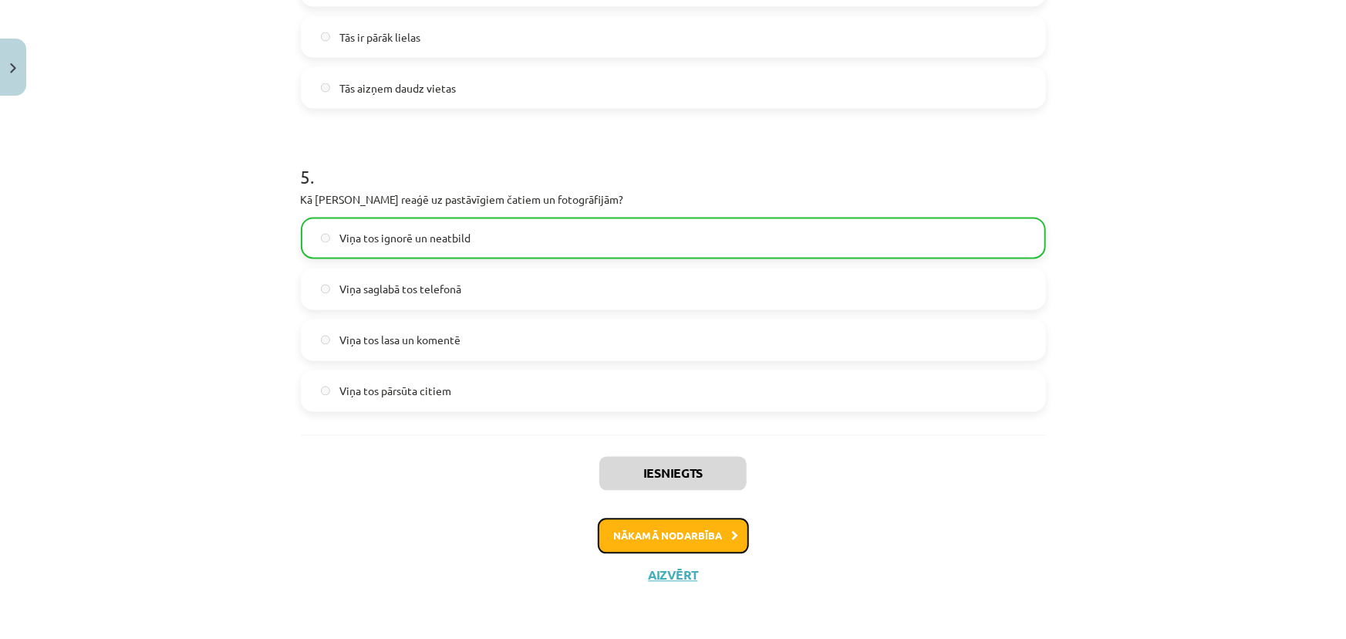
click at [704, 550] on button "Nākamā nodarbība" at bounding box center [673, 536] width 151 height 35
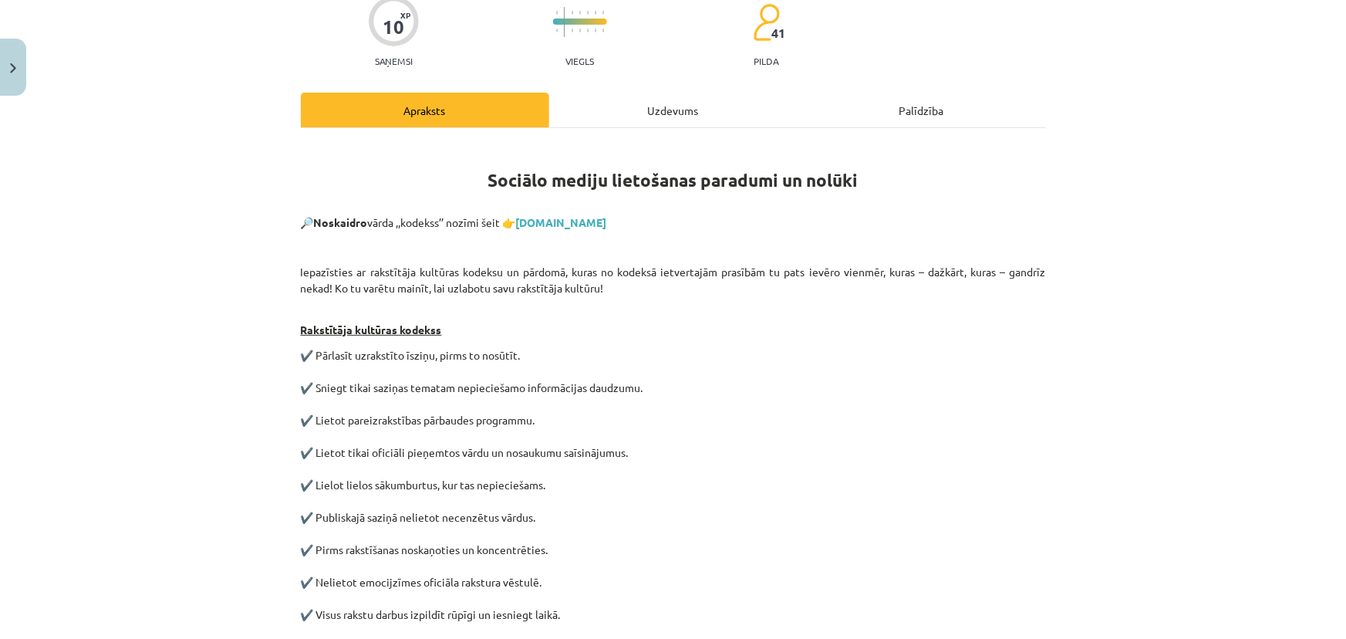
scroll to position [63, 0]
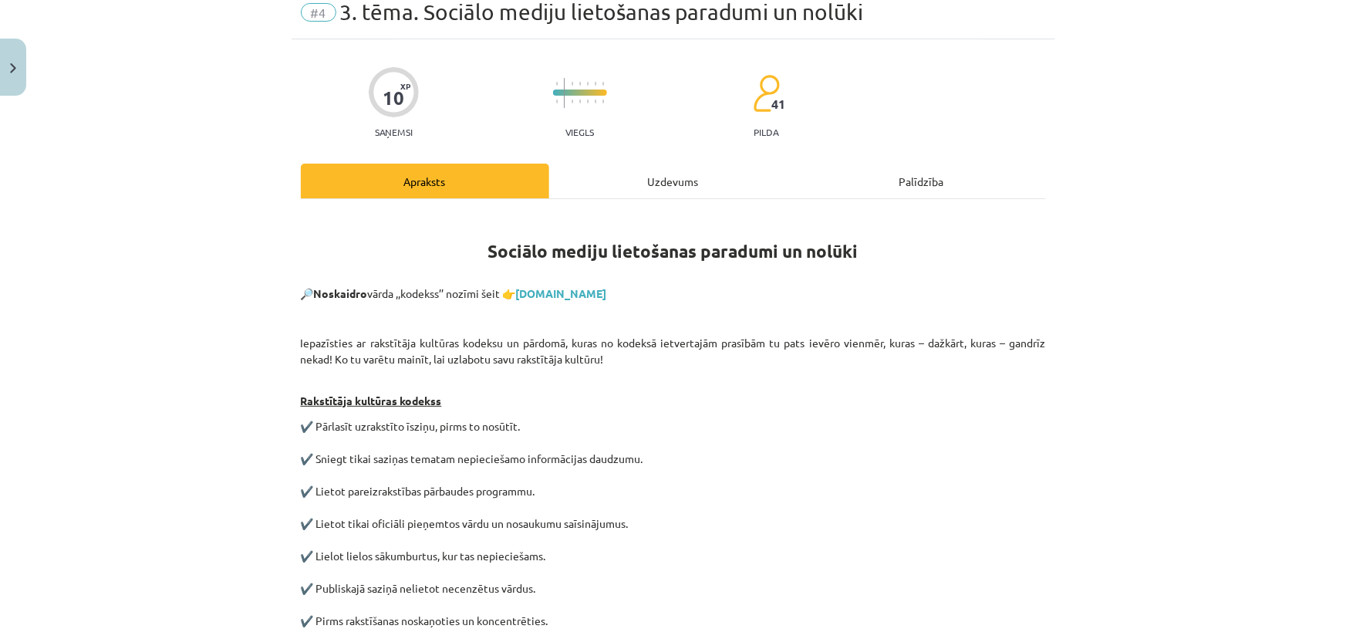
click at [826, 251] on strong "Sociālo mediju lietošanas paradumi un nolūki" at bounding box center [673, 251] width 370 height 22
copy strong "nolūki"
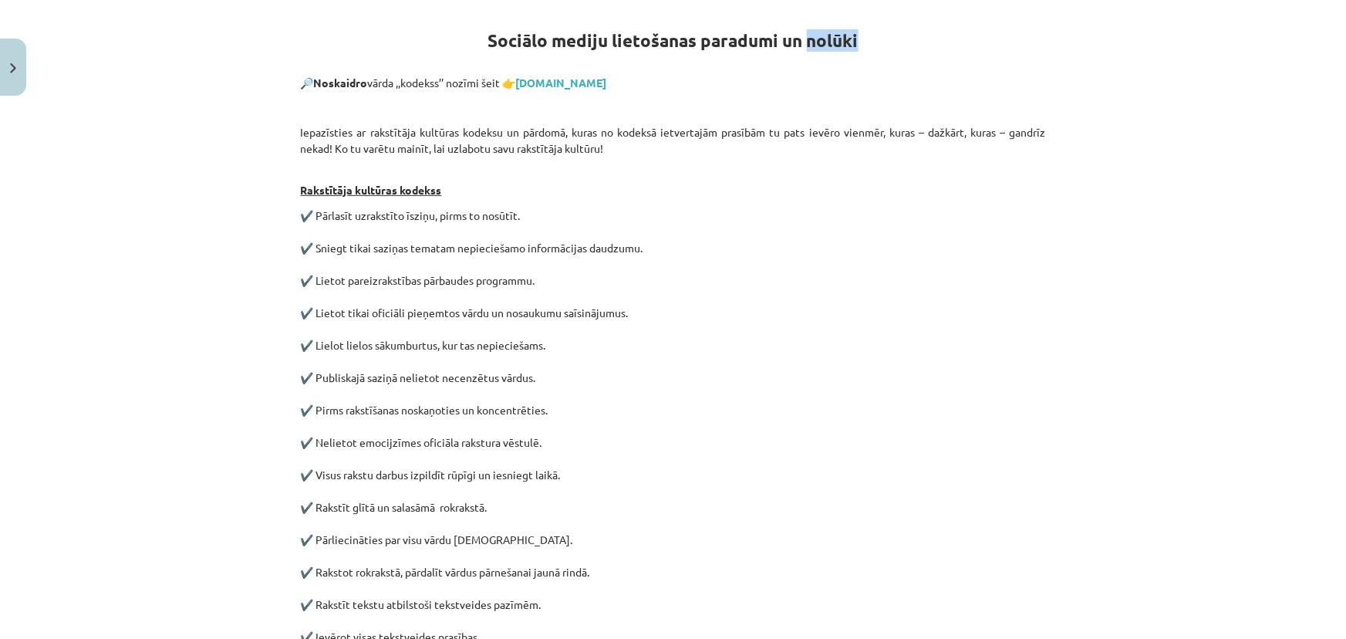
scroll to position [694, 0]
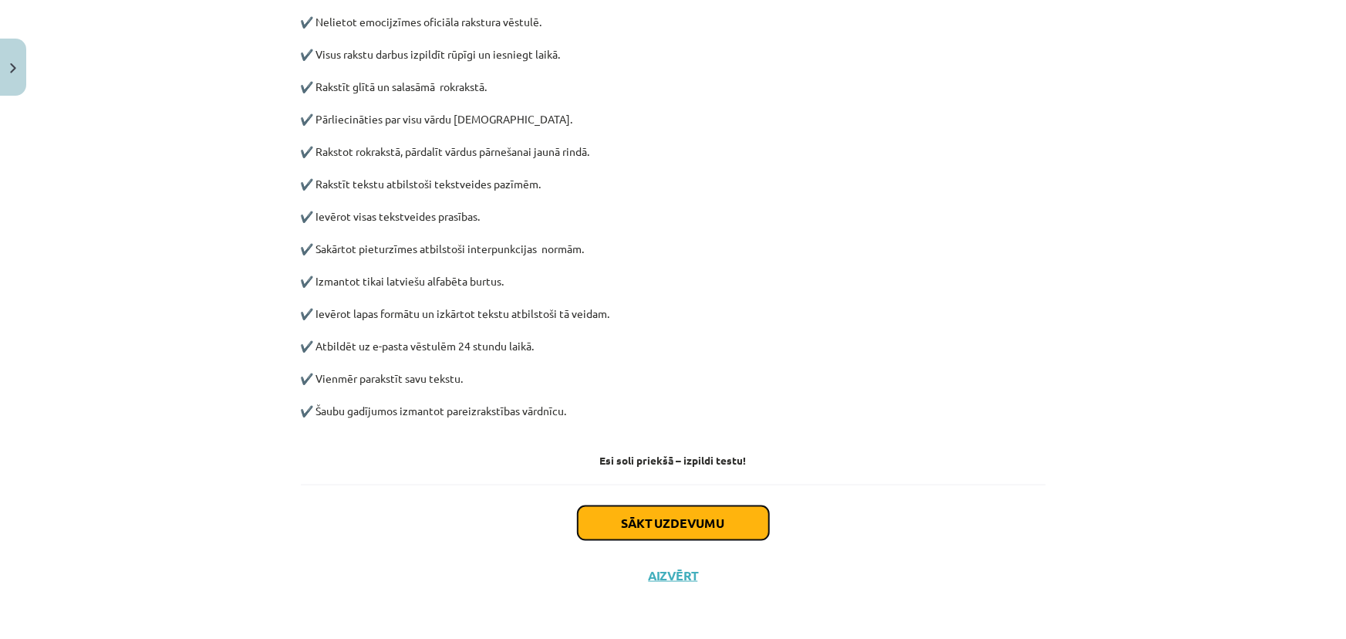
click at [637, 508] on button "Sākt uzdevumu" at bounding box center [673, 523] width 191 height 34
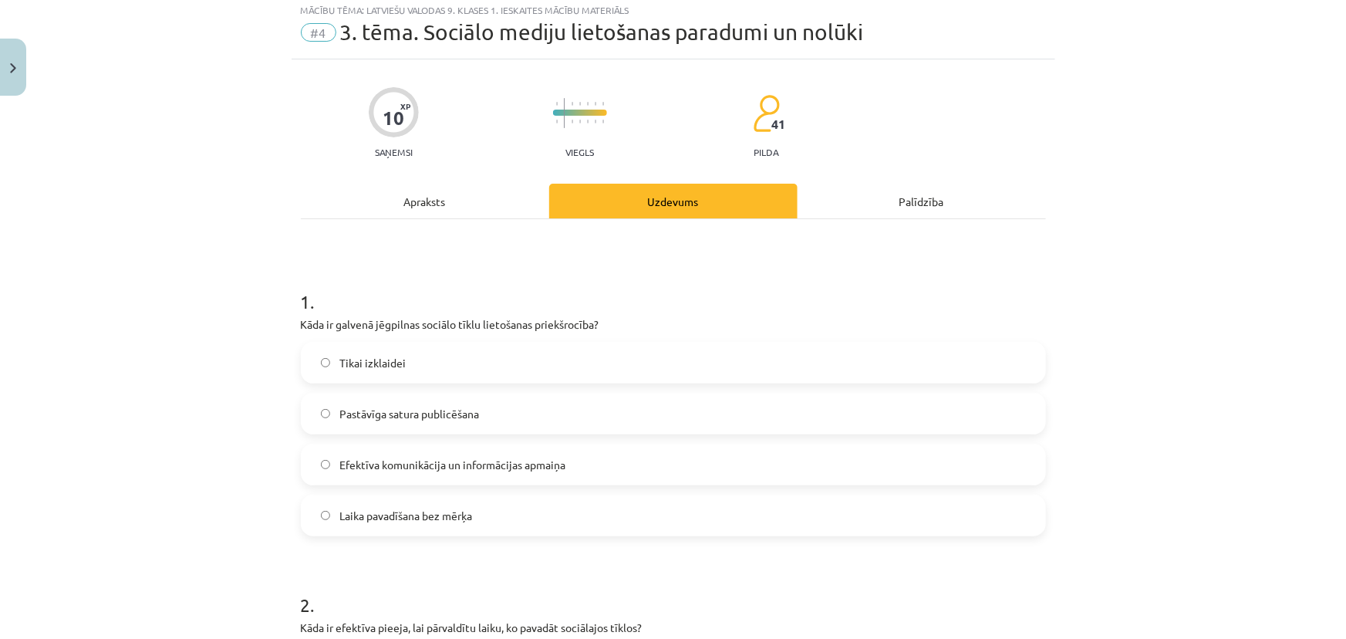
scroll to position [39, 0]
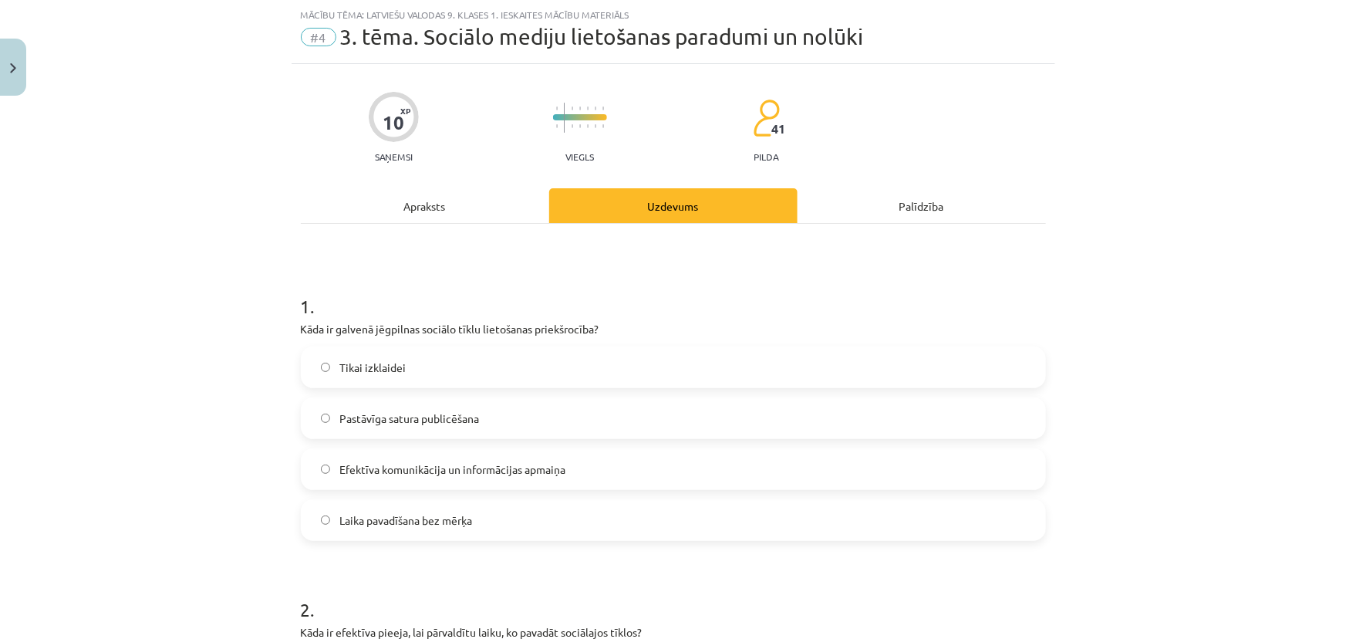
click at [553, 463] on span "Efektīva komunikācija un informācijas apmaiņa" at bounding box center [452, 469] width 226 height 16
click at [597, 324] on p "Kāda ir galvenā jēgpilnas sociālo tīklu lietošanas priekšrocība?" at bounding box center [673, 329] width 745 height 16
click at [377, 321] on p "Kāda ir galvenā jēgpilnas sociālo tīklu lietošanas priekšrocība?" at bounding box center [673, 329] width 745 height 16
drag, startPoint x: 596, startPoint y: 331, endPoint x: 295, endPoint y: 331, distance: 300.9
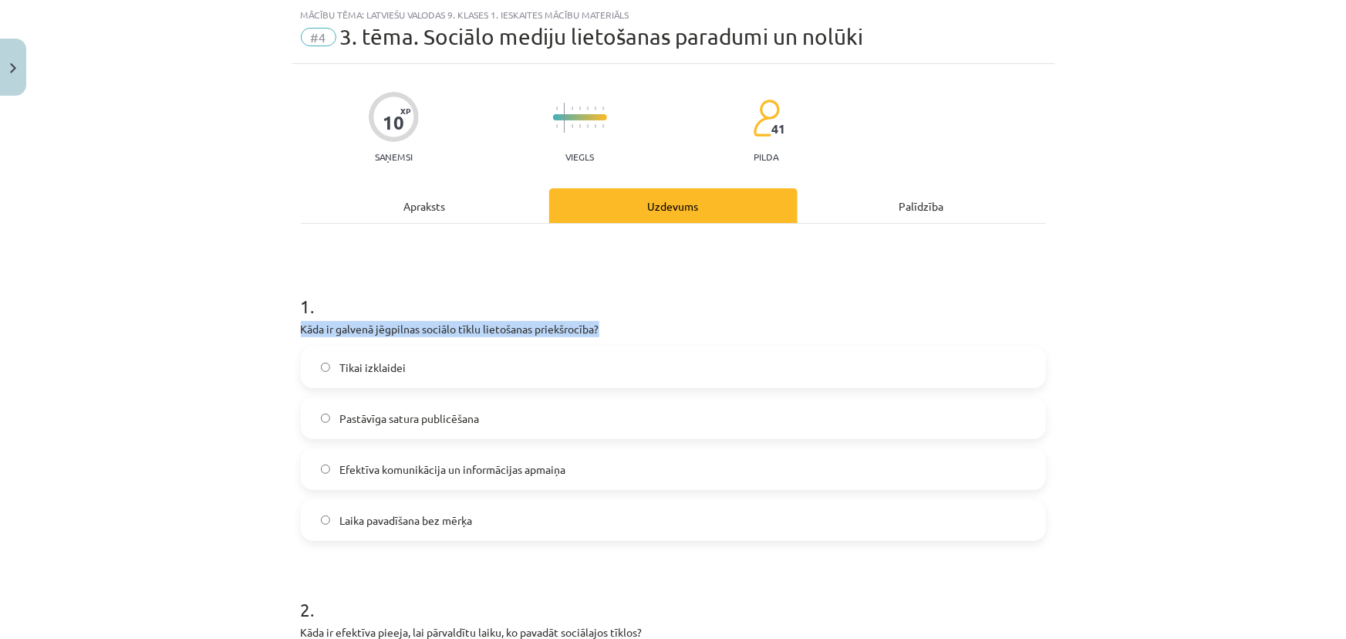
click at [301, 331] on p "Kāda ir galvenā jēgpilnas sociālo tīklu lietošanas priekšrocība?" at bounding box center [673, 329] width 745 height 16
copy p "Kāda ir galvenā jēgpilnas sociālo tīklu lietošanas priekšrocība?"
click at [147, 494] on div "Mācību tēma: Latviešu valodas 9. klases 1. ieskaites mācību materiāls #4 3. tēm…" at bounding box center [673, 319] width 1346 height 639
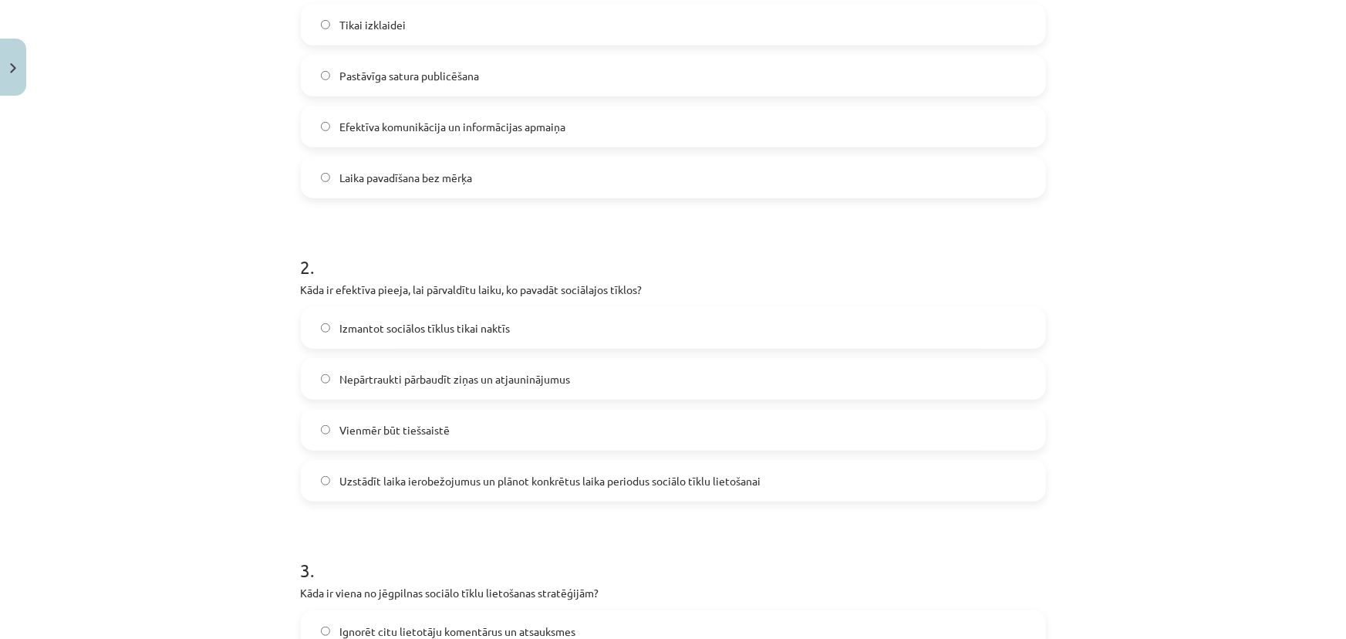
scroll to position [389, 0]
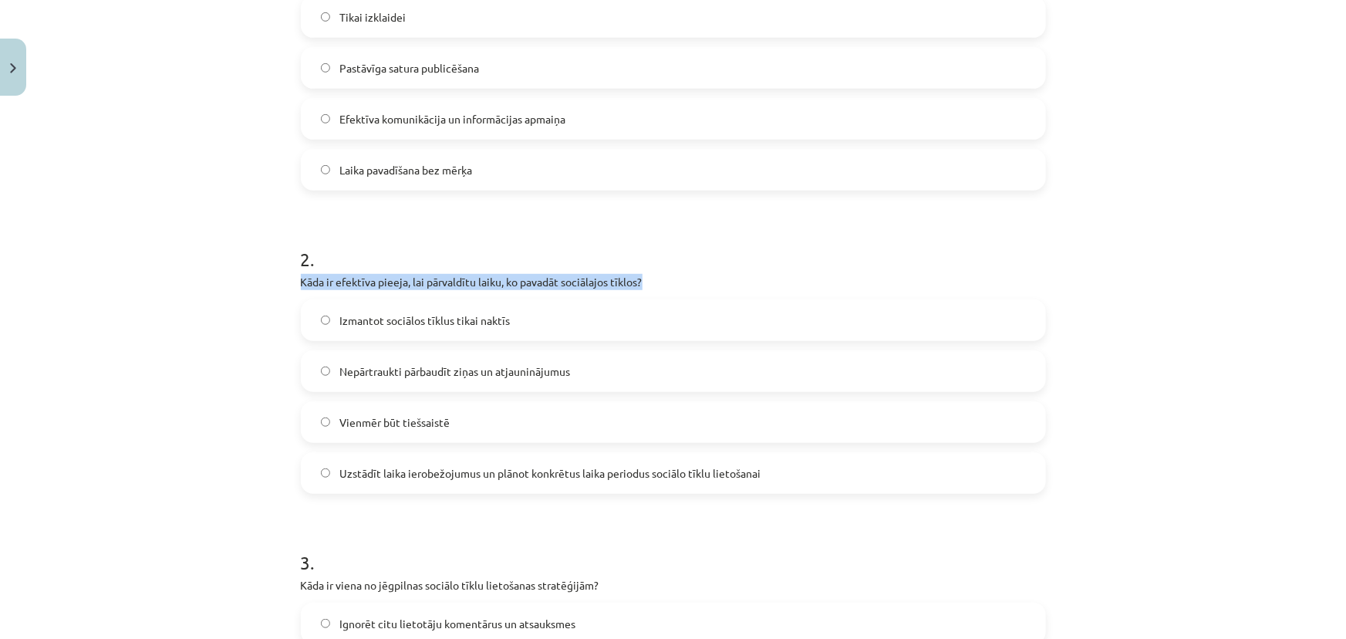
drag, startPoint x: 650, startPoint y: 278, endPoint x: 282, endPoint y: 285, distance: 367.3
click at [282, 285] on div "Mācību tēma: Latviešu valodas 9. klases 1. ieskaites mācību materiāls #4 3. tēm…" at bounding box center [673, 319] width 1346 height 639
copy p "Kāda ir efektīva pieeja, lai pārvaldītu laiku, ko pavadāt sociālajos tīklos?"
click at [202, 303] on div "Mācību tēma: Latviešu valodas 9. klases 1. ieskaites mācību materiāls #4 3. tēm…" at bounding box center [673, 319] width 1346 height 639
click at [415, 471] on span "Uzstādīt laika ierobežojumus un plānot konkrētus laika periodus sociālo tīklu l…" at bounding box center [549, 473] width 421 height 16
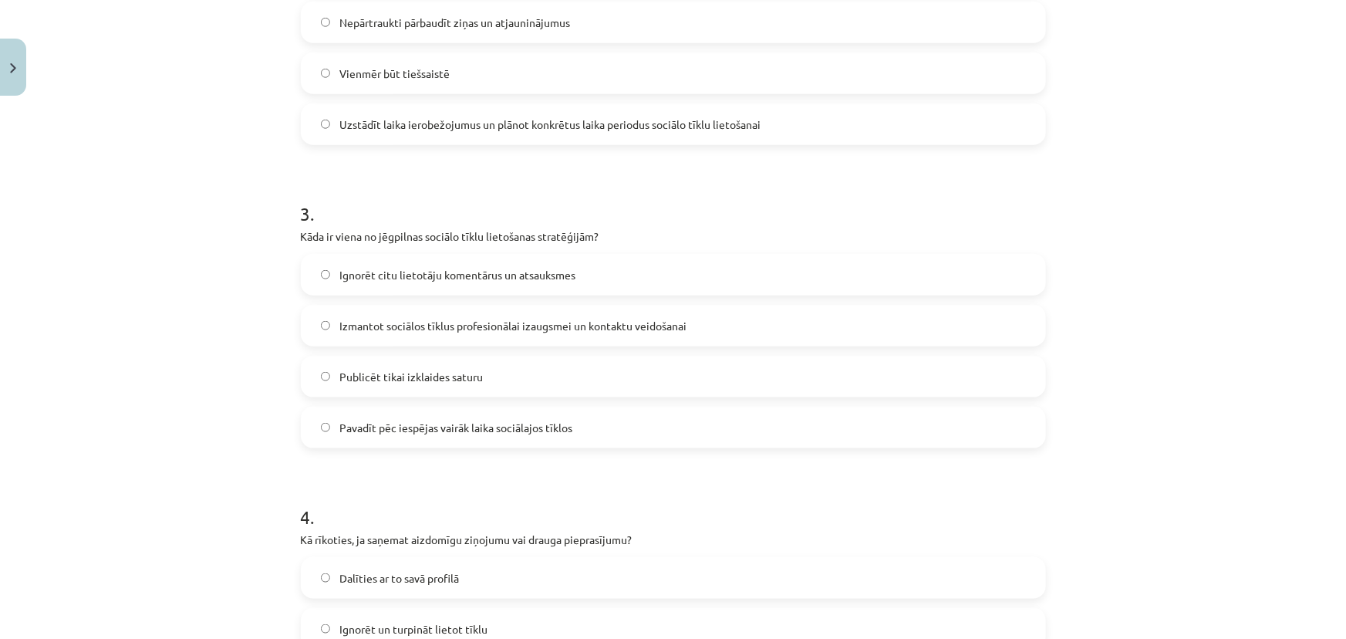
scroll to position [740, 0]
click at [408, 321] on span "Izmantot sociālos tīklus profesionālai izaugsmei un kontaktu veidošanai" at bounding box center [512, 324] width 347 height 16
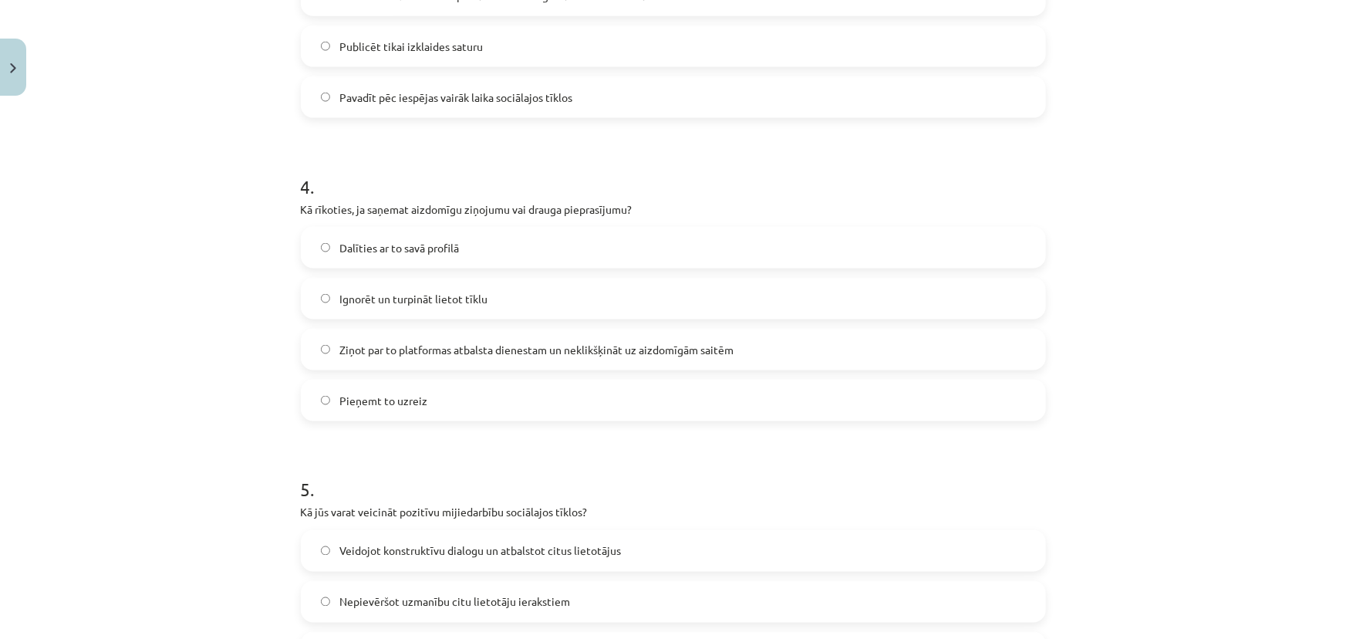
scroll to position [1020, 0]
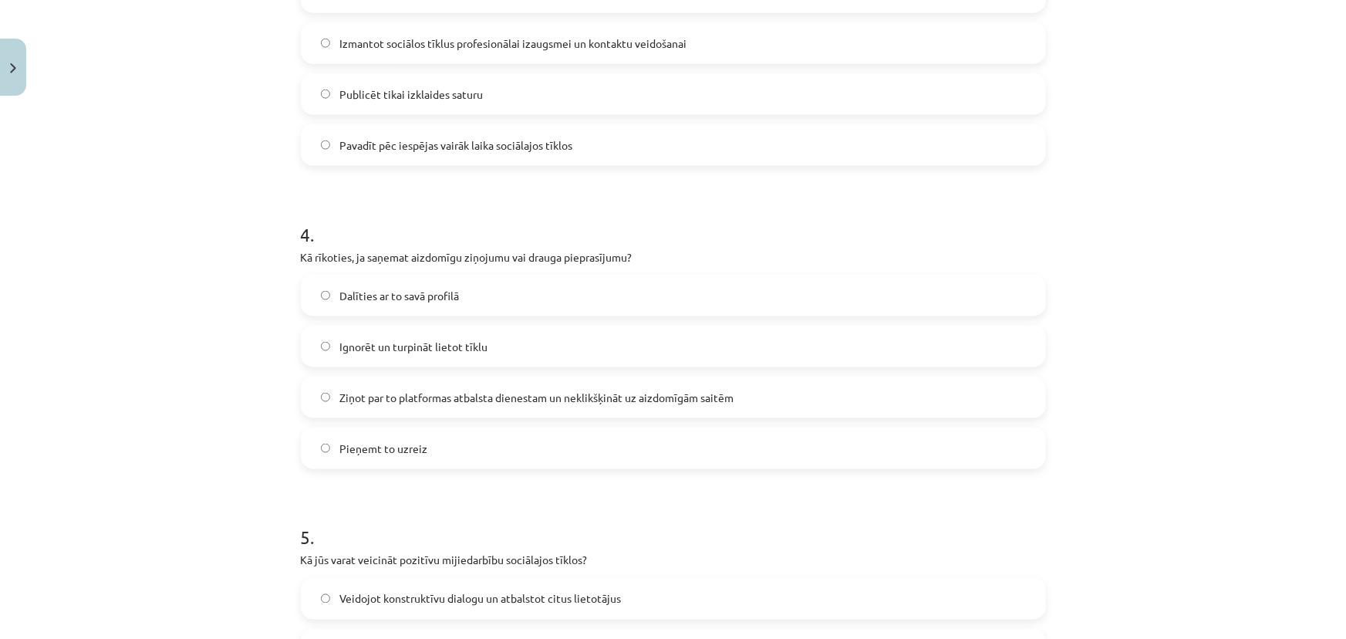
click at [539, 259] on p "Kā rīkoties, ja saņemat aizdomīgu ziņojumu vai drauga pieprasījumu?" at bounding box center [673, 257] width 745 height 16
click at [568, 255] on p "Kā rīkoties, ja saņemat aizdomīgu ziņojumu vai drauga pieprasījumu?" at bounding box center [673, 257] width 745 height 16
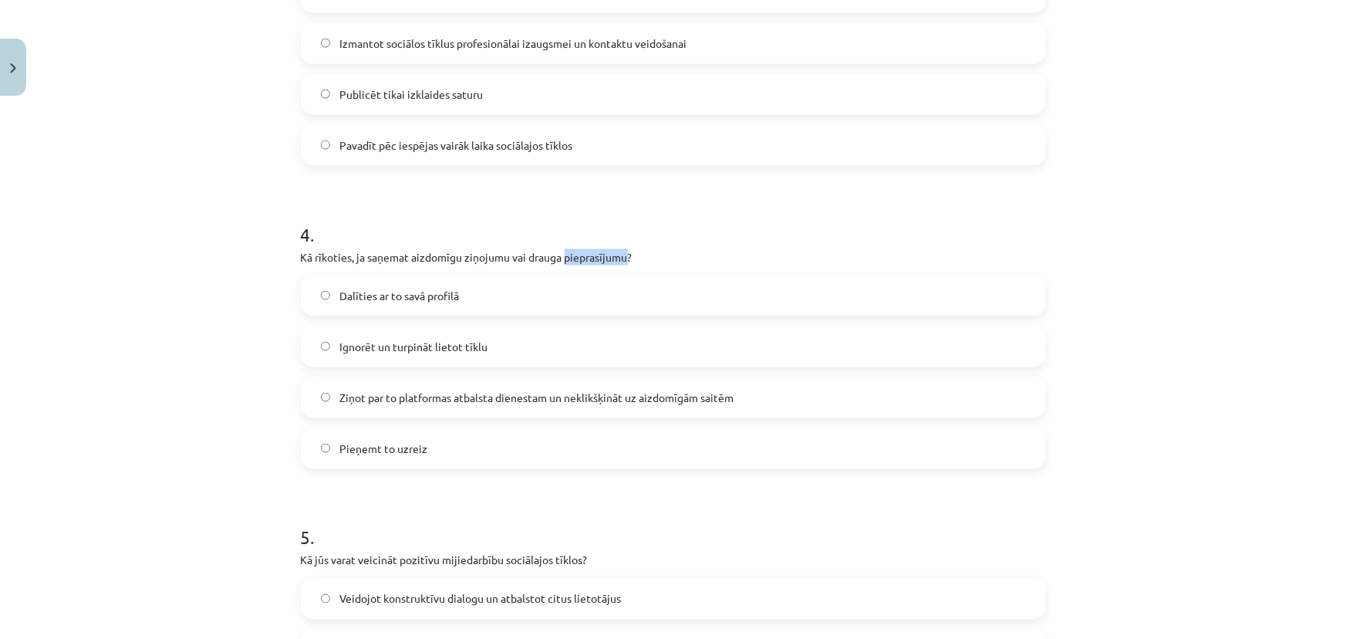
click at [568, 255] on p "Kā rīkoties, ja saņemat aizdomīgu ziņojumu vai drauga pieprasījumu?" at bounding box center [673, 257] width 745 height 16
click at [341, 350] on span "Ignorēt un turpināt lietot tīklu" at bounding box center [413, 347] width 148 height 16
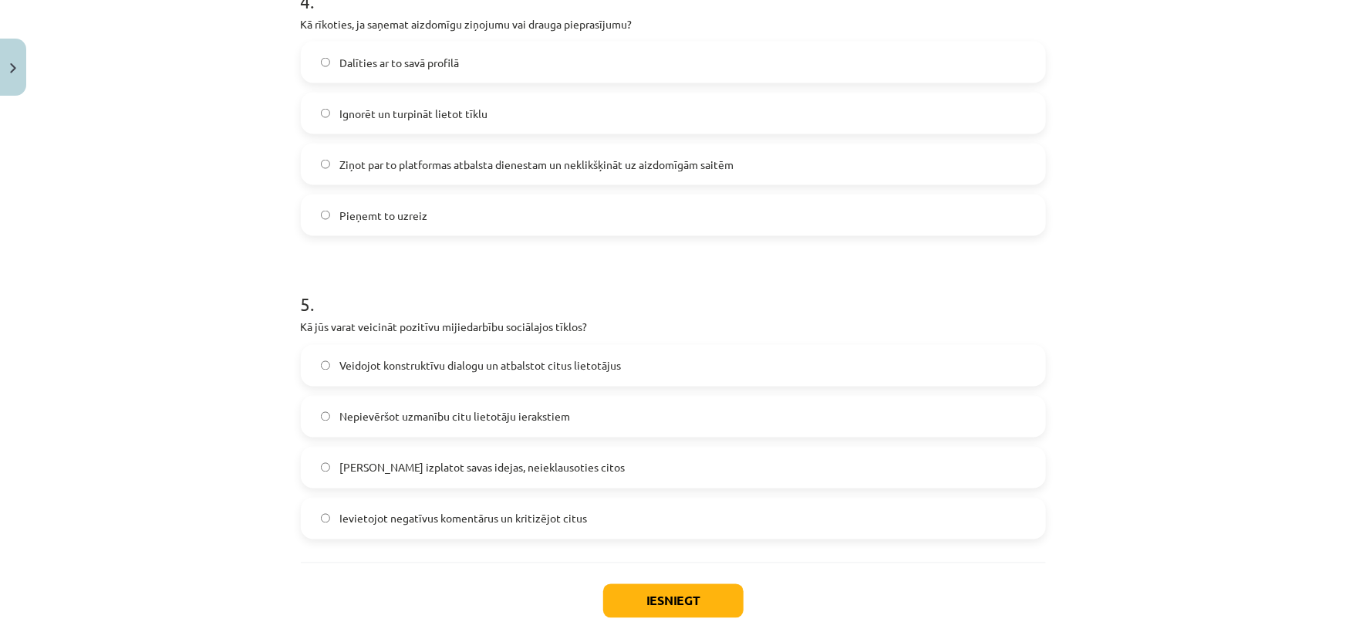
scroll to position [1301, 0]
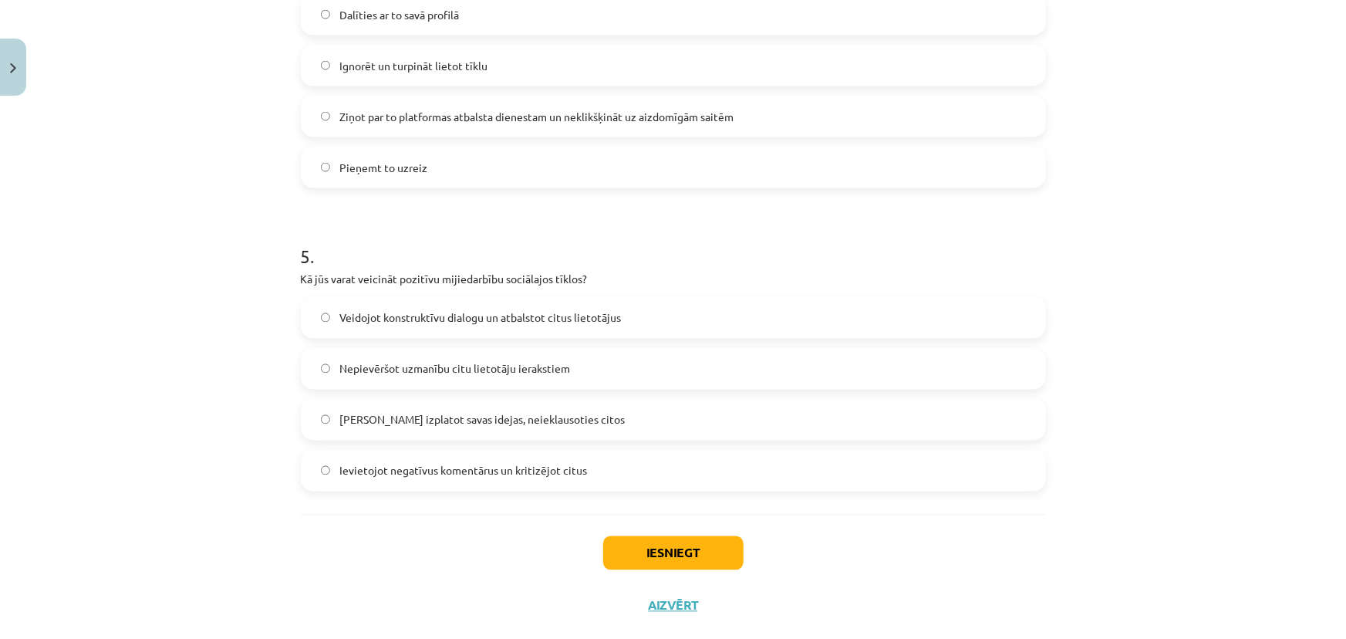
click at [404, 323] on span "Veidojot konstruktīvu dialogu un atbalstot citus lietotājus" at bounding box center [480, 318] width 282 height 16
click at [660, 563] on button "Iesniegt" at bounding box center [673, 553] width 140 height 34
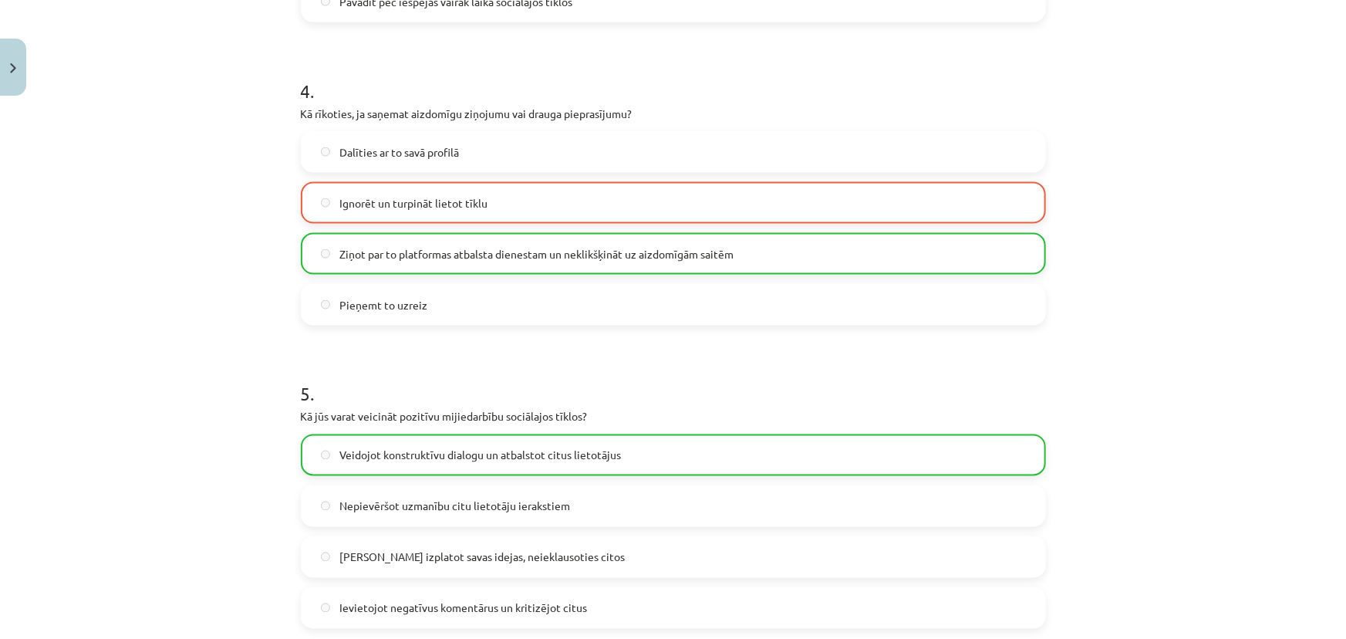
scroll to position [1380, 0]
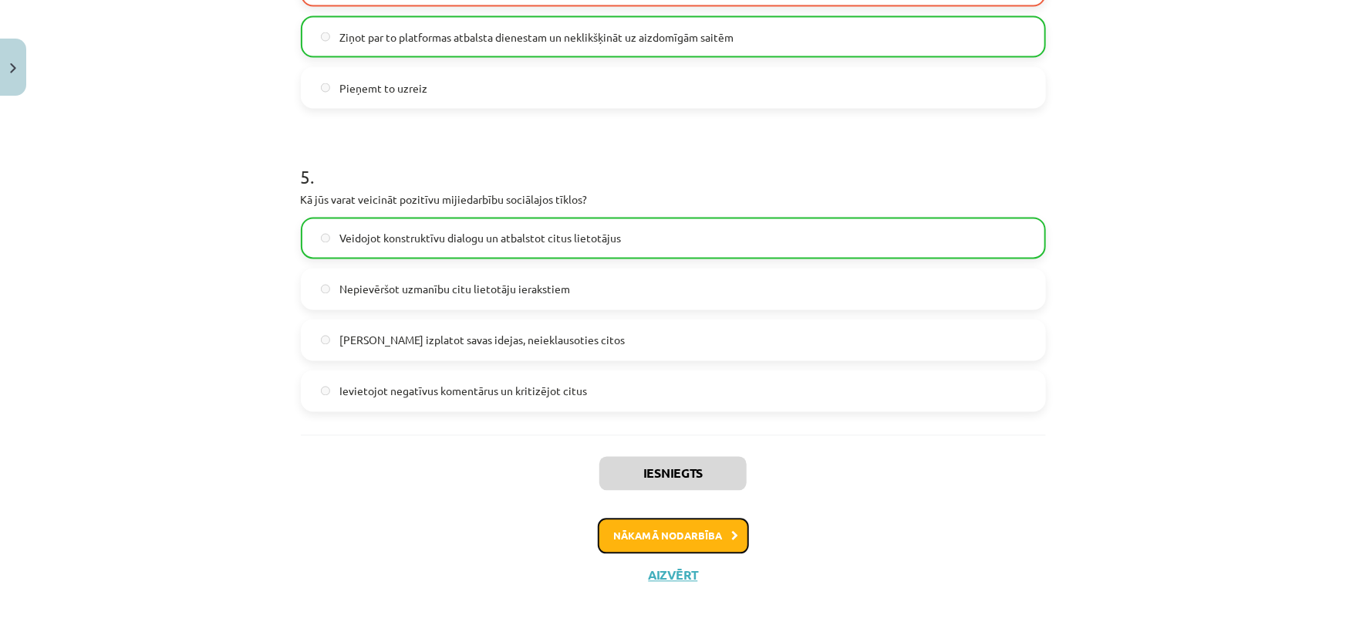
click at [664, 530] on button "Nākamā nodarbība" at bounding box center [673, 536] width 151 height 35
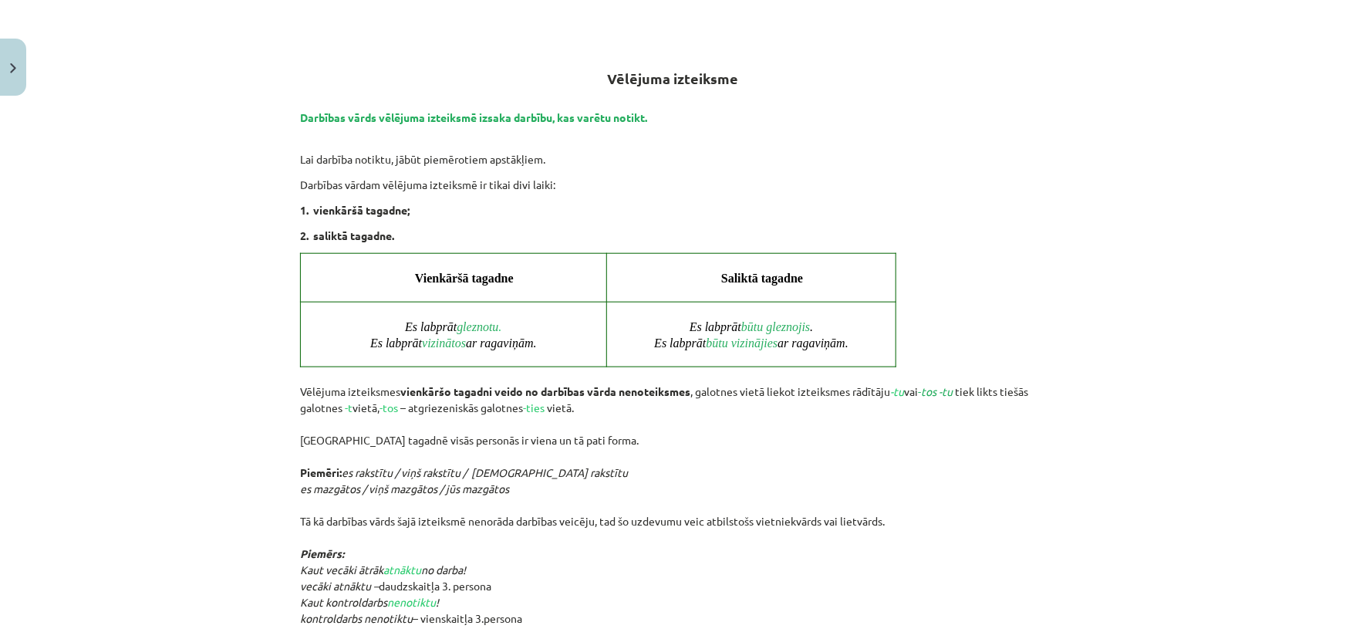
scroll to position [701, 0]
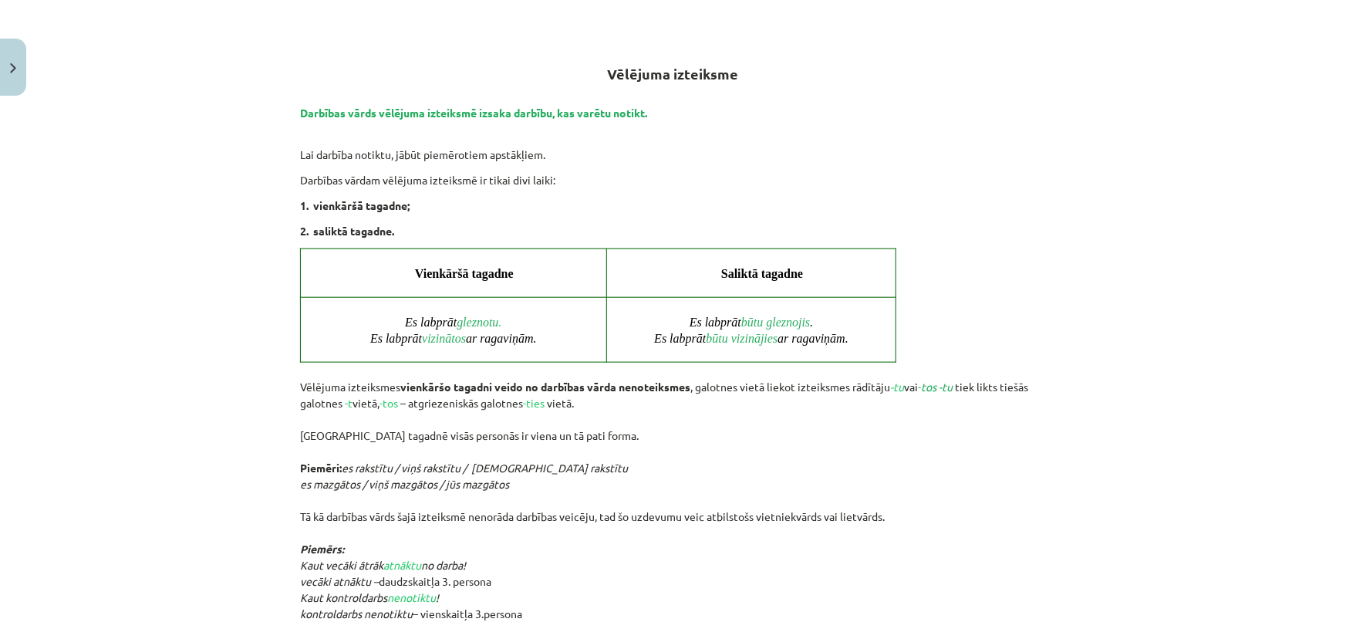
click at [424, 272] on span "Vienkāršā tagadne" at bounding box center [464, 273] width 99 height 13
click at [464, 288] on td "Vienkāršā tagadne" at bounding box center [453, 273] width 307 height 49
click at [496, 320] on span "gleznotu" at bounding box center [478, 322] width 42 height 13
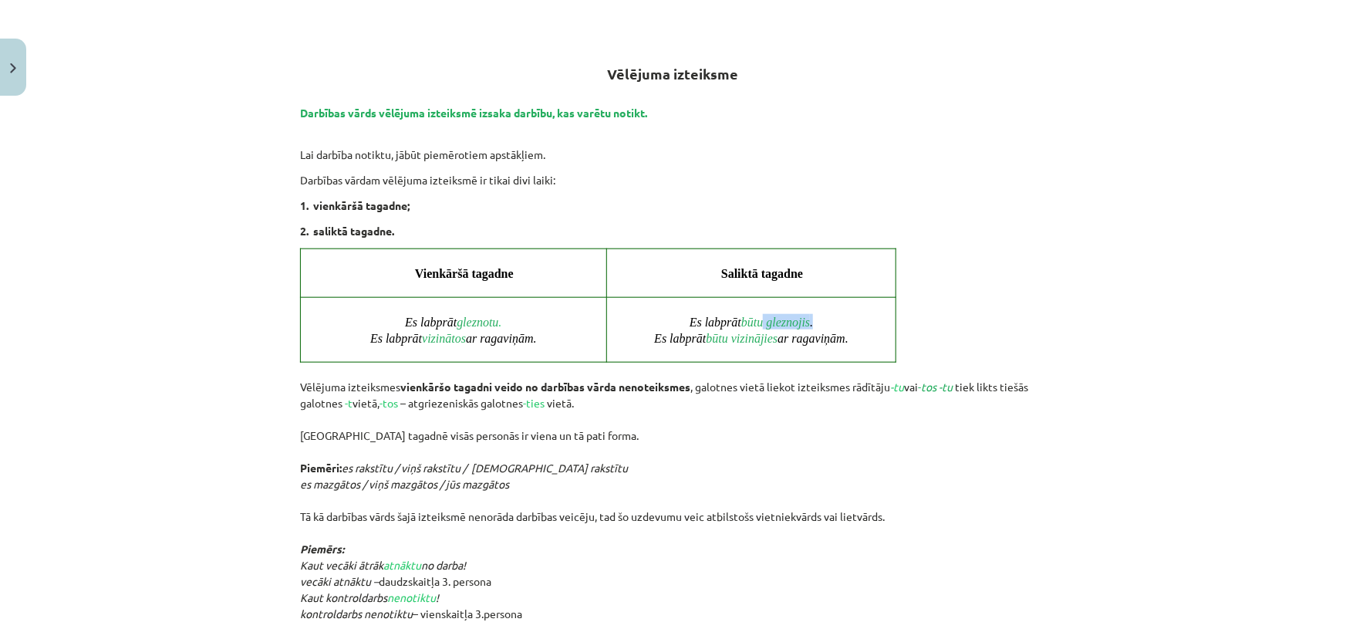
drag, startPoint x: 763, startPoint y: 323, endPoint x: 815, endPoint y: 322, distance: 51.7
click at [815, 322] on p "Es labprāt būtu gleznojis . Es labprāt būtu vizinājies ar ragaviņām." at bounding box center [751, 329] width 281 height 31
click at [820, 328] on p "Es labprāt būtu gleznojis . Es labprāt būtu vizinājies ar ragaviņām." at bounding box center [751, 329] width 281 height 31
click at [755, 323] on span "būtu gleznojis" at bounding box center [775, 322] width 69 height 13
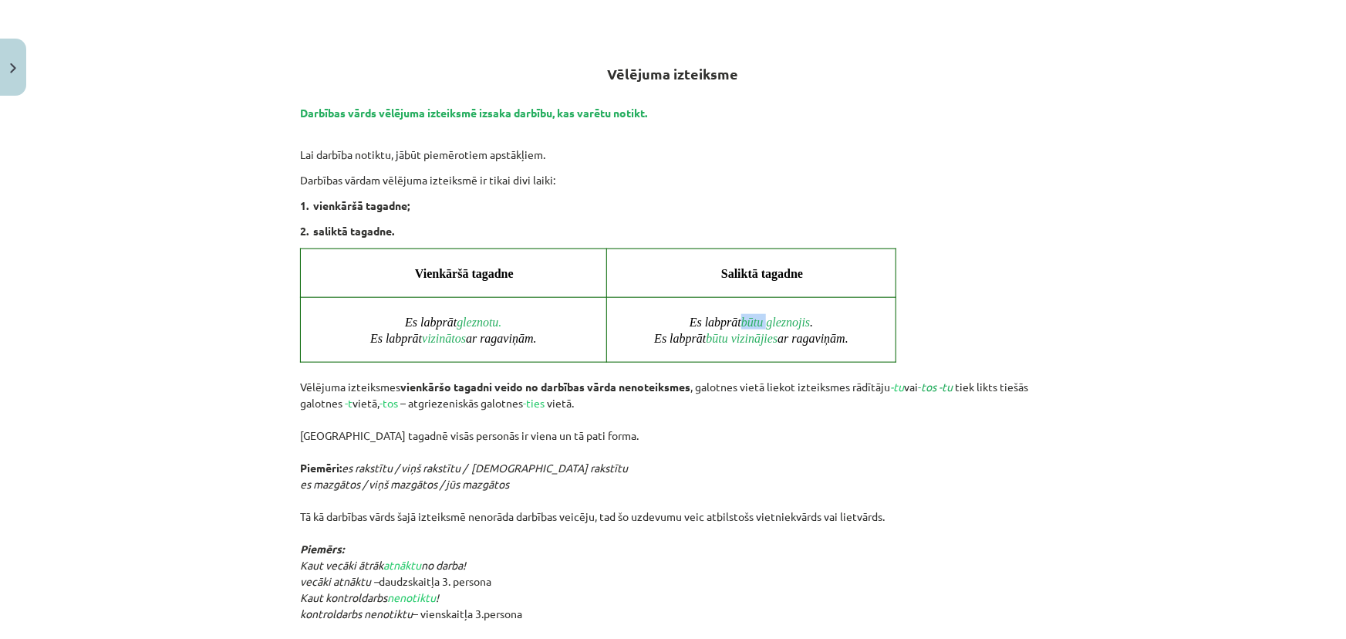
click at [755, 323] on span "būtu gleznojis" at bounding box center [775, 322] width 69 height 13
click at [720, 333] on span "būtu vizinājies" at bounding box center [742, 338] width 72 height 13
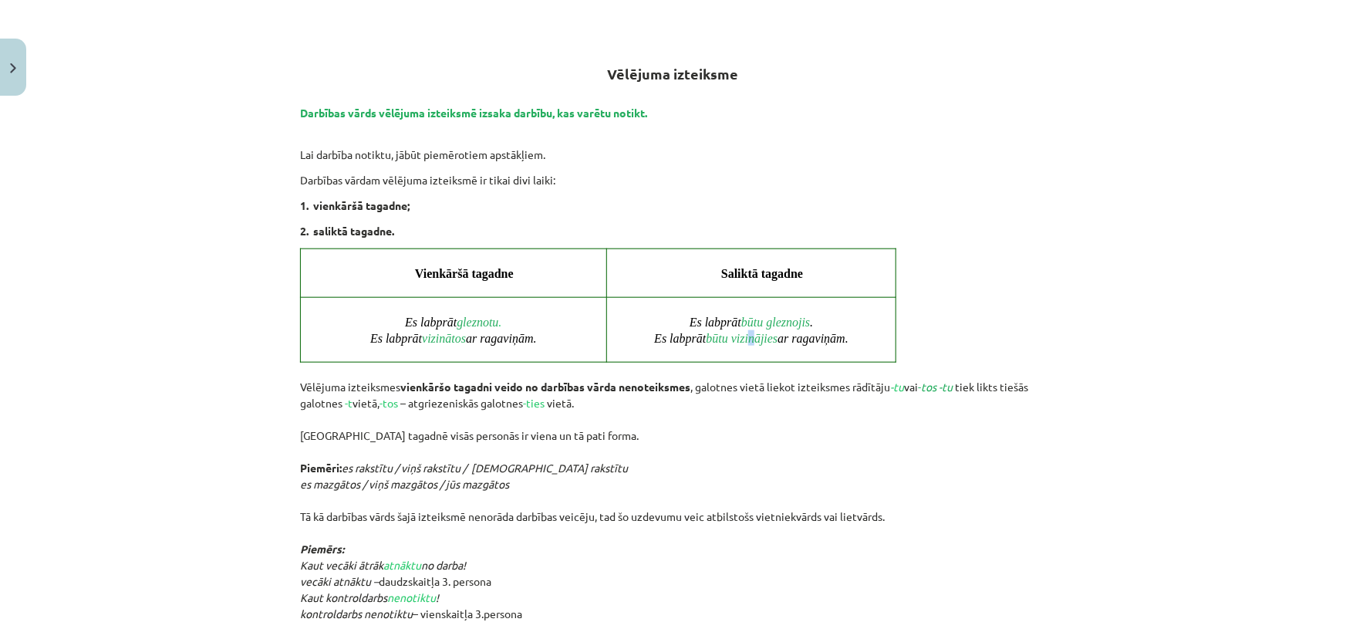
click at [747, 336] on span "būtu vizinājies" at bounding box center [742, 338] width 72 height 13
click at [814, 332] on span "ar ragaviņām." at bounding box center [813, 338] width 71 height 13
drag, startPoint x: 795, startPoint y: 326, endPoint x: 808, endPoint y: 322, distance: 13.7
click at [808, 322] on span "būtu gleznojis" at bounding box center [775, 322] width 69 height 13
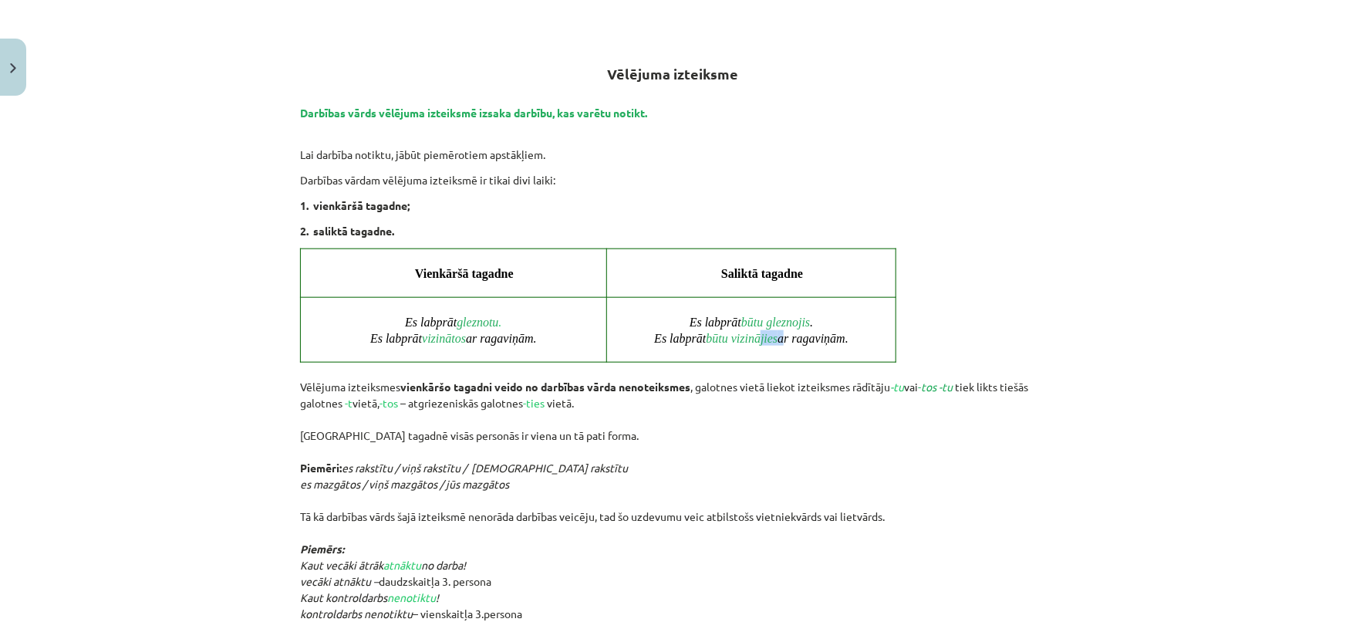
drag, startPoint x: 755, startPoint y: 336, endPoint x: 779, endPoint y: 336, distance: 23.2
click at [778, 336] on span "Es labprāt būtu vizinājies ar ragaviņām." at bounding box center [751, 338] width 194 height 13
click at [781, 336] on span "ar ragaviņām." at bounding box center [813, 338] width 71 height 13
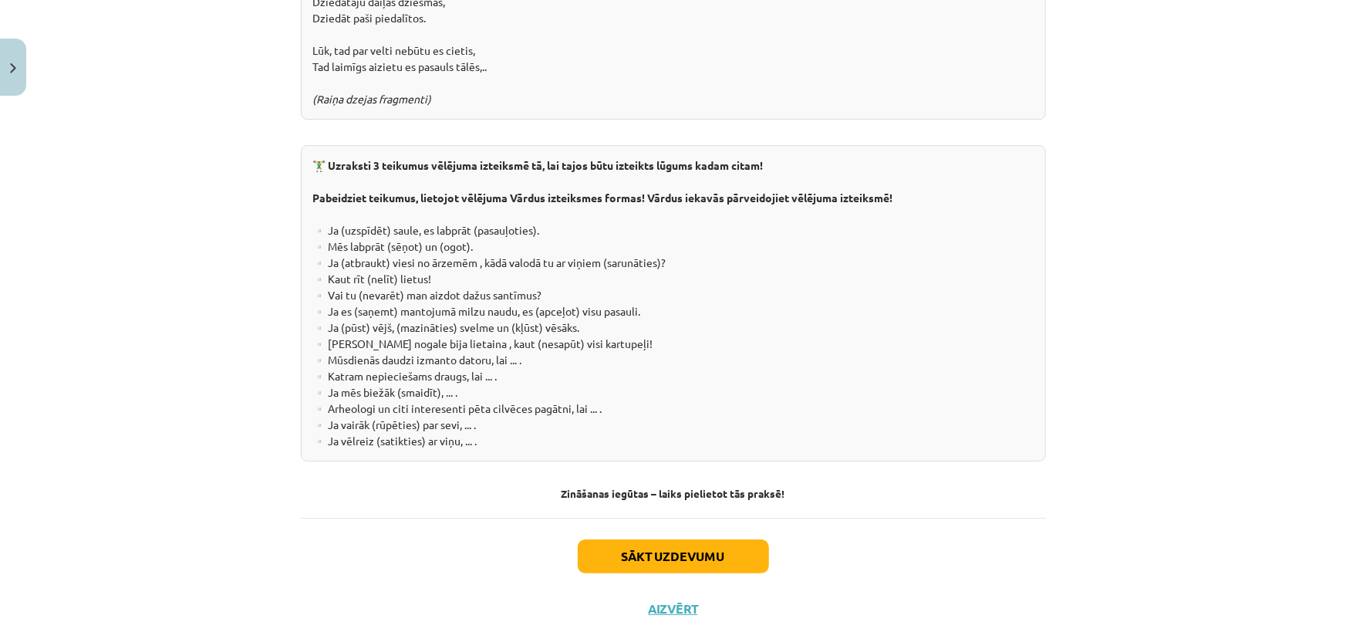
scroll to position [2787, 0]
click at [715, 539] on button "Sākt uzdevumu" at bounding box center [673, 556] width 191 height 34
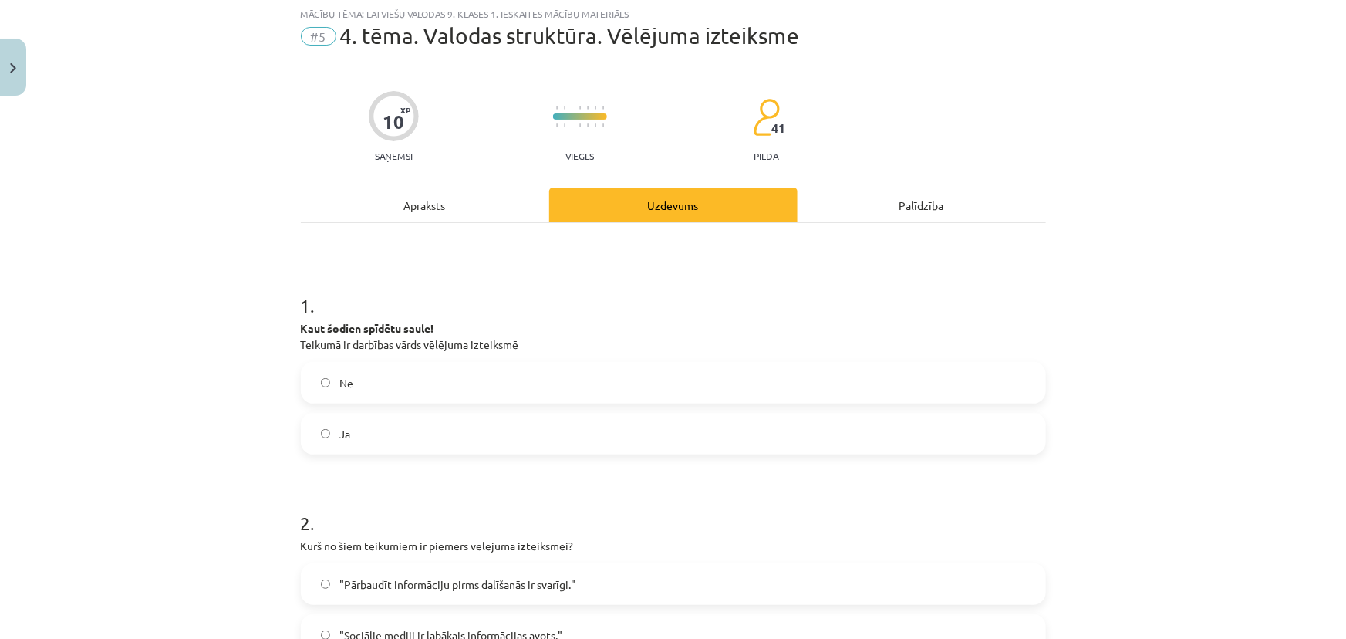
scroll to position [39, 0]
click at [364, 437] on label "Jā" at bounding box center [673, 434] width 742 height 39
click at [390, 332] on strong "Kaut šodien spīdētu saule!" at bounding box center [367, 329] width 133 height 14
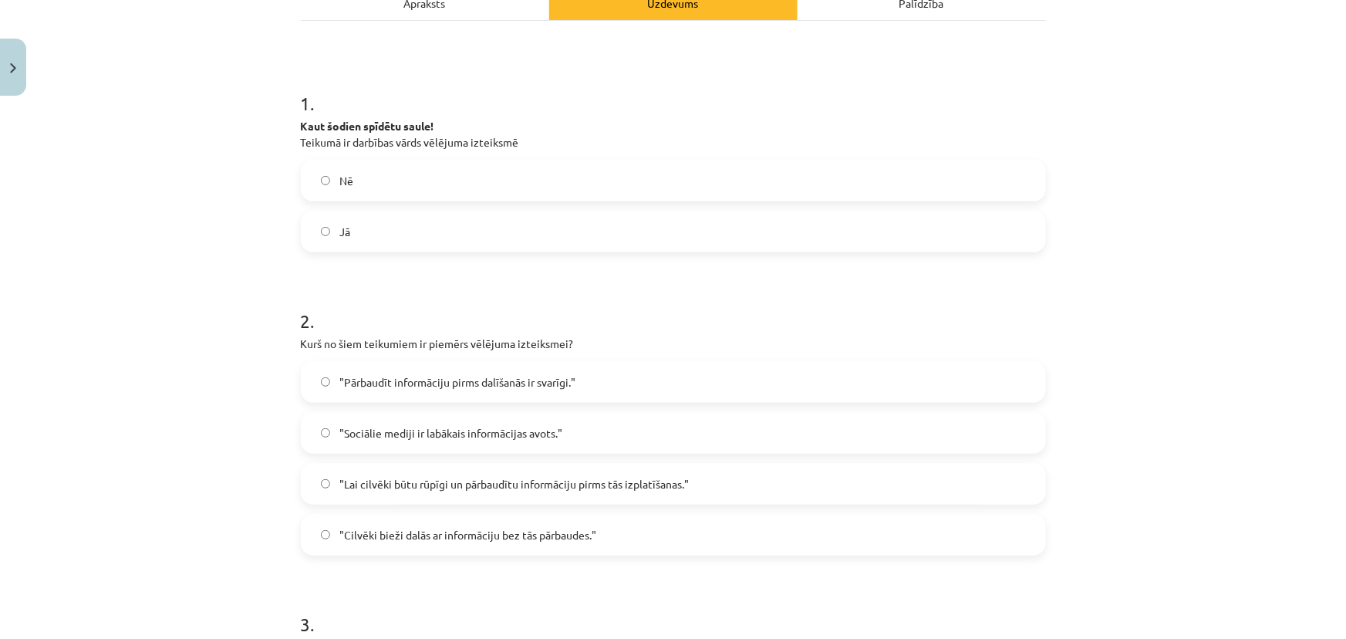
scroll to position [248, 0]
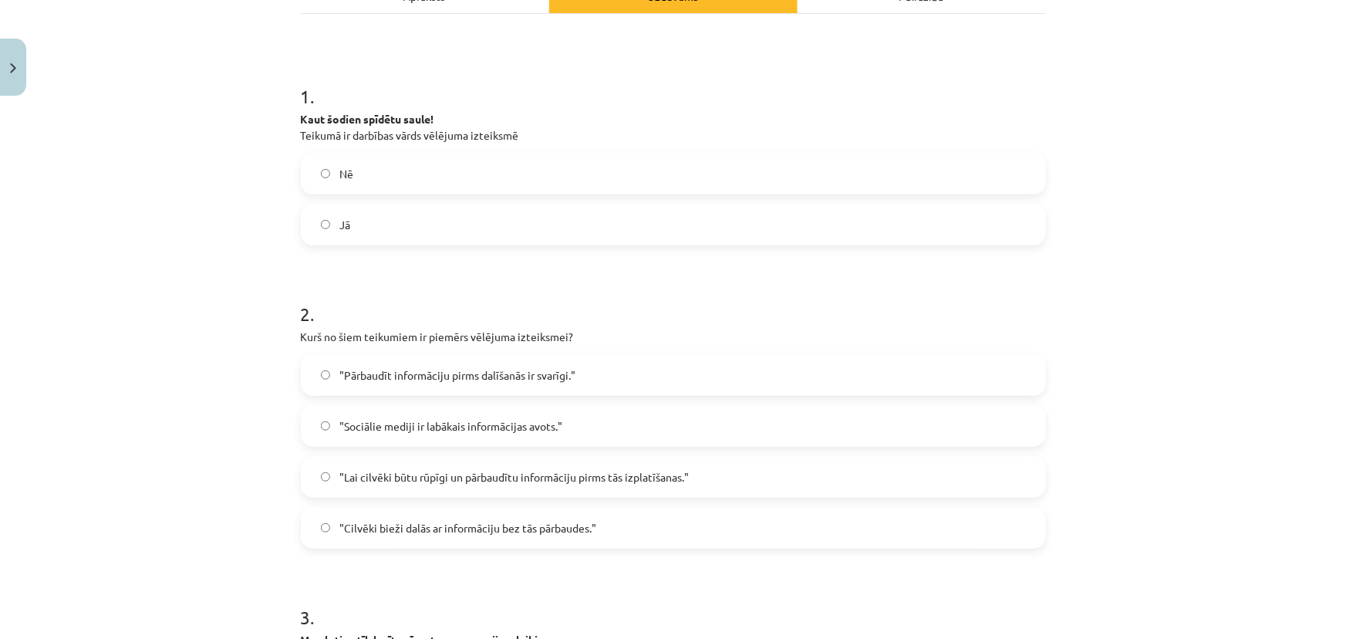
click at [370, 119] on strong "Kaut šodien spīdētu saule!" at bounding box center [367, 119] width 133 height 14
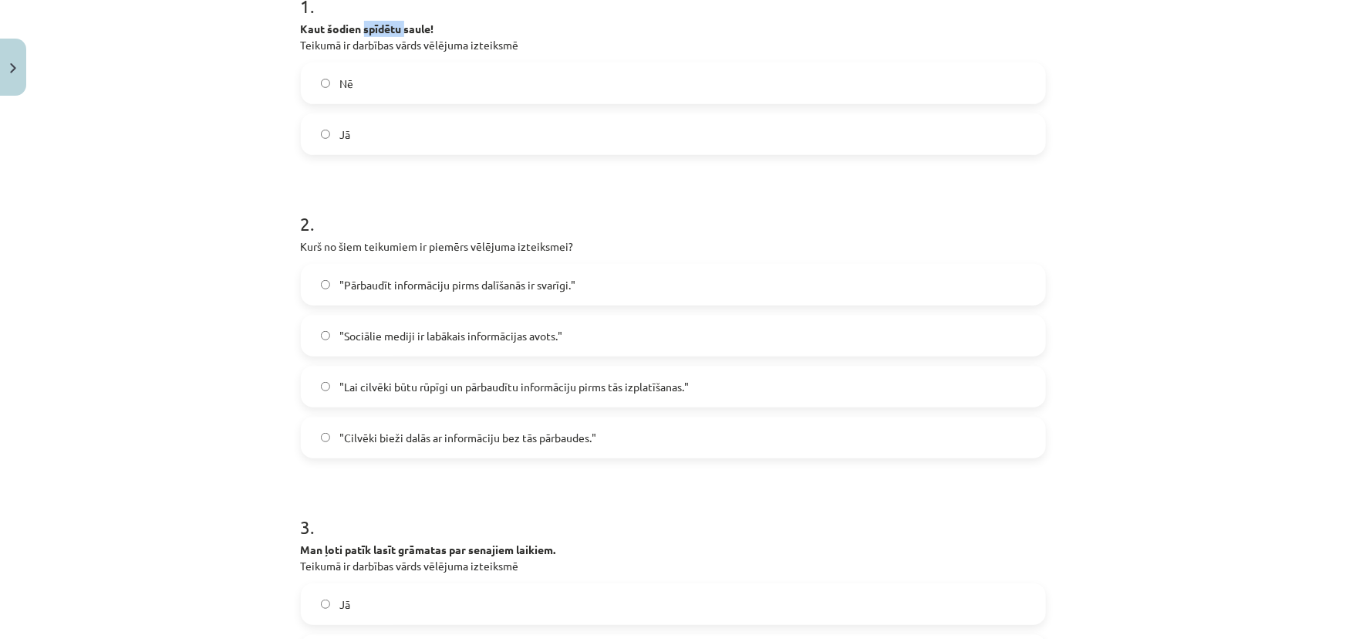
scroll to position [389, 0]
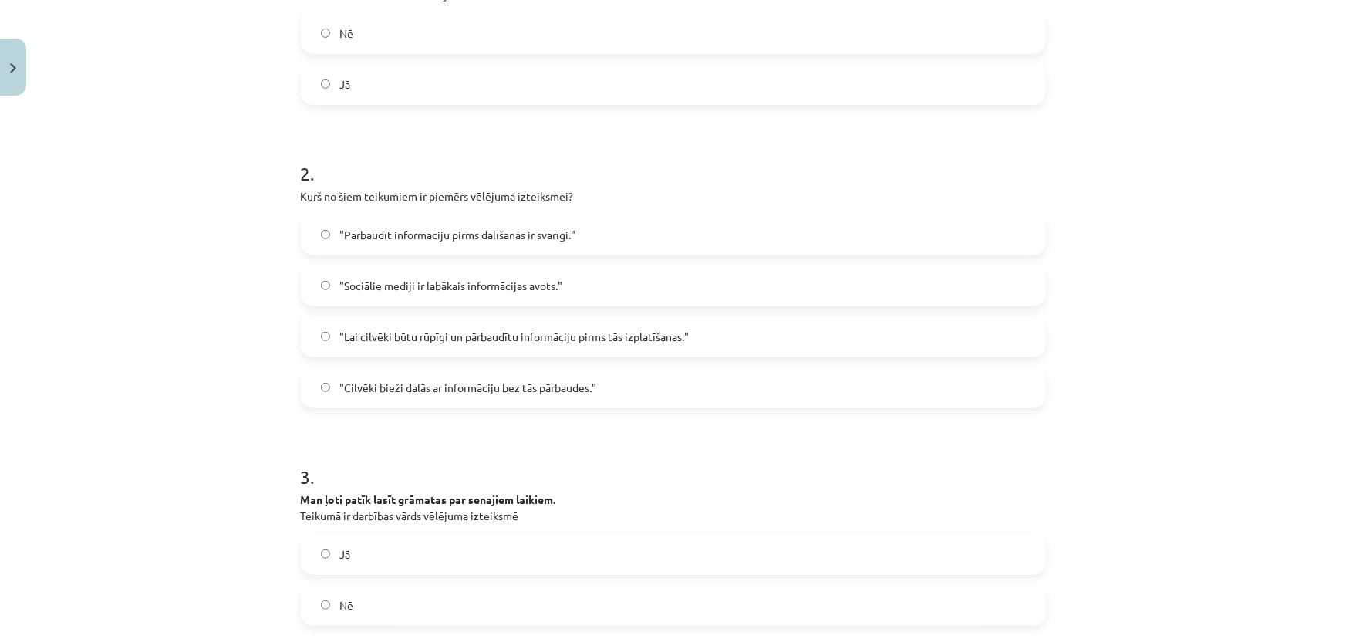
click at [411, 336] on span ""Lai cilvēki būtu rūpīgi un pārbaudītu informāciju pirms tās izplatīšanas."" at bounding box center [514, 337] width 350 height 16
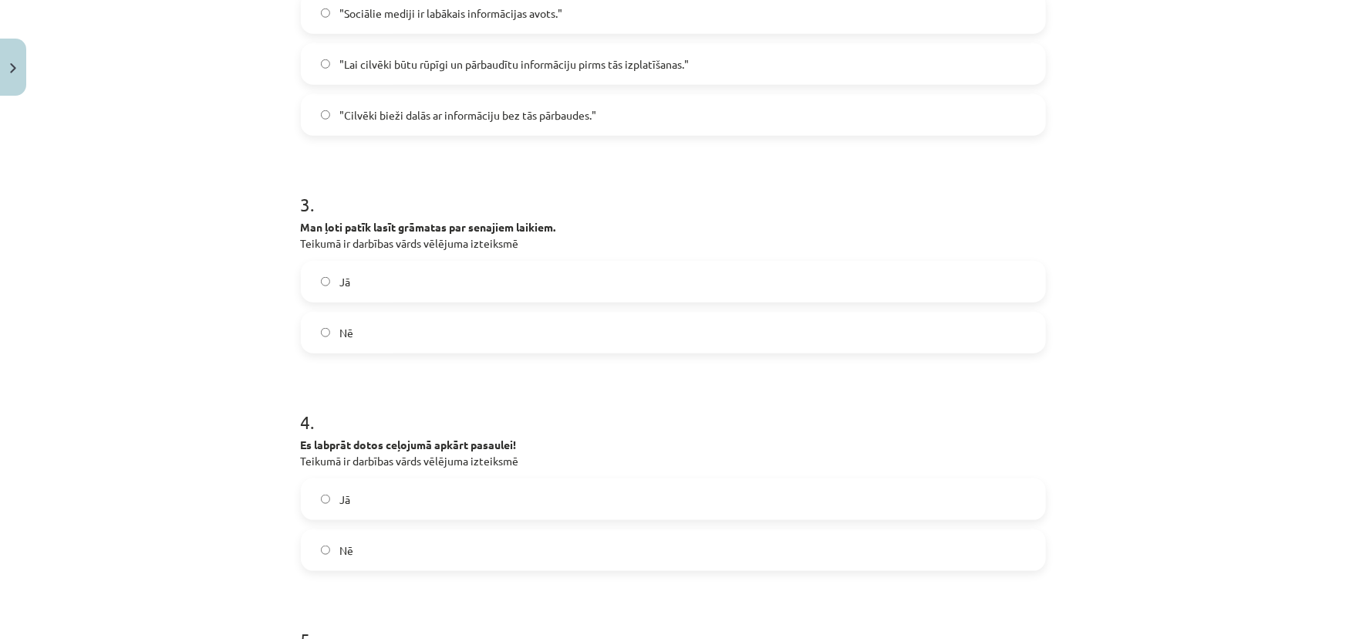
scroll to position [670, 0]
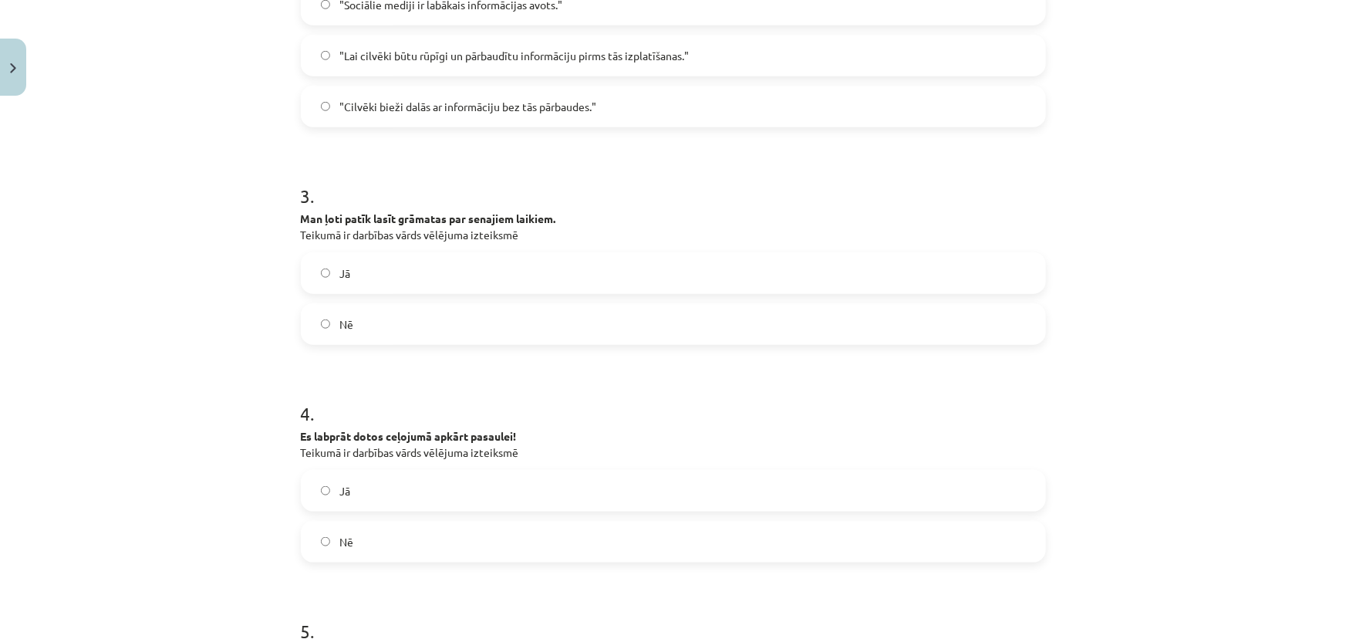
click at [356, 321] on label "Nē" at bounding box center [673, 324] width 742 height 39
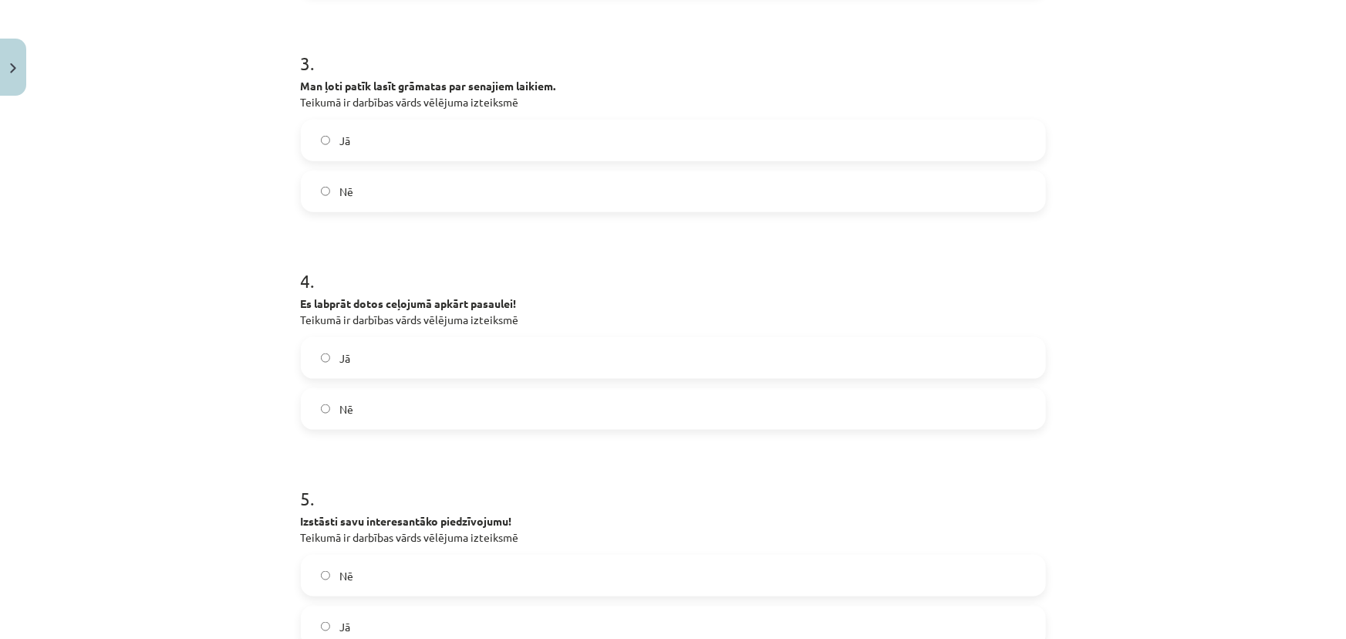
scroll to position [810, 0]
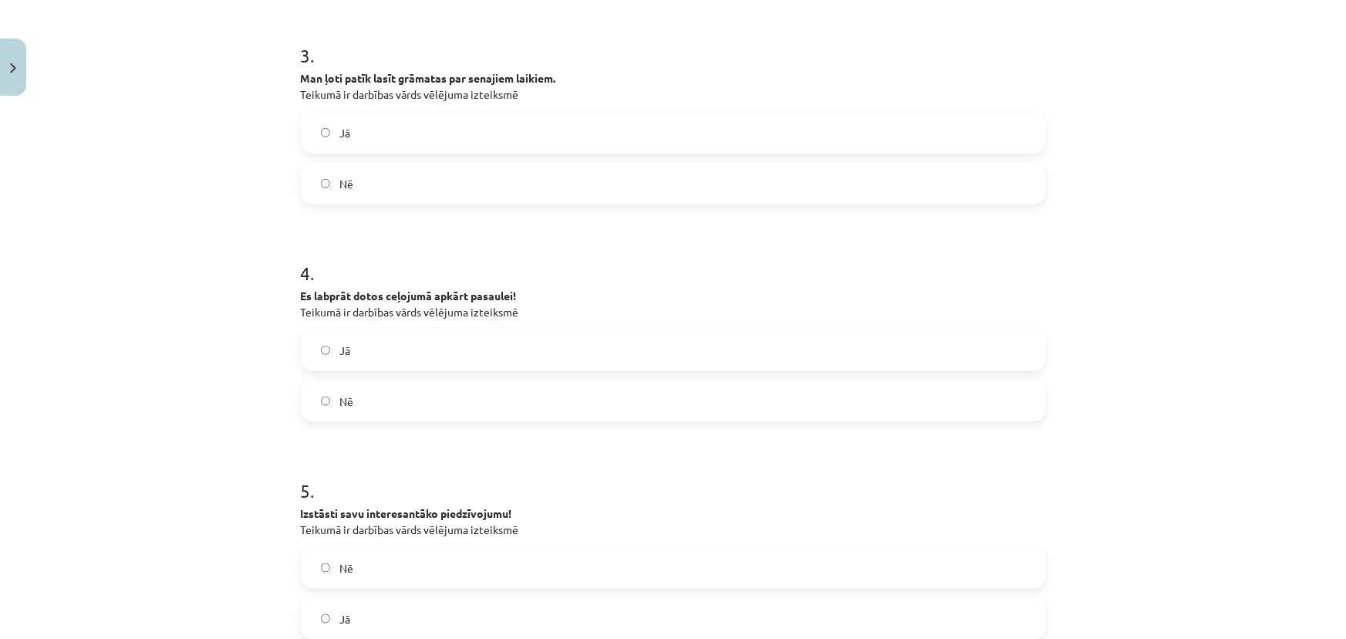
click at [410, 344] on label "Jā" at bounding box center [673, 350] width 742 height 39
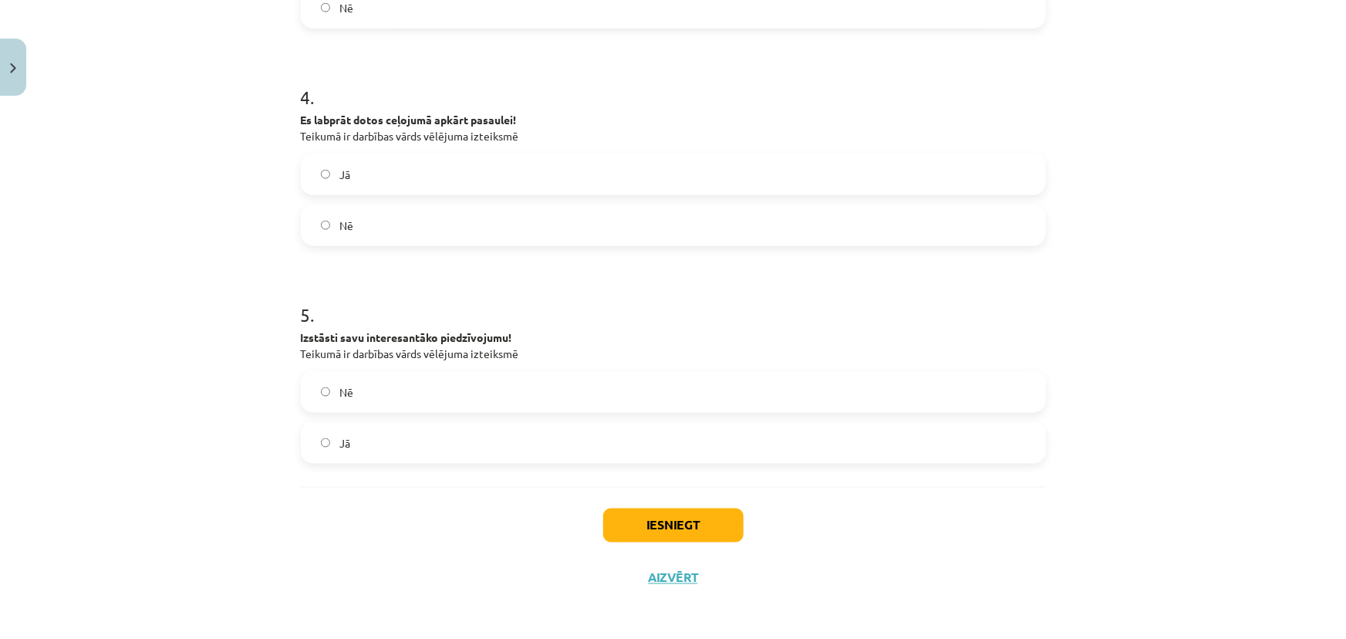
scroll to position [988, 0]
click at [445, 429] on label "Jā" at bounding box center [673, 440] width 742 height 39
click at [509, 395] on label "Nē" at bounding box center [673, 389] width 742 height 39
click at [706, 525] on button "Iesniegt" at bounding box center [673, 523] width 140 height 34
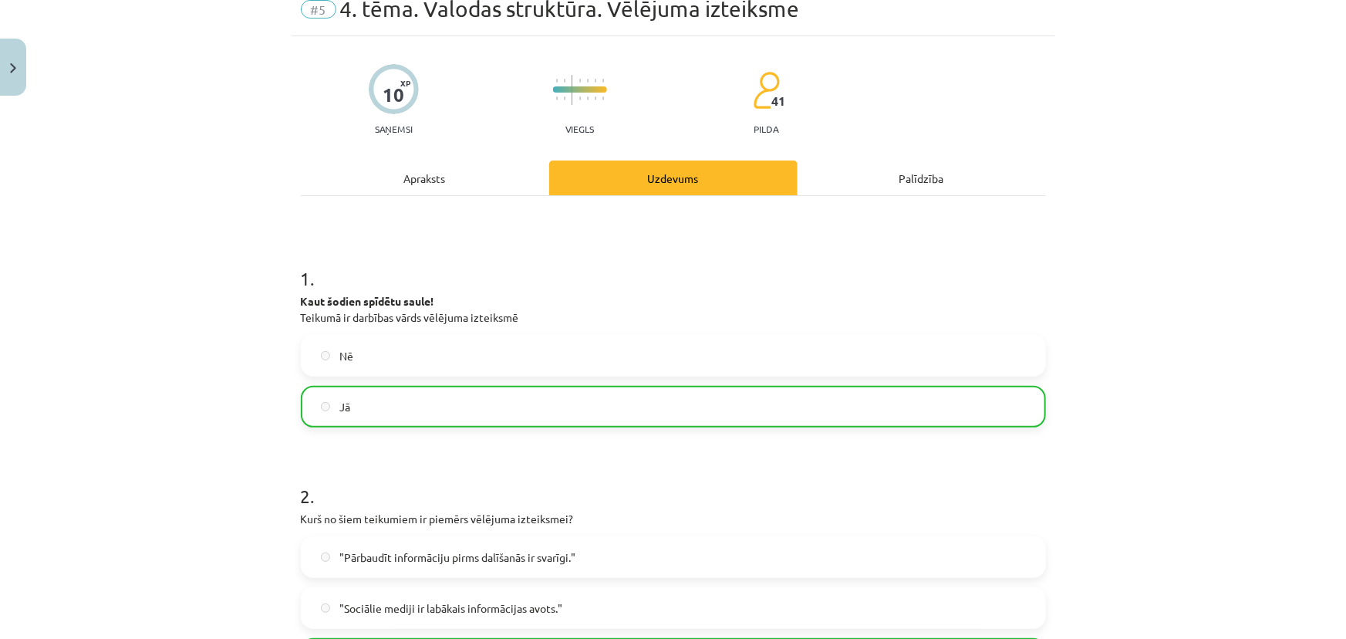
scroll to position [0, 0]
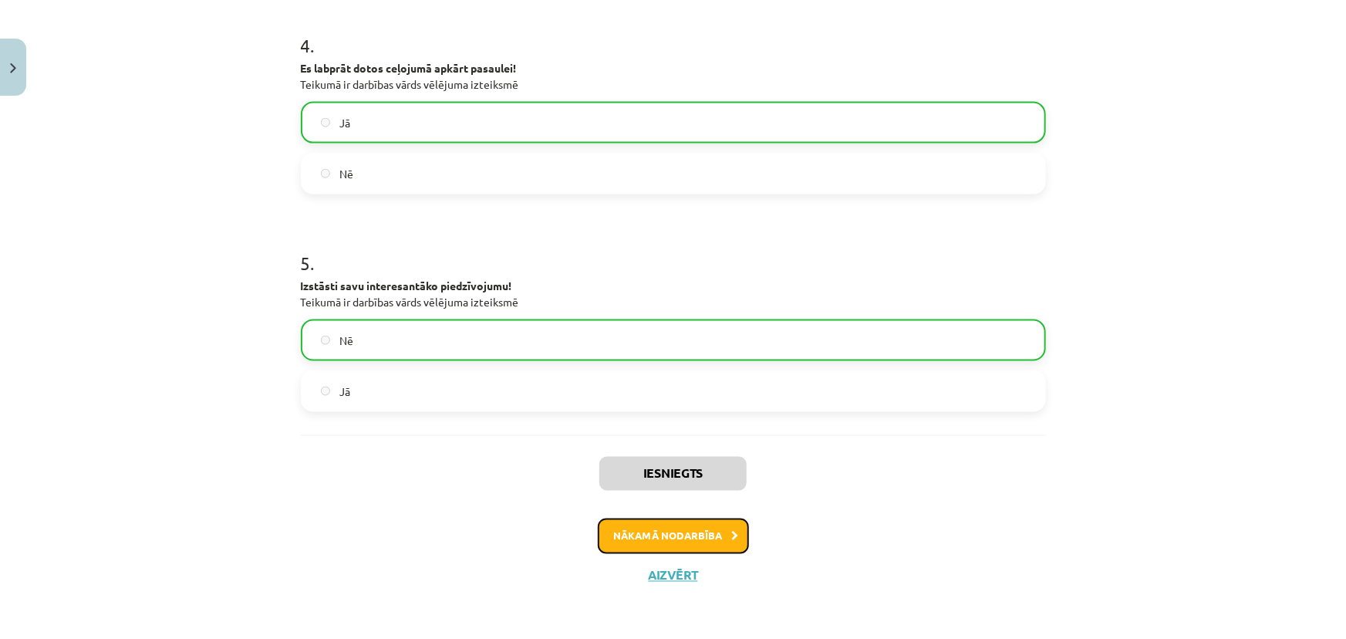
click at [643, 520] on button "Nākamā nodarbība" at bounding box center [673, 536] width 151 height 35
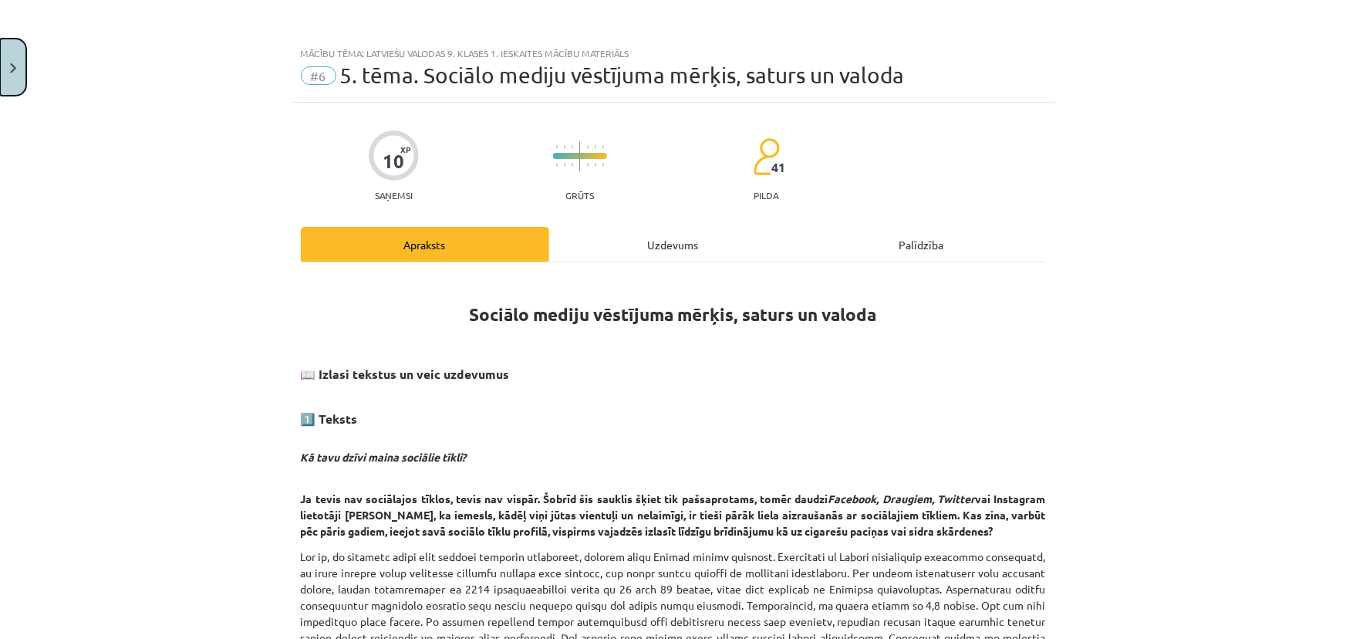
click at [24, 52] on button "Close" at bounding box center [13, 67] width 26 height 57
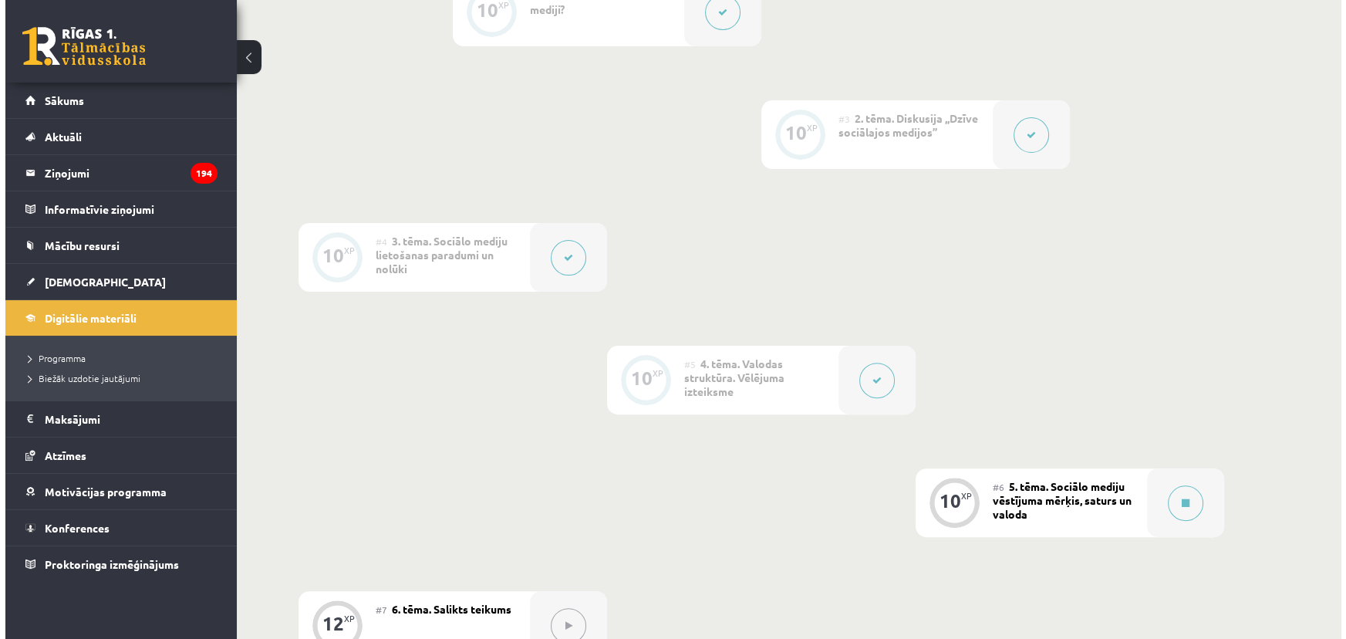
scroll to position [772, 0]
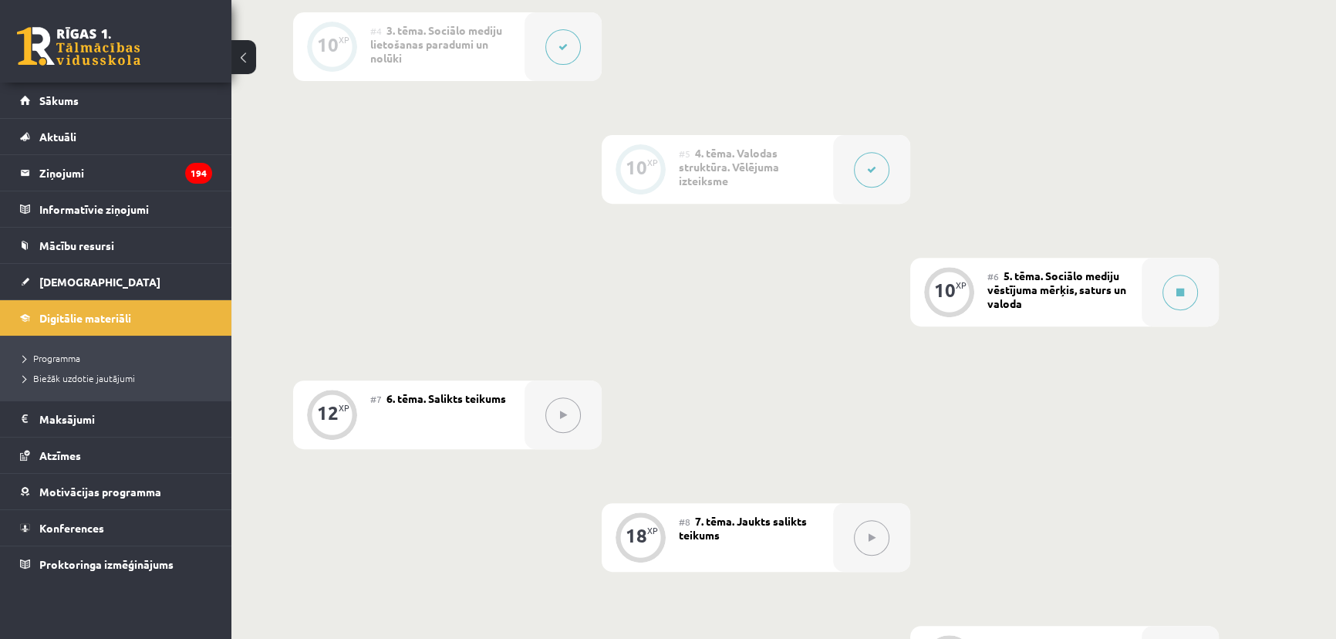
click at [1003, 285] on span "5. tēma. Sociālo mediju vēstījuma mērķis, saturs un valoda" at bounding box center [1057, 290] width 139 height 42
click at [1178, 294] on icon at bounding box center [1181, 292] width 8 height 9
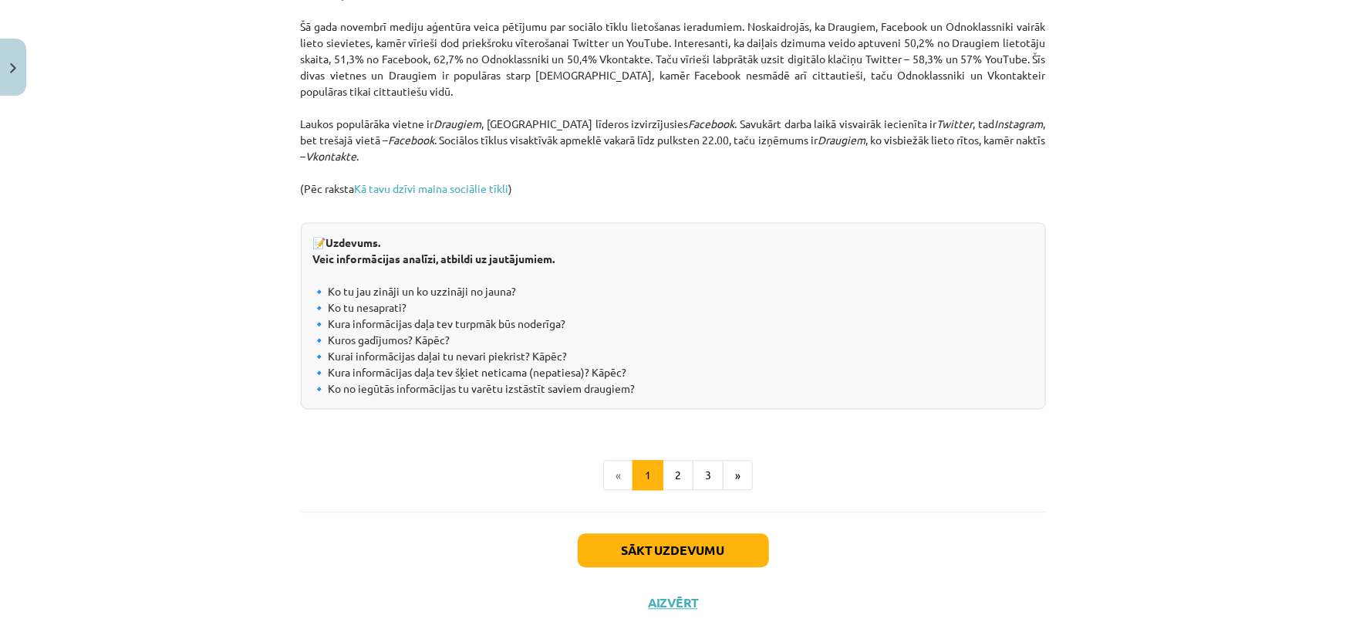
scroll to position [1651, 0]
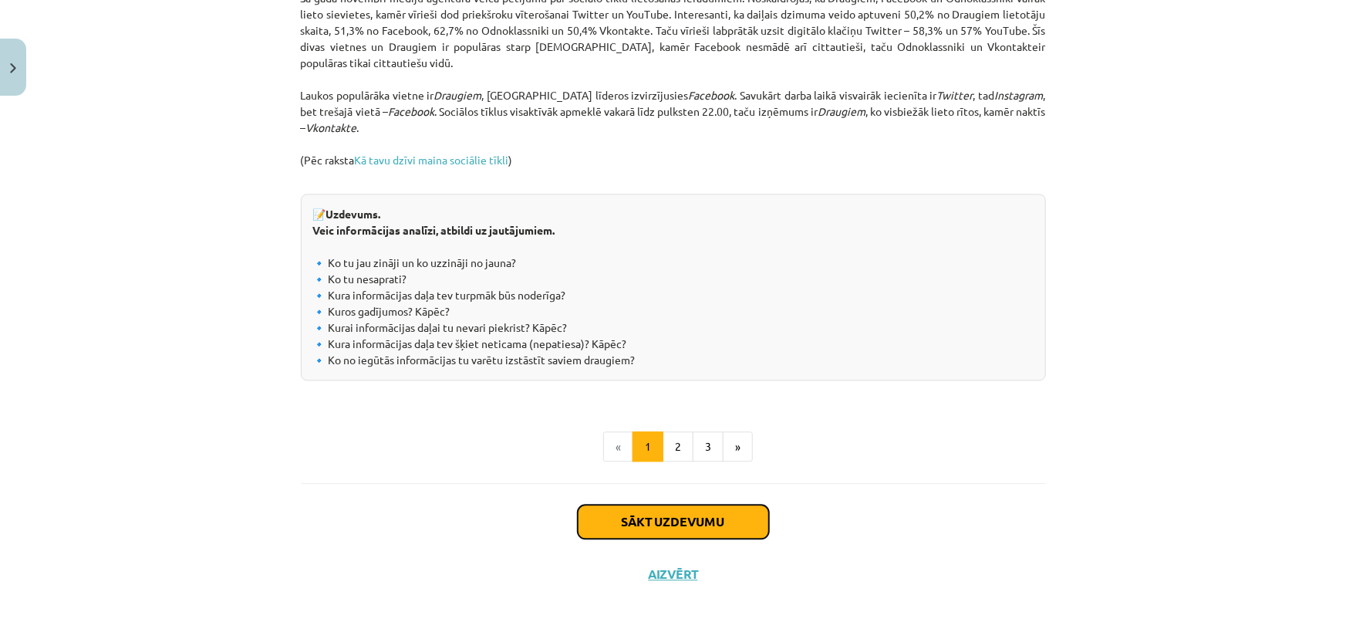
click at [721, 520] on button "Sākt uzdevumu" at bounding box center [673, 522] width 191 height 34
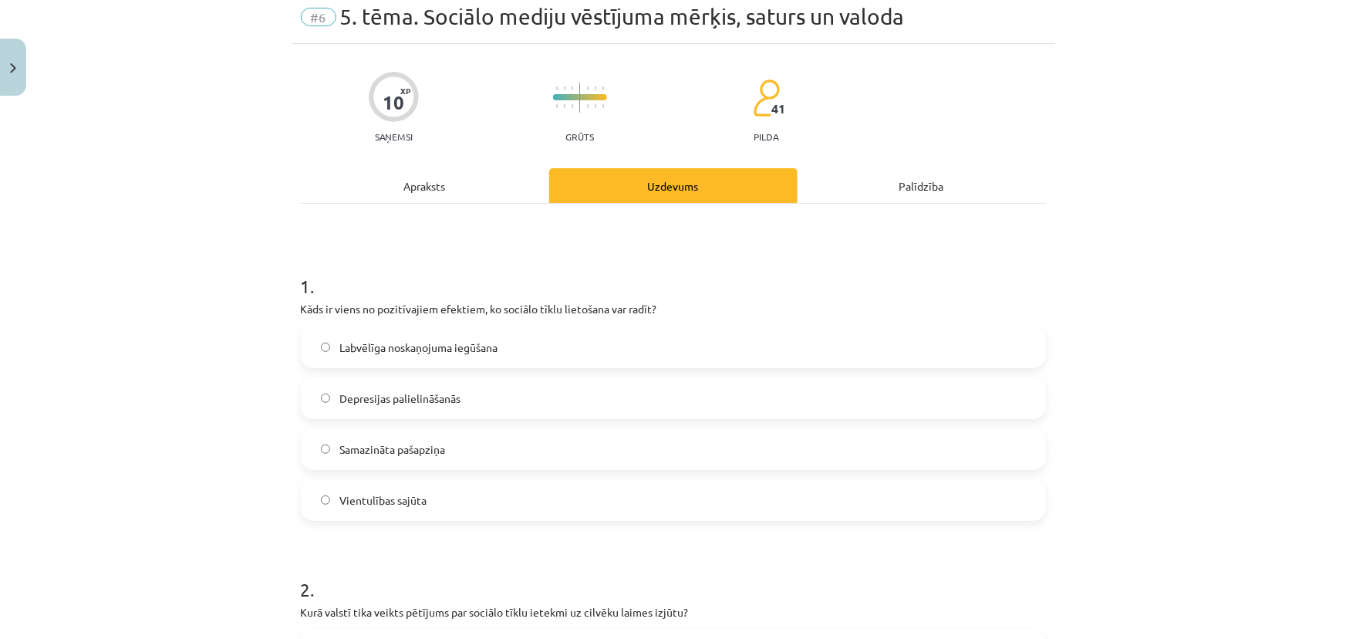
scroll to position [39, 0]
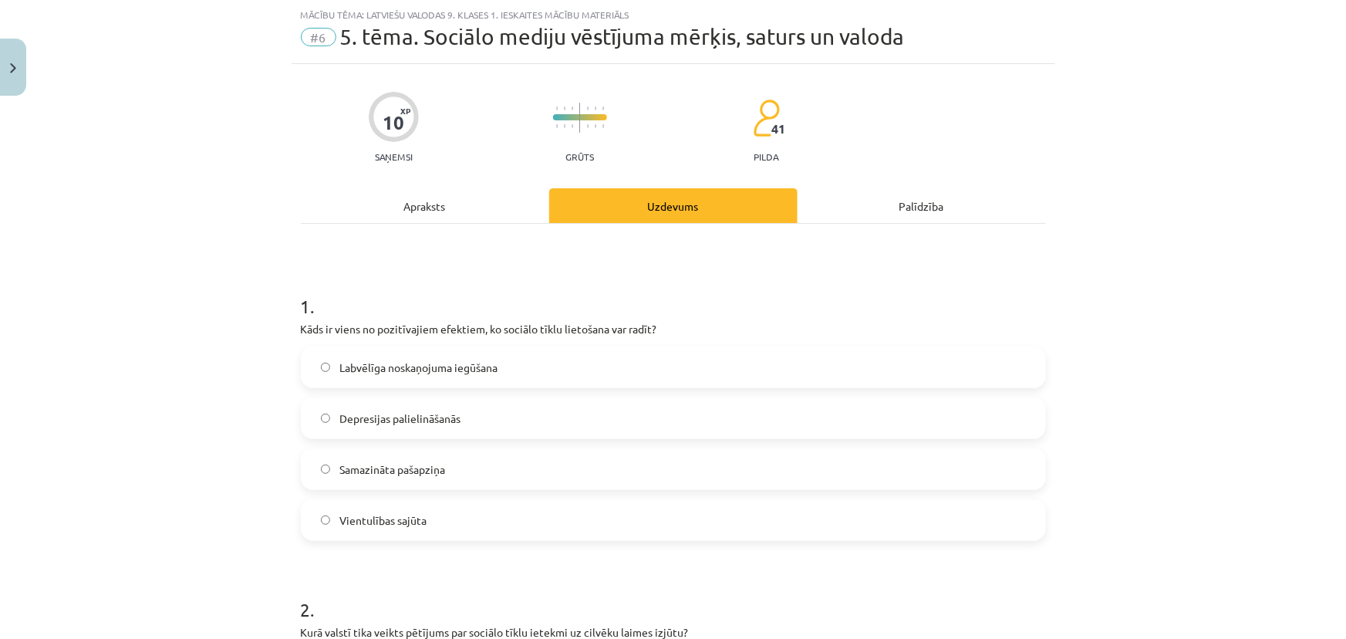
click at [382, 370] on span "Labvēlīga noskaņojuma iegūšana" at bounding box center [418, 368] width 158 height 16
drag, startPoint x: 448, startPoint y: 519, endPoint x: 326, endPoint y: 525, distance: 122.1
click at [330, 523] on label "Vientulības sajūta" at bounding box center [673, 520] width 742 height 39
copy span "Vientulības sajūta"
click at [250, 377] on div "Mācību tēma: Latviešu valodas 9. klases 1. ieskaites mācību materiāls #6 5. tēm…" at bounding box center [673, 319] width 1346 height 639
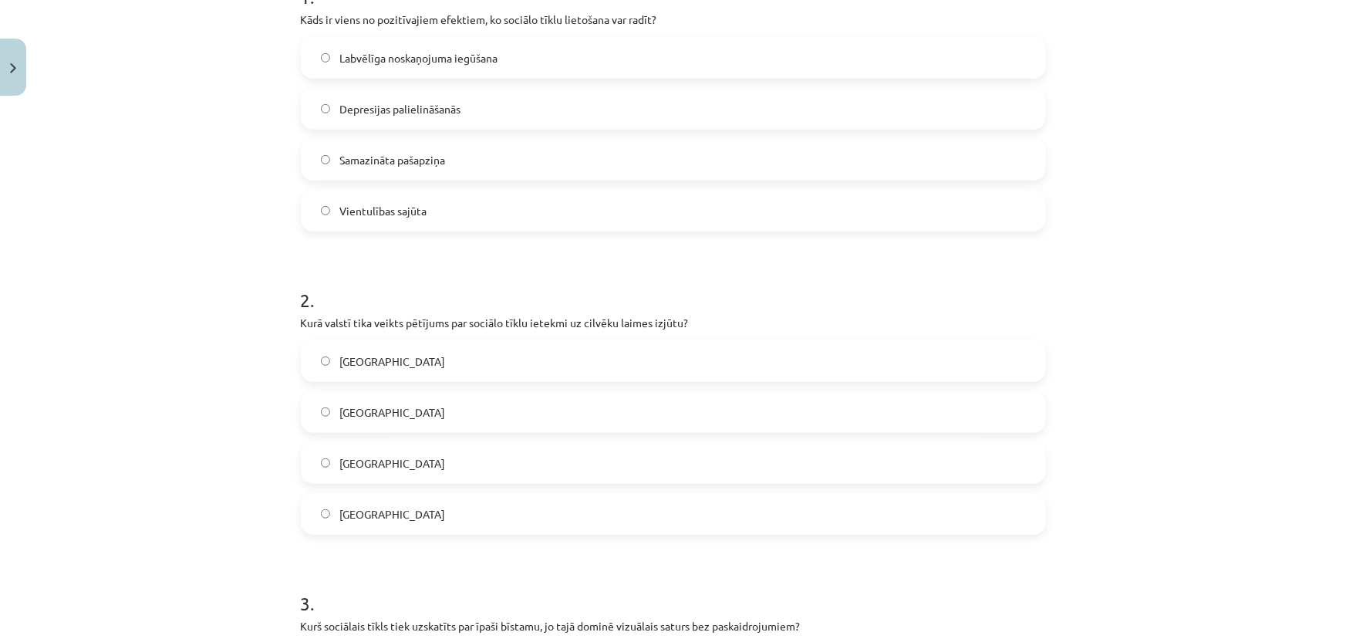
scroll to position [389, 0]
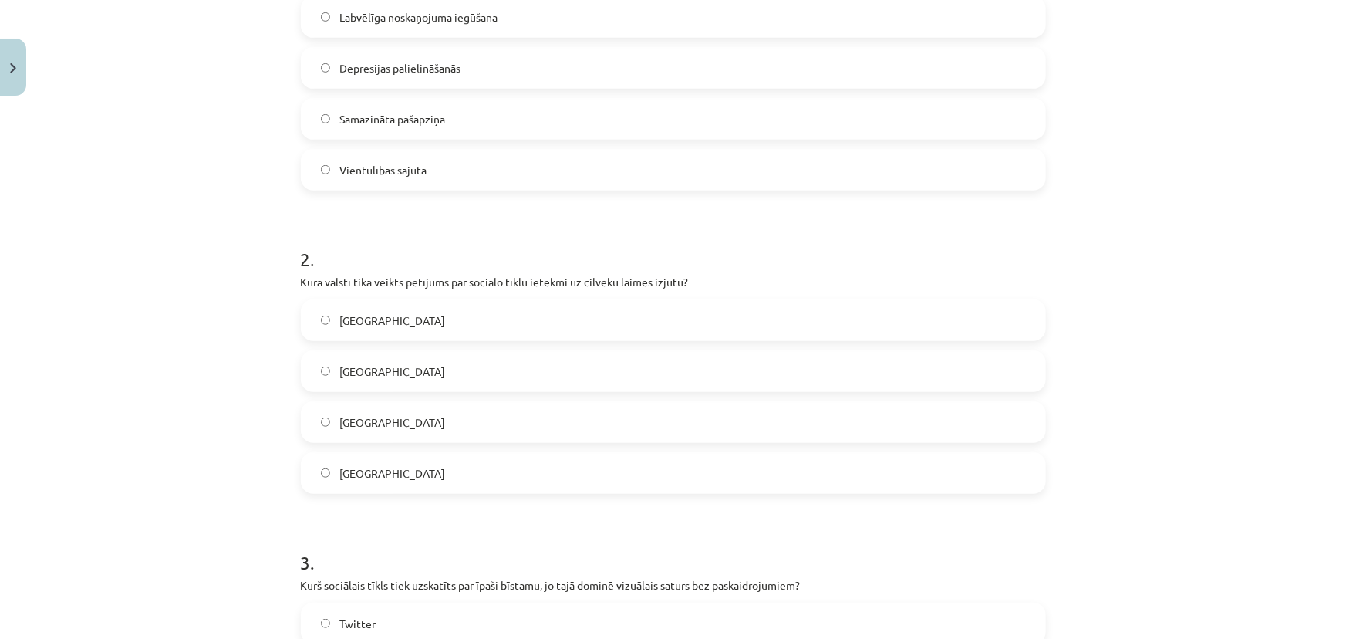
click at [417, 279] on p "Kurā valstī tika veikts pētījums par sociālo tīklu ietekmi uz cilvēku laimes iz…" at bounding box center [673, 282] width 745 height 16
copy p "pētījums"
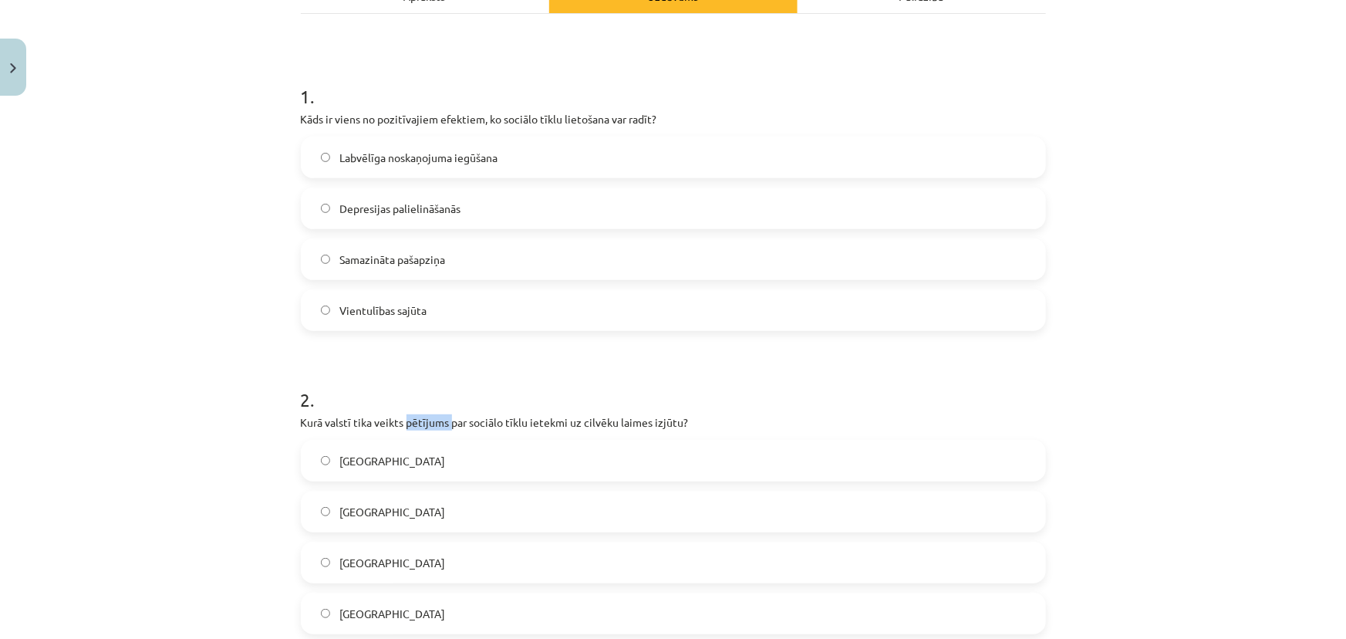
scroll to position [0, 0]
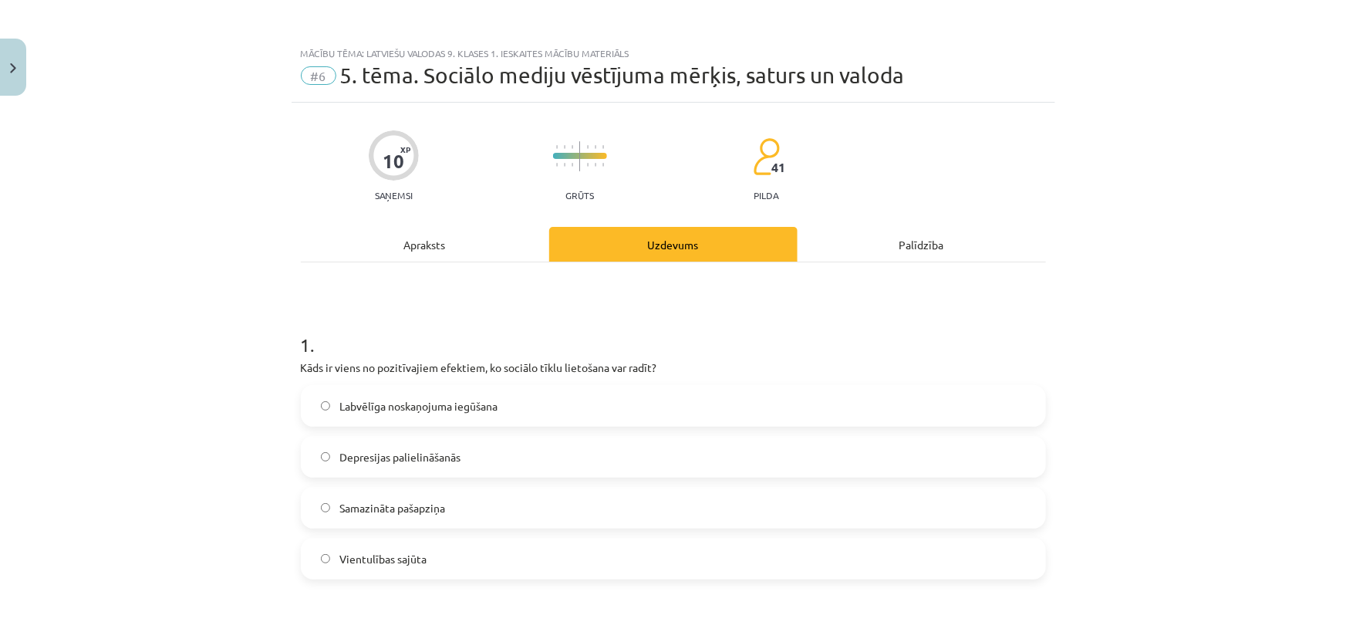
click at [421, 247] on div "Apraksts" at bounding box center [425, 244] width 248 height 35
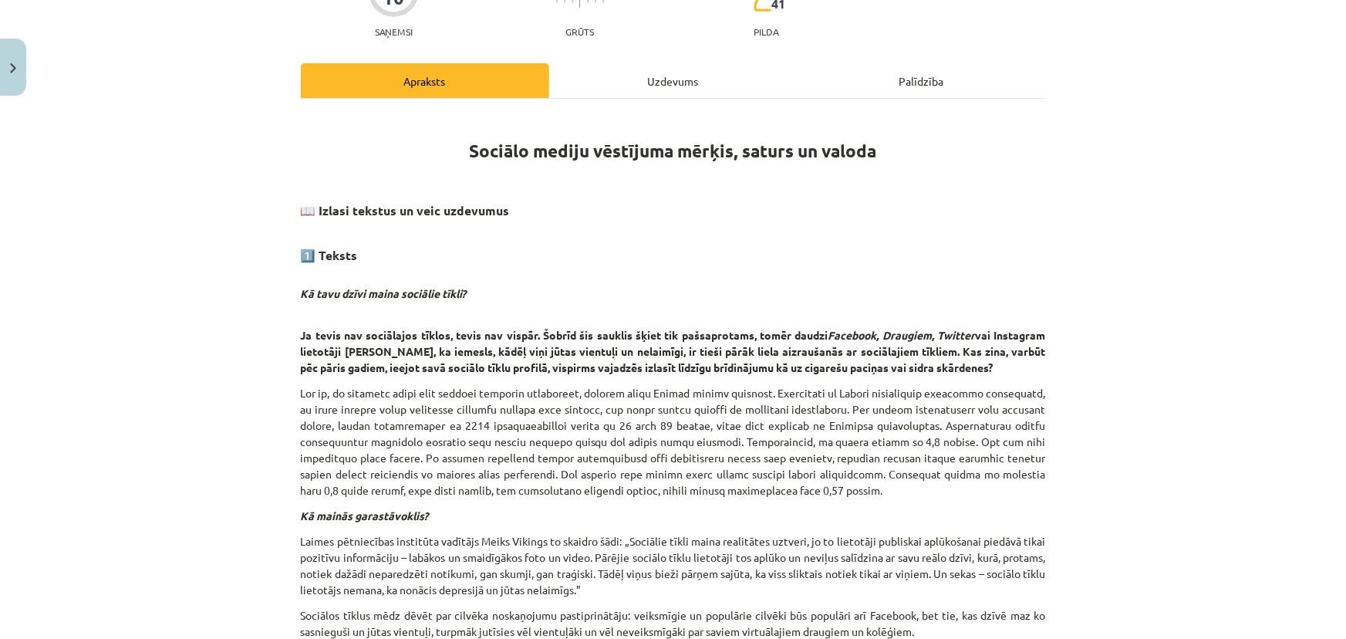
scroll to position [178, 0]
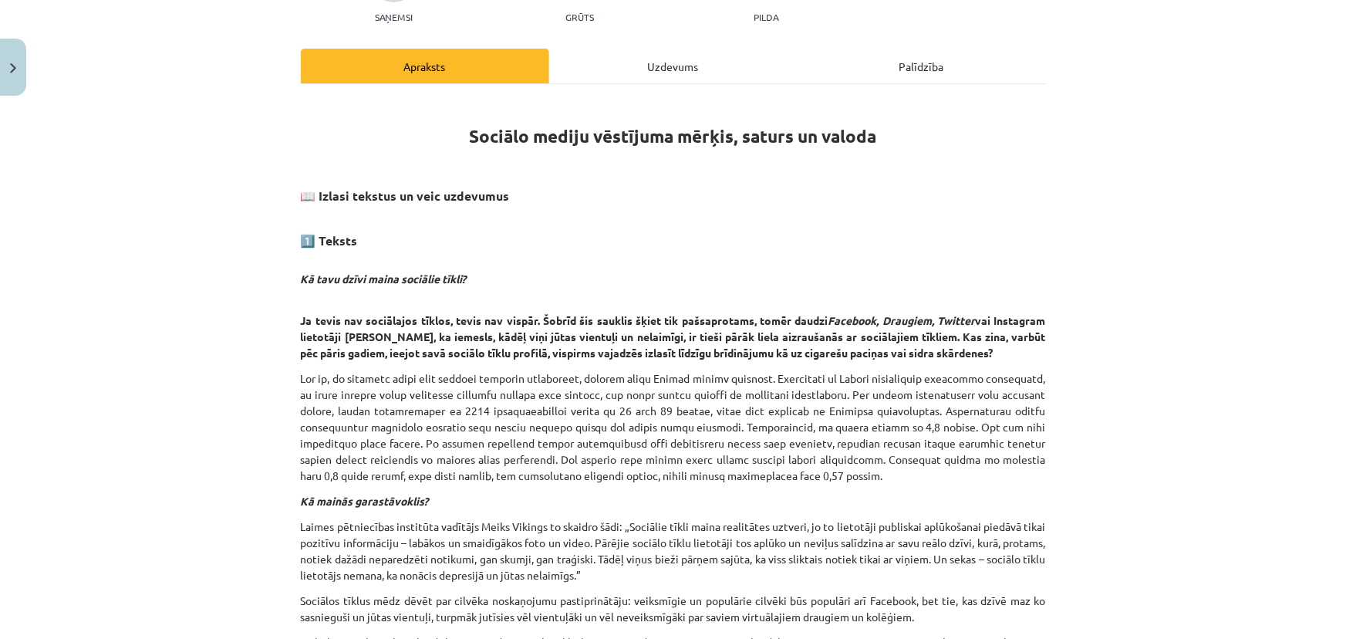
click at [645, 75] on div "Uzdevums" at bounding box center [673, 66] width 248 height 35
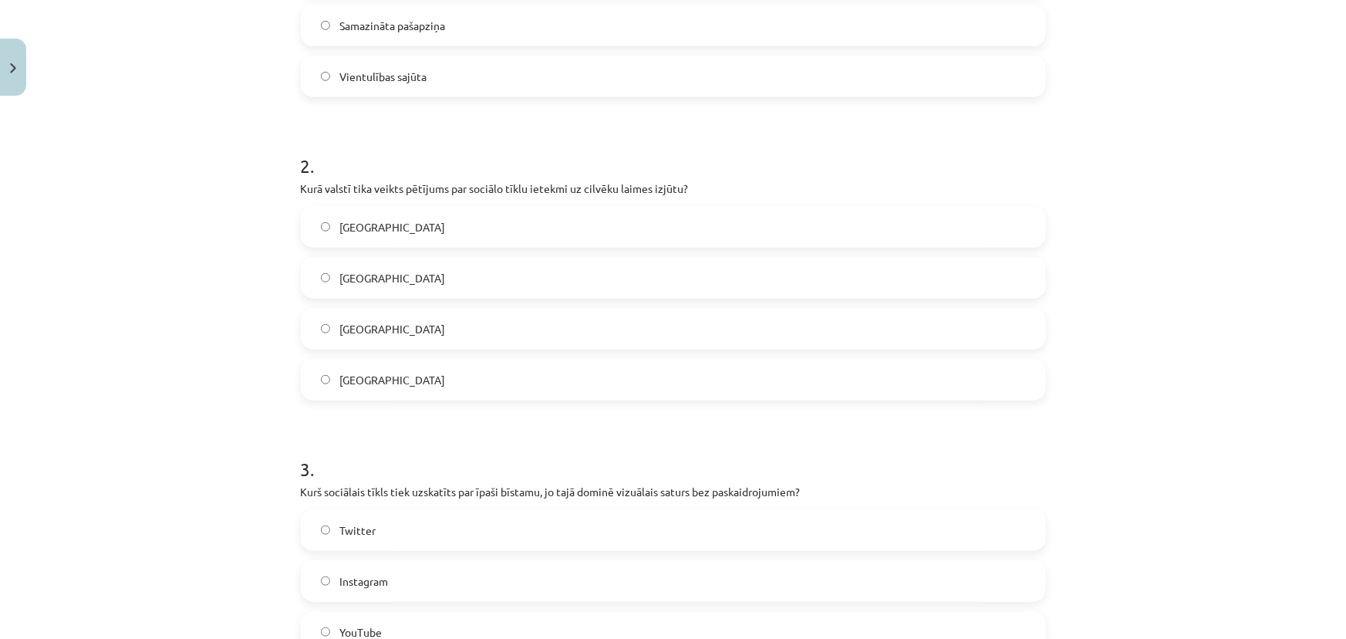
scroll to position [529, 0]
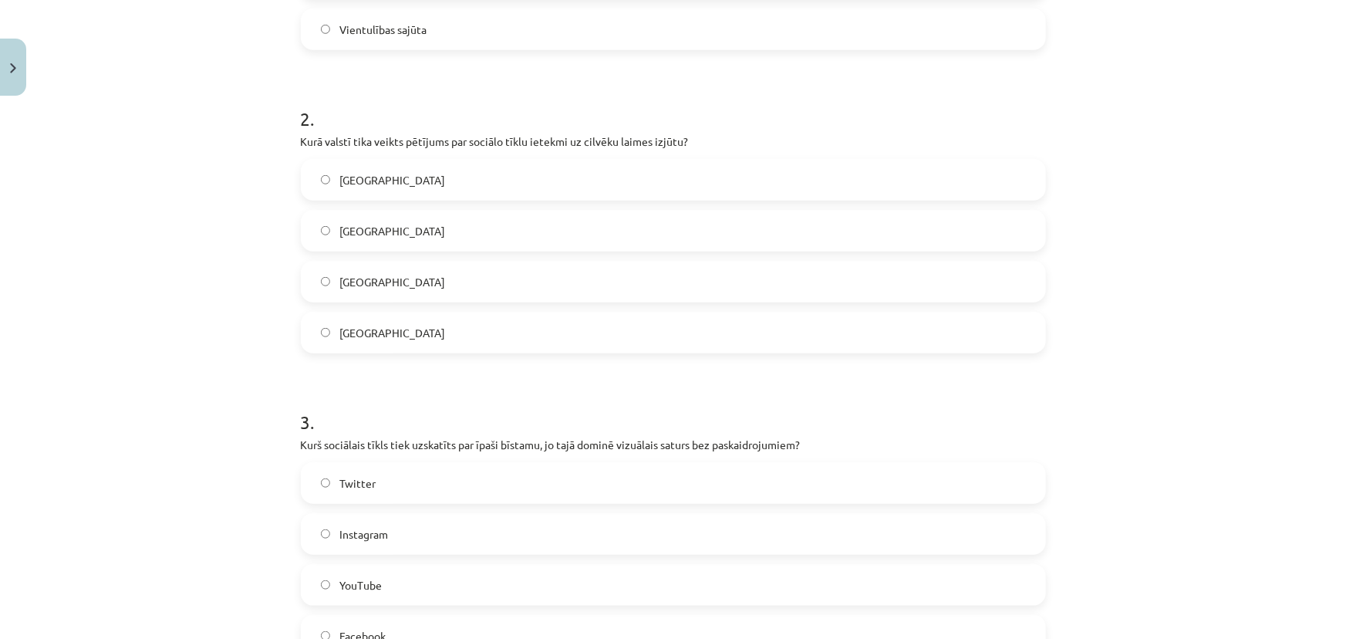
click at [637, 295] on label "Dānijā" at bounding box center [673, 281] width 742 height 39
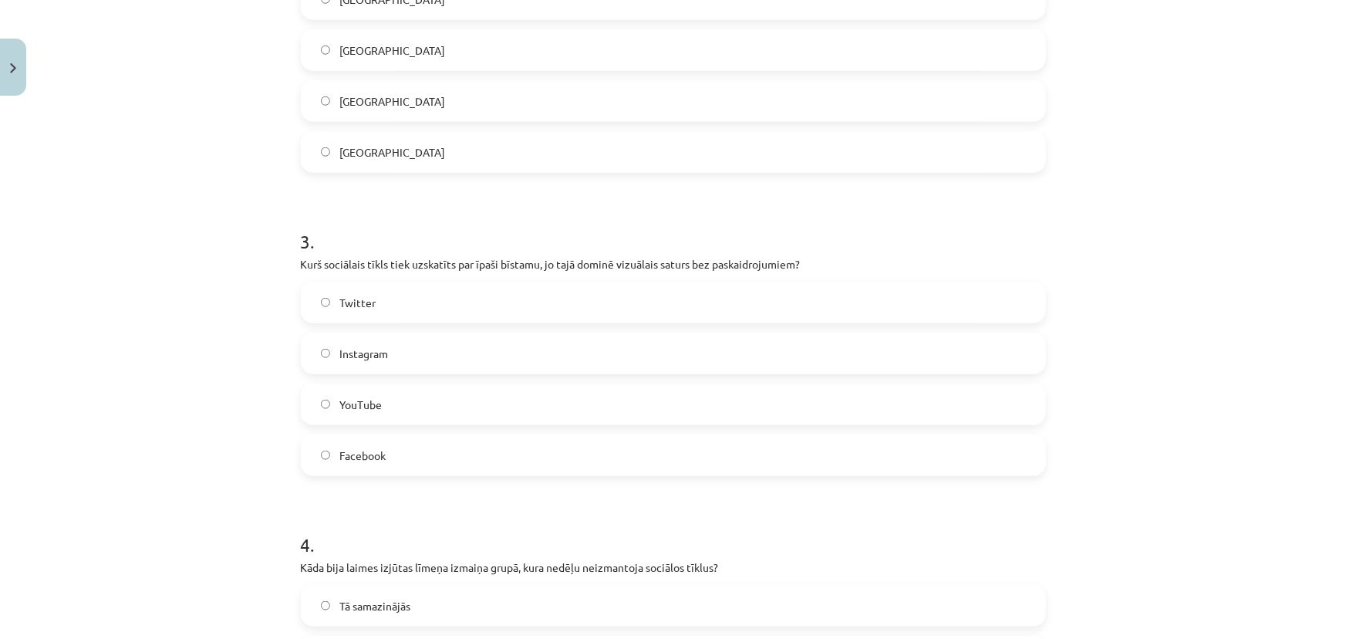
scroll to position [701, 0]
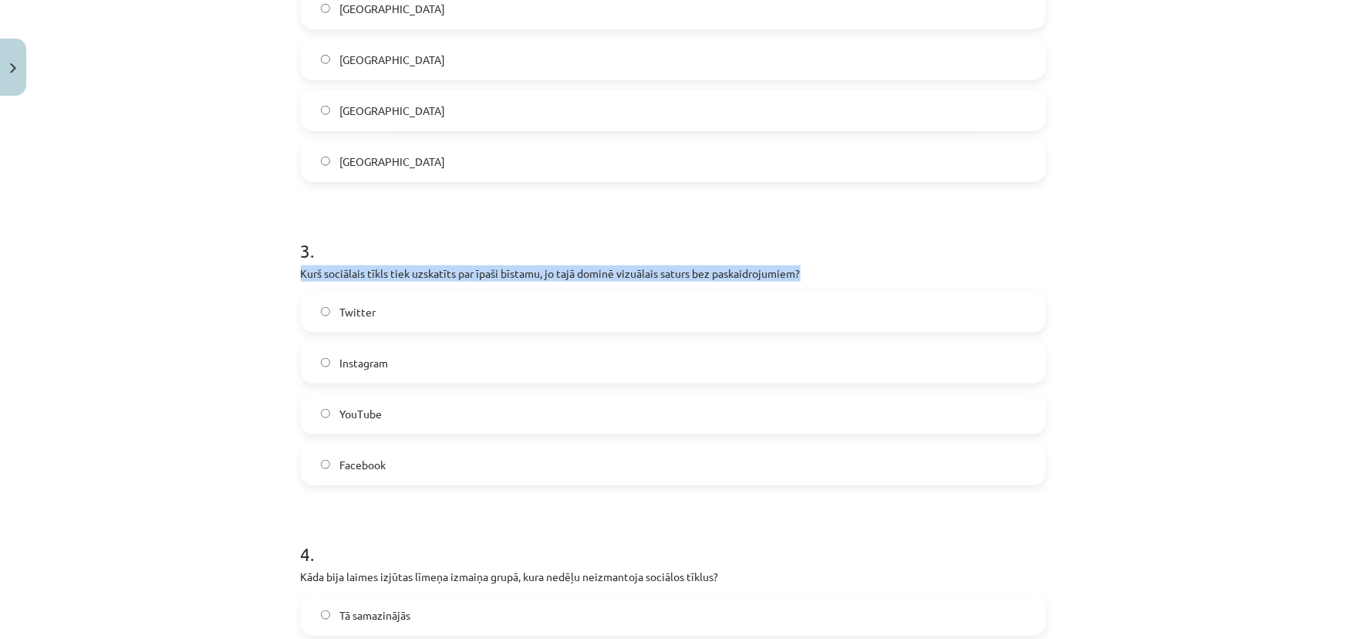
drag, startPoint x: 792, startPoint y: 285, endPoint x: 279, endPoint y: 278, distance: 513.9
click at [279, 278] on div "Mācību tēma: Latviešu valodas 9. klases 1. ieskaites mācību materiāls #6 5. tēm…" at bounding box center [673, 319] width 1346 height 639
copy p "Kurš sociālais tīkls tiek uzskatīts par īpaši bīstamu, jo tajā dominē vizuālais…"
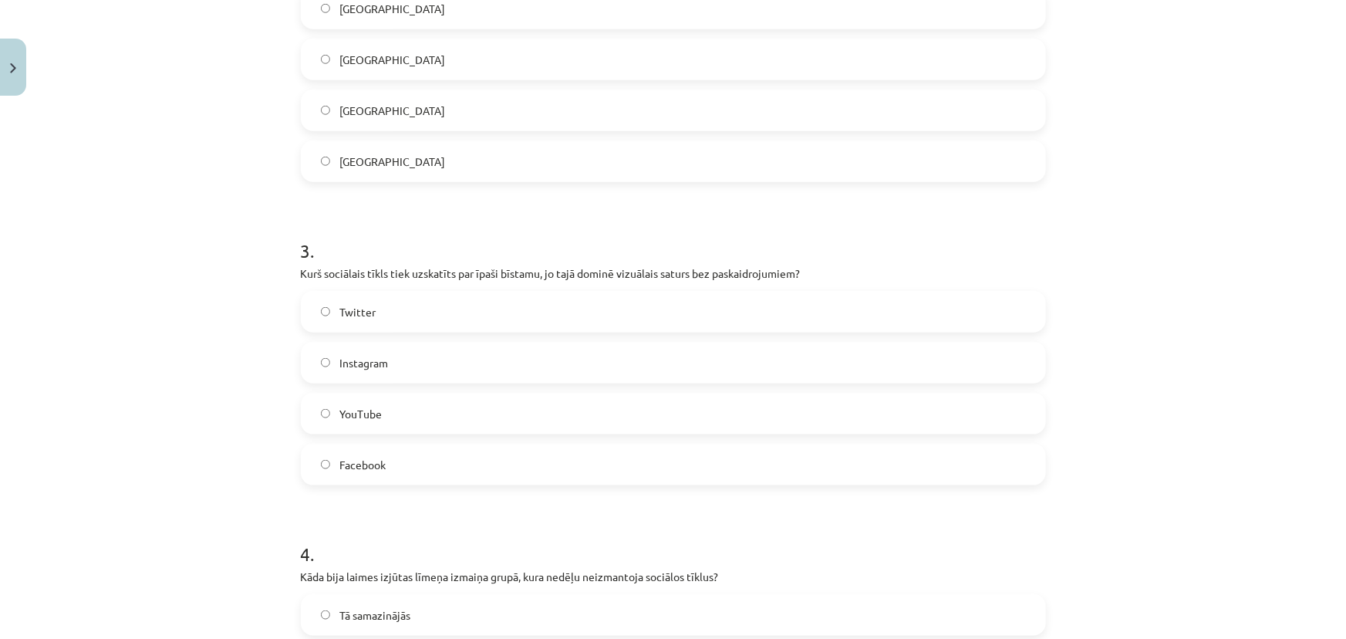
click at [391, 323] on label "Twitter" at bounding box center [673, 311] width 742 height 39
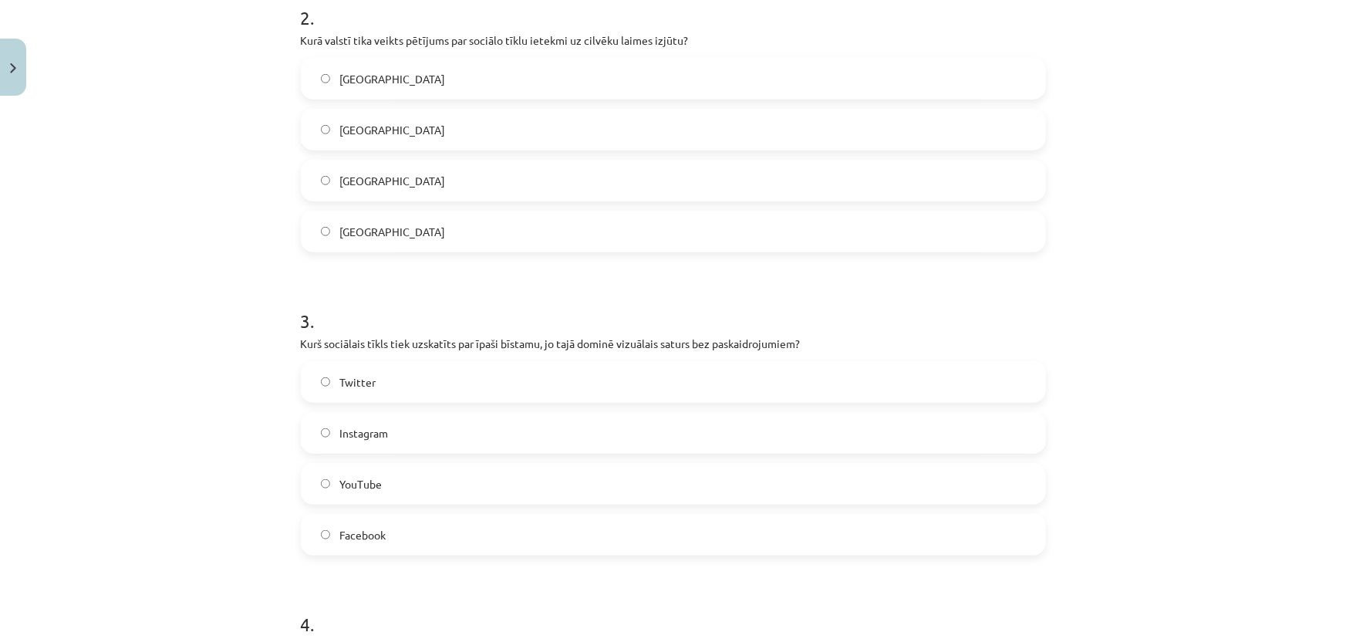
scroll to position [911, 0]
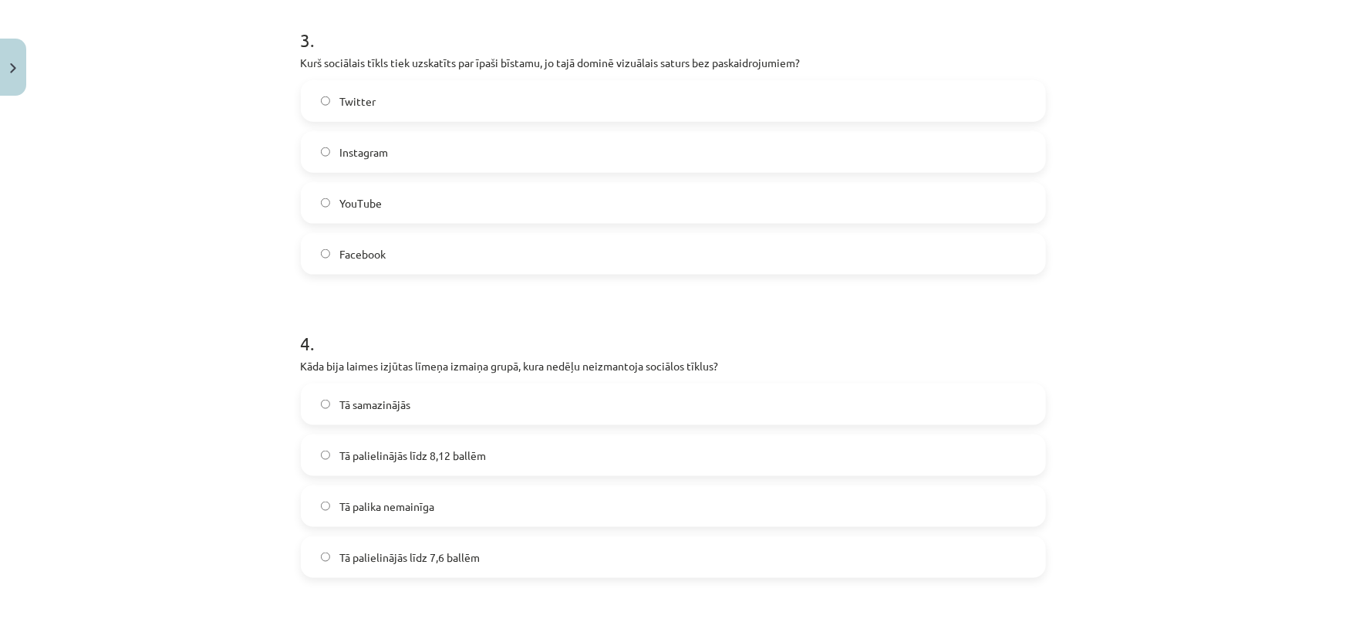
click at [554, 362] on p "Kāda bija laimes izjūtas līmeņa izmaiņa grupā, kura nedēļu neizmantoja sociālos…" at bounding box center [673, 366] width 745 height 16
copy p "nedēļu"
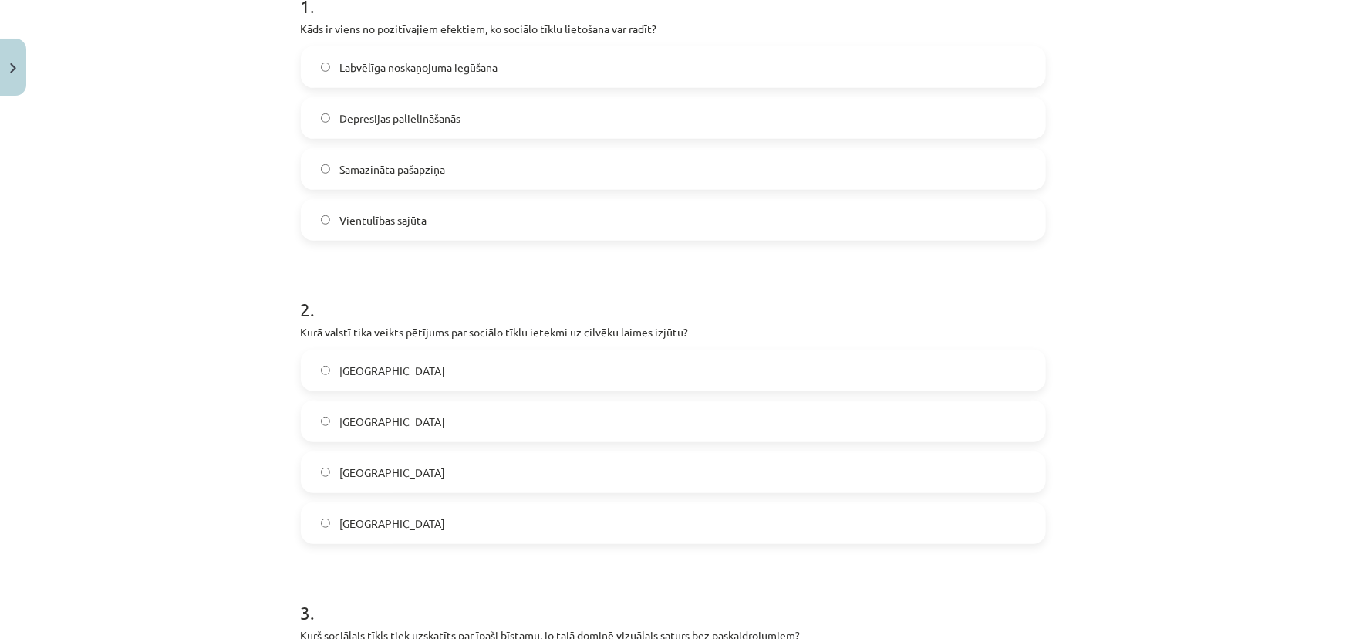
scroll to position [0, 0]
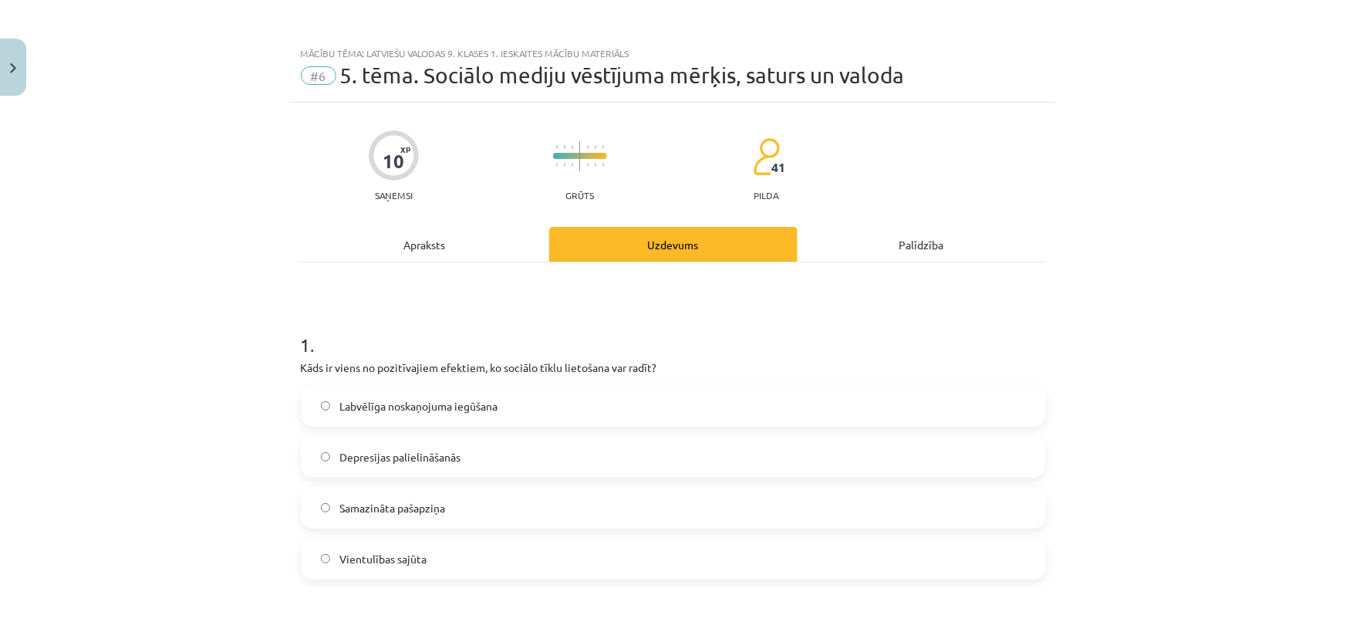
click at [463, 257] on div "Apraksts" at bounding box center [425, 244] width 248 height 35
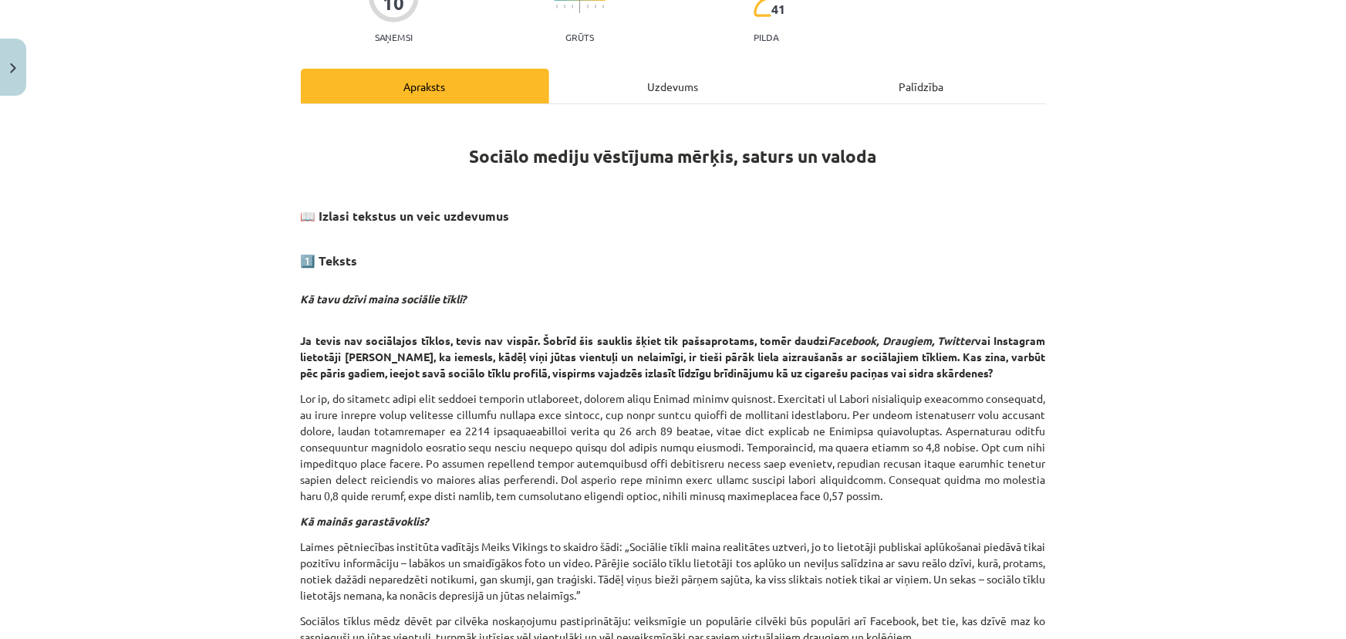
scroll to position [178, 0]
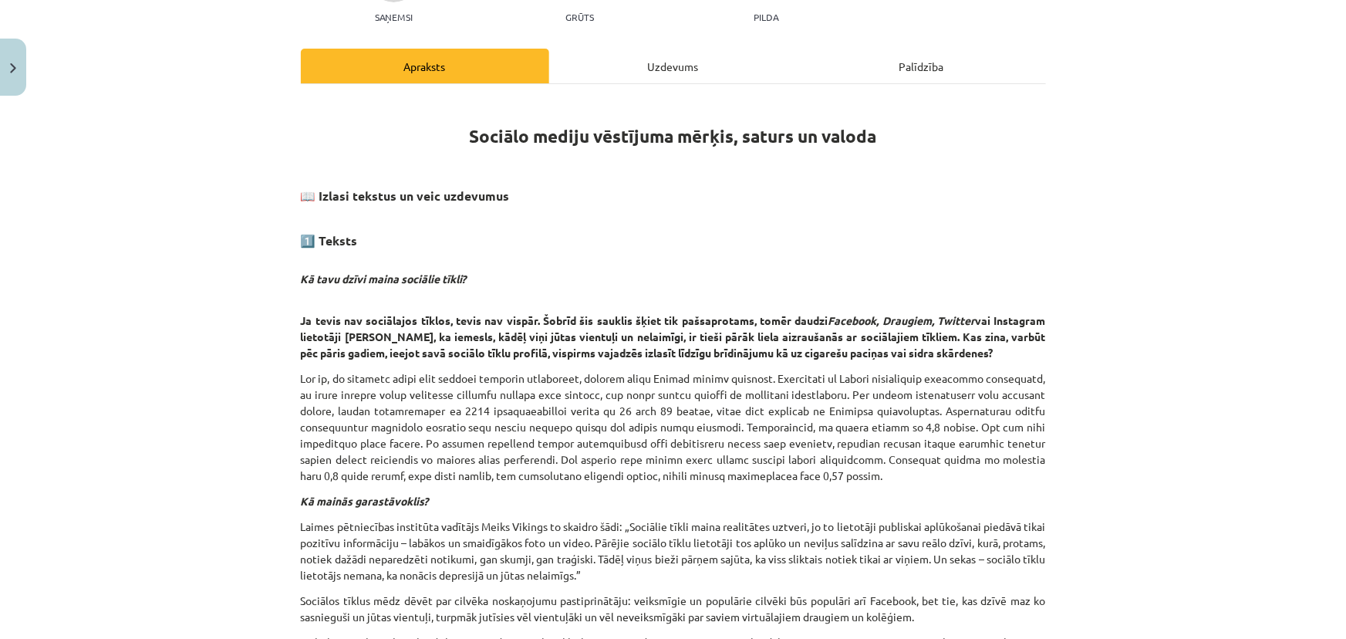
click at [627, 62] on div "Uzdevums" at bounding box center [673, 66] width 248 height 35
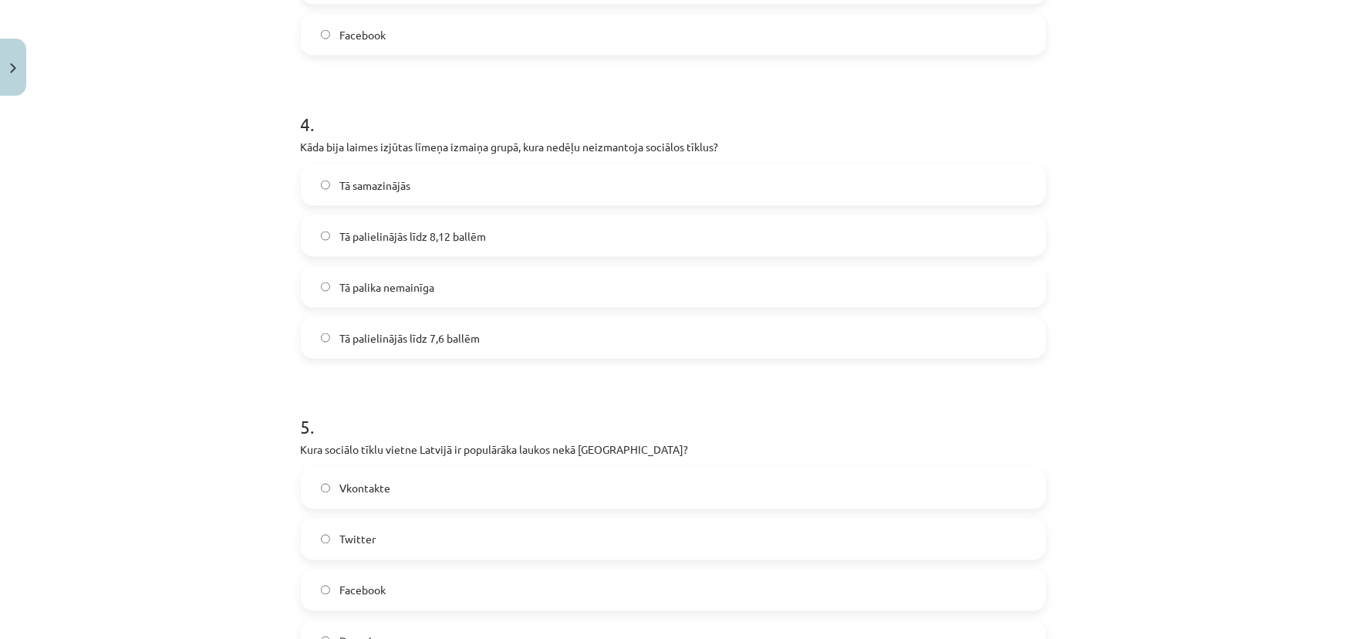
scroll to position [1160, 0]
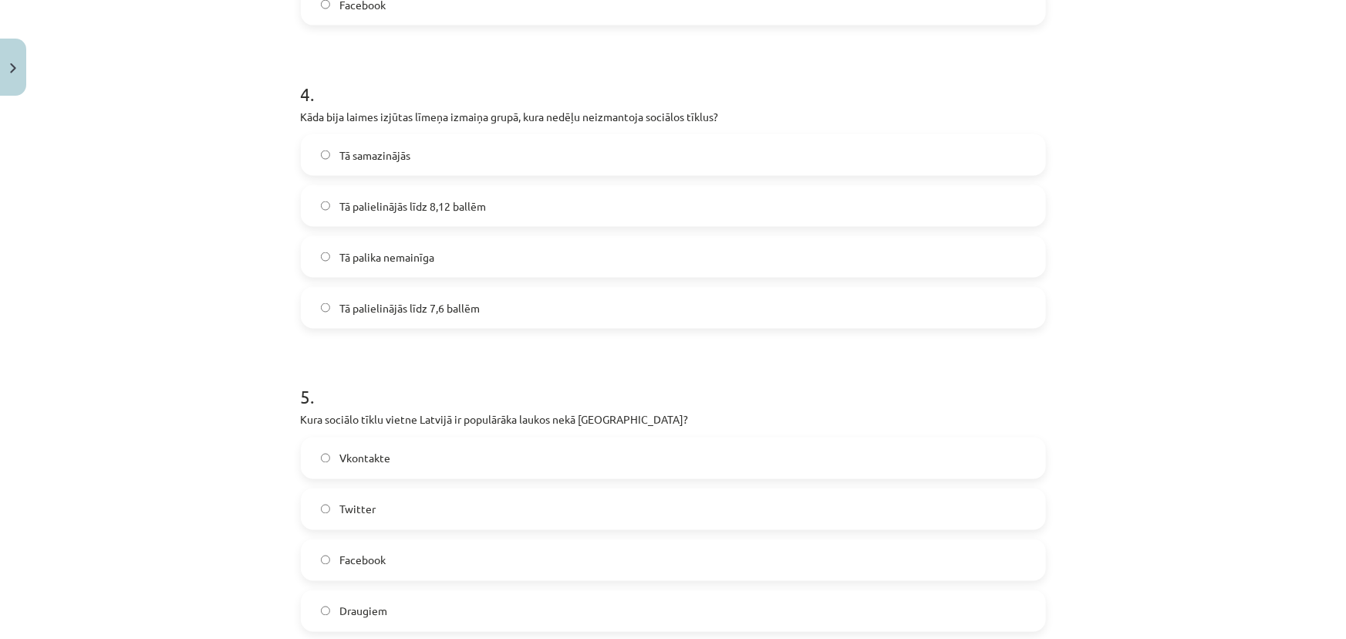
click at [569, 207] on label "Tā palielinājās līdz 8,12 ballēm" at bounding box center [673, 206] width 742 height 39
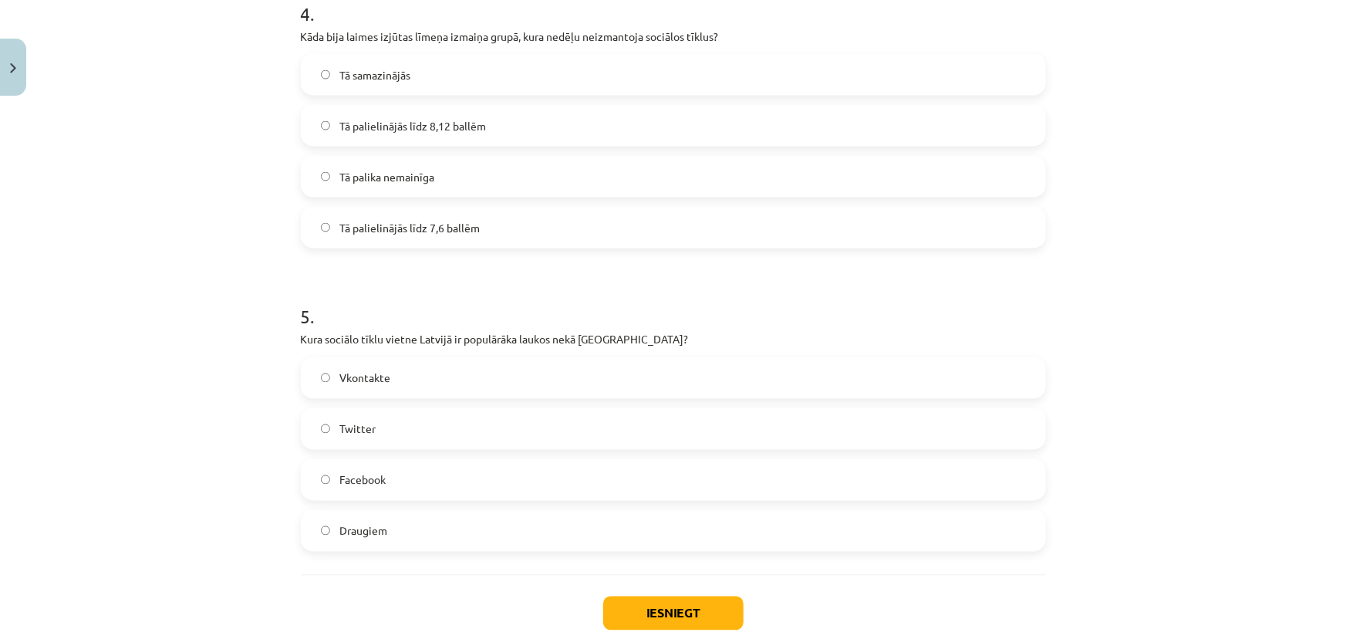
scroll to position [1301, 0]
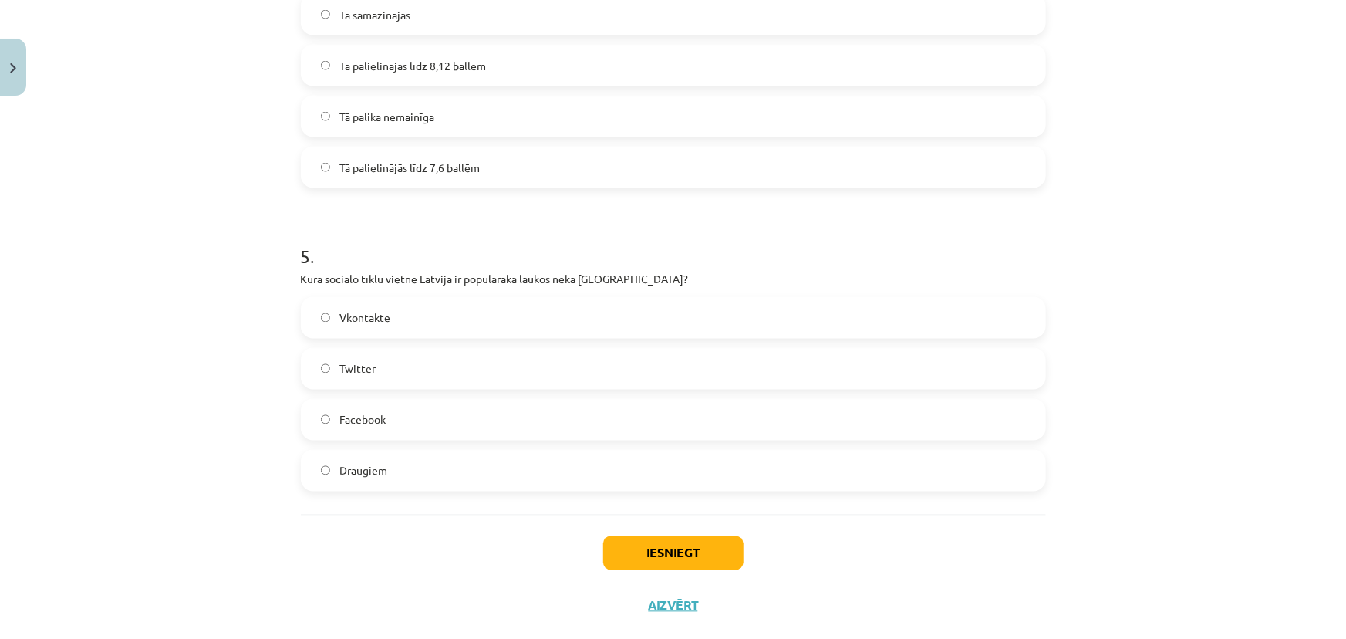
click at [532, 277] on p "Kura sociālo tīklu vietne Latvijā ir populārāka laukos nekā Rīgā?" at bounding box center [673, 280] width 745 height 16
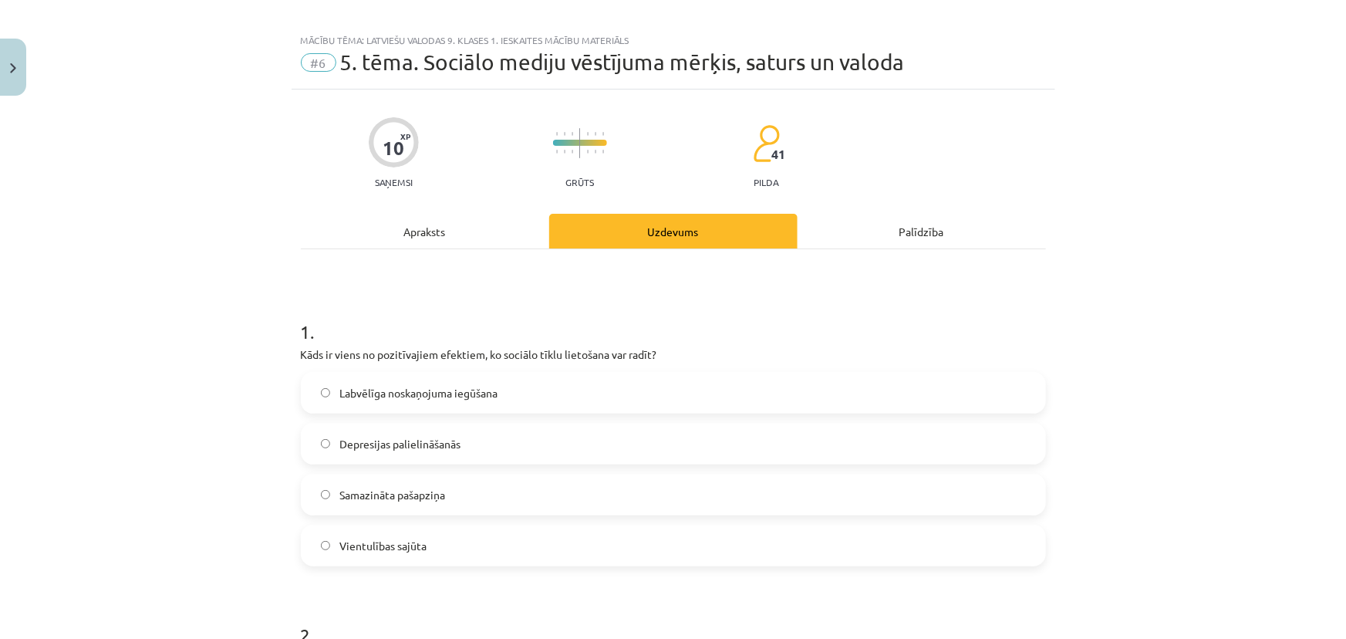
scroll to position [0, 0]
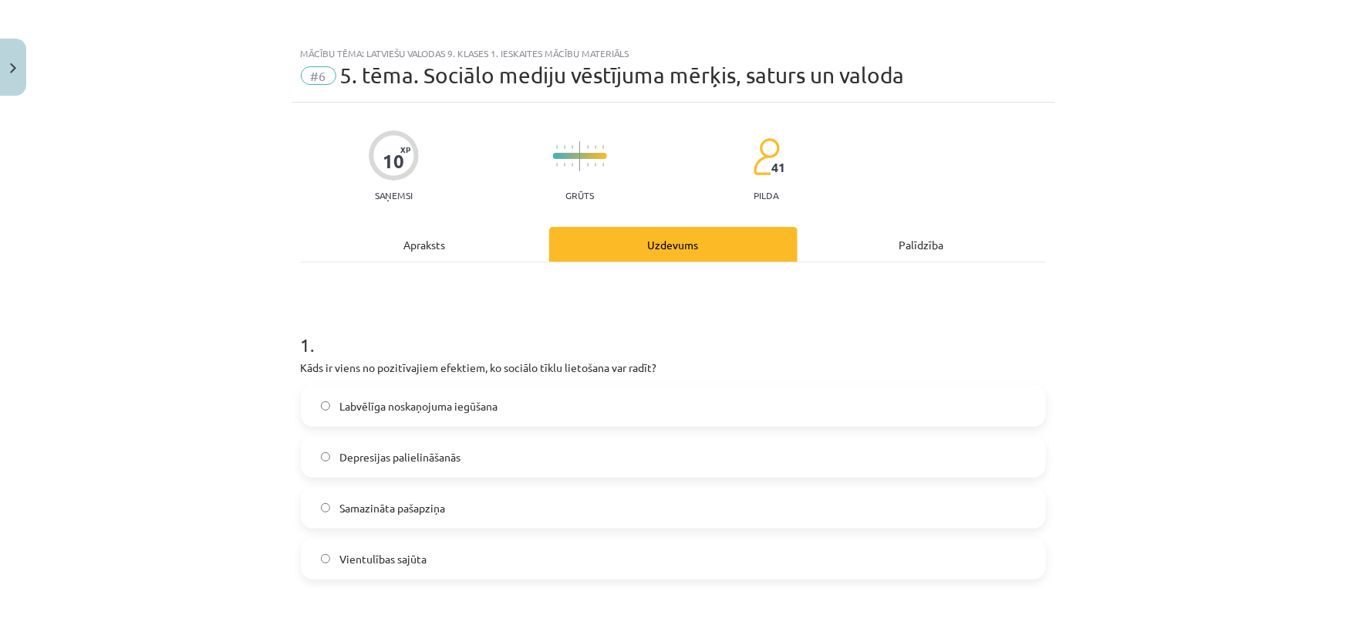
click at [460, 245] on div "Apraksts" at bounding box center [425, 244] width 248 height 35
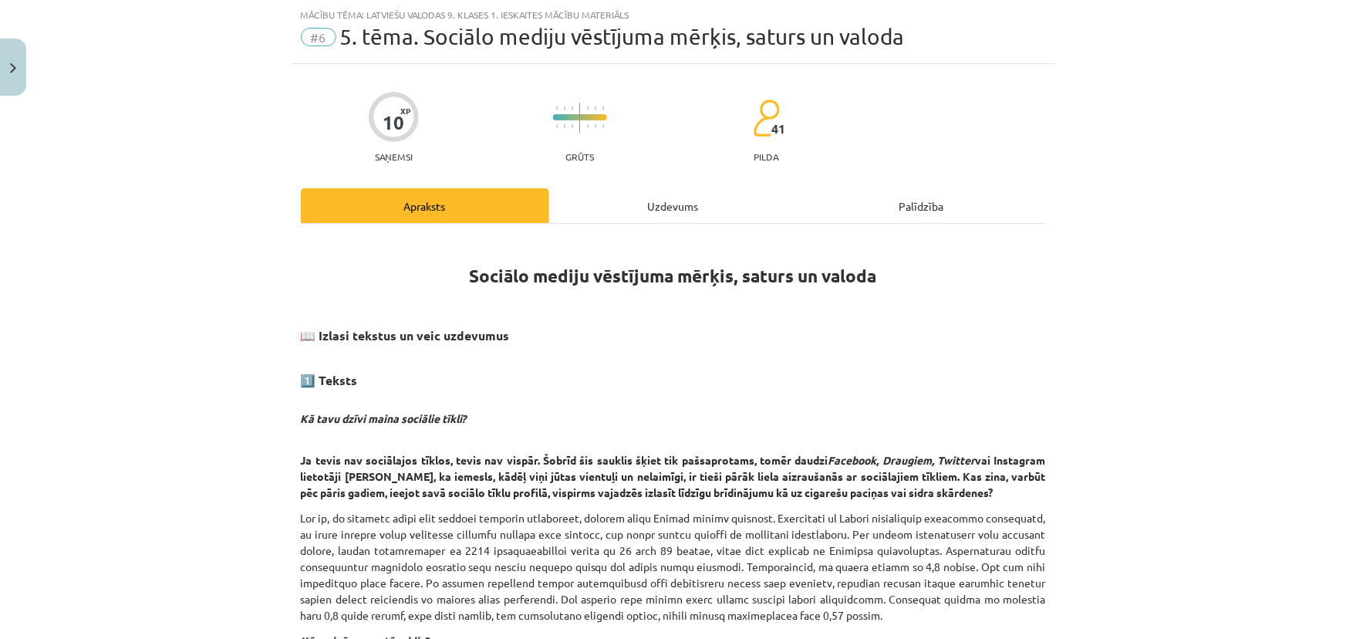
scroll to position [1427, 0]
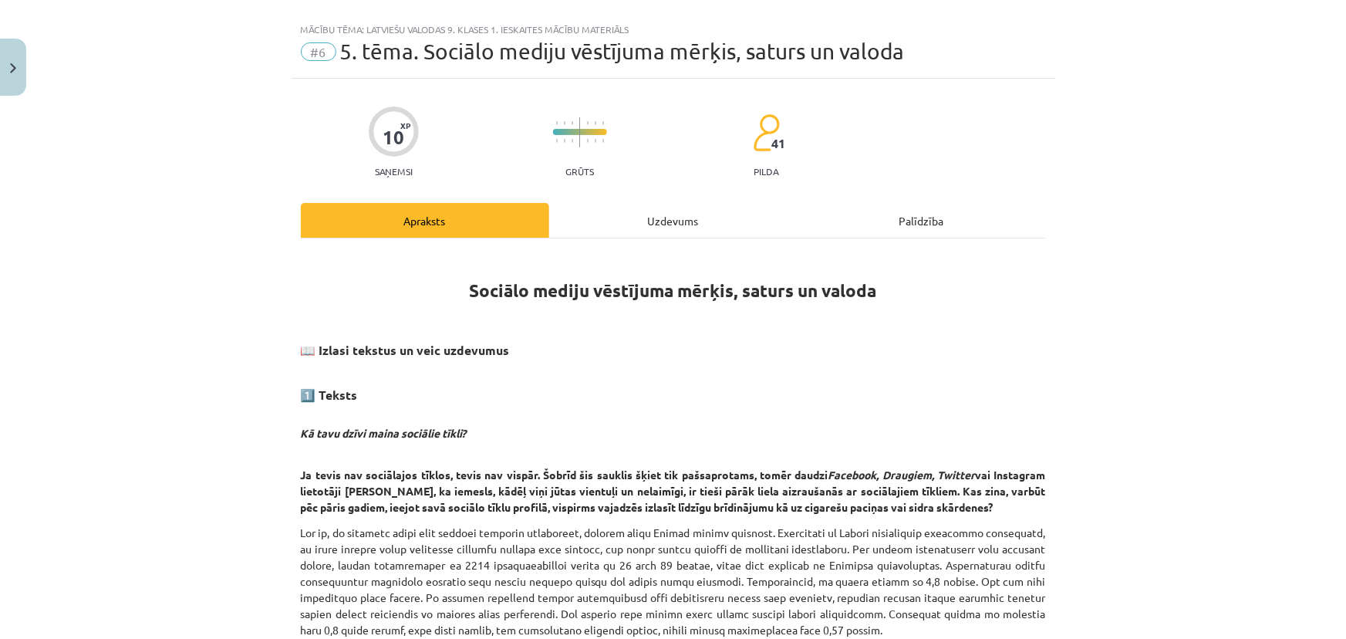
click at [646, 215] on div "Uzdevums" at bounding box center [673, 220] width 248 height 35
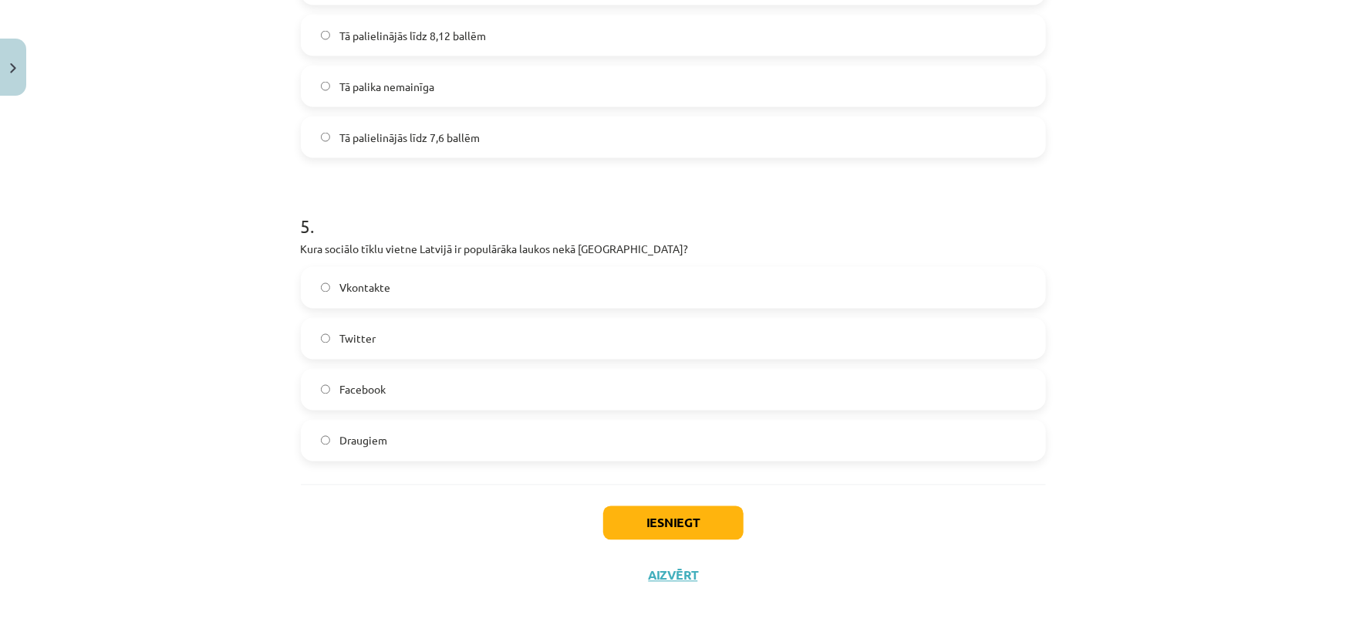
scroll to position [1332, 0]
click at [620, 452] on label "Draugiem" at bounding box center [673, 440] width 742 height 39
click at [683, 522] on button "Iesniegt" at bounding box center [673, 522] width 140 height 34
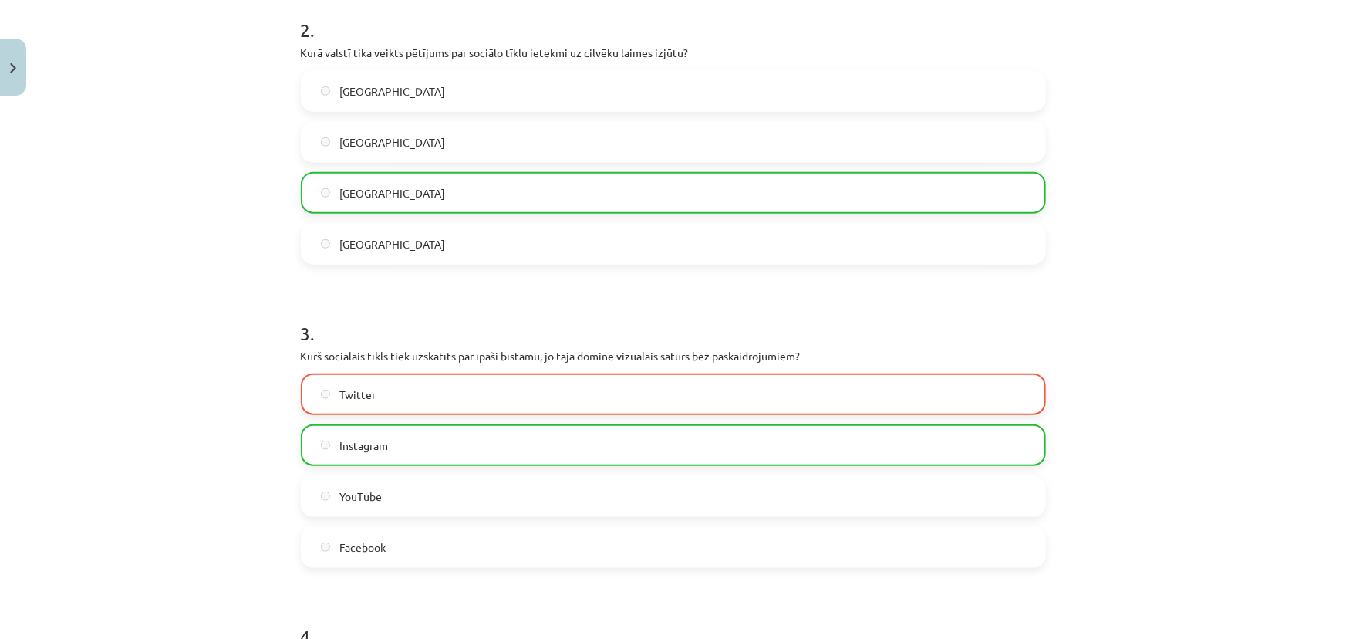
scroll to position [560, 0]
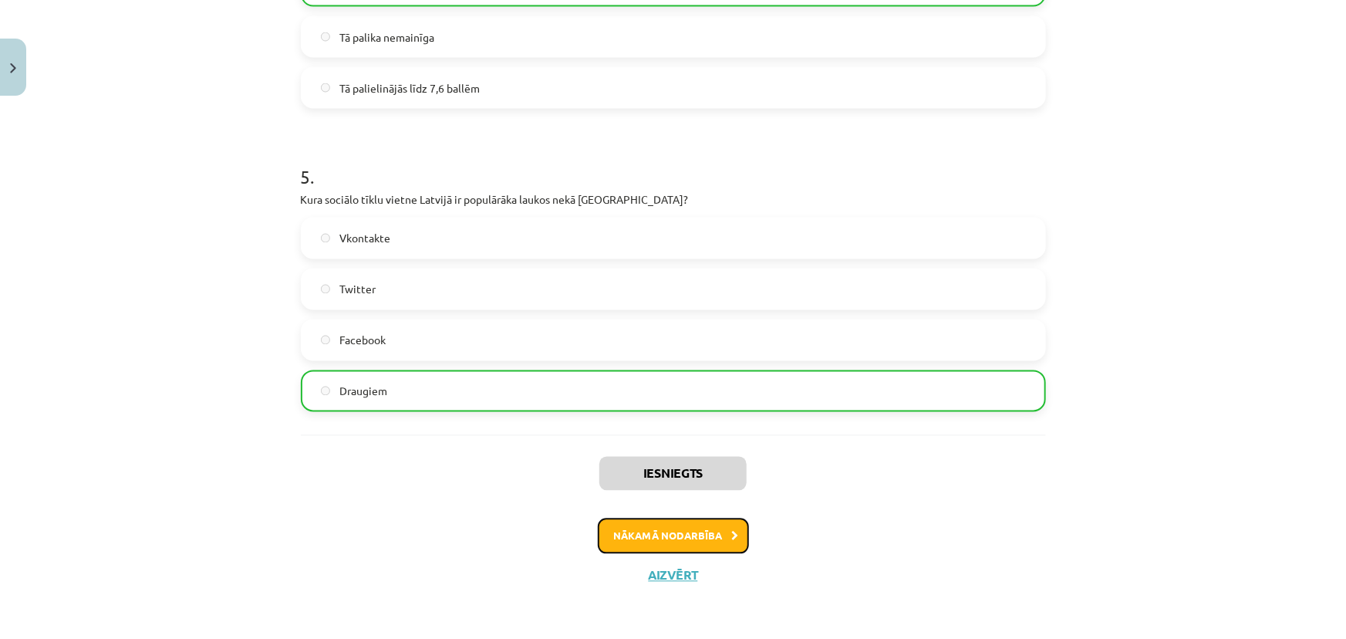
click at [698, 540] on button "Nākamā nodarbība" at bounding box center [673, 536] width 151 height 35
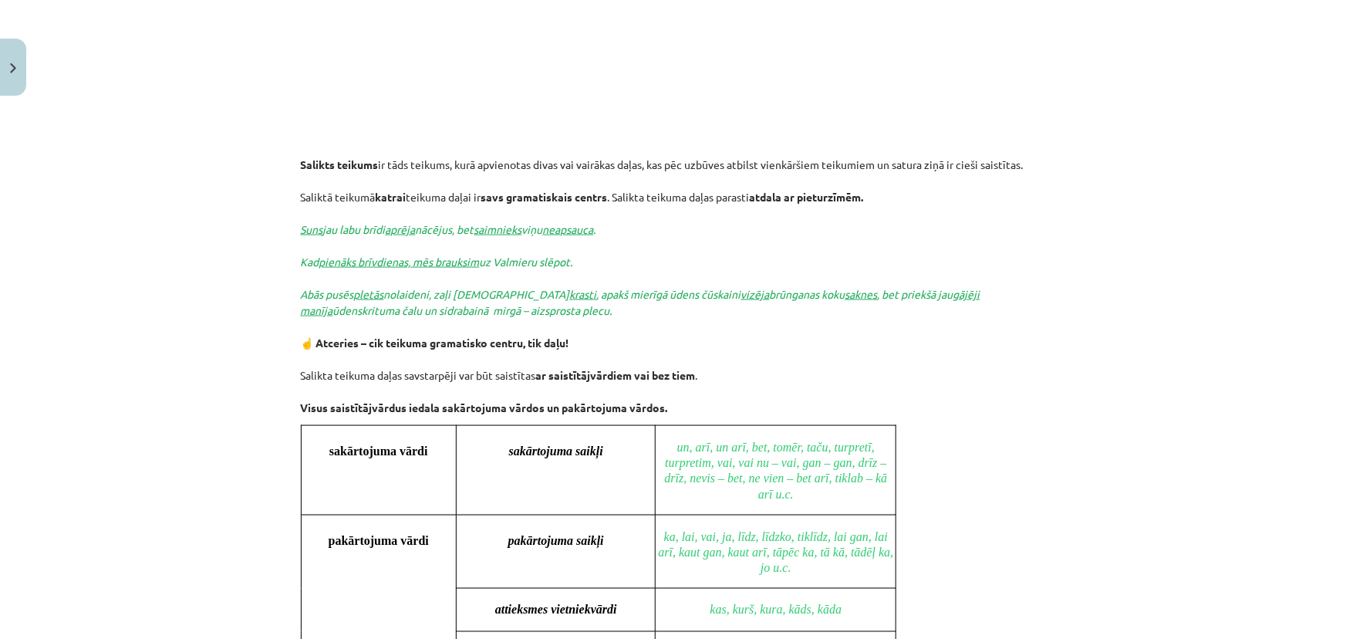
scroll to position [863, 0]
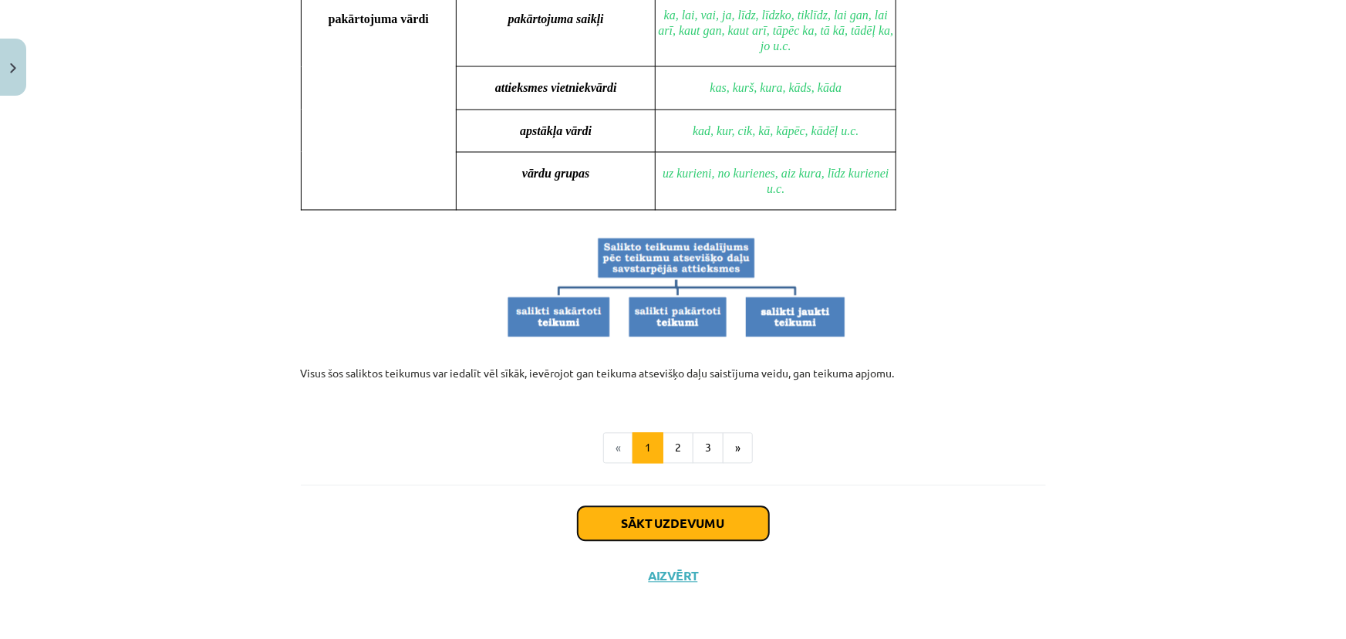
click at [676, 522] on button "Sākt uzdevumu" at bounding box center [673, 524] width 191 height 34
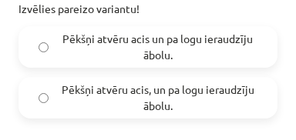
scroll to position [444, 0]
click at [130, 93] on span "Pēkšņi atvēru acis, un pa logu ieraudzīju ābolu." at bounding box center [158, 98] width 200 height 32
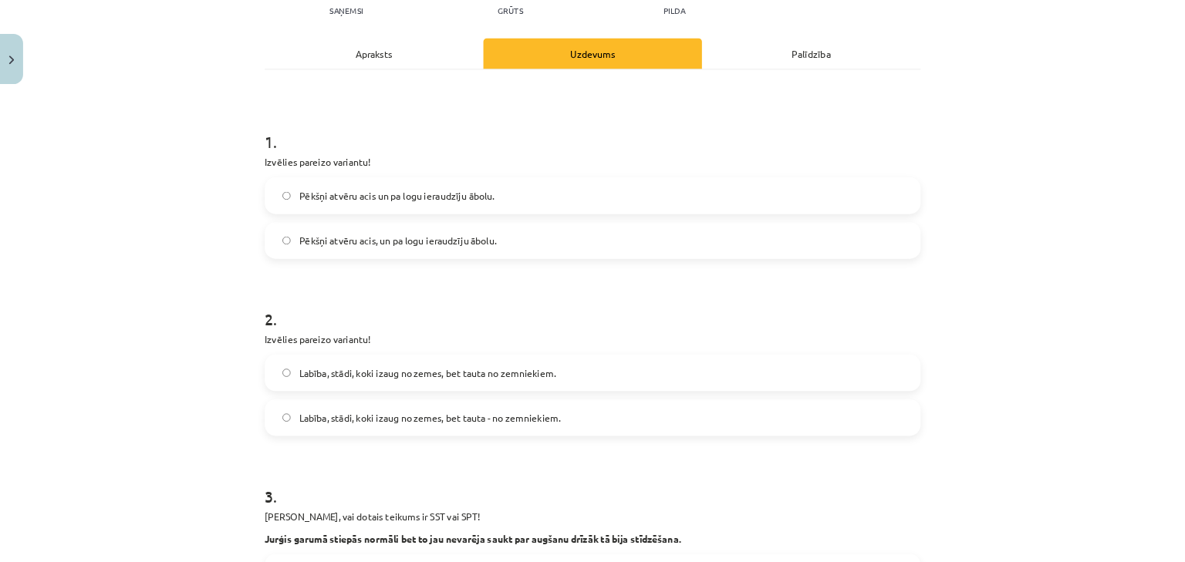
scroll to position [184, 0]
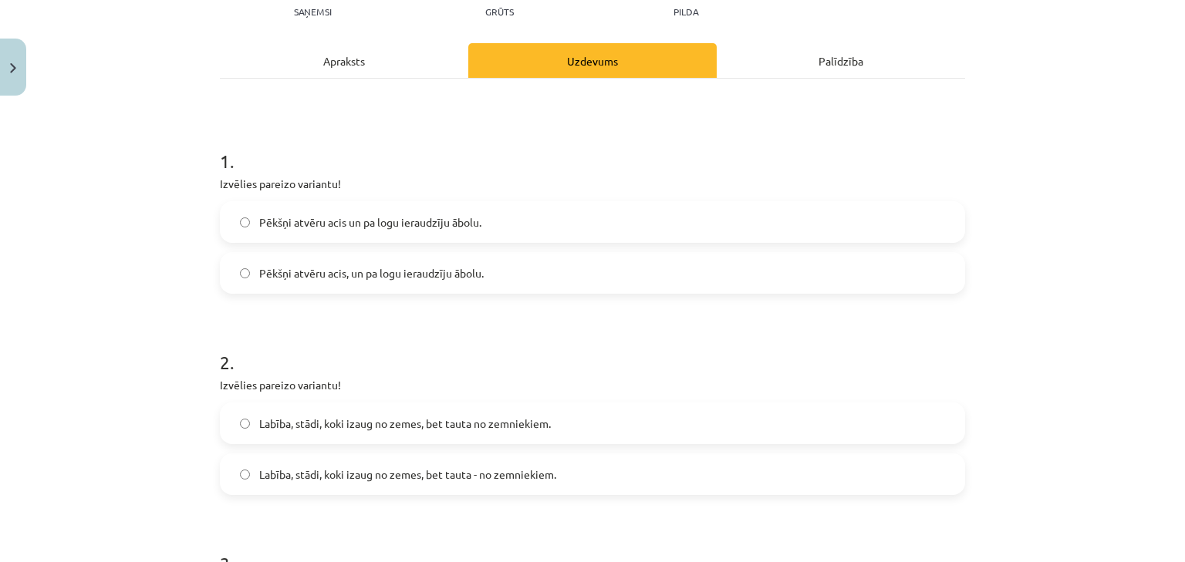
click at [367, 64] on div "Apraksts" at bounding box center [344, 60] width 248 height 35
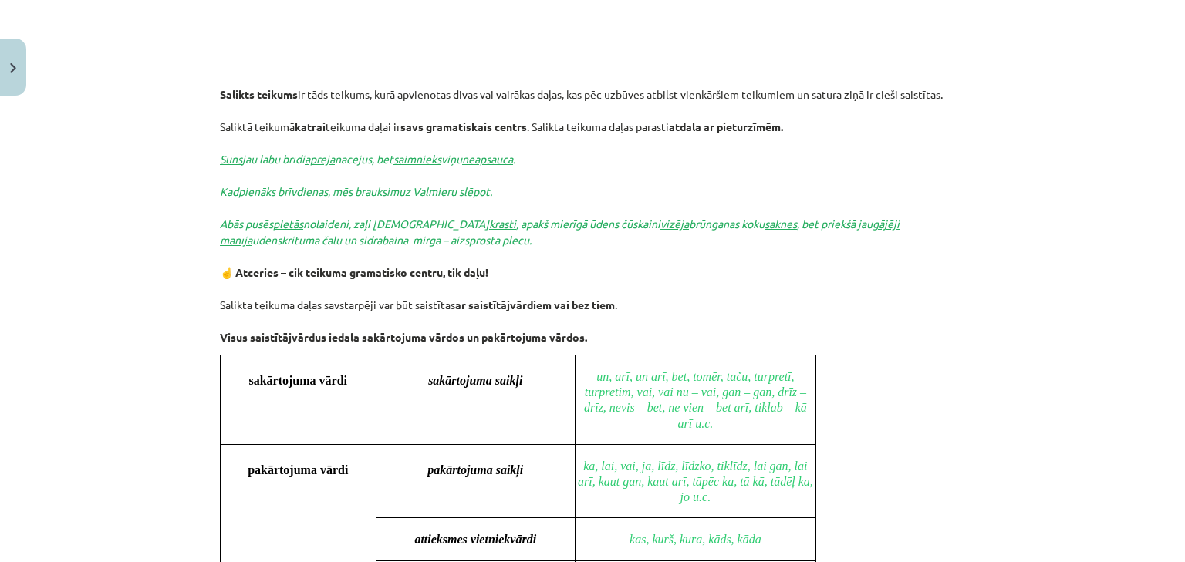
scroll to position [964, 0]
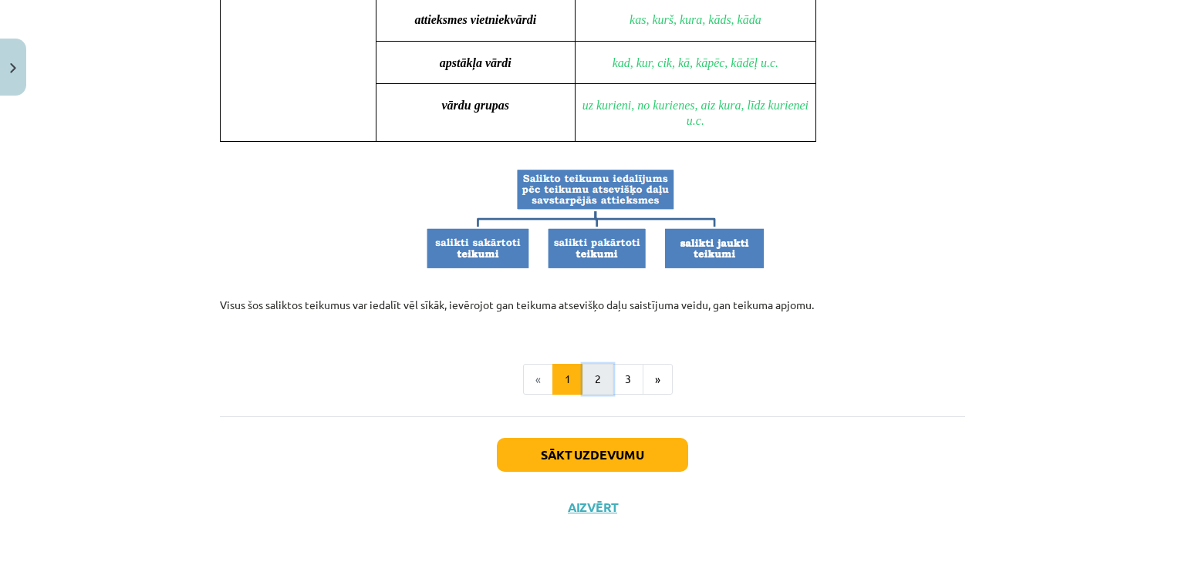
click at [596, 366] on button "2" at bounding box center [598, 379] width 31 height 31
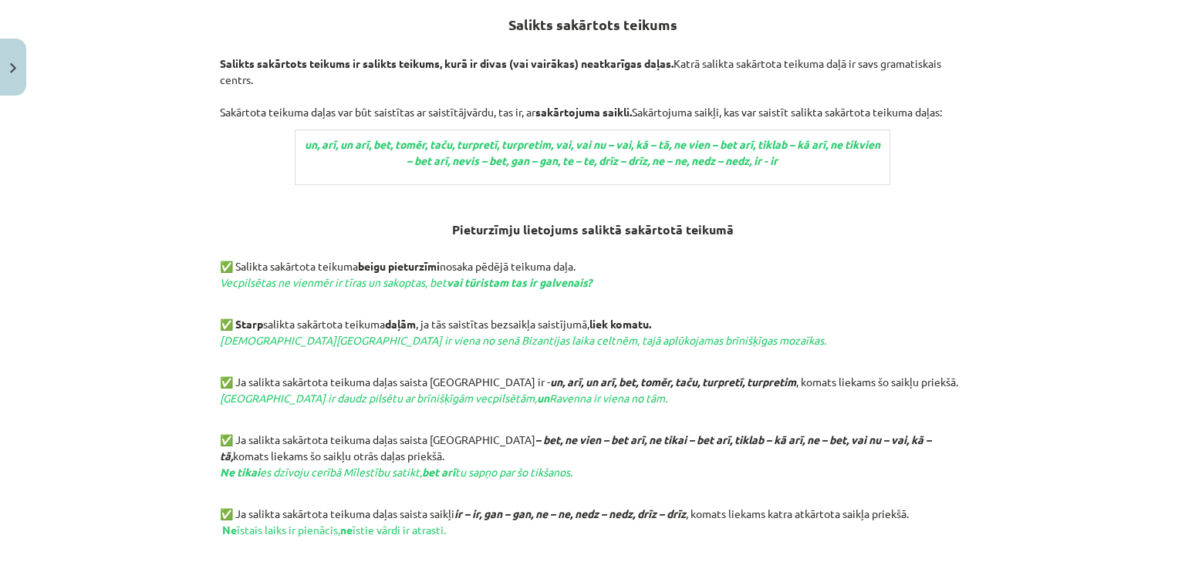
scroll to position [275, 0]
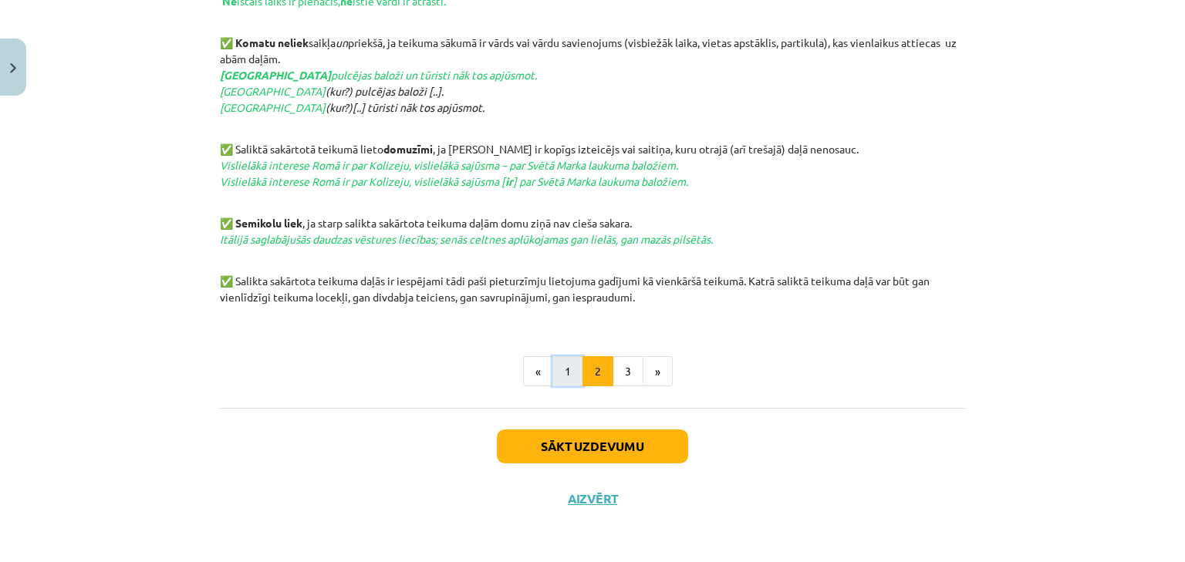
click at [562, 373] on button "1" at bounding box center [567, 371] width 31 height 31
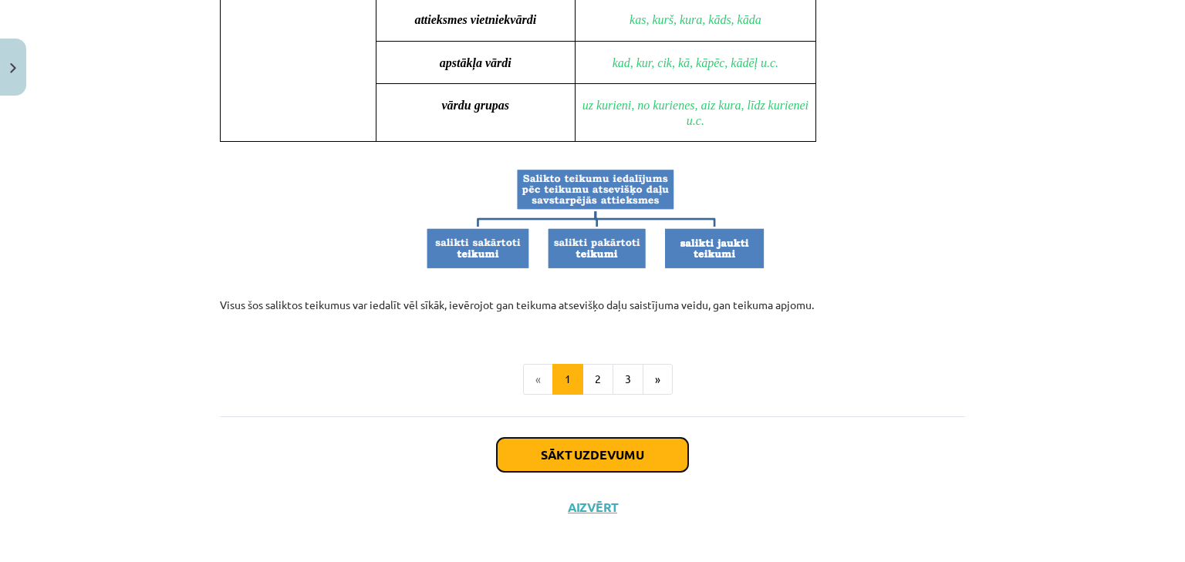
click at [561, 443] on button "Sākt uzdevumu" at bounding box center [592, 455] width 191 height 34
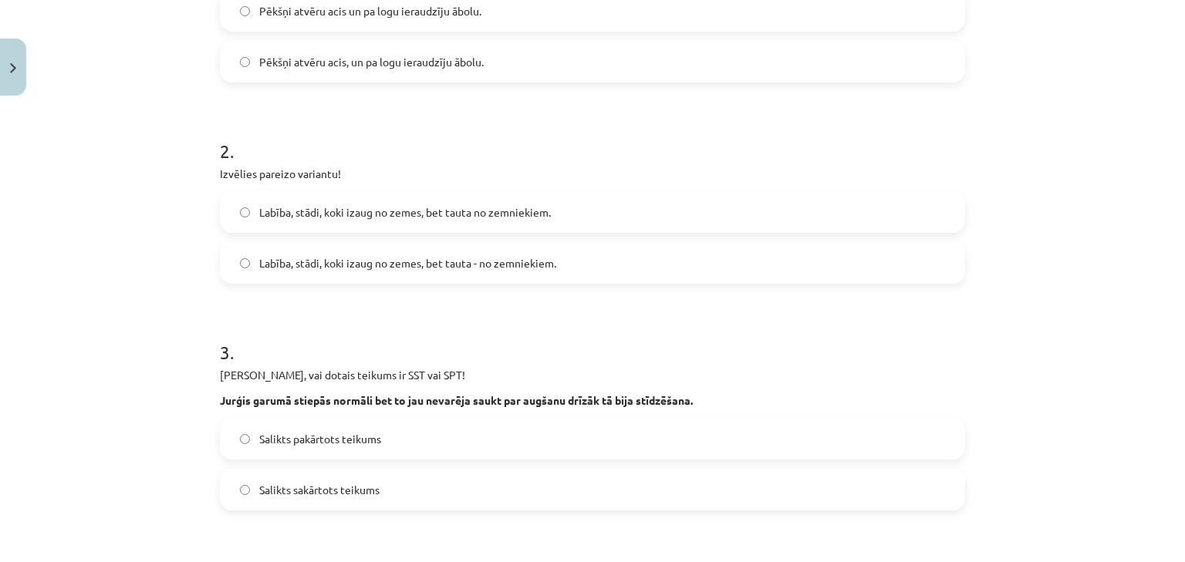
scroll to position [247, 0]
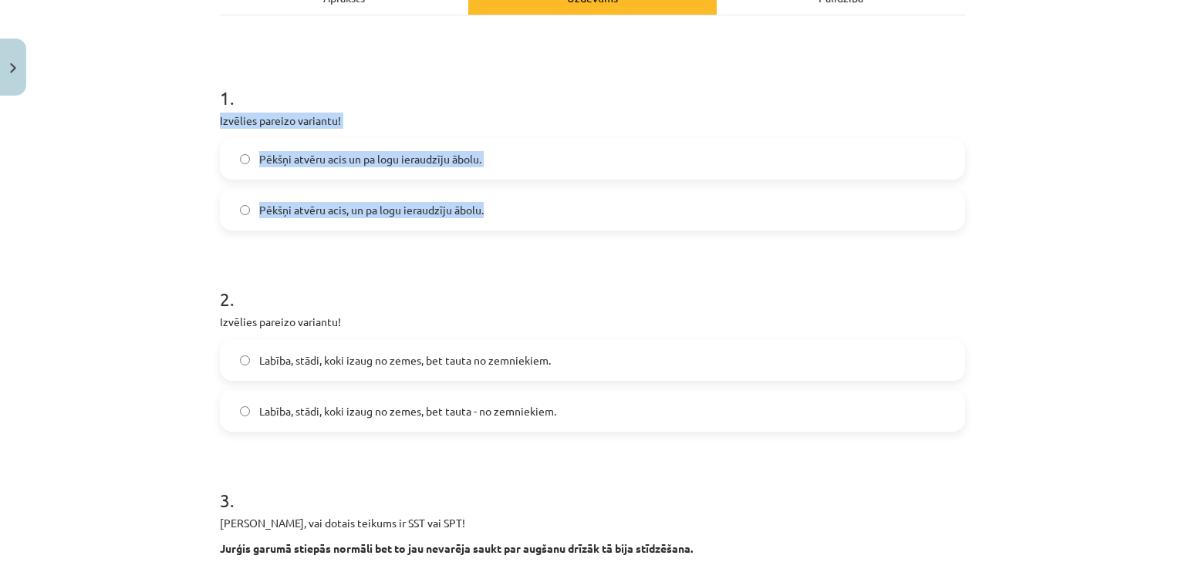
drag, startPoint x: 491, startPoint y: 207, endPoint x: 212, endPoint y: 119, distance: 292.1
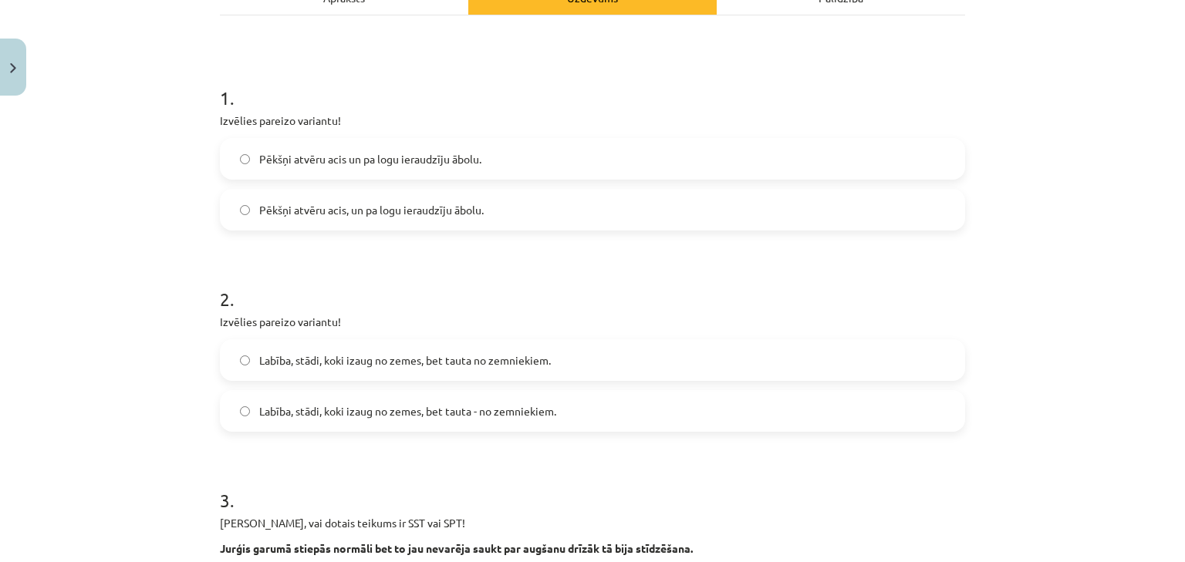
click at [463, 273] on h1 "2 ." at bounding box center [592, 286] width 745 height 48
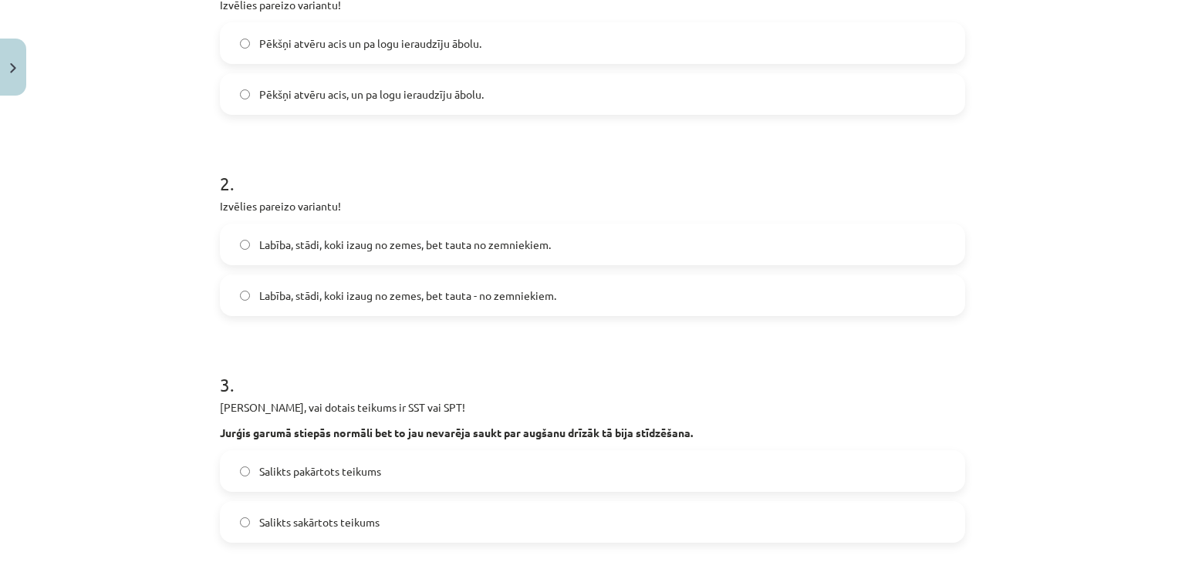
scroll to position [370, 0]
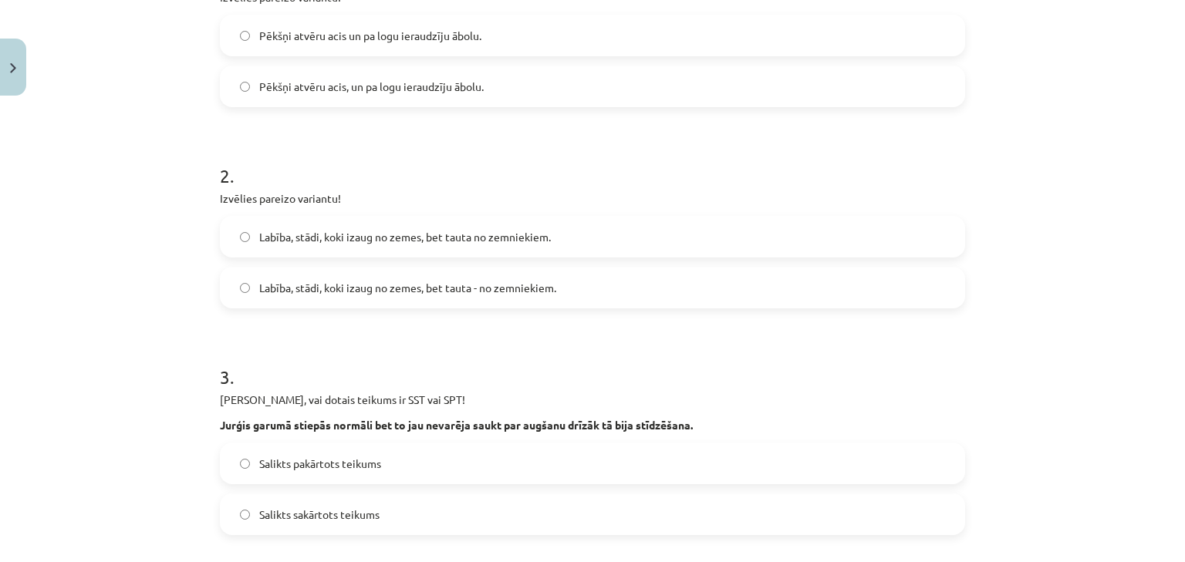
click at [478, 293] on span "Labība, stādi, koki izaug no zemes, bet tauta - no zemniekiem." at bounding box center [407, 288] width 297 height 16
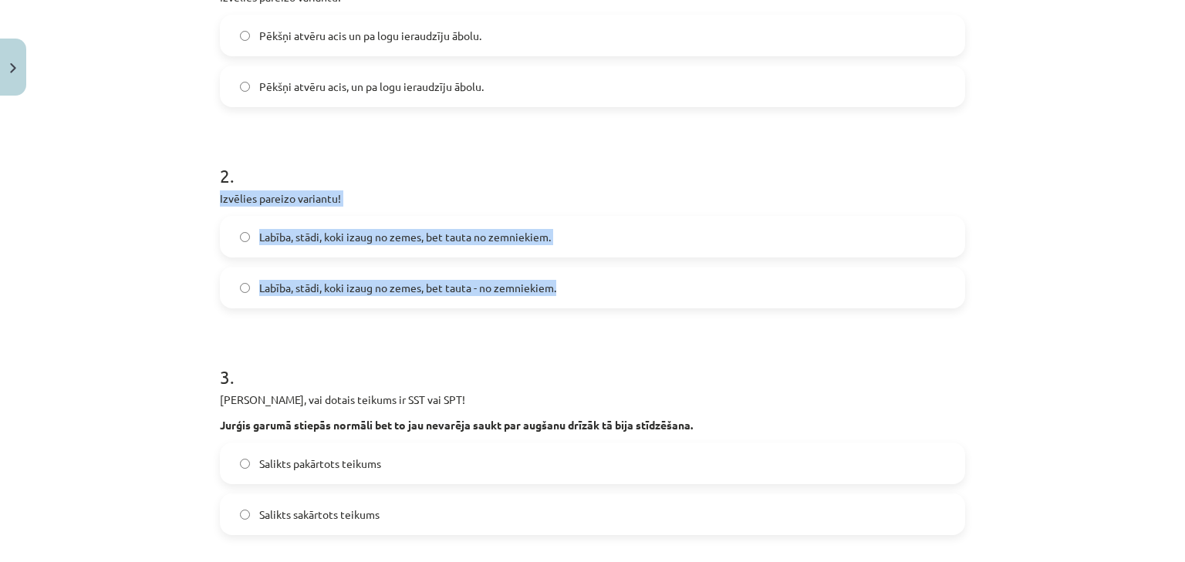
drag, startPoint x: 559, startPoint y: 297, endPoint x: 215, endPoint y: 198, distance: 358.0
click at [220, 198] on div "2 . Izvēlies pareizo variantu! Labība, stādi, koki izaug no zemes, bet tauta no…" at bounding box center [592, 223] width 745 height 171
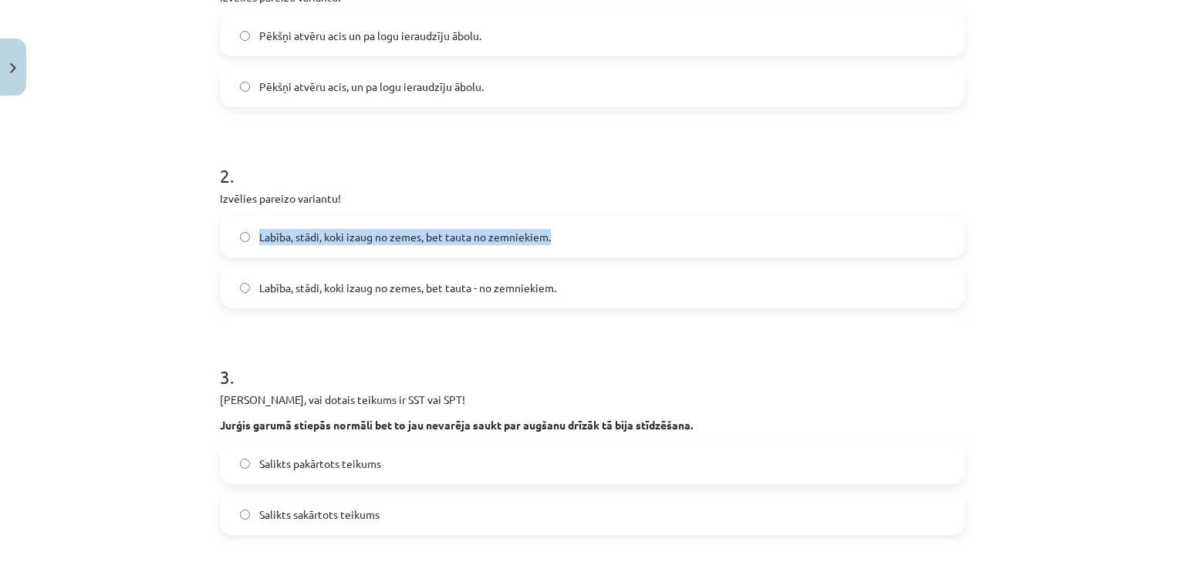
drag, startPoint x: 557, startPoint y: 235, endPoint x: 221, endPoint y: 230, distance: 336.5
click at [221, 230] on label "Labība, stādi, koki izaug no zemes, bet tauta no zemniekiem." at bounding box center [592, 237] width 742 height 39
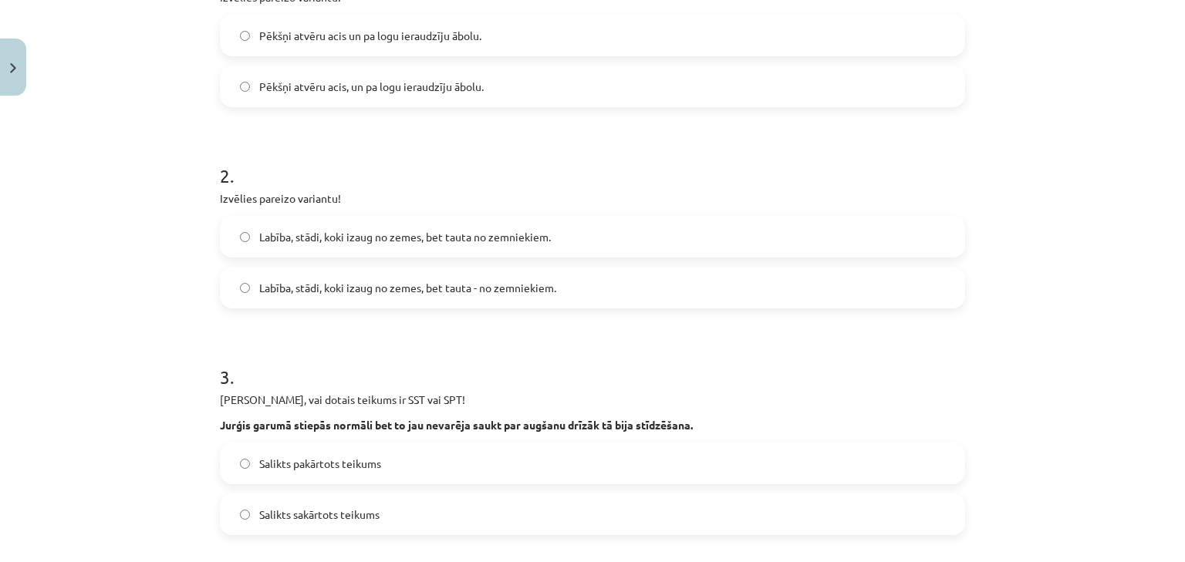
click at [481, 346] on h1 "3 ." at bounding box center [592, 363] width 745 height 48
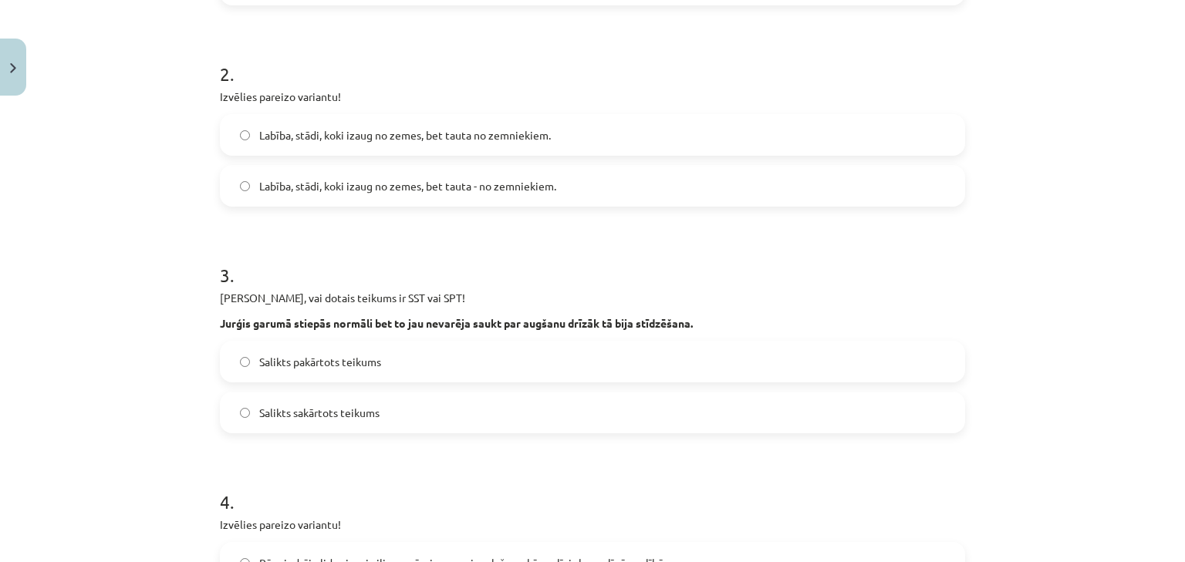
scroll to position [494, 0]
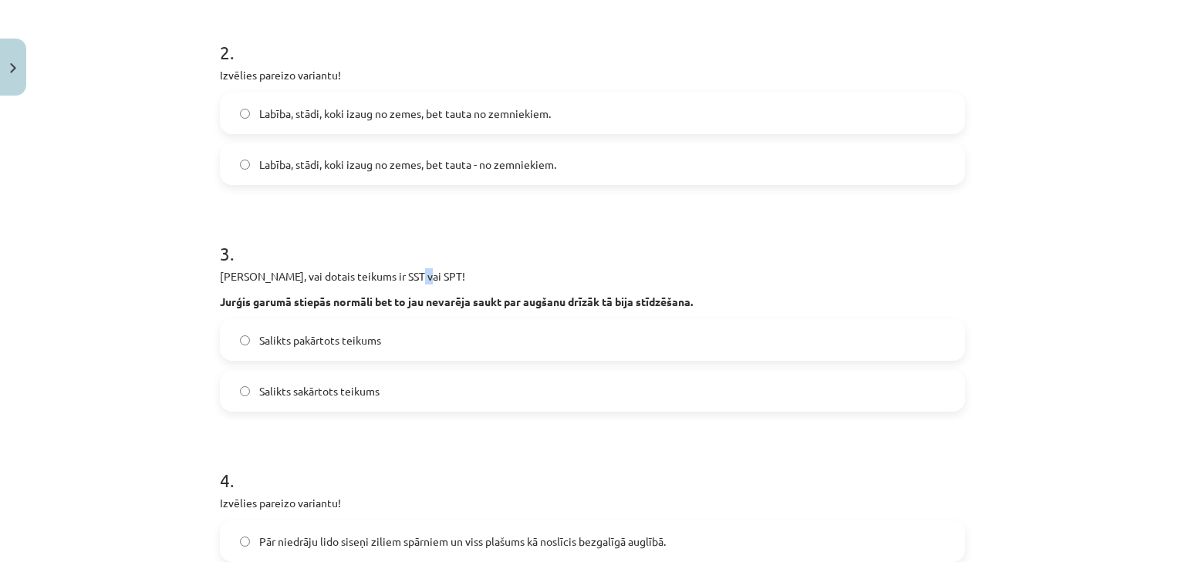
drag, startPoint x: 401, startPoint y: 280, endPoint x: 412, endPoint y: 279, distance: 10.8
click at [412, 279] on p "Nosaki, vai dotais teikums ir SST vai SPT!" at bounding box center [592, 277] width 745 height 16
click at [381, 281] on p "Nosaki, vai dotais teikums ir SST vai SPT!" at bounding box center [592, 277] width 745 height 16
click at [363, 279] on p "Nosaki, vai dotais teikums ir SST vai SPT!" at bounding box center [592, 277] width 745 height 16
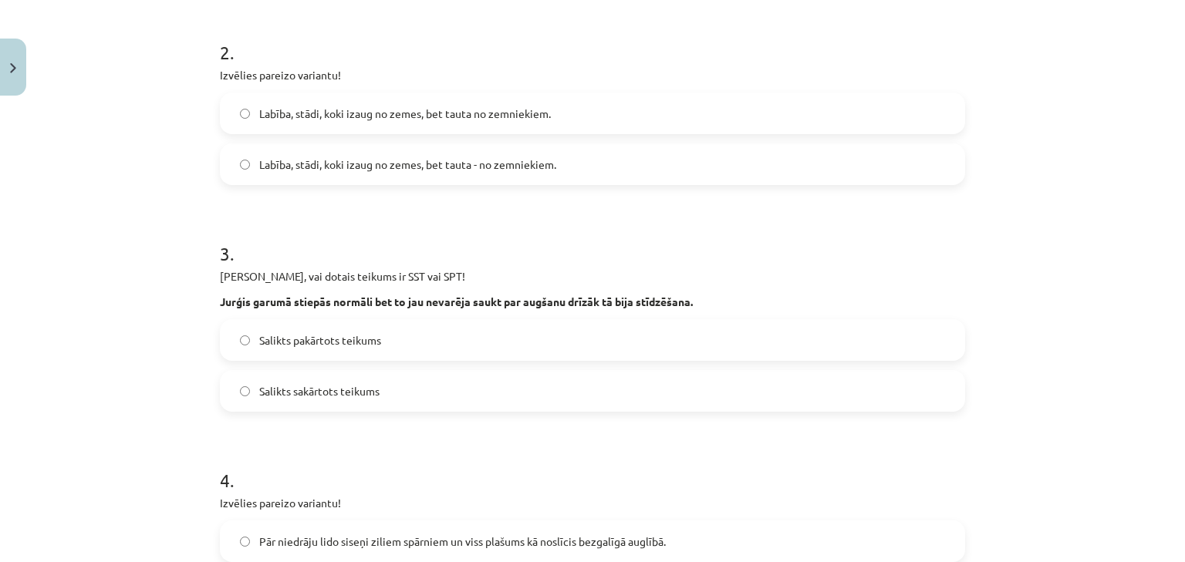
click at [365, 279] on p "Nosaki, vai dotais teikums ir SST vai SPT!" at bounding box center [592, 277] width 745 height 16
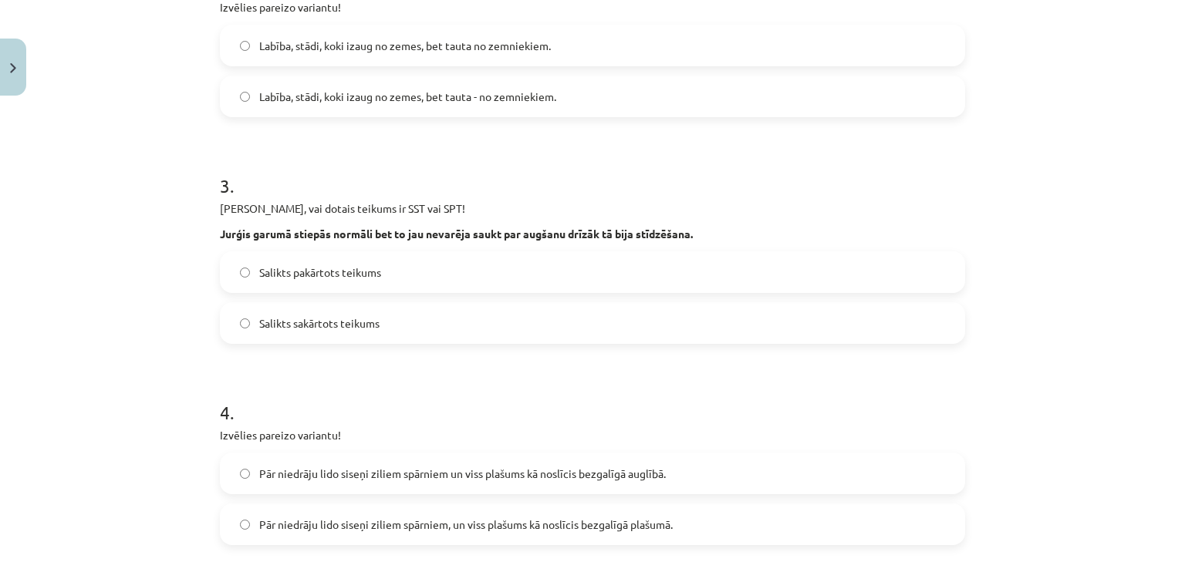
scroll to position [556, 0]
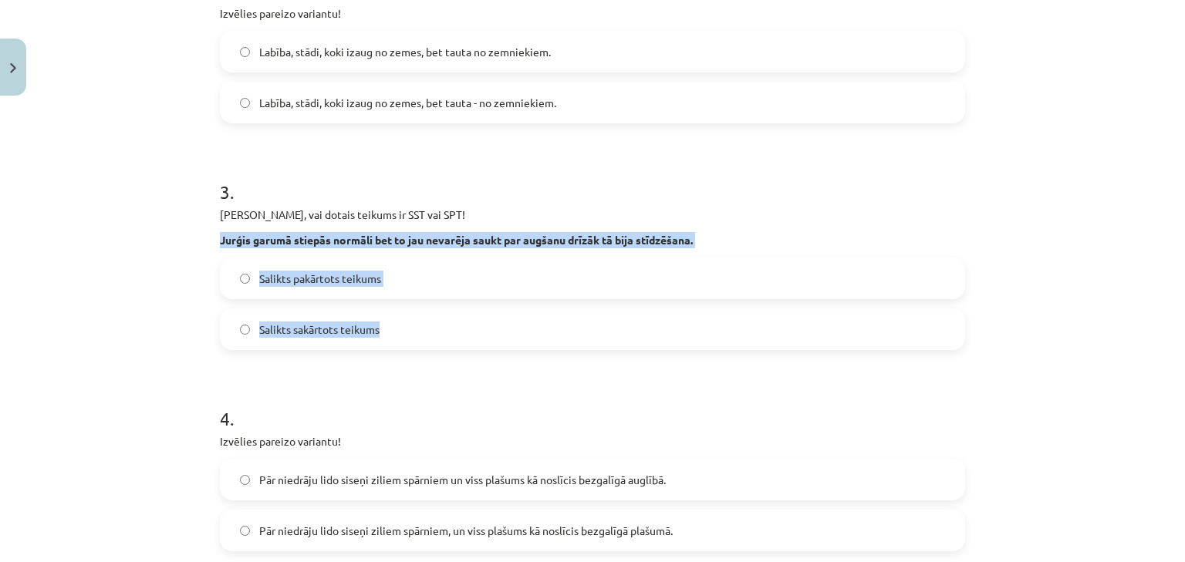
drag, startPoint x: 400, startPoint y: 328, endPoint x: 208, endPoint y: 238, distance: 212.6
click at [211, 238] on div "12 XP Saņemsi Grūts 41 pilda Apraksts Uzdevums Palīdzība 1 . Izvēlies pareizo v…" at bounding box center [593, 384] width 764 height 1674
click at [377, 333] on label "Salikts sakārtots teikums" at bounding box center [592, 329] width 742 height 39
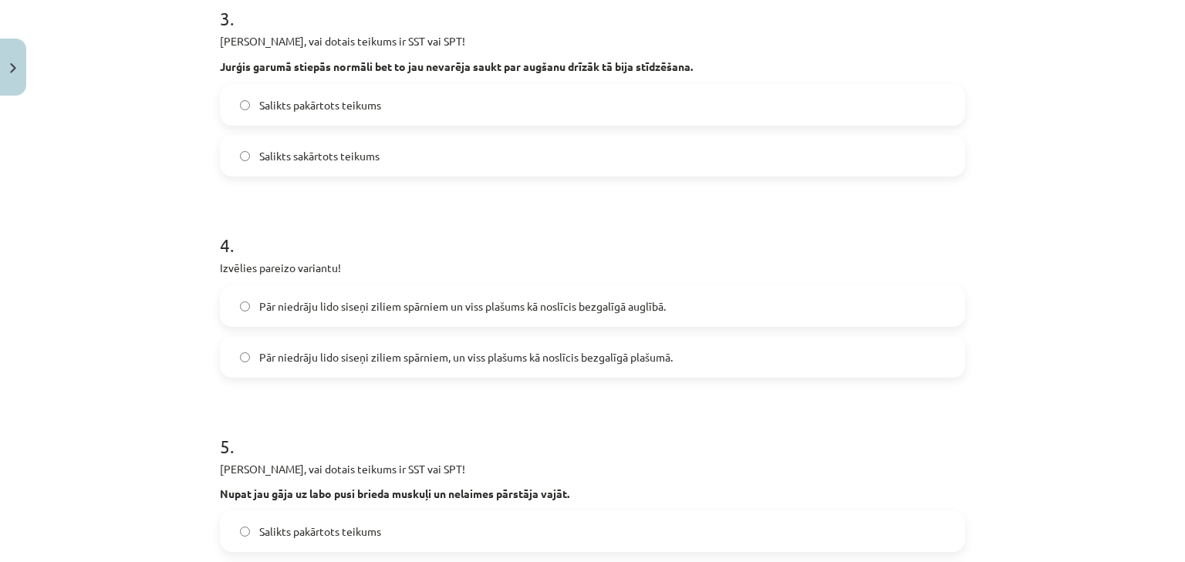
scroll to position [758, 0]
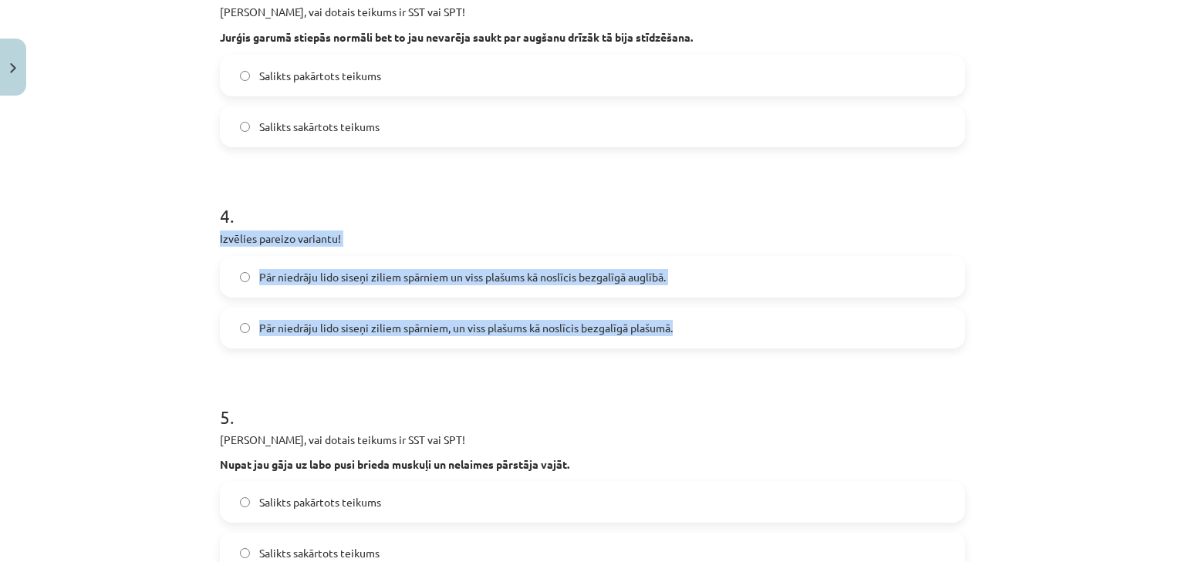
drag, startPoint x: 694, startPoint y: 328, endPoint x: 210, endPoint y: 242, distance: 491.4
click at [211, 242] on div "12 XP Saņemsi Grūts 41 pilda Apraksts Uzdevums Palīdzība 1 . Izvēlies pareizo v…" at bounding box center [593, 181] width 764 height 1674
click at [333, 320] on span "Pār niedrāju lido siseņi ziliem spārniem, un viss plašums kā noslīcis bezgalīgā…" at bounding box center [466, 328] width 414 height 16
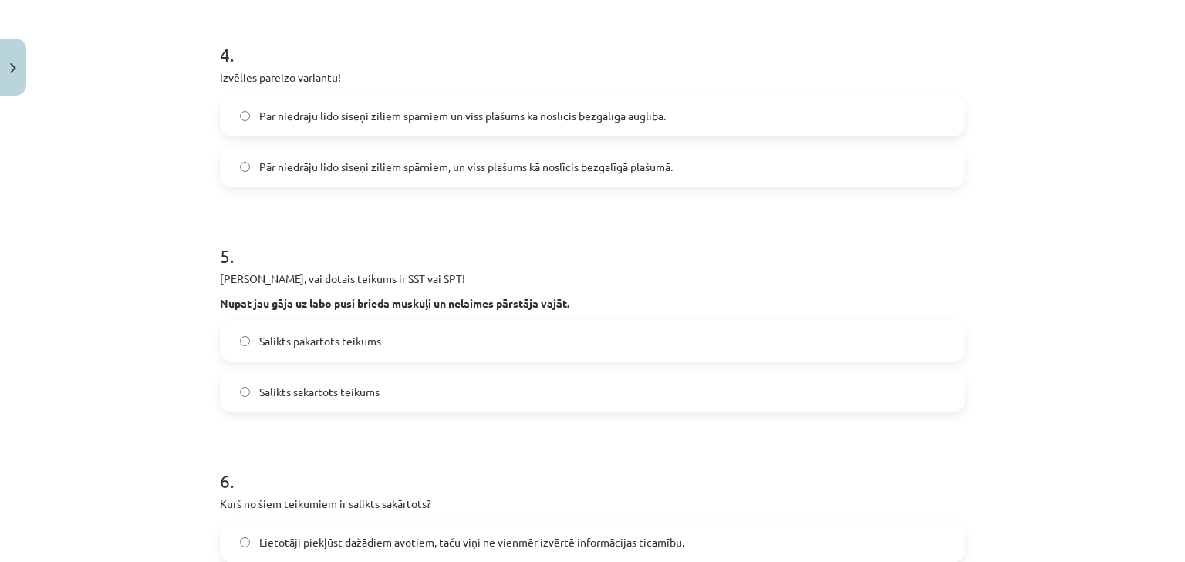
scroll to position [944, 0]
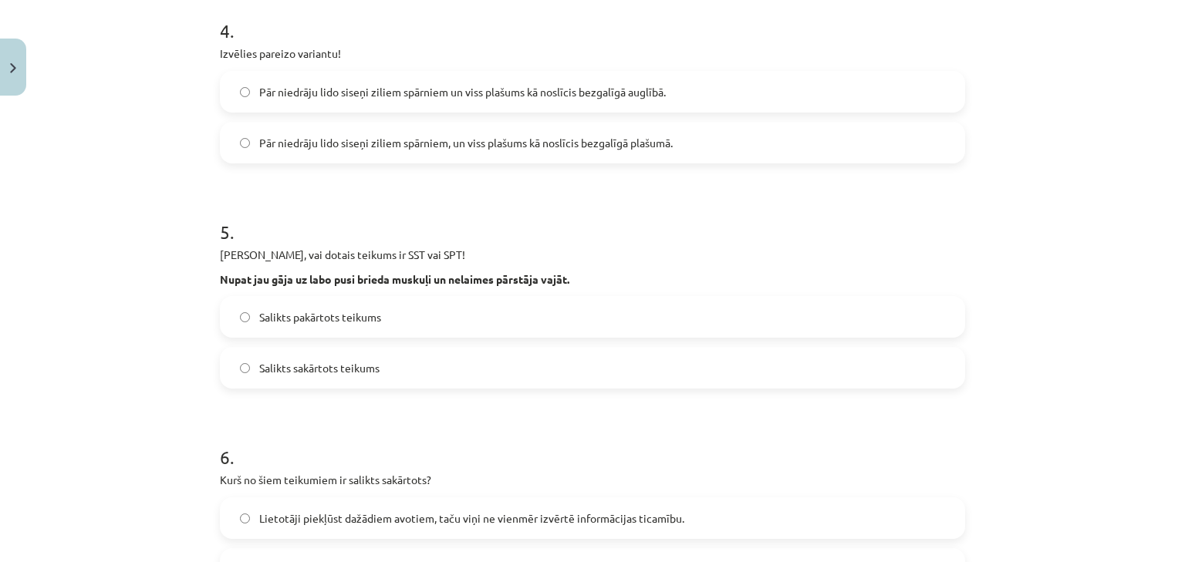
click at [353, 372] on span "Salikts sakārtots teikums" at bounding box center [319, 368] width 120 height 16
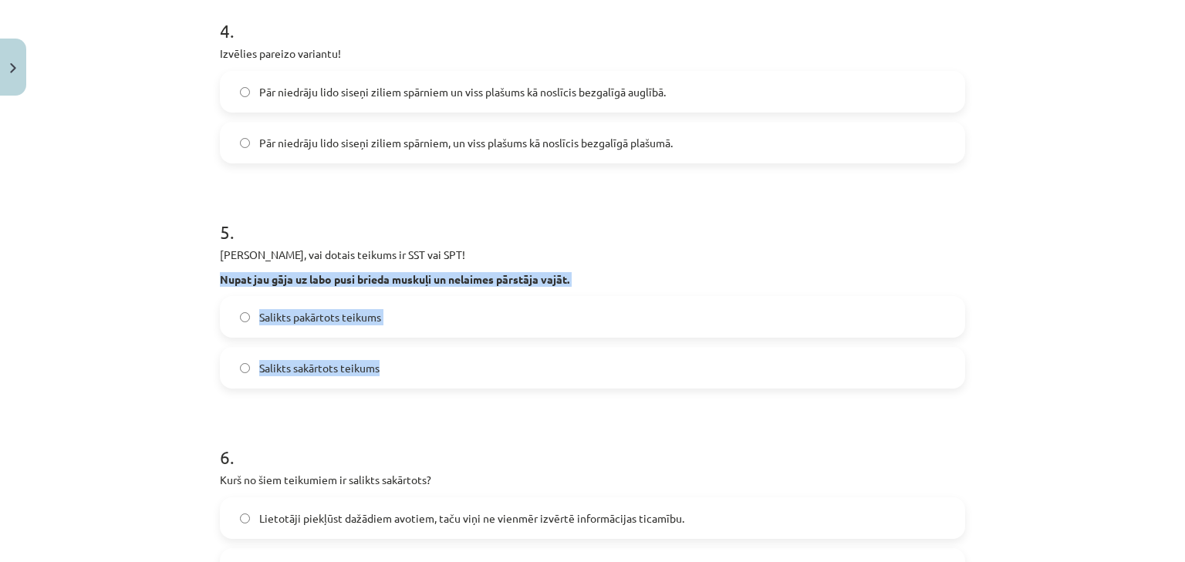
drag, startPoint x: 398, startPoint y: 363, endPoint x: 208, endPoint y: 272, distance: 211.5
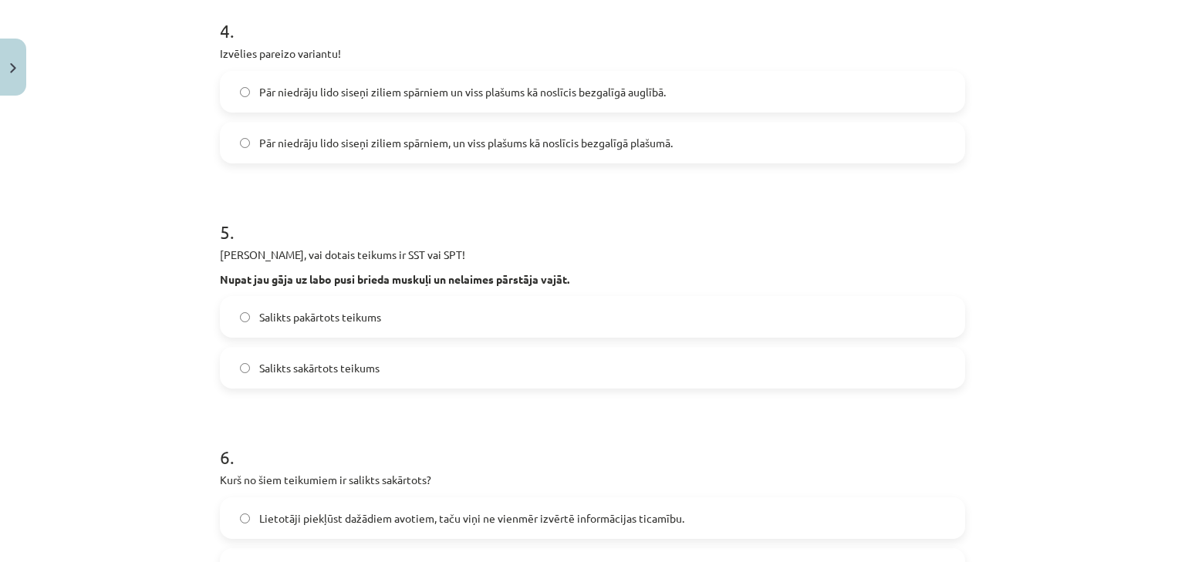
click at [441, 231] on h1 "5 ." at bounding box center [592, 218] width 745 height 48
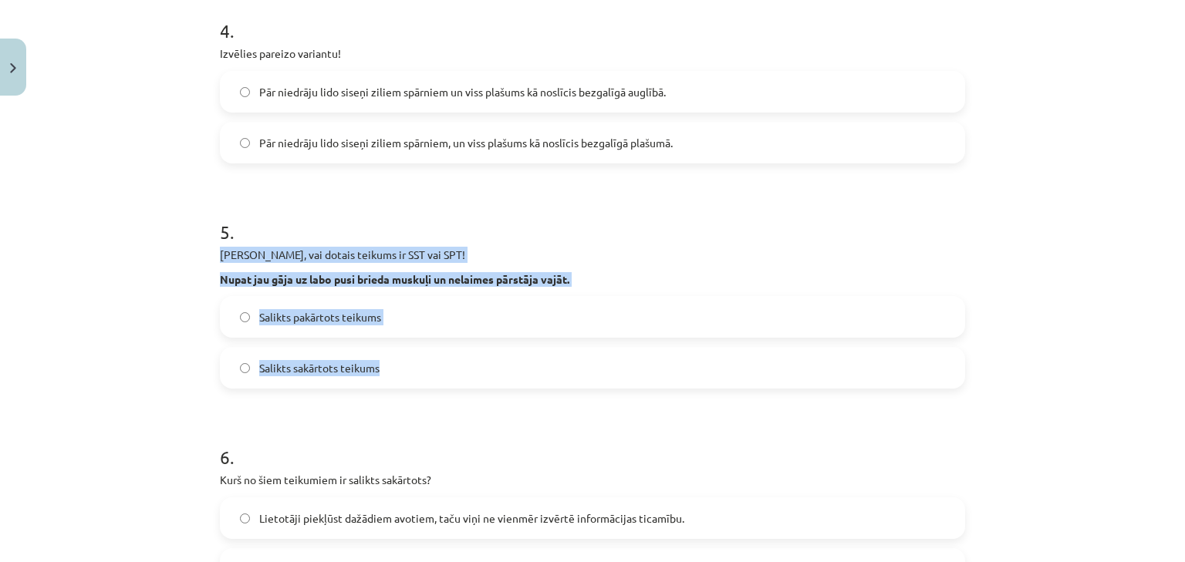
drag, startPoint x: 387, startPoint y: 358, endPoint x: 207, endPoint y: 242, distance: 214.9
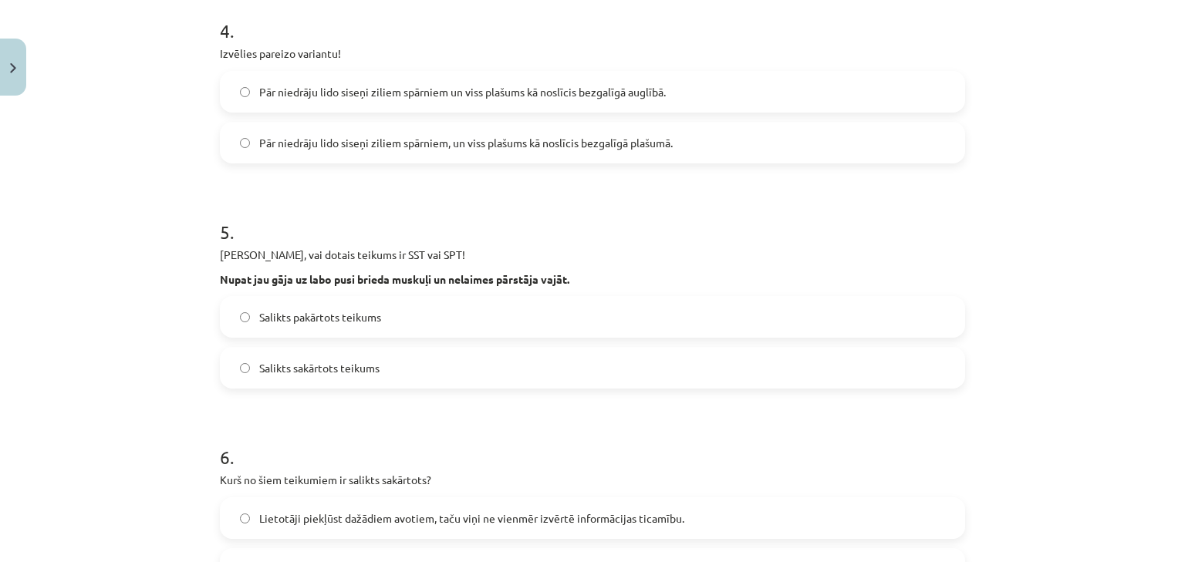
click at [573, 228] on h1 "5 ." at bounding box center [592, 218] width 745 height 48
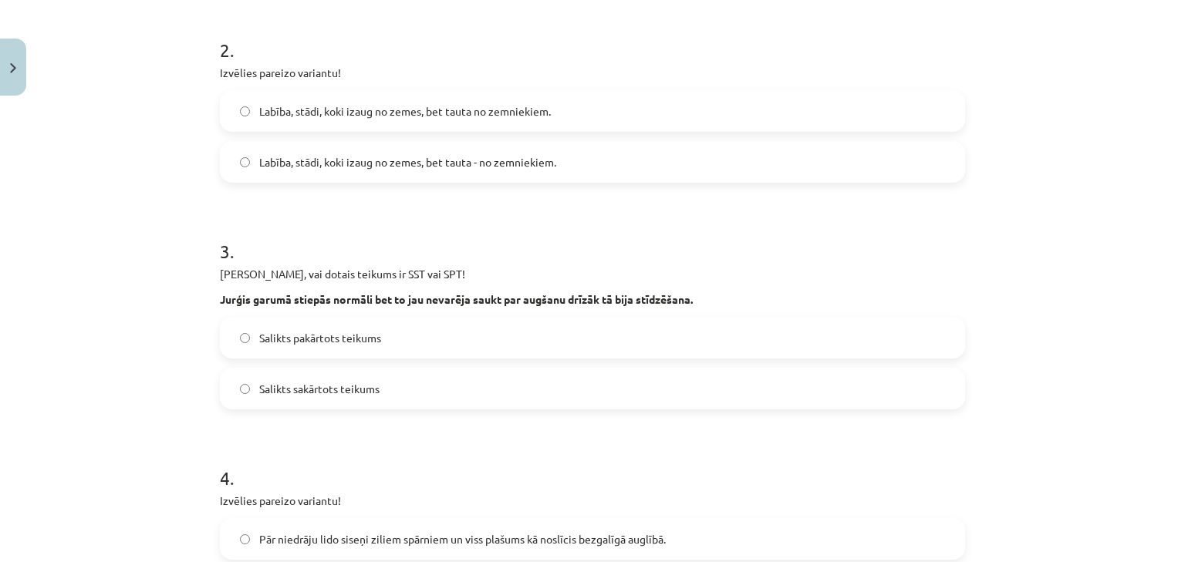
scroll to position [450, 0]
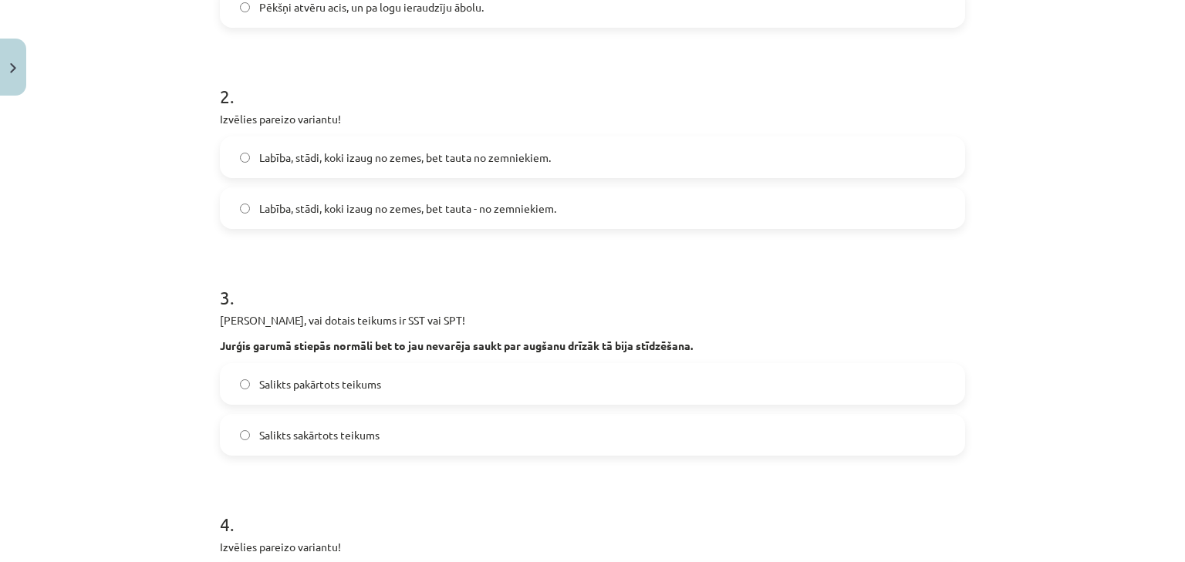
click at [398, 380] on label "Salikts pakārtots teikums" at bounding box center [592, 384] width 742 height 39
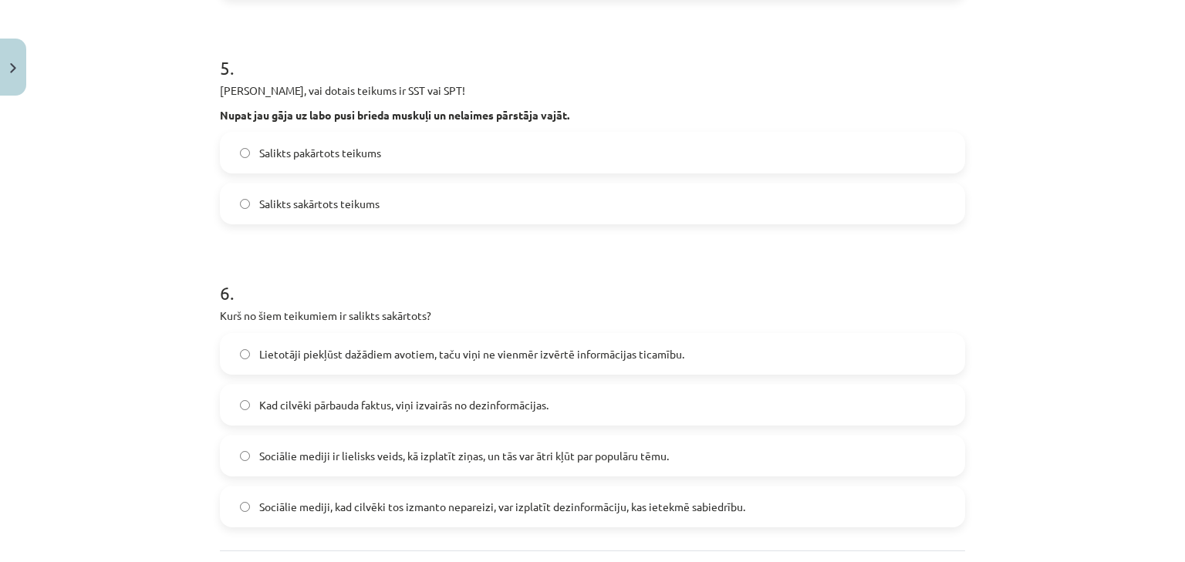
scroll to position [1252, 0]
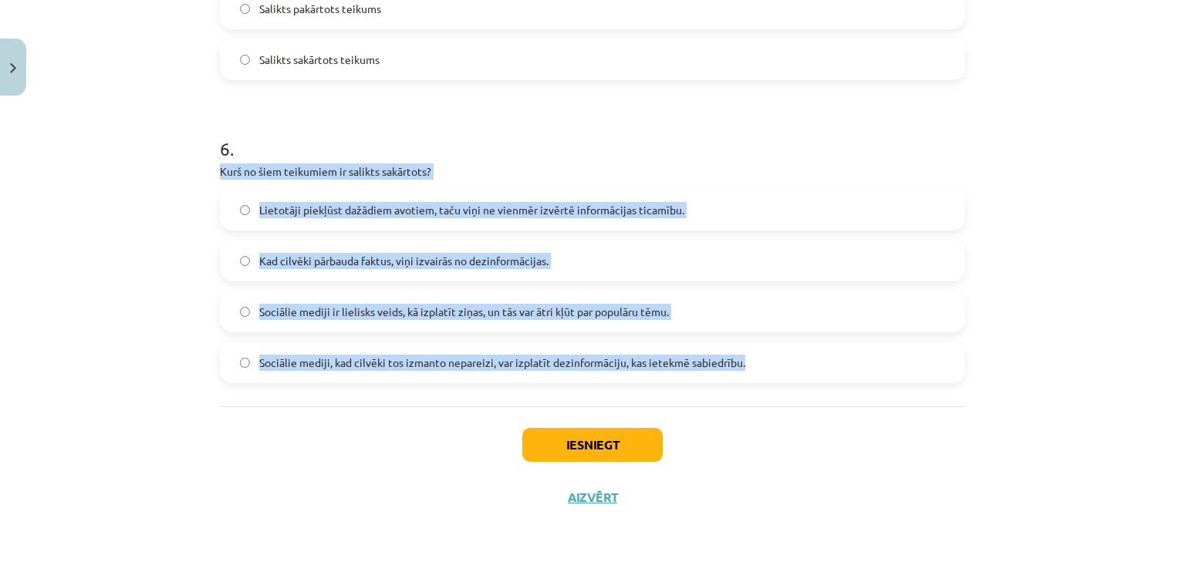
drag, startPoint x: 790, startPoint y: 364, endPoint x: 214, endPoint y: 176, distance: 606.3
click at [312, 216] on span "Lietotāji piekļūst dažādiem avotiem, taču viņi ne vienmēr izvērtē informācijas …" at bounding box center [471, 210] width 425 height 16
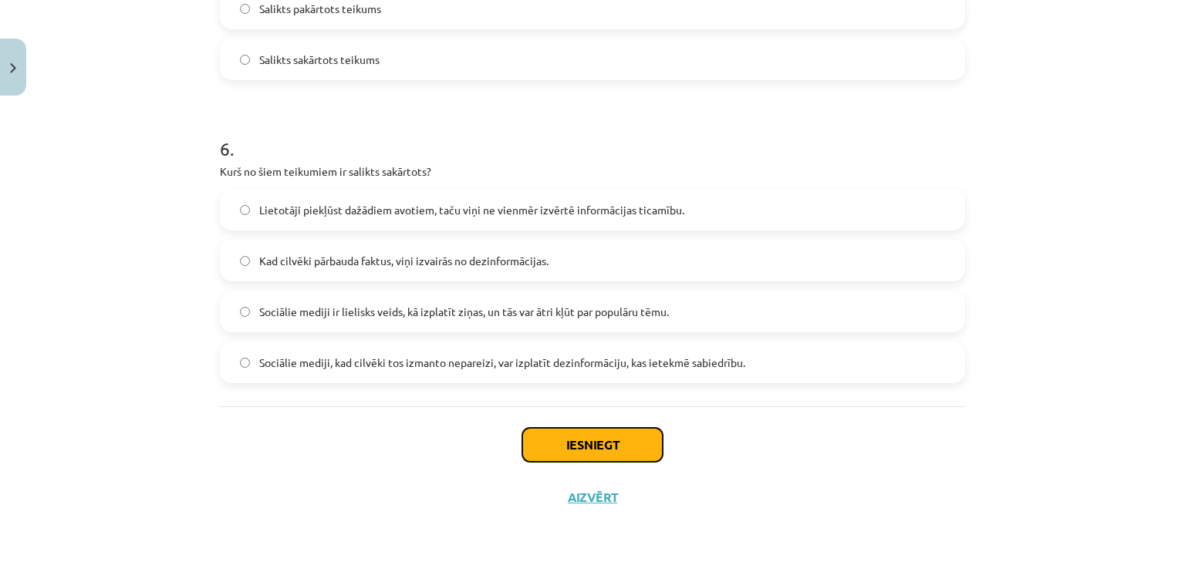
click at [577, 435] on button "Iesniegt" at bounding box center [592, 445] width 140 height 34
click at [313, 471] on div "Iesniegt Aizvērt" at bounding box center [592, 461] width 745 height 108
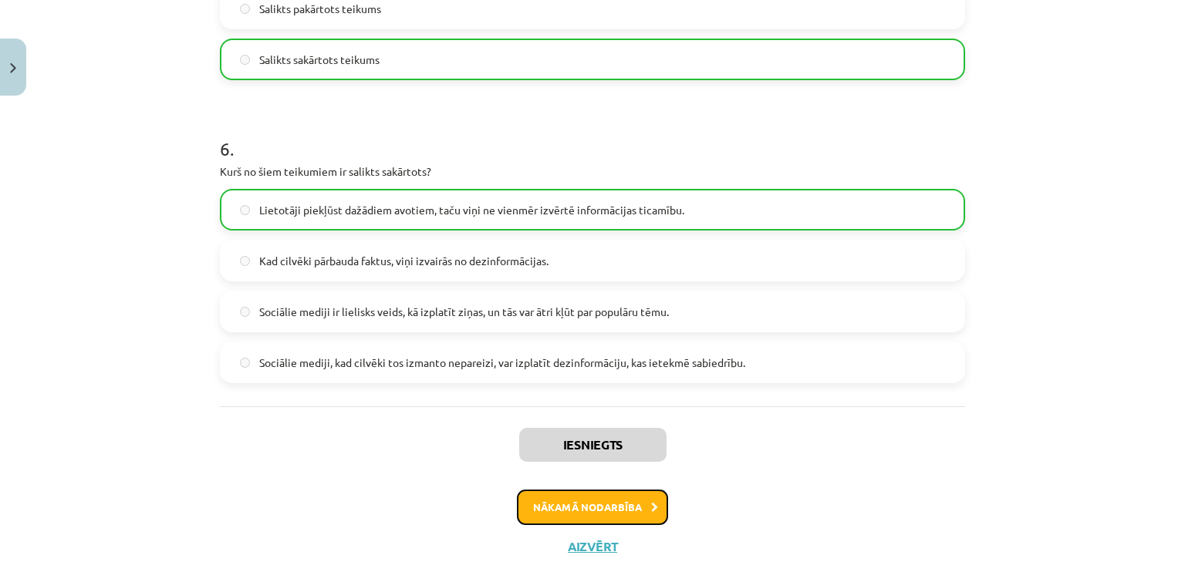
click at [623, 512] on button "Nākamā nodarbība" at bounding box center [592, 507] width 151 height 35
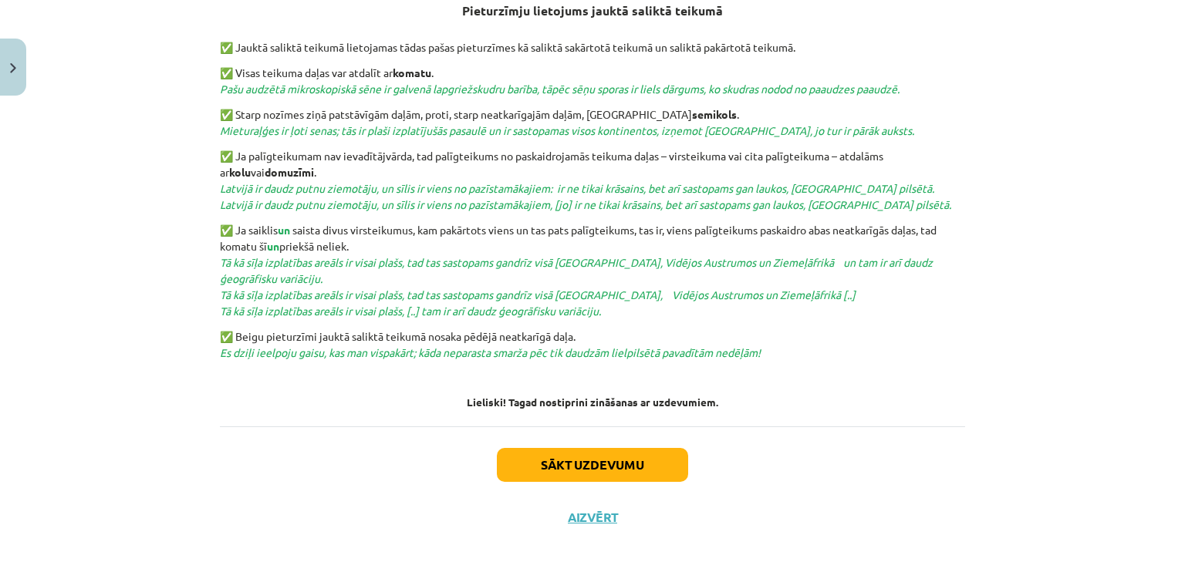
scroll to position [594, 0]
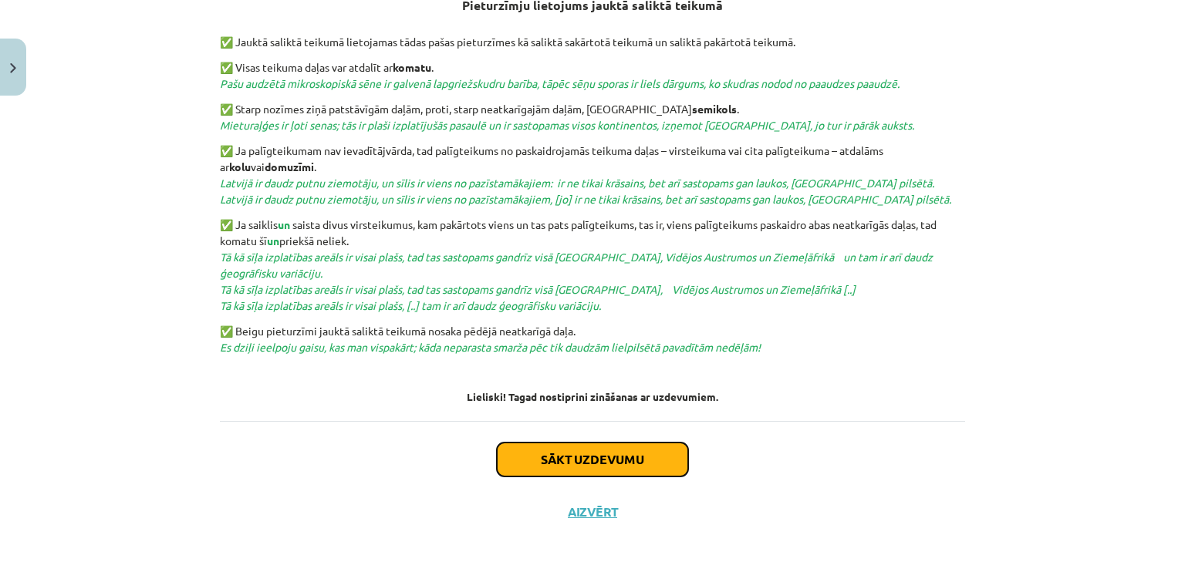
click at [525, 456] on button "Sākt uzdevumu" at bounding box center [592, 460] width 191 height 34
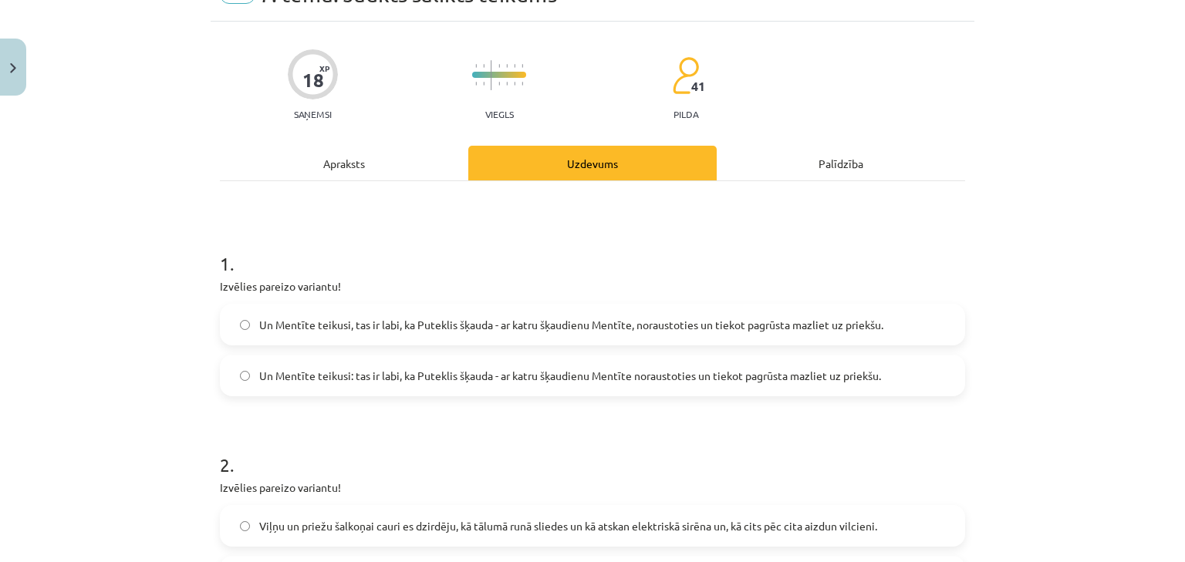
scroll to position [123, 0]
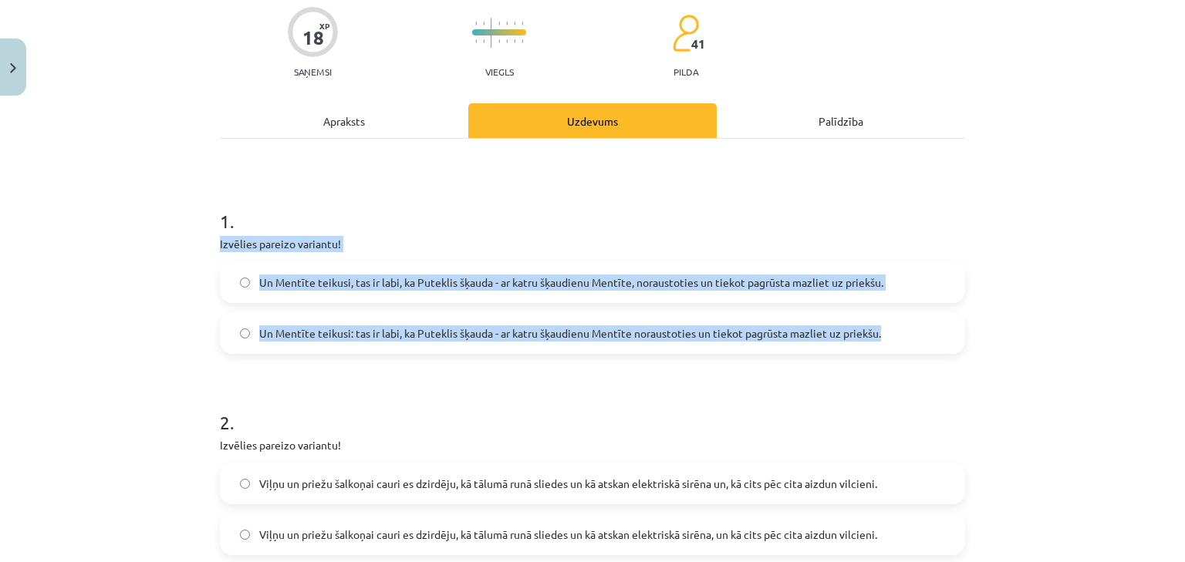
drag, startPoint x: 895, startPoint y: 346, endPoint x: 202, endPoint y: 237, distance: 701.4
click at [202, 237] on div "Mācību tēma: Latviešu valodas 9. klases 1. ieskaites mācību materiāls #8 7. tēm…" at bounding box center [592, 281] width 1185 height 562
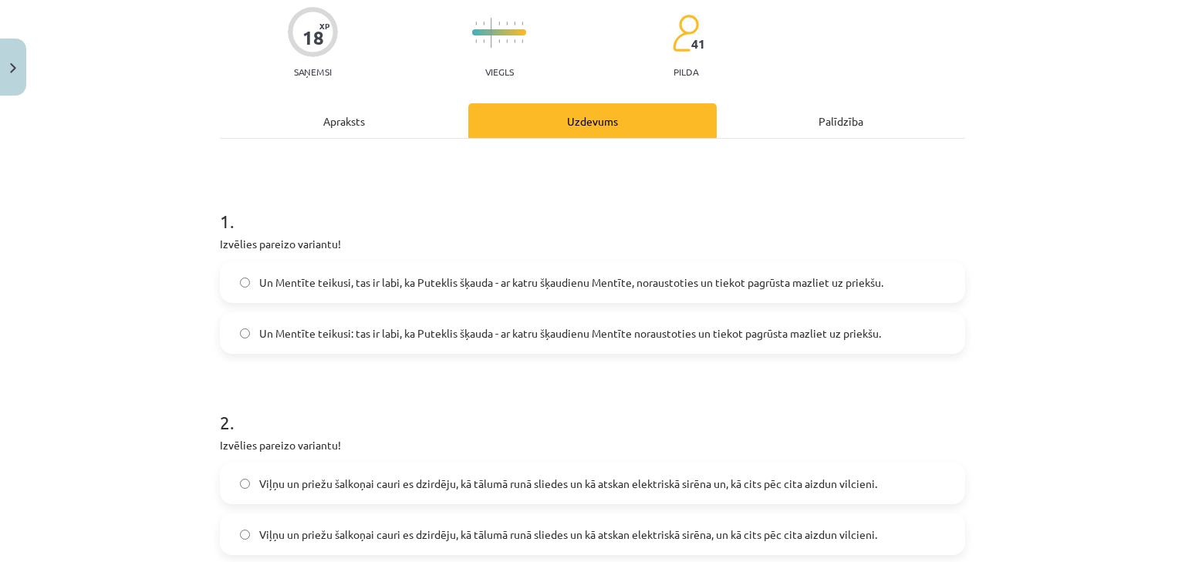
click at [376, 126] on div "Apraksts" at bounding box center [344, 120] width 248 height 35
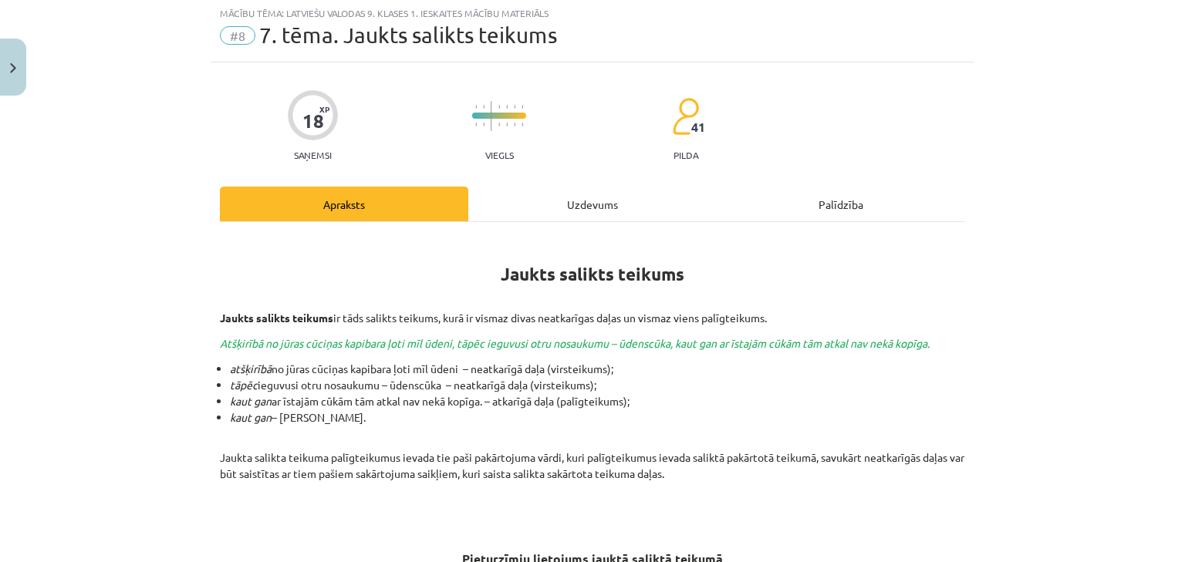
scroll to position [39, 0]
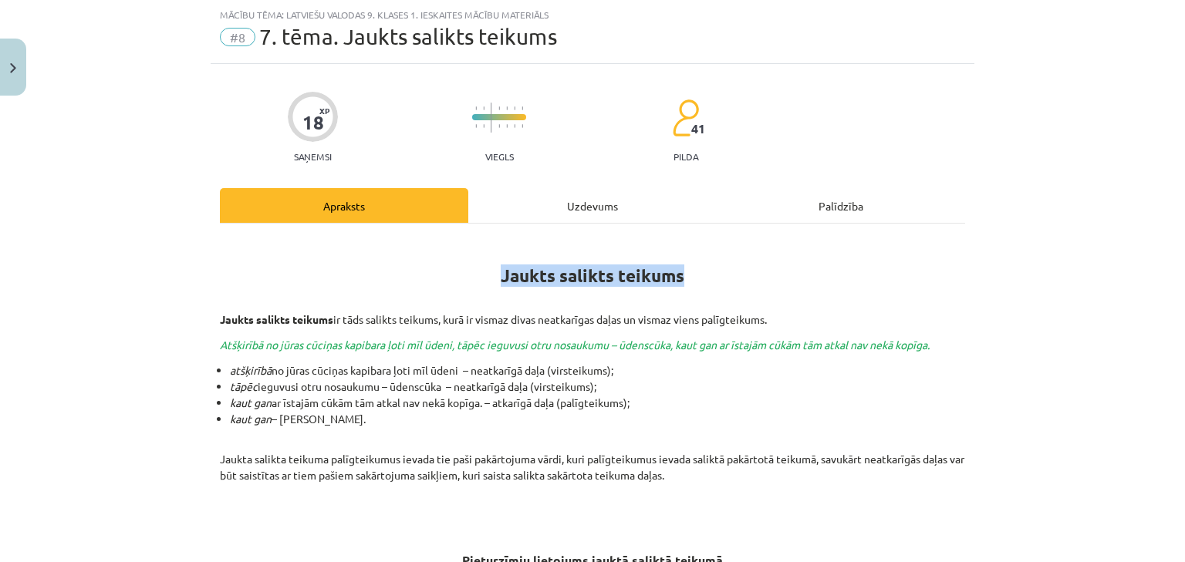
drag, startPoint x: 491, startPoint y: 281, endPoint x: 698, endPoint y: 272, distance: 207.0
click at [698, 272] on h1 "Jaukts salikts teikums" at bounding box center [592, 272] width 745 height 69
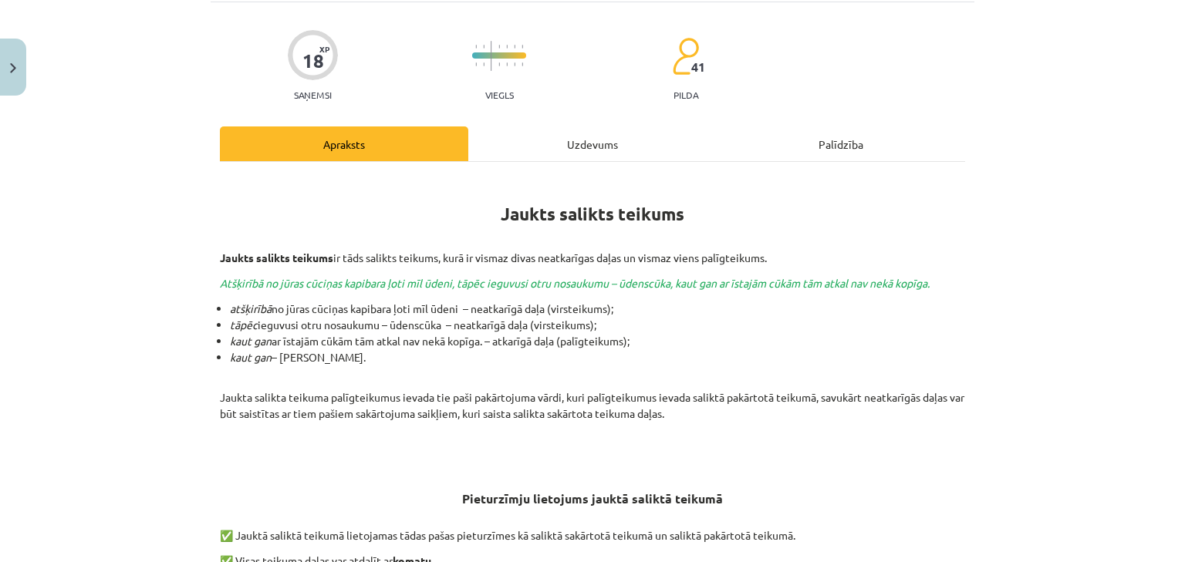
click at [547, 151] on div "Uzdevums" at bounding box center [592, 144] width 248 height 35
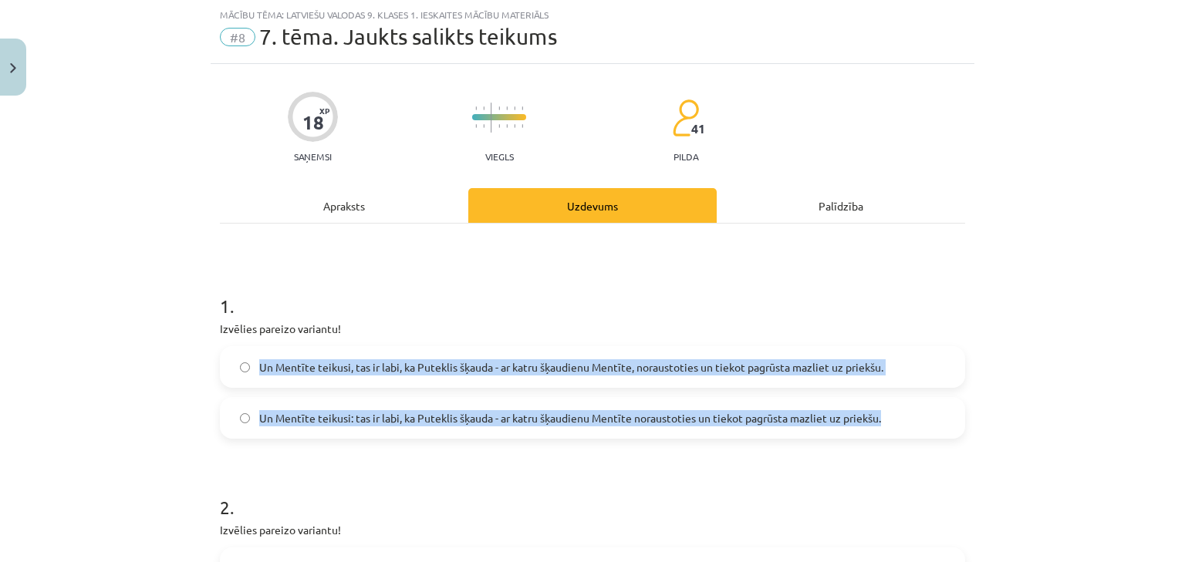
drag, startPoint x: 255, startPoint y: 365, endPoint x: 900, endPoint y: 410, distance: 645.9
click at [900, 410] on div "Un Mentīte teikusi, tas ir labi, ka Puteklis šķauda - ar katru šķaudienu Mentīt…" at bounding box center [592, 392] width 745 height 93
click at [414, 429] on label "Un Mentīte teikusi: tas ir labi, ka Puteklis šķauda - ar katru šķaudienu Mentīt…" at bounding box center [592, 418] width 742 height 39
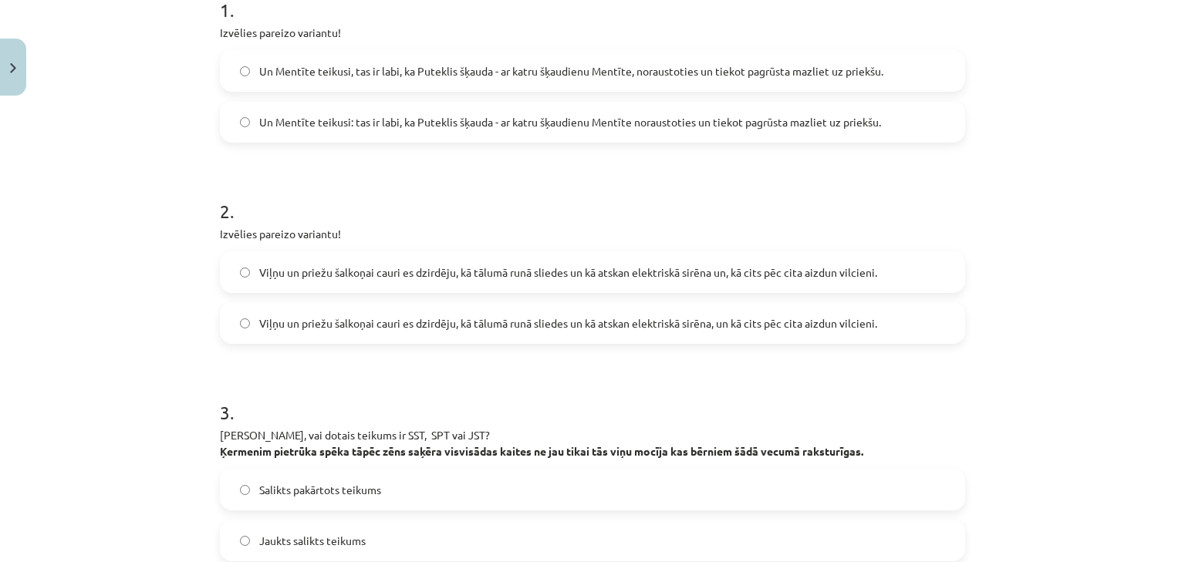
scroll to position [347, 0]
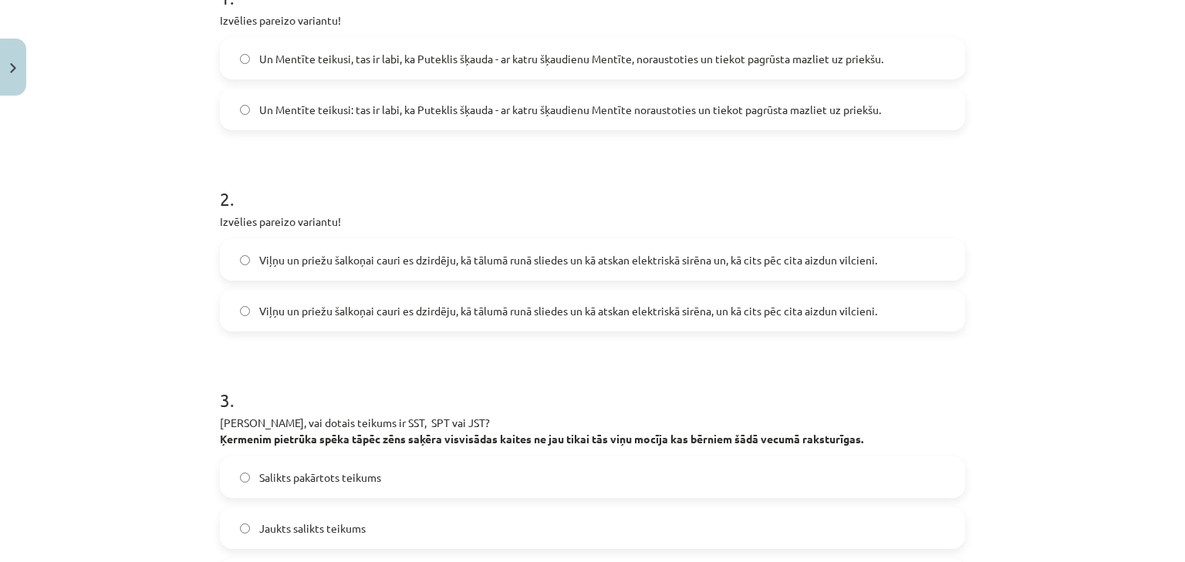
click at [565, 315] on span "Viļņu un priežu šalkoņai cauri es dzirdēju, kā tālumā runā sliedes un kā atskan…" at bounding box center [568, 311] width 618 height 16
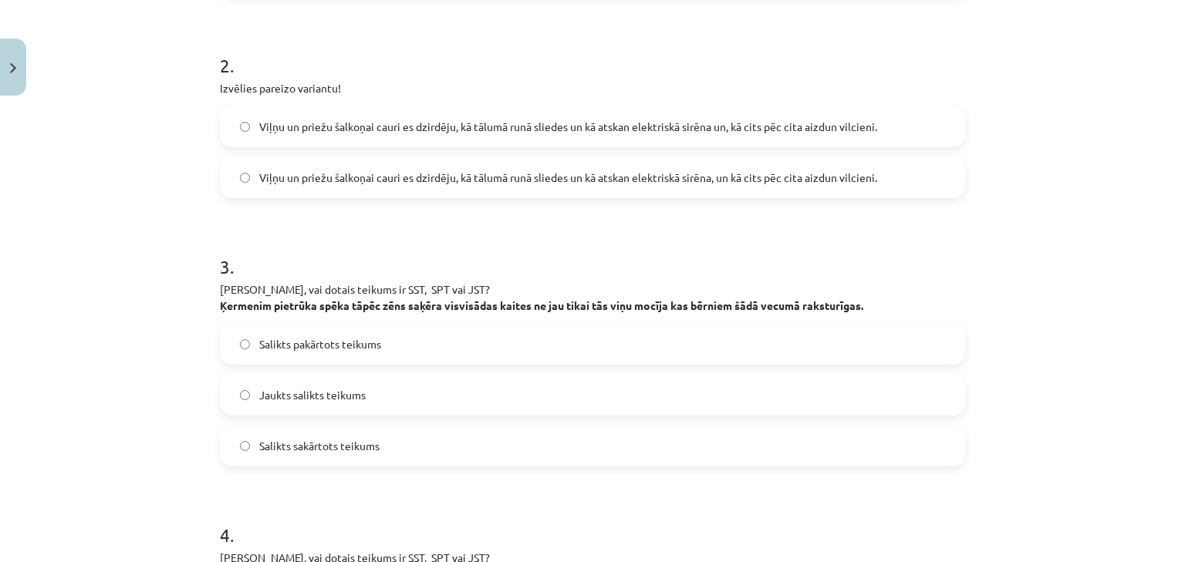
scroll to position [532, 0]
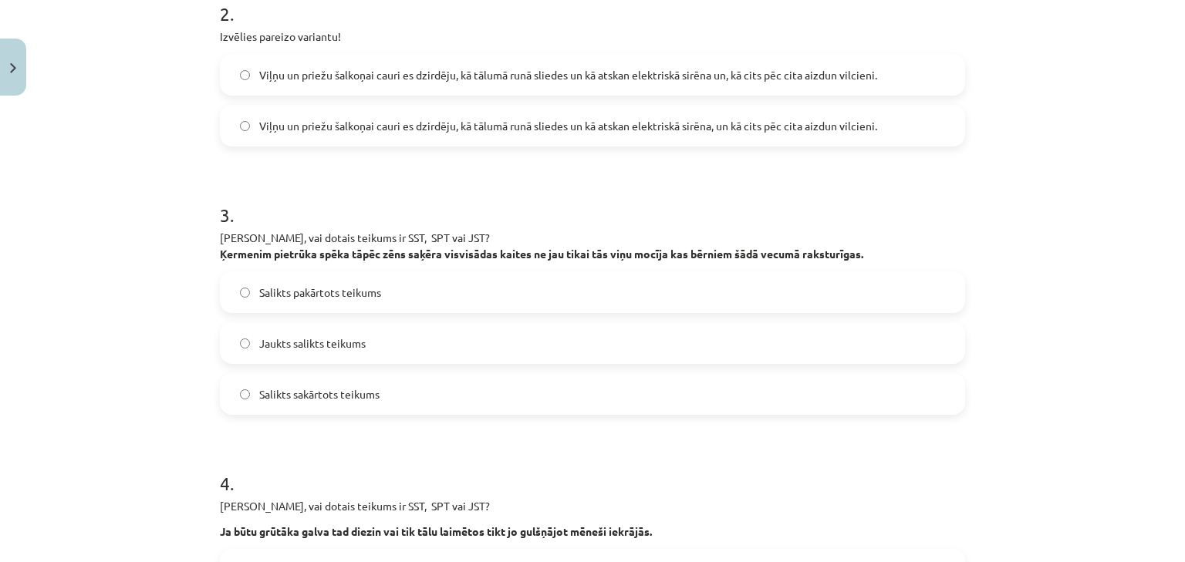
click at [444, 392] on label "Salikts sakārtots teikums" at bounding box center [592, 394] width 742 height 39
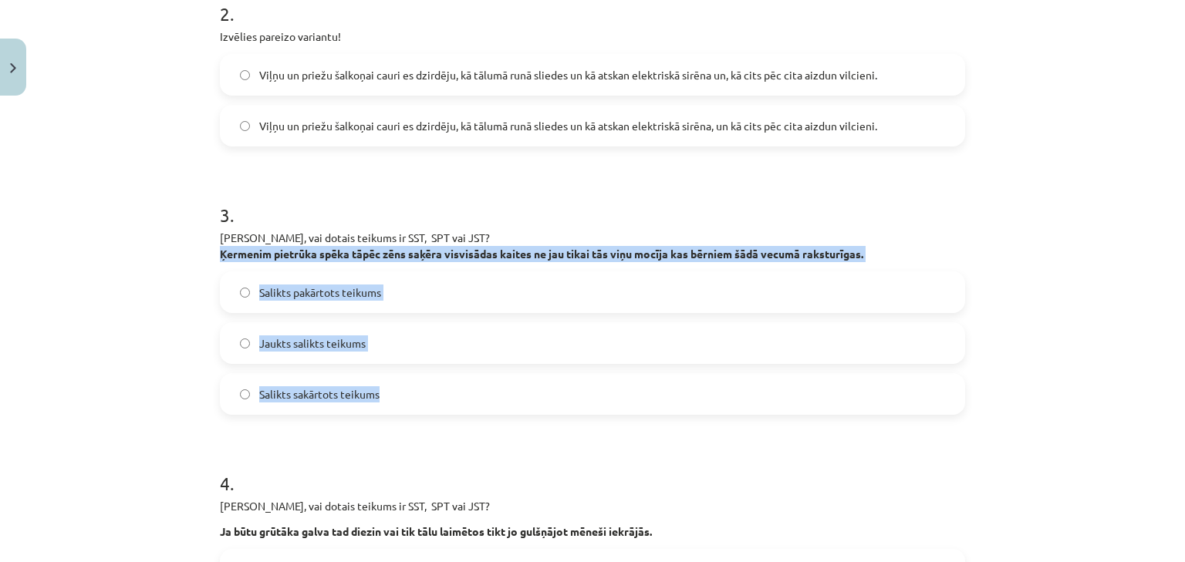
drag, startPoint x: 216, startPoint y: 255, endPoint x: 395, endPoint y: 398, distance: 229.4
click at [395, 398] on div "3 . Nosaki, vai dotais teikums ir SST, SPT vai JST? Ķermenim pietrūka spēka tāp…" at bounding box center [592, 296] width 745 height 238
click at [397, 353] on label "Jaukts salikts teikums" at bounding box center [592, 343] width 742 height 39
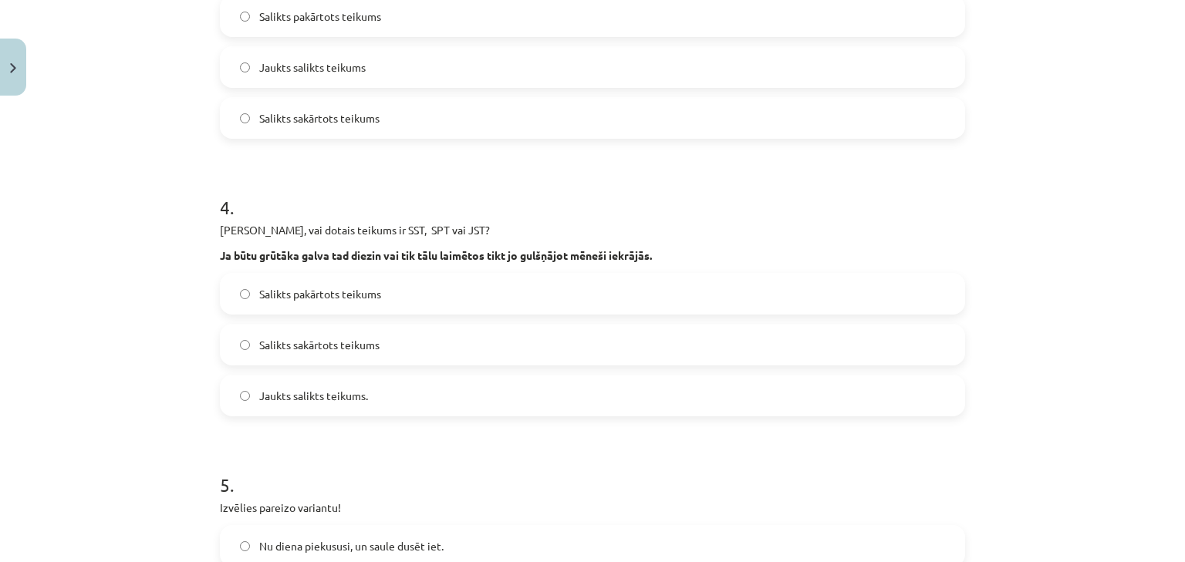
scroll to position [903, 0]
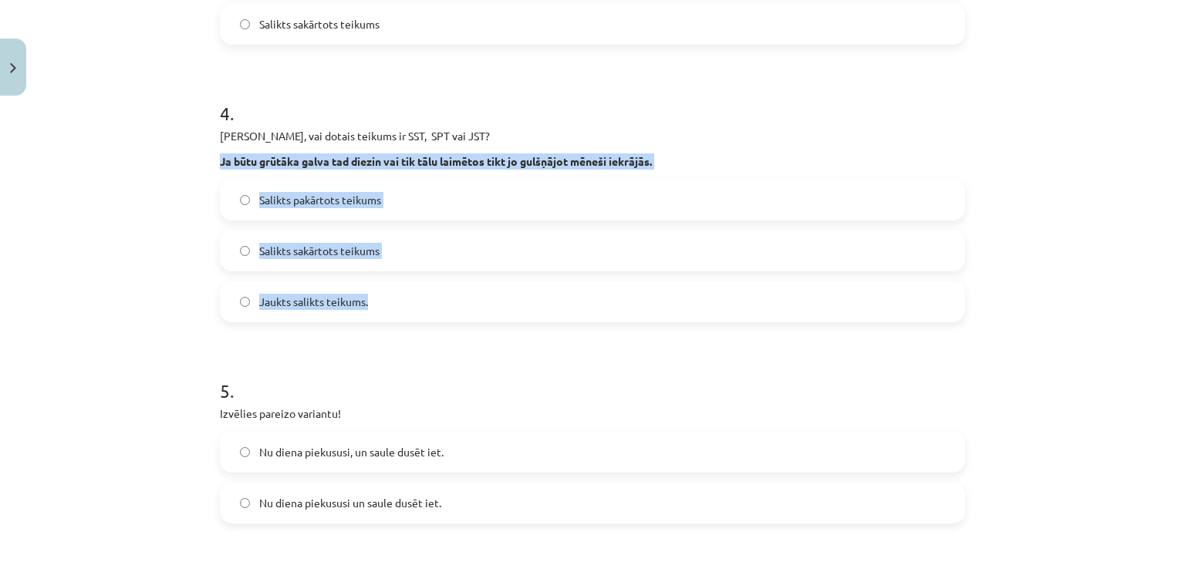
drag, startPoint x: 210, startPoint y: 157, endPoint x: 438, endPoint y: 290, distance: 264.1
click at [438, 290] on div "18 XP Saņemsi Viegls 41 pilda Apraksts Uzdevums Palīdzība 1 . Izvēlies pareizo …" at bounding box center [593, 335] width 764 height 2270
click at [343, 296] on span "Jaukts salikts teikums." at bounding box center [313, 302] width 109 height 16
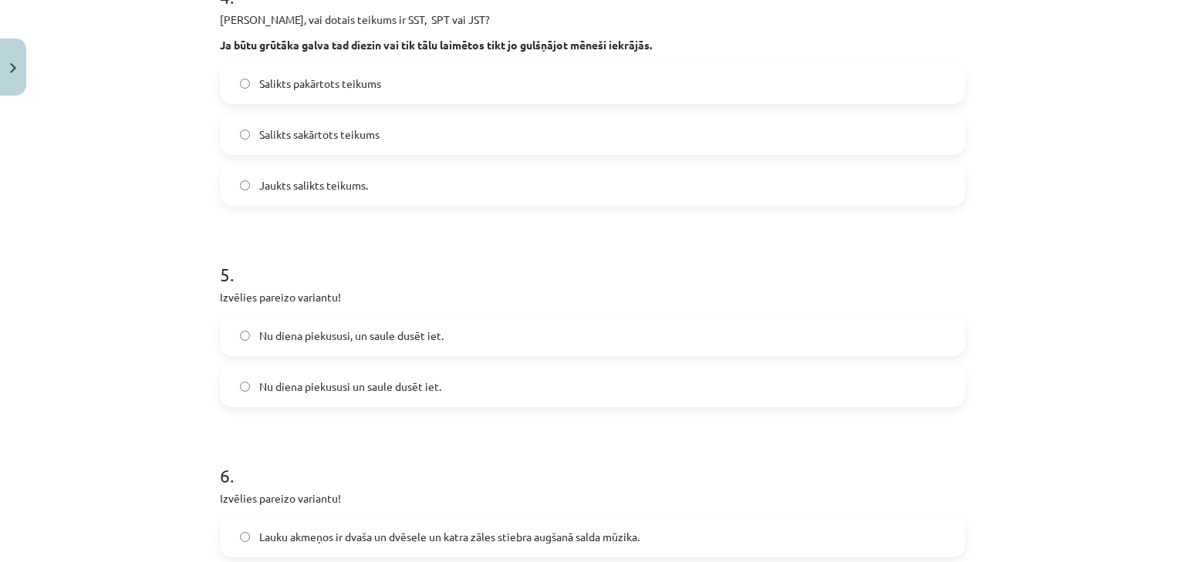
scroll to position [1026, 0]
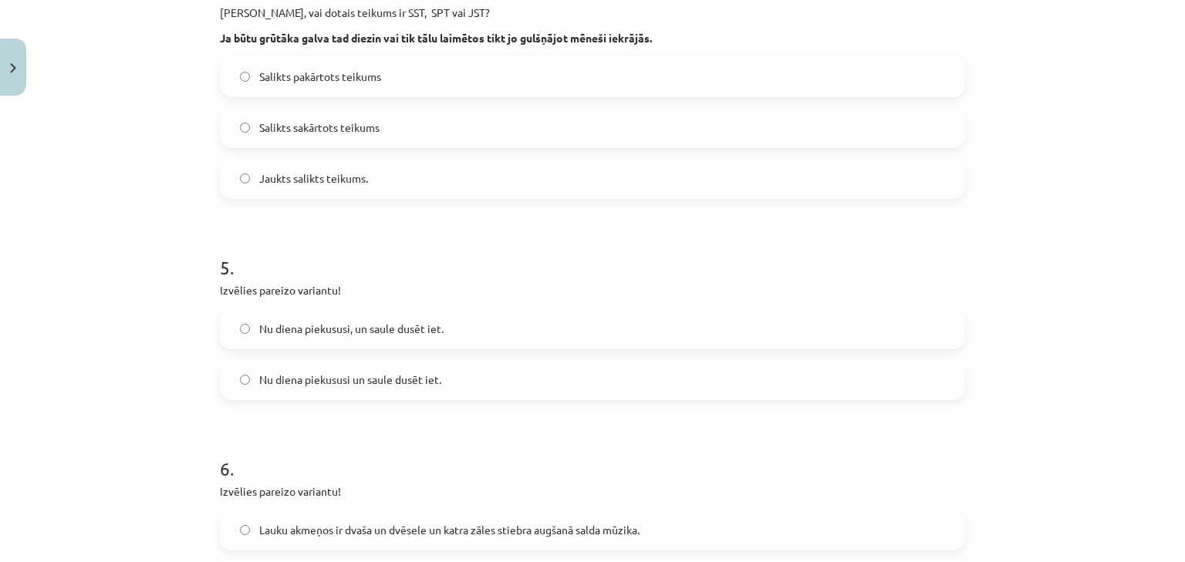
click at [349, 331] on span "Nu diena piekususi, un saule dusēt iet." at bounding box center [351, 329] width 184 height 16
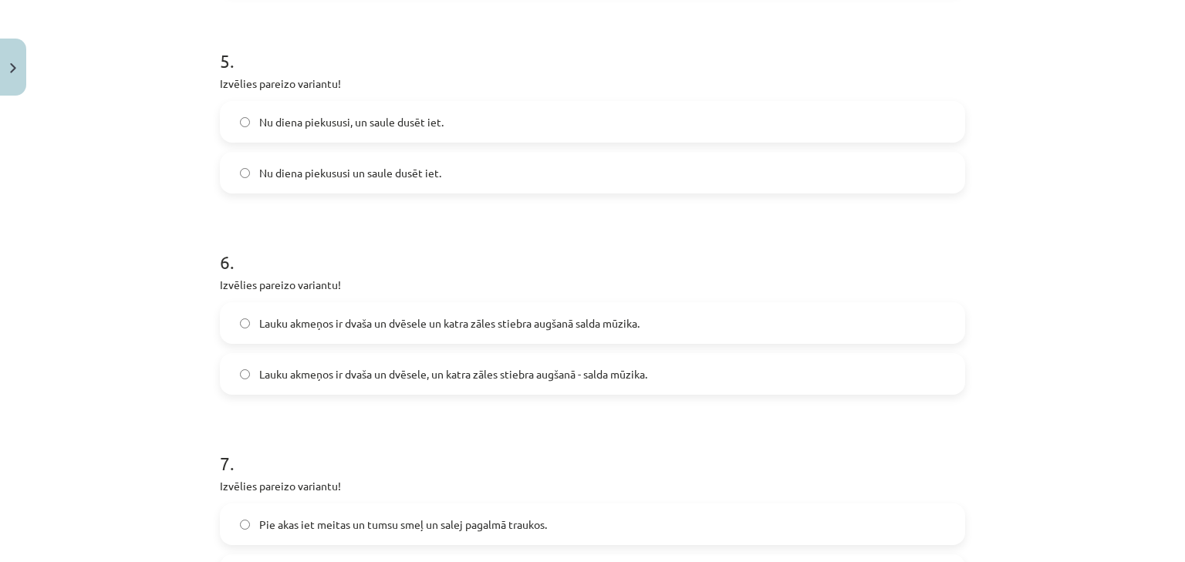
scroll to position [1273, 0]
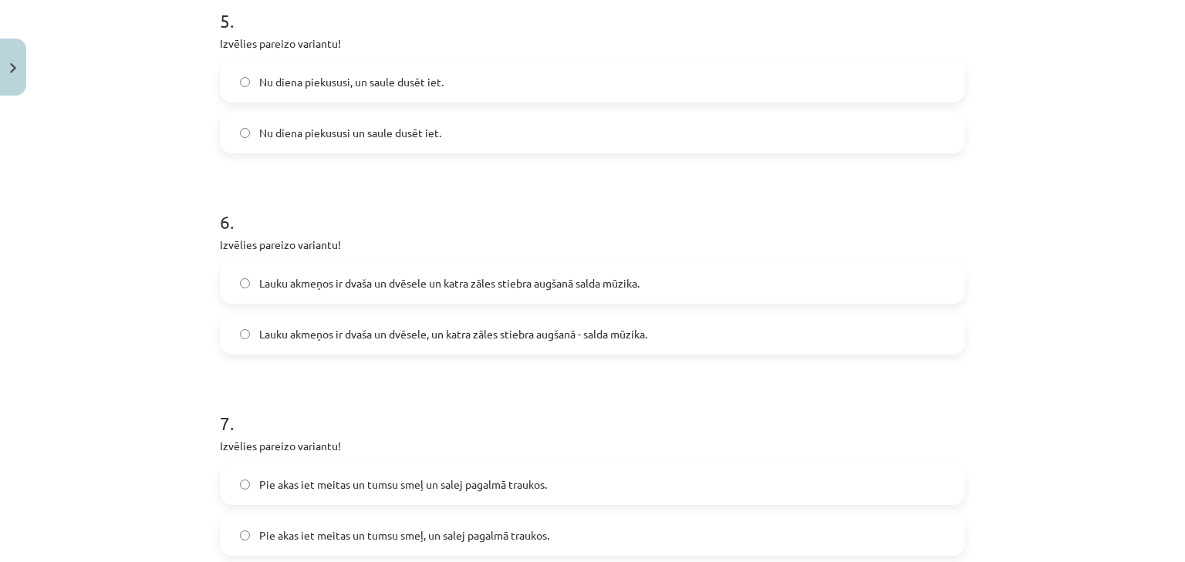
click at [393, 343] on label "Lauku akmeņos ir dvaša un dvēsele, un katra zāles stiebra augšanā - salda mūzik…" at bounding box center [592, 334] width 742 height 39
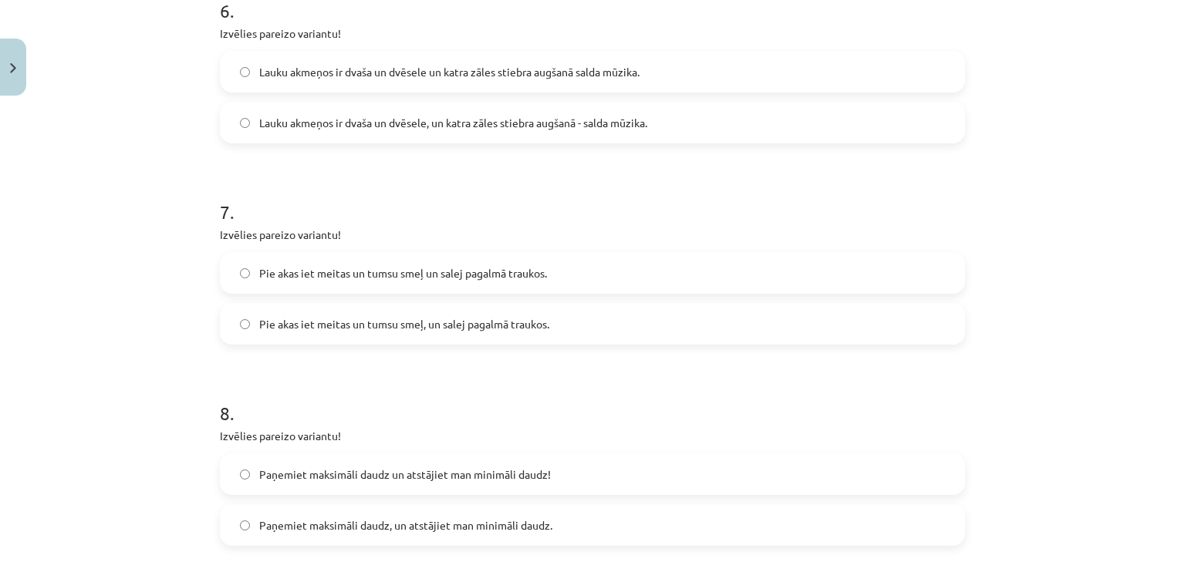
scroll to position [1478, 0]
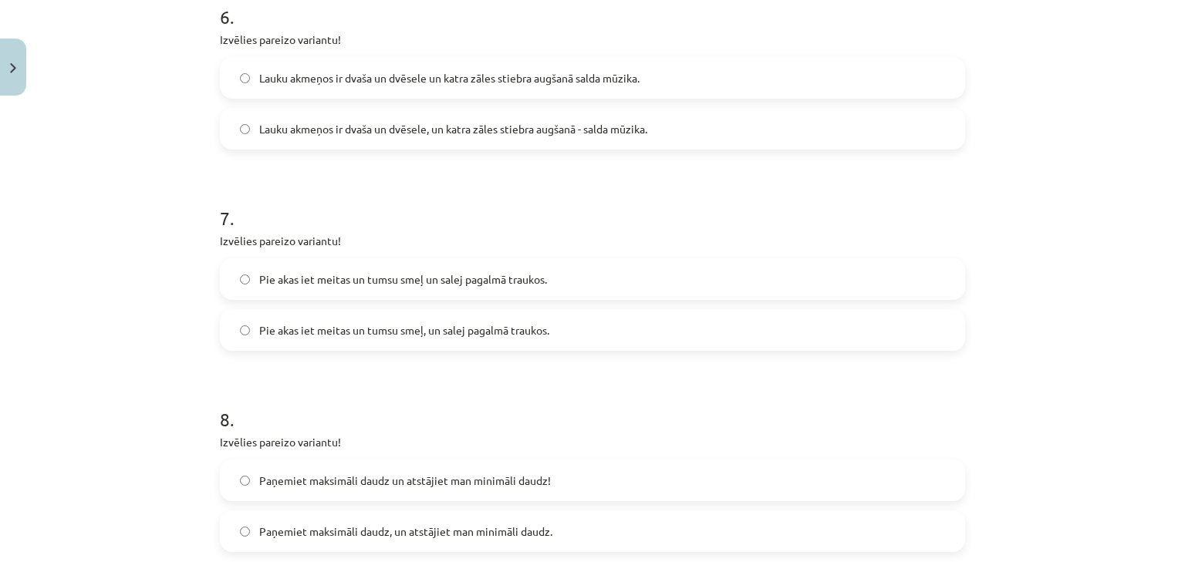
click at [407, 324] on span "Pie akas iet meitas un tumsu smeļ, un salej pagalmā traukos." at bounding box center [404, 331] width 290 height 16
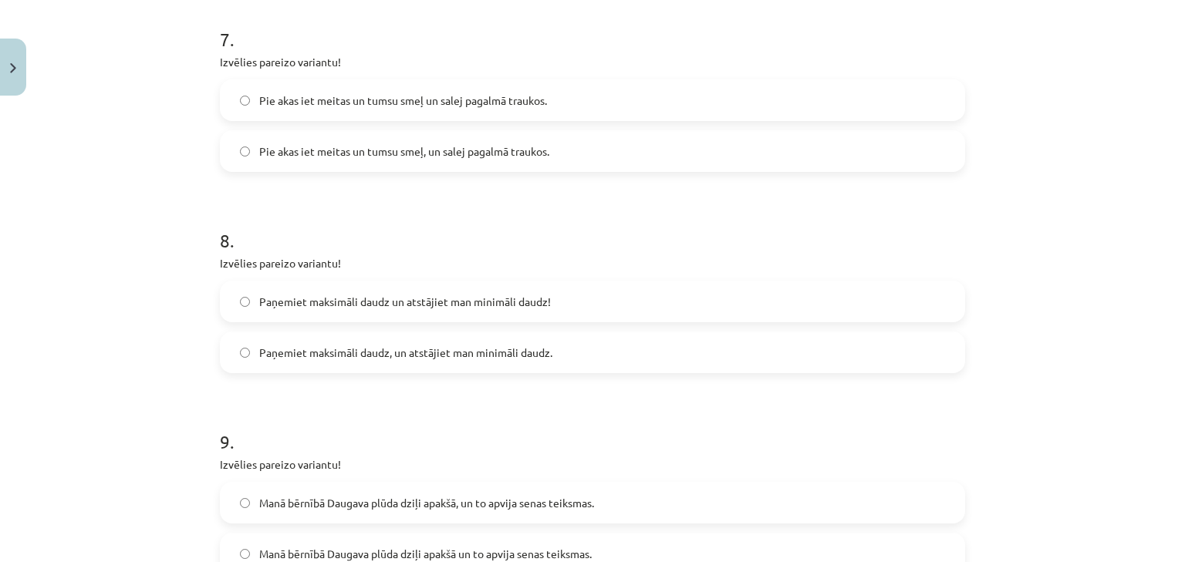
scroll to position [1664, 0]
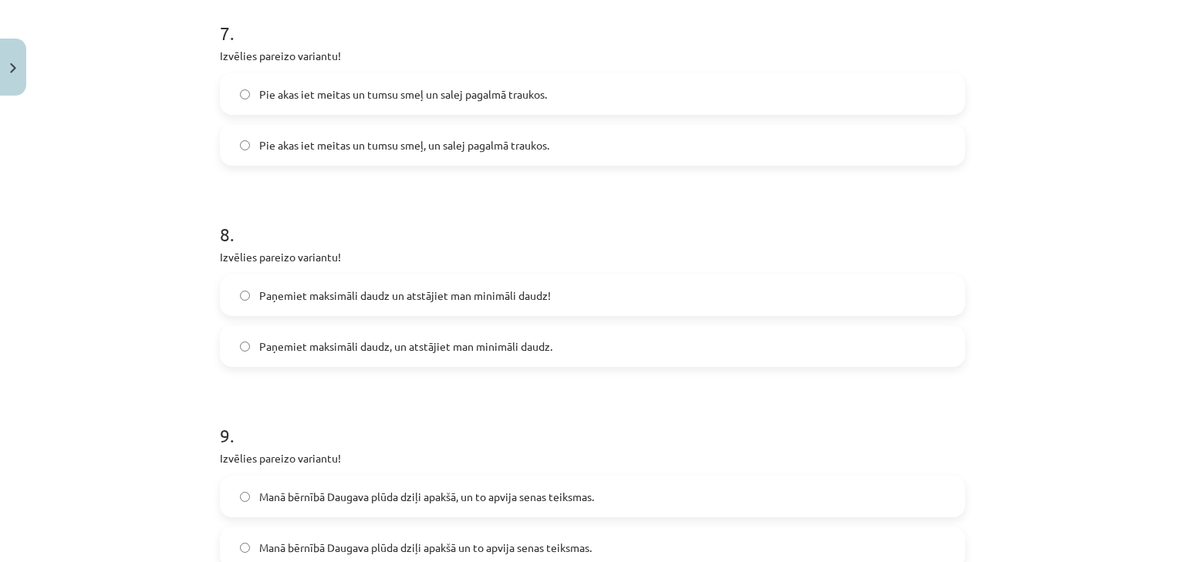
click at [410, 343] on span "Paņemiet maksimāli daudz, un atstājiet man minimāli daudz." at bounding box center [405, 347] width 293 height 16
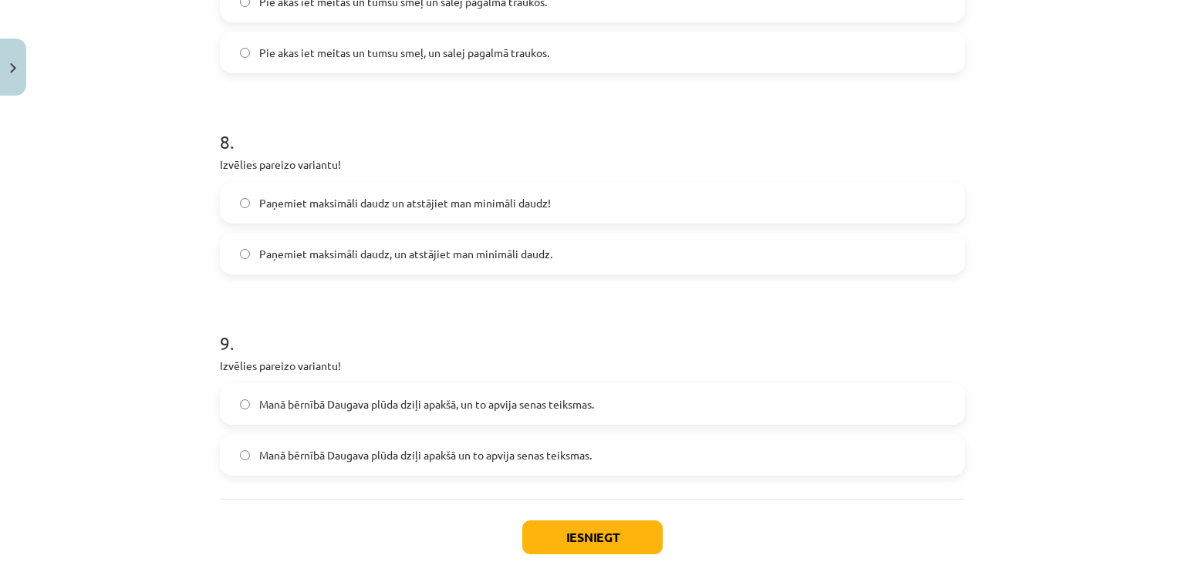
scroll to position [1787, 0]
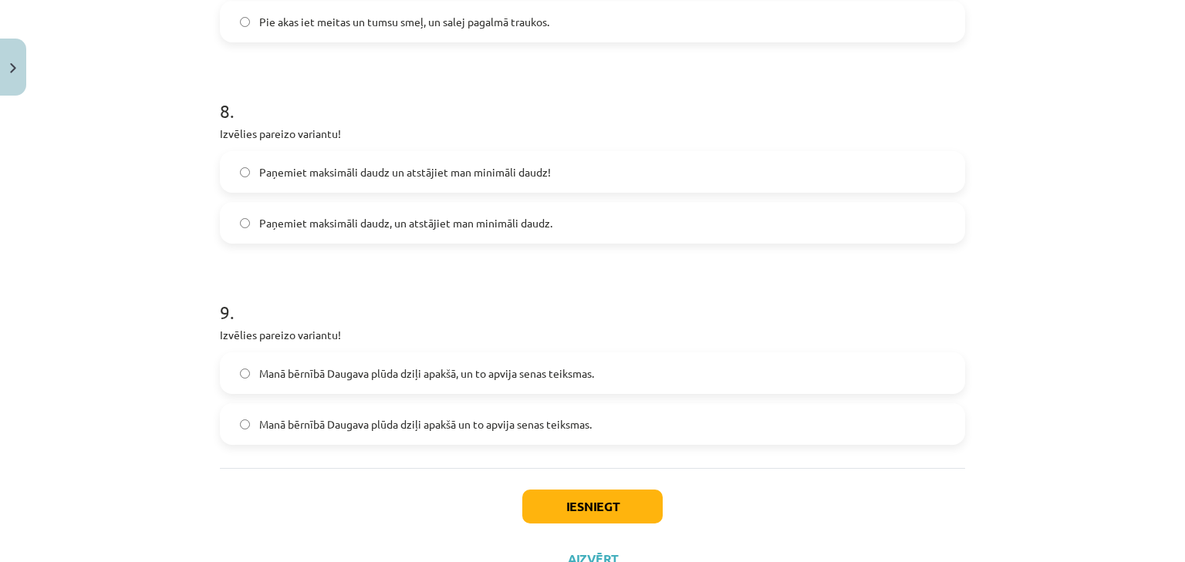
click at [468, 429] on span "Manā bērnībā Daugava plūda dziļi apakšā un to apvija senas teiksmas." at bounding box center [425, 425] width 333 height 16
click at [543, 492] on button "Iesniegt" at bounding box center [592, 507] width 140 height 34
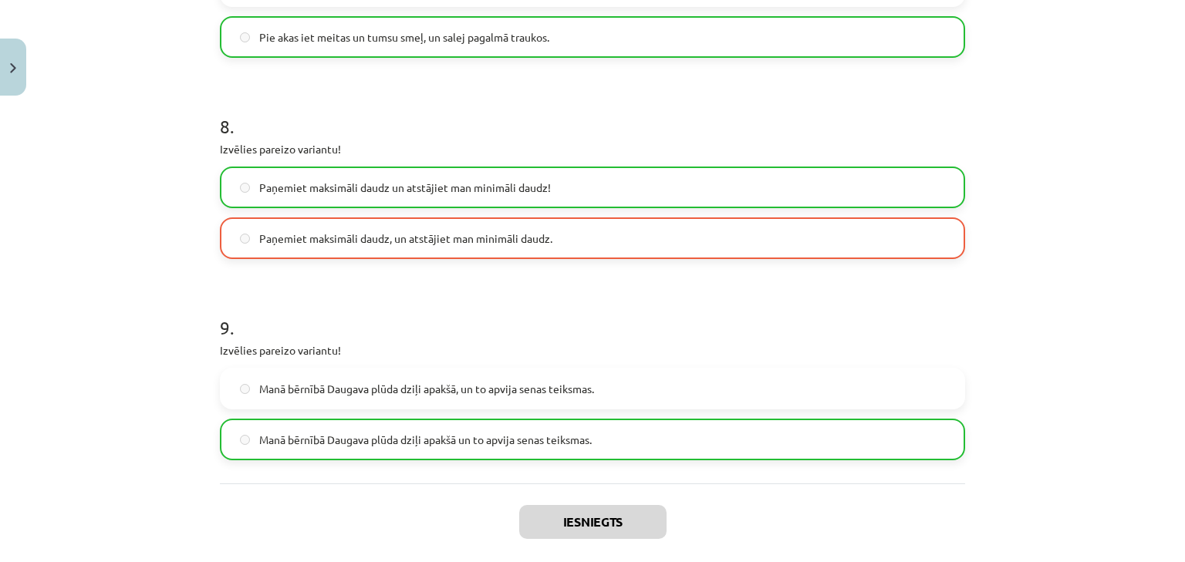
scroll to position [1897, 0]
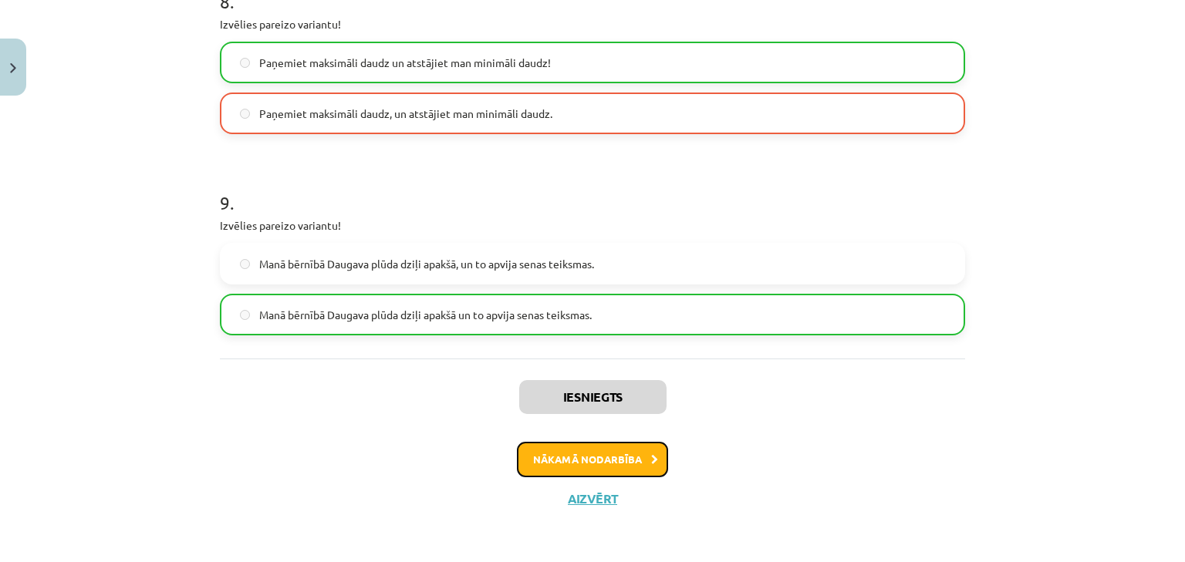
click at [585, 451] on button "Nākamā nodarbība" at bounding box center [592, 459] width 151 height 35
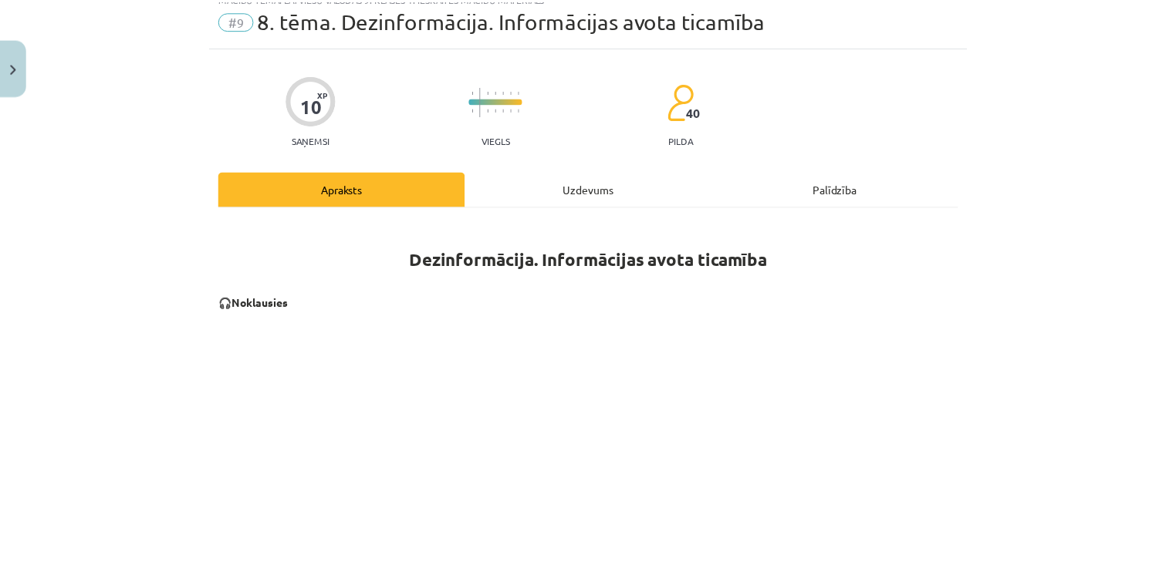
scroll to position [39, 0]
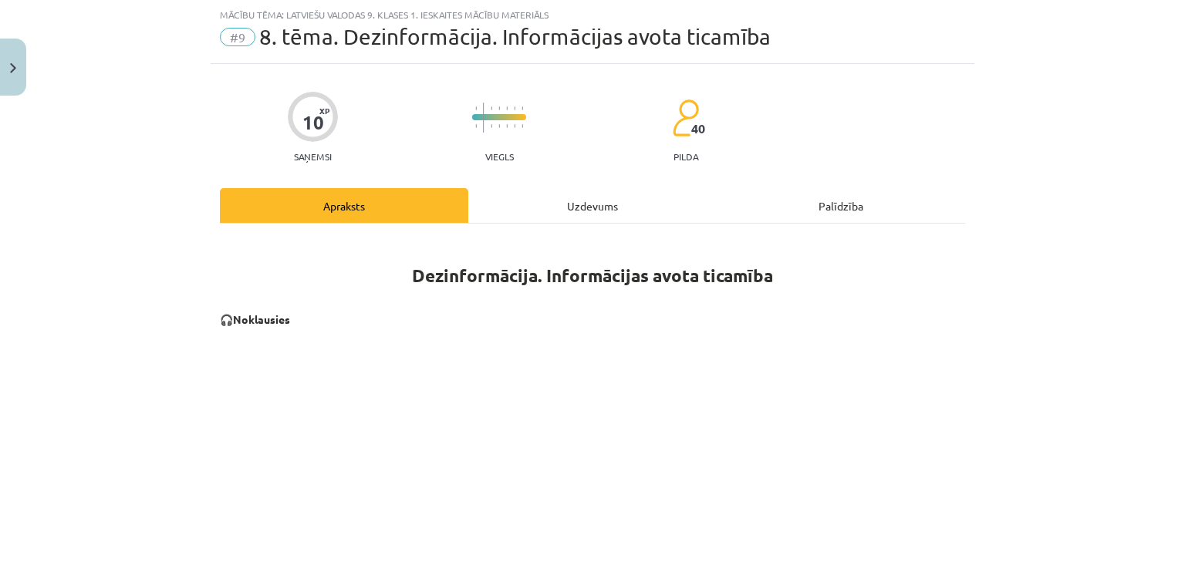
click at [27, 74] on div "Mācību tēma: Latviešu valodas 9. klases 1. ieskaites mācību materiāls #9 8. tēm…" at bounding box center [592, 281] width 1185 height 562
click at [22, 73] on button "Close" at bounding box center [13, 67] width 26 height 57
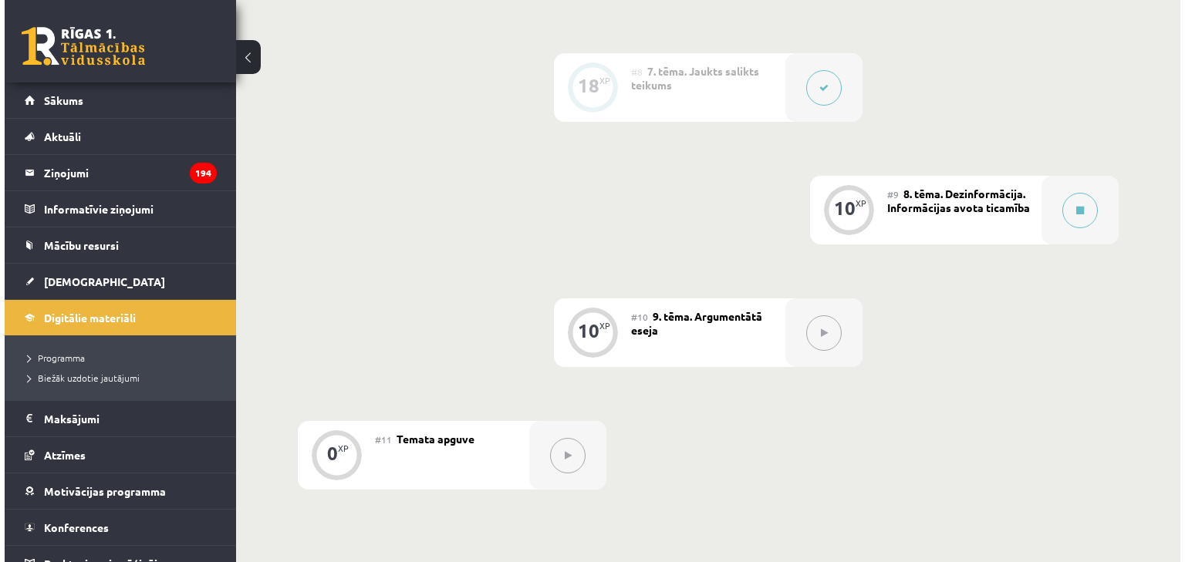
scroll to position [1173, 0]
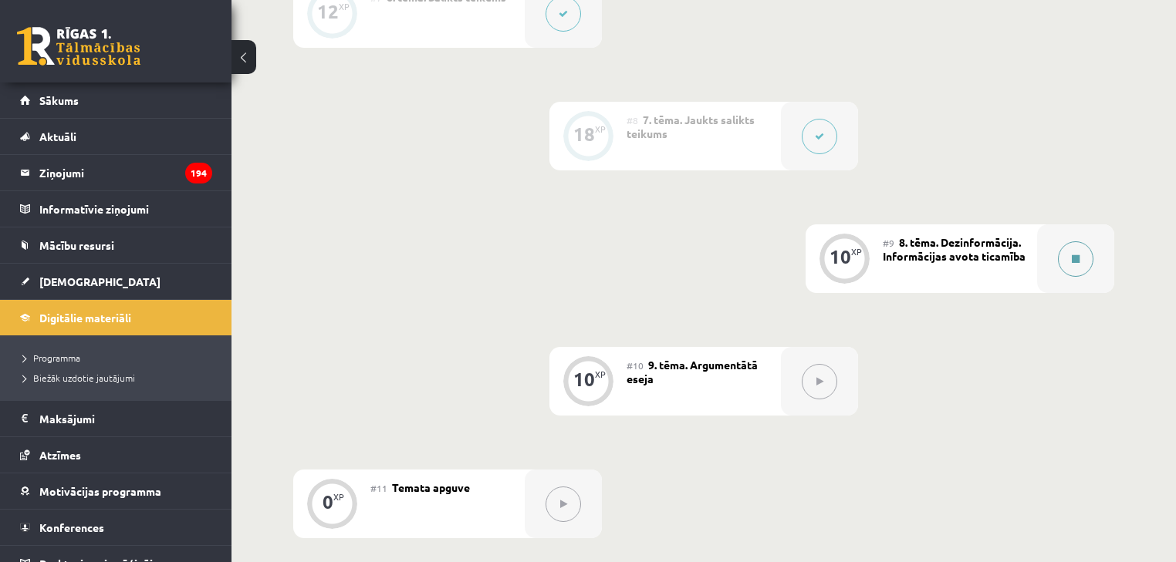
click at [1056, 275] on div at bounding box center [1075, 259] width 77 height 69
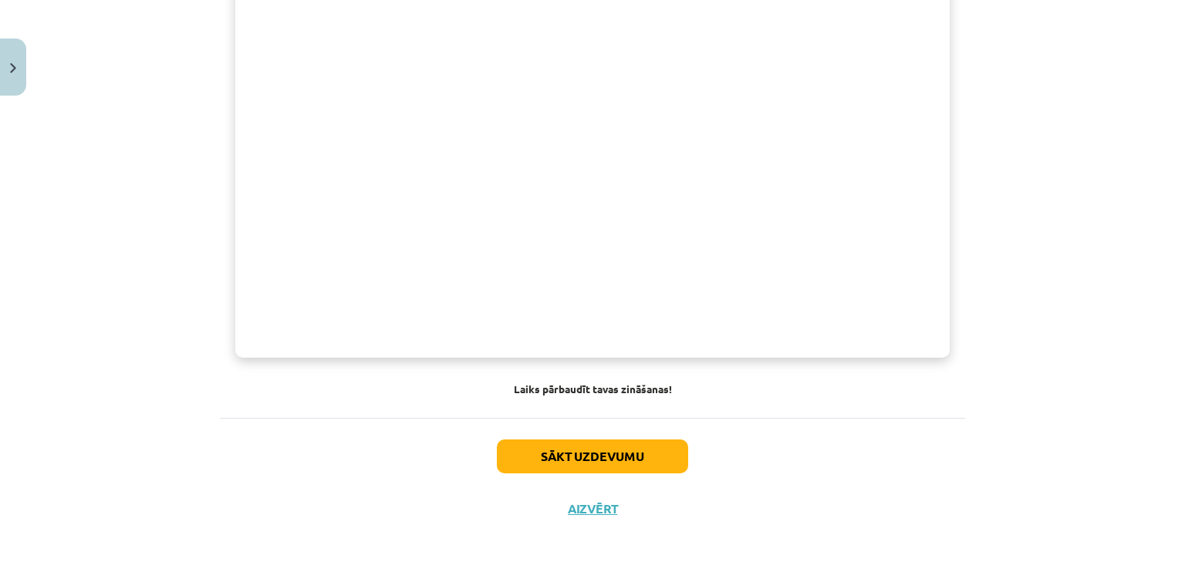
scroll to position [1172, 0]
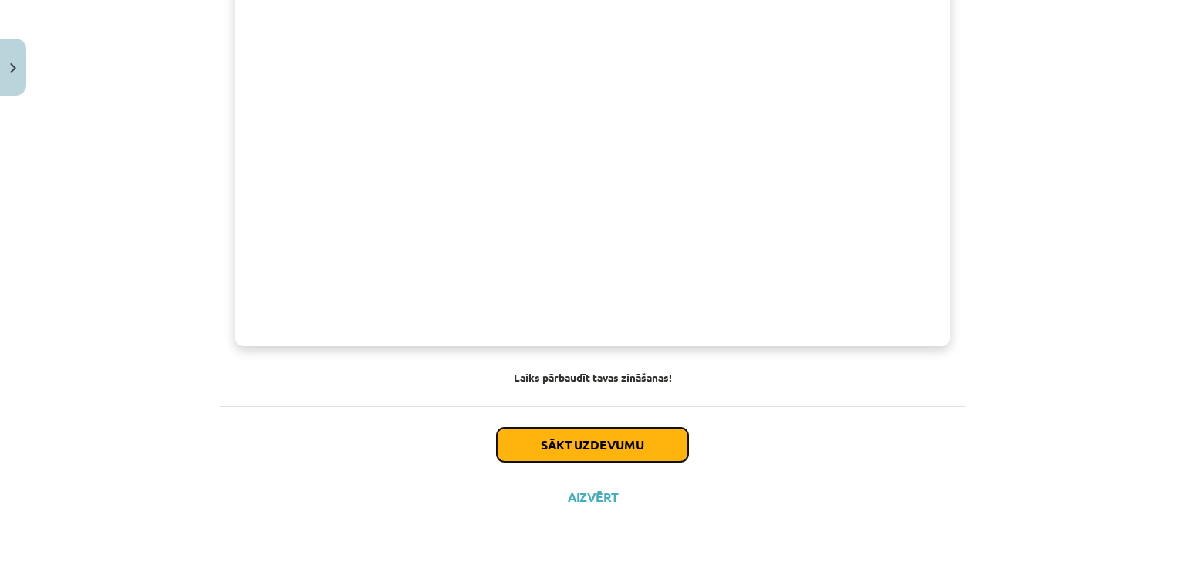
click at [600, 433] on button "Sākt uzdevumu" at bounding box center [592, 445] width 191 height 34
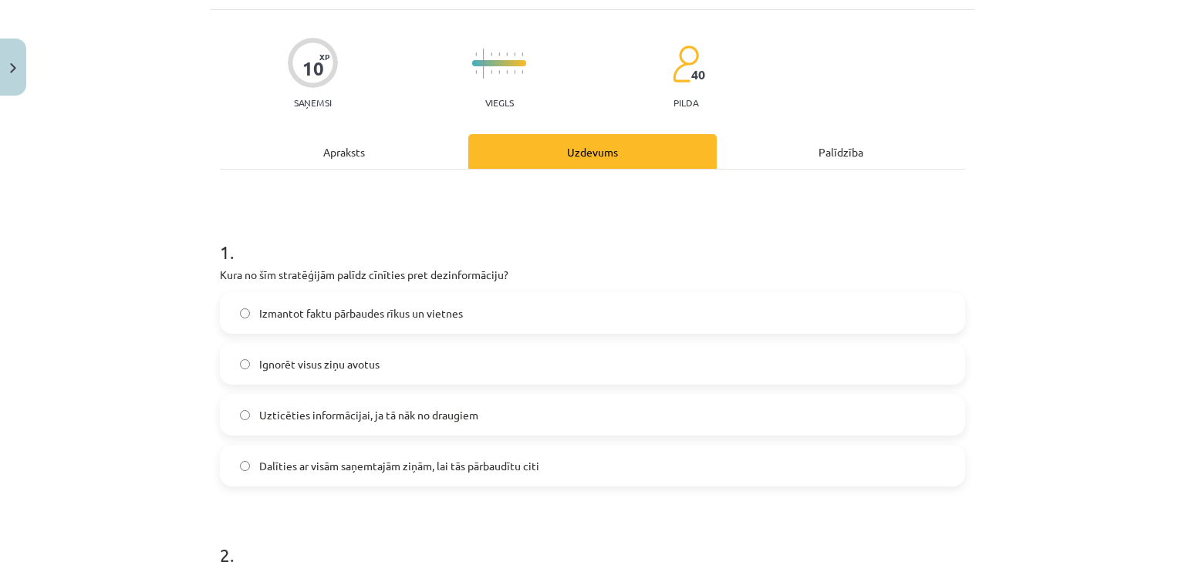
scroll to position [100, 0]
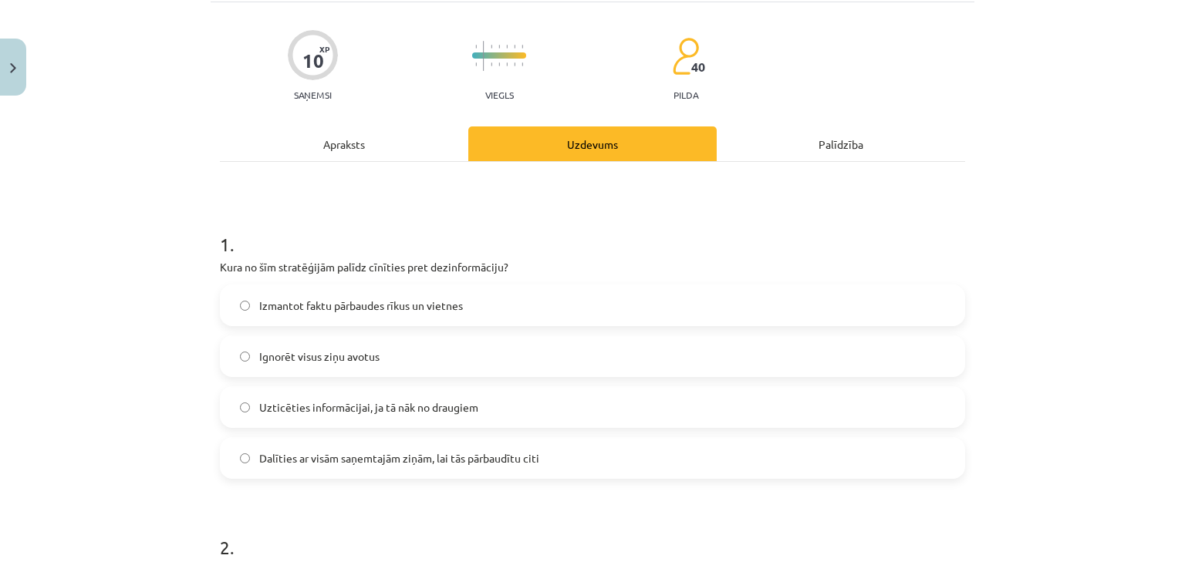
click at [512, 309] on label "Izmantot faktu pārbaudes rīkus un vietnes" at bounding box center [592, 305] width 742 height 39
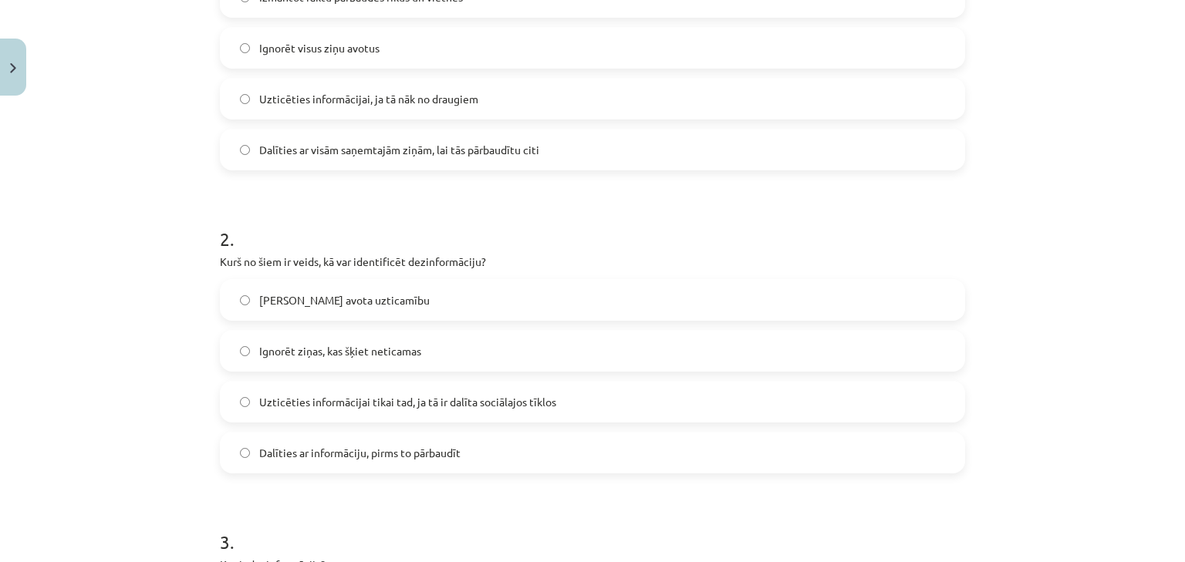
scroll to position [471, 0]
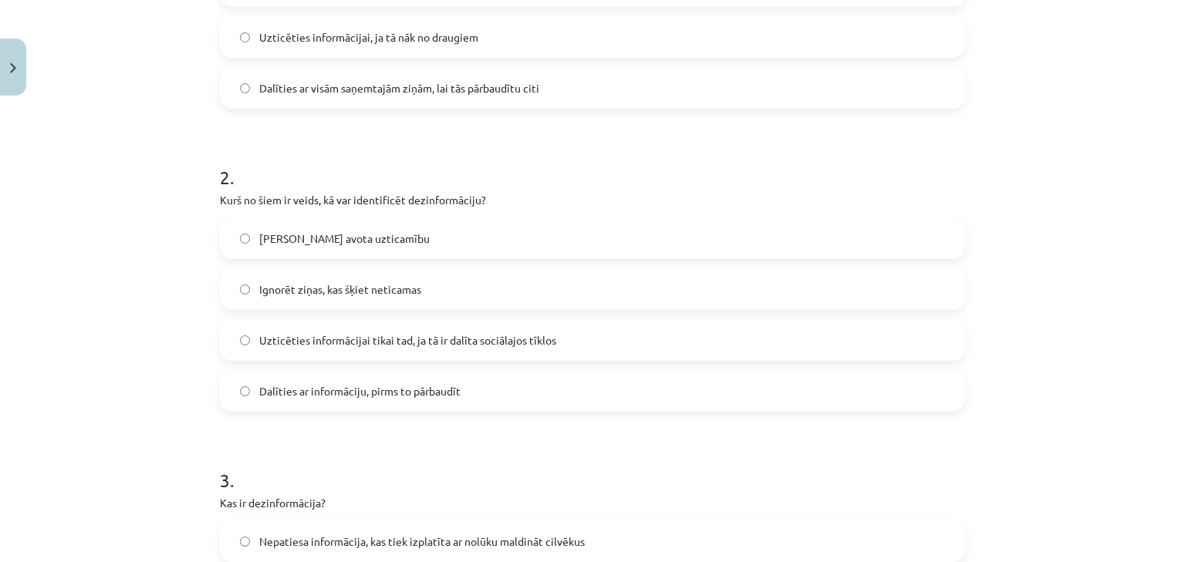
click at [401, 241] on label "Pārbaudīt avota uzticamību" at bounding box center [592, 238] width 742 height 39
drag, startPoint x: 397, startPoint y: 243, endPoint x: 250, endPoint y: 243, distance: 146.6
click at [250, 243] on label "Pārbaudīt avota uzticamību" at bounding box center [592, 238] width 742 height 39
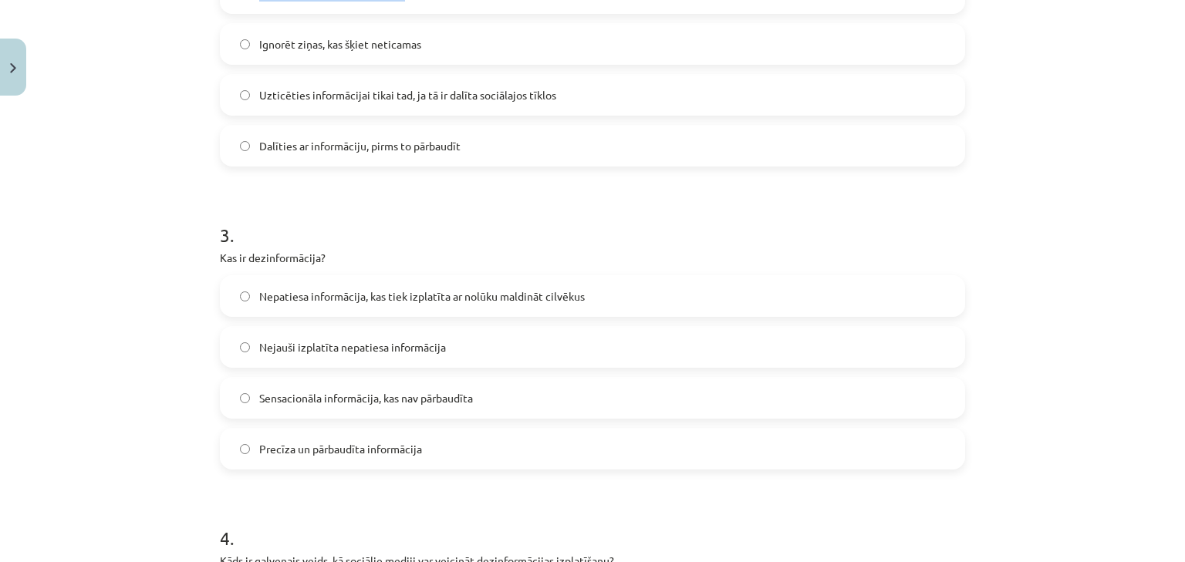
scroll to position [718, 0]
click at [339, 282] on label "Nepatiesa informācija, kas tiek izplatīta ar nolūku maldināt cilvēkus" at bounding box center [592, 294] width 742 height 39
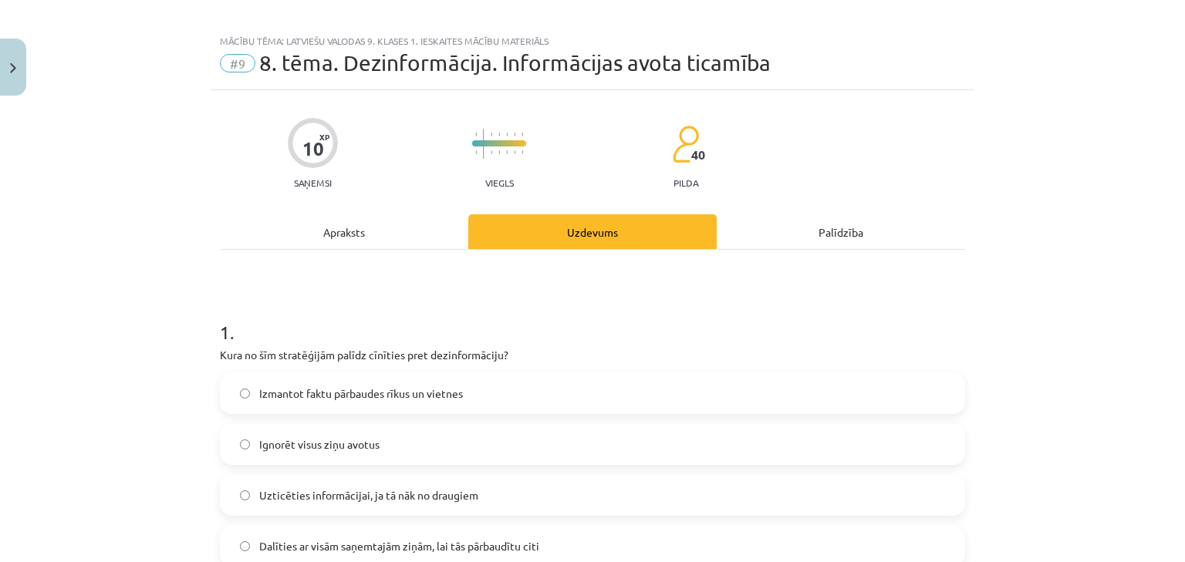
scroll to position [0, 0]
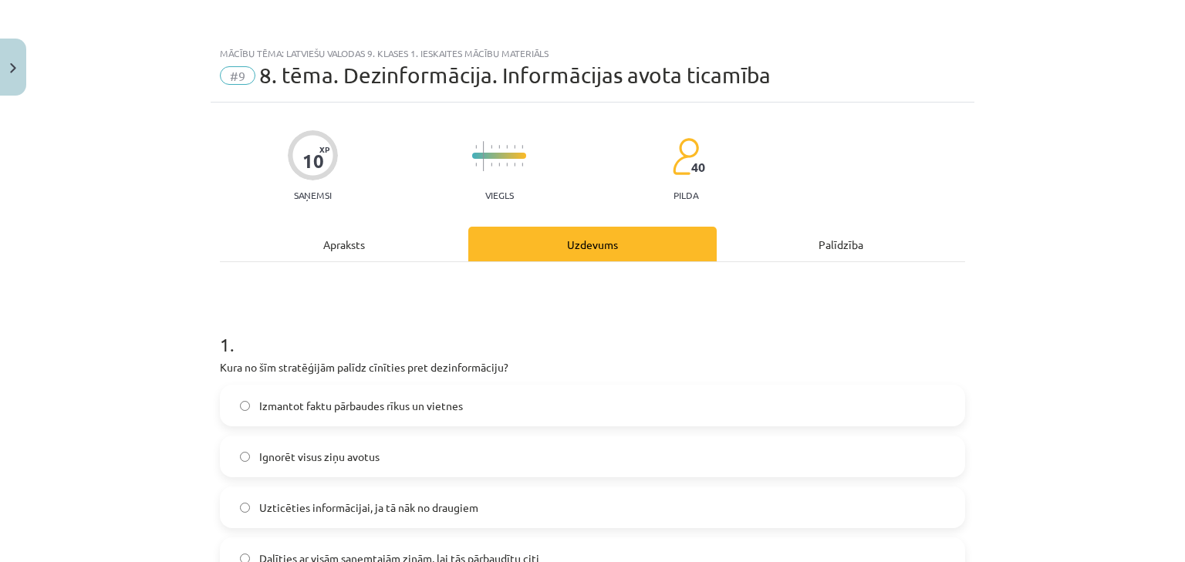
click at [346, 235] on div "Apraksts" at bounding box center [344, 244] width 248 height 35
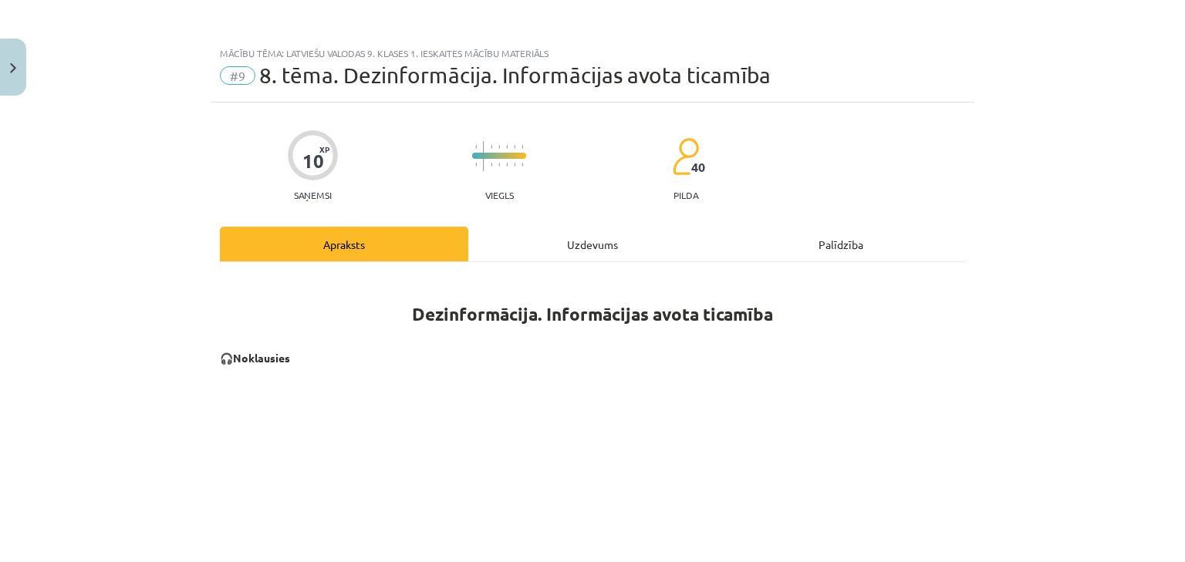
drag, startPoint x: 521, startPoint y: 256, endPoint x: 519, endPoint y: 247, distance: 9.4
click at [521, 252] on div "Uzdevums" at bounding box center [592, 244] width 248 height 35
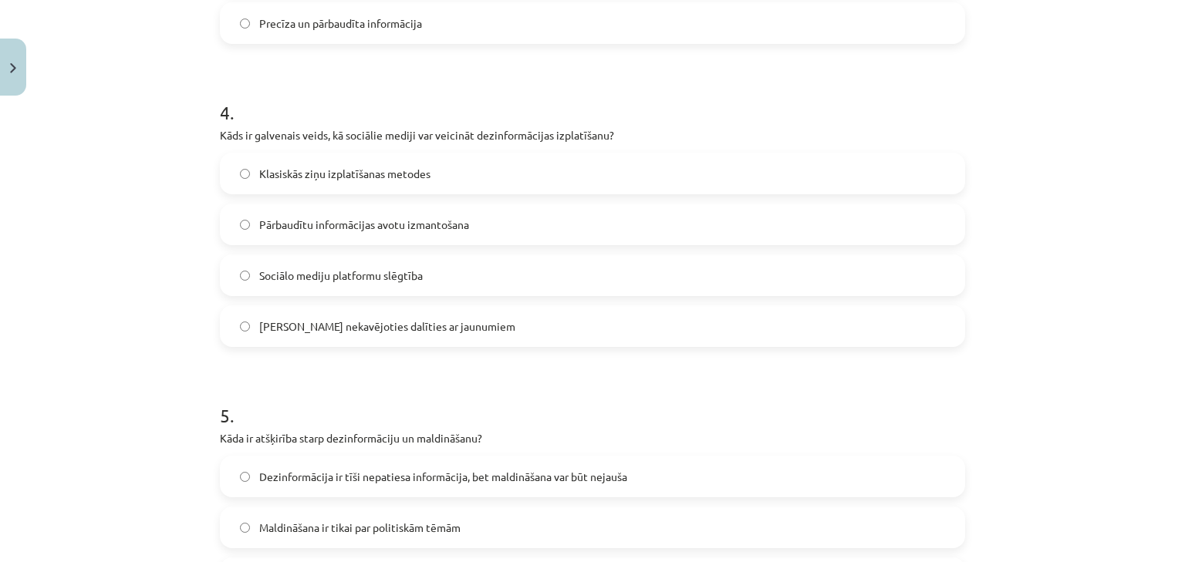
scroll to position [1150, 0]
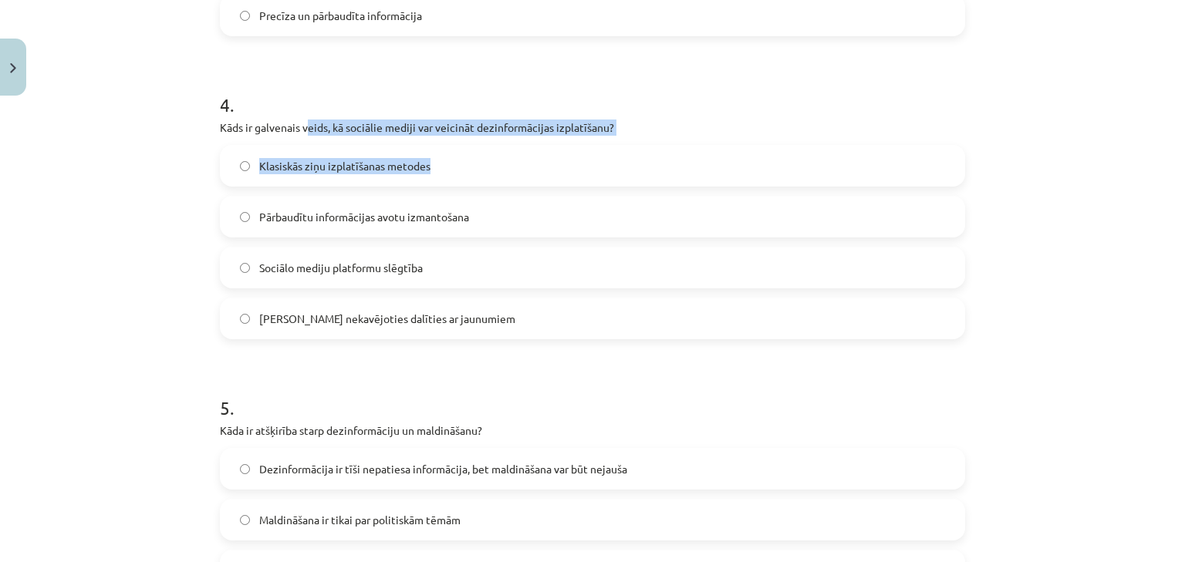
drag, startPoint x: 632, startPoint y: 135, endPoint x: 300, endPoint y: 127, distance: 331.9
click at [304, 127] on div "4 . Kāds ir galvenais veids, kā sociālie mediji var veicināt dezinformācijas iz…" at bounding box center [592, 203] width 745 height 272
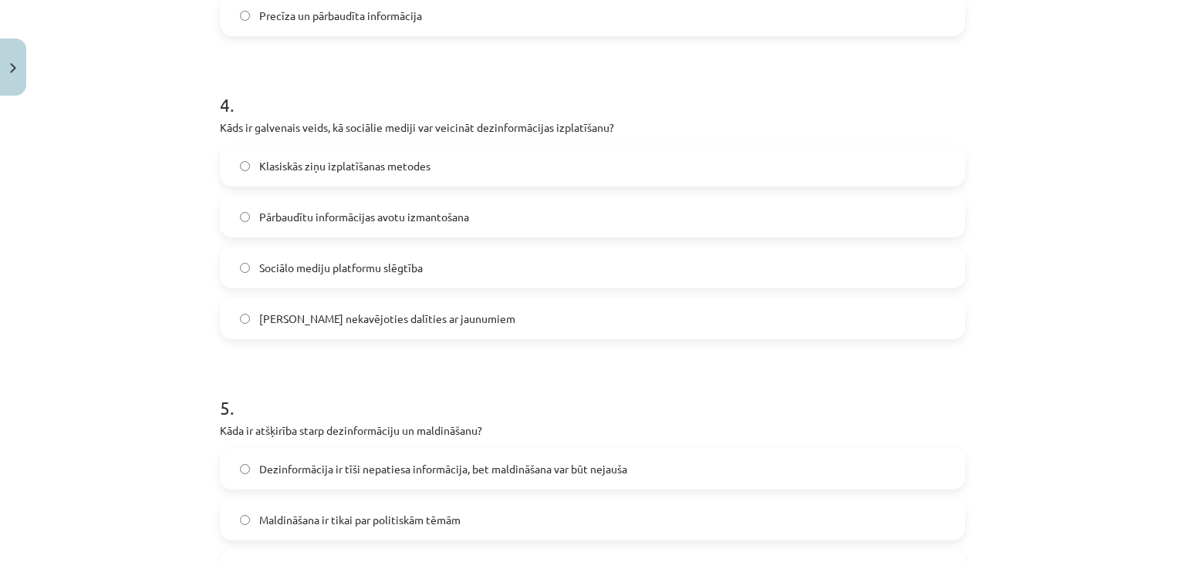
click at [300, 127] on p "Kāds ir galvenais veids, kā sociālie mediji var veicināt dezinformācijas izplat…" at bounding box center [592, 128] width 745 height 16
drag, startPoint x: 218, startPoint y: 130, endPoint x: 623, endPoint y: 123, distance: 405.1
click at [623, 123] on p "Kāds ir galvenais veids, kā sociālie mediji var veicināt dezinformācijas izplat…" at bounding box center [592, 128] width 745 height 16
click at [276, 160] on span "Klasiskās ziņu izplatīšanas metodes" at bounding box center [344, 166] width 171 height 16
drag, startPoint x: 426, startPoint y: 272, endPoint x: 240, endPoint y: 275, distance: 186.0
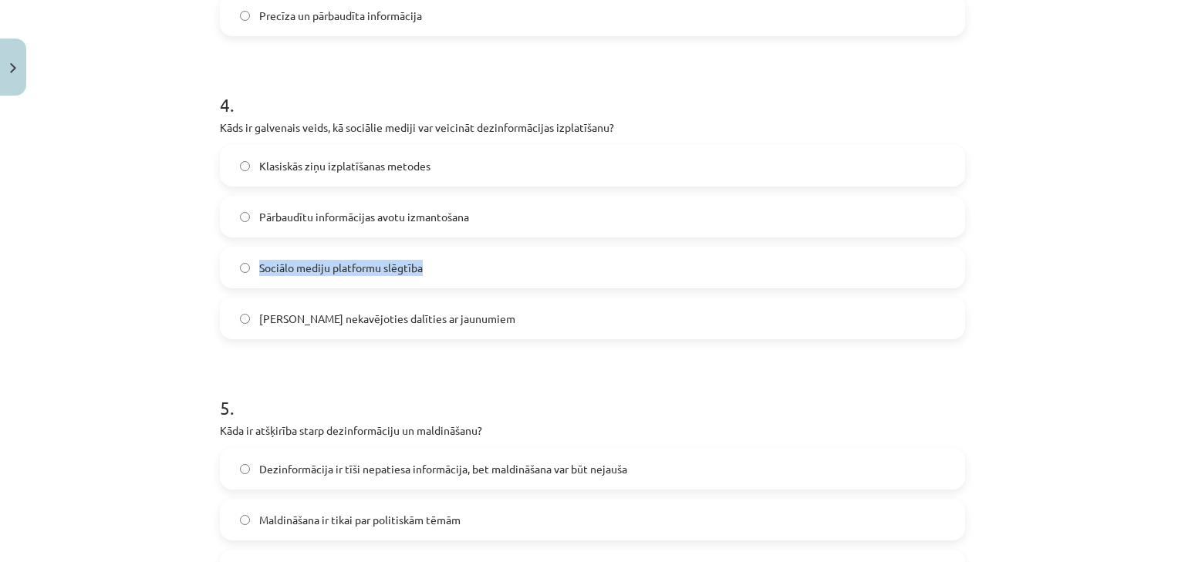
click at [240, 275] on label "Sociālo mediju platformu slēgtība" at bounding box center [592, 267] width 742 height 39
click at [135, 98] on div "Mācību tēma: Latviešu valodas 9. klases 1. ieskaites mācību materiāls #9 8. tēm…" at bounding box center [592, 281] width 1185 height 562
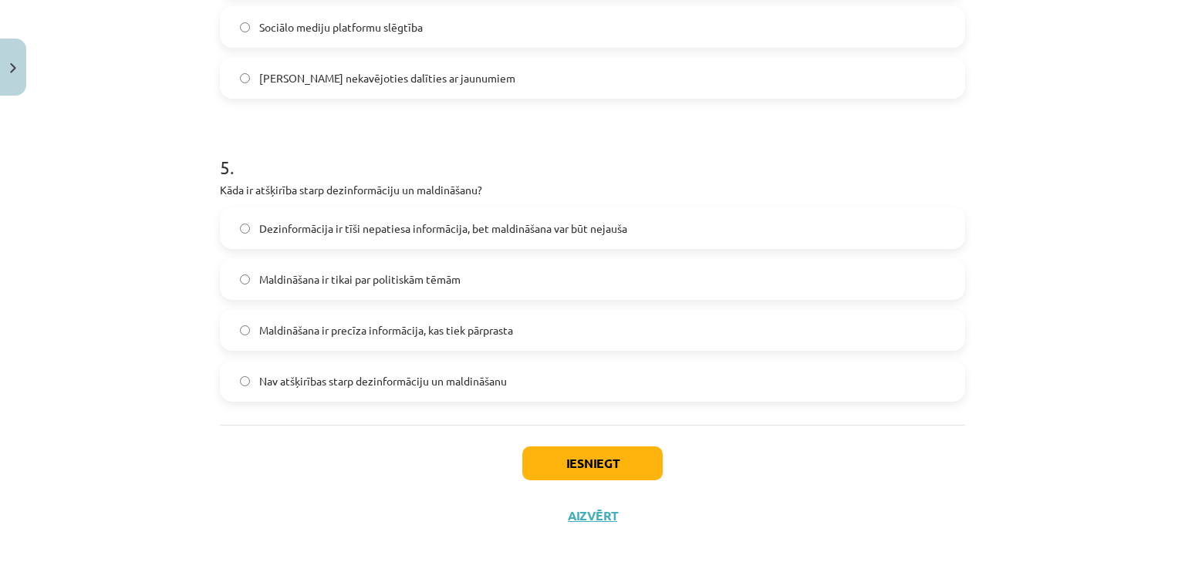
scroll to position [1408, 0]
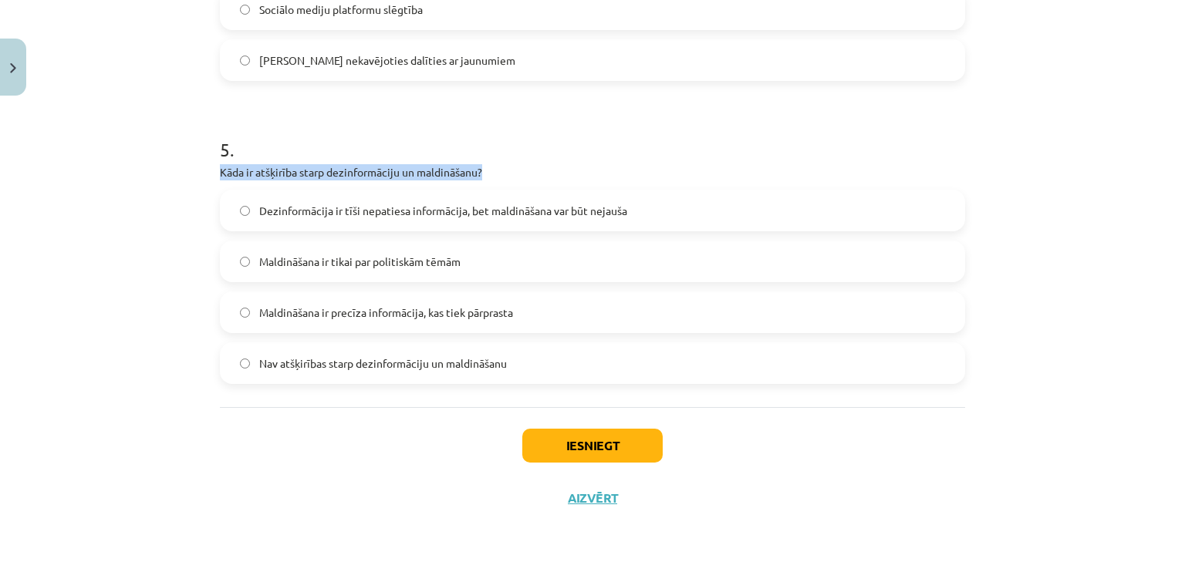
drag, startPoint x: 427, startPoint y: 180, endPoint x: 198, endPoint y: 177, distance: 230.0
click at [198, 177] on div "Mācību tēma: Latviešu valodas 9. klases 1. ieskaites mācību materiāls #9 8. tēm…" at bounding box center [592, 281] width 1185 height 562
click at [169, 169] on div "Mācību tēma: Latviešu valodas 9. klases 1. ieskaites mācību materiāls #9 8. tēm…" at bounding box center [592, 281] width 1185 height 562
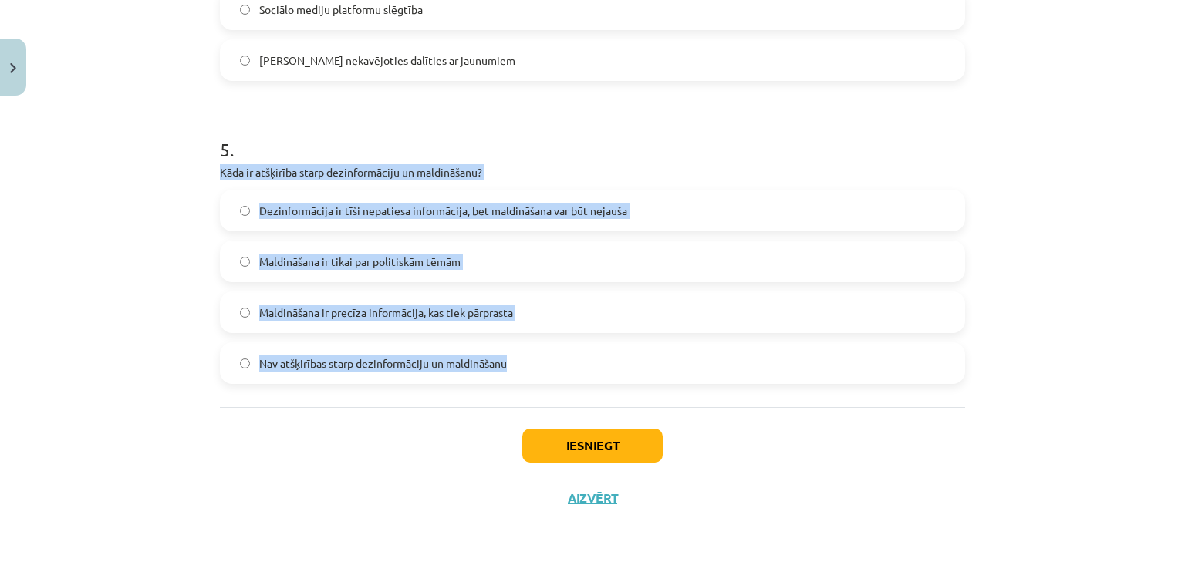
drag, startPoint x: 531, startPoint y: 375, endPoint x: 206, endPoint y: 173, distance: 382.6
click at [490, 194] on label "Dezinformācija ir tīši nepatiesa informācija, bet maldināšana var būt nejauša" at bounding box center [592, 210] width 742 height 39
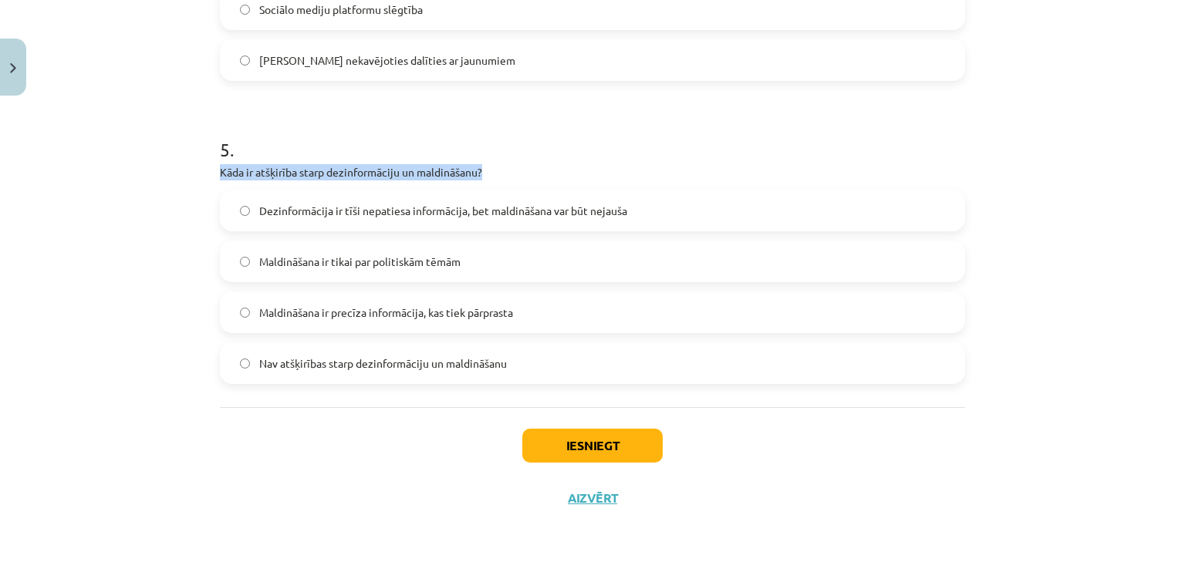
drag, startPoint x: 516, startPoint y: 176, endPoint x: 207, endPoint y: 170, distance: 309.5
click at [333, 349] on label "Nav atšķirības starp dezinformāciju un maldināšanu" at bounding box center [592, 363] width 742 height 39
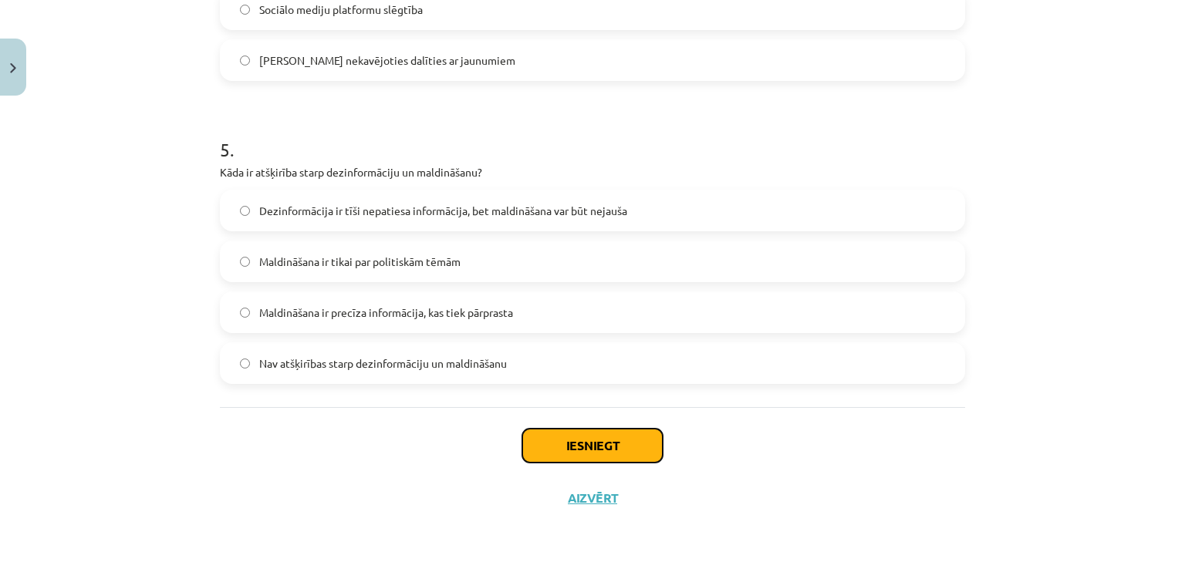
click at [556, 441] on button "Iesniegt" at bounding box center [592, 446] width 140 height 34
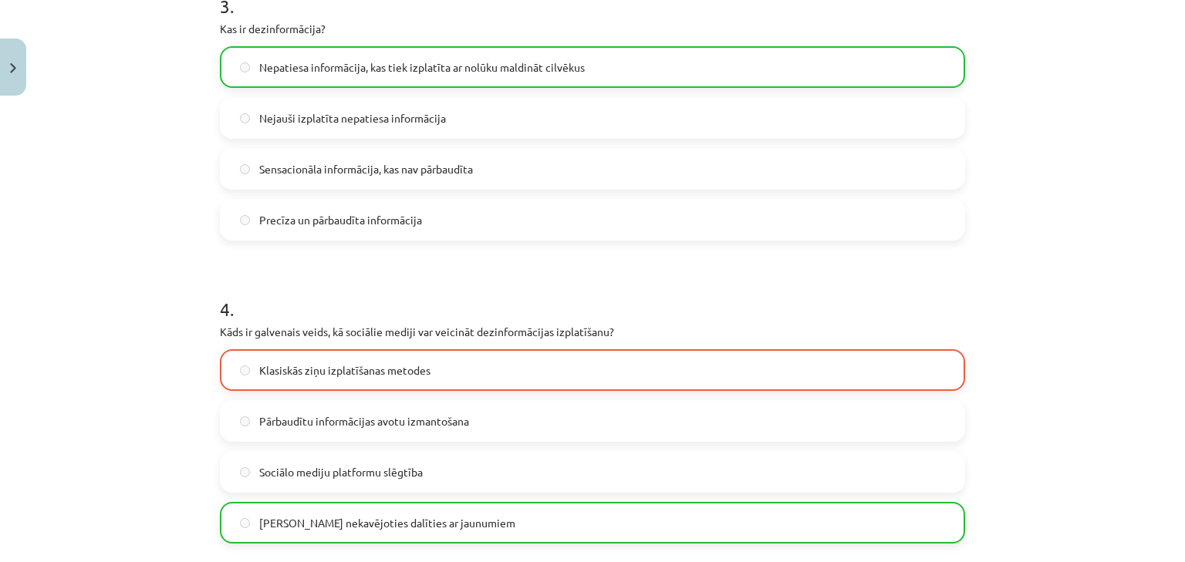
scroll to position [976, 0]
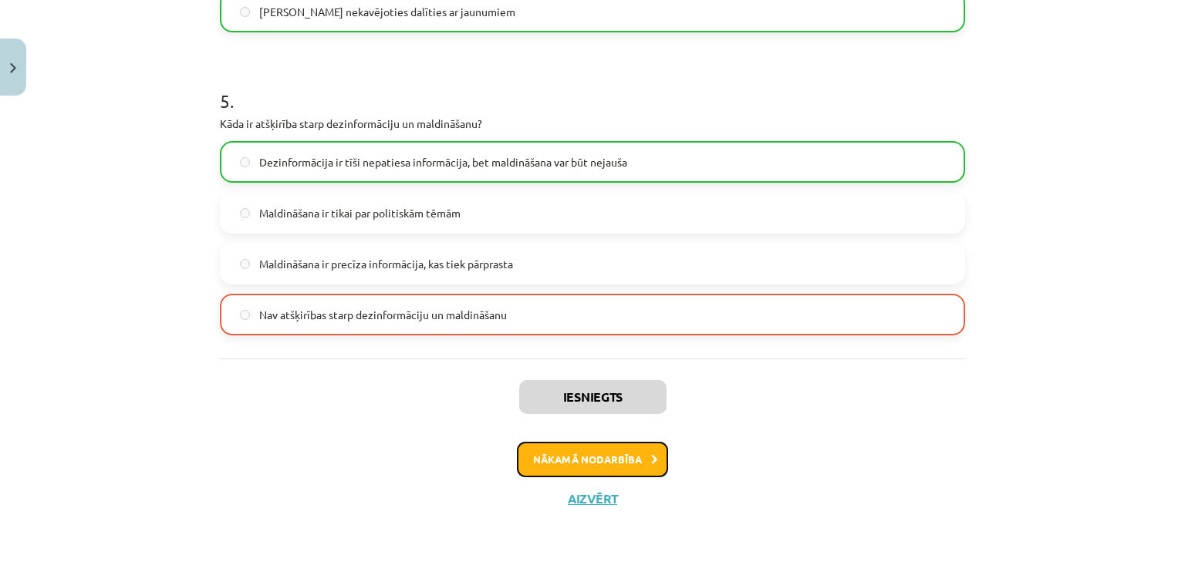
click at [580, 456] on button "Nākamā nodarbība" at bounding box center [592, 459] width 151 height 35
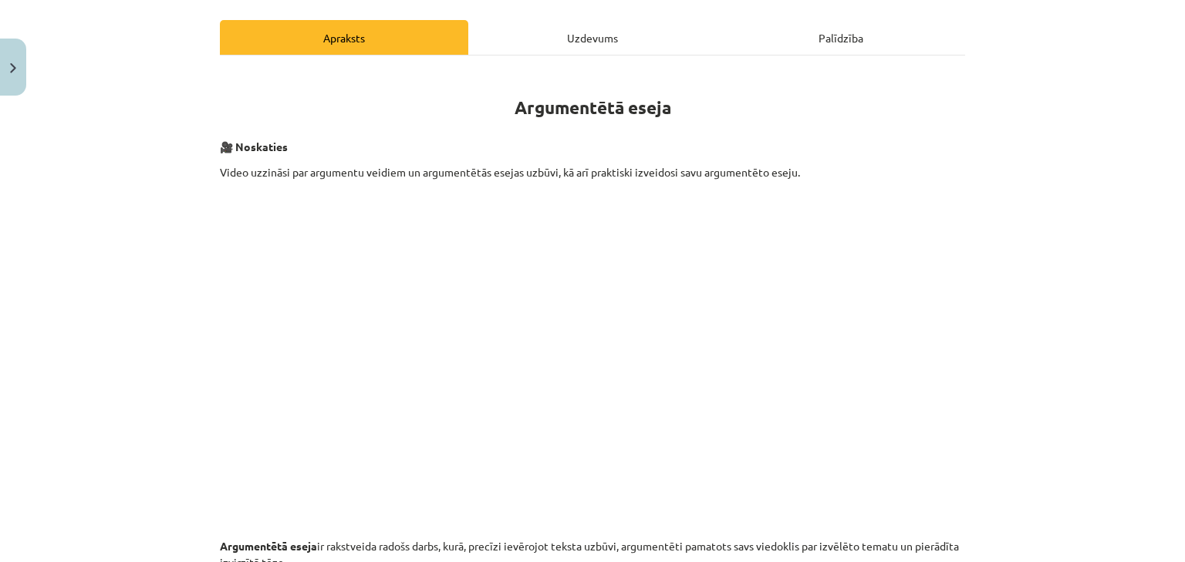
scroll to position [285, 0]
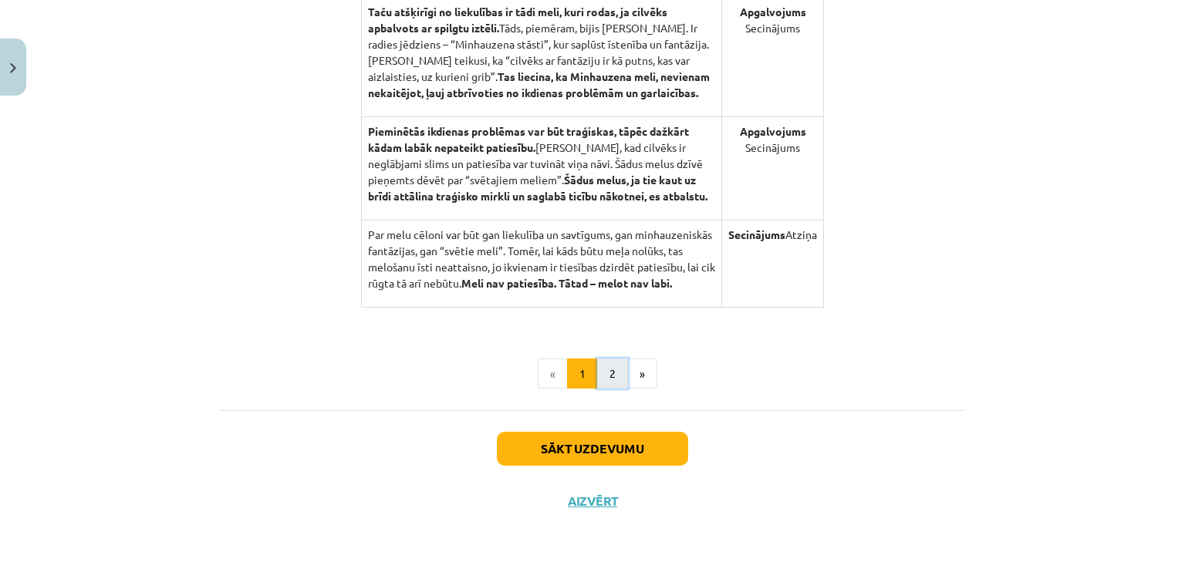
click at [600, 382] on button "2" at bounding box center [612, 374] width 31 height 31
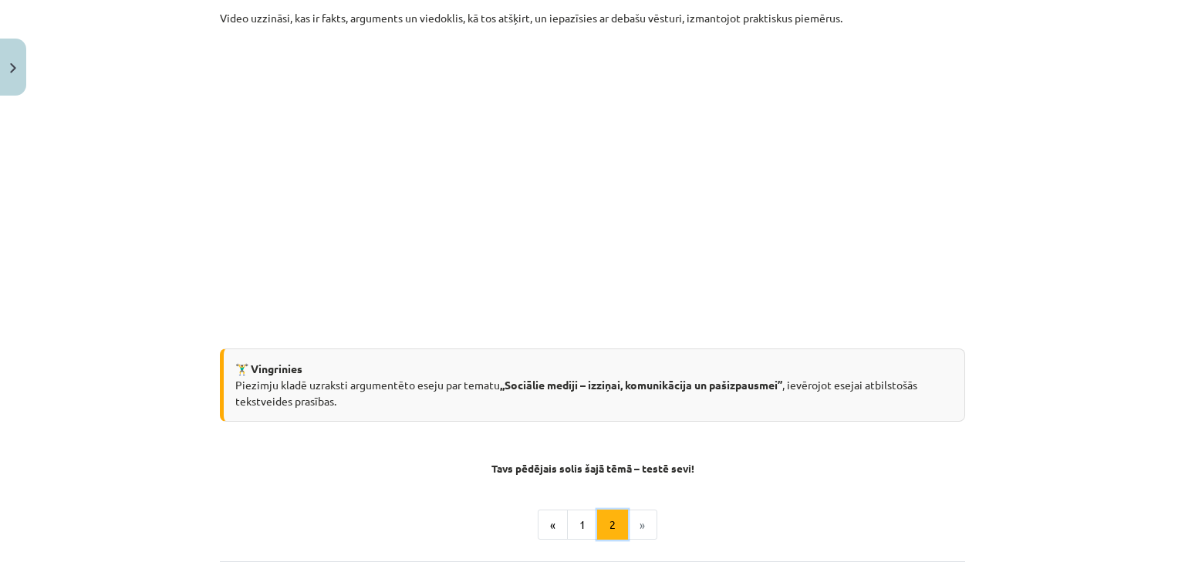
scroll to position [472, 0]
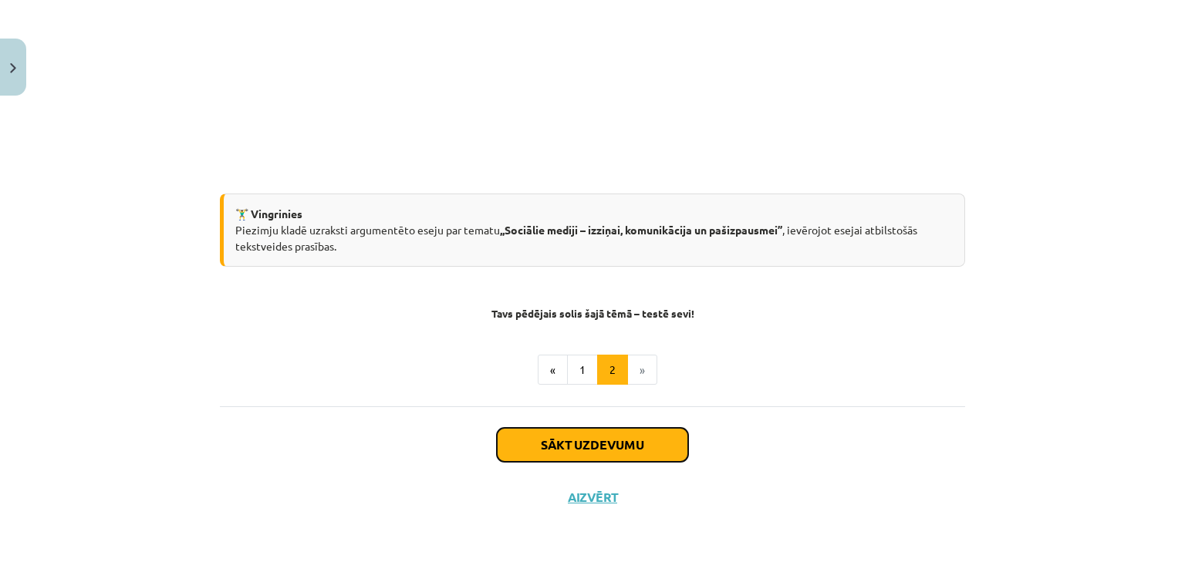
click at [583, 439] on button "Sākt uzdevumu" at bounding box center [592, 445] width 191 height 34
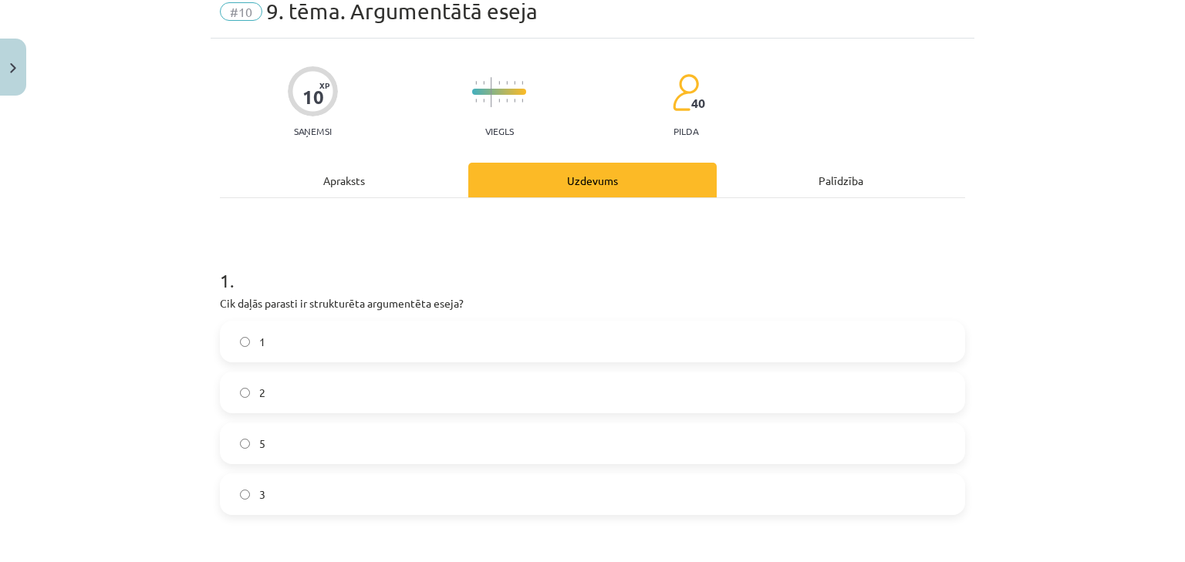
scroll to position [39, 0]
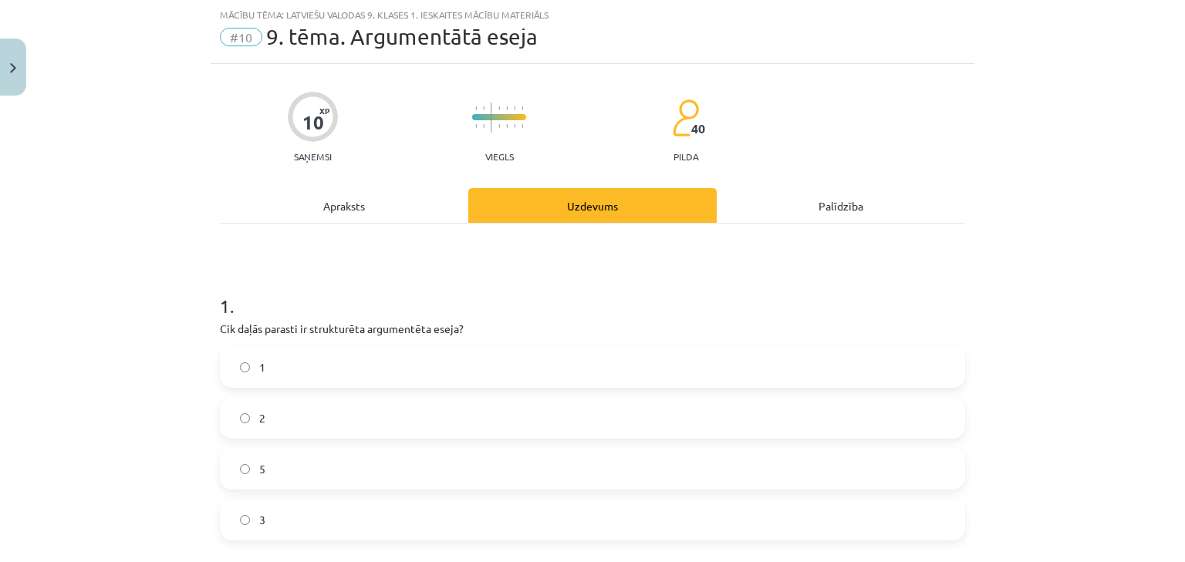
click at [409, 463] on label "5" at bounding box center [592, 469] width 742 height 39
click at [343, 218] on div "Apraksts" at bounding box center [344, 205] width 248 height 35
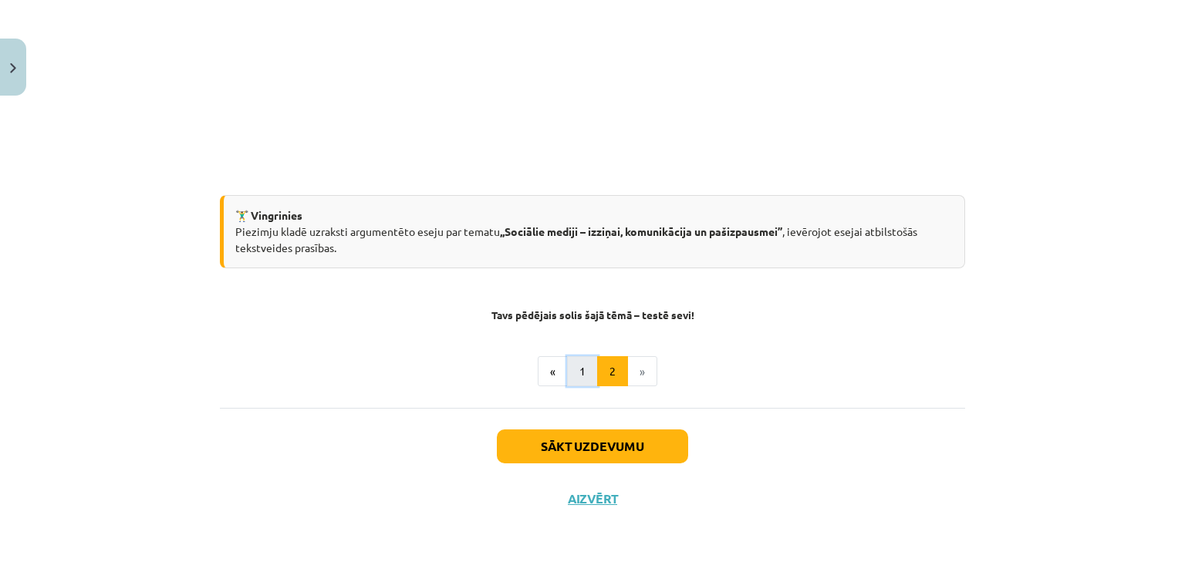
click at [574, 370] on button "1" at bounding box center [582, 371] width 31 height 31
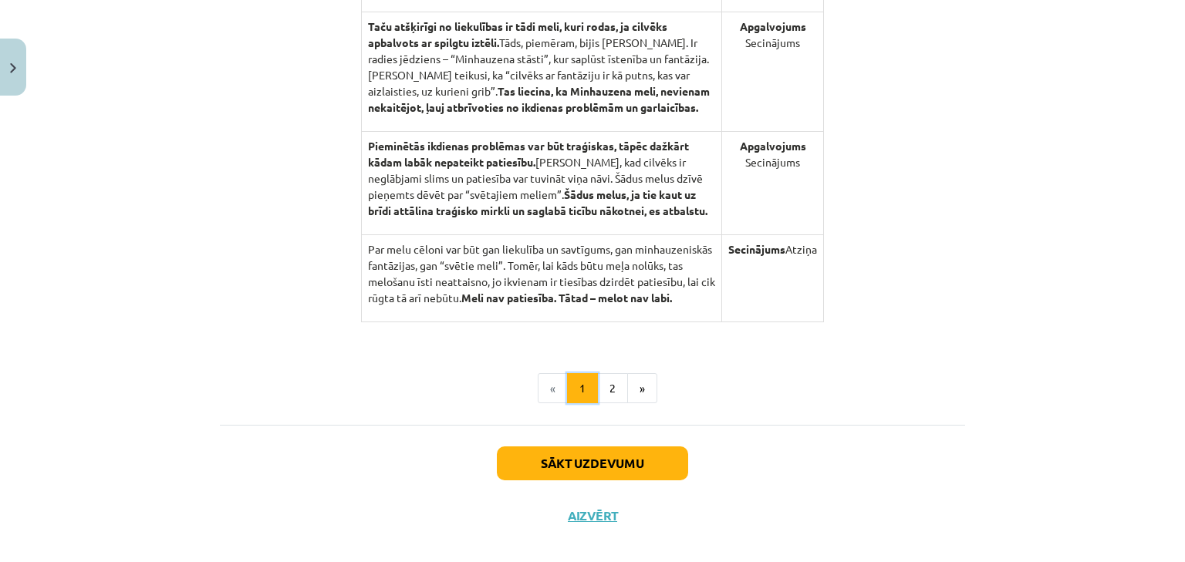
scroll to position [1636, 0]
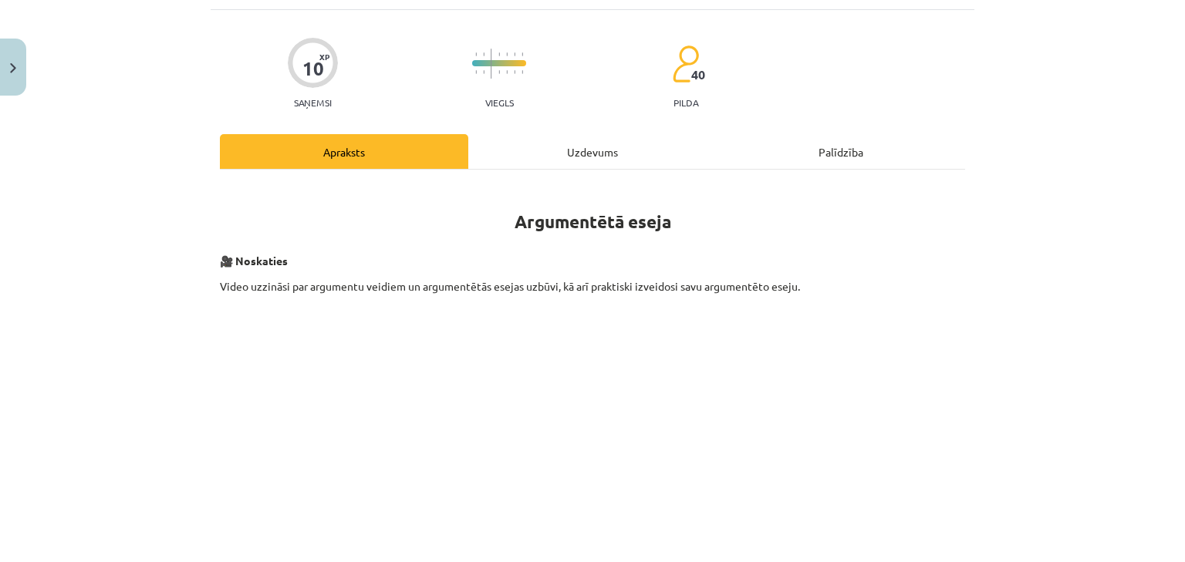
click at [507, 157] on div "Uzdevums" at bounding box center [592, 151] width 248 height 35
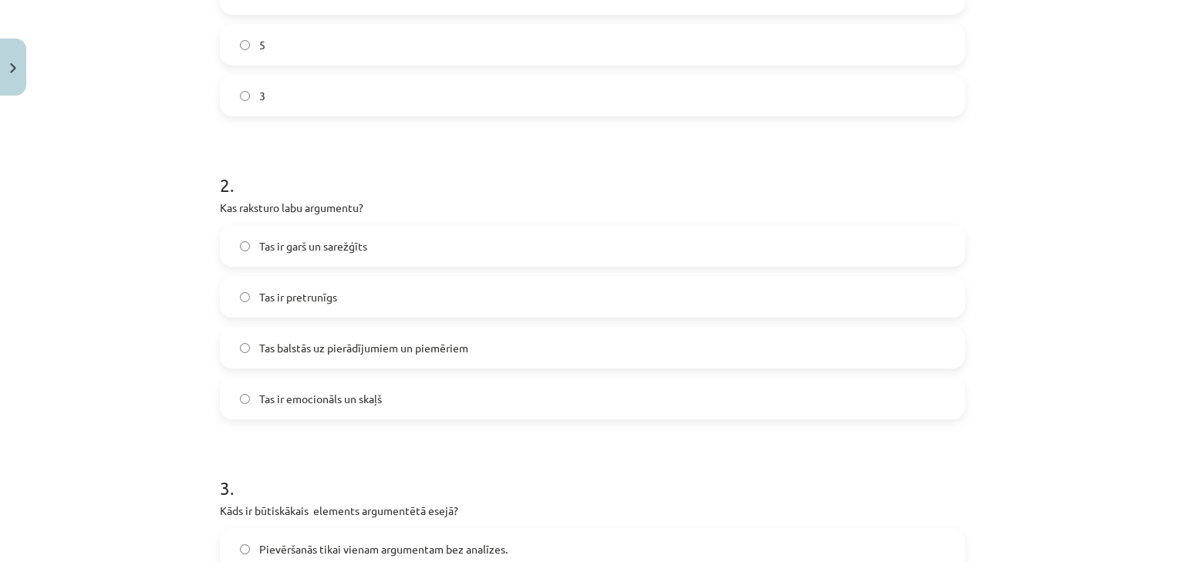
scroll to position [471, 0]
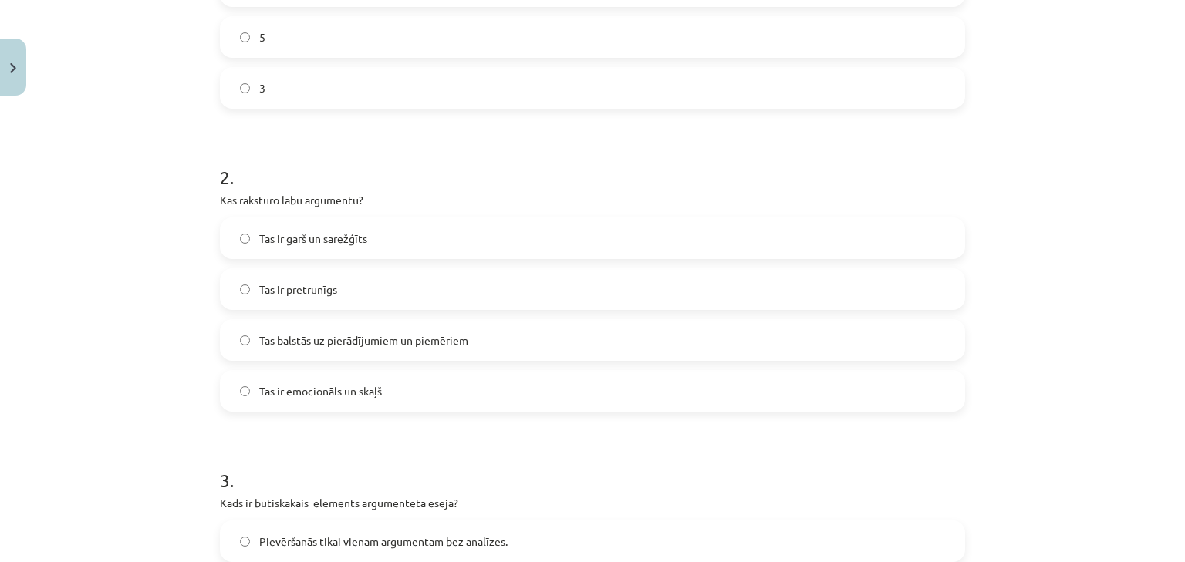
click at [429, 343] on span "Tas balstās uz pierādījumiem un piemēriem" at bounding box center [363, 341] width 209 height 16
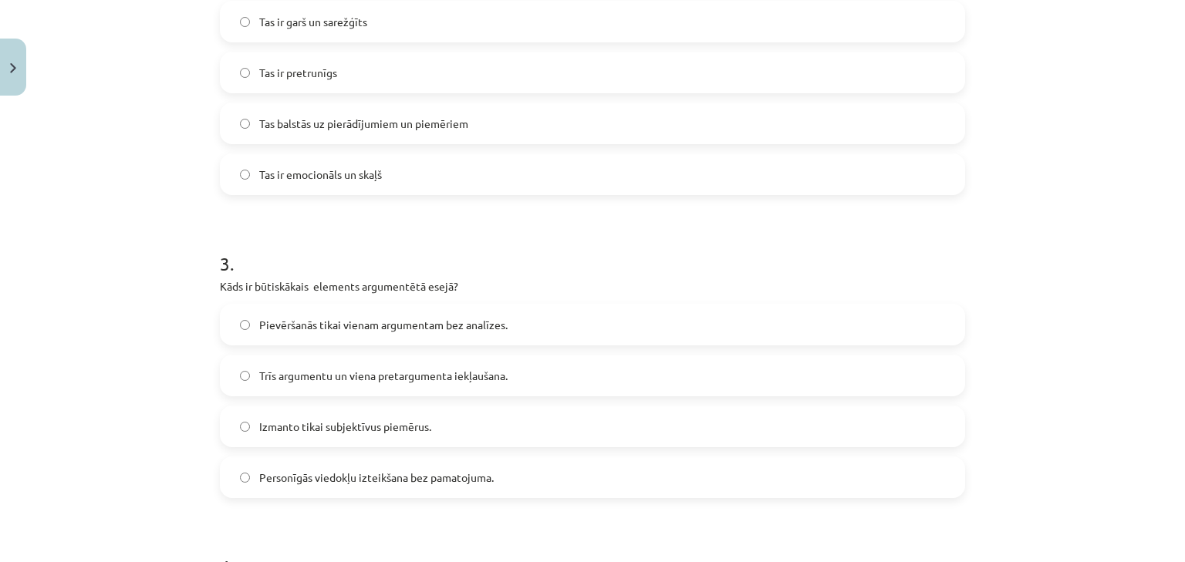
scroll to position [718, 0]
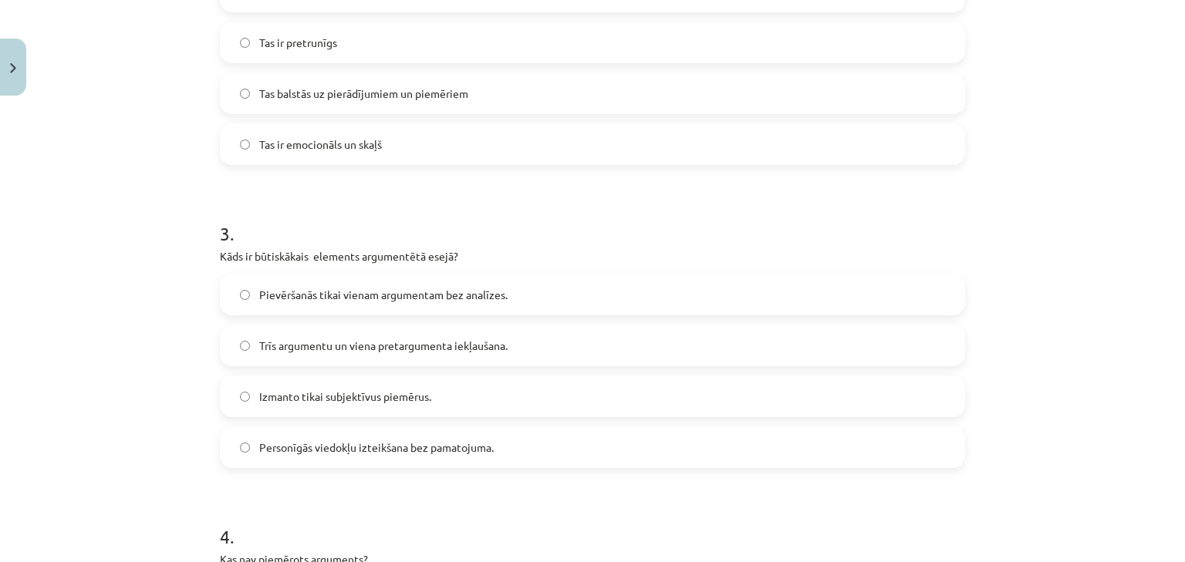
click at [278, 355] on label "Trīs argumentu un viena pretargumenta iekļaušana." at bounding box center [592, 345] width 742 height 39
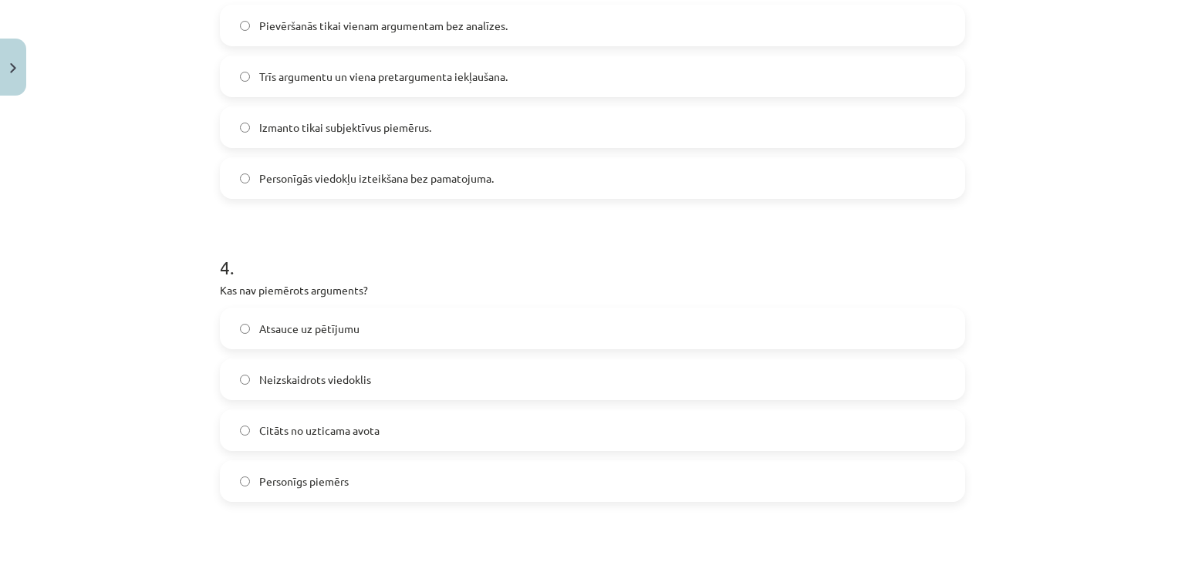
scroll to position [1026, 0]
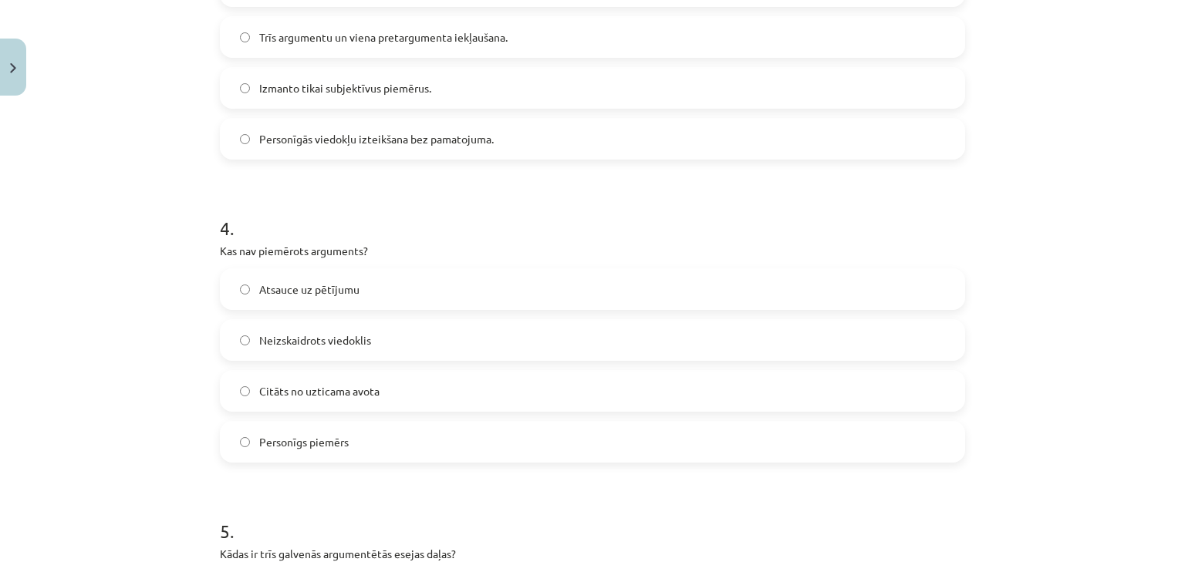
click at [309, 336] on span "Neizskaidrots viedoklis" at bounding box center [315, 341] width 112 height 16
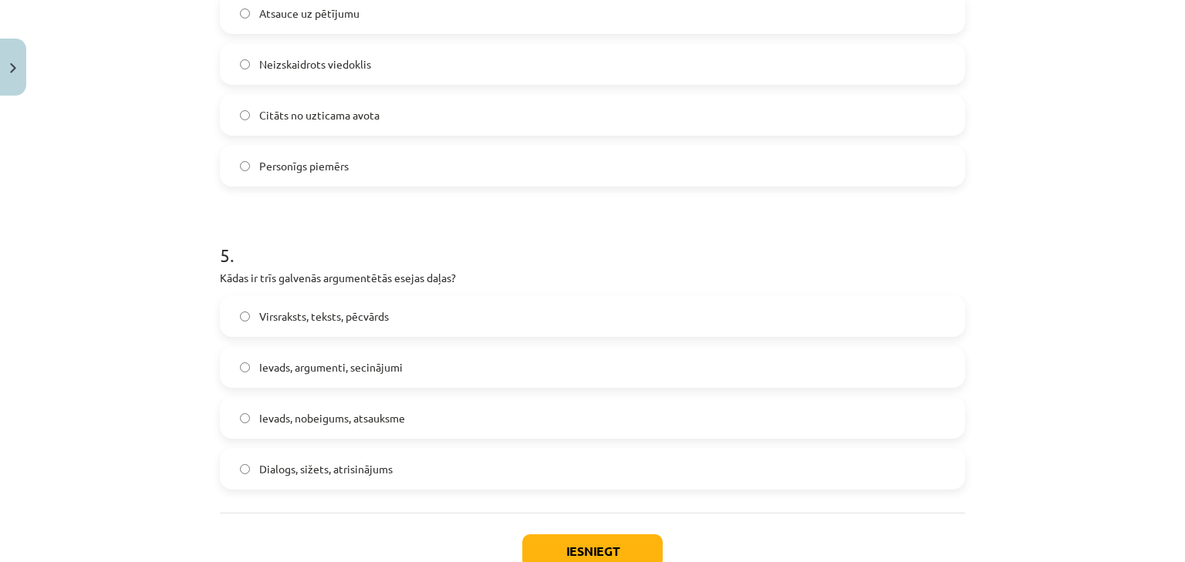
scroll to position [1273, 0]
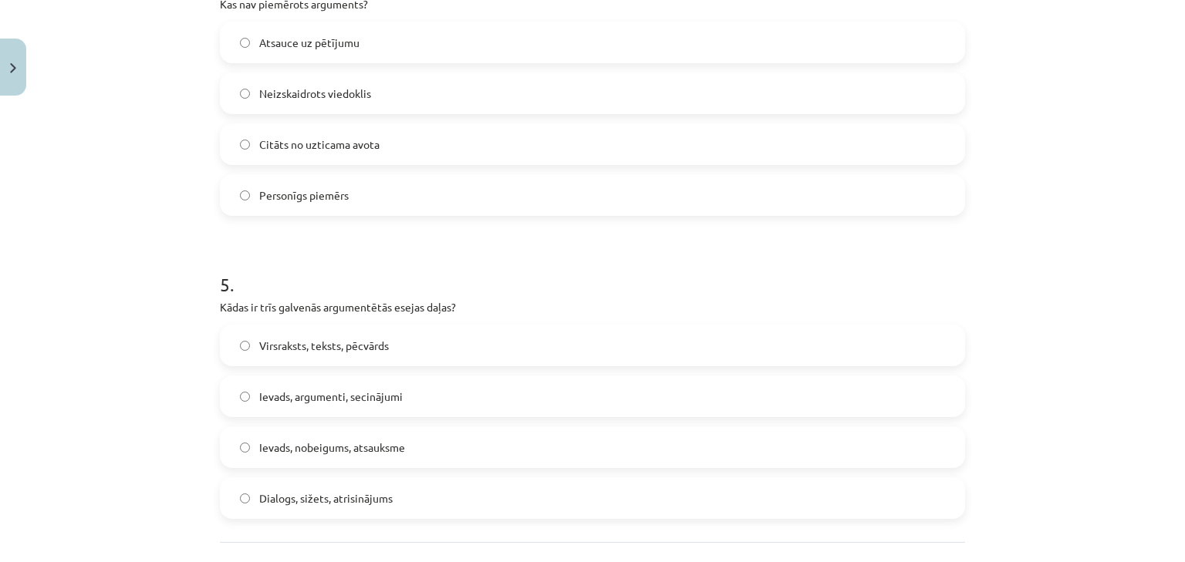
click at [302, 407] on label "Ievads, argumenti, secinājumi" at bounding box center [592, 396] width 742 height 39
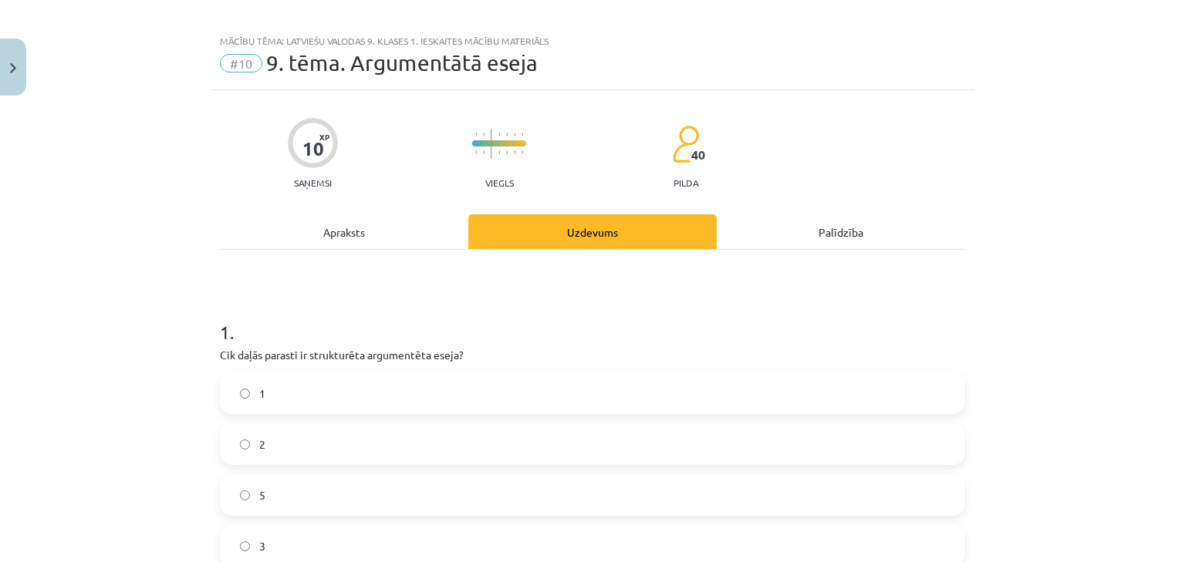
scroll to position [0, 0]
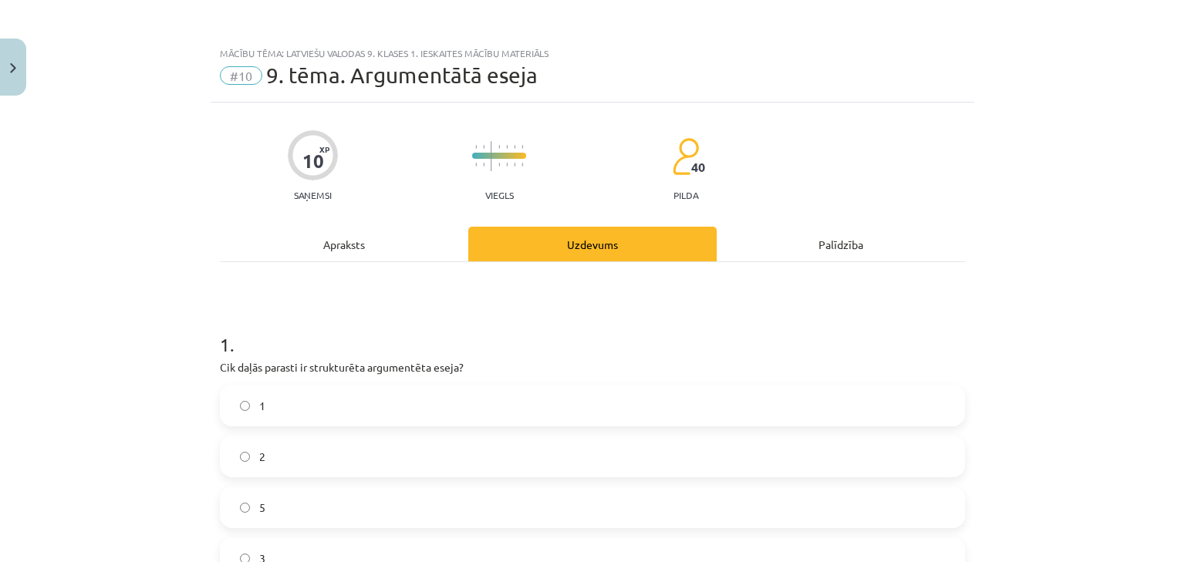
click at [396, 242] on div "Apraksts" at bounding box center [344, 244] width 248 height 35
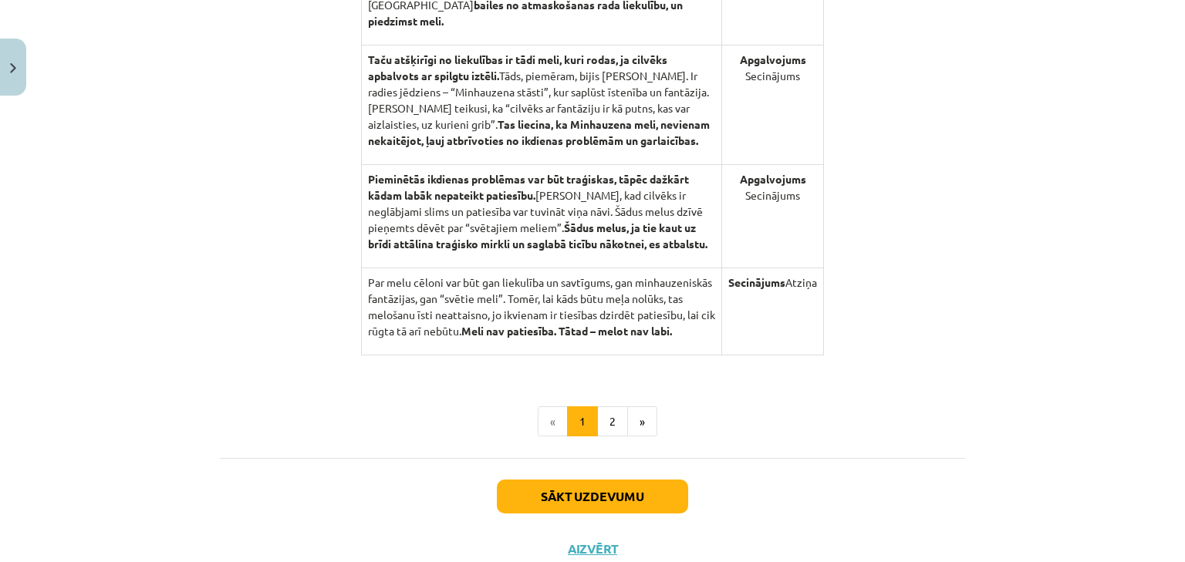
scroll to position [1636, 0]
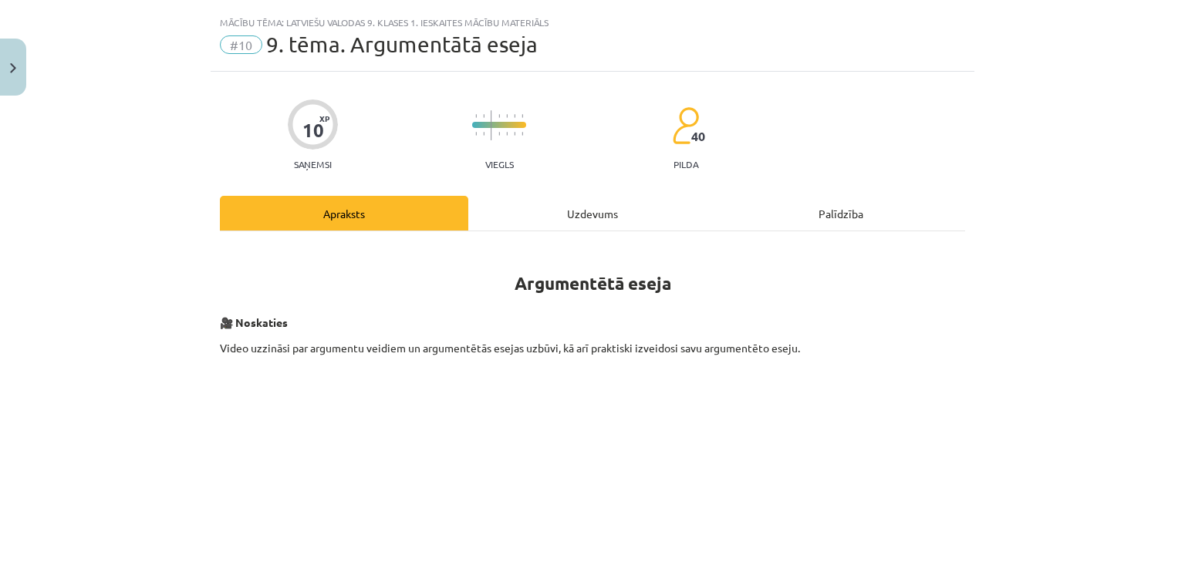
drag, startPoint x: 489, startPoint y: 235, endPoint x: 489, endPoint y: 222, distance: 12.3
click at [489, 222] on div "Uzdevums" at bounding box center [592, 213] width 248 height 35
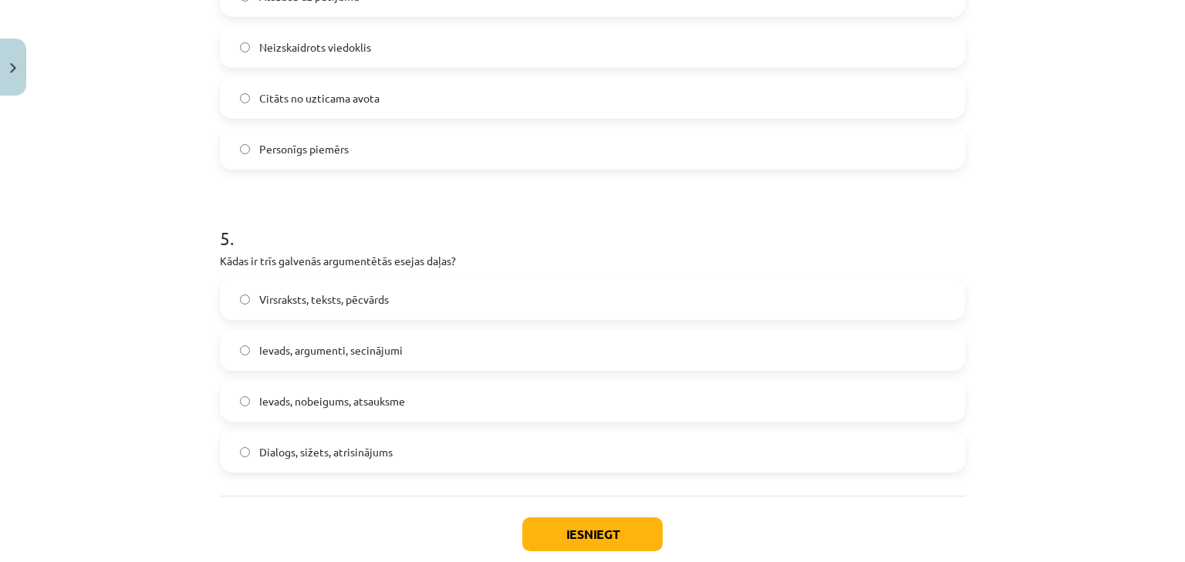
scroll to position [1408, 0]
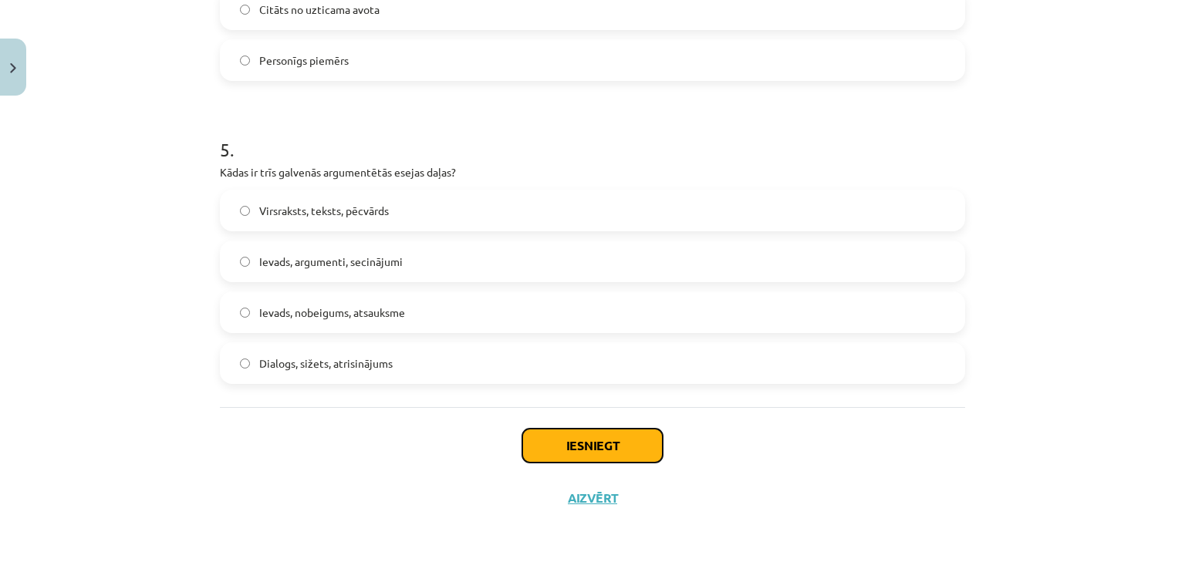
click at [578, 433] on button "Iesniegt" at bounding box center [592, 446] width 140 height 34
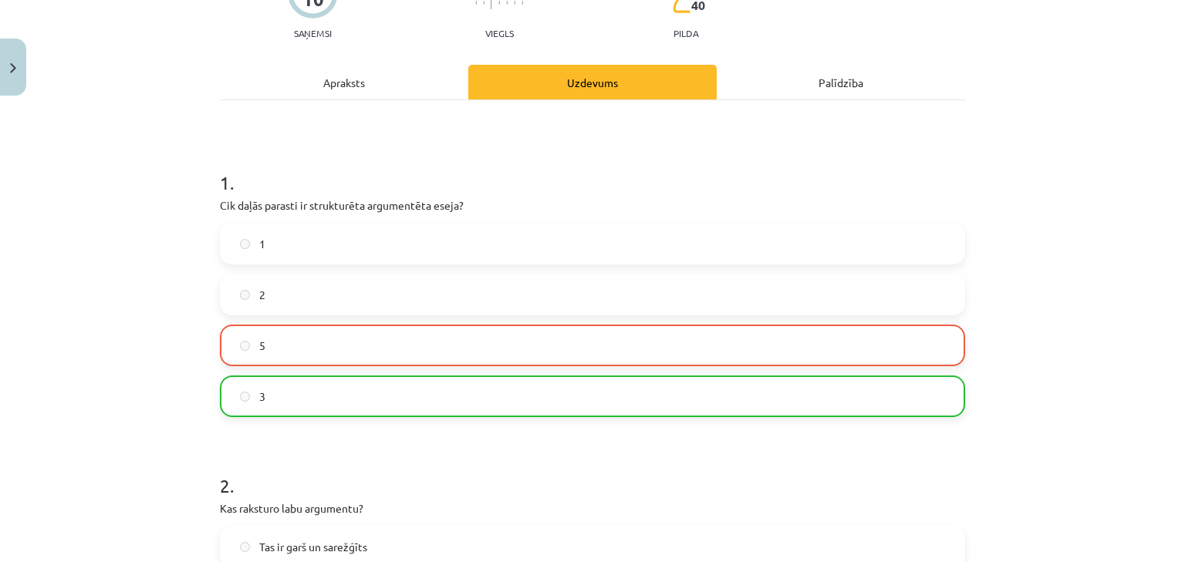
scroll to position [50, 0]
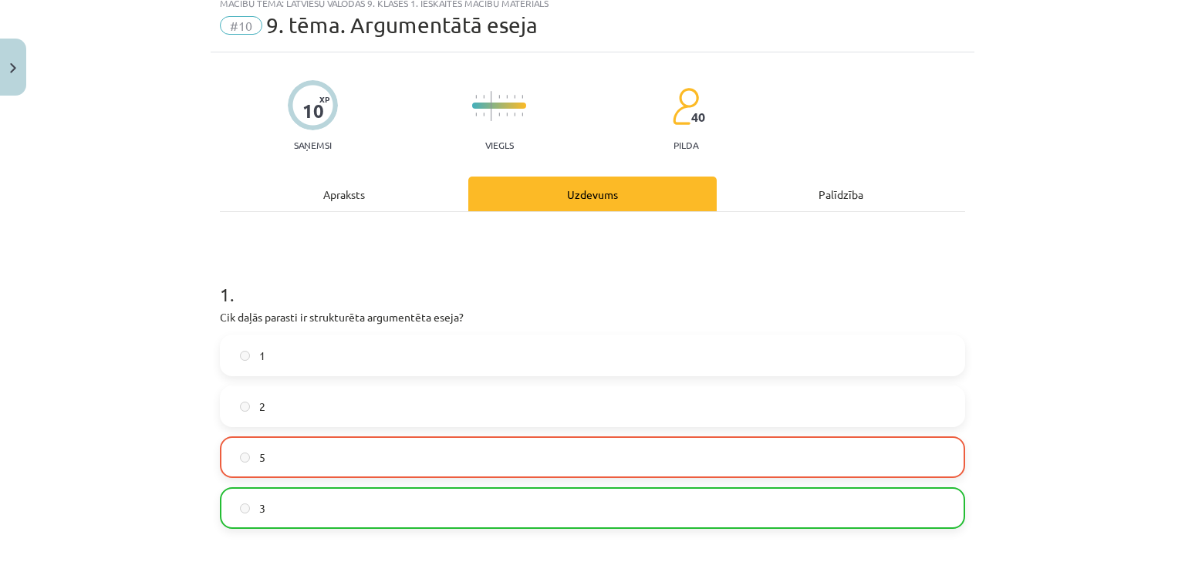
click at [295, 201] on div "Apraksts" at bounding box center [344, 194] width 248 height 35
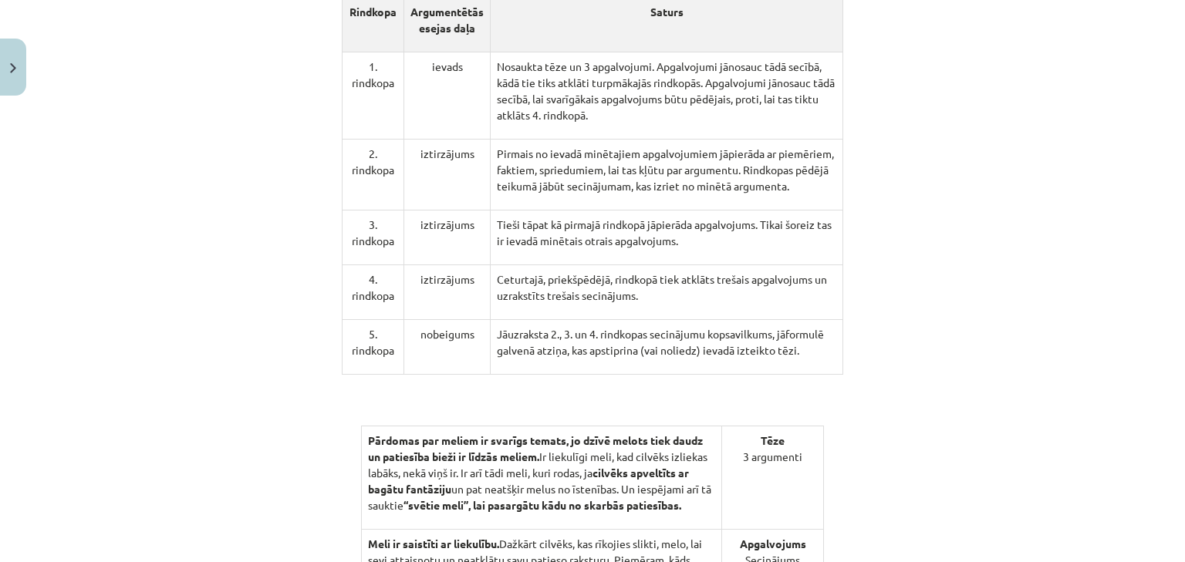
scroll to position [903, 0]
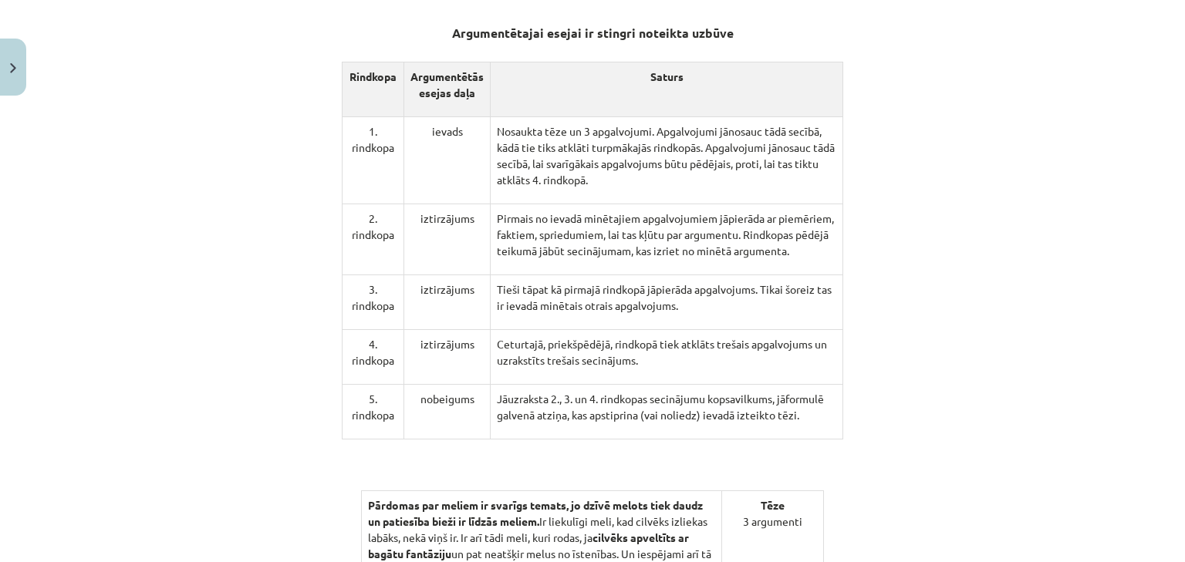
drag, startPoint x: 382, startPoint y: 318, endPoint x: 380, endPoint y: 410, distance: 92.6
click at [381, 314] on p "3. rindkopa" at bounding box center [373, 298] width 49 height 32
click at [377, 424] on p "5. rindkopa" at bounding box center [373, 407] width 49 height 32
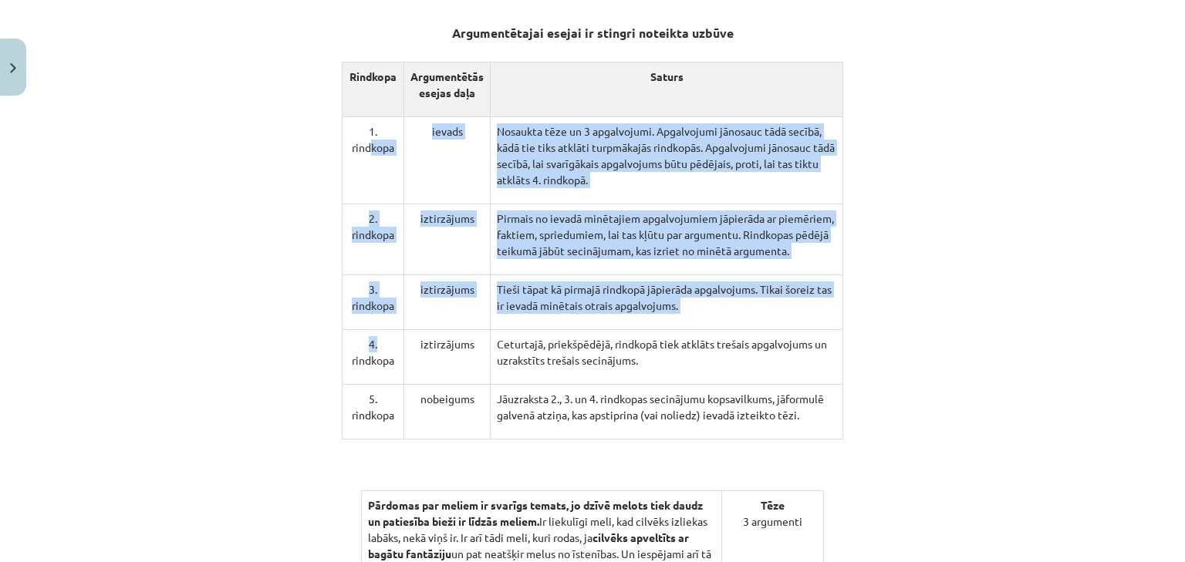
drag, startPoint x: 366, startPoint y: 158, endPoint x: 392, endPoint y: 367, distance: 210.7
click at [392, 360] on tbody "1. rindkopa ievads Nosaukta tēze un 3 apgalvojumi. Apgalvojumi jānosauc tādā se…" at bounding box center [593, 278] width 501 height 323
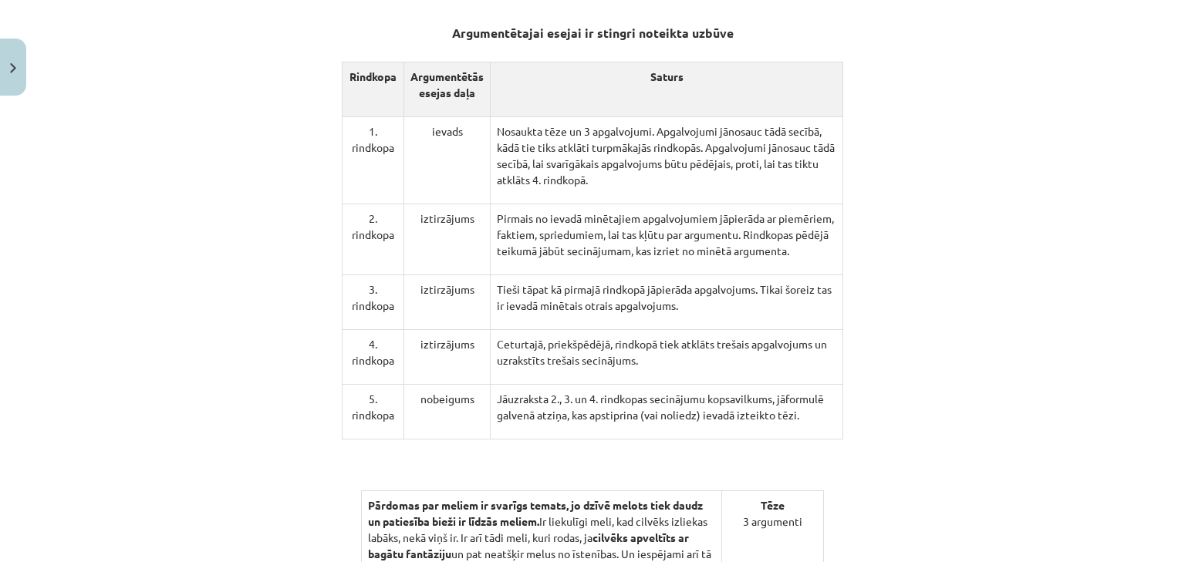
click at [392, 383] on td "4. rindkopa" at bounding box center [374, 356] width 62 height 55
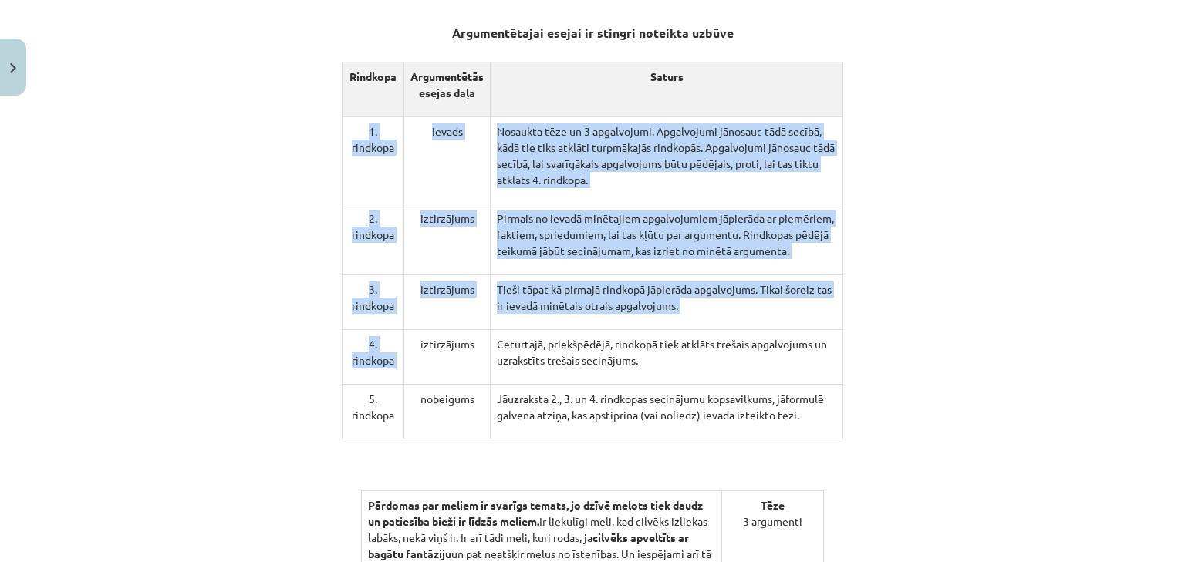
drag, startPoint x: 392, startPoint y: 383, endPoint x: 375, endPoint y: 191, distance: 192.9
click at [377, 158] on tbody "1. rindkopa ievads Nosaukta tēze un 3 apgalvojumi. Apgalvojumi jānosauc tādā se…" at bounding box center [593, 278] width 501 height 323
click at [380, 329] on td "3. rindkopa" at bounding box center [374, 302] width 62 height 55
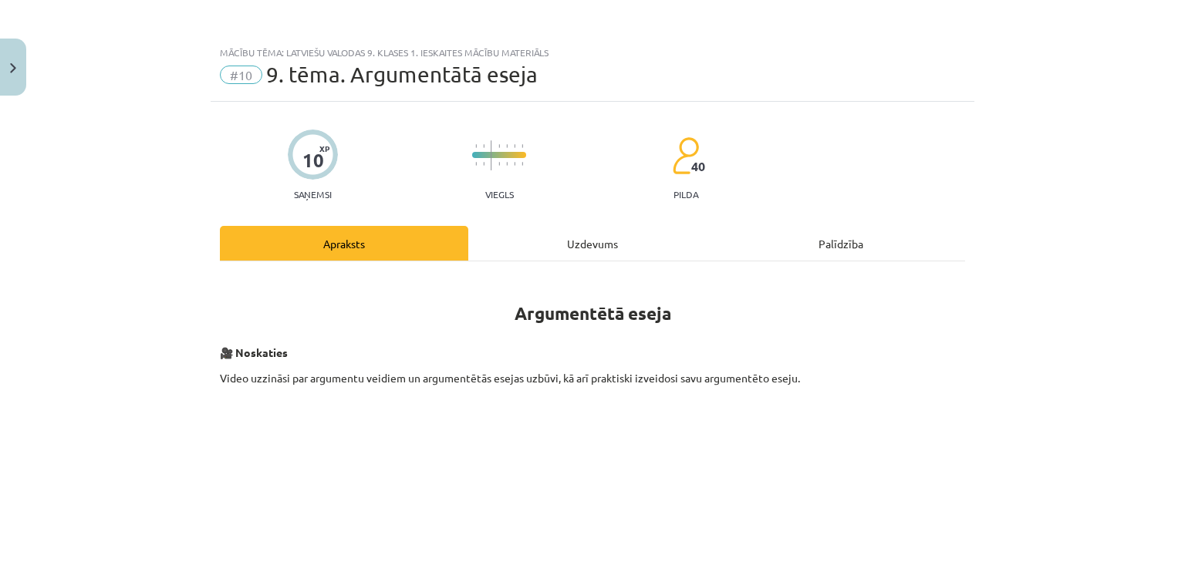
scroll to position [0, 0]
click at [571, 244] on div "Uzdevums" at bounding box center [592, 244] width 248 height 35
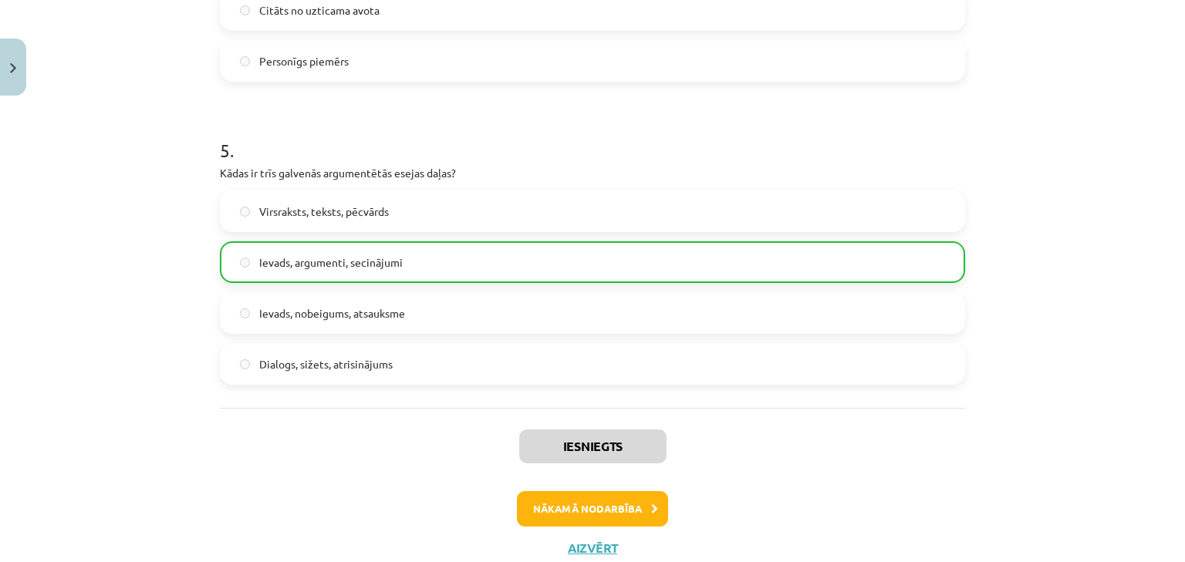
scroll to position [1457, 0]
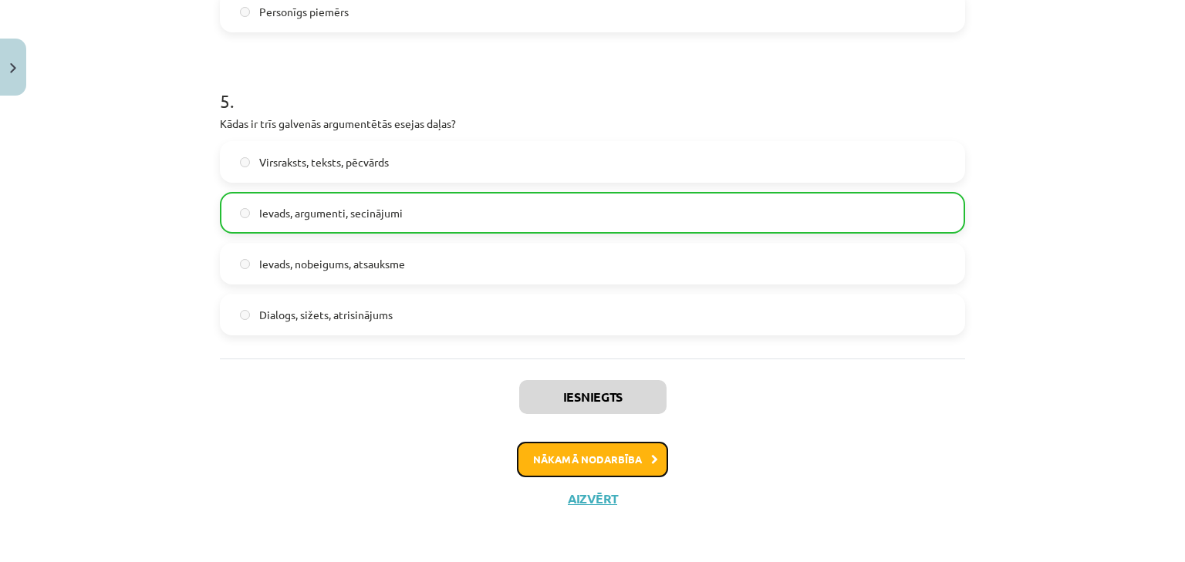
click at [624, 460] on button "Nākamā nodarbība" at bounding box center [592, 459] width 151 height 35
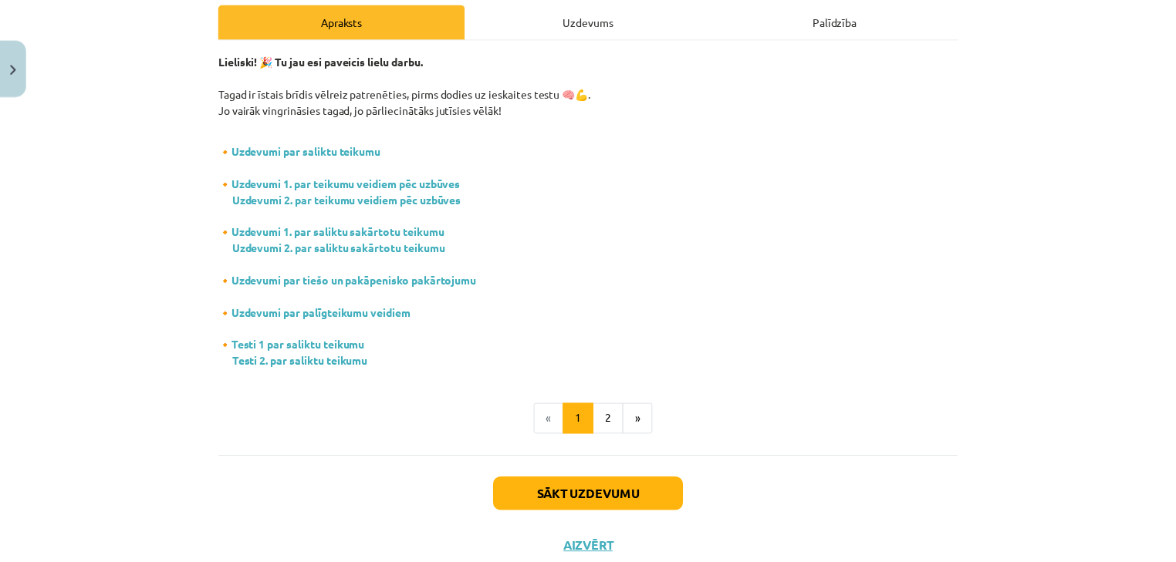
scroll to position [0, 0]
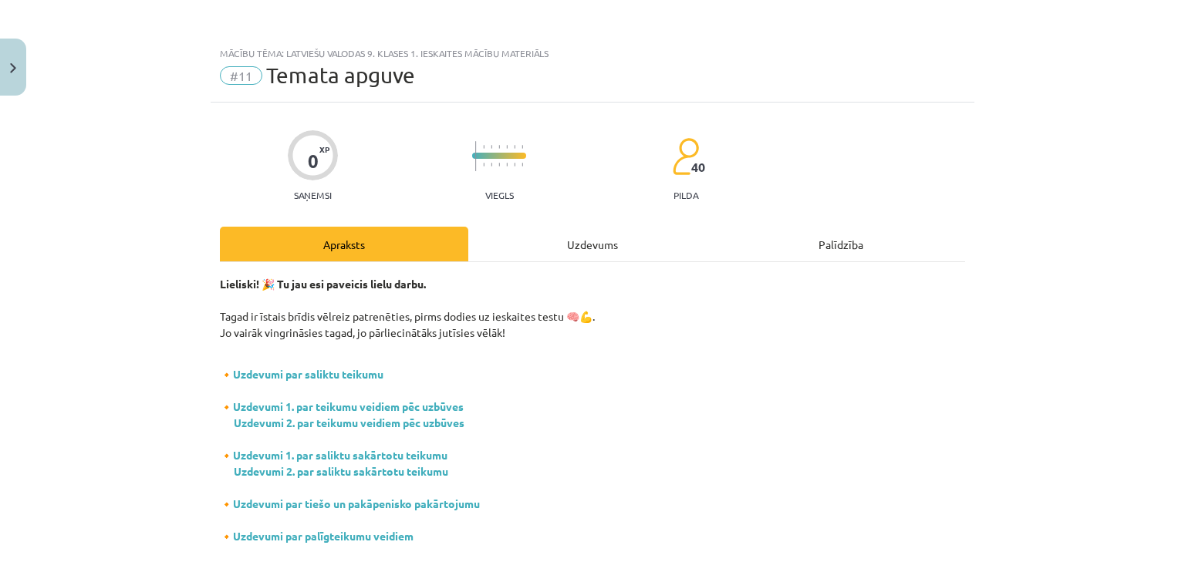
drag, startPoint x: 3, startPoint y: 56, endPoint x: 76, endPoint y: 25, distance: 79.2
click at [76, 25] on div "Mācību tēma: Latviešu valodas 9. klases 1. ieskaites mācību materiāls #11 Temat…" at bounding box center [592, 281] width 1185 height 562
click at [13, 56] on button "Close" at bounding box center [13, 67] width 26 height 57
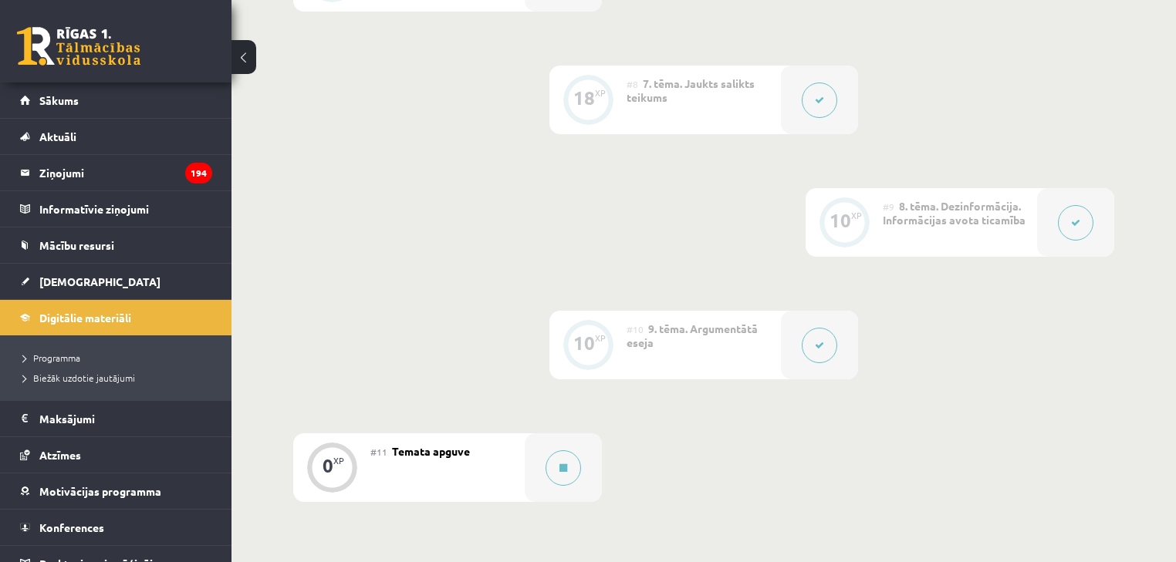
scroll to position [1358, 0]
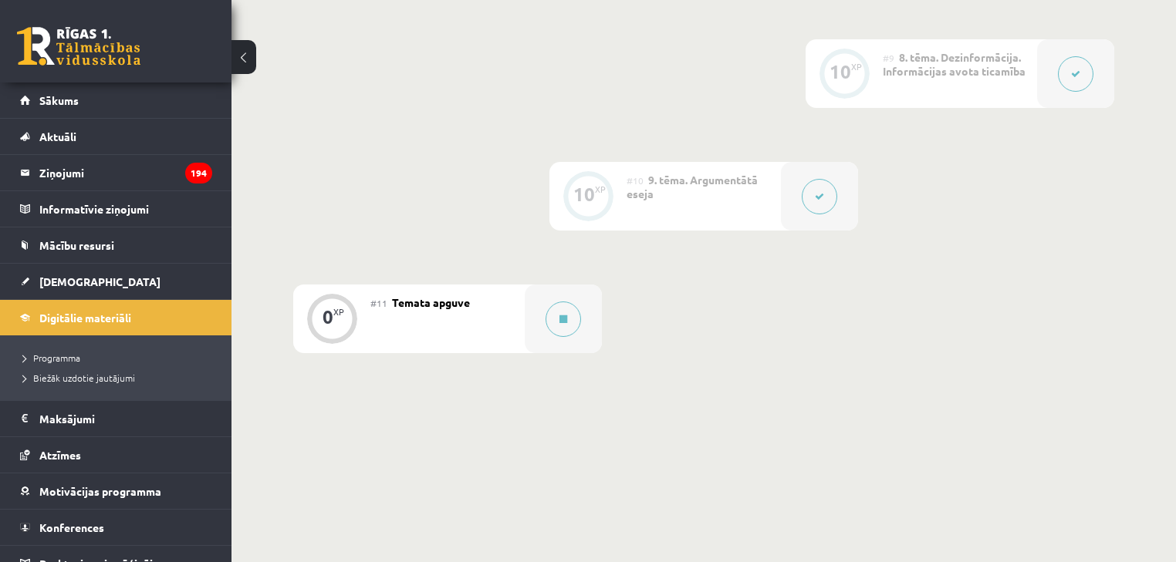
drag, startPoint x: 573, startPoint y: 318, endPoint x: 473, endPoint y: 335, distance: 101.0
drag, startPoint x: 473, startPoint y: 335, endPoint x: 426, endPoint y: 316, distance: 50.6
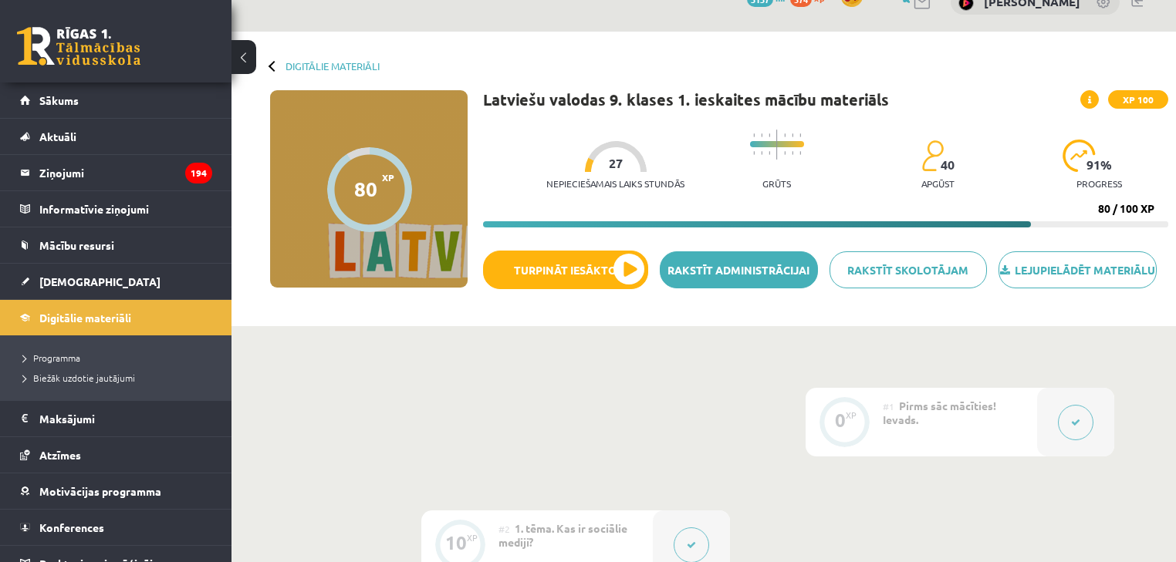
scroll to position [370, 0]
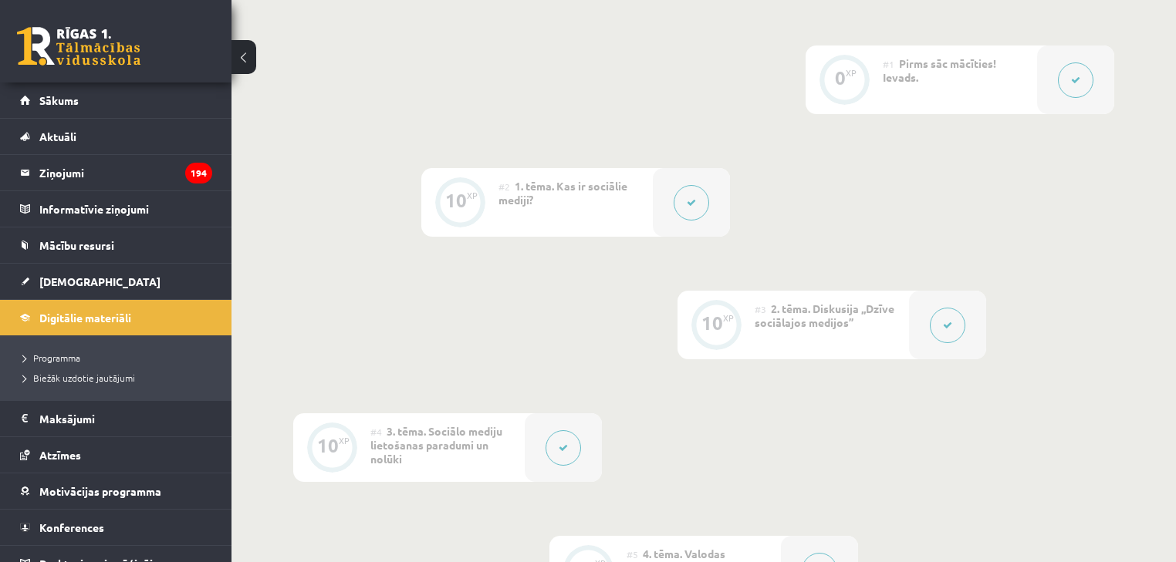
click at [607, 235] on div "#2 1. tēma. Kas ir sociālie mediji?" at bounding box center [575, 202] width 154 height 69
click at [699, 221] on button at bounding box center [691, 202] width 35 height 35
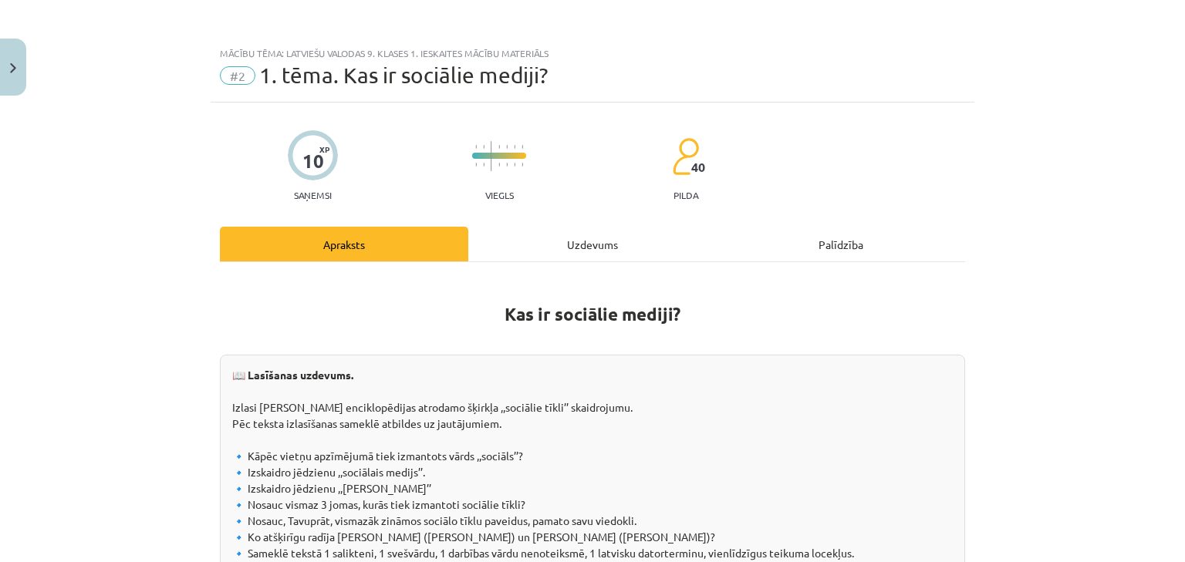
click at [34, 74] on div "Mācību tēma: Latviešu valodas 9. klases 1. ieskaites mācību materiāls #2 1. tēm…" at bounding box center [592, 281] width 1185 height 562
click at [24, 69] on button "Close" at bounding box center [13, 67] width 26 height 57
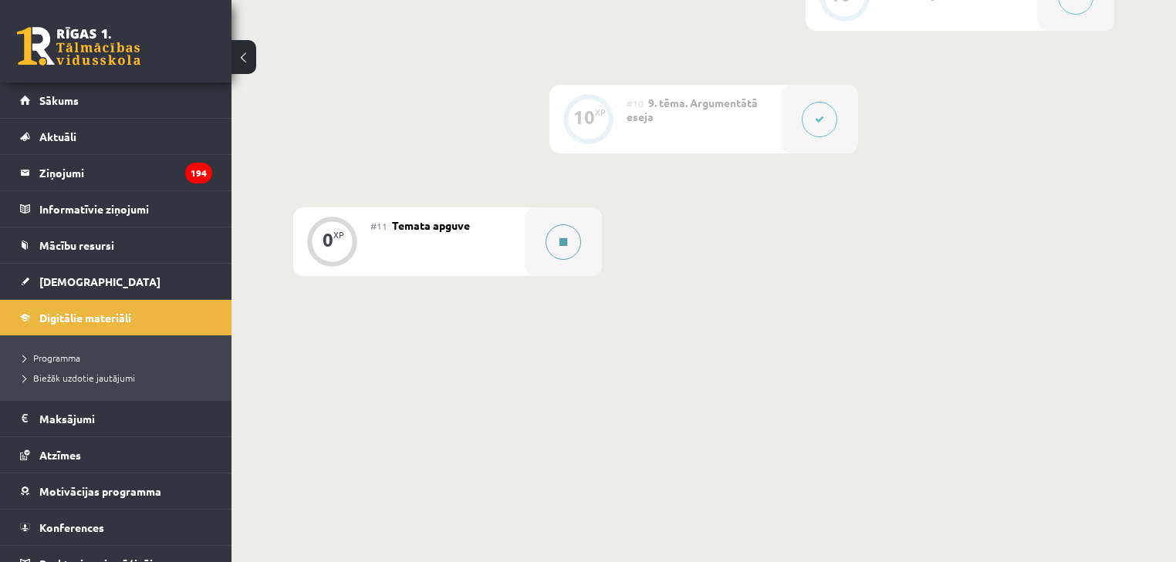
click at [565, 250] on button at bounding box center [563, 242] width 35 height 35
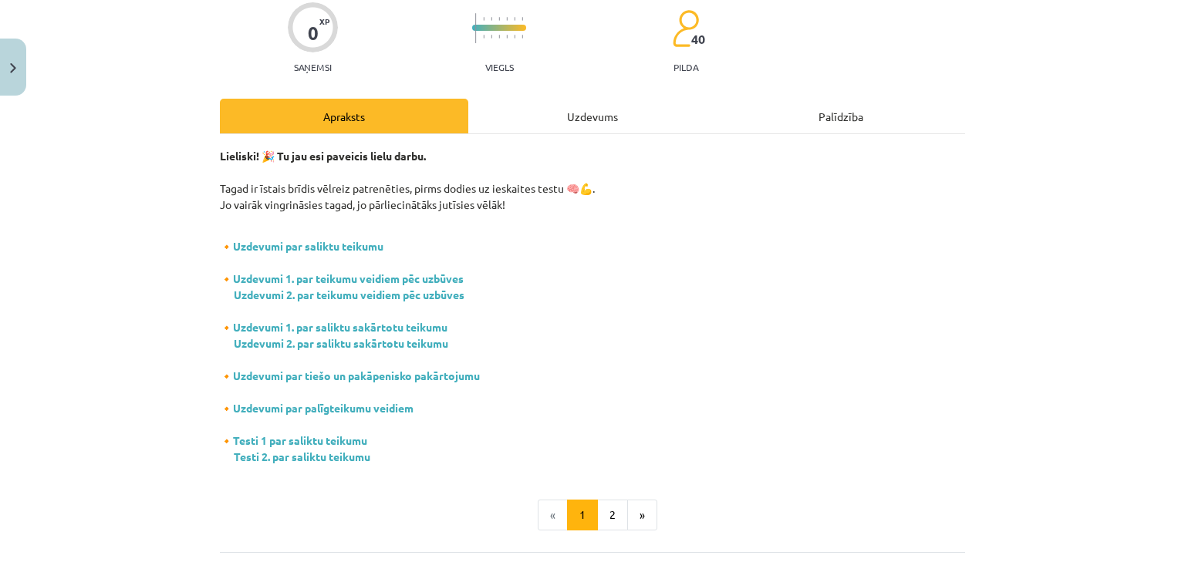
scroll to position [123, 0]
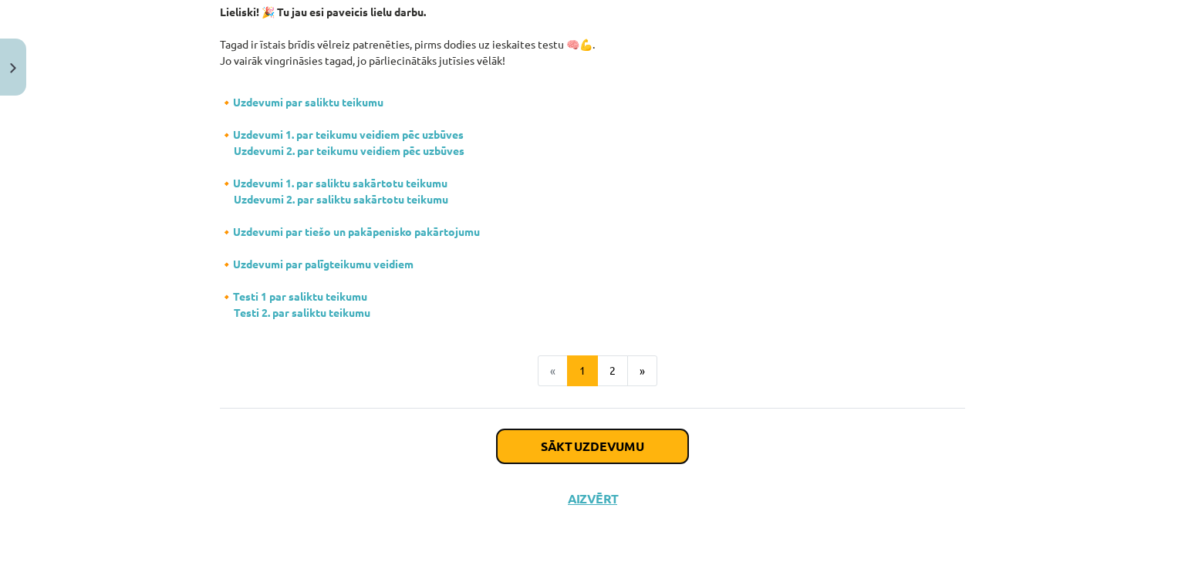
click at [591, 437] on button "Sākt uzdevumu" at bounding box center [592, 447] width 191 height 34
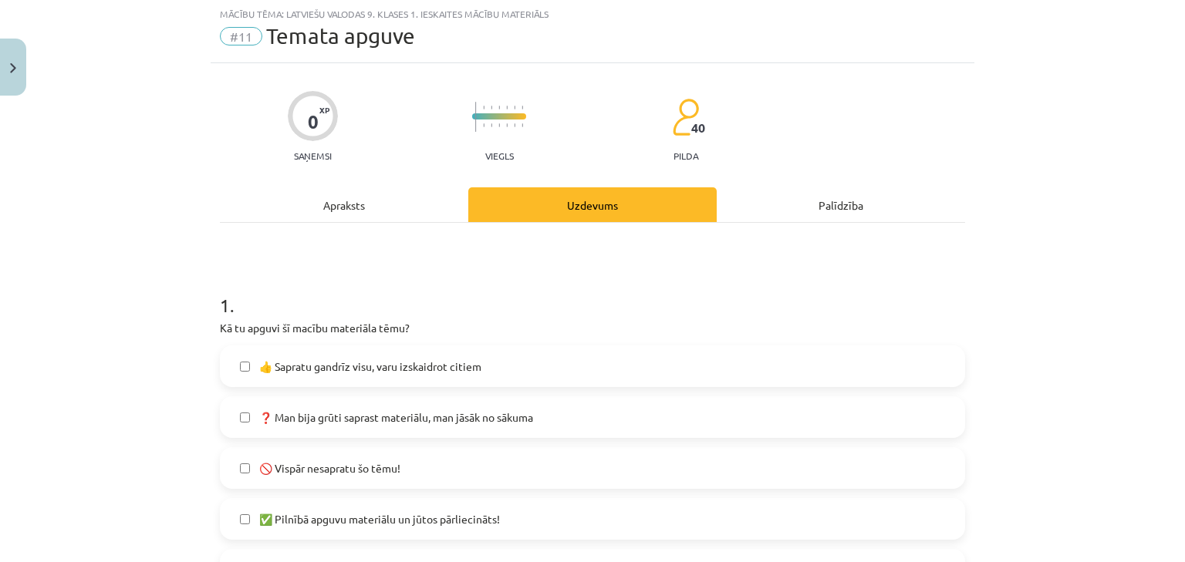
scroll to position [39, 0]
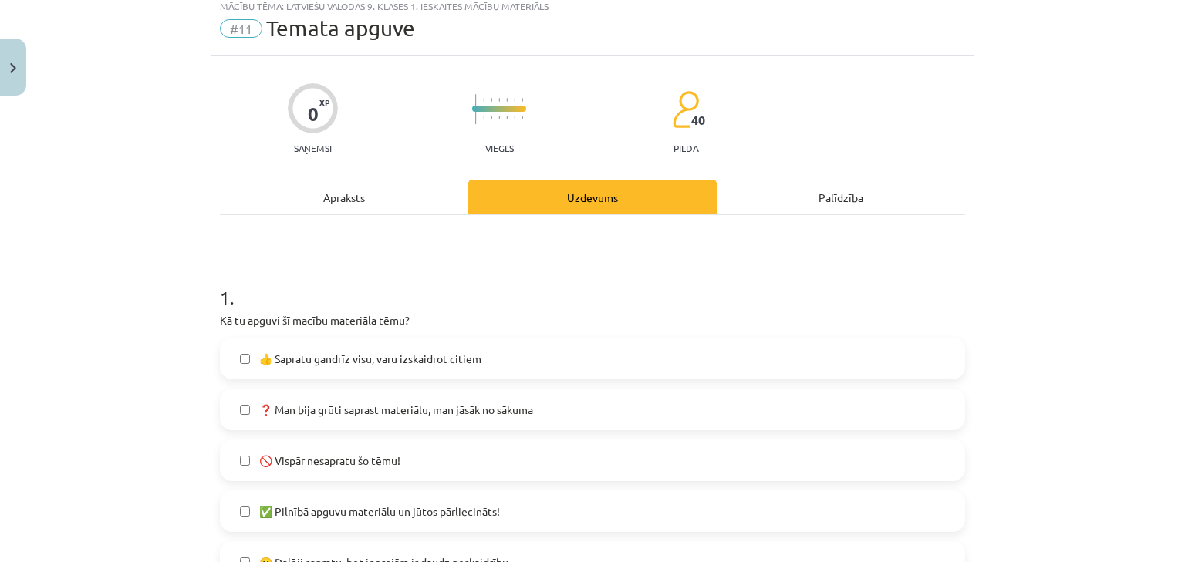
click at [379, 201] on div "Apraksts" at bounding box center [344, 197] width 248 height 35
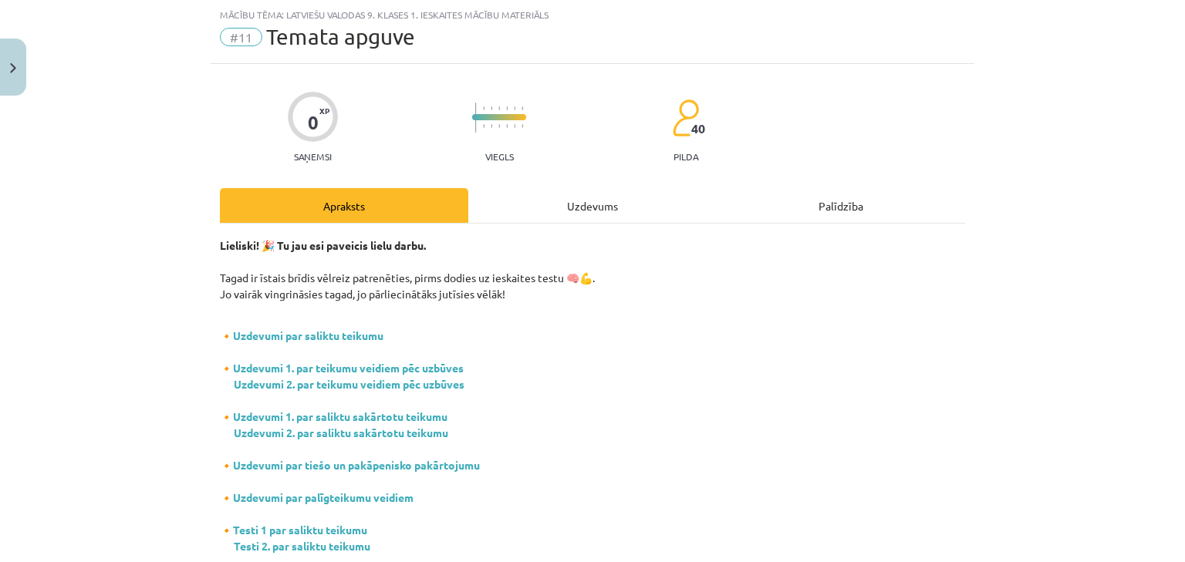
click at [490, 215] on div "Uzdevums" at bounding box center [592, 205] width 248 height 35
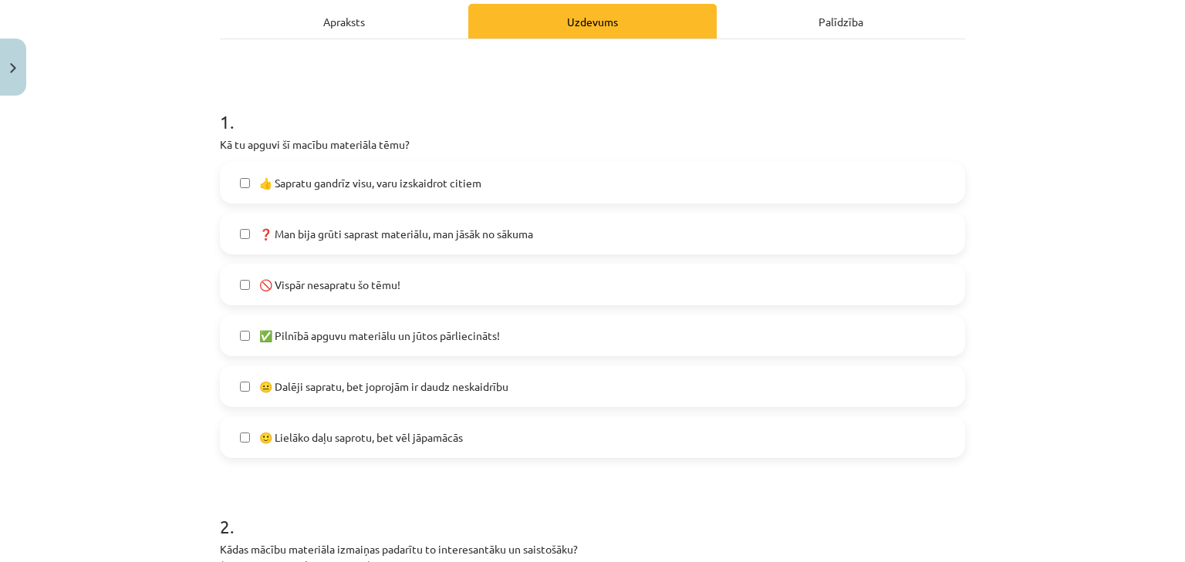
scroll to position [224, 0]
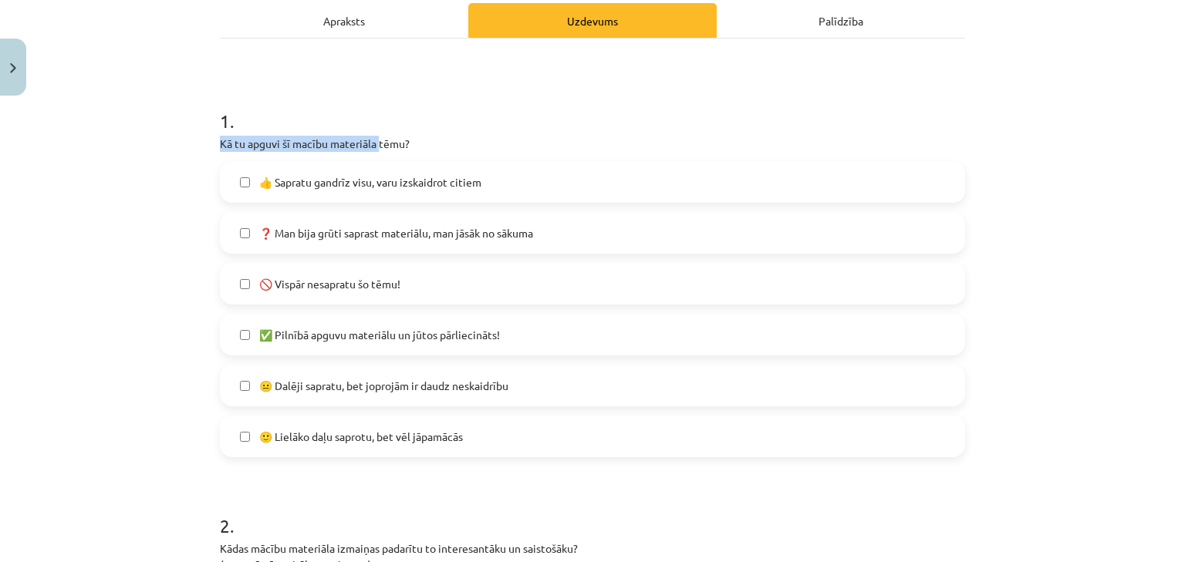
drag, startPoint x: 206, startPoint y: 143, endPoint x: 377, endPoint y: 153, distance: 170.8
click at [377, 152] on div "Mācību tēma: Latviešu valodas 9. klases 1. ieskaites mācību materiāls #11 Temat…" at bounding box center [592, 281] width 1185 height 562
click at [409, 150] on p "Kā tu apguvi šī macību materiāla tēmu?" at bounding box center [592, 144] width 745 height 16
click at [395, 390] on span "😐 Dalēji sapratu, bet joprojām ir daudz neskaidrību" at bounding box center [383, 386] width 249 height 16
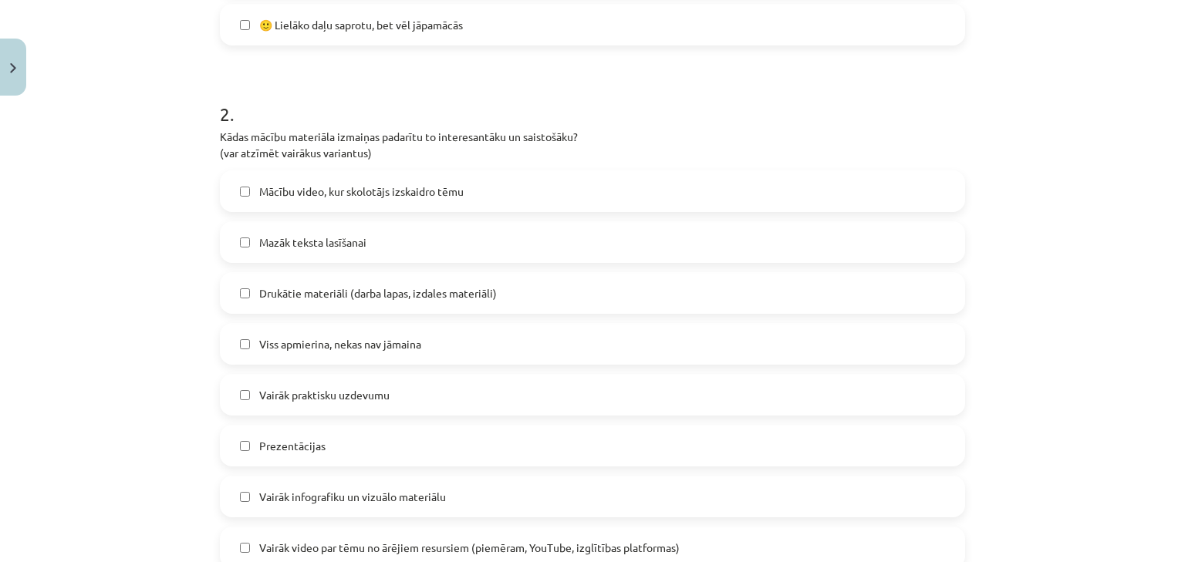
scroll to position [656, 0]
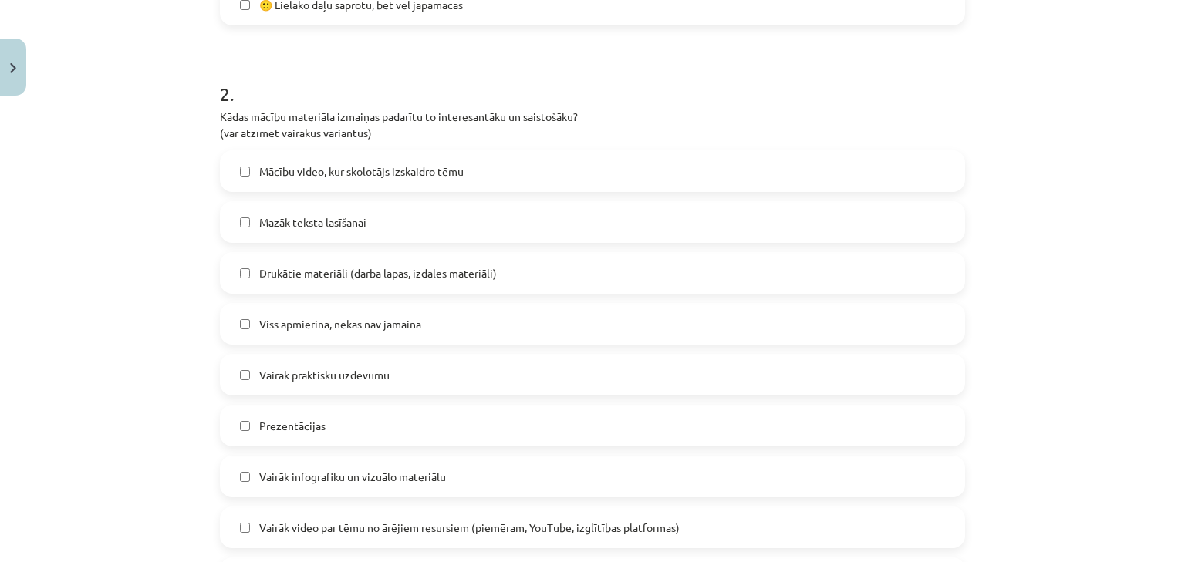
click at [329, 222] on span "Mazāk teksta lasīšanai" at bounding box center [312, 223] width 107 height 16
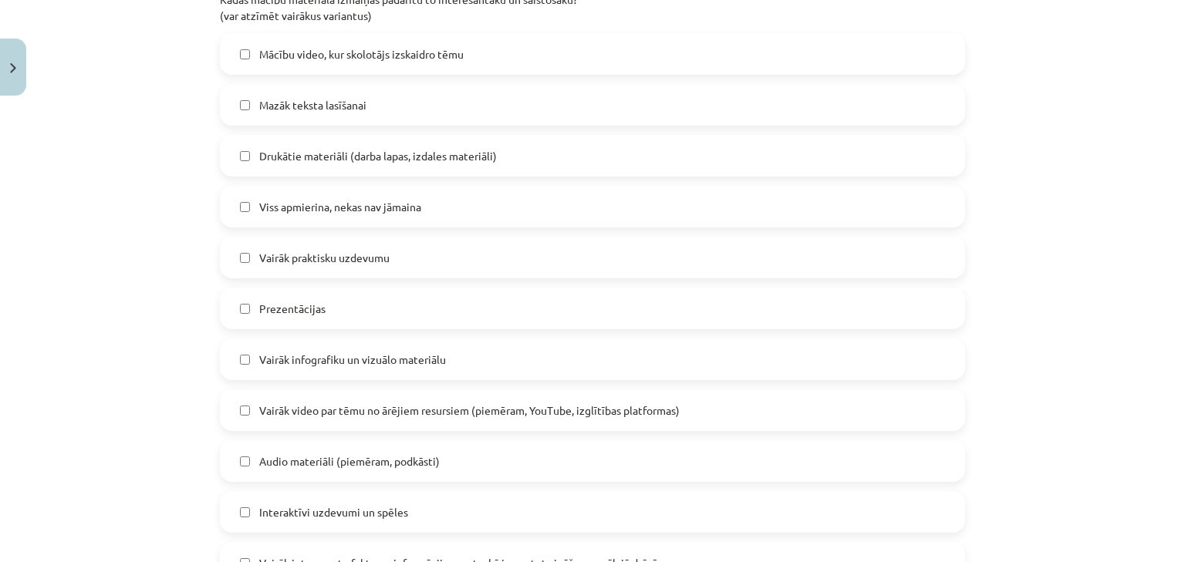
scroll to position [779, 0]
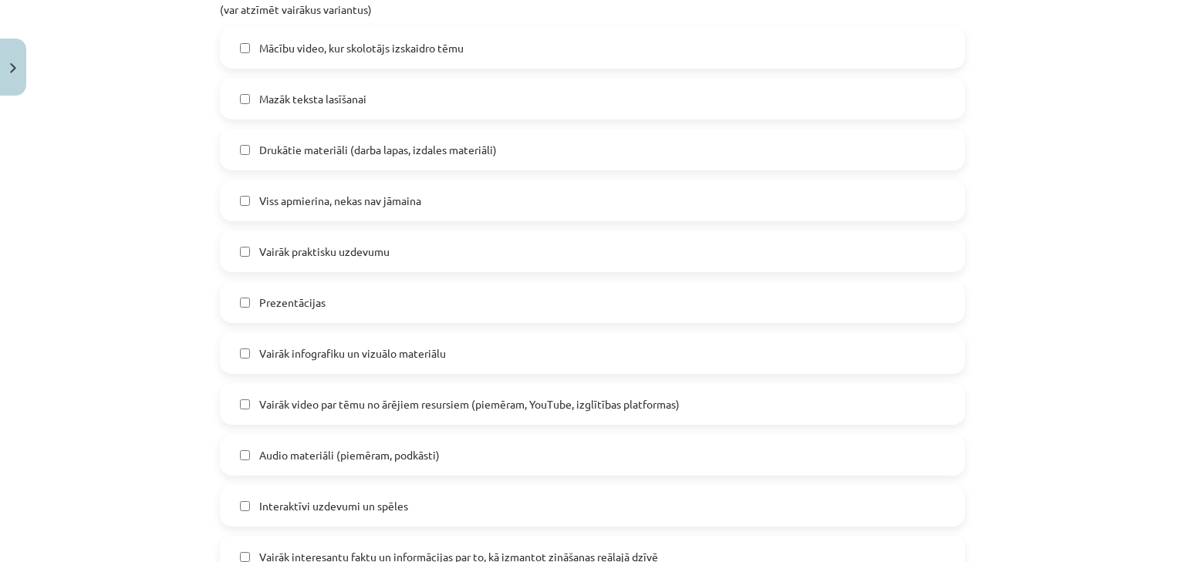
click at [339, 191] on label "Viss apmierina, nekas nav jāmaina" at bounding box center [592, 200] width 742 height 39
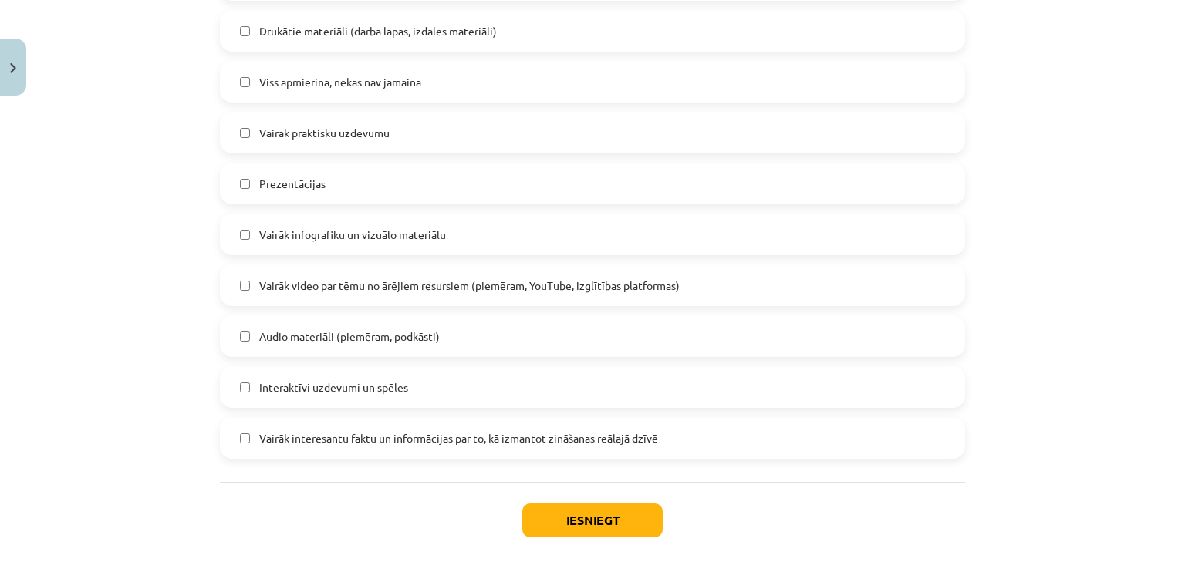
scroll to position [903, 0]
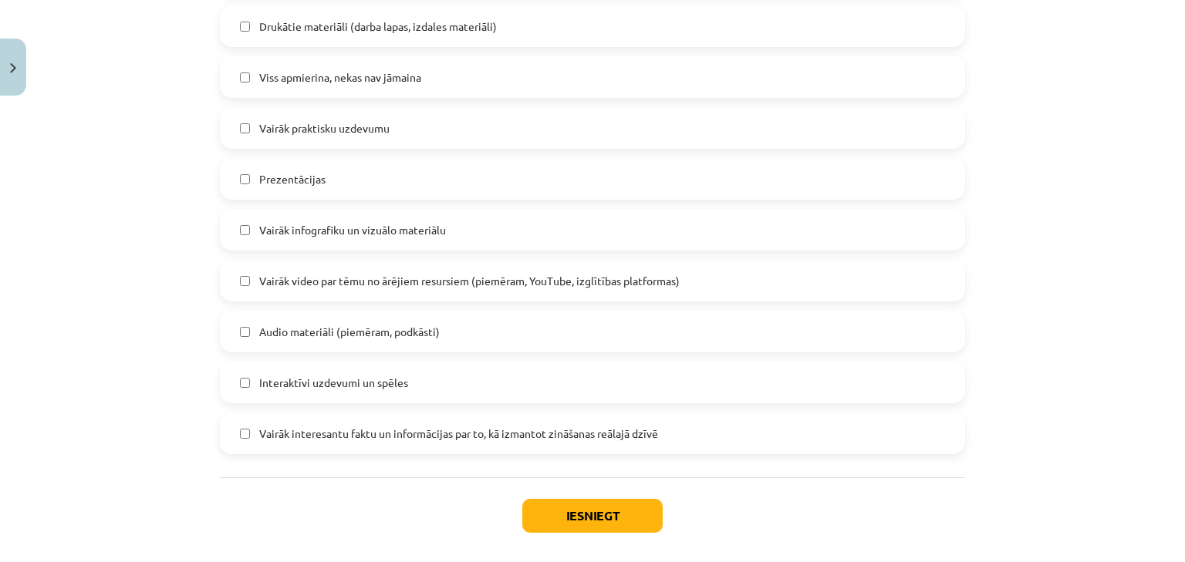
click at [312, 125] on span "Vairāk praktisku uzdevumu" at bounding box center [324, 128] width 130 height 16
click at [583, 512] on button "Iesniegt" at bounding box center [592, 516] width 140 height 34
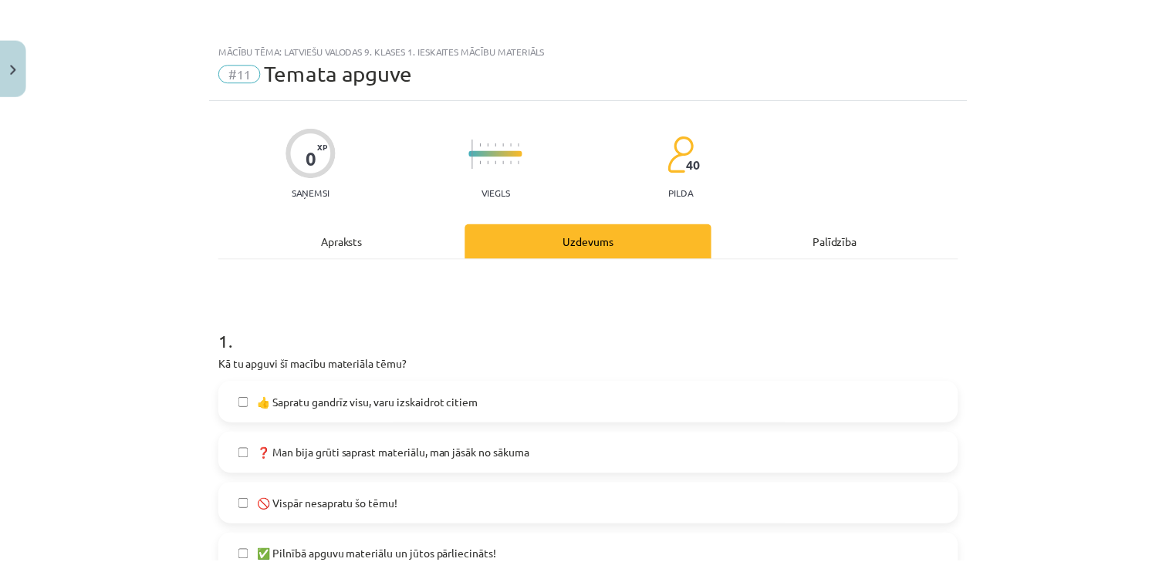
scroll to position [0, 0]
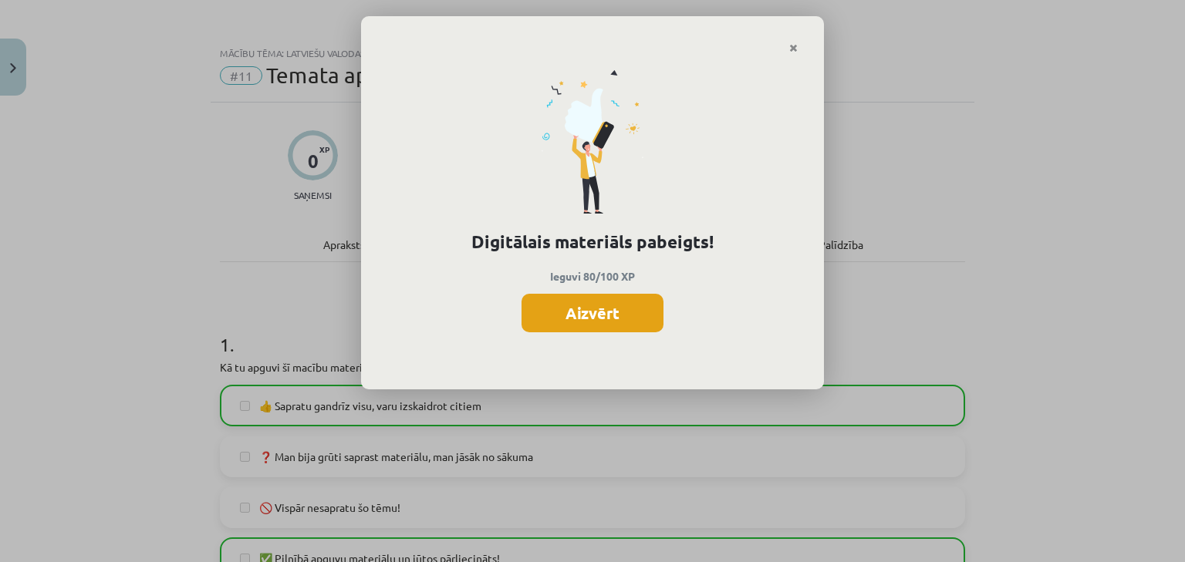
click at [617, 296] on button "Aizvērt" at bounding box center [593, 313] width 142 height 39
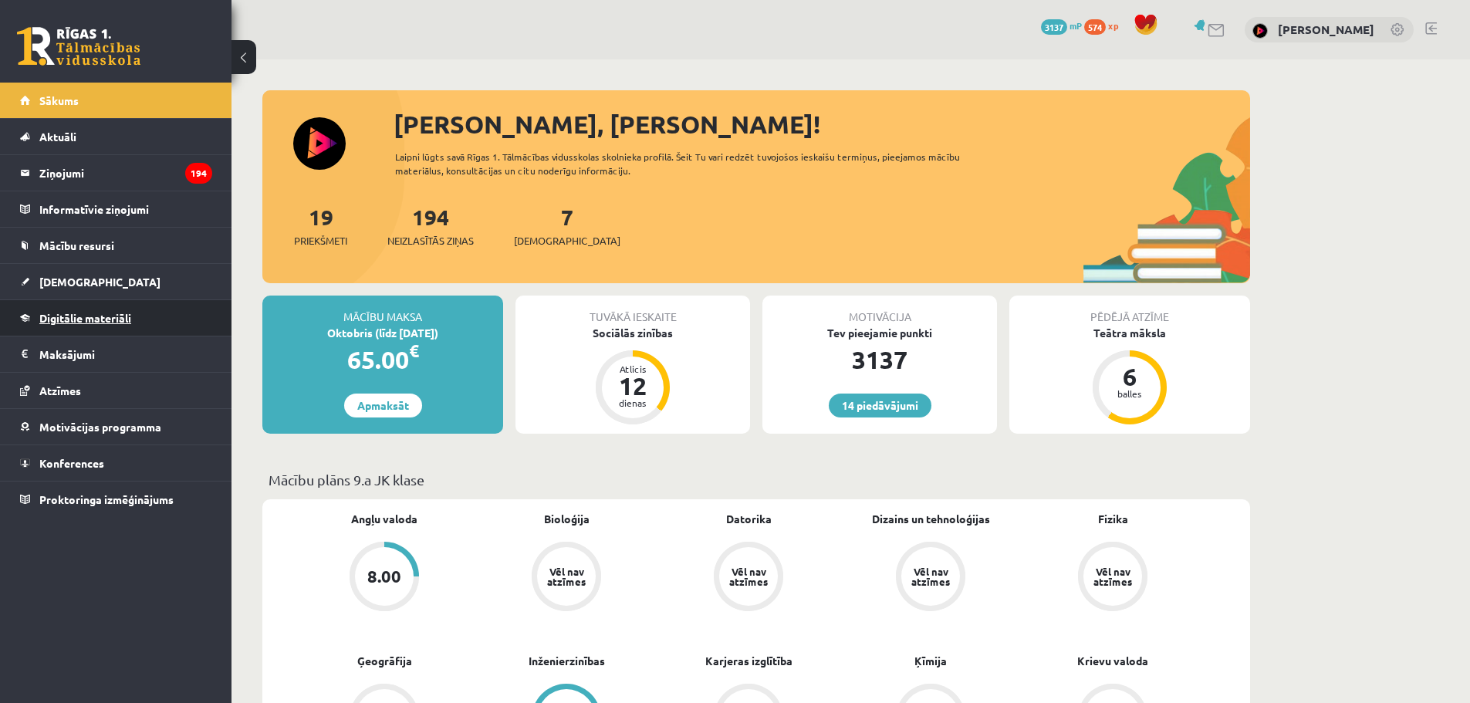
click at [92, 326] on link "Digitālie materiāli" at bounding box center [116, 317] width 192 height 35
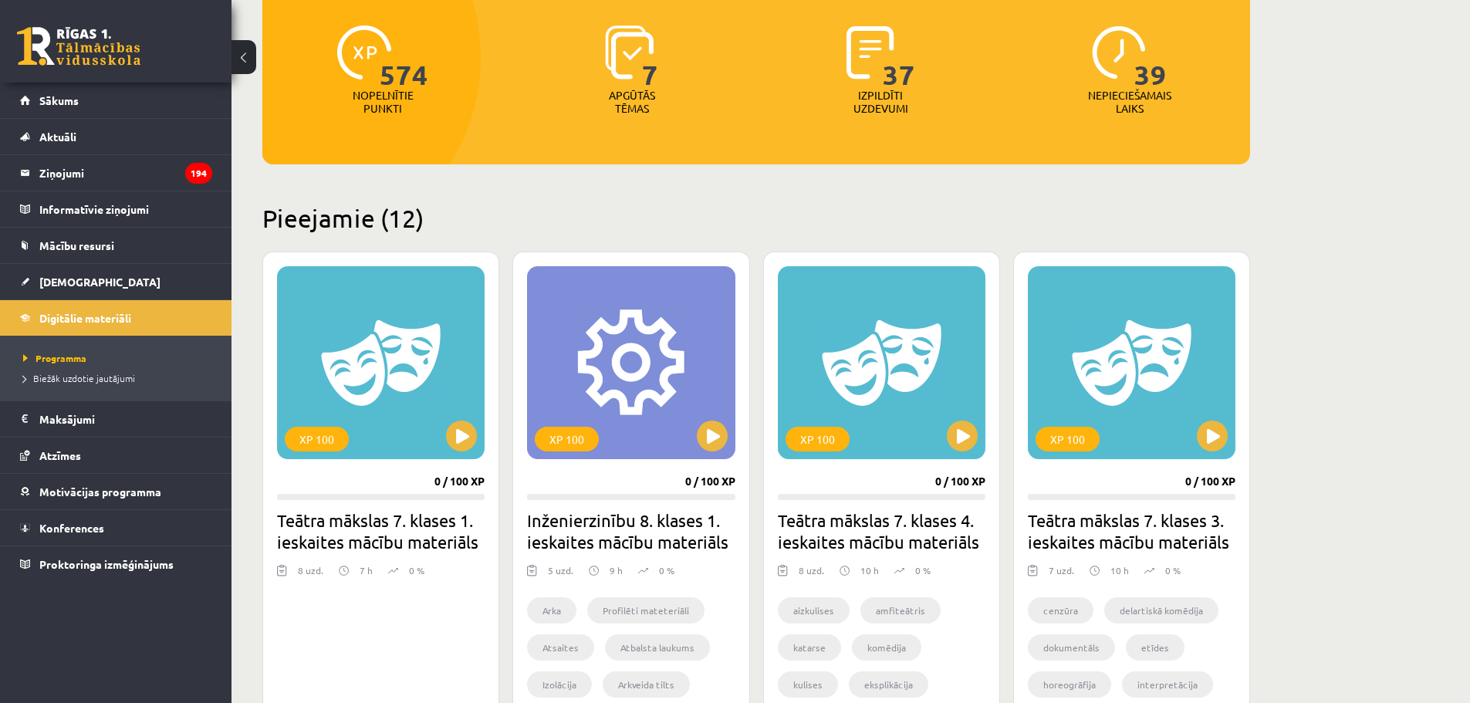
scroll to position [231, 0]
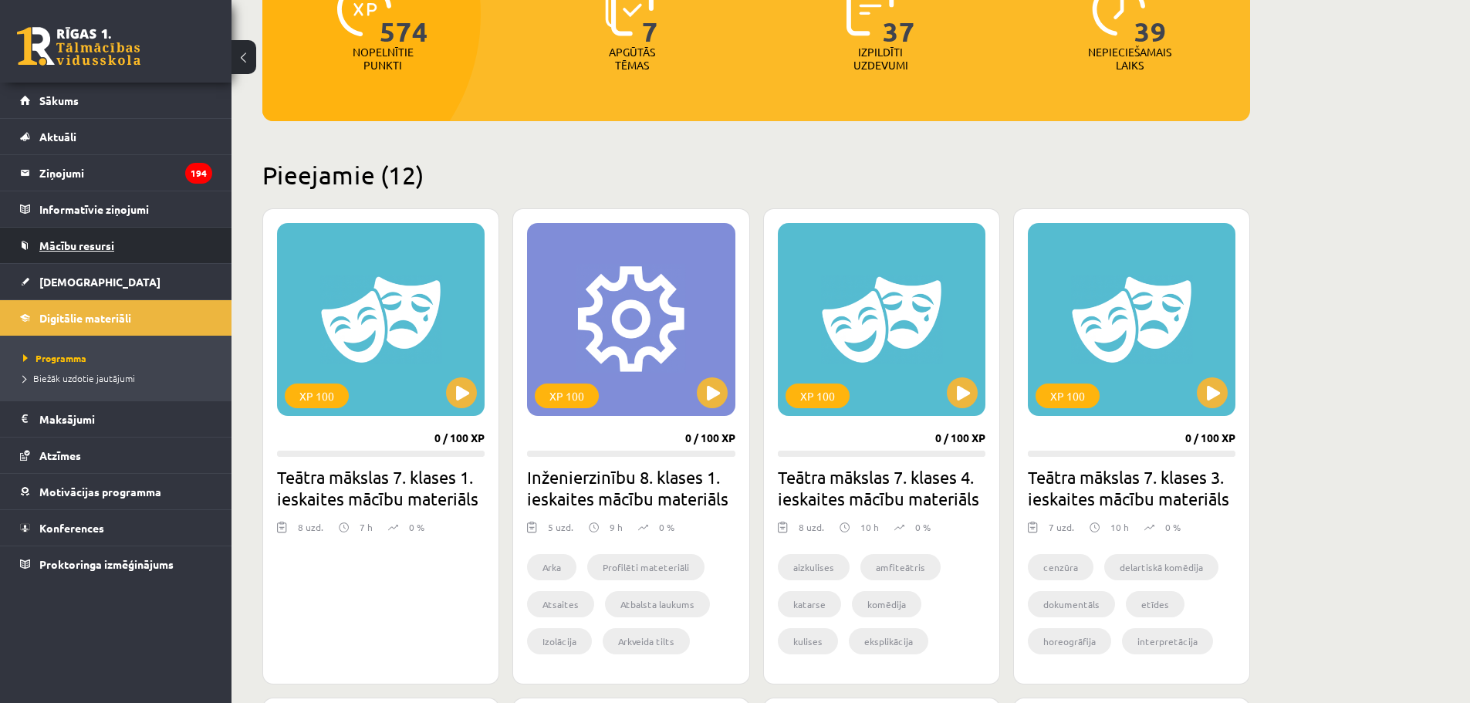
click at [113, 244] on span "Mācību resursi" at bounding box center [76, 245] width 75 height 14
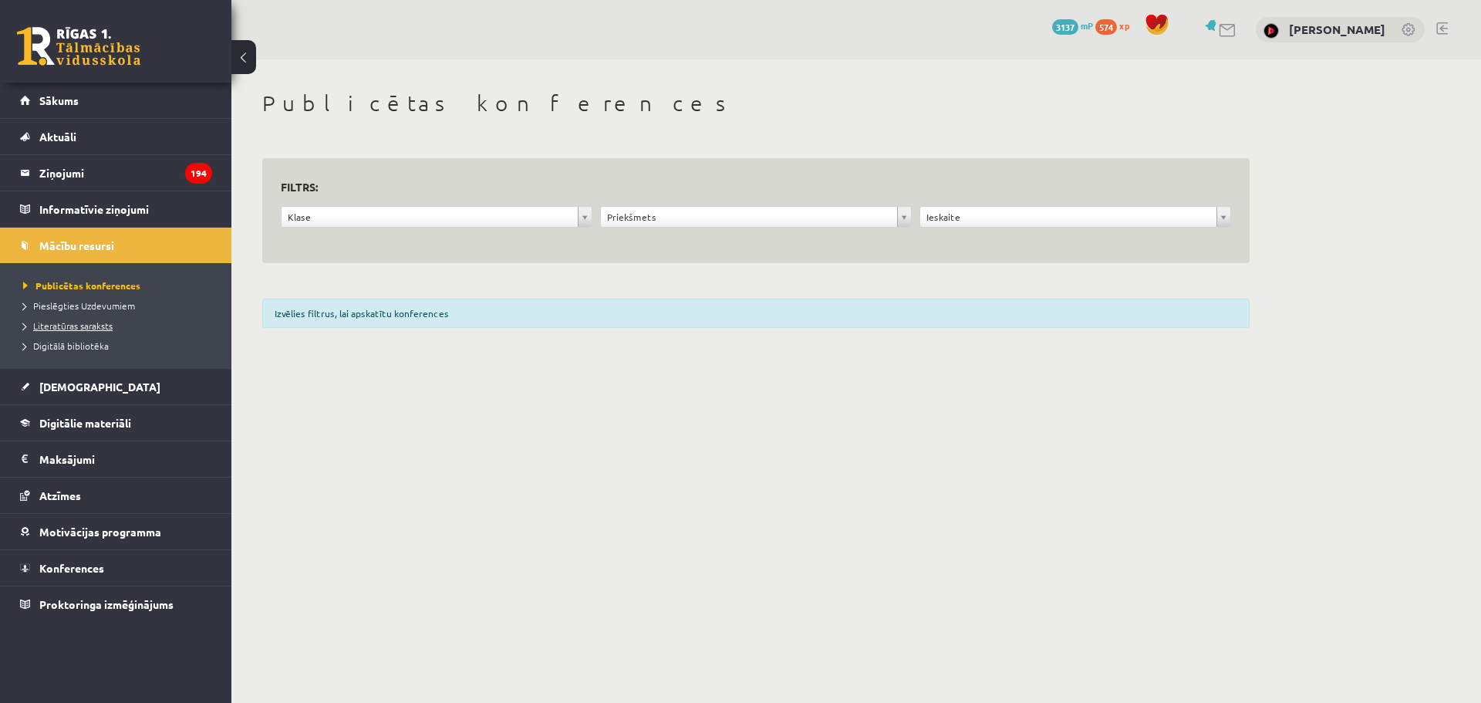
click at [96, 319] on link "Literatūras saraksts" at bounding box center [119, 326] width 193 height 14
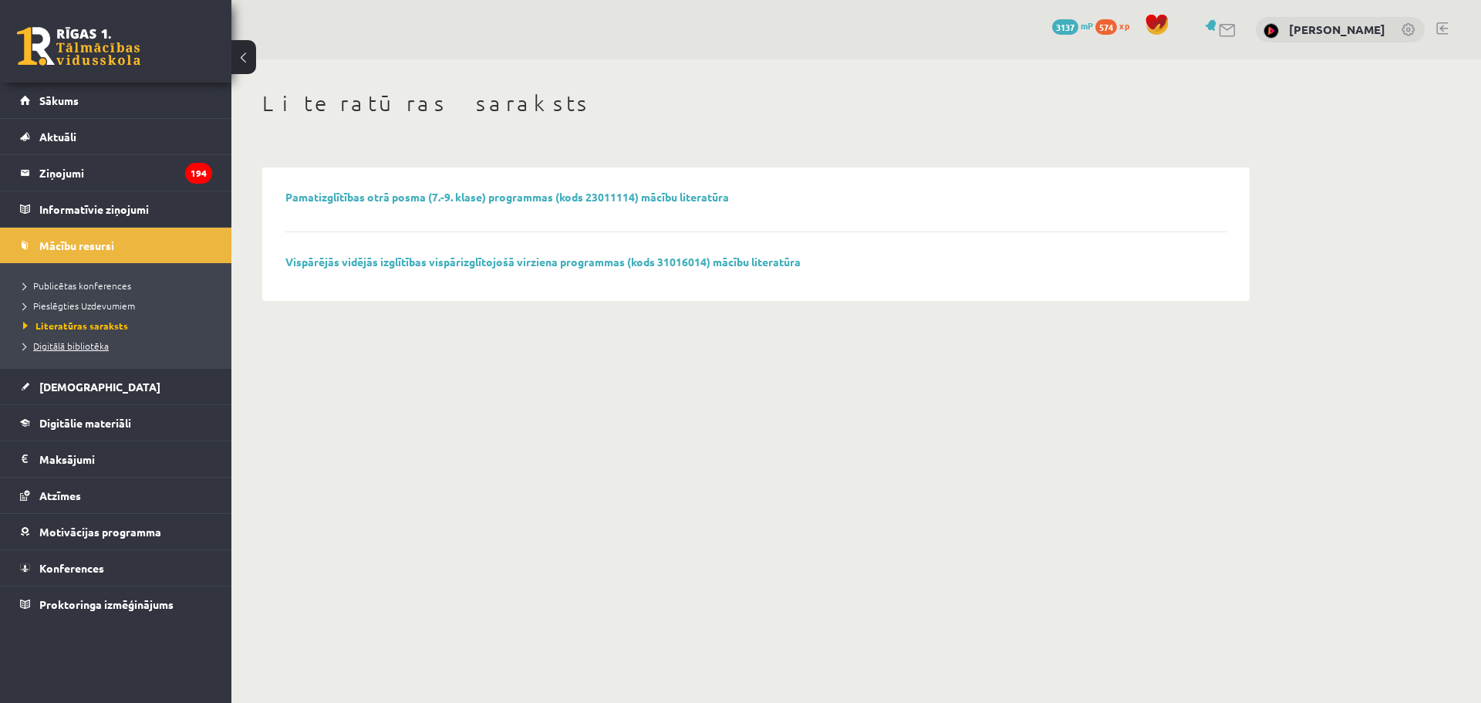
click at [98, 339] on link "Digitālā bibliotēka" at bounding box center [119, 346] width 193 height 14
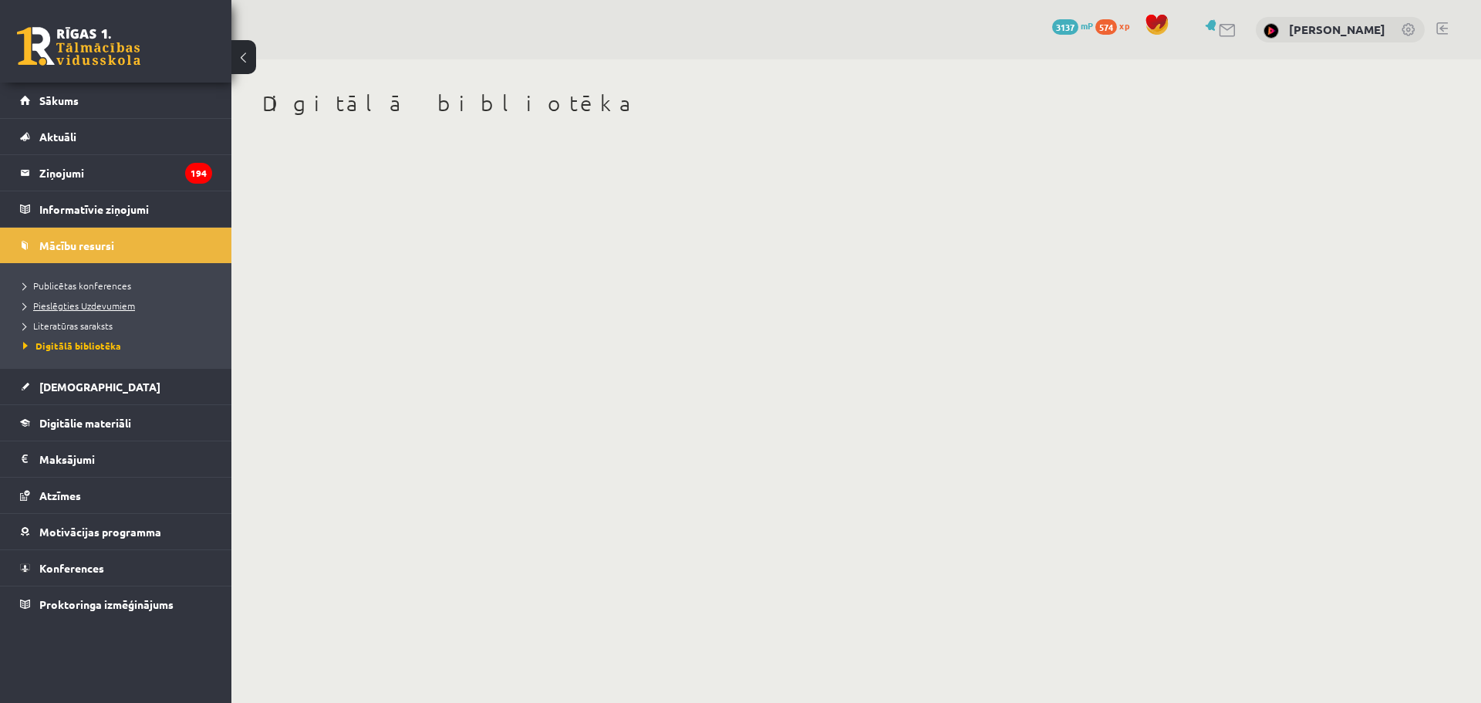
click at [112, 304] on span "Pieslēgties Uzdevumiem" at bounding box center [79, 305] width 112 height 12
click at [63, 378] on link "[DEMOGRAPHIC_DATA]" at bounding box center [116, 386] width 192 height 35
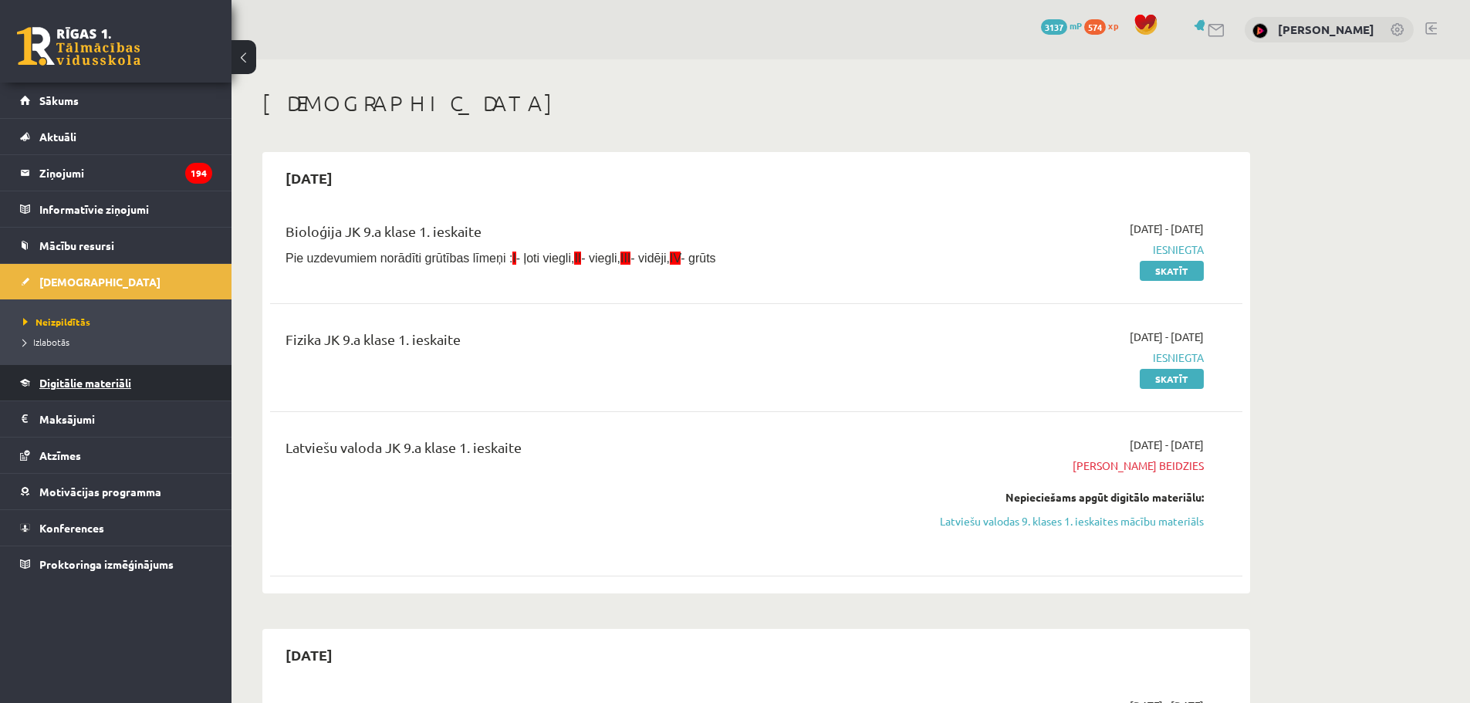
click at [63, 378] on span "Digitālie materiāli" at bounding box center [85, 383] width 92 height 14
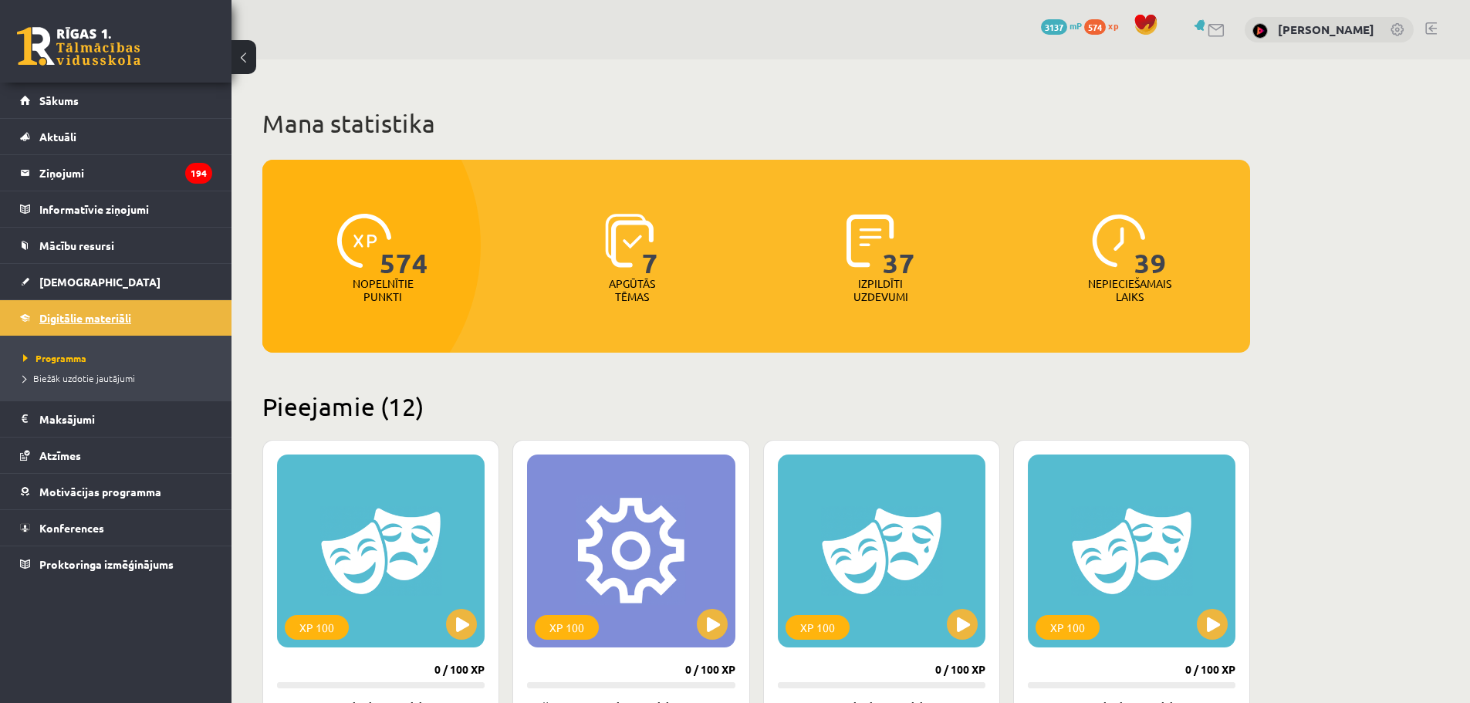
click at [63, 378] on span "Biežāk uzdotie jautājumi" at bounding box center [79, 378] width 112 height 12
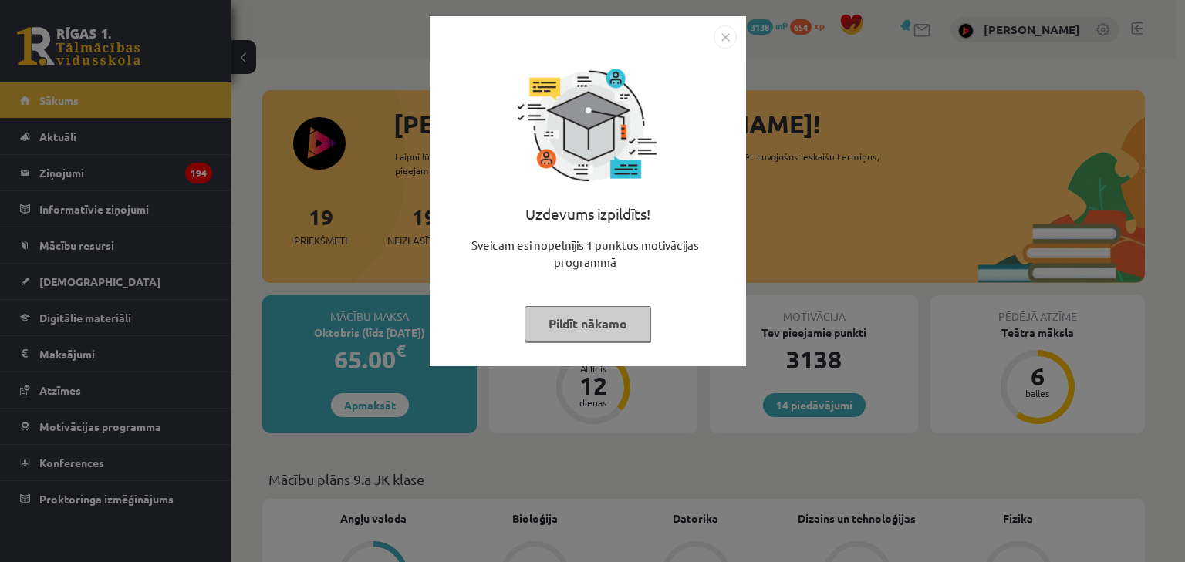
click at [623, 312] on button "Pildīt nākamo" at bounding box center [588, 323] width 127 height 35
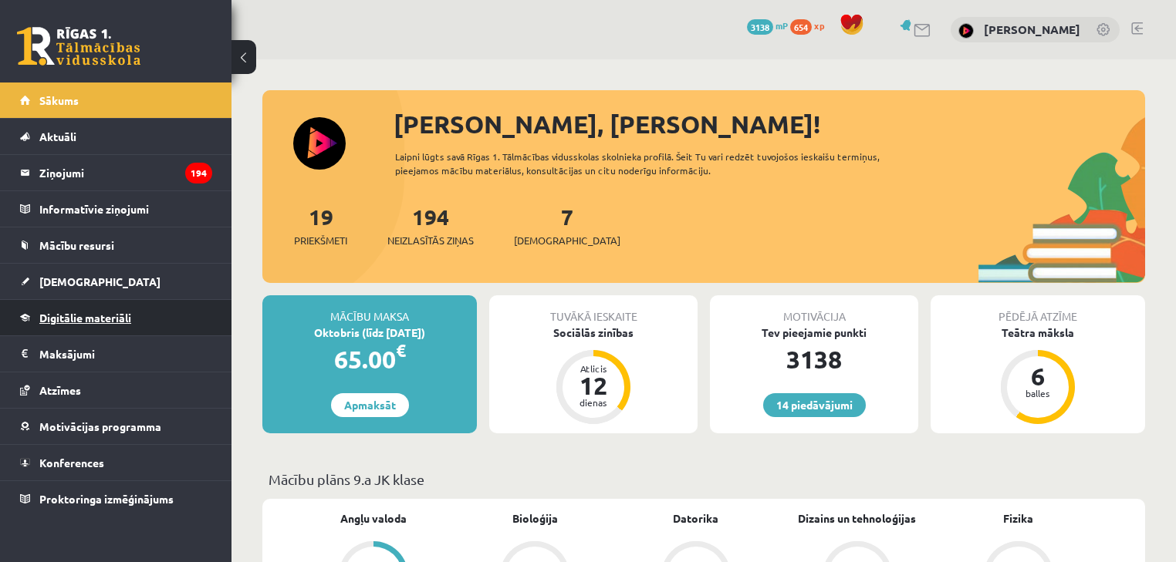
click at [66, 317] on span "Digitālie materiāli" at bounding box center [85, 318] width 92 height 14
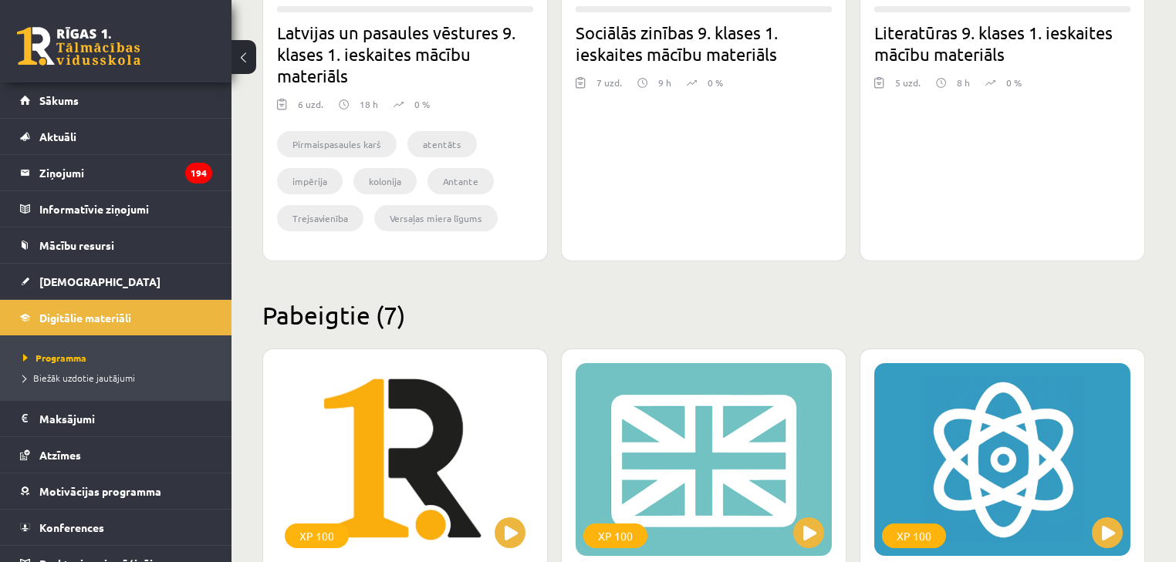
scroll to position [2037, 0]
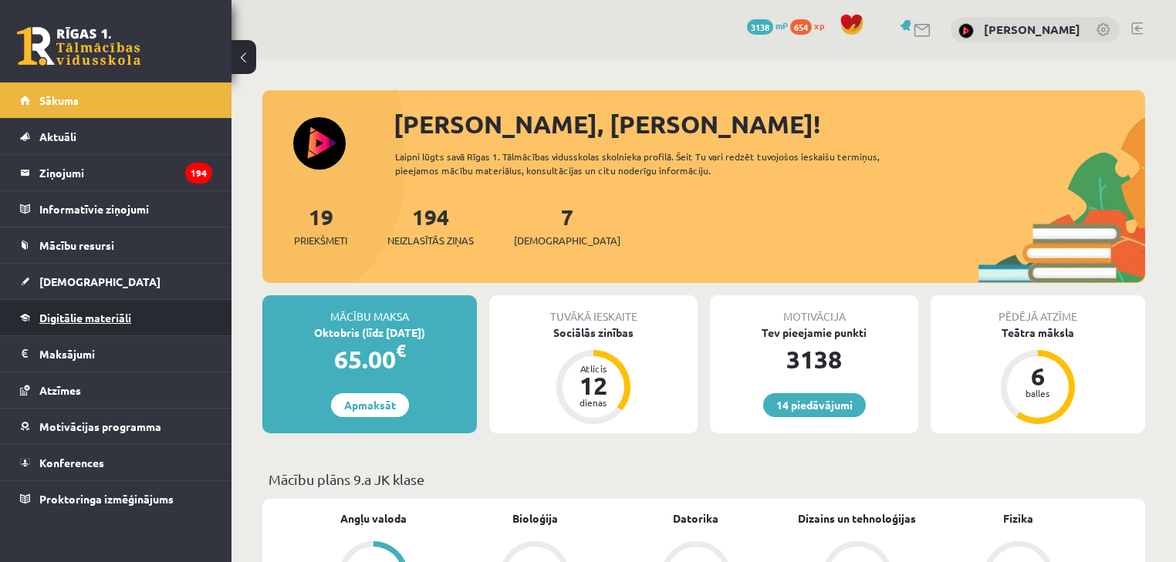
click at [77, 313] on span "Digitālie materiāli" at bounding box center [85, 318] width 92 height 14
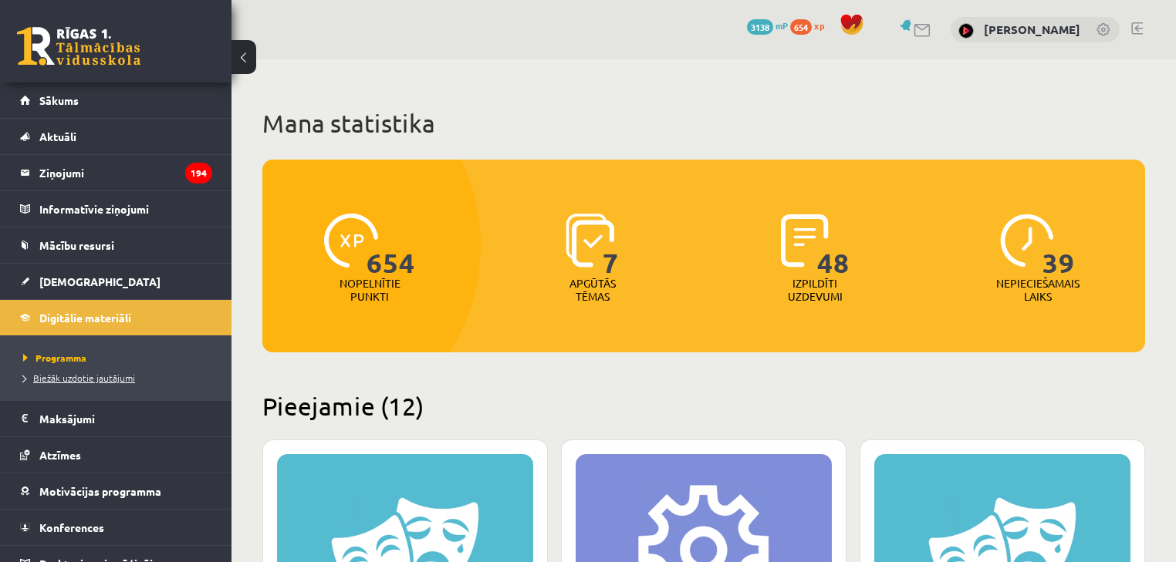
click at [102, 374] on span "Biežāk uzdotie jautājumi" at bounding box center [79, 378] width 112 height 12
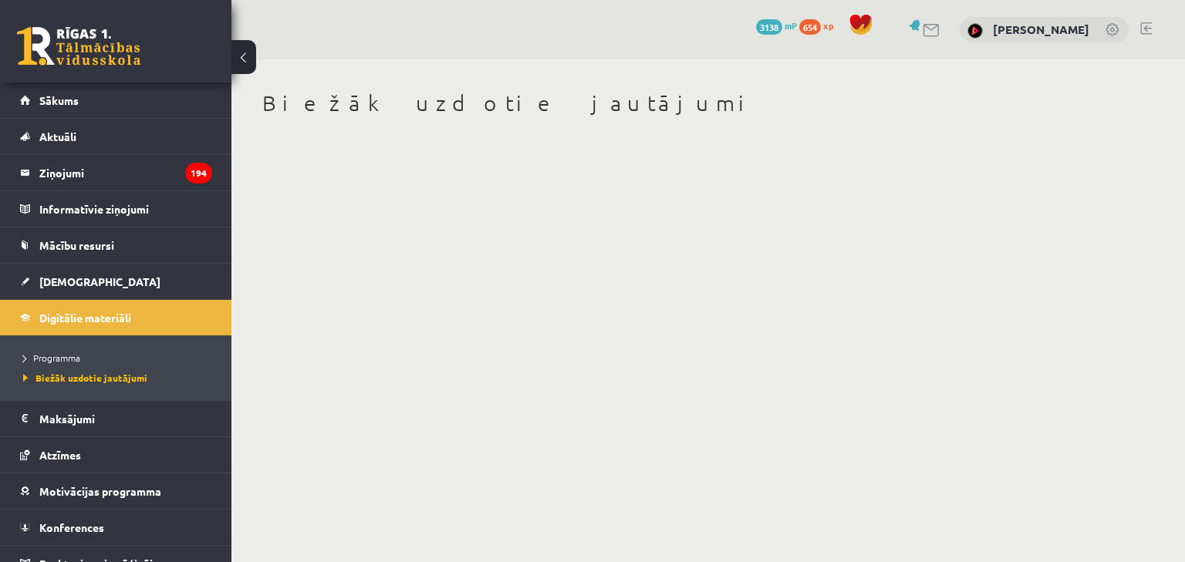
click at [79, 368] on li "Biežāk uzdotie jautājumi" at bounding box center [119, 378] width 193 height 20
click at [74, 360] on span "Programma" at bounding box center [51, 358] width 57 height 12
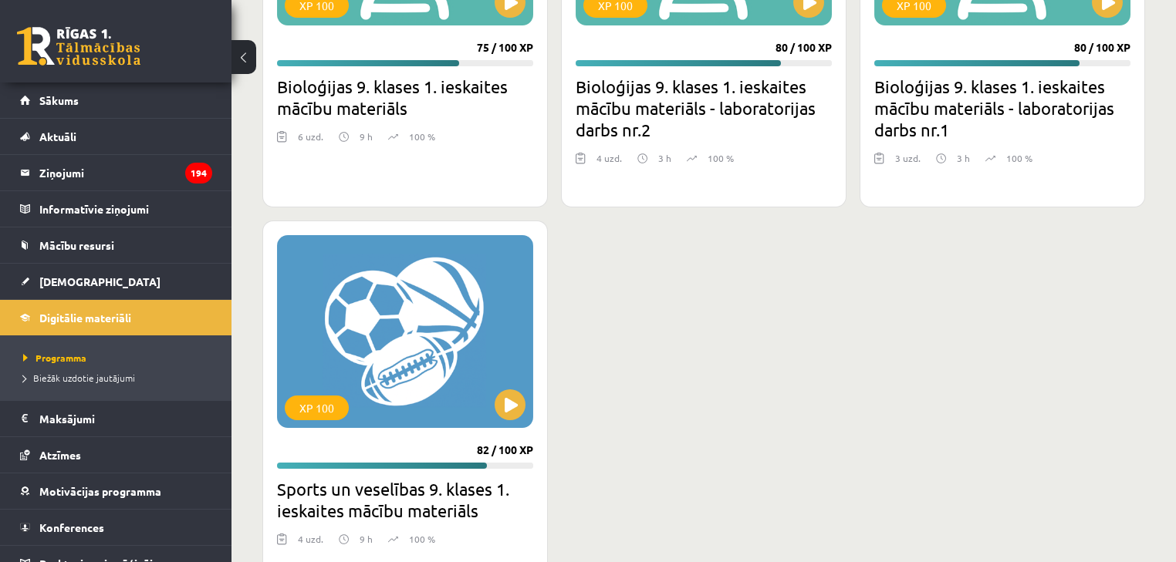
scroll to position [2632, 0]
